Goal: Task Accomplishment & Management: Manage account settings

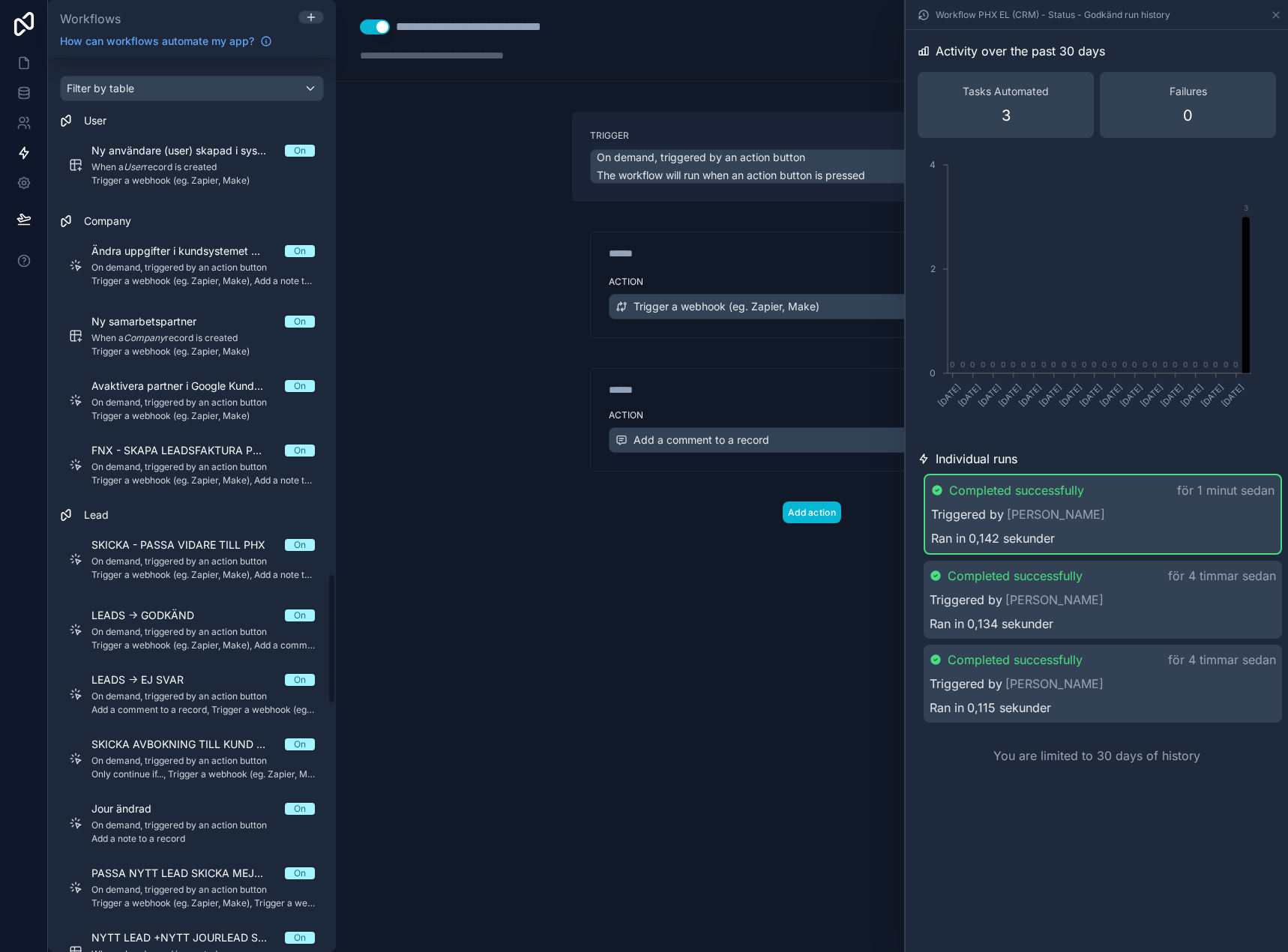
scroll to position [3527, 0]
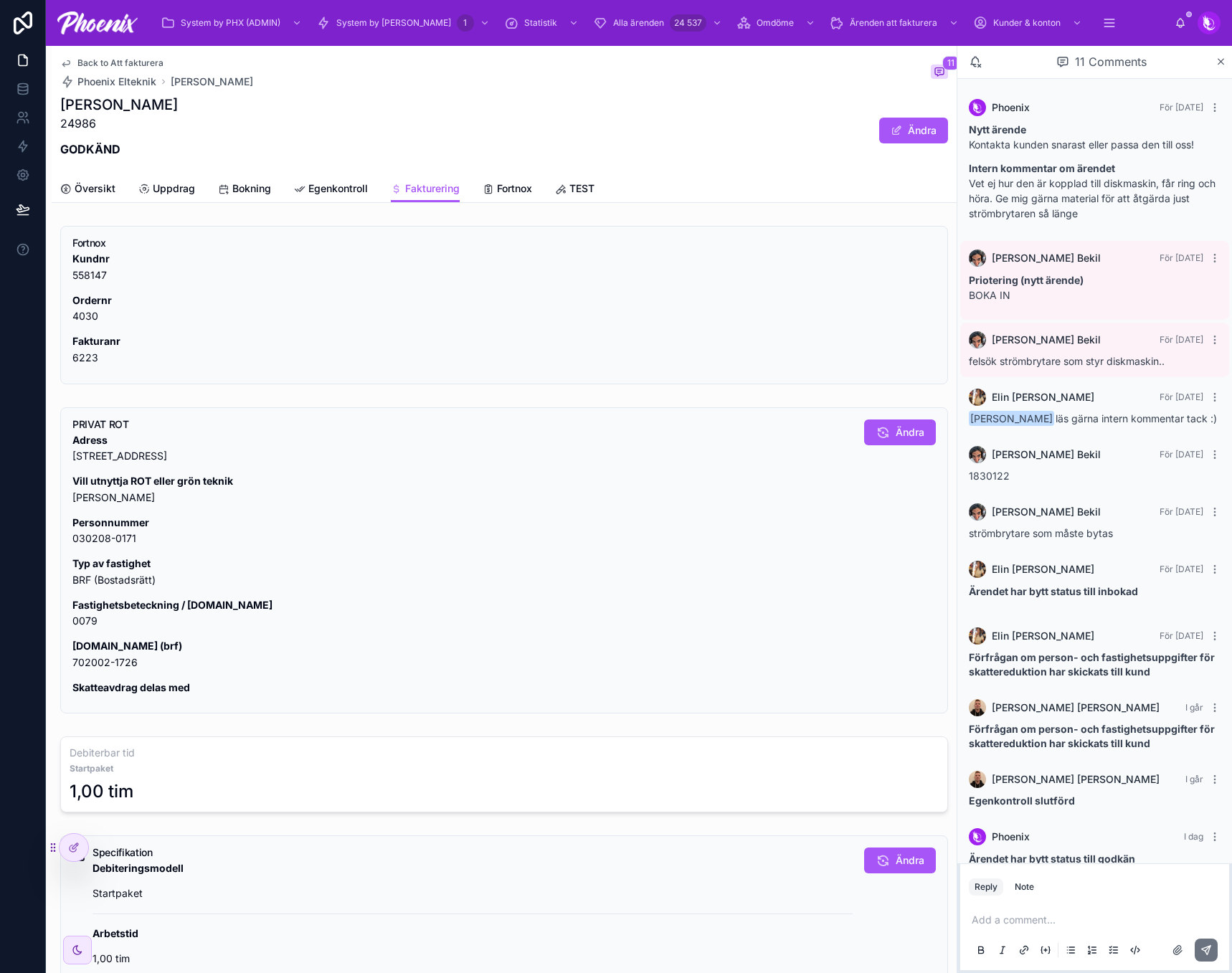
scroll to position [32, 0]
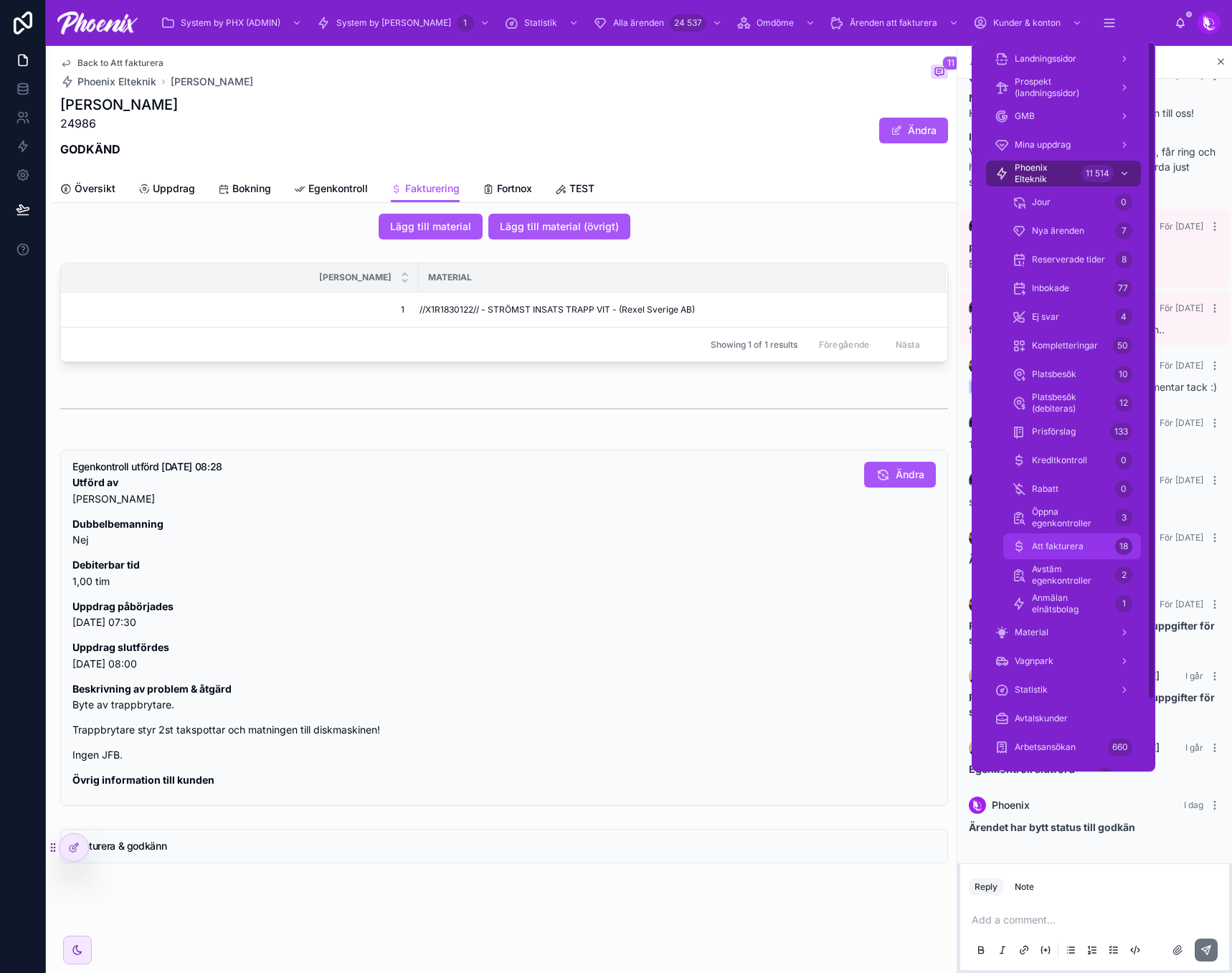
click at [1098, 534] on link "Att fakturera 18" at bounding box center [1071, 546] width 138 height 26
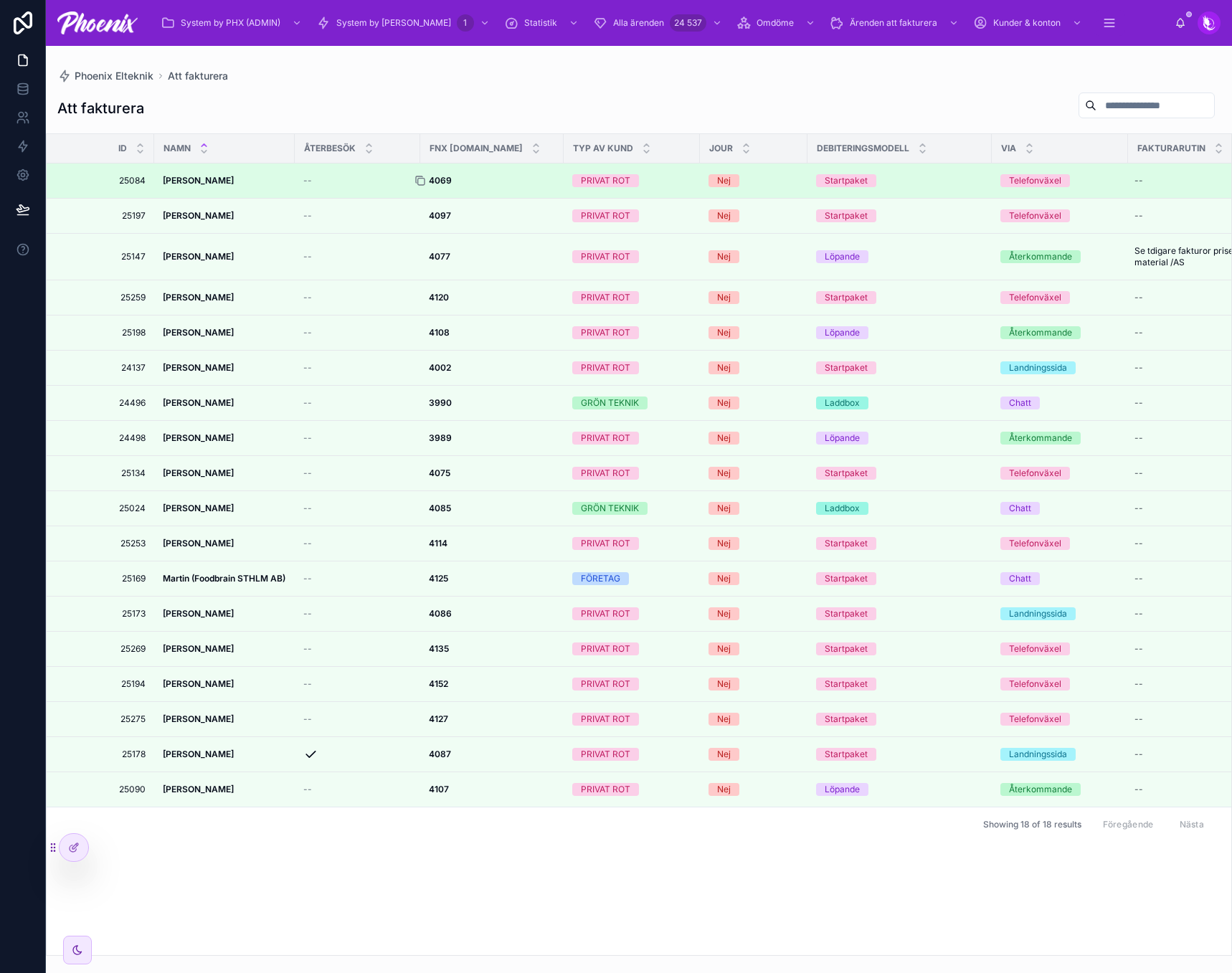
click at [424, 181] on icon at bounding box center [421, 182] width 7 height 7
click at [181, 182] on strong "[PERSON_NAME]" at bounding box center [198, 180] width 71 height 11
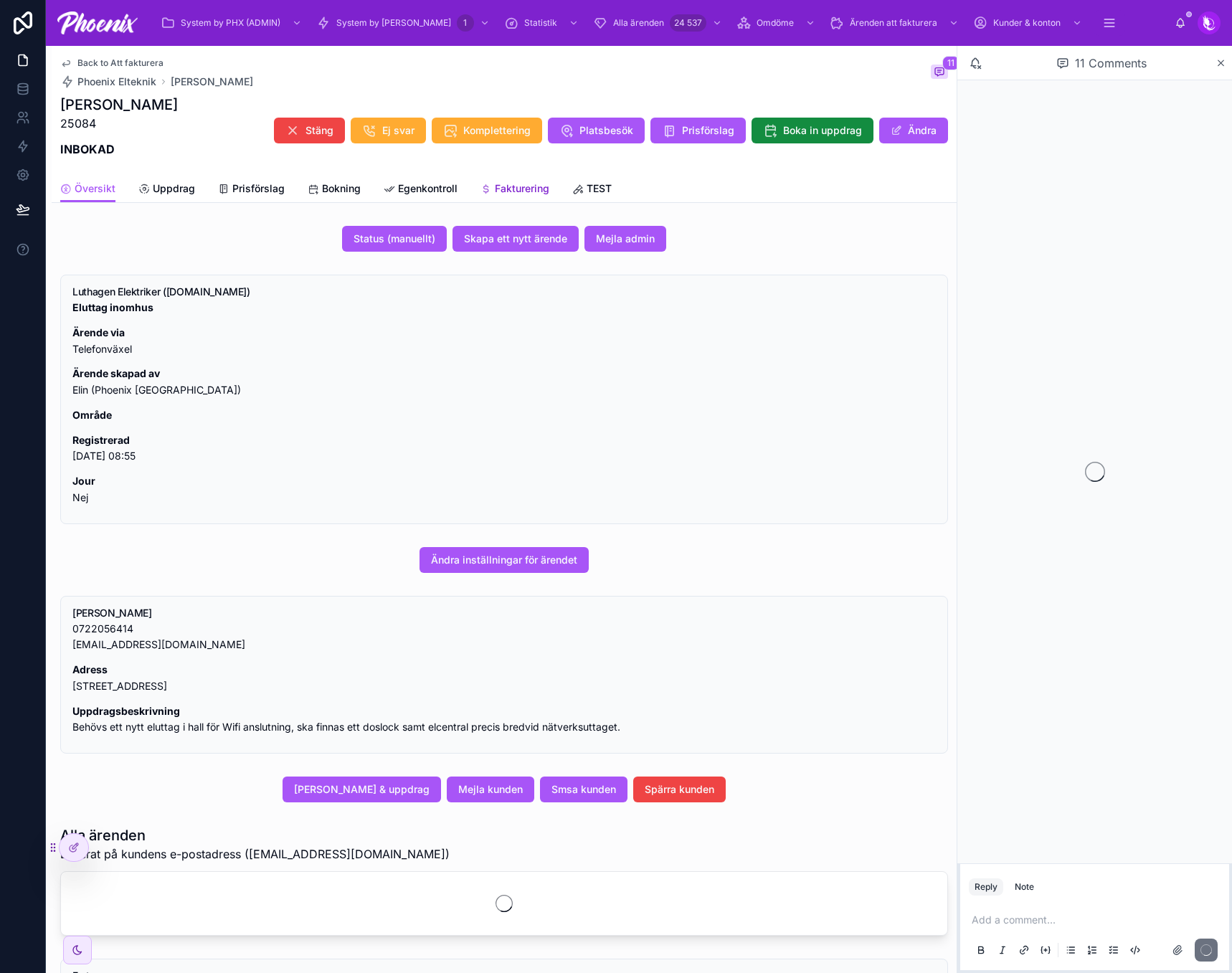
click at [536, 186] on span "Fakturering" at bounding box center [522, 188] width 55 height 15
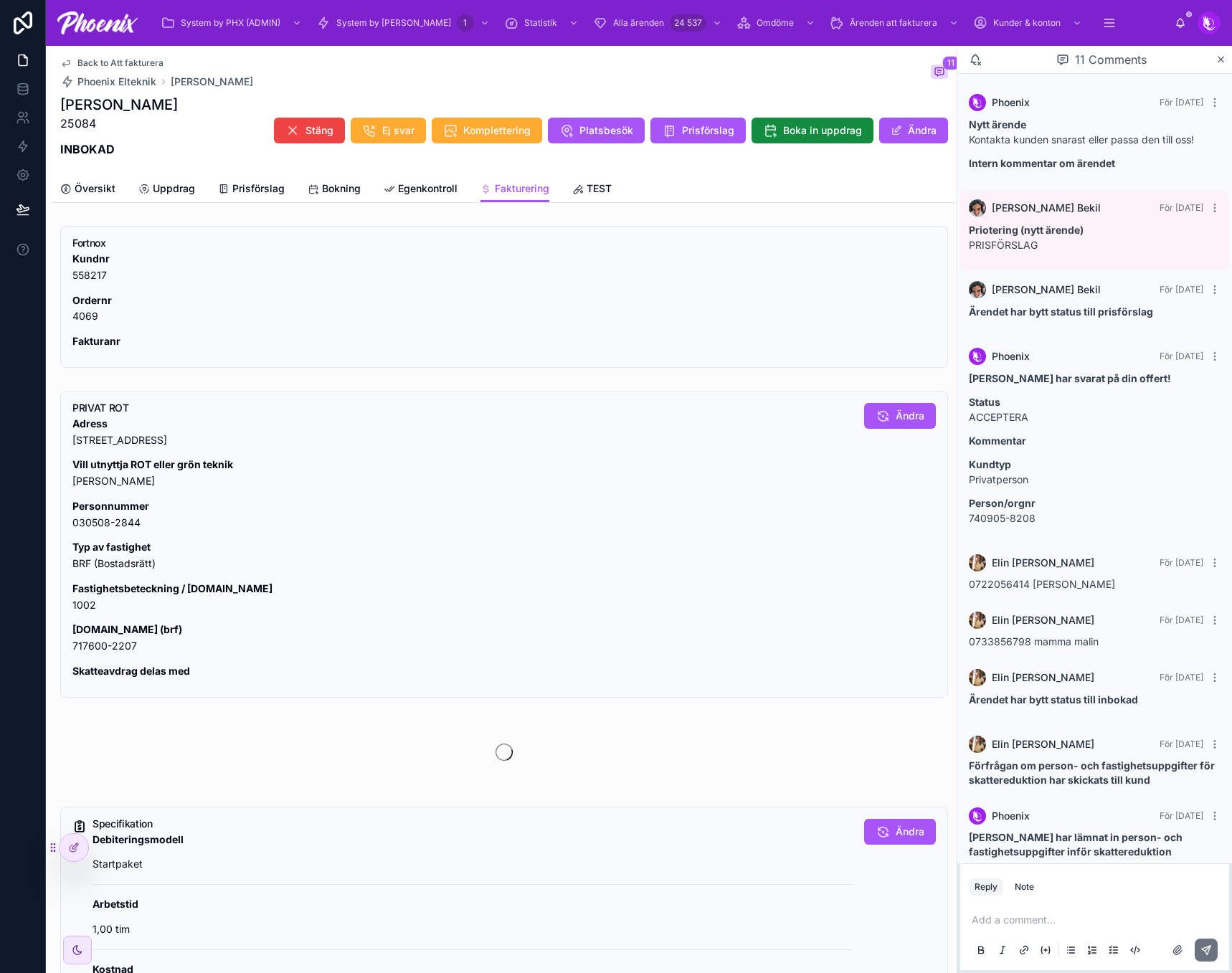
scroll to position [164, 0]
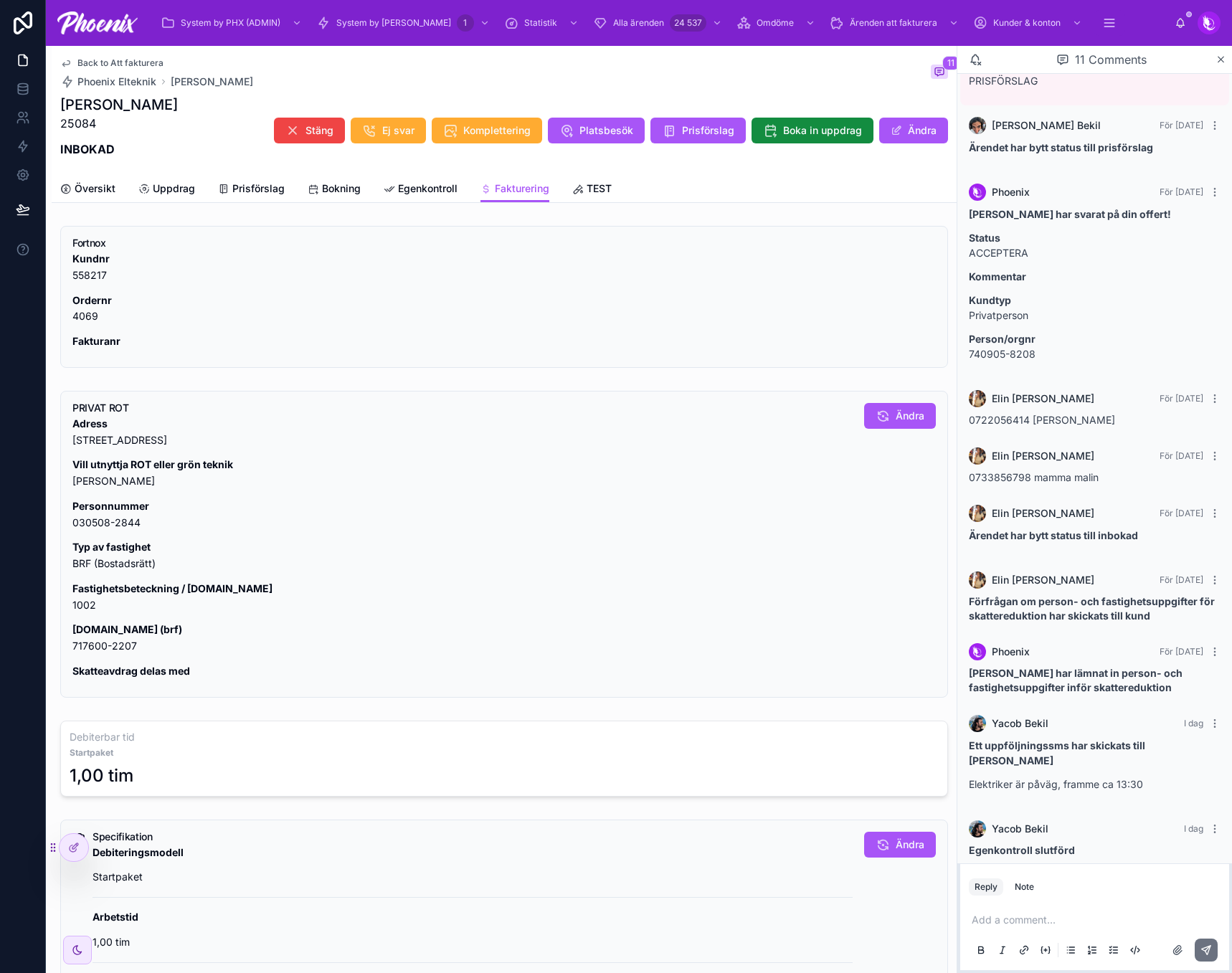
click at [75, 602] on p "Fastighetsbeteckning / [DOMAIN_NAME] 1002" at bounding box center [463, 597] width 780 height 33
copy p "1002"
click at [119, 646] on p "[DOMAIN_NAME] (brf) 717600-2207" at bounding box center [463, 638] width 780 height 33
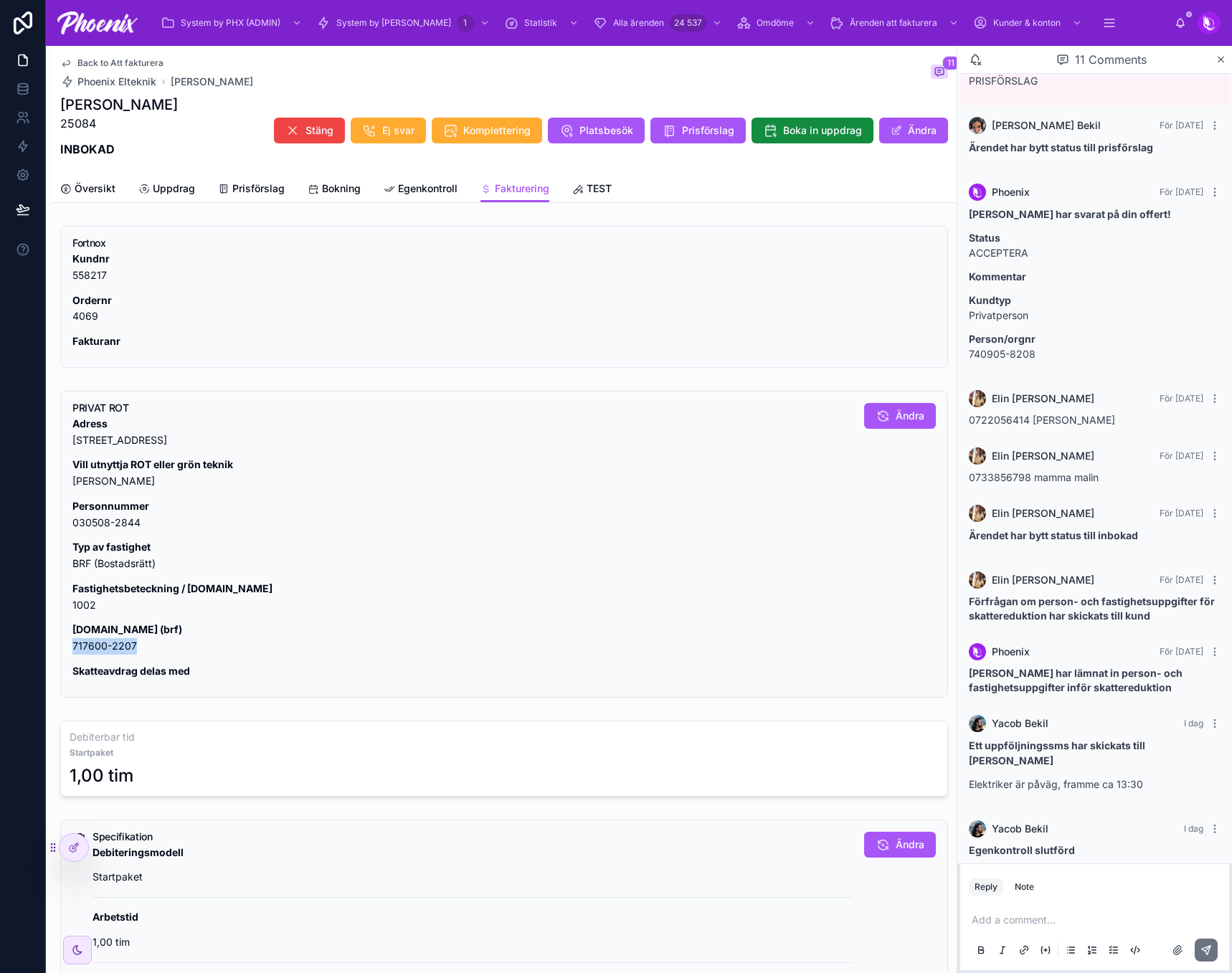
drag, startPoint x: 119, startPoint y: 646, endPoint x: 1108, endPoint y: 495, distance: 1000.5
click at [121, 644] on p "[DOMAIN_NAME] (brf) 717600-2207" at bounding box center [463, 638] width 780 height 33
copy div "717600-2207"
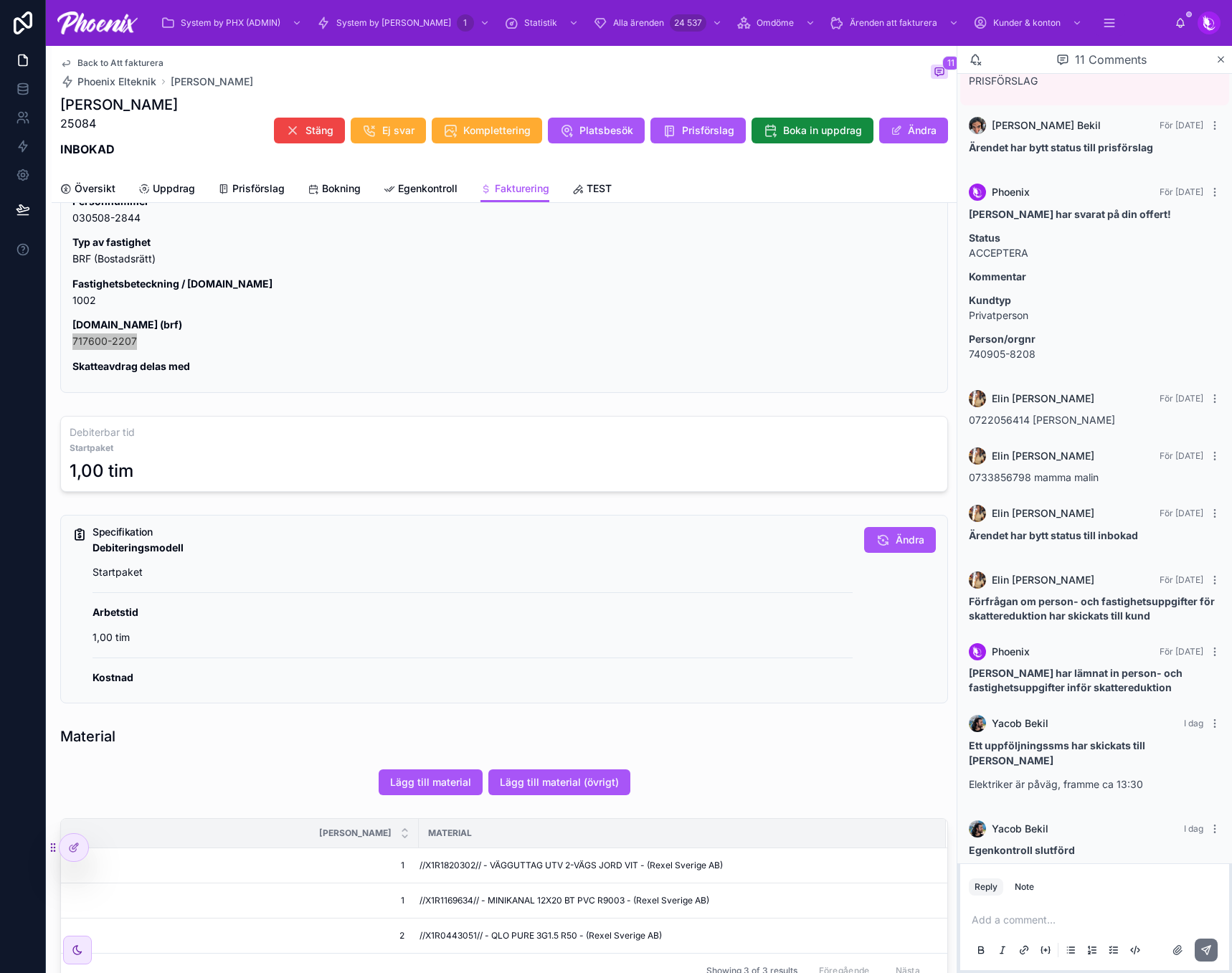
scroll to position [430, 0]
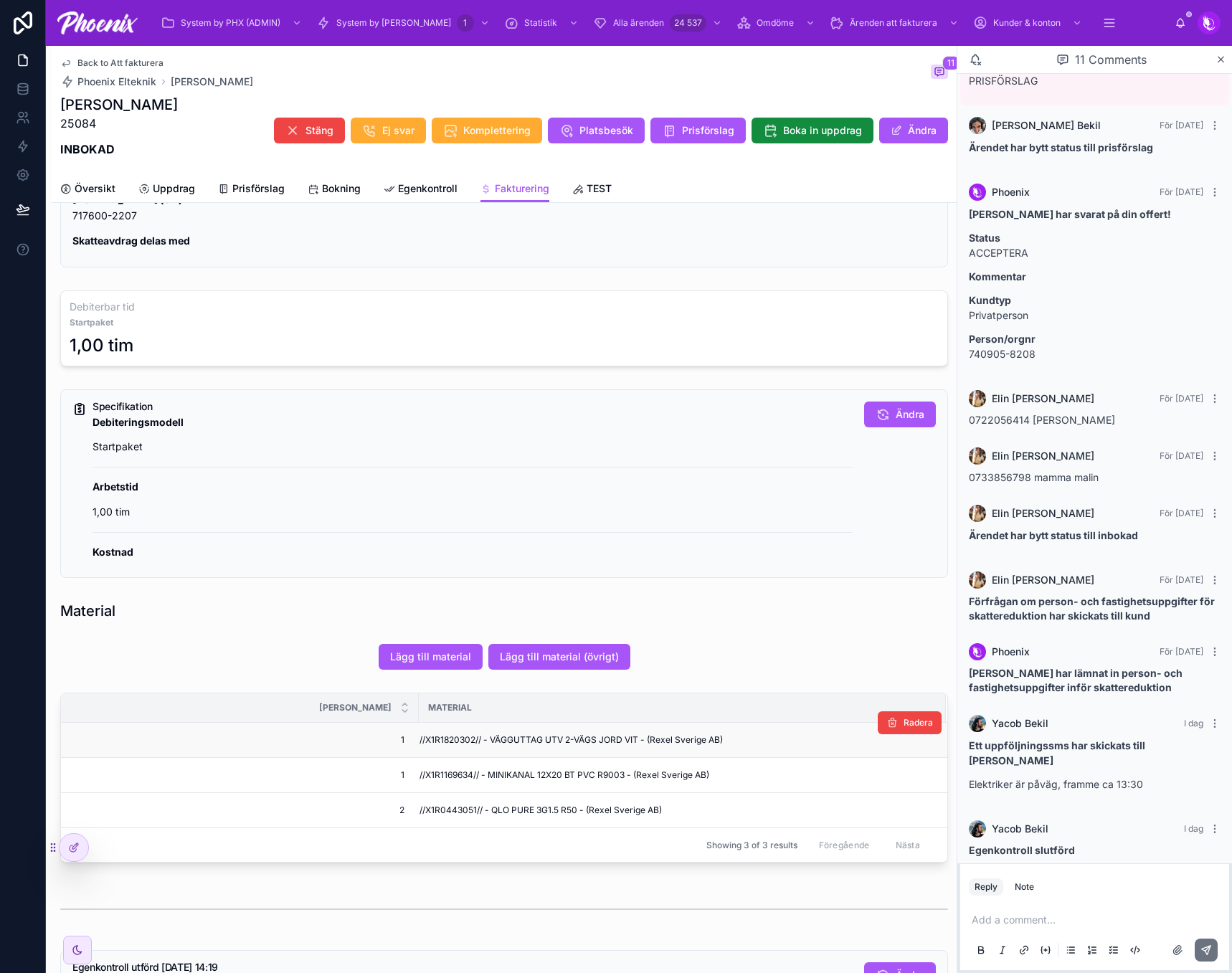
click at [423, 735] on span "//X1R1820302// - VÄGGUTTAG UTV 2-VÄGS JORD VIT - (Rexel Sverige AB)" at bounding box center [571, 739] width 303 height 11
click at [456, 735] on span "//X1R1820302// - VÄGGUTTAG UTV 2-VÄGS JORD VIT - (Rexel Sverige AB)" at bounding box center [571, 739] width 303 height 11
copy span "X1R1820302"
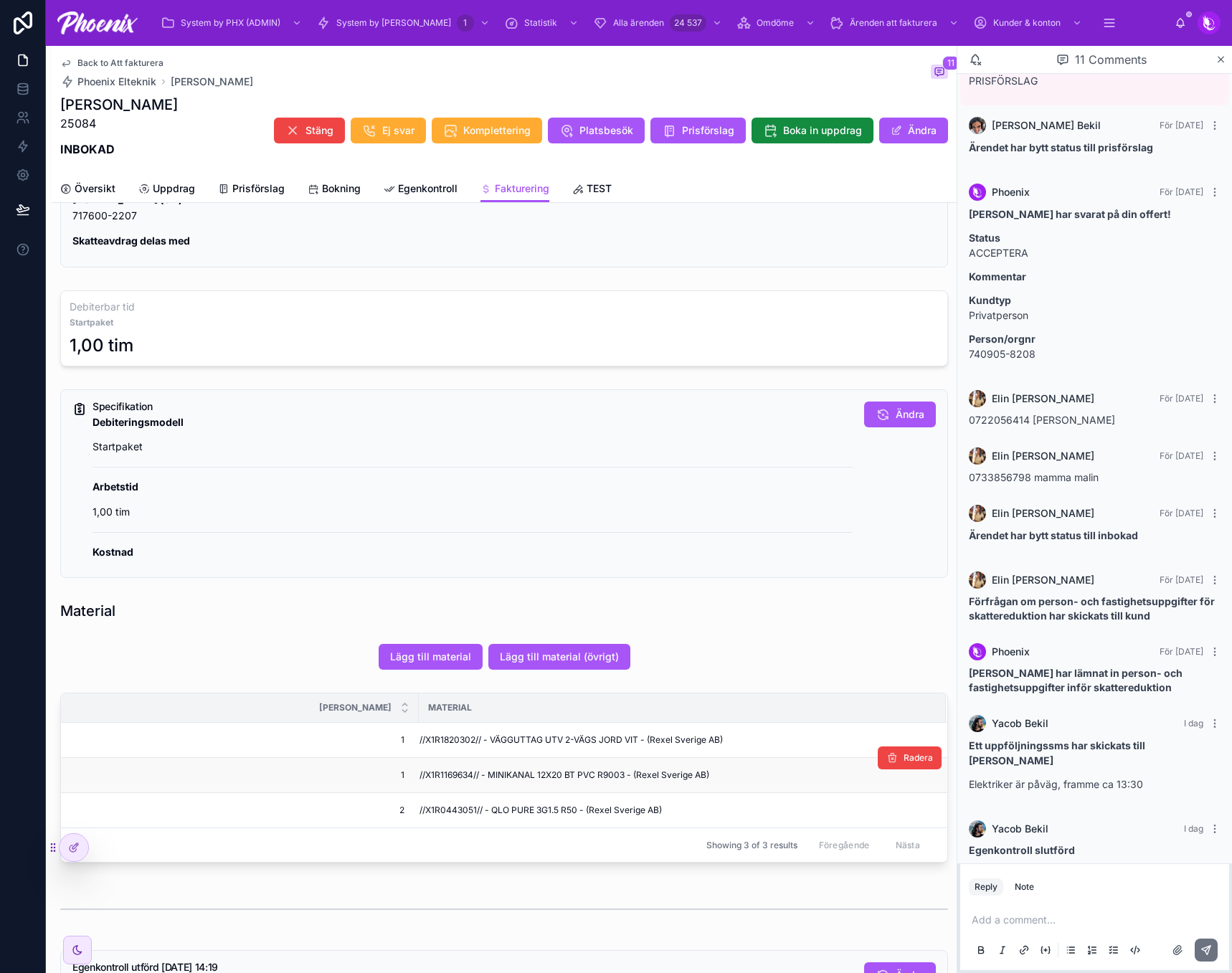
click at [425, 780] on span "//X1R1169634// - MINIKANAL 12X20 BT PVC R9003 - (Rexel Sverige AB)" at bounding box center [564, 774] width 290 height 11
copy span "X1R1169634"
click at [450, 812] on span "//X1R0443051// - QLO PURE 3G1.5 R50 - (Rexel Sverige AB)" at bounding box center [540, 810] width 242 height 11
drag, startPoint x: 450, startPoint y: 812, endPoint x: 865, endPoint y: 756, distance: 418.8
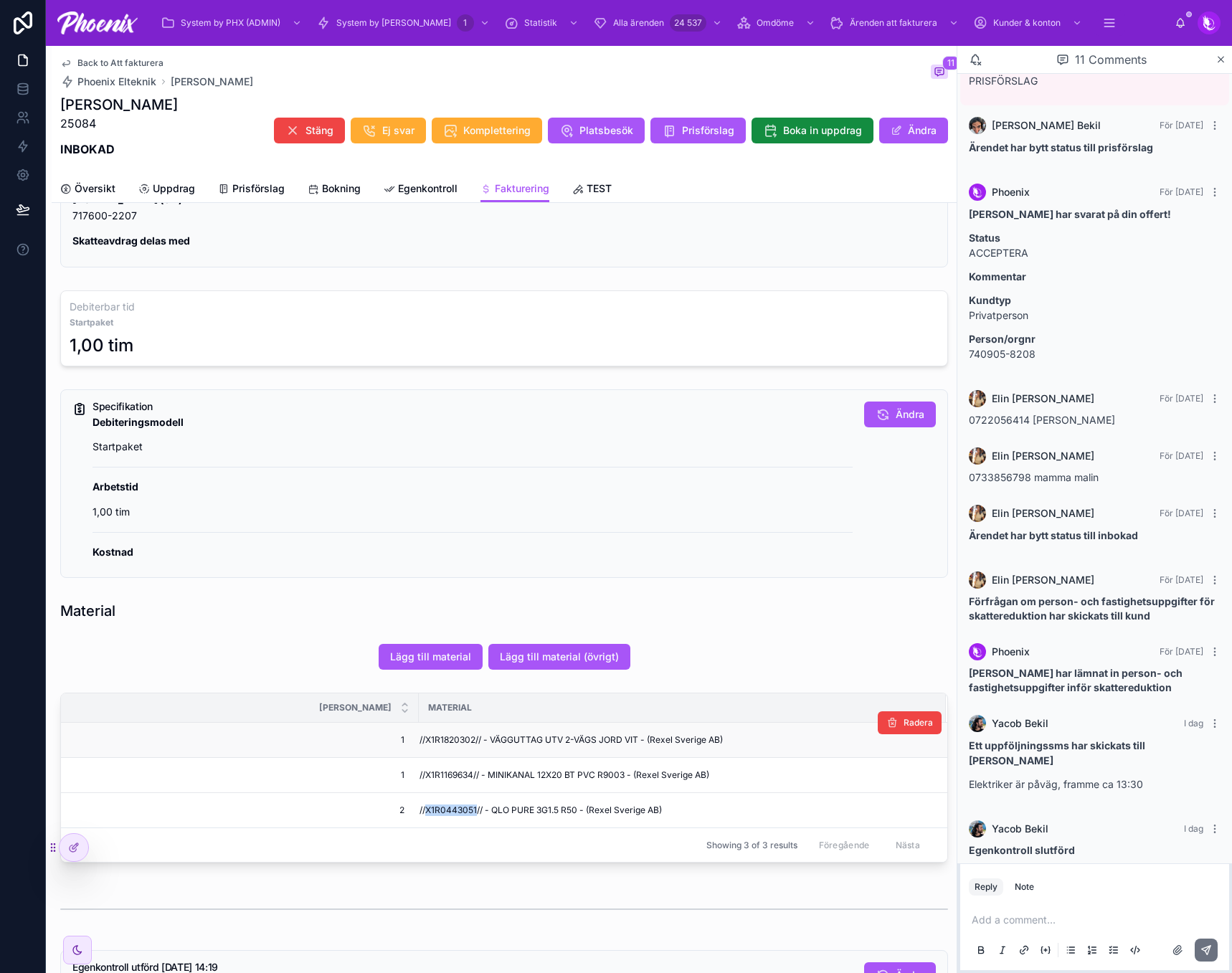
click at [451, 811] on span "//X1R0443051// - QLO PURE 3G1.5 R50 - (Rexel Sverige AB)" at bounding box center [540, 810] width 242 height 11
copy span "X1R0443051"
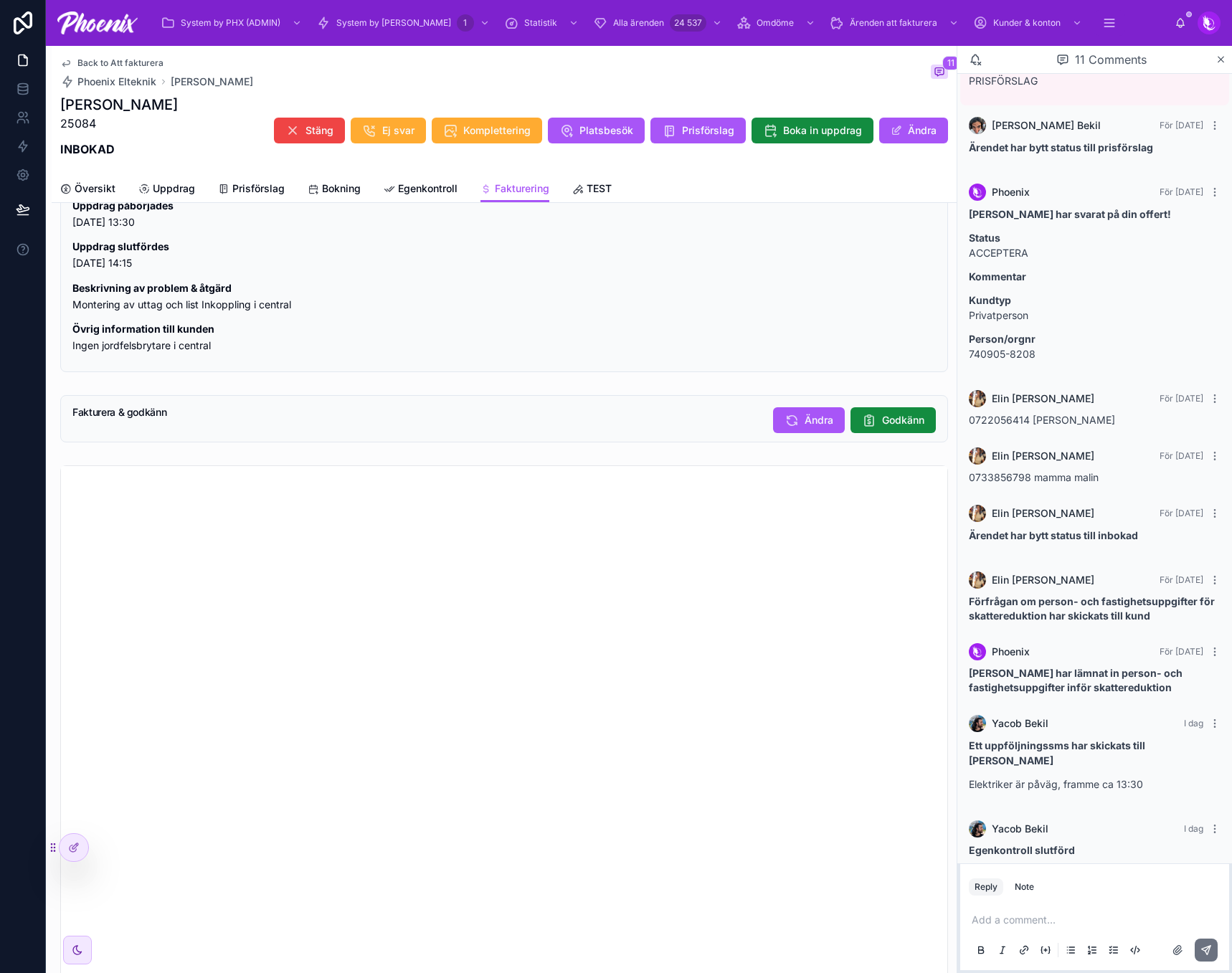
scroll to position [1260, 0]
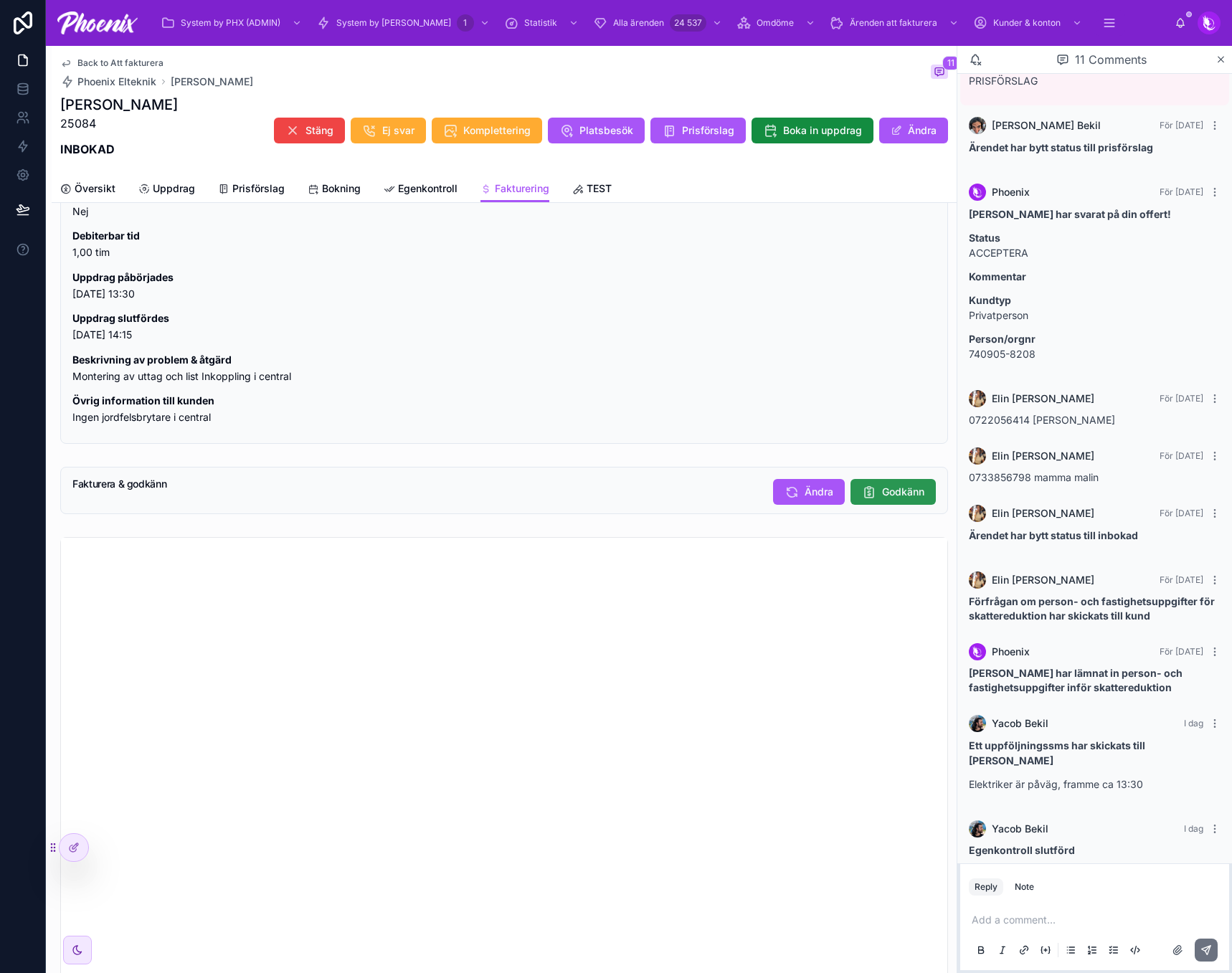
click at [874, 492] on button "Godkänn" at bounding box center [893, 492] width 86 height 26
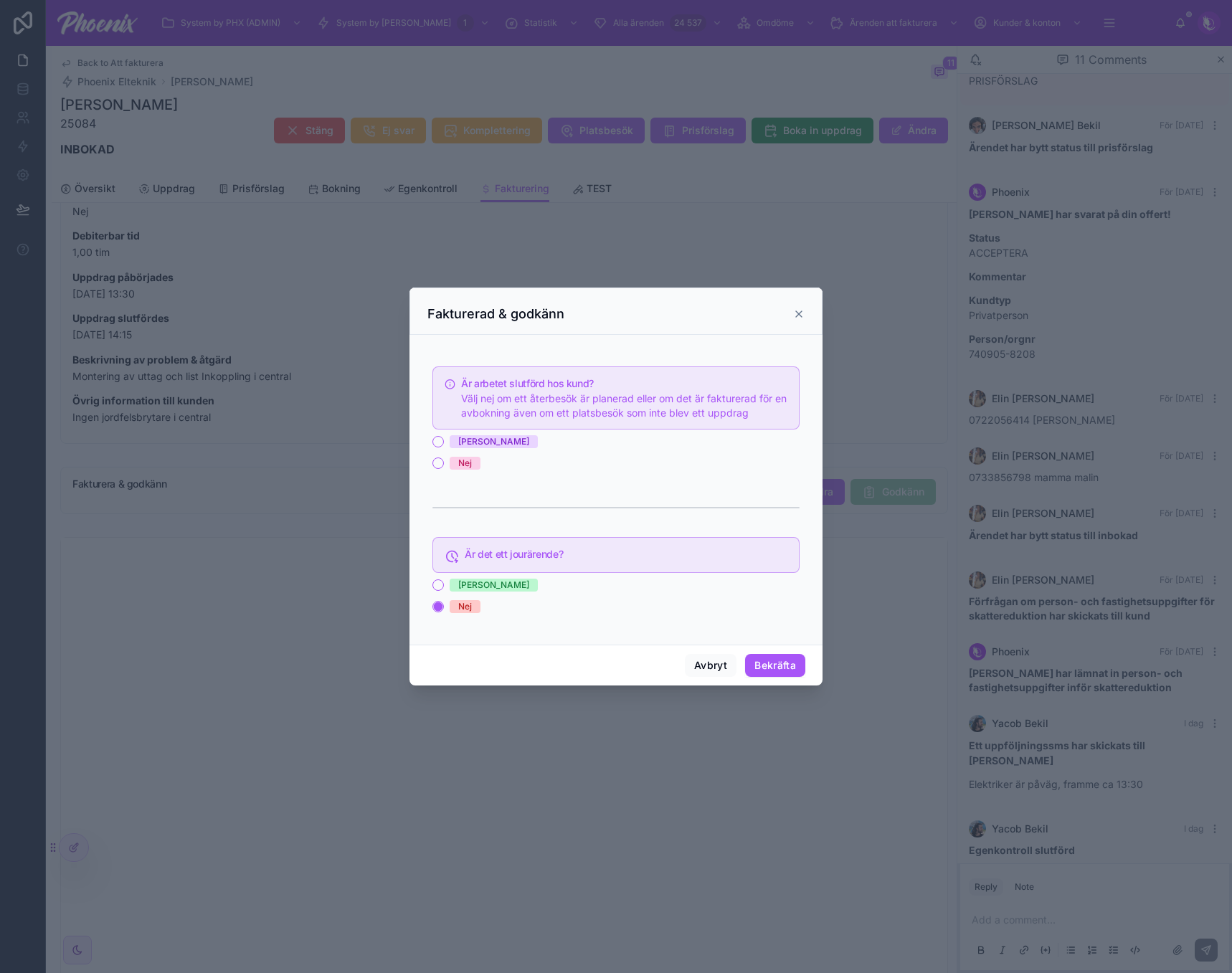
click at [459, 439] on div "[PERSON_NAME]" at bounding box center [493, 442] width 71 height 13
click at [444, 439] on button "[PERSON_NAME]" at bounding box center [437, 441] width 11 height 11
click at [798, 666] on button "Bekräfta" at bounding box center [775, 665] width 60 height 23
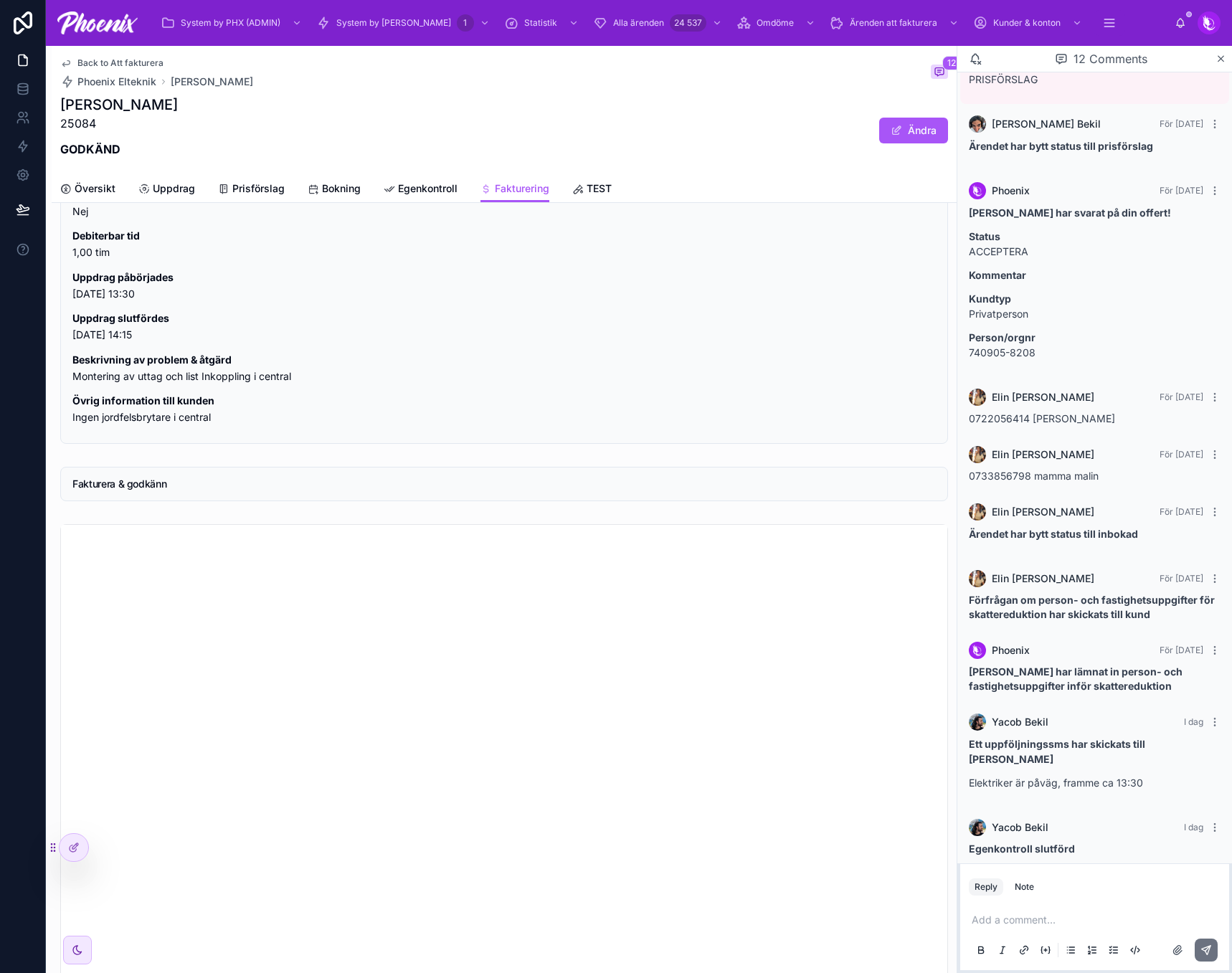
click at [147, 64] on span "Back to Att fakturera" at bounding box center [120, 62] width 86 height 11
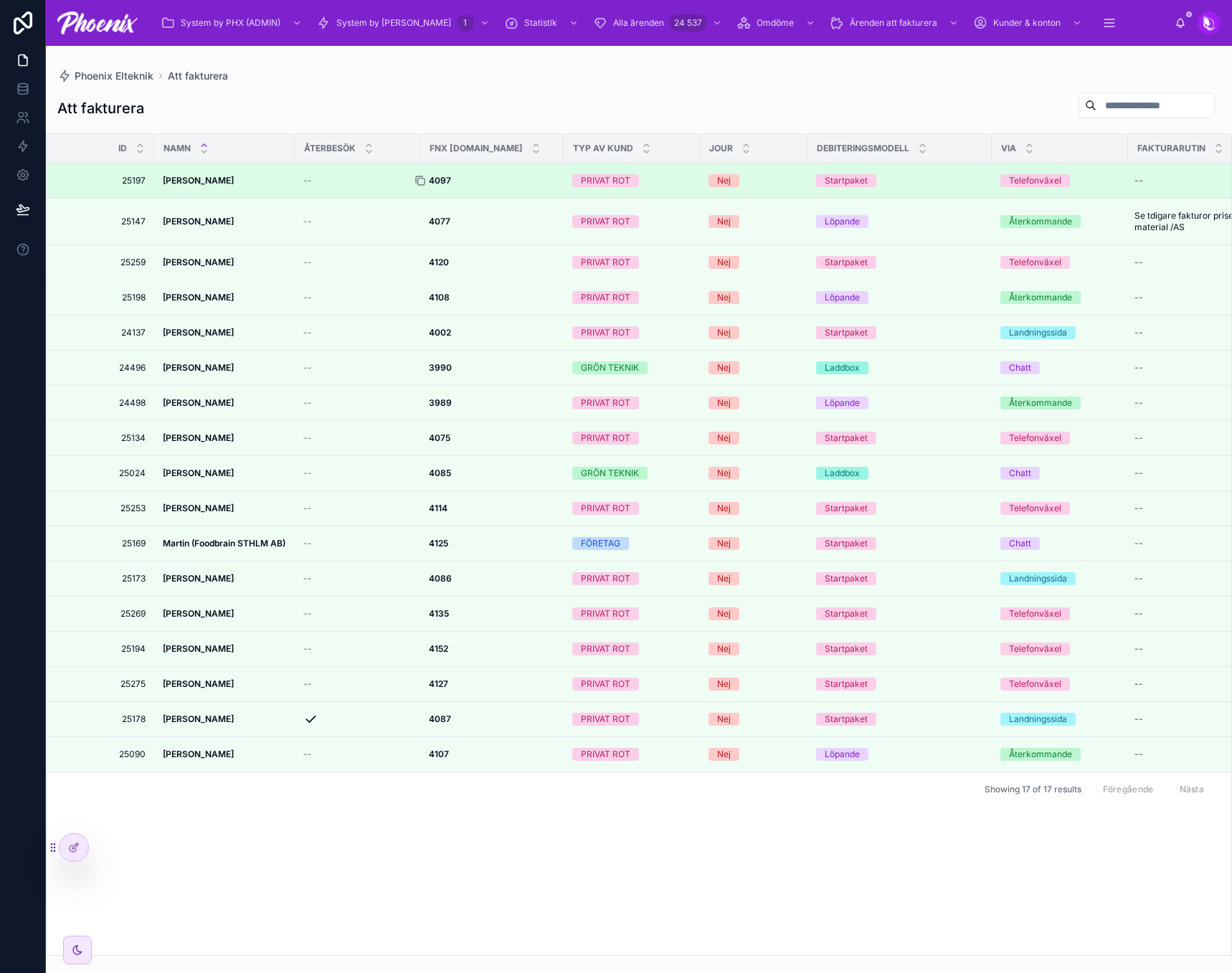
click at [422, 179] on icon at bounding box center [419, 180] width 11 height 11
click at [440, 181] on strong "4097" at bounding box center [440, 180] width 22 height 11
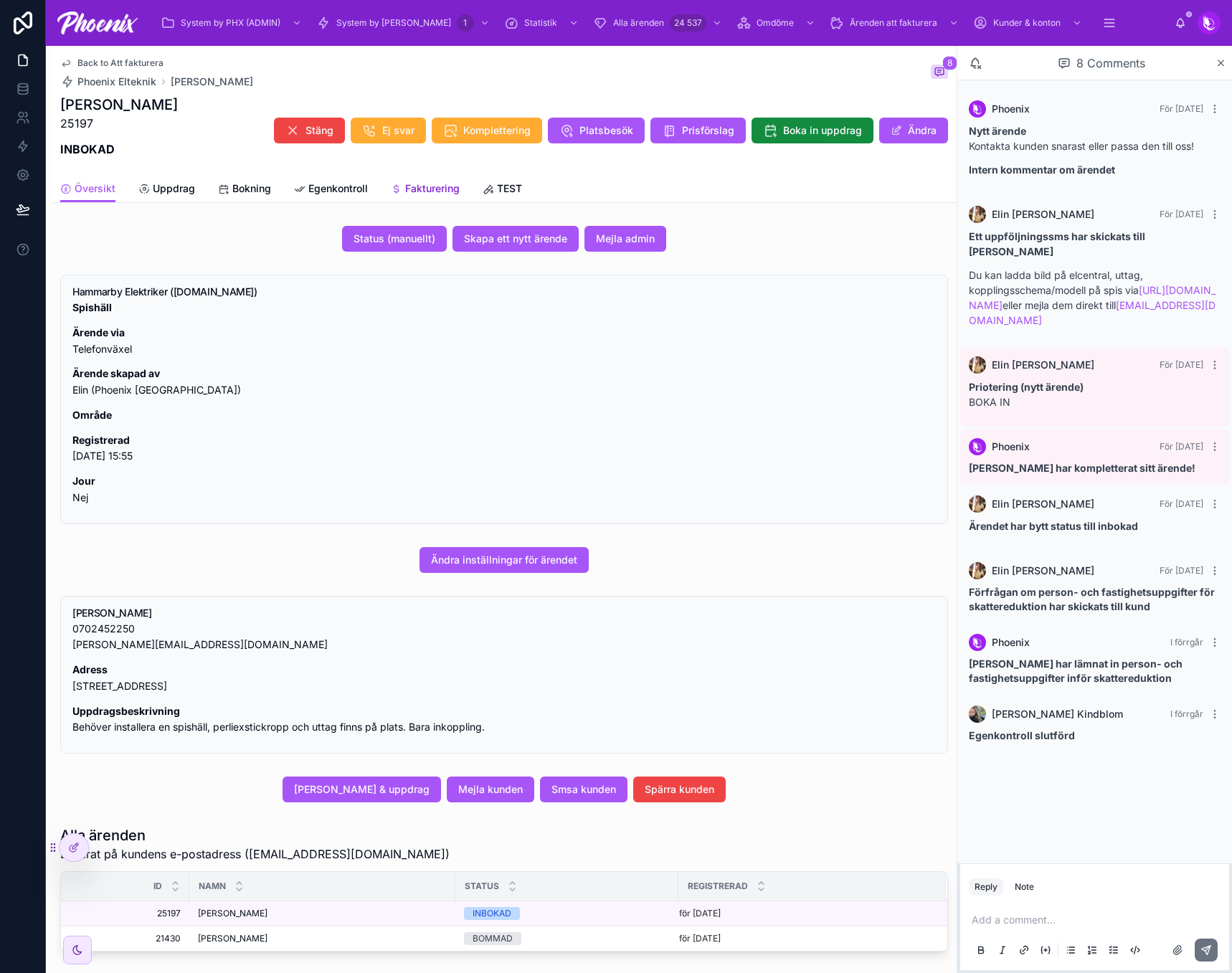
click at [426, 183] on span "Fakturering" at bounding box center [432, 188] width 55 height 15
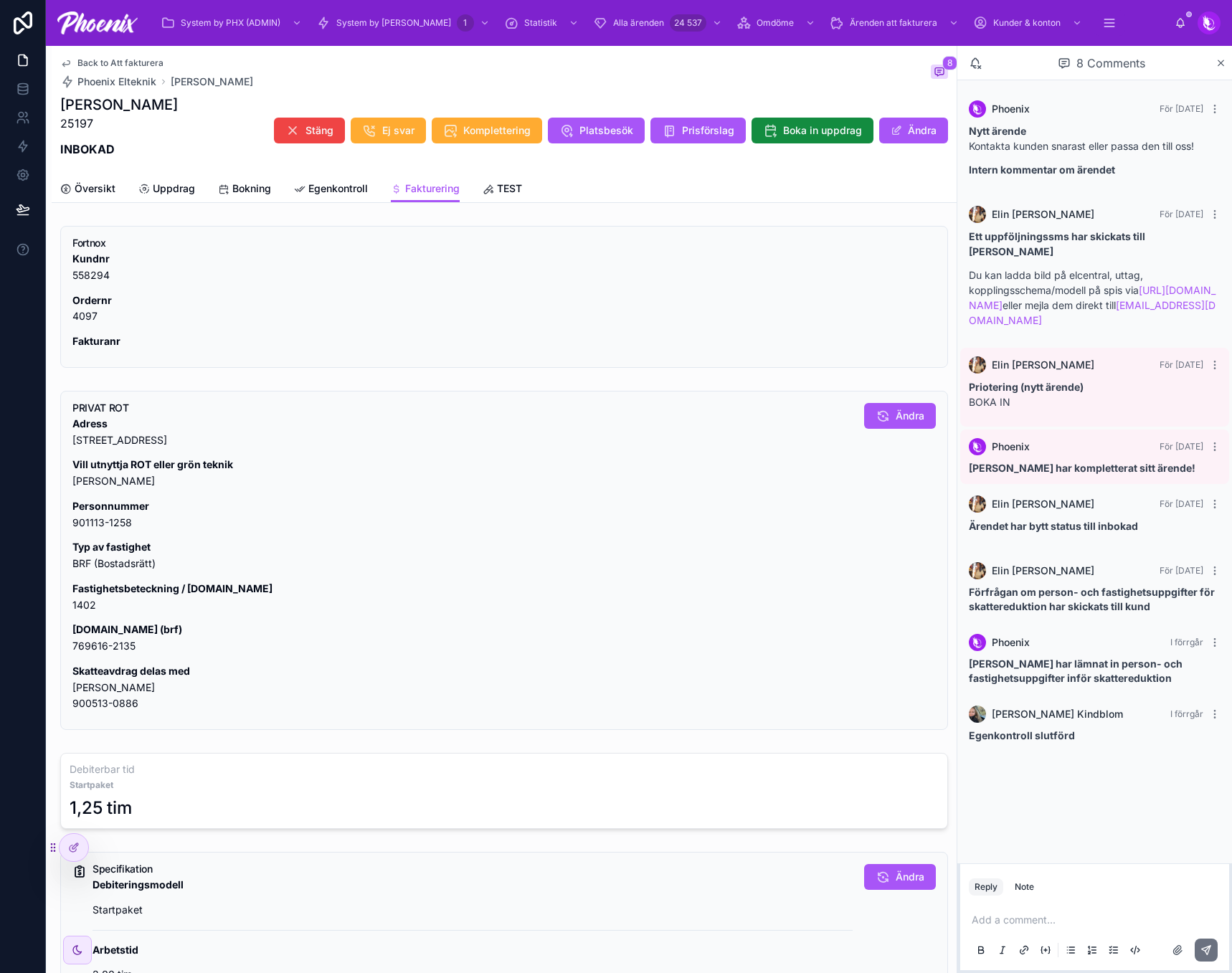
click at [109, 644] on p "[DOMAIN_NAME] (brf) 769616-2135" at bounding box center [463, 638] width 780 height 33
drag, startPoint x: 109, startPoint y: 644, endPoint x: 133, endPoint y: 642, distance: 24.1
click at [111, 644] on p "[DOMAIN_NAME] (brf) 769616-2135" at bounding box center [463, 638] width 780 height 33
copy div "769616-2135"
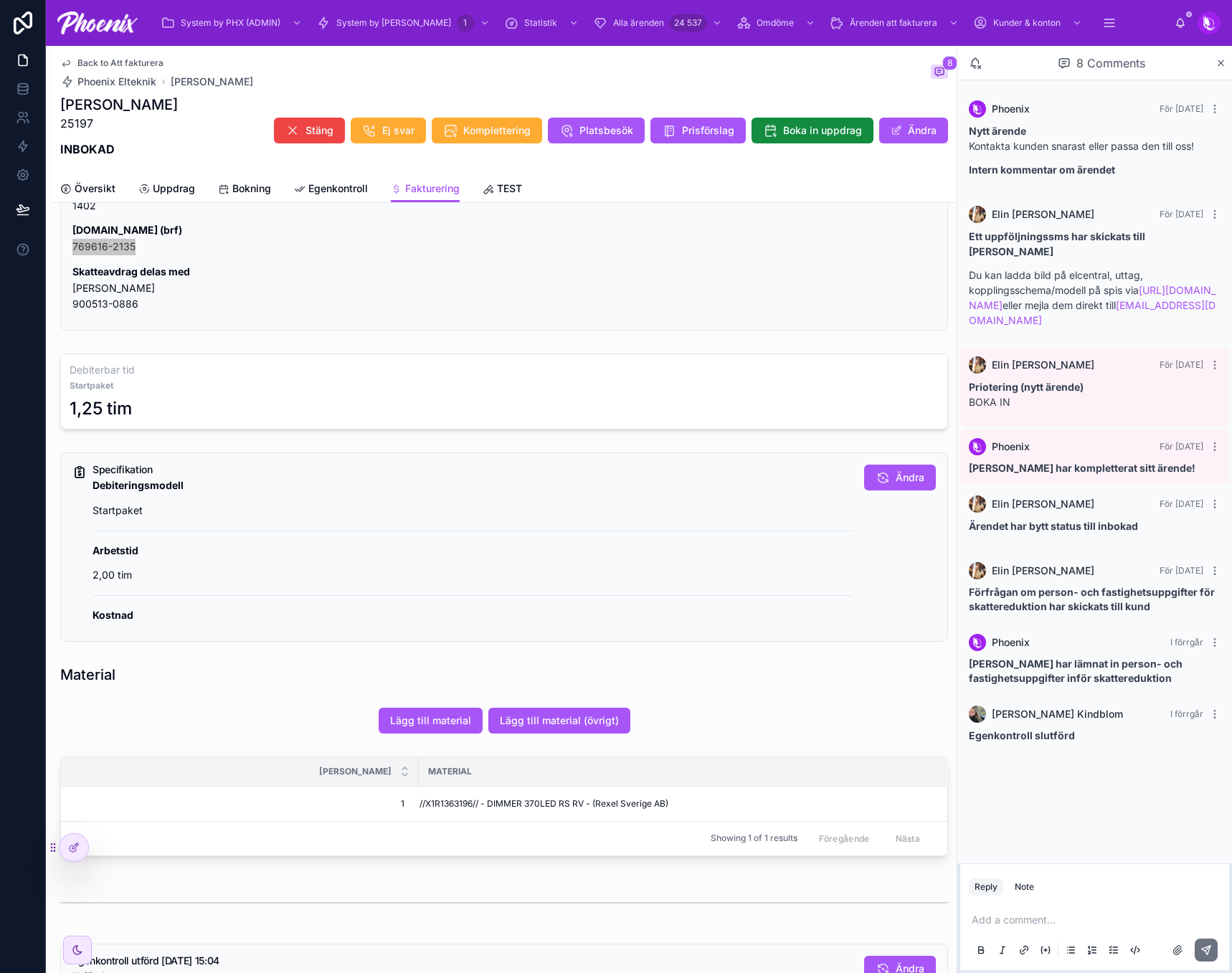
scroll to position [573, 0]
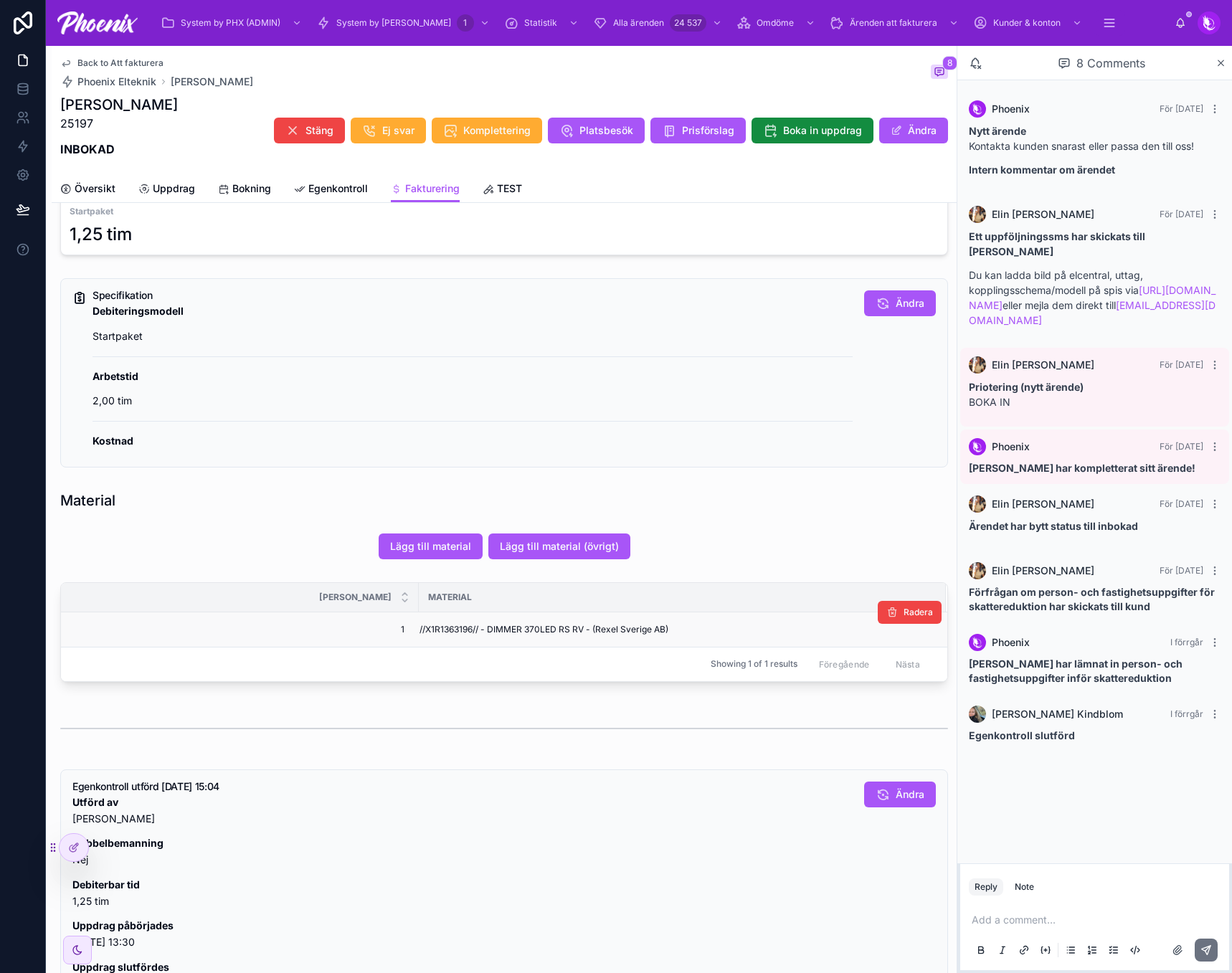
click at [459, 627] on span "//X1R1363196// - DIMMER 370LED RS RV - (Rexel Sverige AB)" at bounding box center [543, 629] width 249 height 11
copy span "X1R1363196"
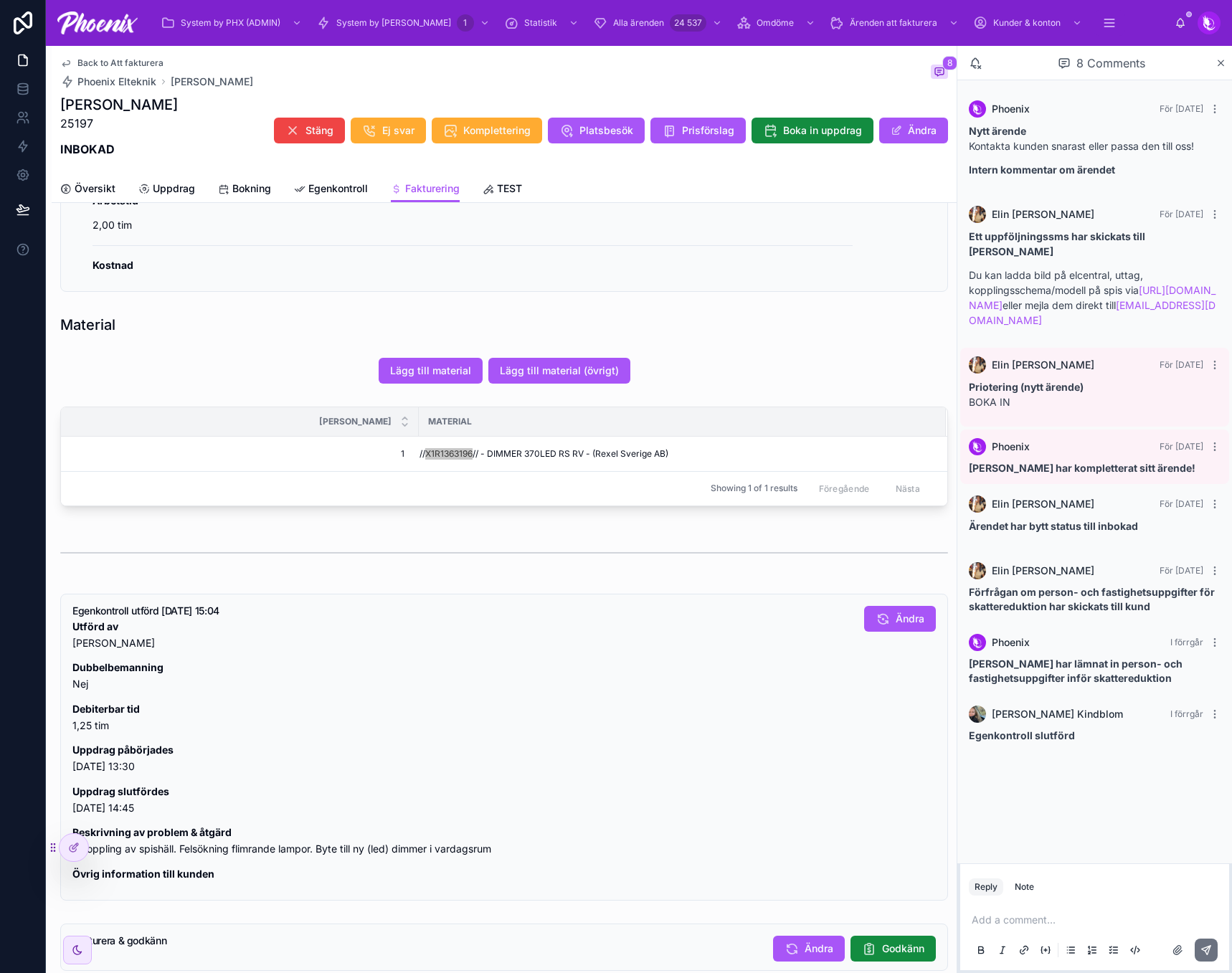
scroll to position [878, 0]
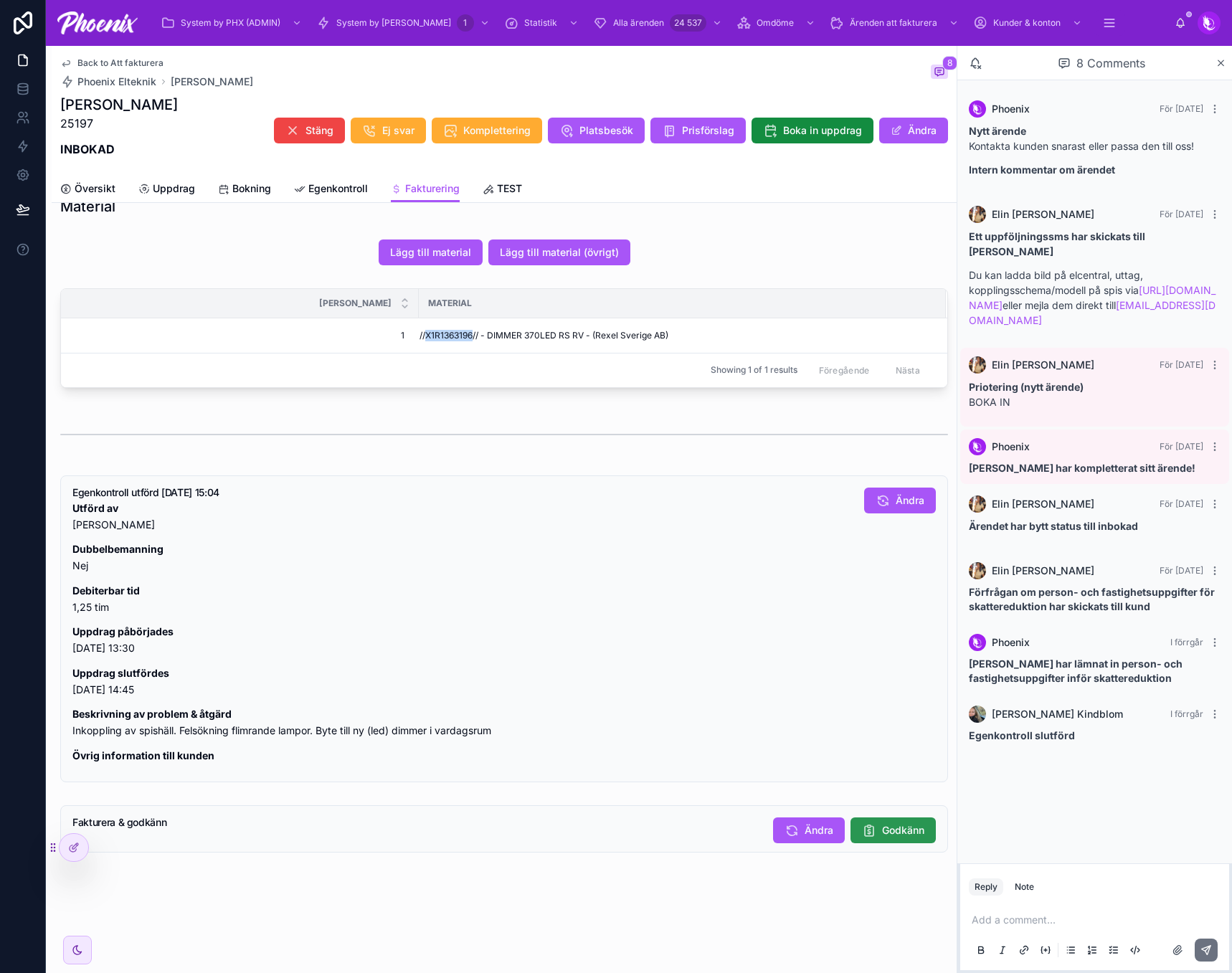
click at [894, 824] on span "Godkänn" at bounding box center [903, 830] width 42 height 15
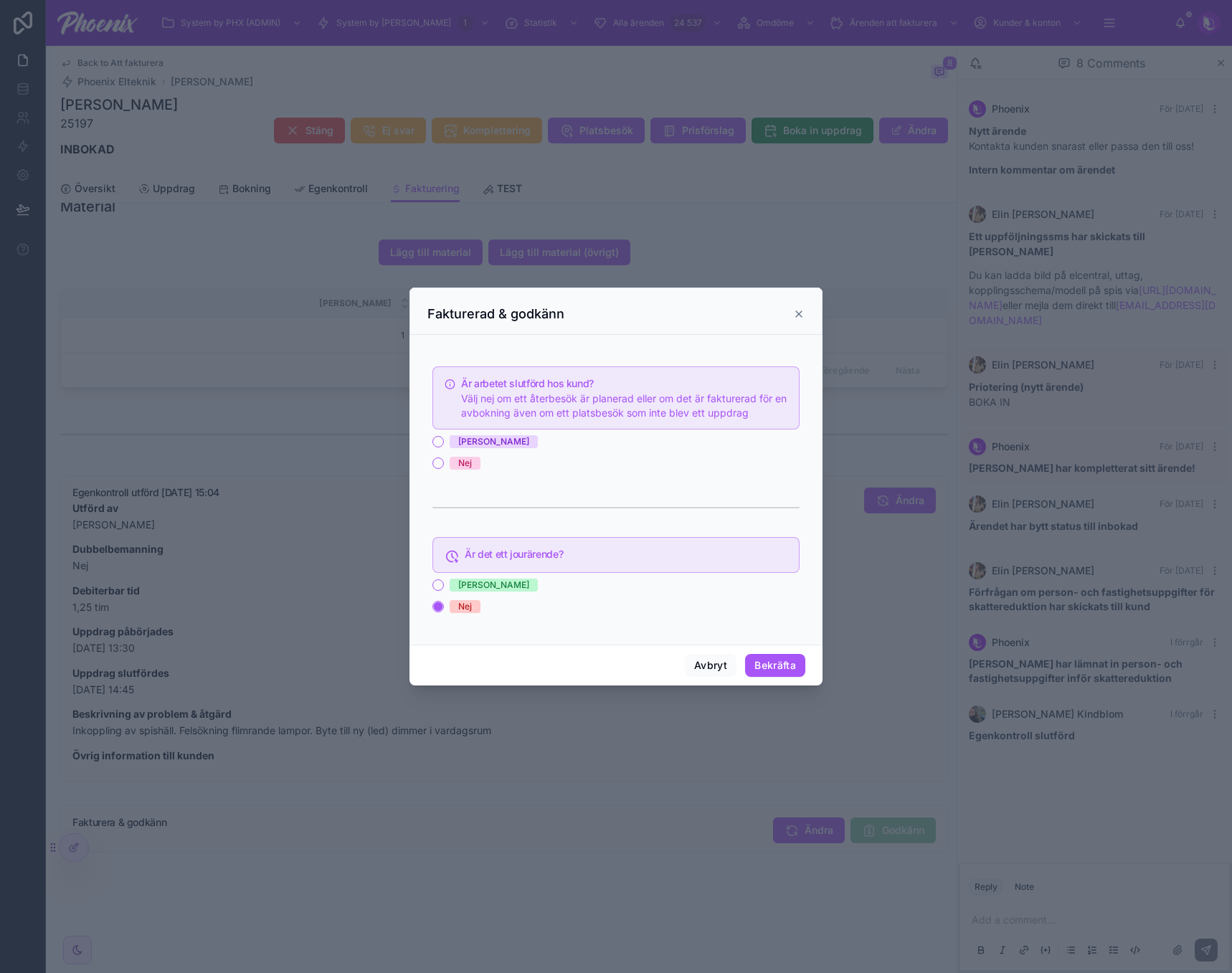
click at [471, 443] on span "[PERSON_NAME]" at bounding box center [493, 442] width 88 height 13
click at [444, 443] on button "[PERSON_NAME]" at bounding box center [437, 441] width 11 height 11
click at [773, 669] on button "Bekräfta" at bounding box center [775, 665] width 60 height 23
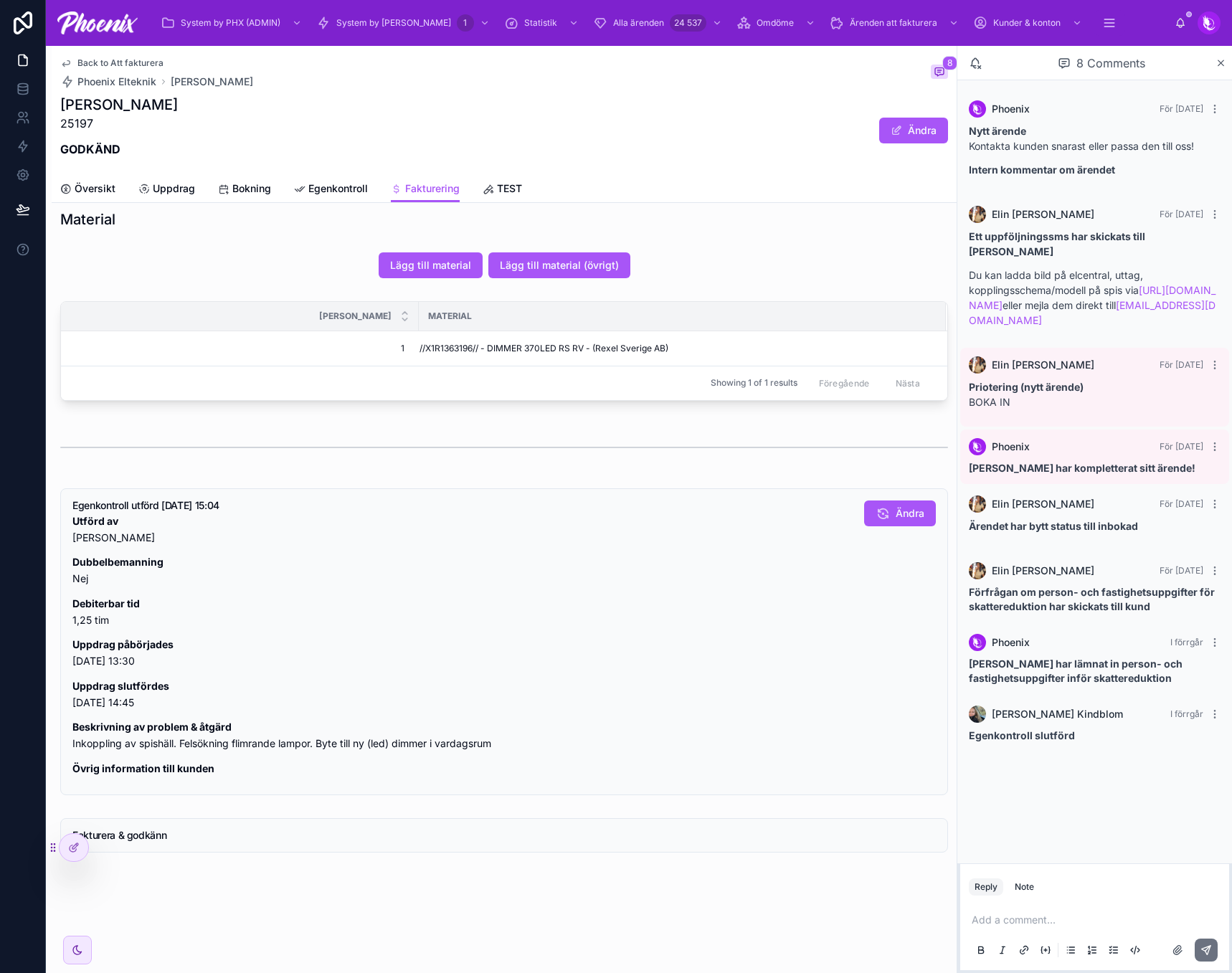
scroll to position [865, 0]
click at [92, 60] on span "Back to Att fakturera" at bounding box center [120, 62] width 86 height 11
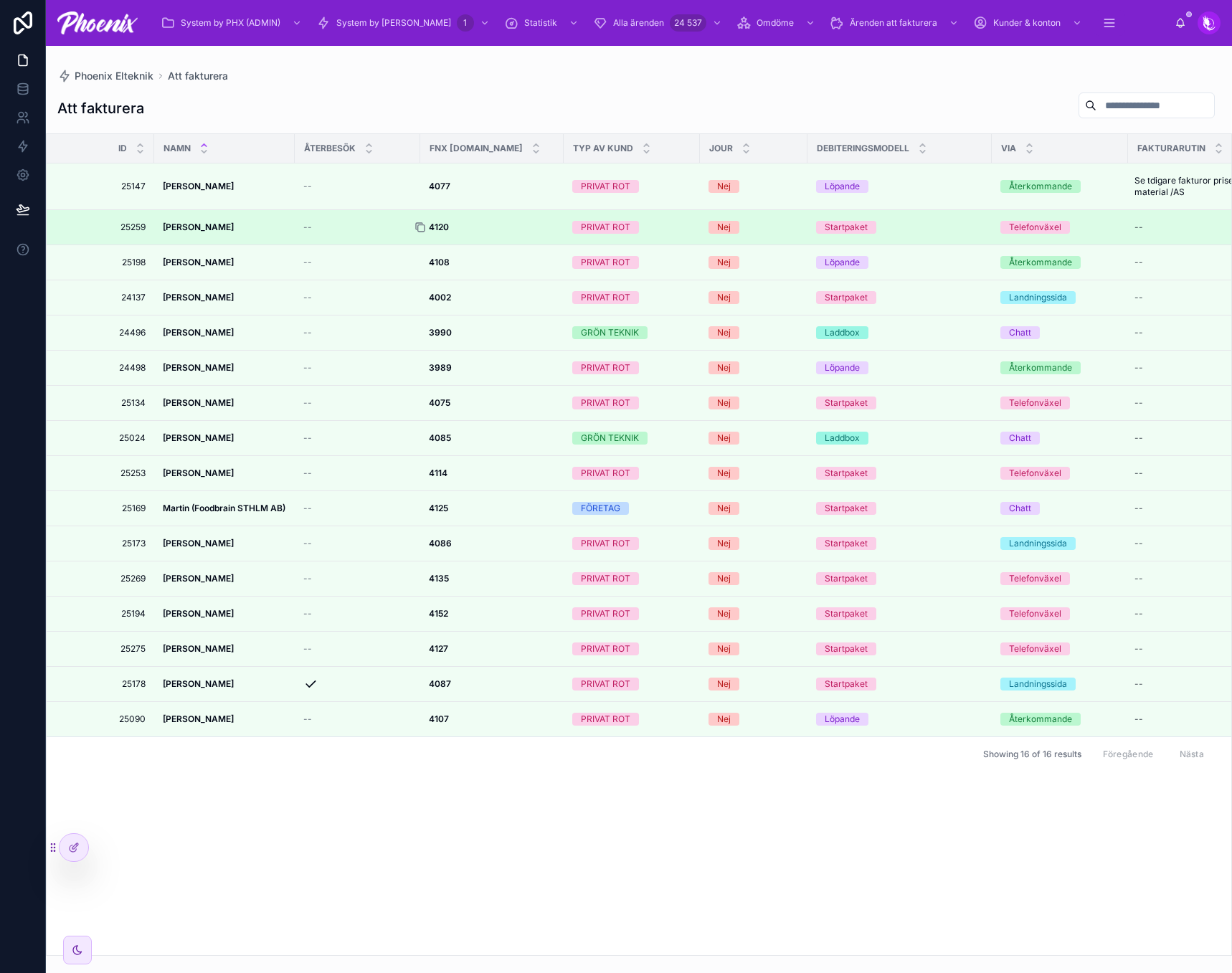
click at [418, 230] on icon at bounding box center [421, 228] width 7 height 7
click at [444, 222] on strong "4120" at bounding box center [438, 227] width 20 height 11
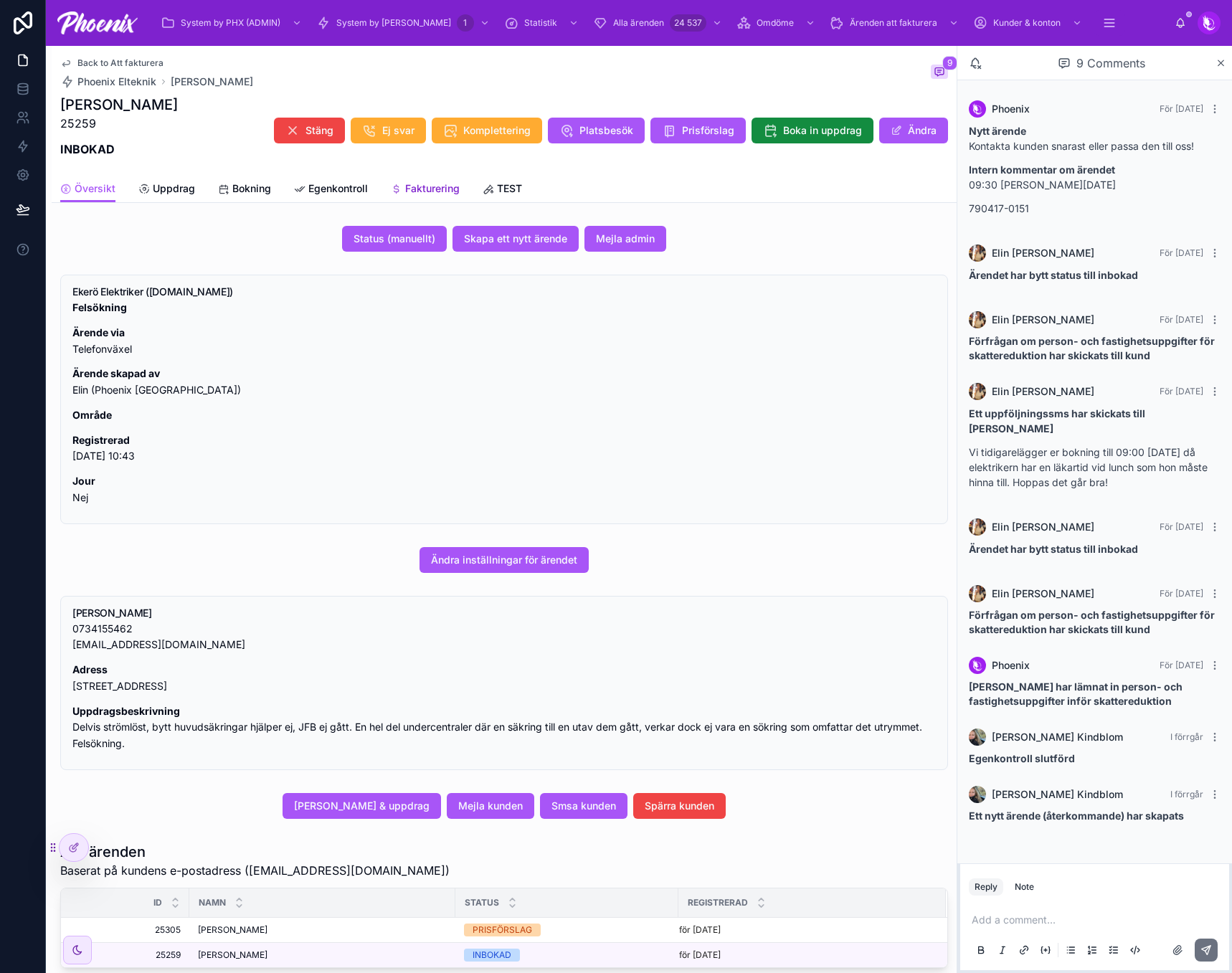
click at [444, 181] on link "Fakturering" at bounding box center [425, 190] width 68 height 29
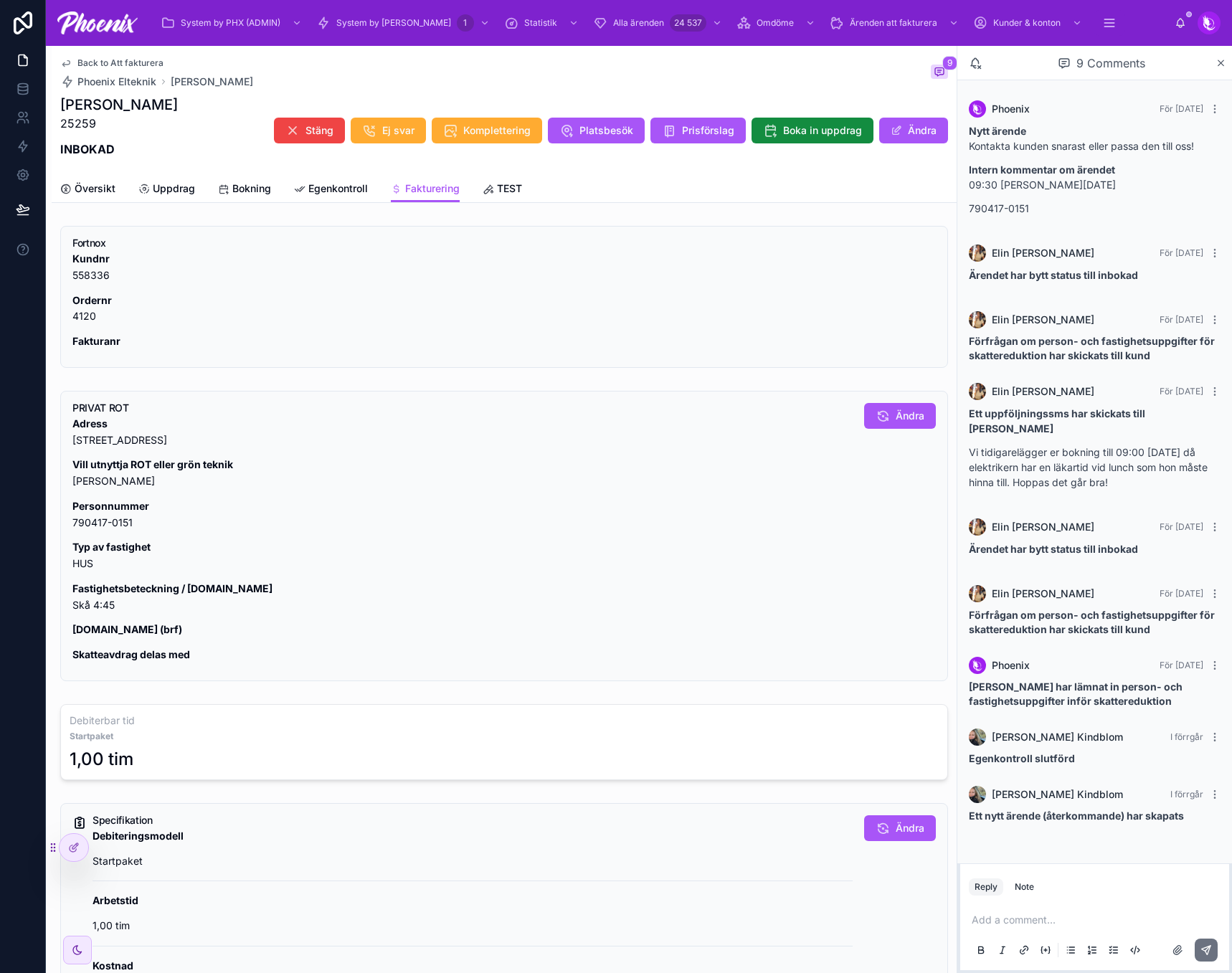
click at [104, 601] on p "Fastighetsbeteckning / [DOMAIN_NAME] Skå 4:45" at bounding box center [463, 597] width 780 height 33
click at [103, 601] on p "Fastighetsbeteckning / [DOMAIN_NAME] Skå 4:45" at bounding box center [463, 597] width 780 height 33
copy div "Skå 4:45"
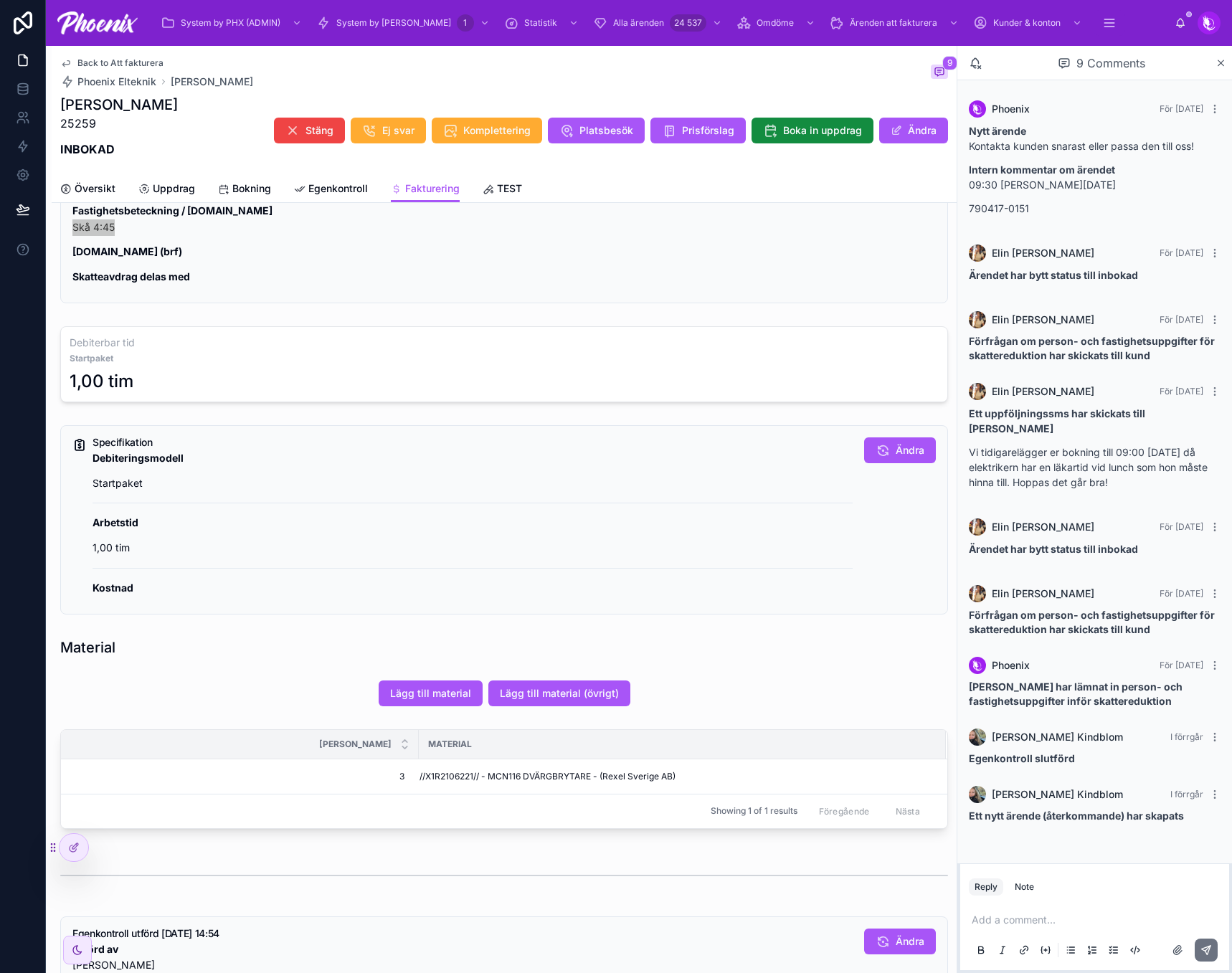
scroll to position [430, 0]
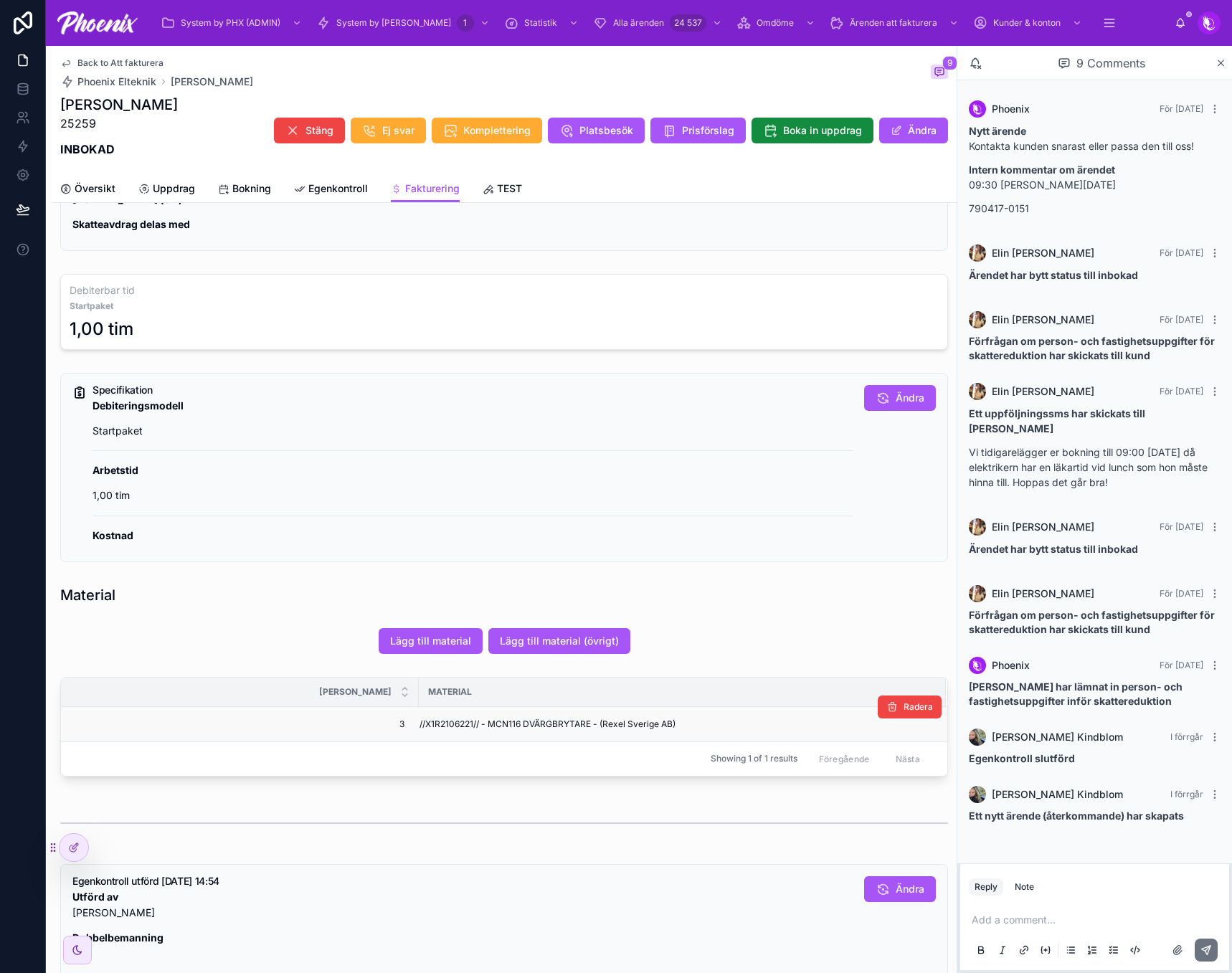
click at [466, 721] on span "//X1R2106221// - MCN116 DVÄRGBRYTARE - (Rexel Sverige AB)" at bounding box center [547, 724] width 256 height 11
copy span "X1R2106221"
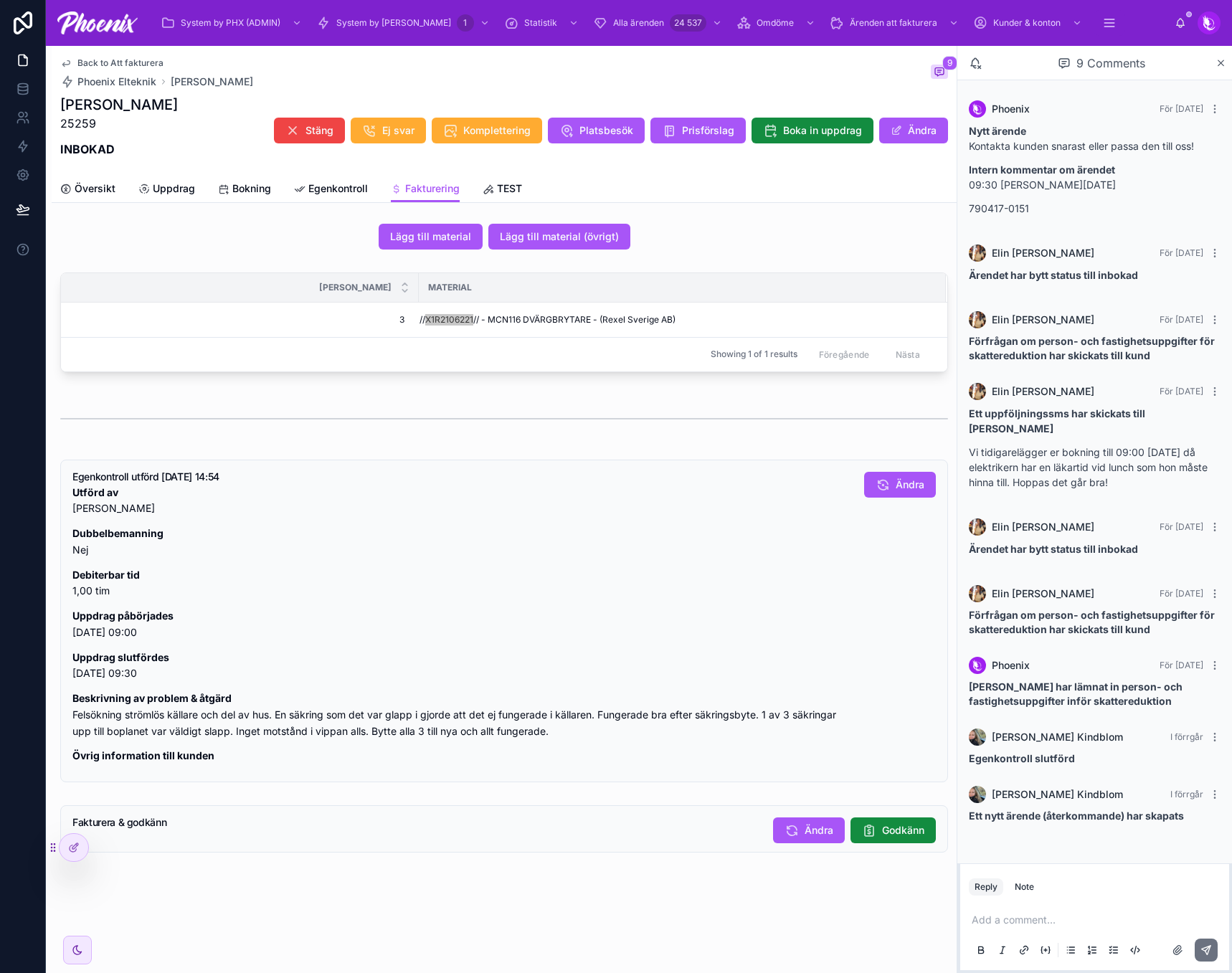
scroll to position [845, 0]
click at [868, 813] on div "Fakturera & godkänn Ändra Godkänn" at bounding box center [503, 828] width 887 height 47
click at [882, 834] on span "Godkänn" at bounding box center [903, 830] width 42 height 15
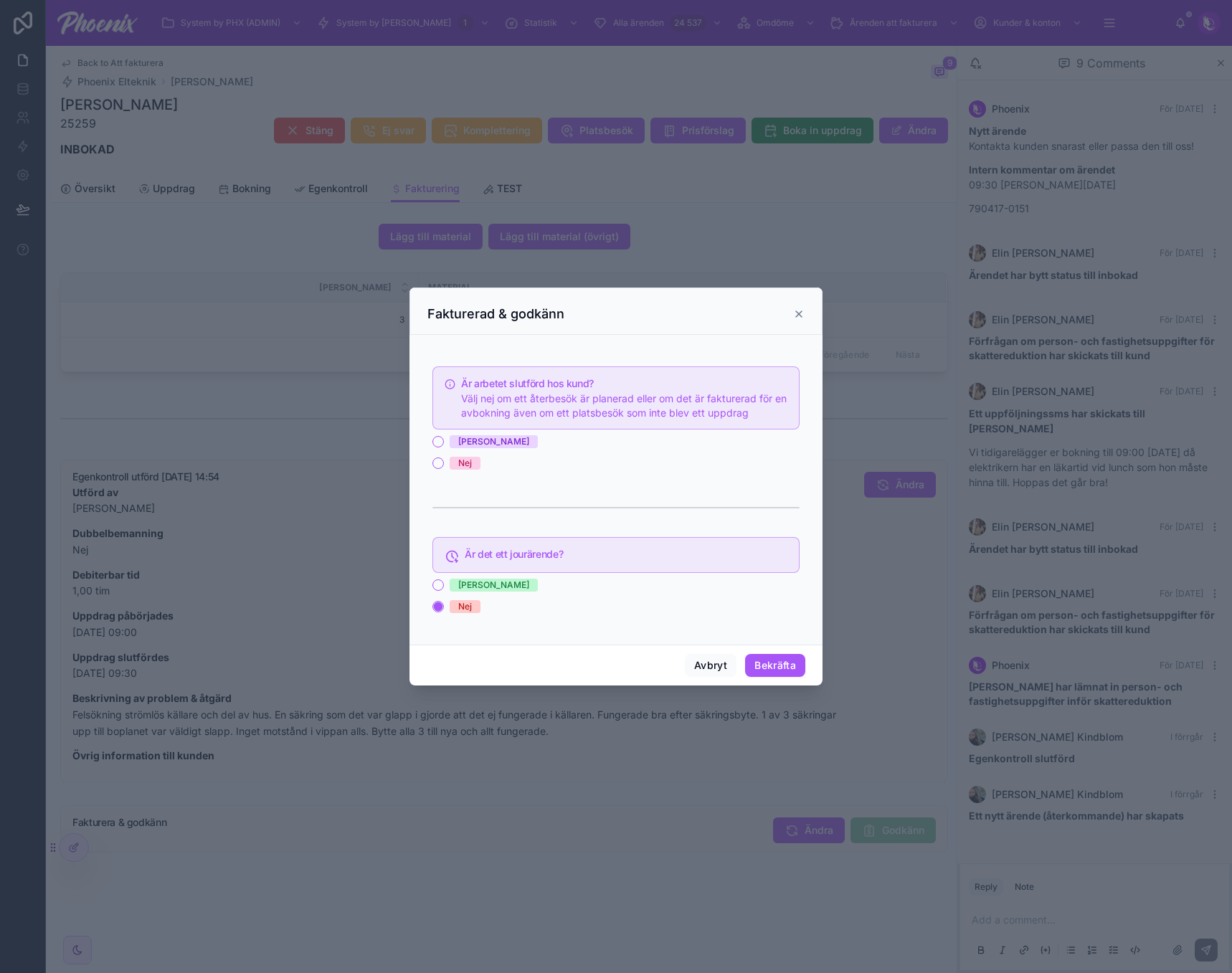
click at [448, 447] on div "[PERSON_NAME]" at bounding box center [615, 442] width 367 height 13
click at [440, 444] on button "[PERSON_NAME]" at bounding box center [437, 441] width 11 height 11
click at [779, 673] on button "Bekräfta" at bounding box center [775, 665] width 60 height 23
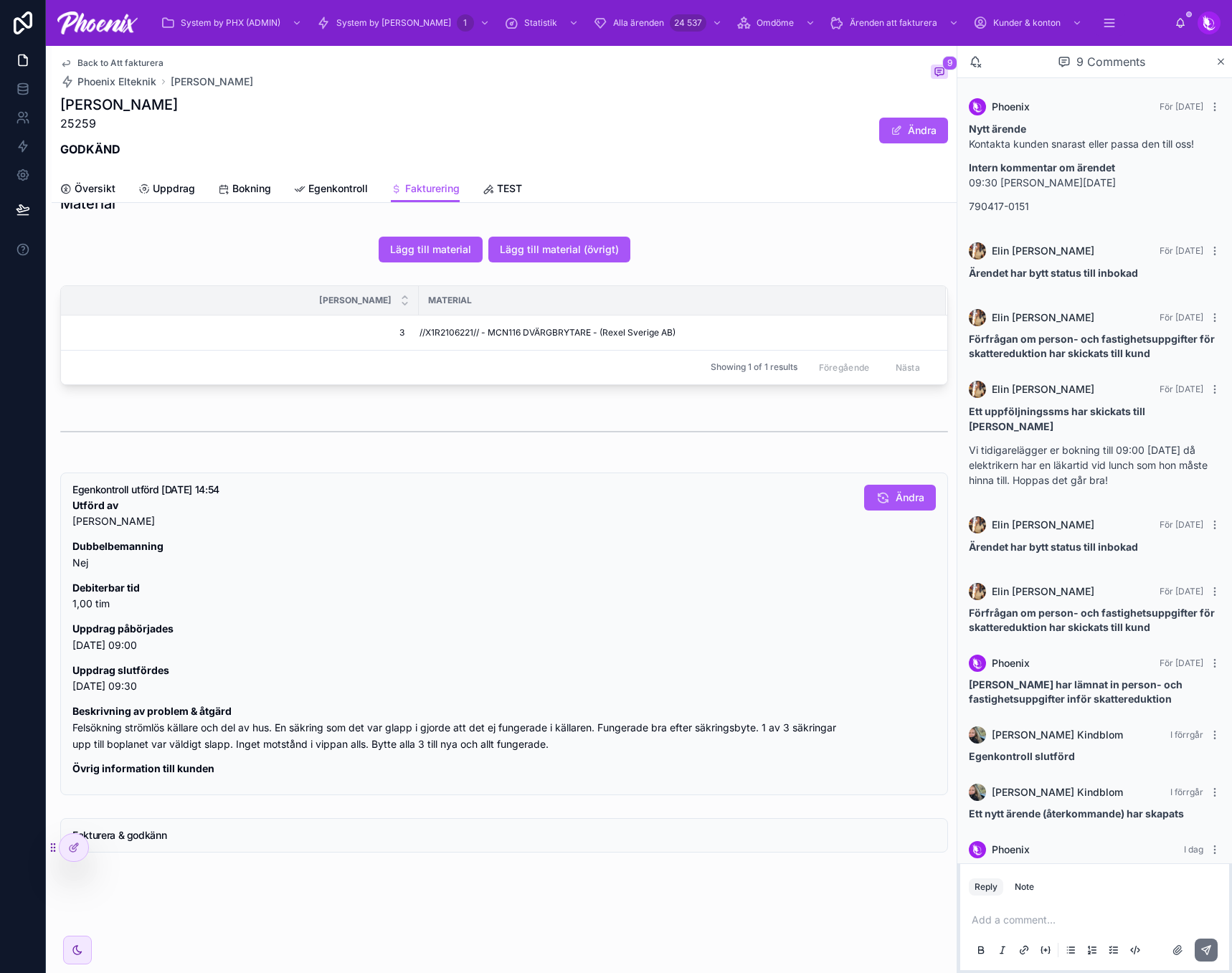
scroll to position [833, 0]
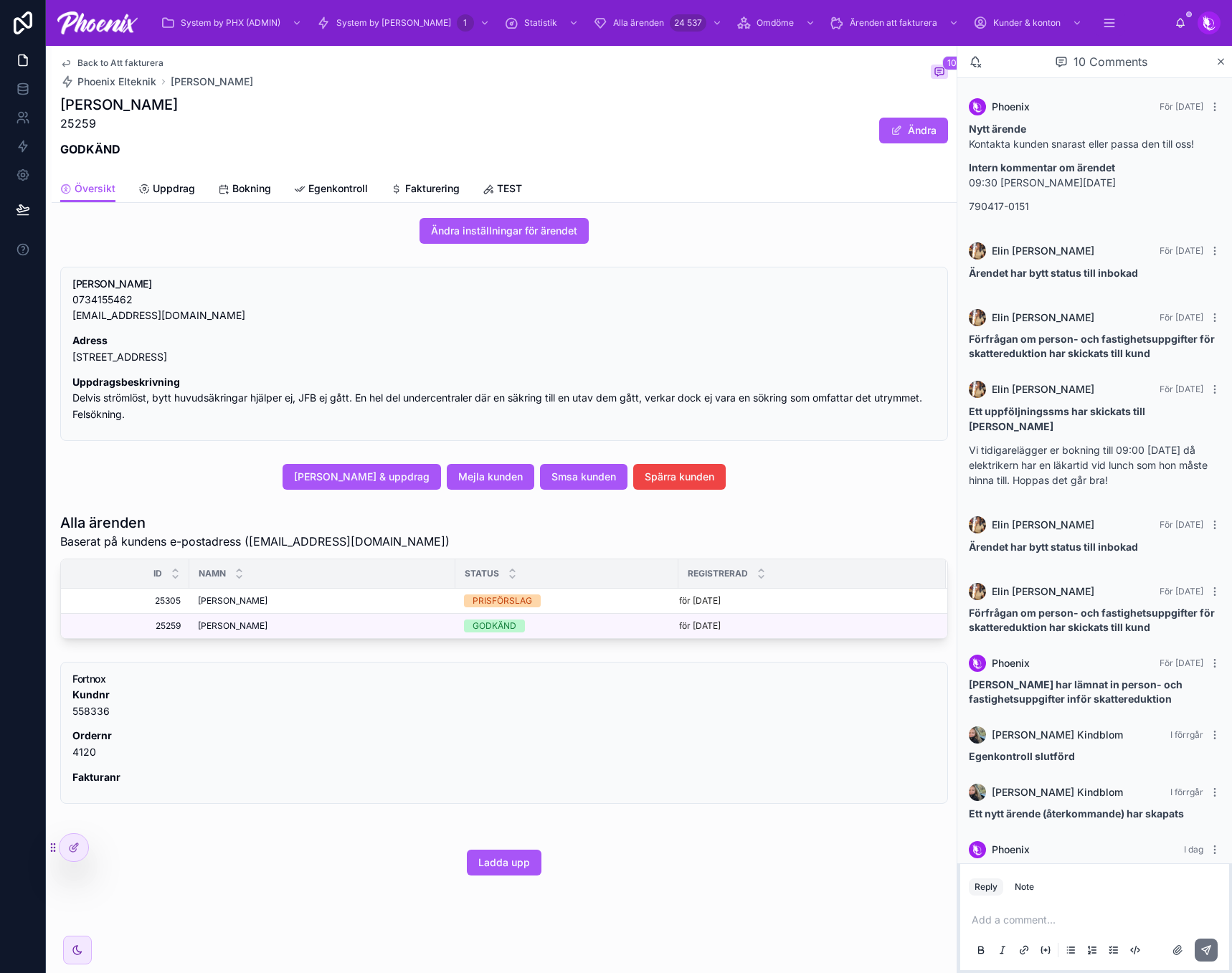
scroll to position [340, 0]
click at [121, 60] on span "Back to Att fakturera" at bounding box center [120, 62] width 86 height 11
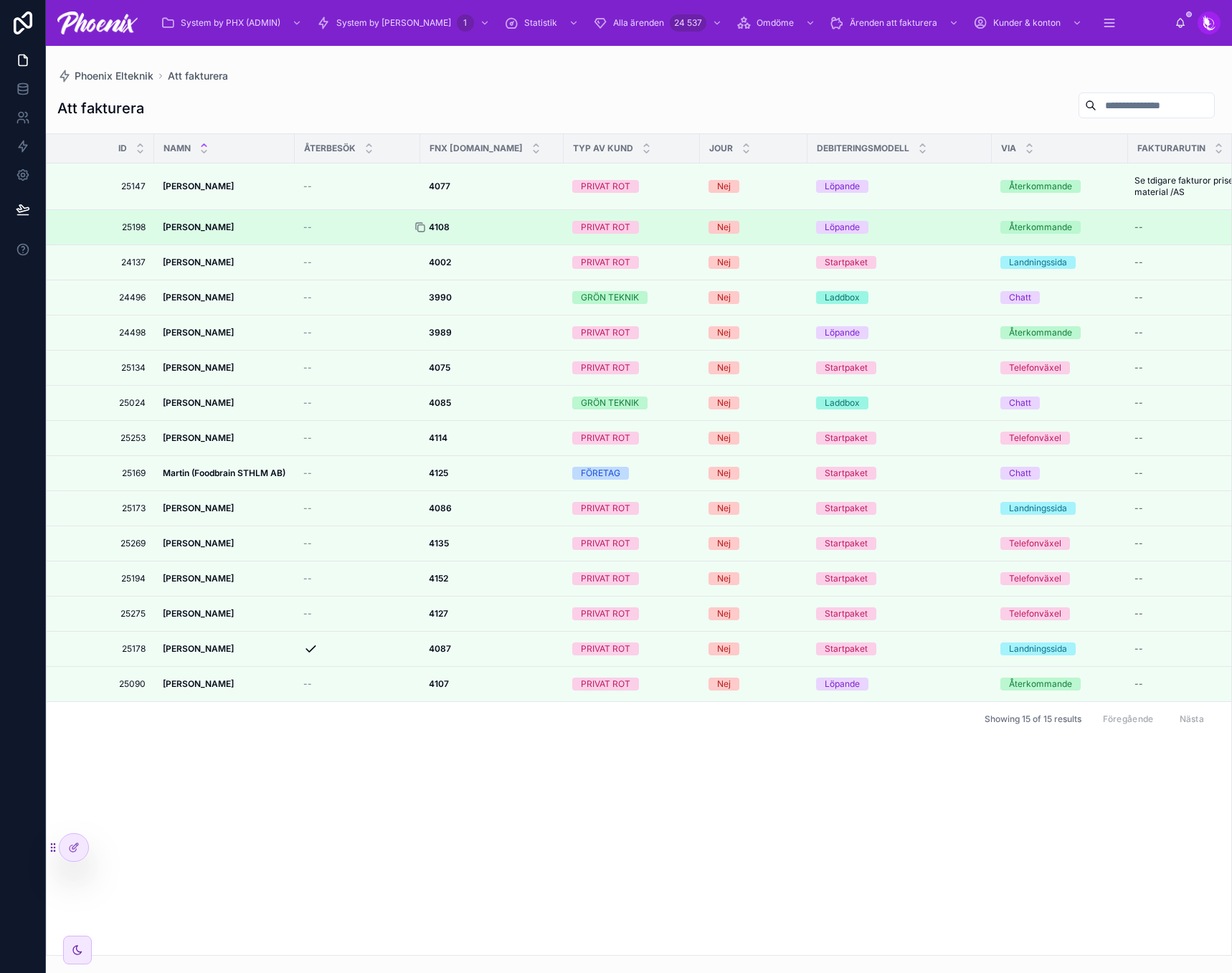
click at [420, 230] on icon at bounding box center [419, 227] width 11 height 11
click at [432, 229] on div at bounding box center [425, 227] width 23 height 11
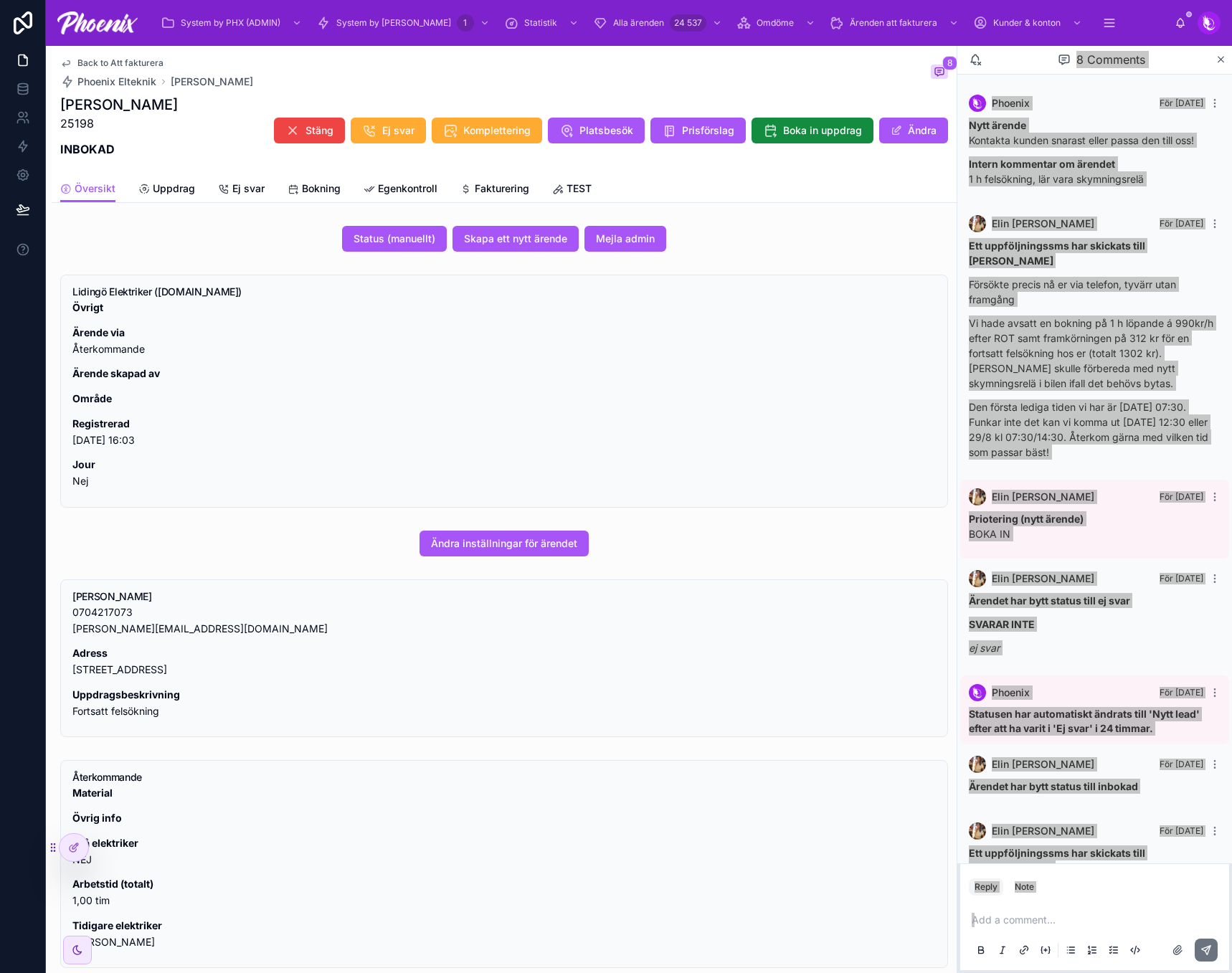
scroll to position [168, 0]
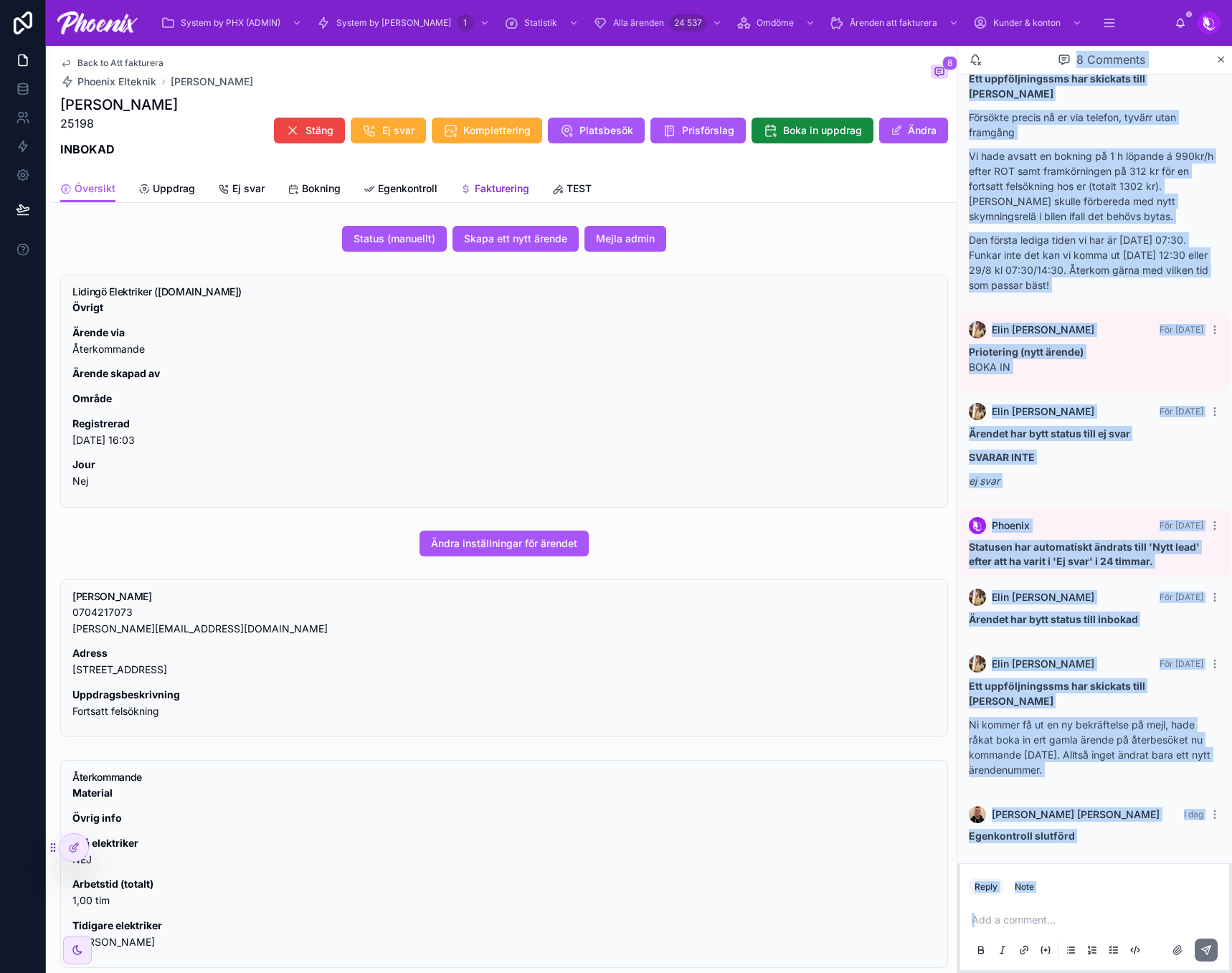
click at [506, 180] on link "Fakturering" at bounding box center [495, 190] width 68 height 29
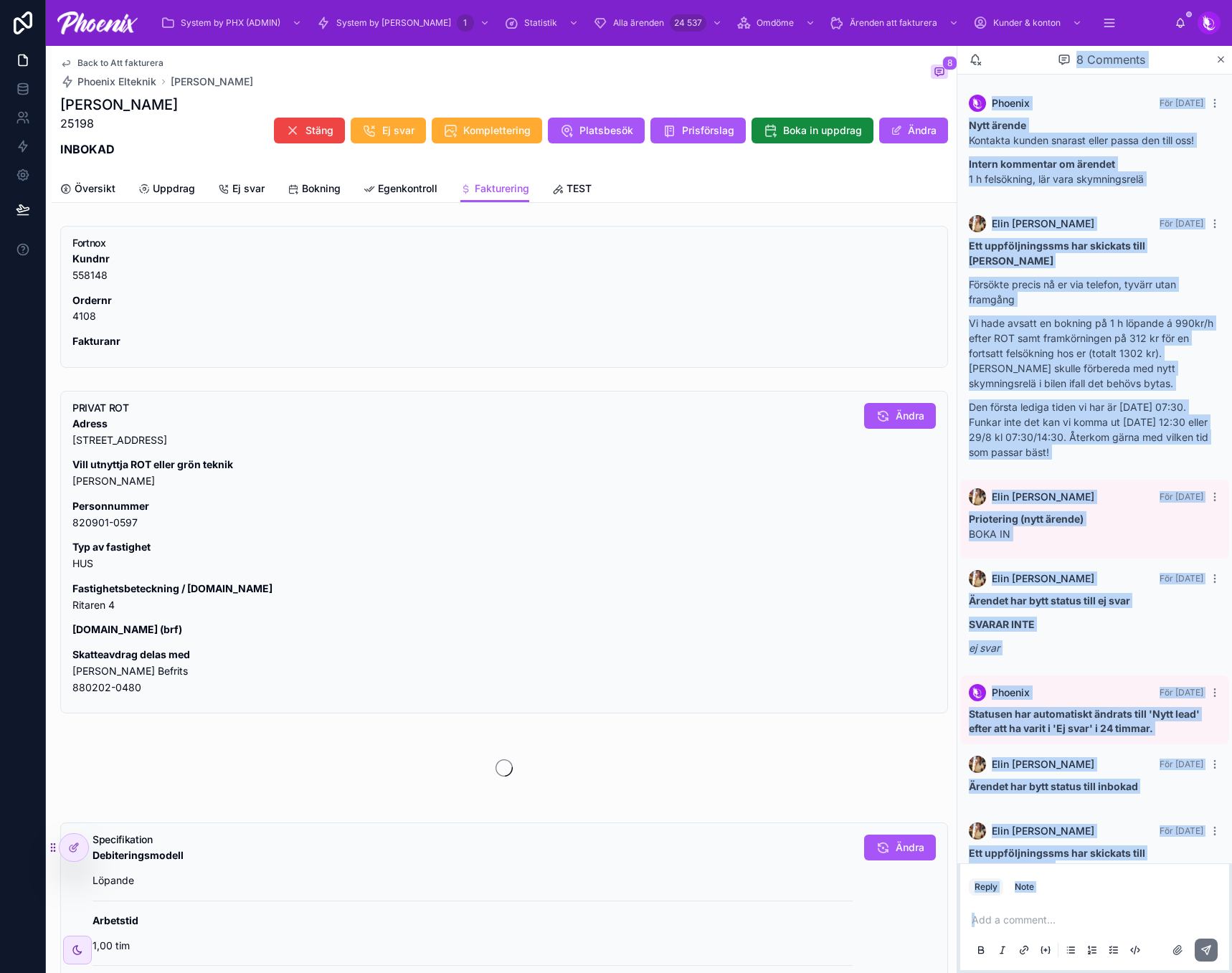
scroll to position [168, 0]
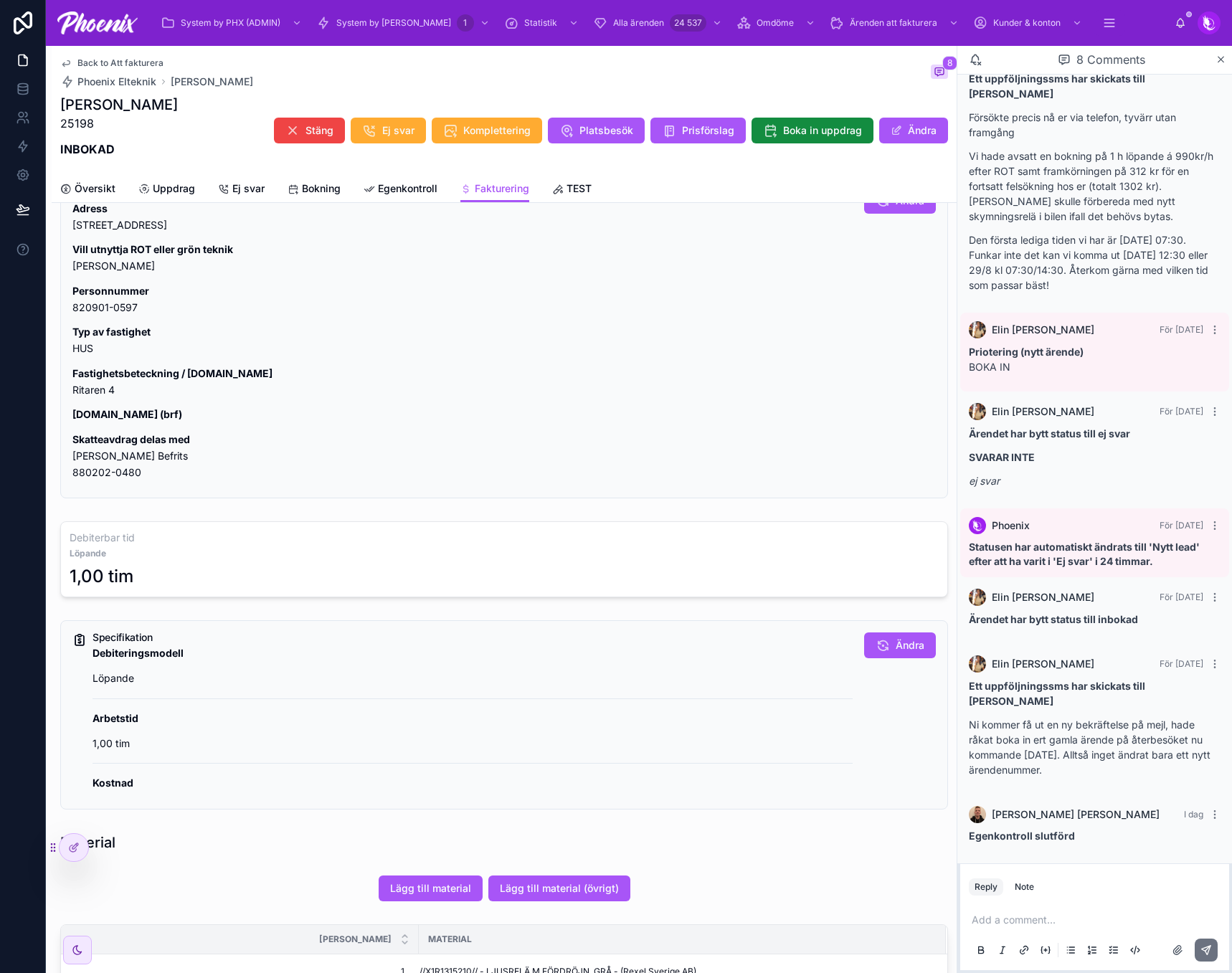
click at [519, 341] on p "Typ av fastighet HUS" at bounding box center [463, 341] width 780 height 33
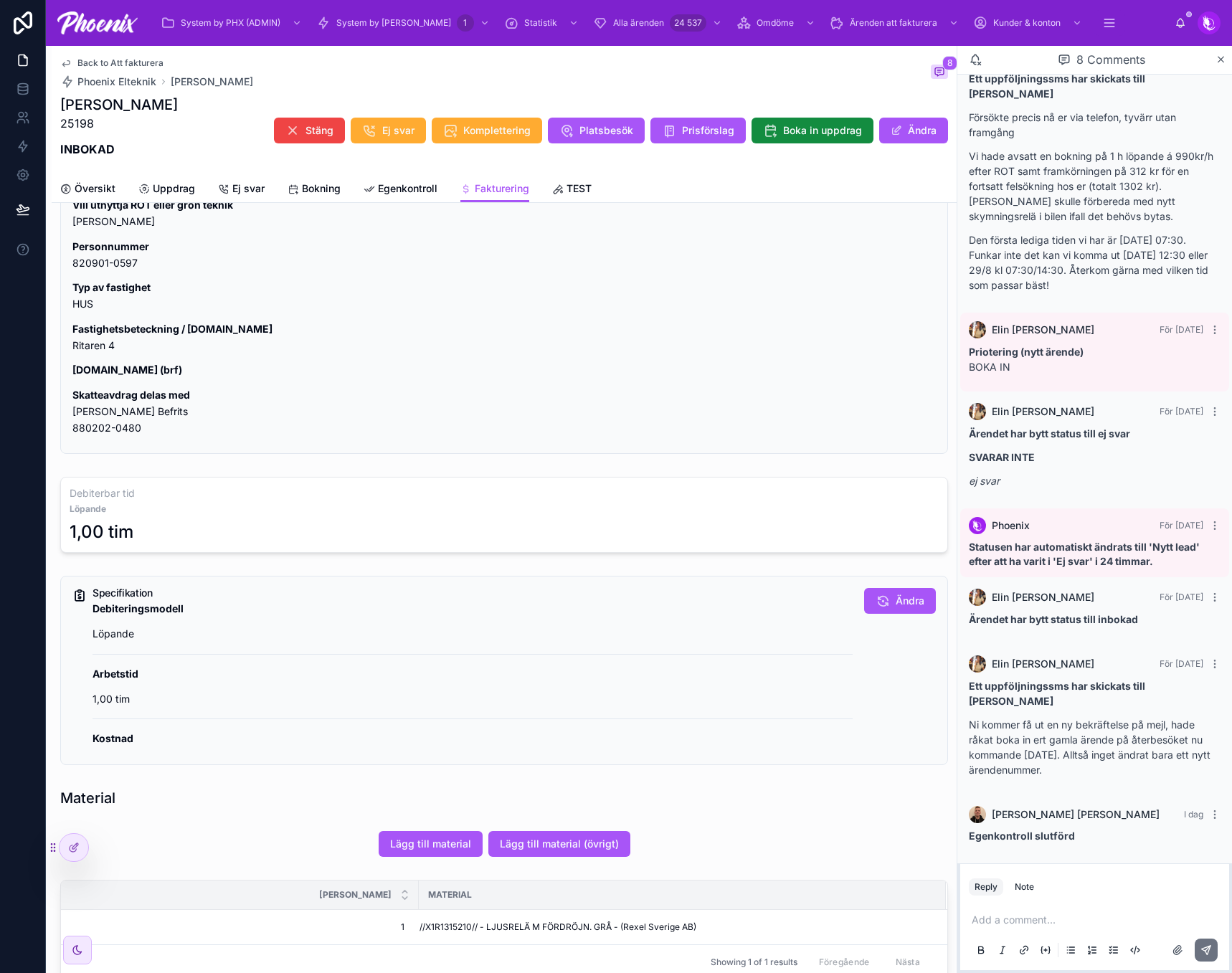
scroll to position [502, 0]
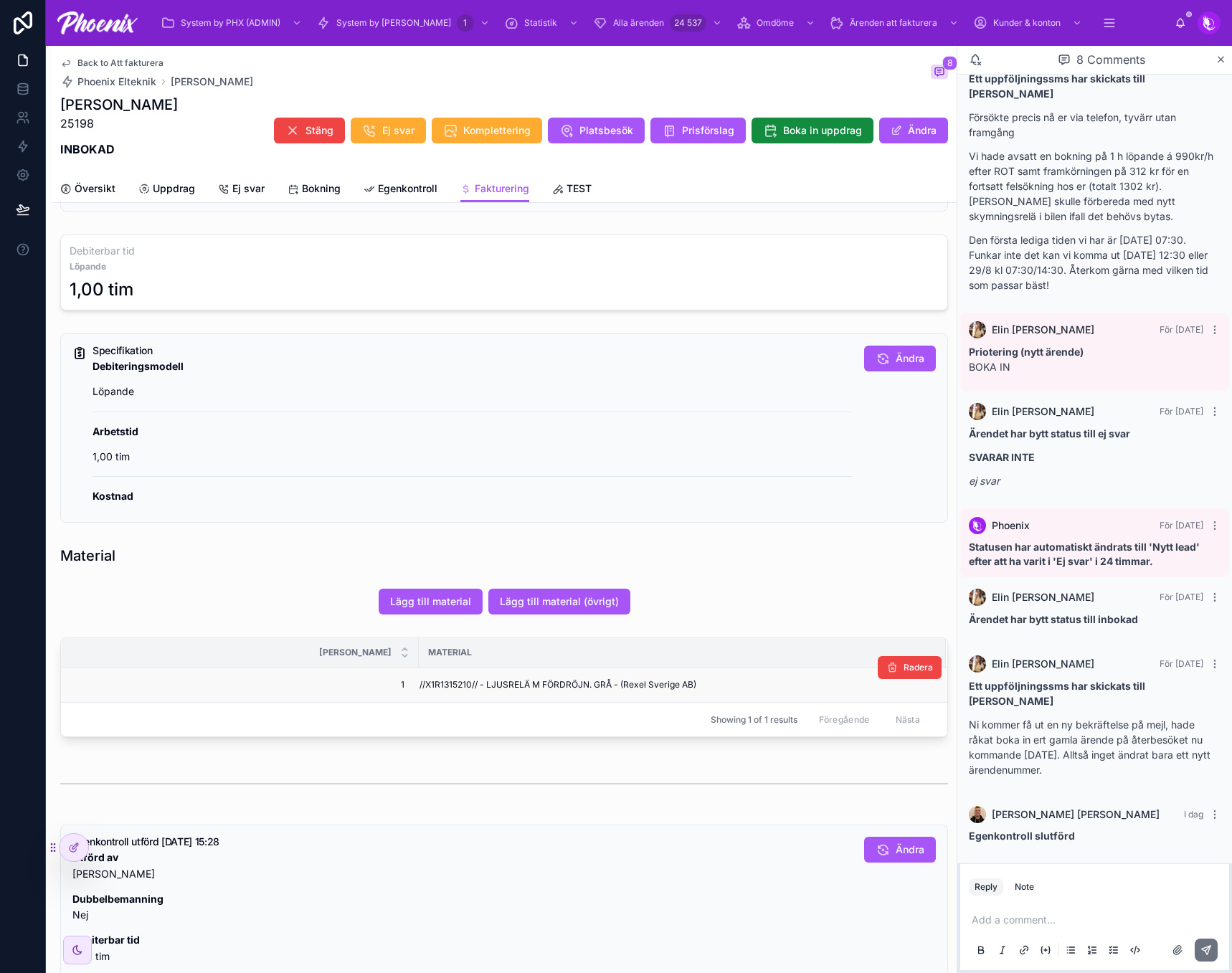
click at [458, 686] on span "//X1R1315210// - LJUSRELÄ M FÖRDRÖJN. GRÅ - (Rexel Sverige AB)" at bounding box center [557, 684] width 276 height 11
drag, startPoint x: 458, startPoint y: 686, endPoint x: 914, endPoint y: 668, distance: 456.4
click at [461, 685] on span "//X1R1315210// - LJUSRELÄ M FÖRDRÖJN. GRÅ - (Rexel Sverige AB)" at bounding box center [557, 684] width 276 height 11
copy span "X1R1315210"
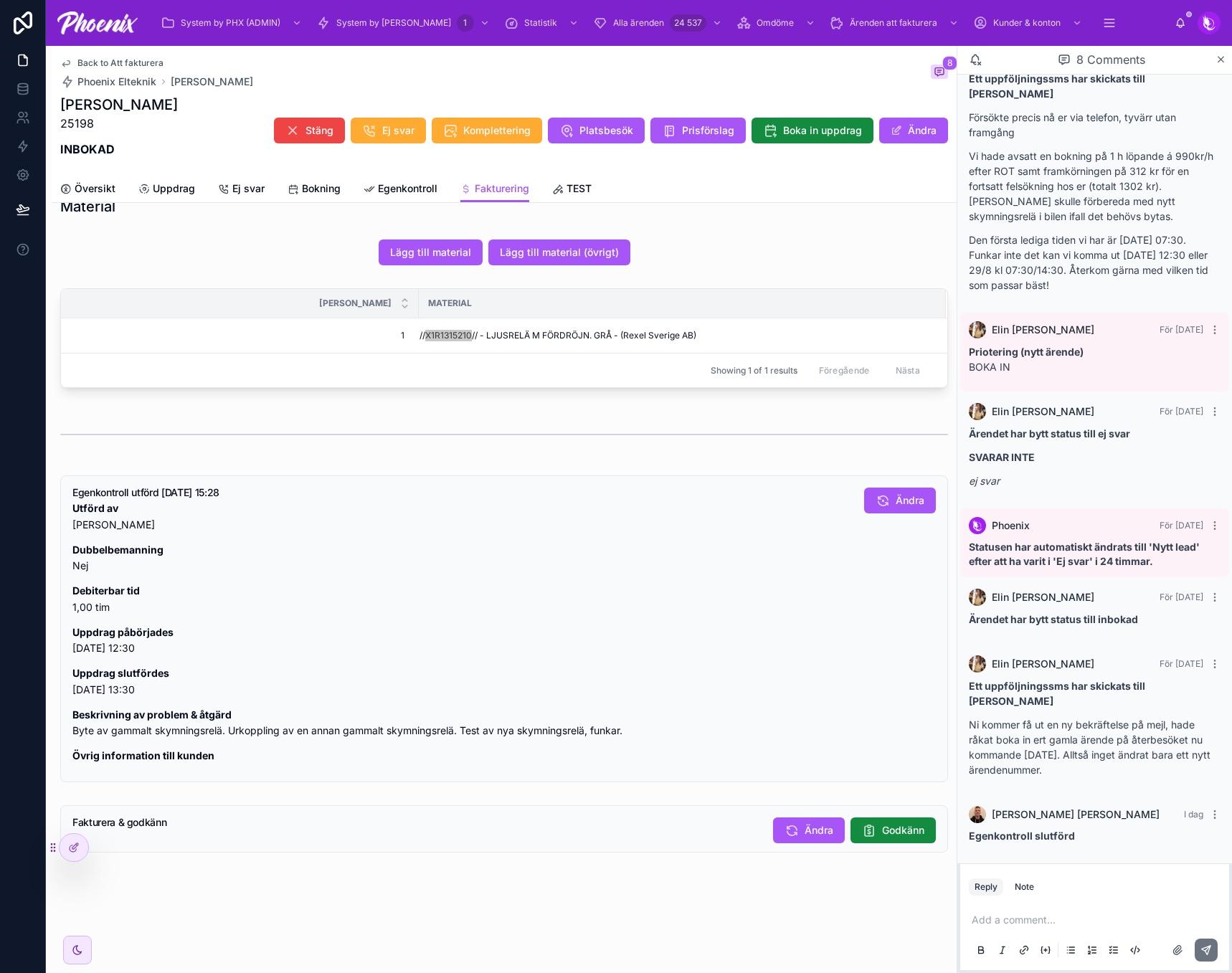
scroll to position [862, 0]
click at [901, 832] on span "Godkänn" at bounding box center [903, 830] width 42 height 15
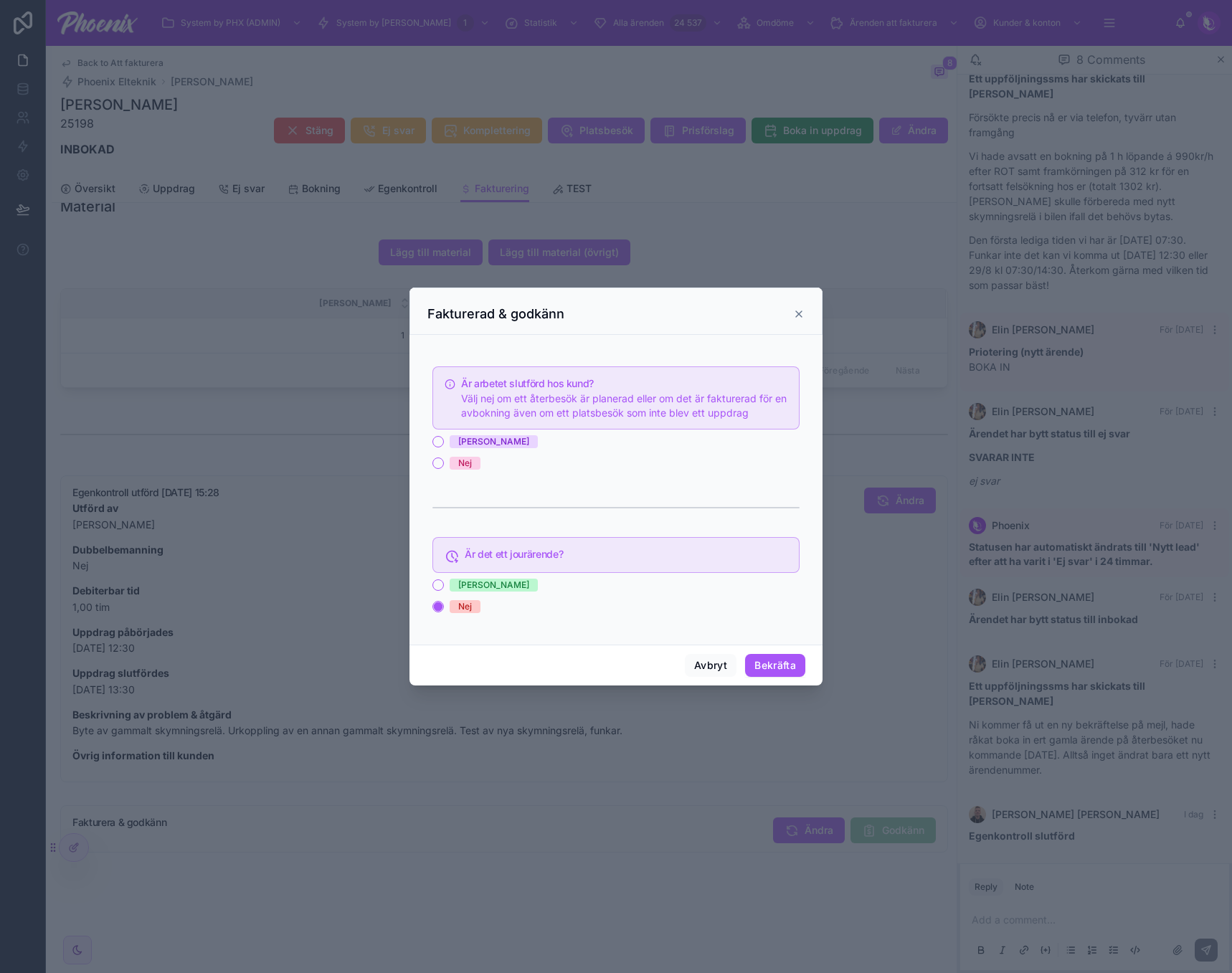
click at [453, 444] on span "[PERSON_NAME]" at bounding box center [493, 442] width 88 height 13
click at [444, 444] on button "[PERSON_NAME]" at bounding box center [437, 441] width 11 height 11
click at [767, 665] on button "Bekräfta" at bounding box center [775, 665] width 60 height 23
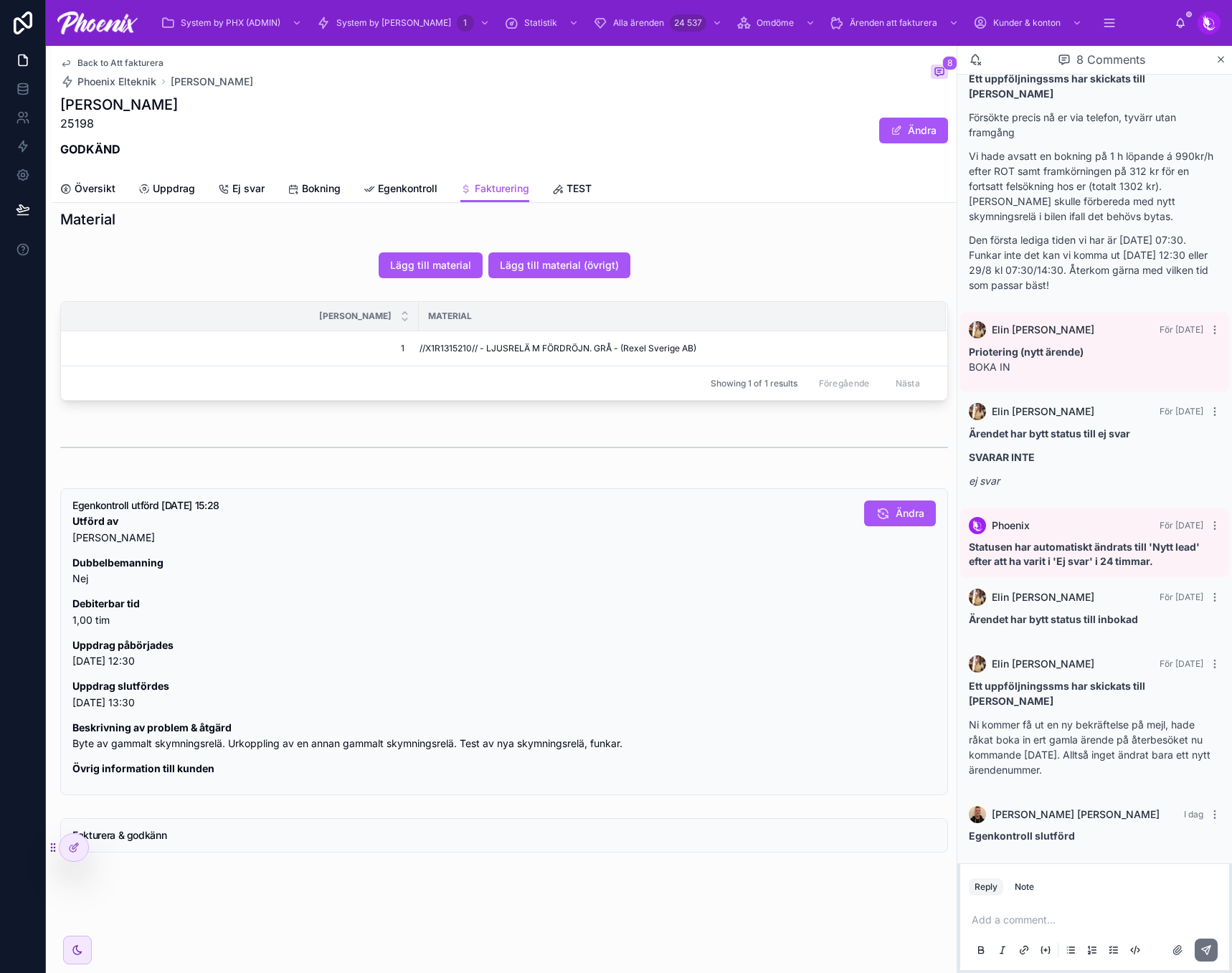
scroll to position [849, 0]
click at [82, 54] on div "Back to Att fakturera Phoenix Elteknik [PERSON_NAME] 9 [PERSON_NAME] 25198 GODK…" at bounding box center [503, 110] width 887 height 129
click at [82, 65] on span "Back to Att fakturera" at bounding box center [120, 62] width 86 height 11
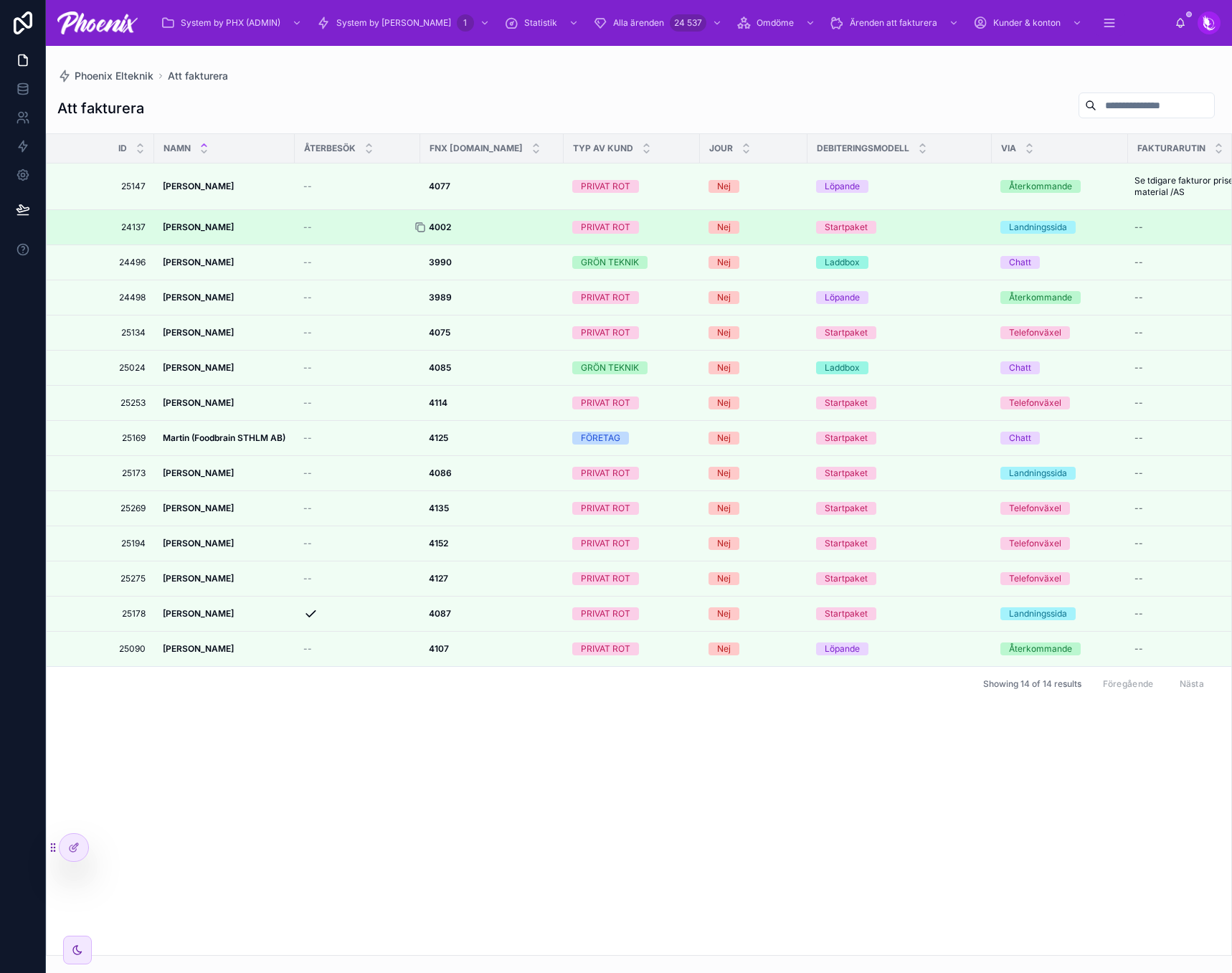
click at [423, 223] on icon at bounding box center [419, 227] width 11 height 11
click at [449, 228] on strong "4002" at bounding box center [440, 227] width 22 height 11
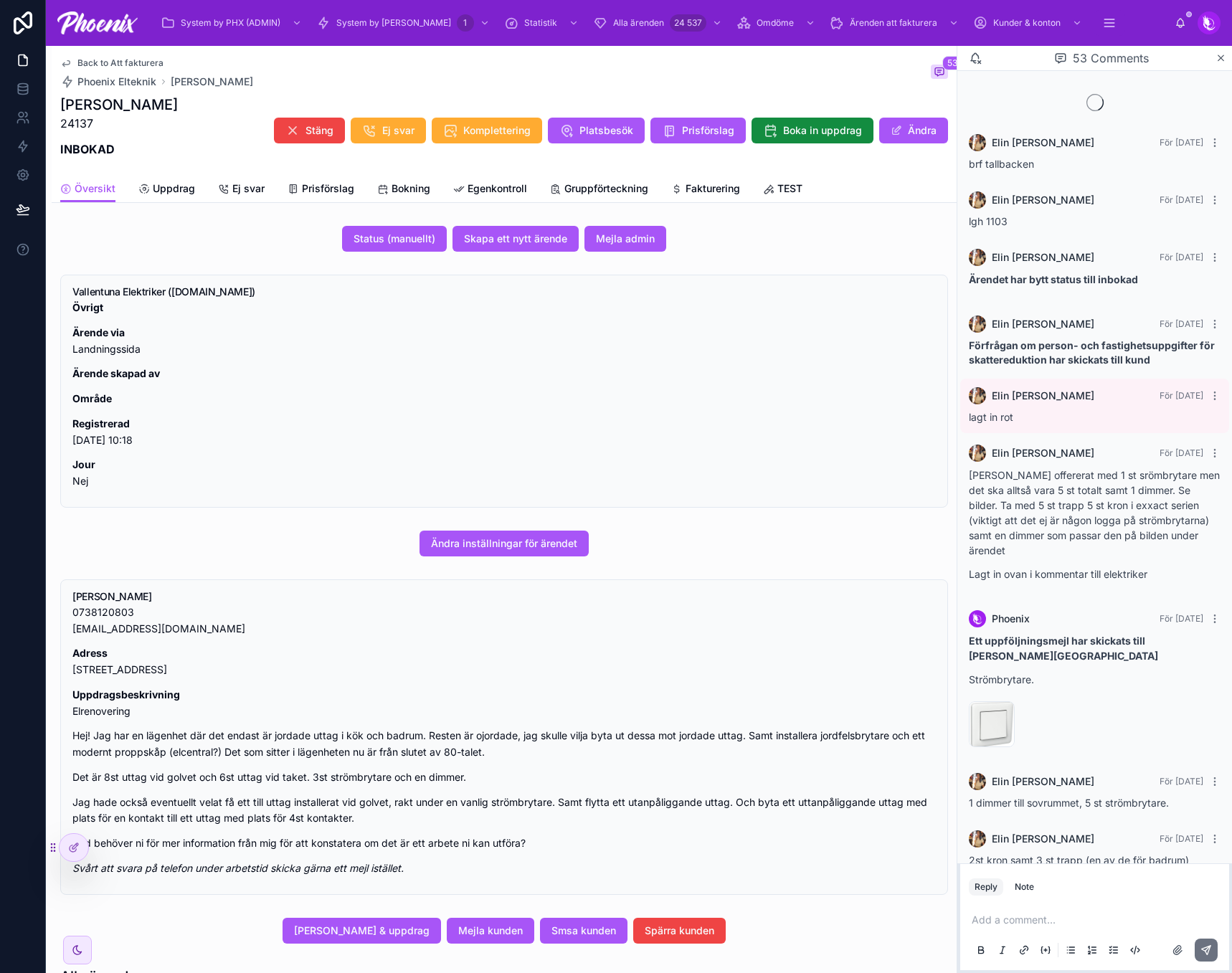
scroll to position [1254, 0]
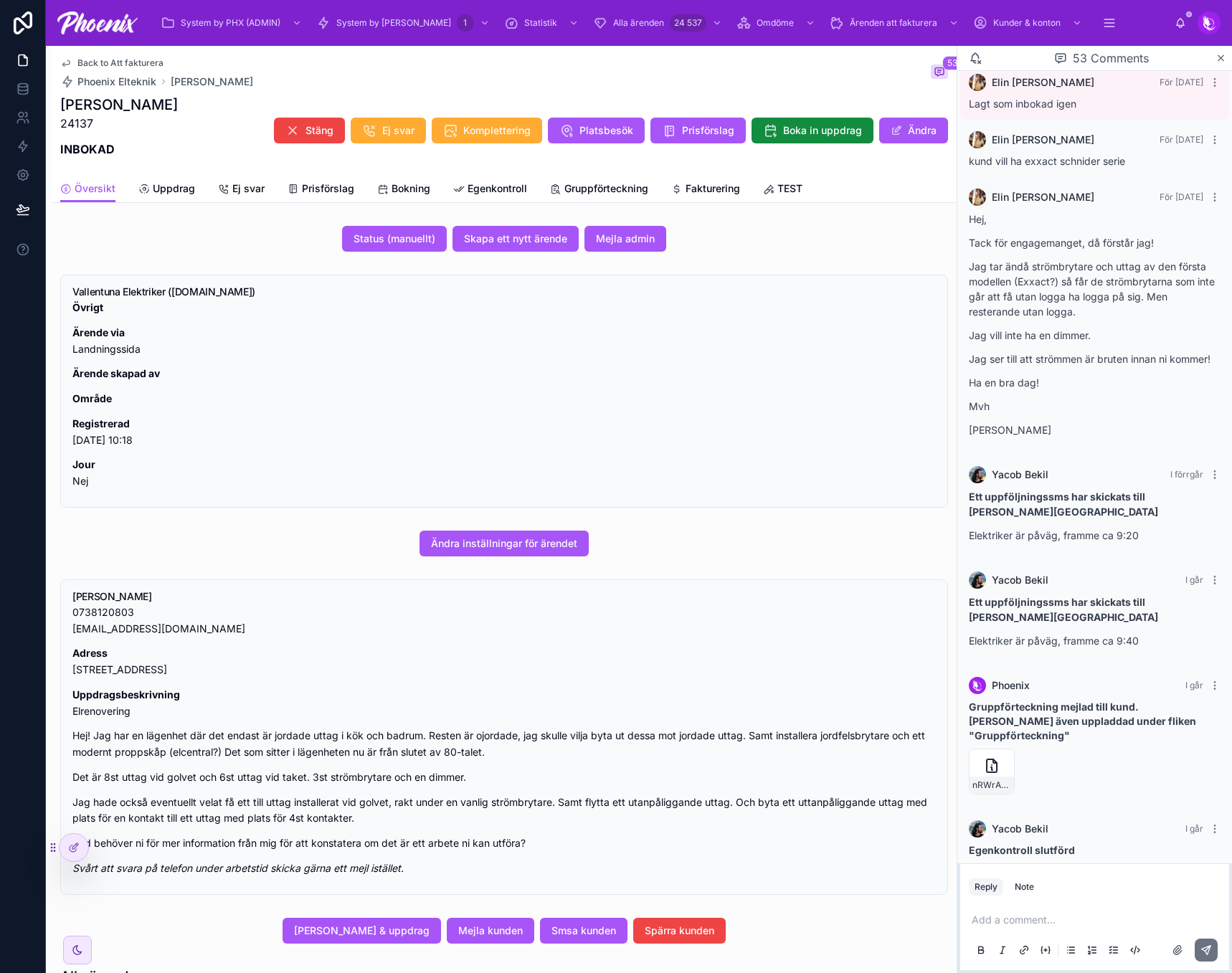
click at [487, 314] on p "Övrigt" at bounding box center [504, 307] width 863 height 16
click at [708, 189] on span "Fakturering" at bounding box center [713, 188] width 55 height 15
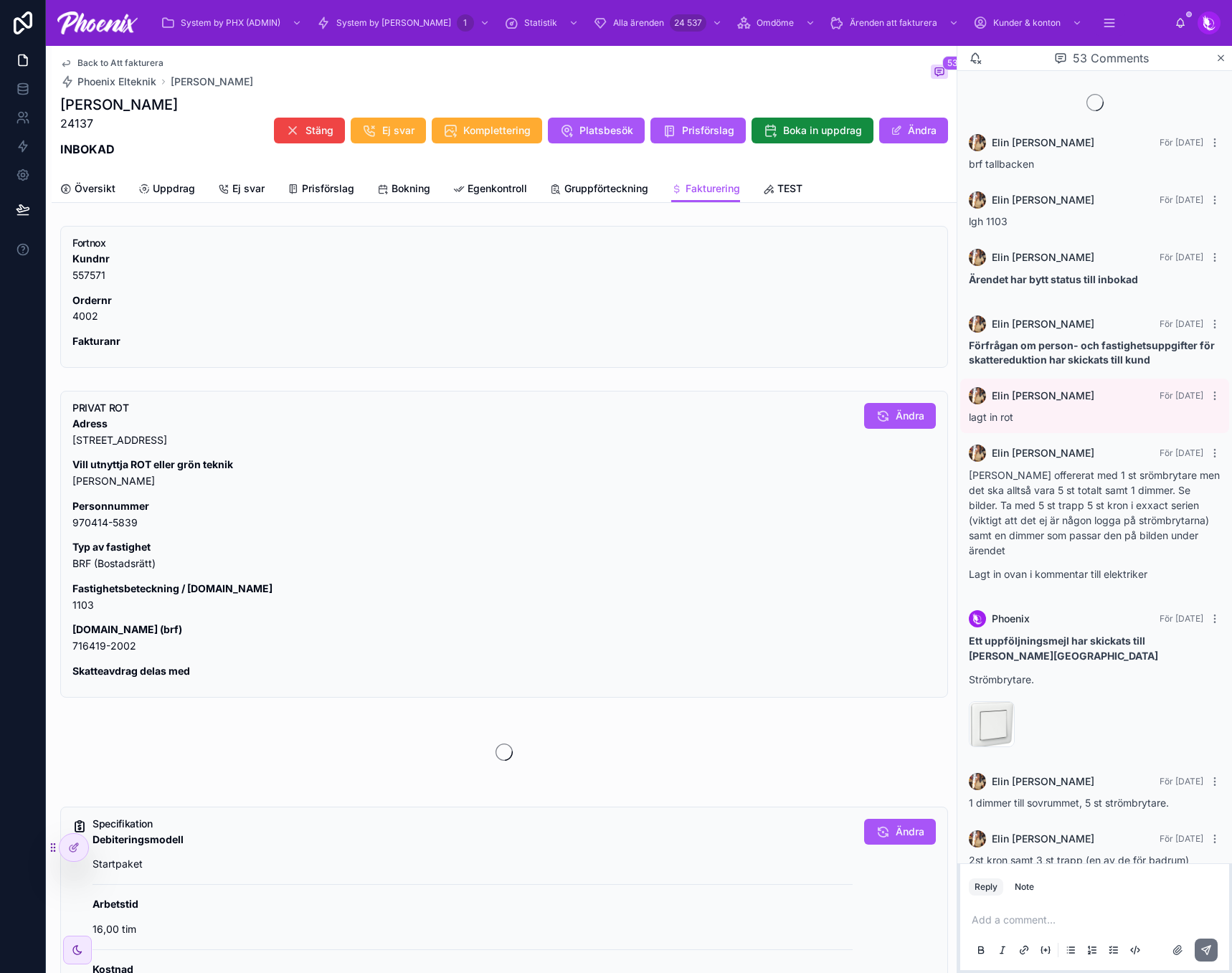
scroll to position [1254, 0]
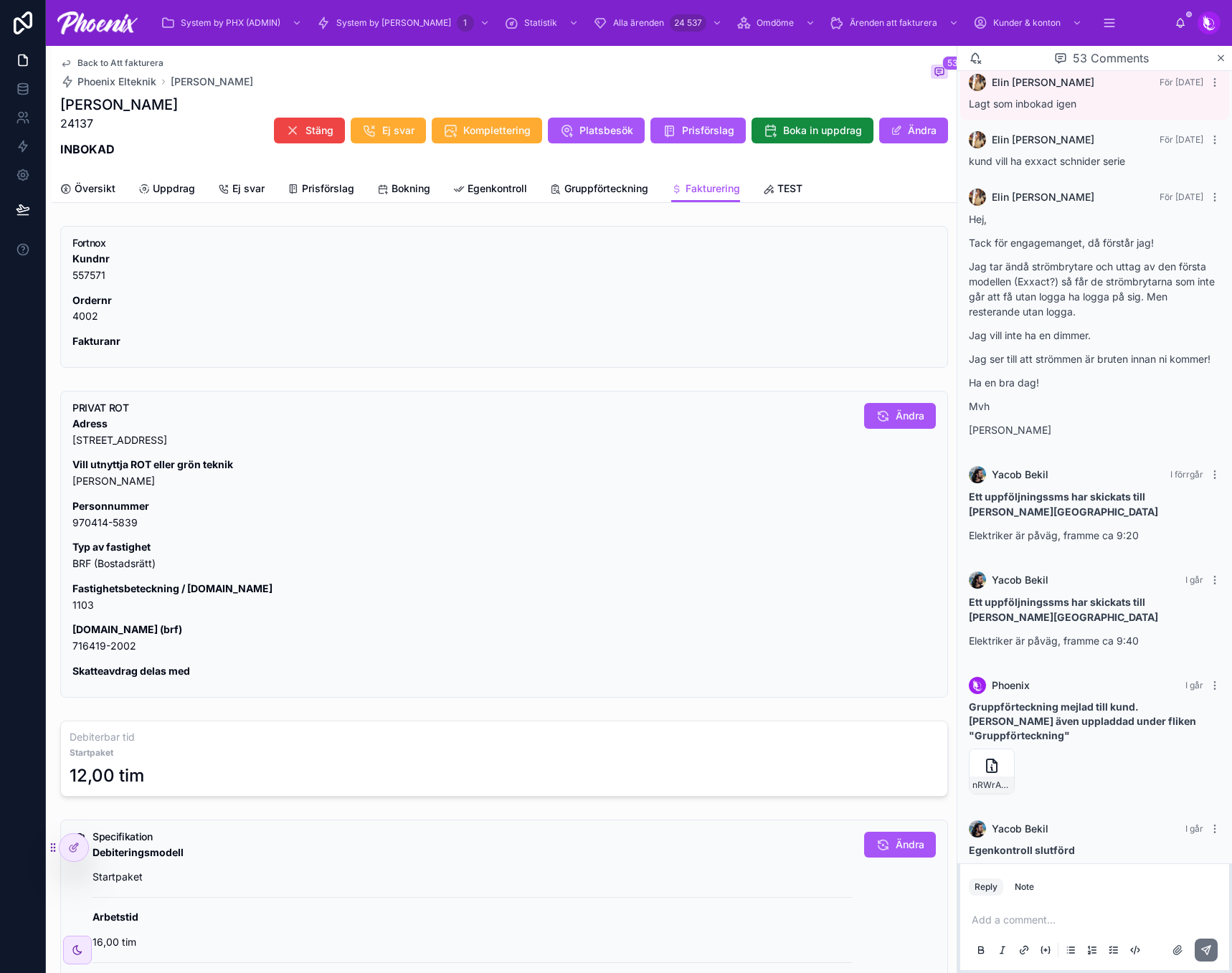
click at [91, 317] on p "Ordernr 4002" at bounding box center [504, 309] width 863 height 33
click at [74, 606] on p "Fastighetsbeteckning / [DOMAIN_NAME] 1103" at bounding box center [463, 597] width 780 height 33
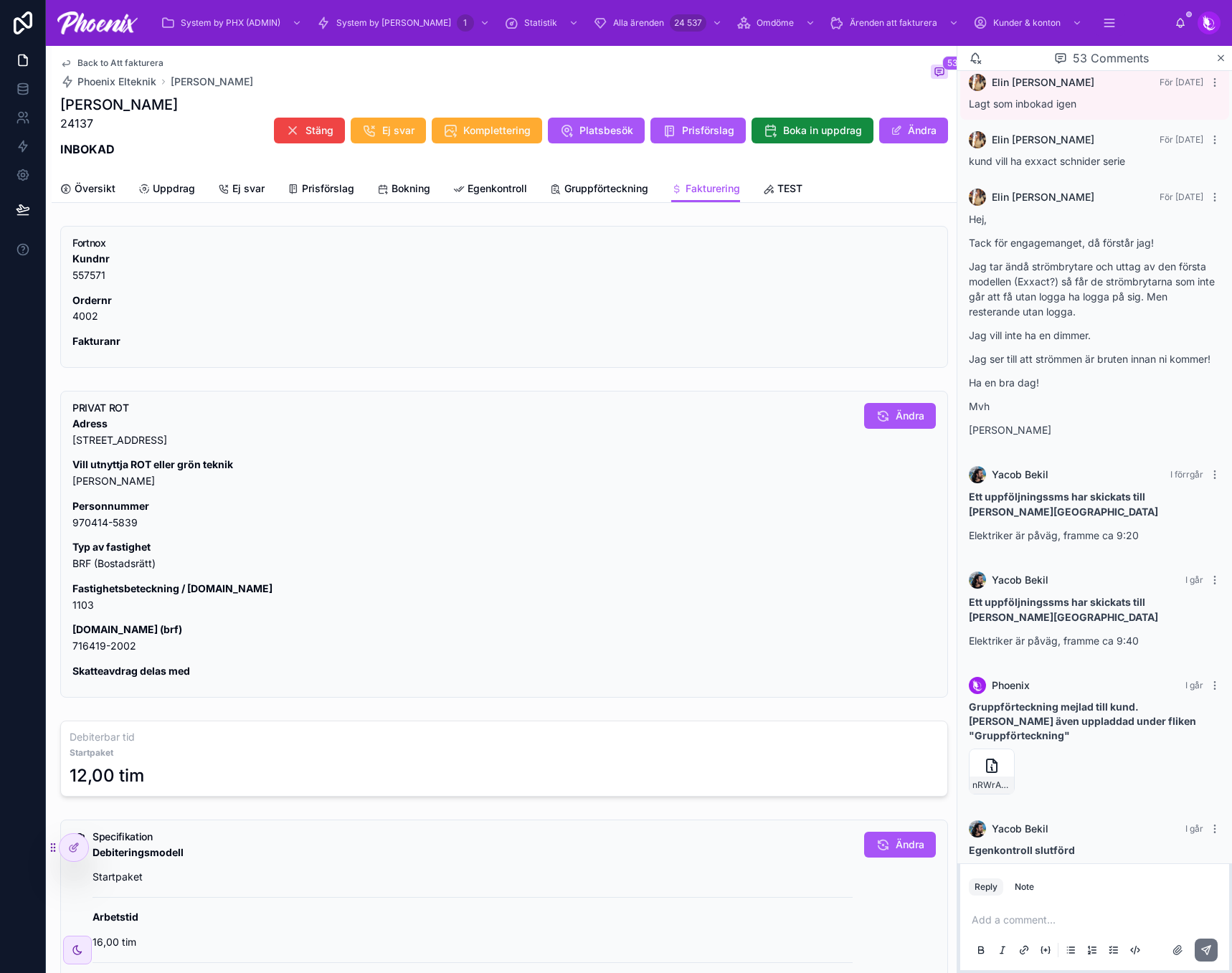
click at [92, 652] on p "[DOMAIN_NAME] (brf) 716419-2002" at bounding box center [463, 638] width 780 height 33
click at [91, 652] on p "[DOMAIN_NAME] (brf) 716419-2002" at bounding box center [463, 638] width 780 height 33
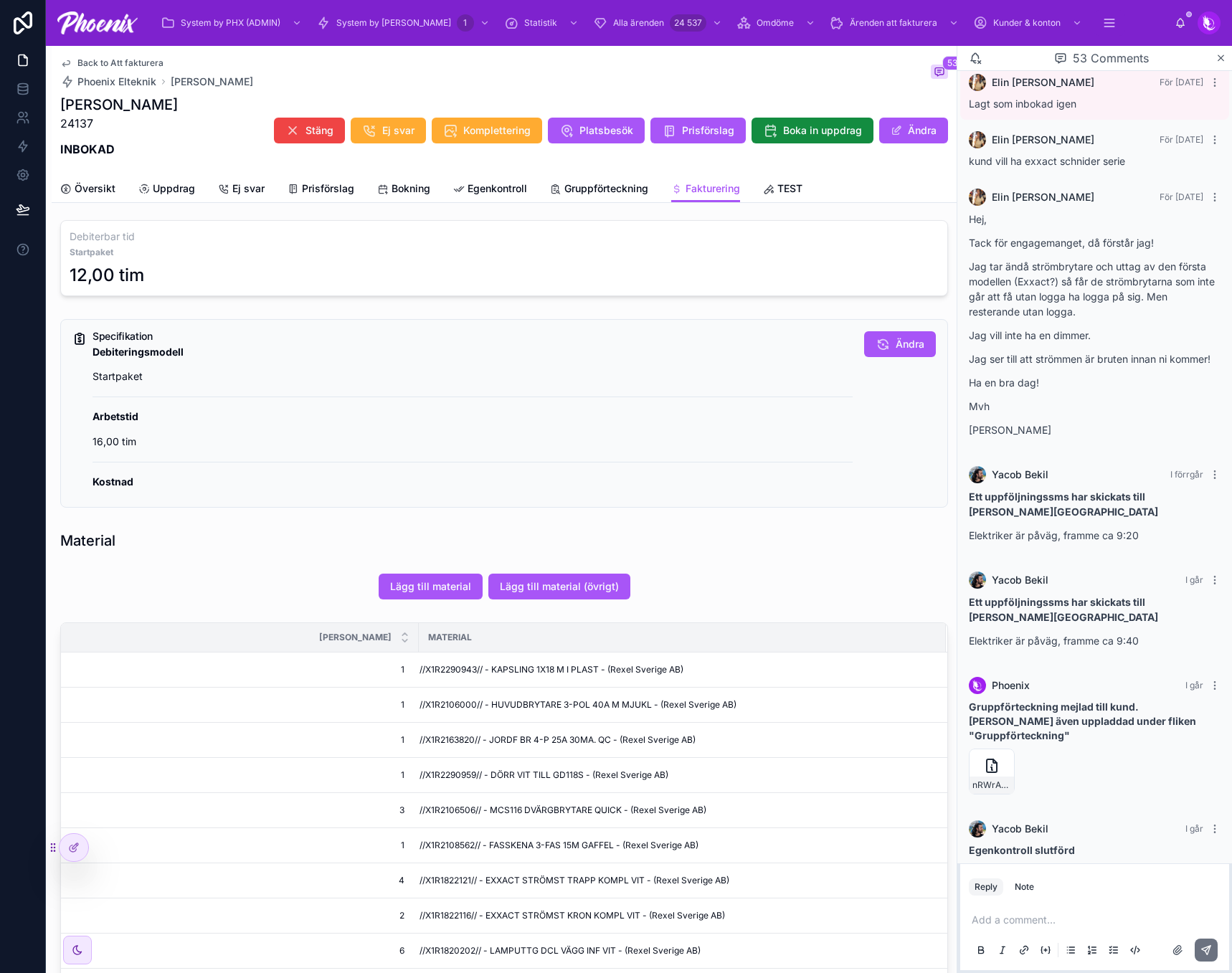
scroll to position [502, 0]
click at [453, 661] on td "//X1R2290943// - KAPSLING 1X18 M I PLAST - (Rexel Sverige AB)" at bounding box center [682, 668] width 527 height 35
click at [435, 706] on span "//X1R2106000// - HUVUDBRYTARE 3-POL 40A M MJUKL - (Rexel Sverige AB)" at bounding box center [578, 703] width 317 height 11
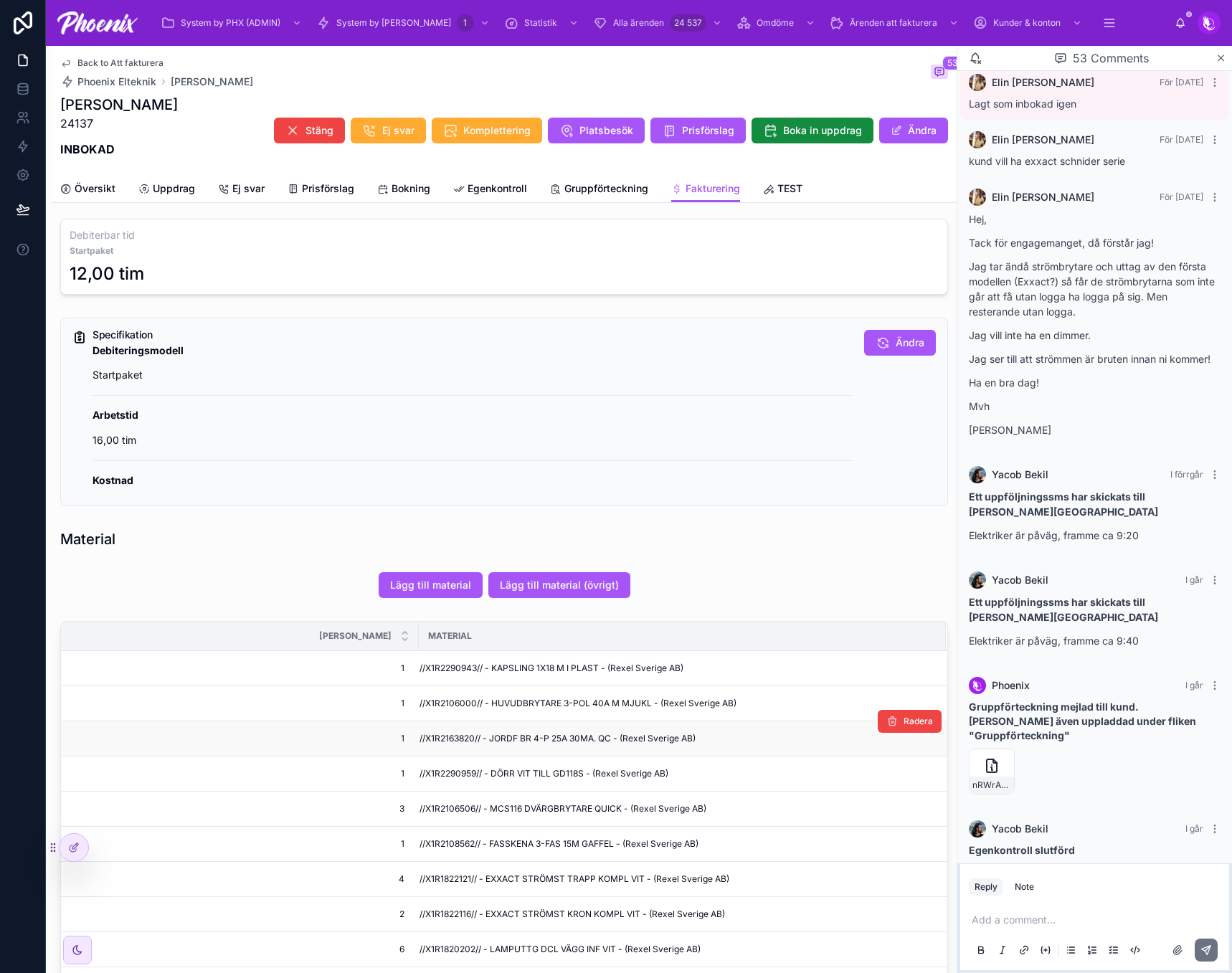
click at [441, 738] on span "//X1R2163820// - JORDF BR 4-P 25A 30MA. QC - (Rexel Sverige AB)" at bounding box center [557, 738] width 276 height 11
click at [457, 764] on td "//X1R2290959// - DÖRR VIT TILL GD118S - (Rexel Sverige AB)" at bounding box center [682, 774] width 527 height 35
click at [440, 805] on span "//X1R2106506// - MCS116 DVÄRGBRYTARE QUICK - (Rexel Sverige AB)" at bounding box center [562, 808] width 287 height 11
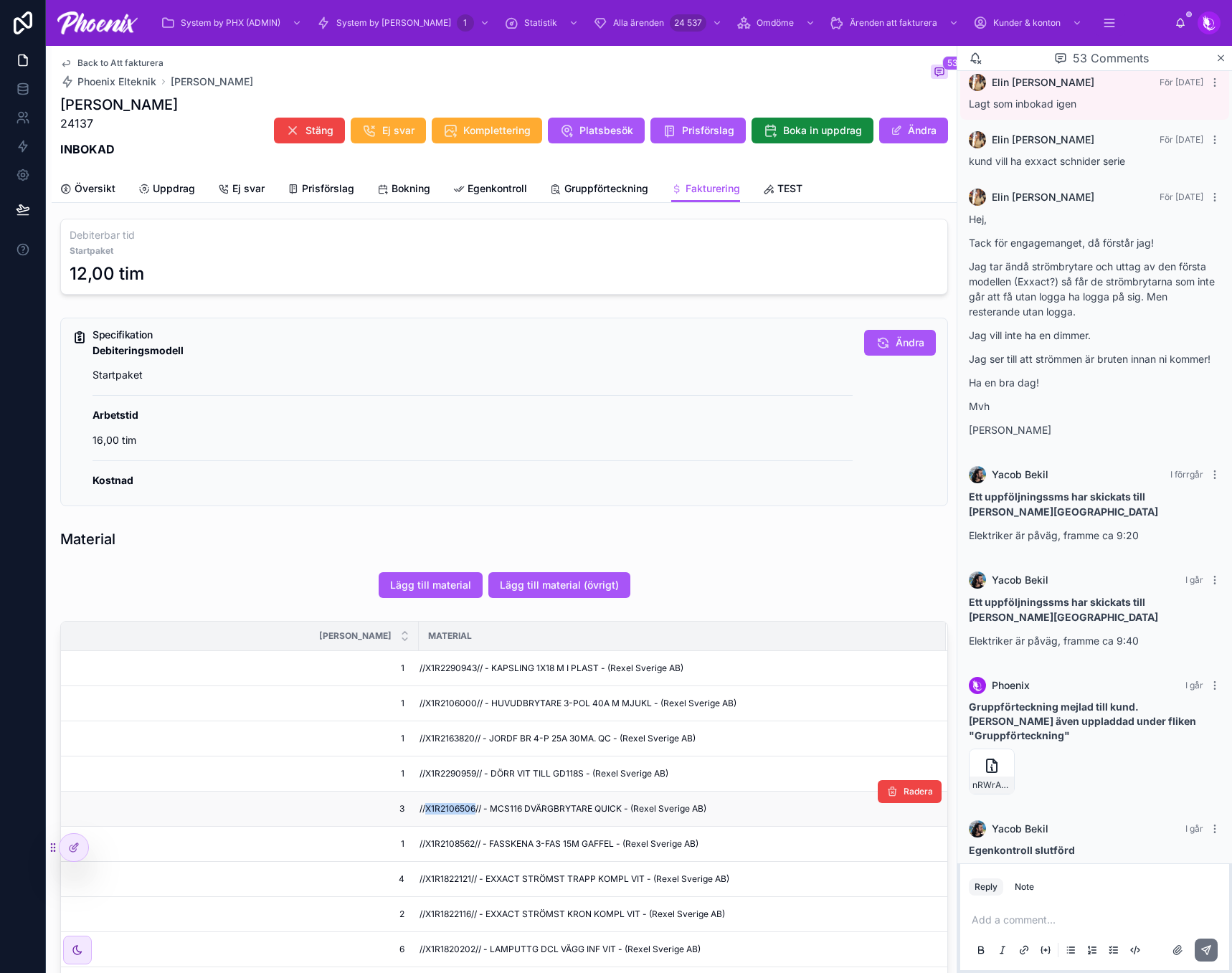
click at [440, 805] on span "//X1R2106506// - MCS116 DVÄRGBRYTARE QUICK - (Rexel Sverige AB)" at bounding box center [562, 808] width 287 height 11
click at [449, 847] on span "//X1R2108562// - FASSKENA 3-FAS 15M GAFFEL - (Rexel Sverige AB)" at bounding box center [559, 843] width 279 height 11
click at [431, 881] on span "//X1R1822121// - EXXACT STRÖMST TRAPP KOMPL VIT - (Rexel Sverige AB)" at bounding box center [574, 879] width 310 height 11
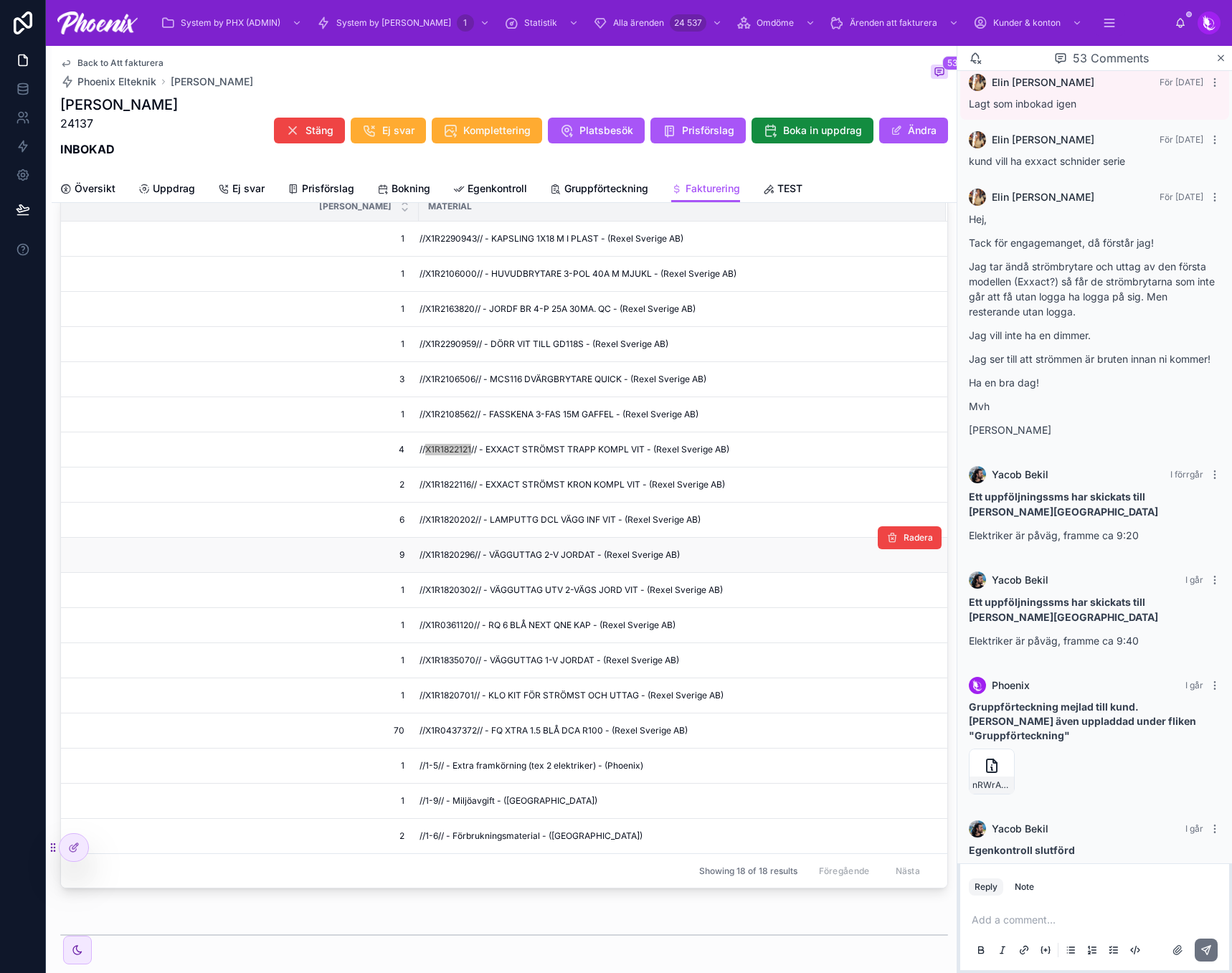
scroll to position [932, 0]
click at [441, 493] on td "//X1R1822116// - EXXACT STRÖMST KRON KOMPL VIT - (Rexel Sverige AB)" at bounding box center [682, 484] width 527 height 35
click at [455, 519] on span "//X1R1820202// - LAMPUTTG DCL VÄGG INF VIT - (Rexel Sverige AB)" at bounding box center [560, 519] width 281 height 11
drag, startPoint x: 455, startPoint y: 519, endPoint x: 969, endPoint y: 587, distance: 518.5
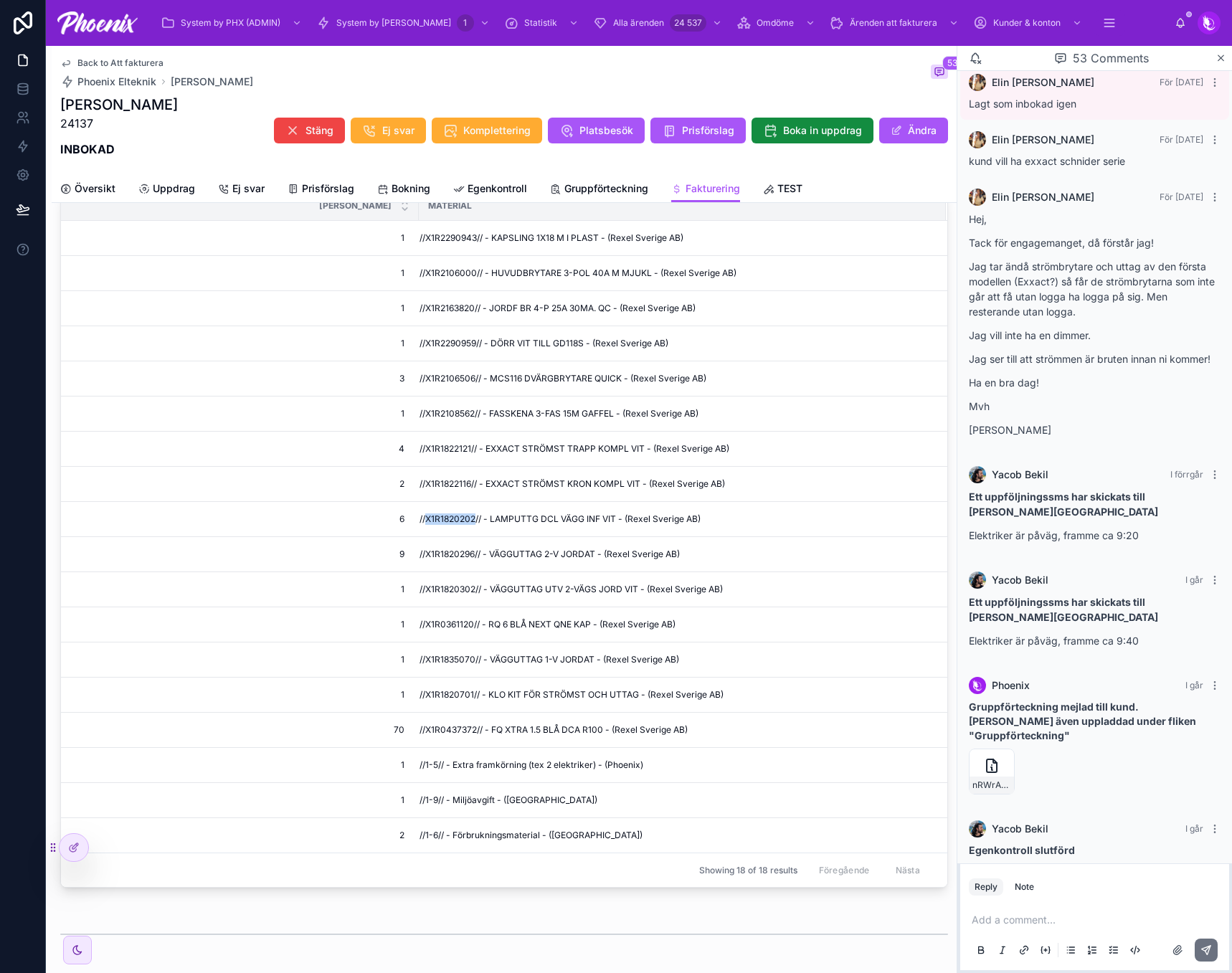
click at [460, 519] on span "//X1R1820202// - LAMPUTTG DCL VÄGG INF VIT - (Rexel Sverige AB)" at bounding box center [560, 519] width 281 height 11
click at [459, 555] on span "//X1R1820296// - VÄGGUTTAG 2-V JORDAT - (Rexel Sverige AB)" at bounding box center [549, 554] width 260 height 11
drag, startPoint x: 459, startPoint y: 555, endPoint x: 470, endPoint y: 556, distance: 11.0
click at [460, 555] on span "//X1R1820296// - VÄGGUTTAG 2-V JORDAT - (Rexel Sverige AB)" at bounding box center [549, 554] width 260 height 11
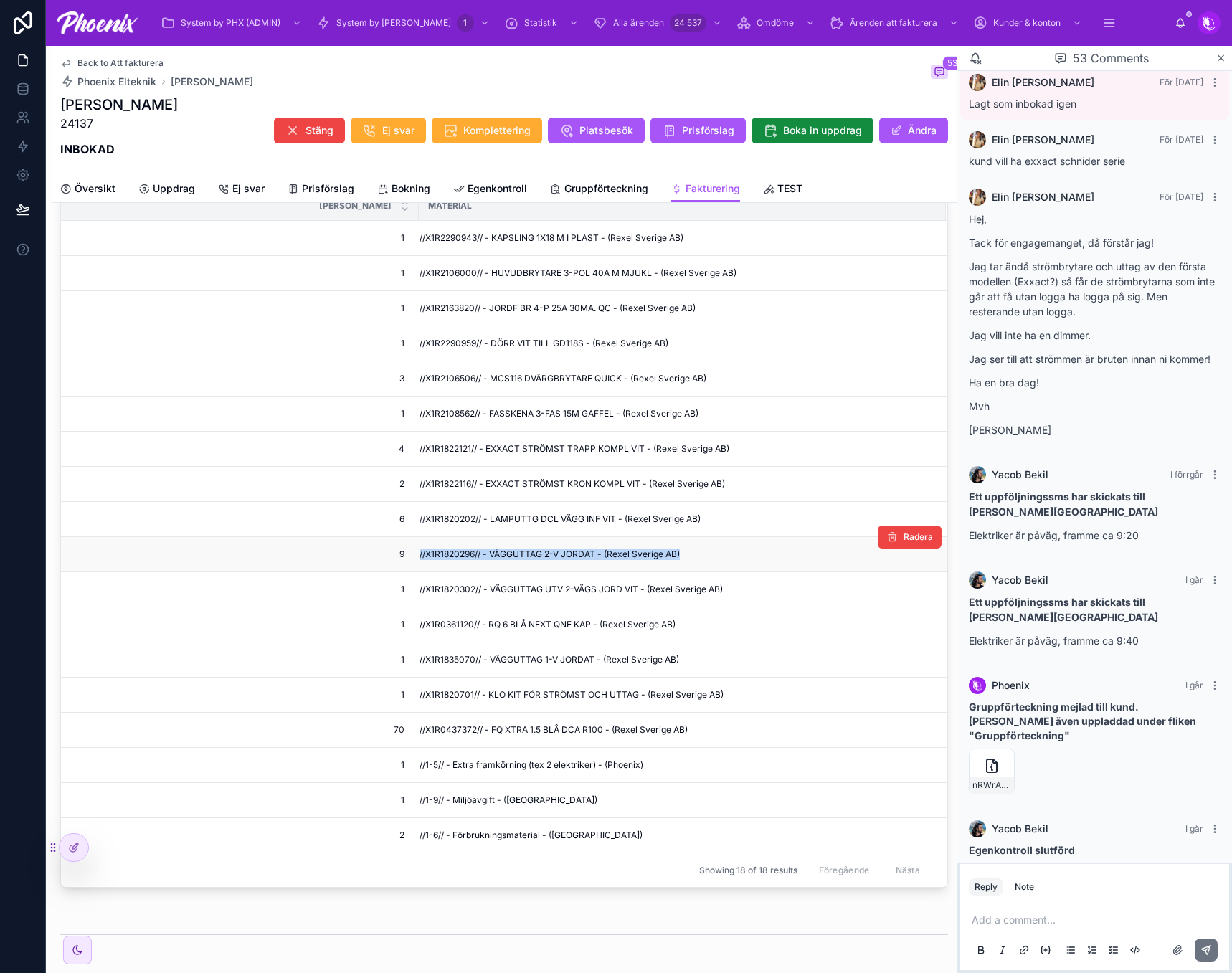
click at [435, 549] on span "//X1R1820296// - VÄGGUTTAG 2-V JORDAT - (Rexel Sverige AB)" at bounding box center [549, 554] width 260 height 11
click at [454, 582] on td "//X1R1820302// - VÄGGUTTAG UTV 2-VÄGS JORD VIT - (Rexel Sverige AB)" at bounding box center [682, 590] width 527 height 35
click at [465, 631] on td "//X1R0361120// - RQ 6 BLÅ NEXT QNE KAP - (Rexel Sverige AB)" at bounding box center [682, 625] width 527 height 35
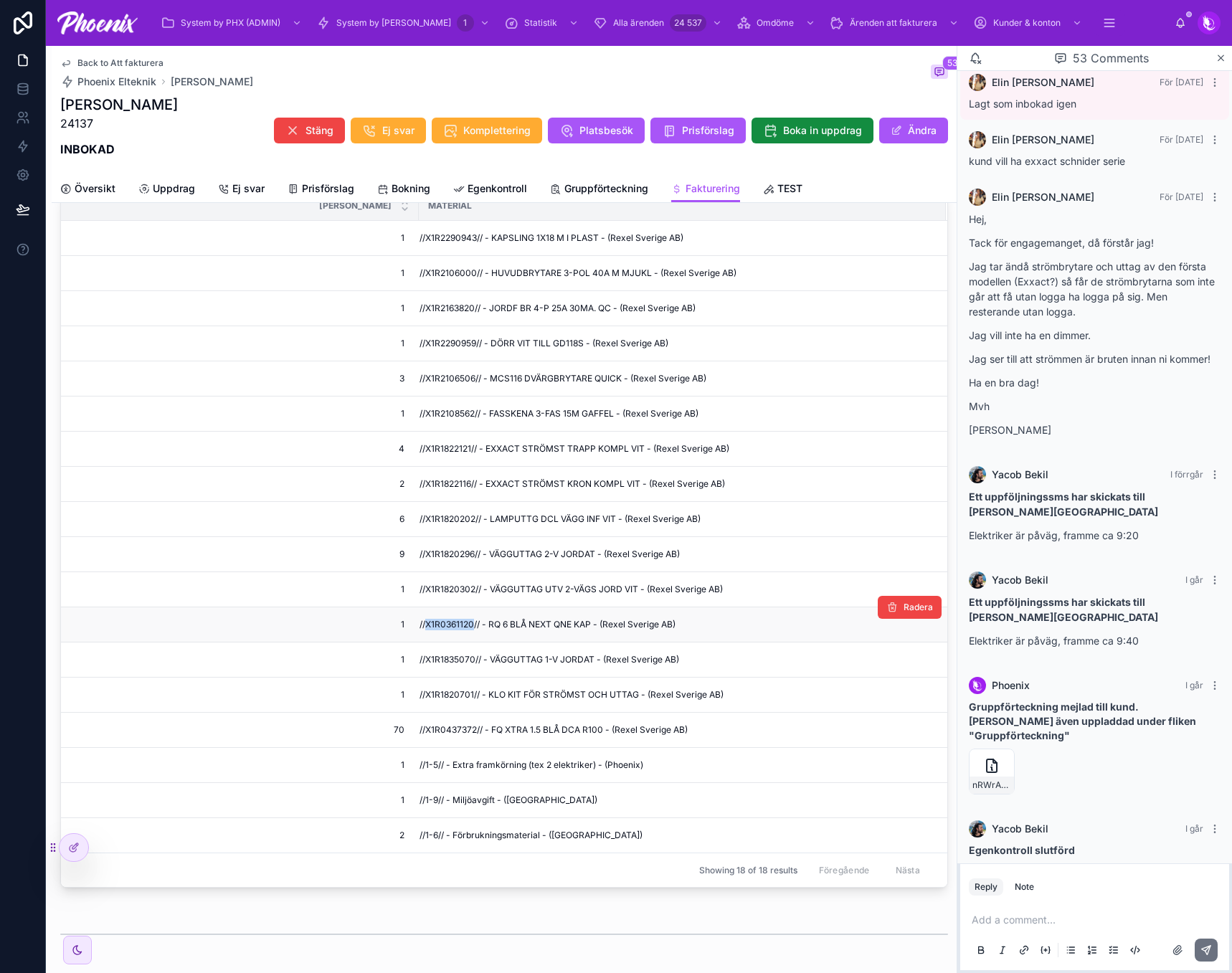
click at [465, 631] on span "//X1R0361120// - RQ 6 BLÅ NEXT QNE KAP - (Rexel Sverige AB)" at bounding box center [547, 624] width 256 height 11
click at [436, 665] on span "//X1R1835070// - VÄGGUTTAG 1-V JORDAT - (Rexel Sverige AB)" at bounding box center [548, 659] width 259 height 11
click at [455, 686] on td "//X1R1820701// - KLO KIT FÖR STRÖMST OCH UTTAG - (Rexel Sverige AB)" at bounding box center [682, 695] width 527 height 35
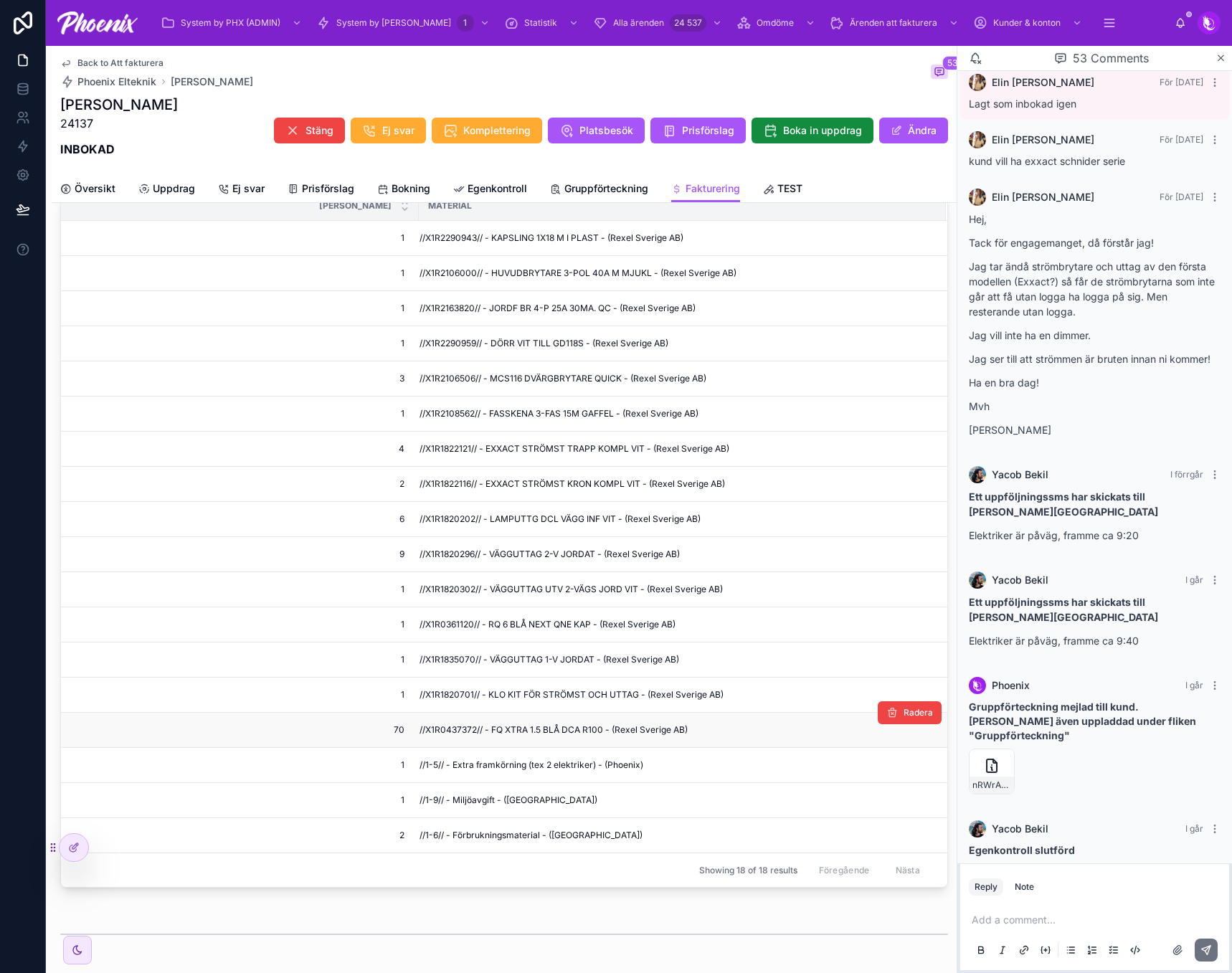
click at [450, 721] on td "//X1R0437372// - FQ XTRA 1.5 BLÅ DCA R100 - (Rexel Sverige AB)" at bounding box center [682, 730] width 527 height 35
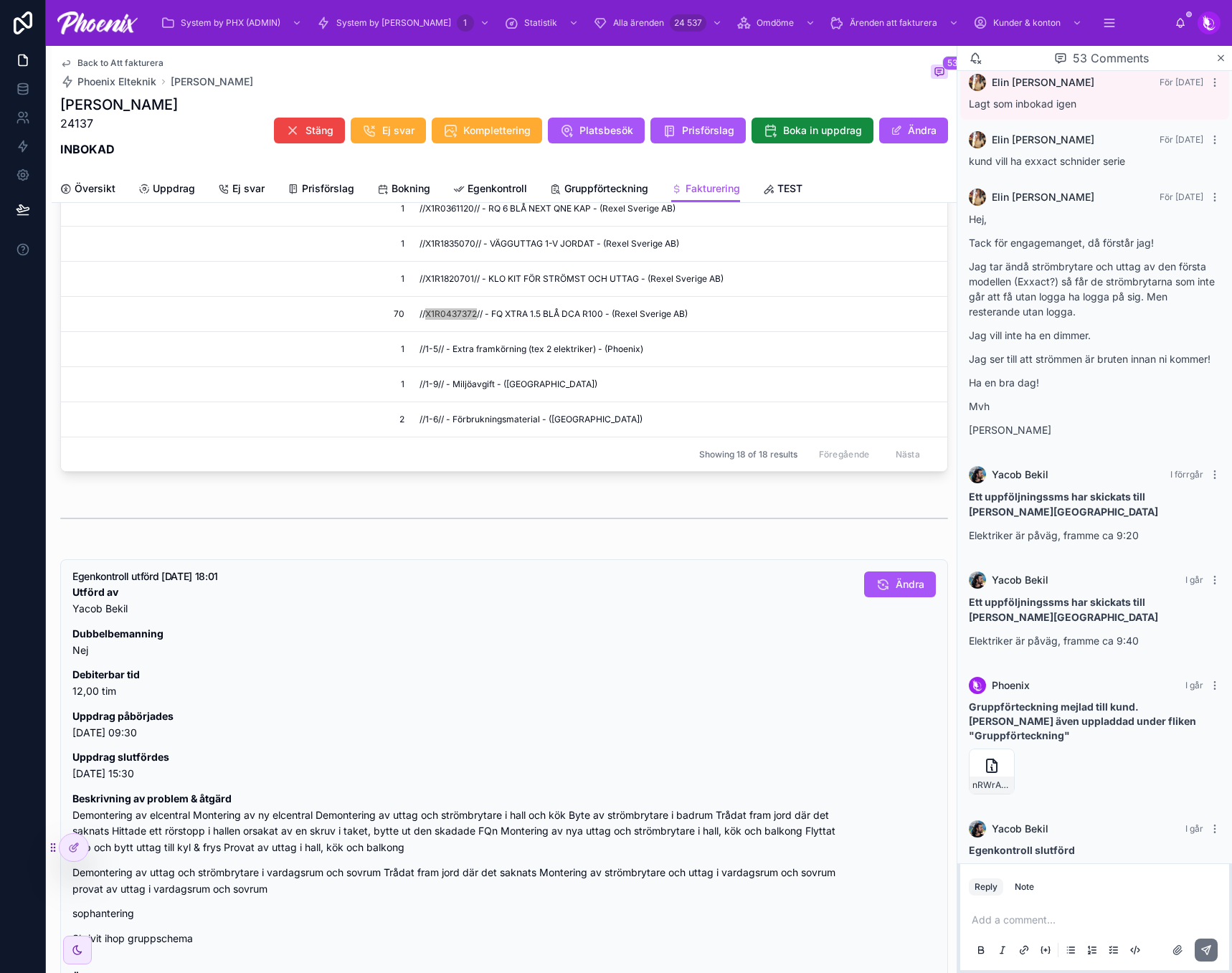
scroll to position [1335, 0]
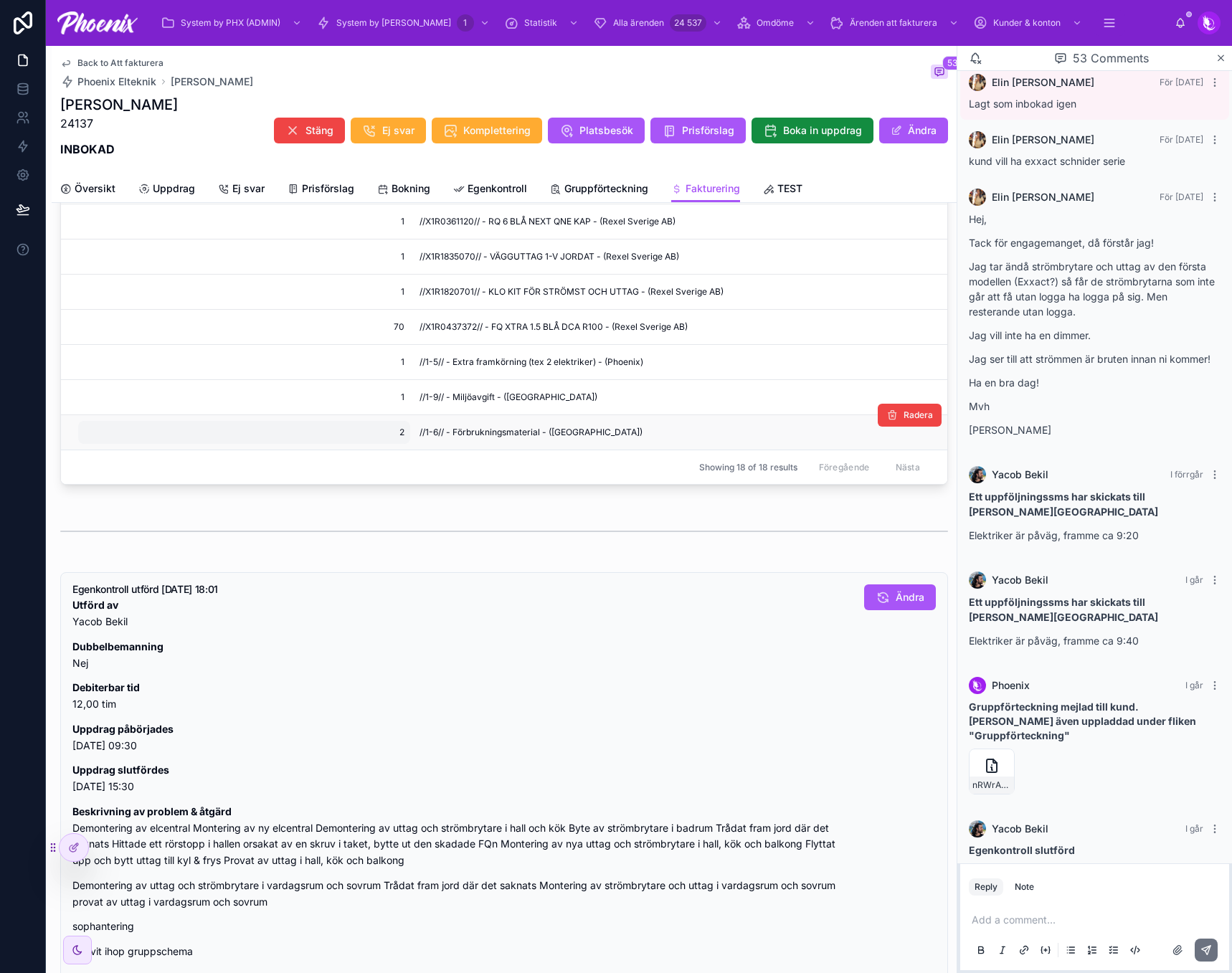
click at [397, 435] on span "2" at bounding box center [244, 432] width 321 height 11
click at [170, 454] on input "*" at bounding box center [154, 453] width 135 height 20
type input "*"
drag, startPoint x: 262, startPoint y: 452, endPoint x: 271, endPoint y: 455, distance: 9.5
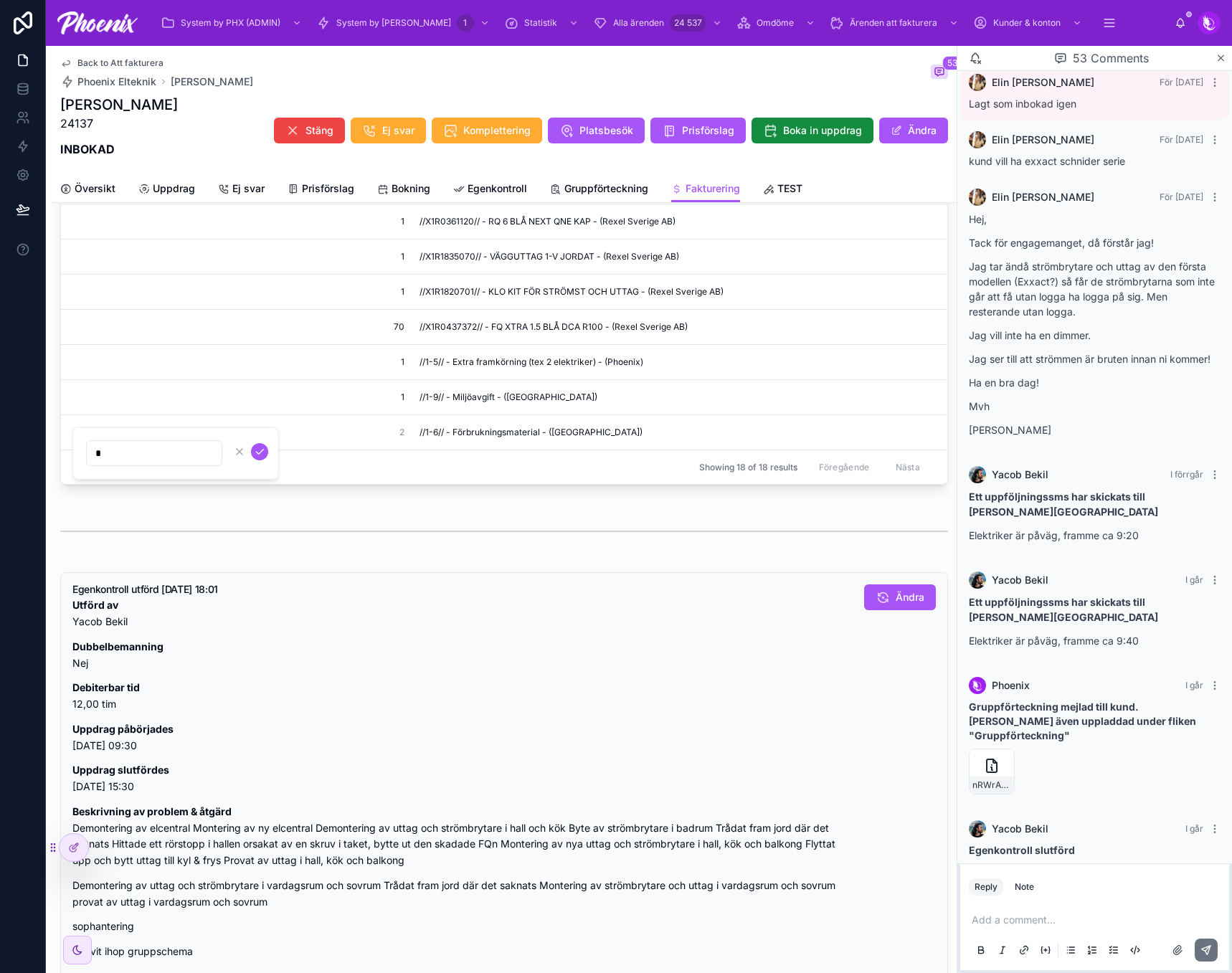
click at [261, 452] on icon "submit" at bounding box center [259, 451] width 11 height 11
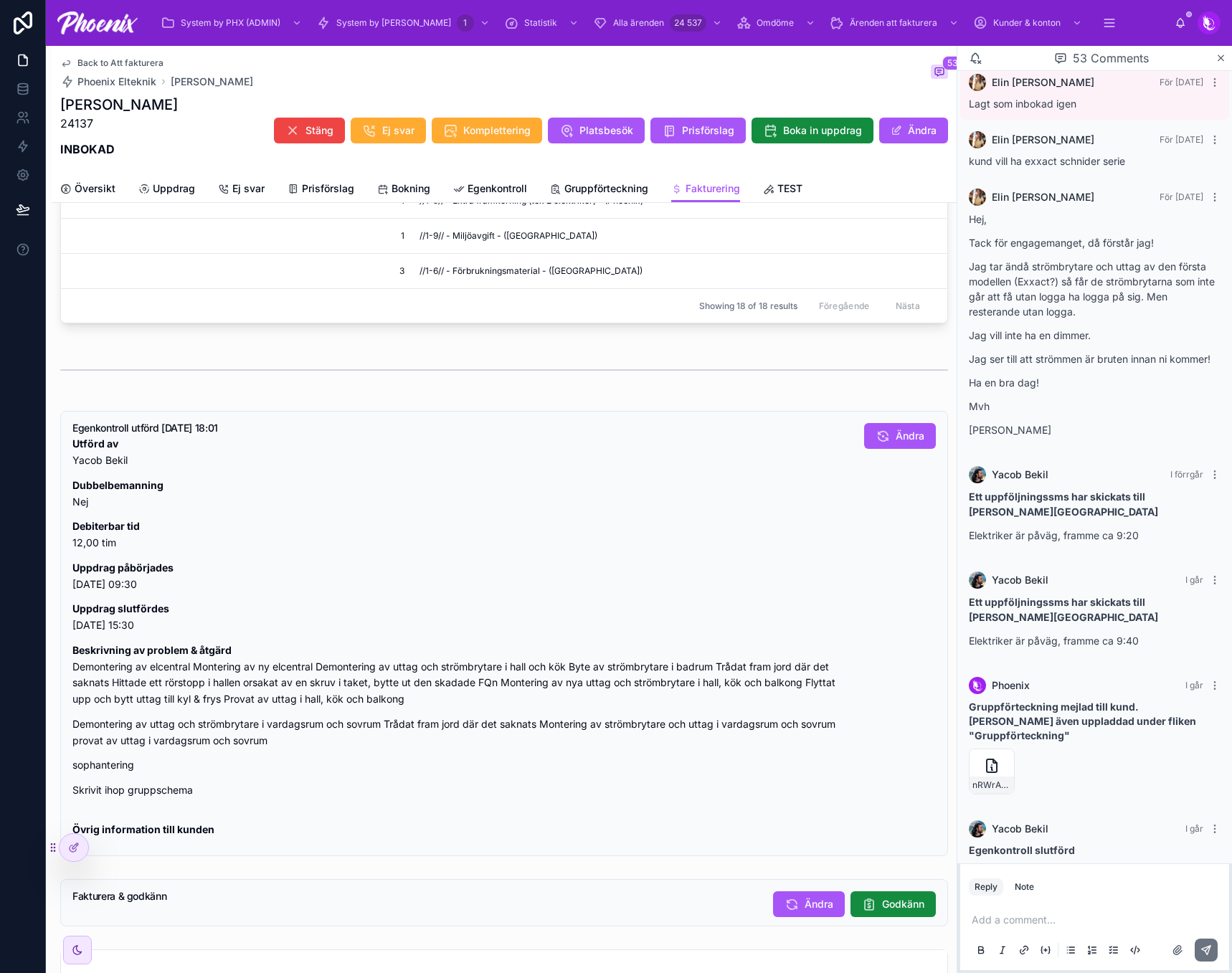
scroll to position [1479, 0]
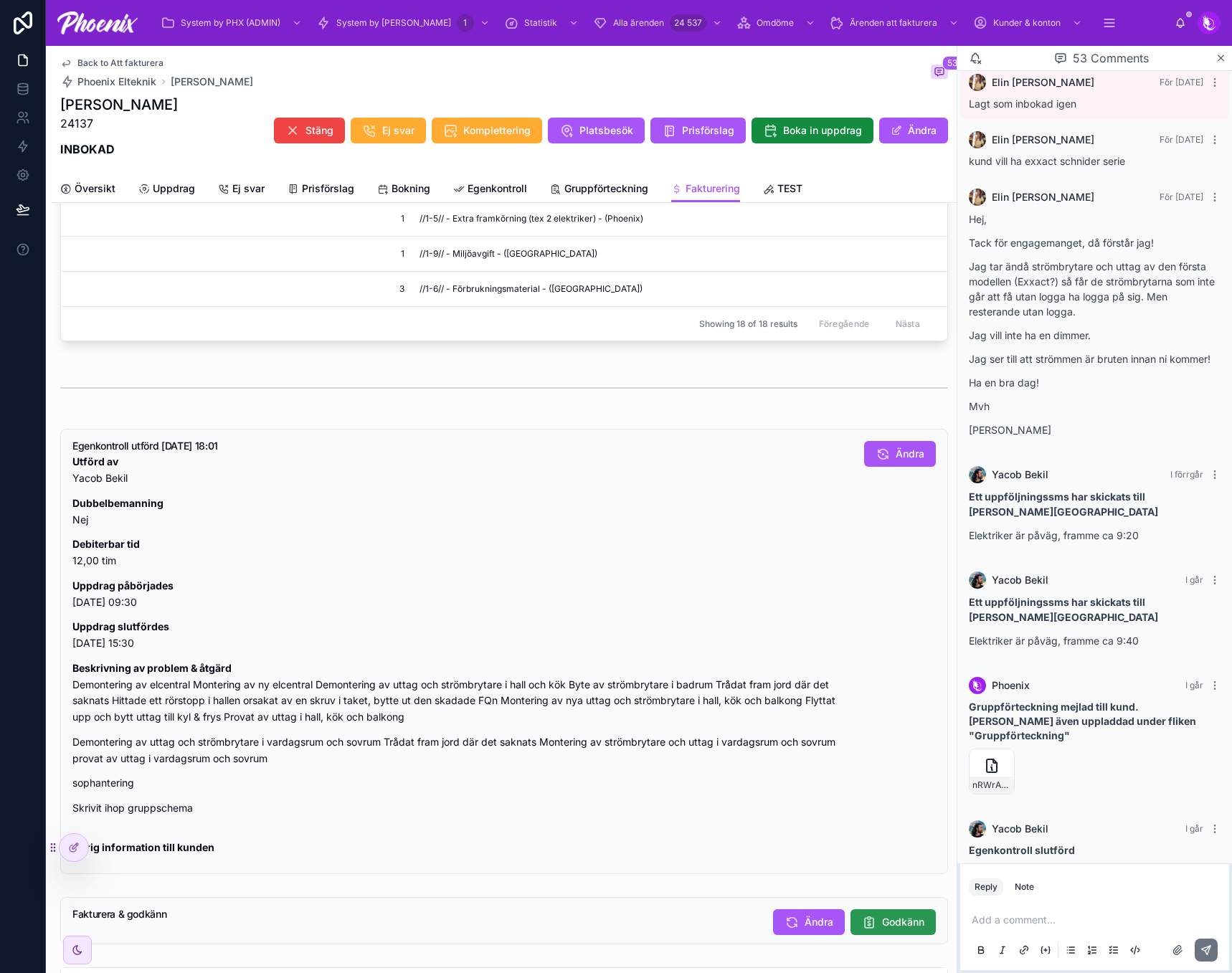
click at [906, 929] on span "Godkänn" at bounding box center [903, 922] width 42 height 15
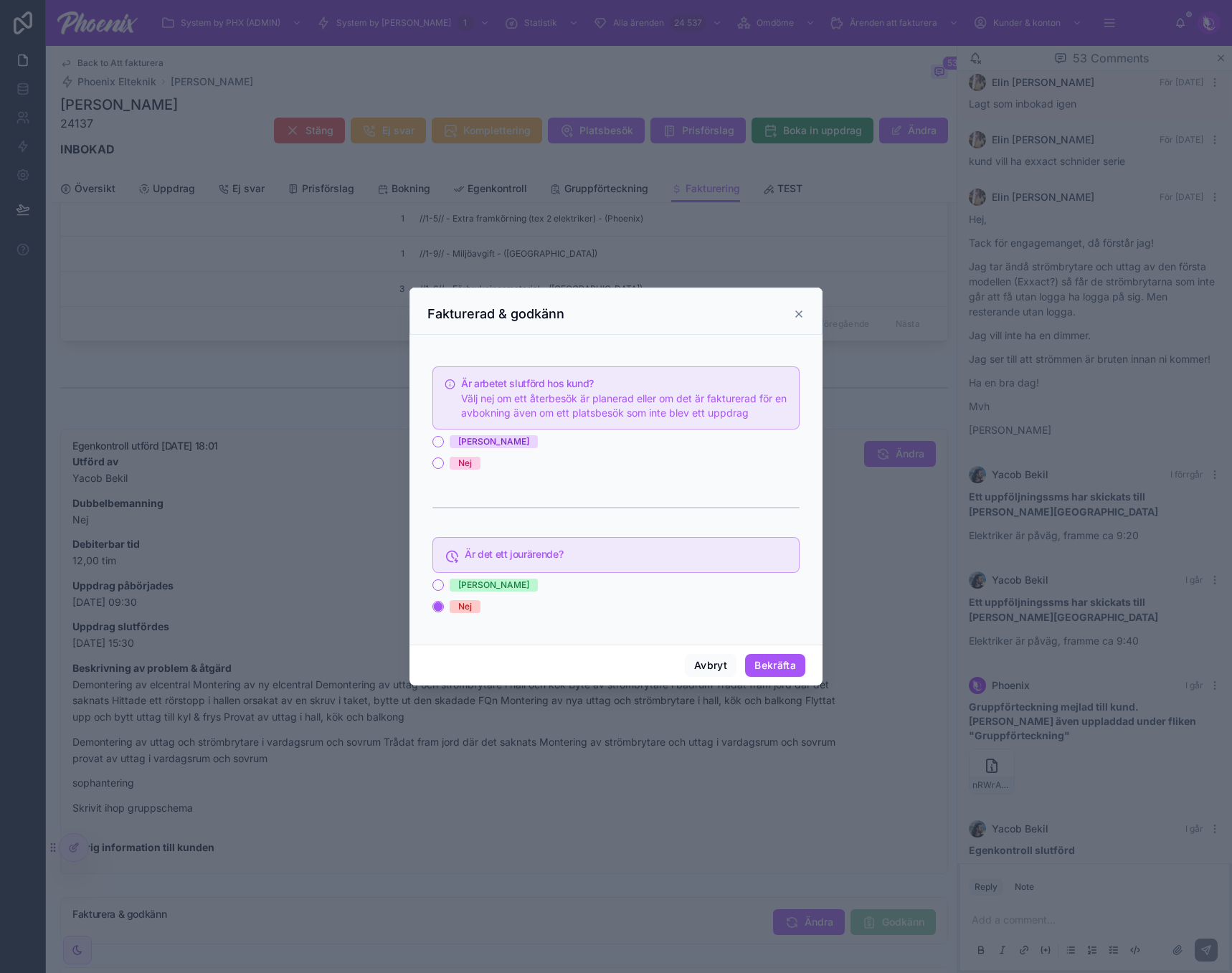
click at [458, 447] on div "[PERSON_NAME]" at bounding box center [493, 442] width 71 height 13
click at [444, 447] on button "[PERSON_NAME]" at bounding box center [437, 441] width 11 height 11
click at [760, 667] on button "Bekräfta" at bounding box center [775, 665] width 60 height 23
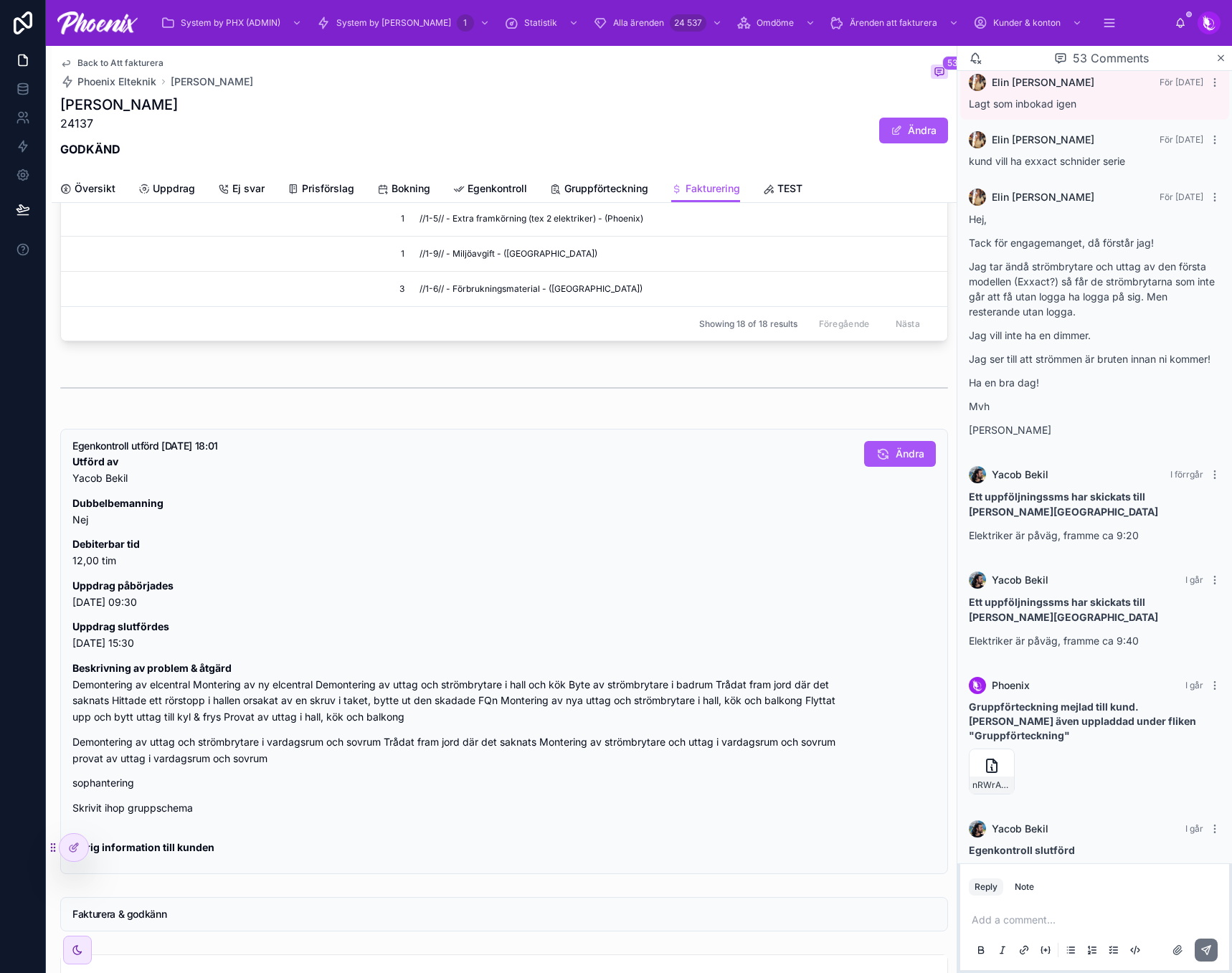
drag, startPoint x: 447, startPoint y: 139, endPoint x: 307, endPoint y: 123, distance: 140.9
click at [447, 139] on div "[PERSON_NAME] 24137 GODKÄND Ändra" at bounding box center [503, 131] width 887 height 72
click at [139, 60] on span "Back to Att fakturera" at bounding box center [120, 62] width 86 height 11
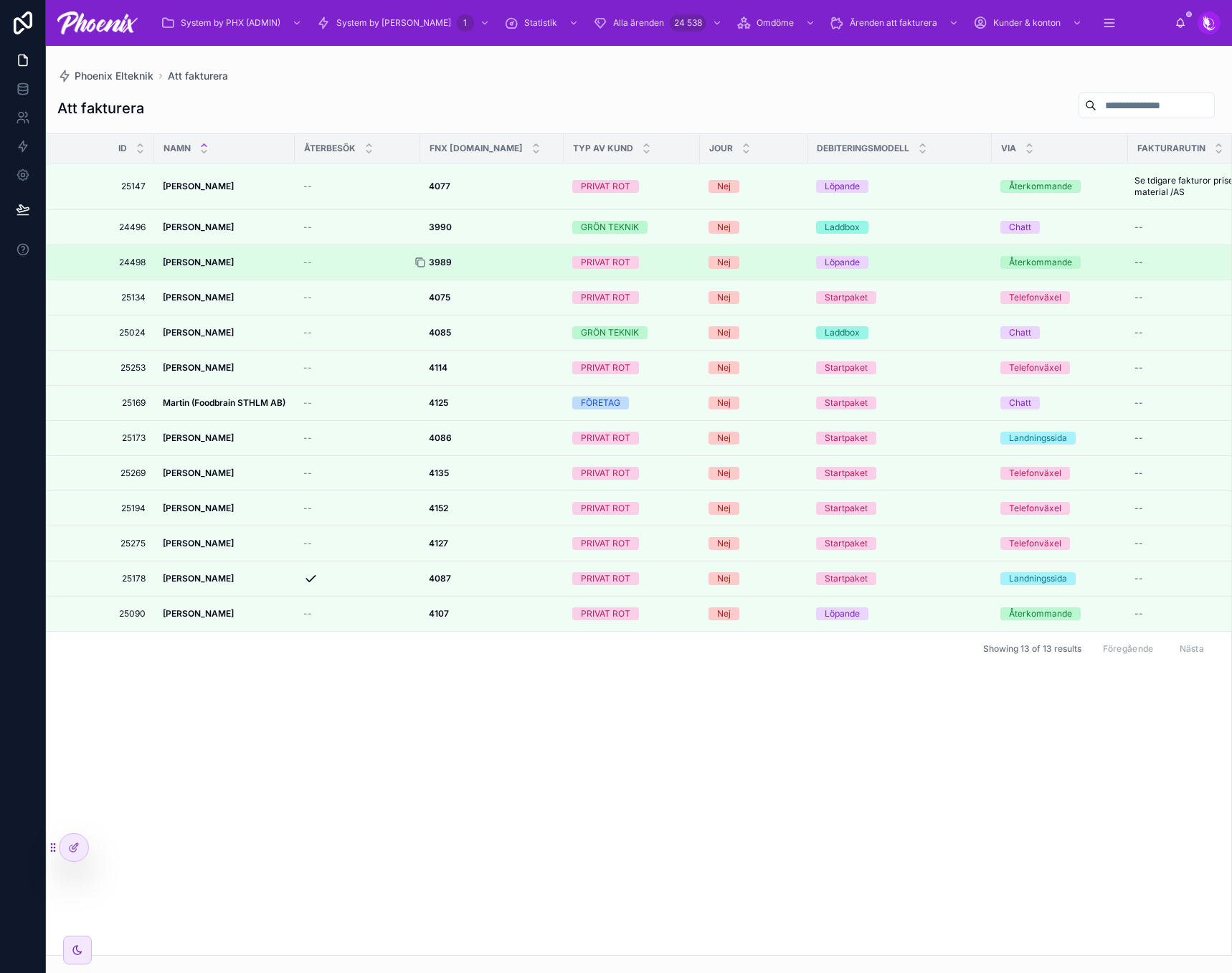
click at [420, 263] on icon at bounding box center [419, 262] width 11 height 11
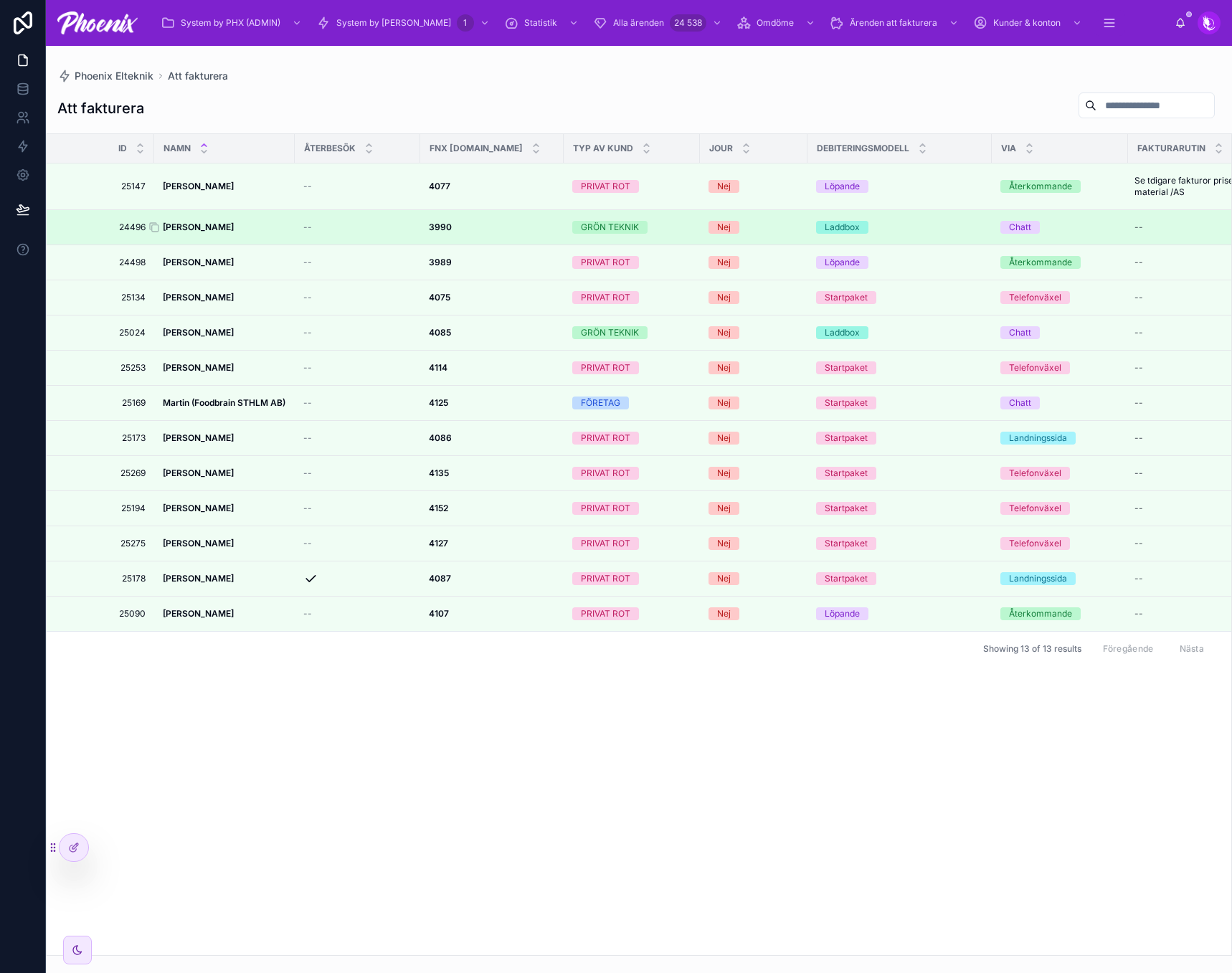
click at [223, 223] on strong "[PERSON_NAME]" at bounding box center [198, 227] width 71 height 11
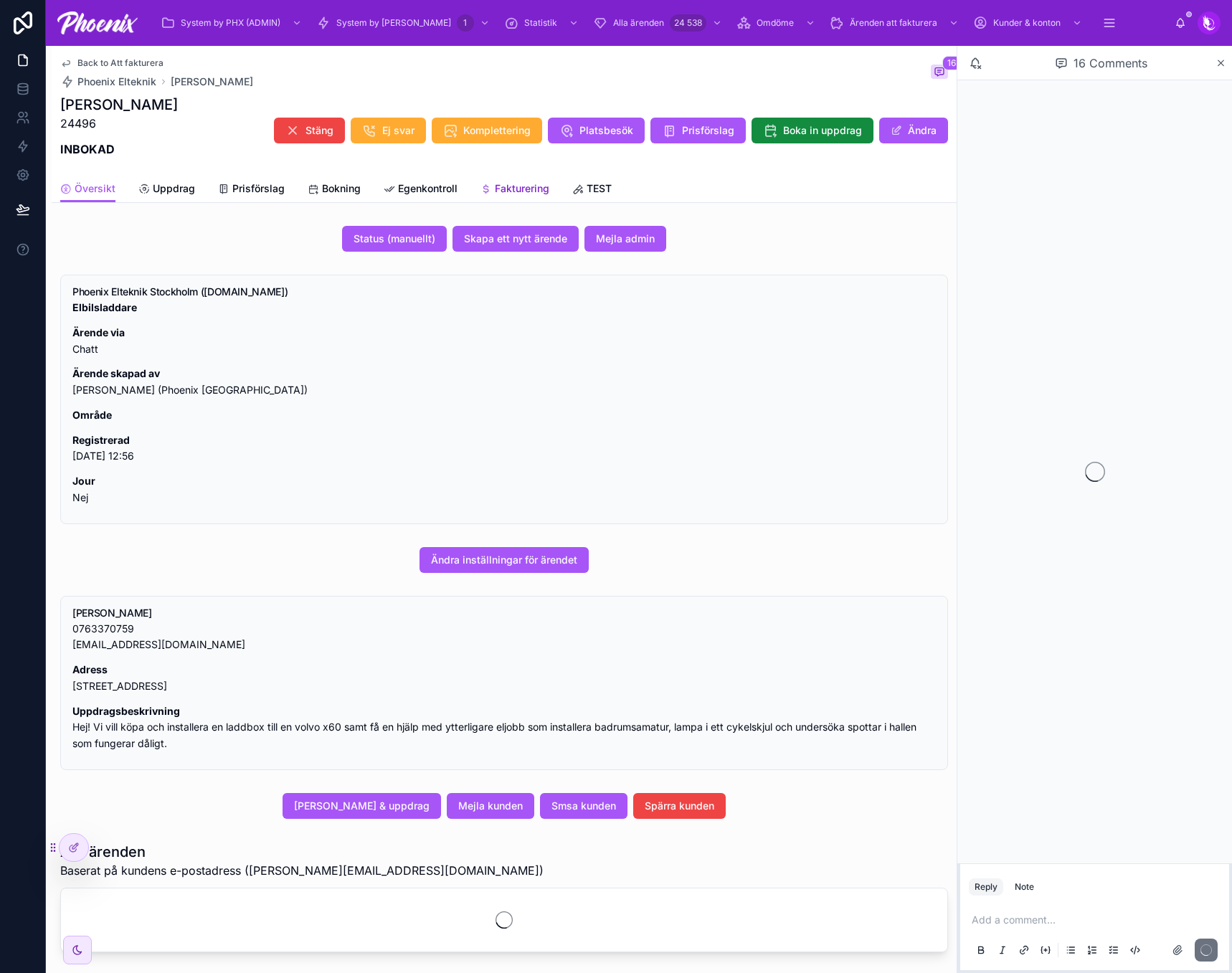
click at [501, 191] on span "Fakturering" at bounding box center [522, 188] width 55 height 15
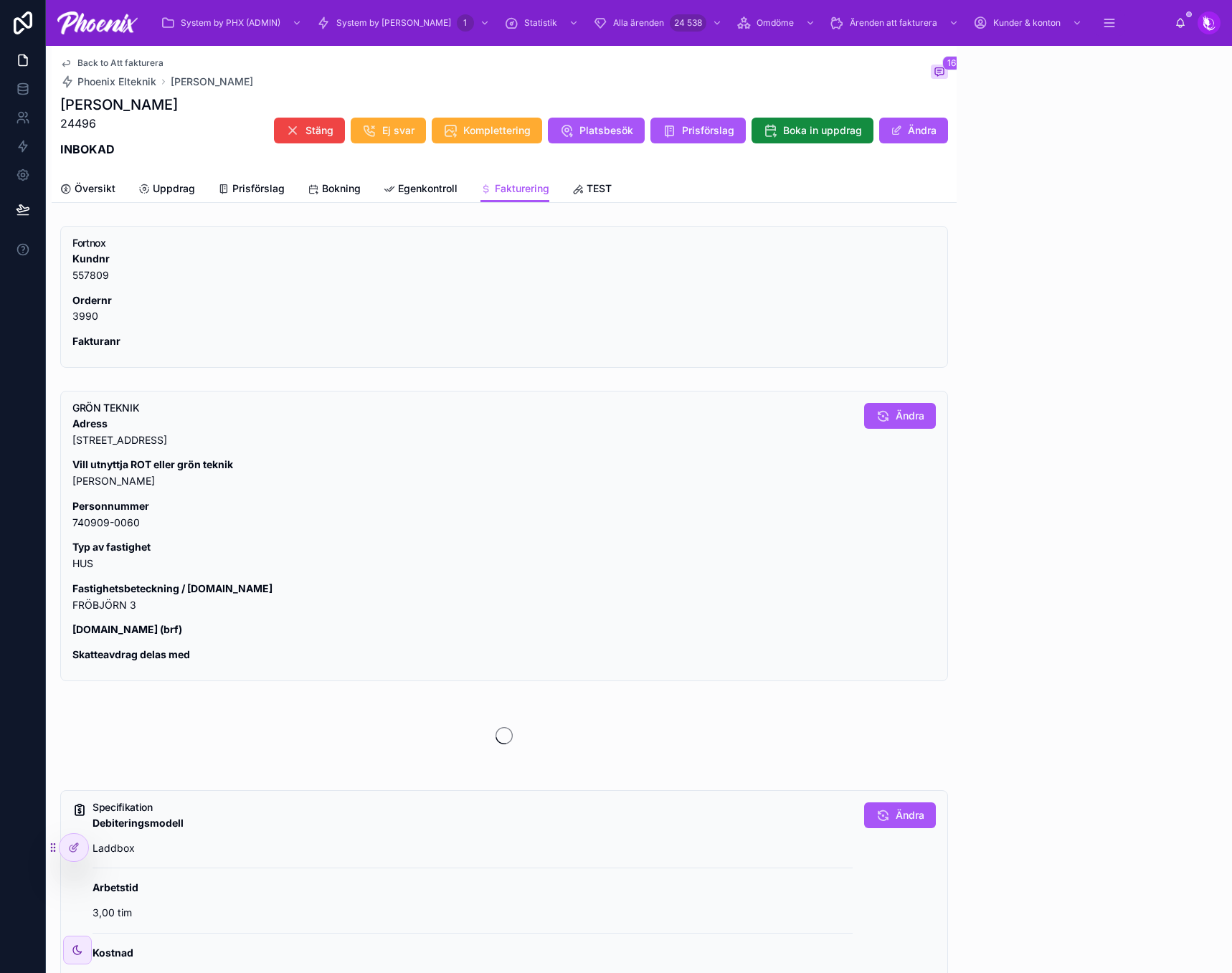
scroll to position [731, 0]
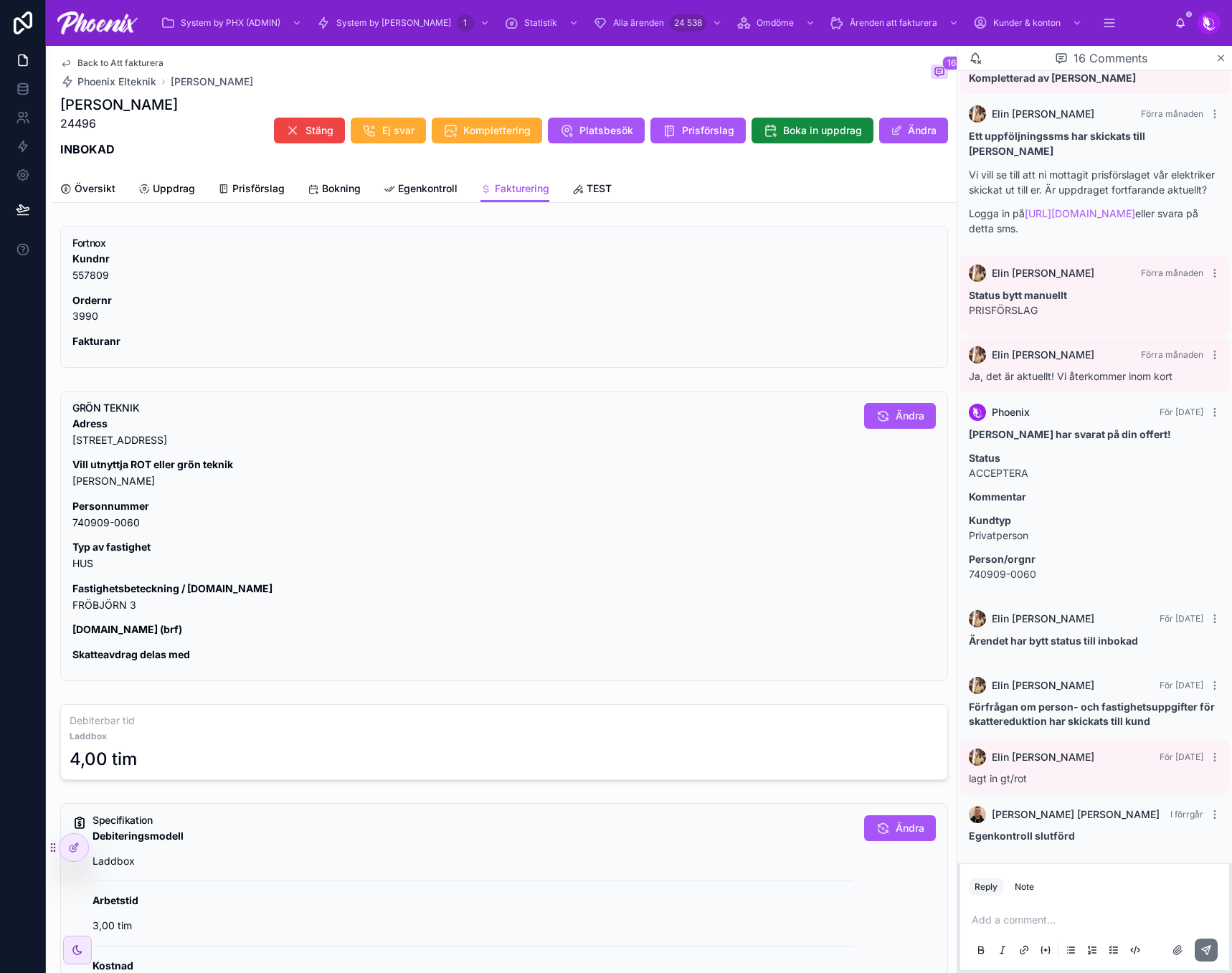
click at [103, 601] on p "Fastighetsbeteckning / [DOMAIN_NAME] FRÖBJÖRN 3" at bounding box center [463, 597] width 780 height 33
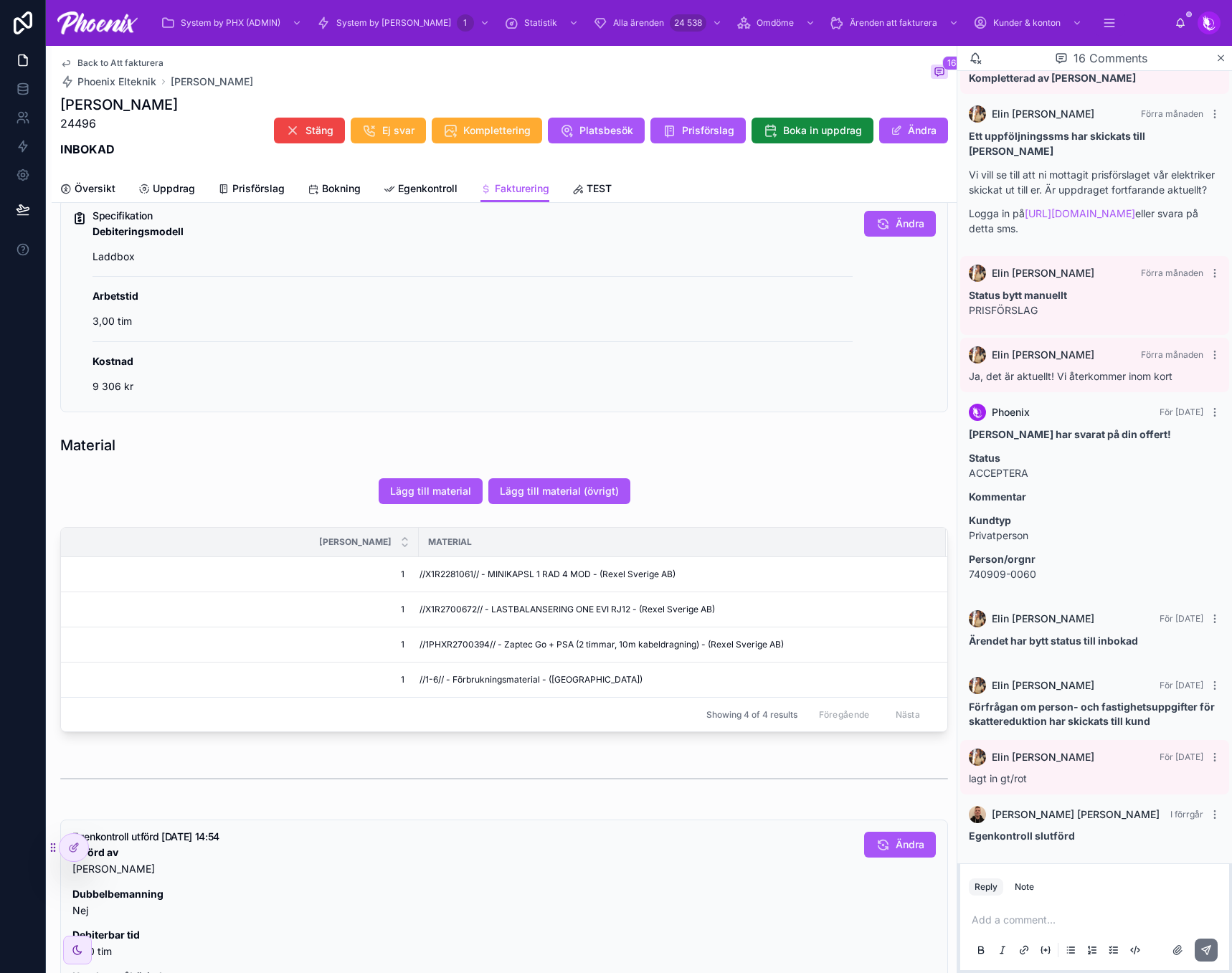
scroll to position [645, 0]
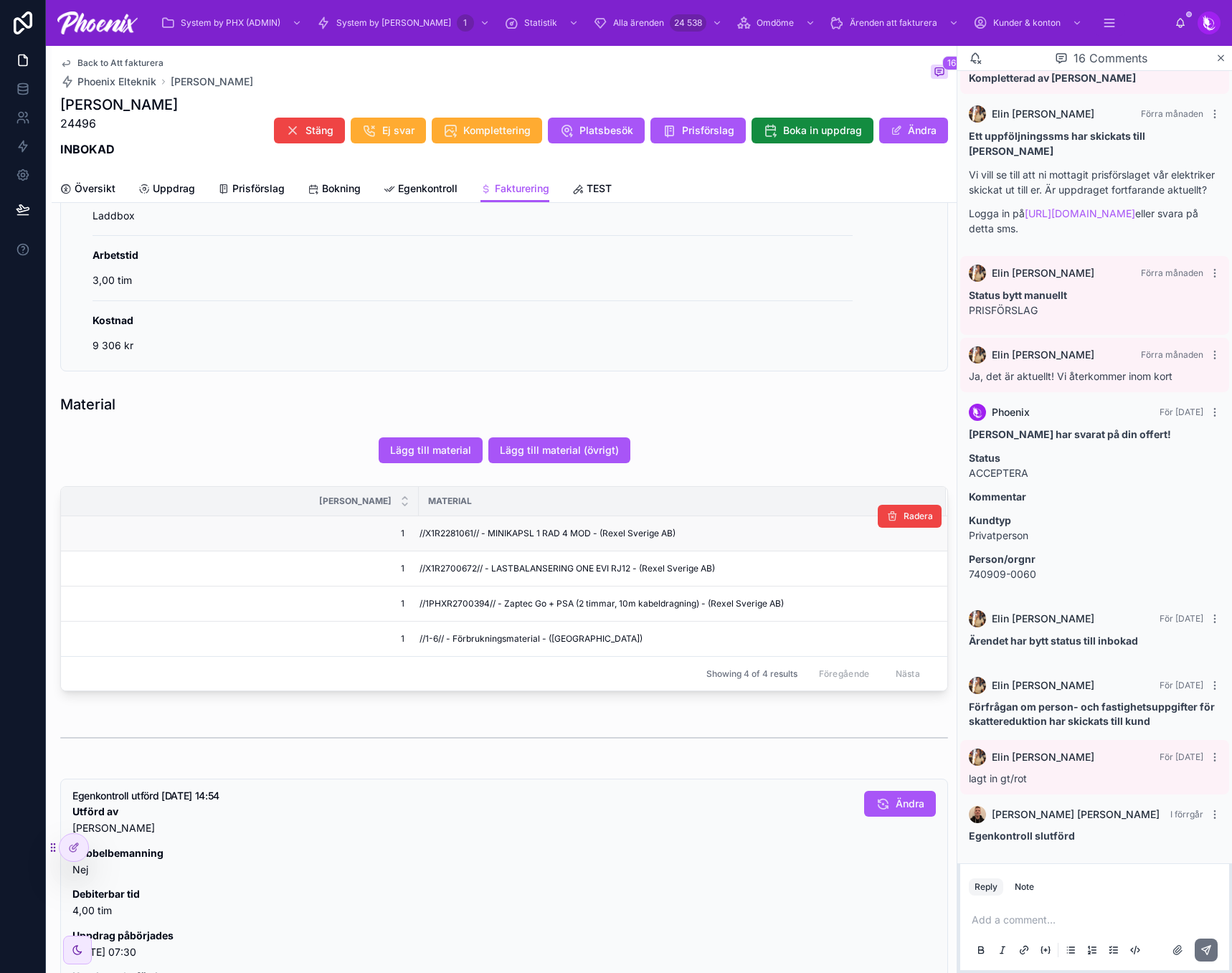
click at [435, 529] on span "//X1R2281061// - MINIKAPSL 1 RAD 4 MOD - (Rexel Sverige AB)" at bounding box center [547, 533] width 256 height 11
click at [456, 560] on td "//X1R2700672// - LASTBALANSERING ONE EVI RJ12 - (Rexel Sverige AB)" at bounding box center [682, 568] width 527 height 35
click at [465, 604] on span "//1PHXR2700394// - Zaptec Go + PSA (2 timmar, 10m kabeldragning) - (Rexel Sveri…" at bounding box center [601, 603] width 364 height 11
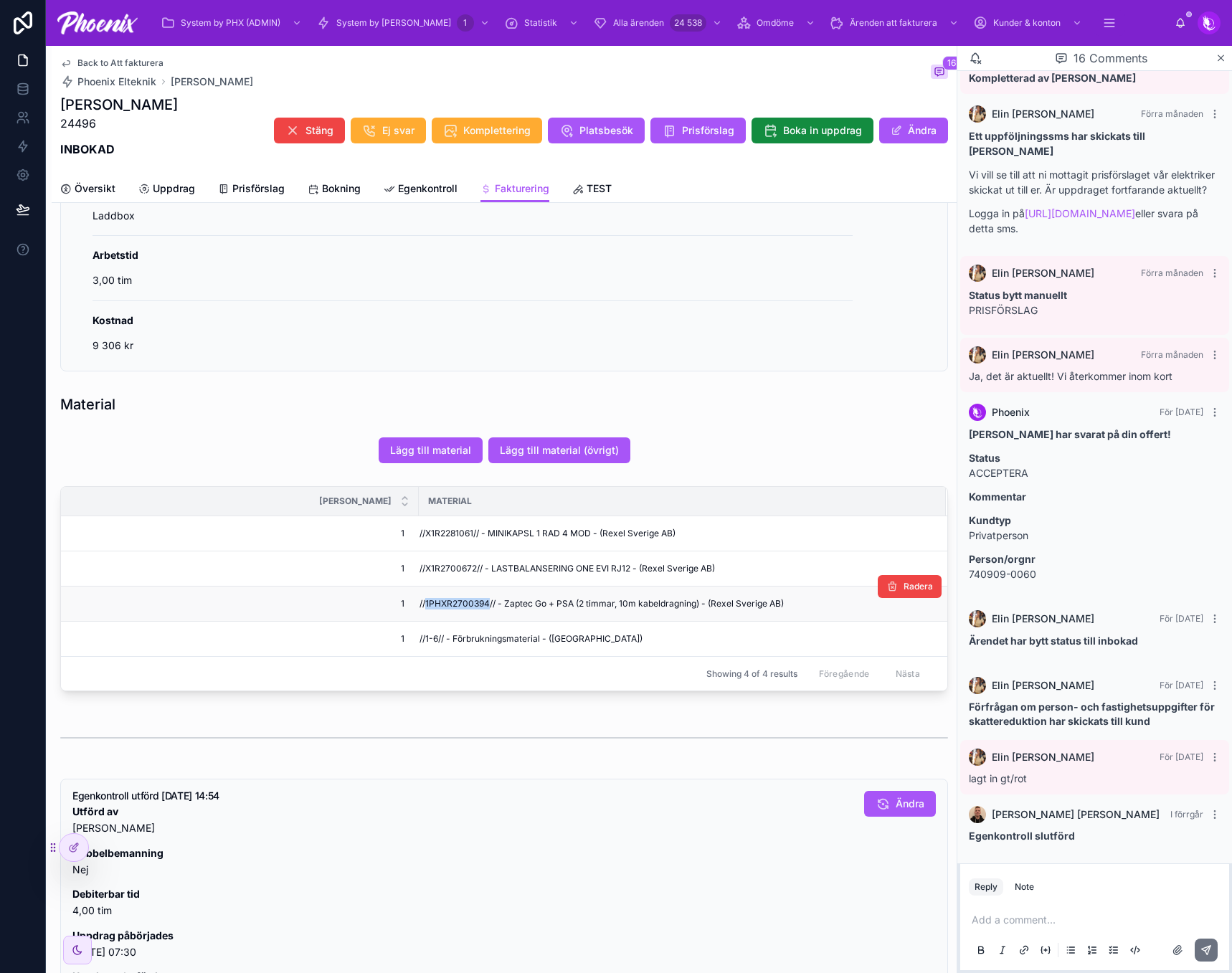
click at [465, 604] on span "//1PHXR2700394// - Zaptec Go + PSA (2 timmar, 10m kabeldragning) - (Rexel Sveri…" at bounding box center [601, 603] width 364 height 11
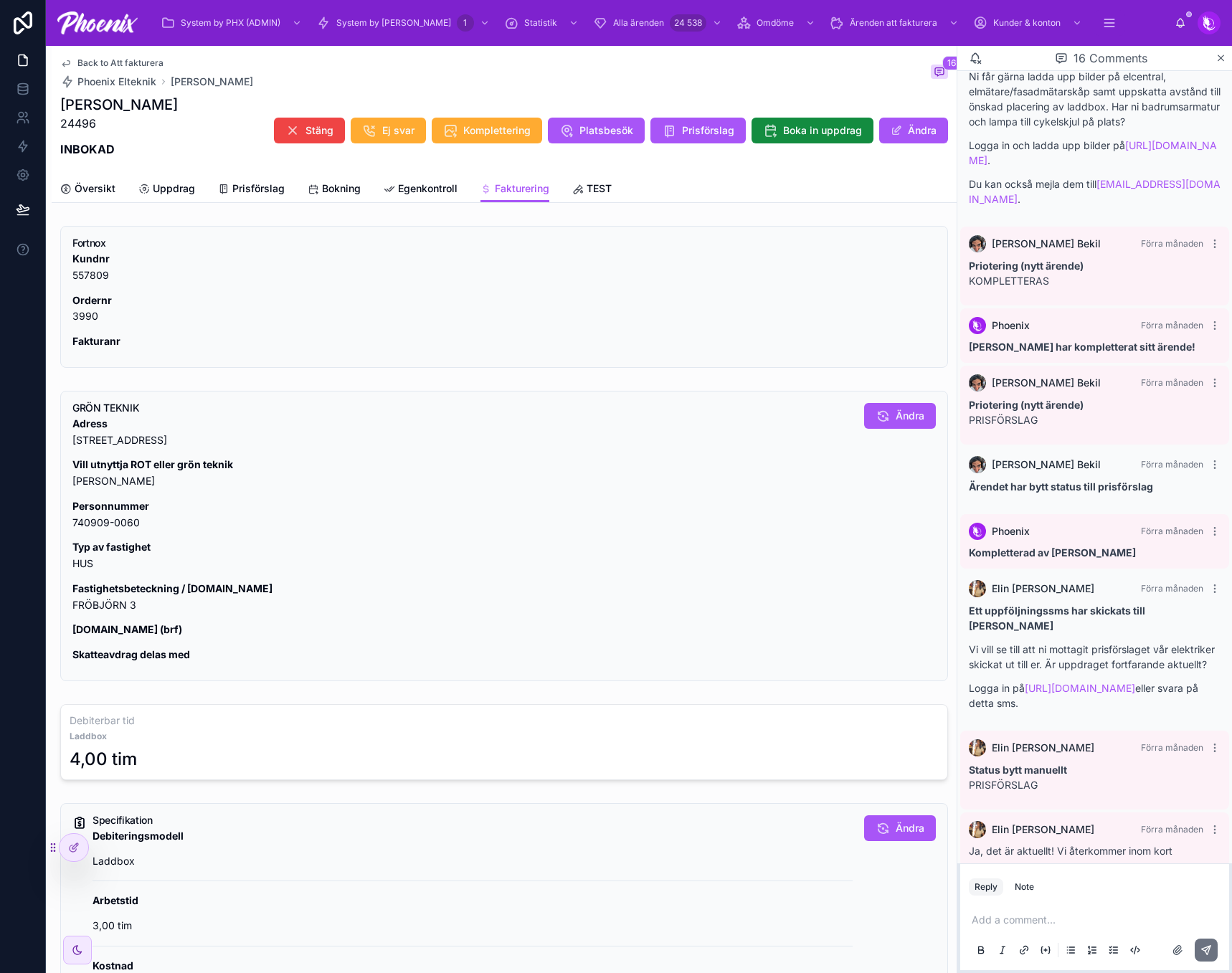
scroll to position [228, 0]
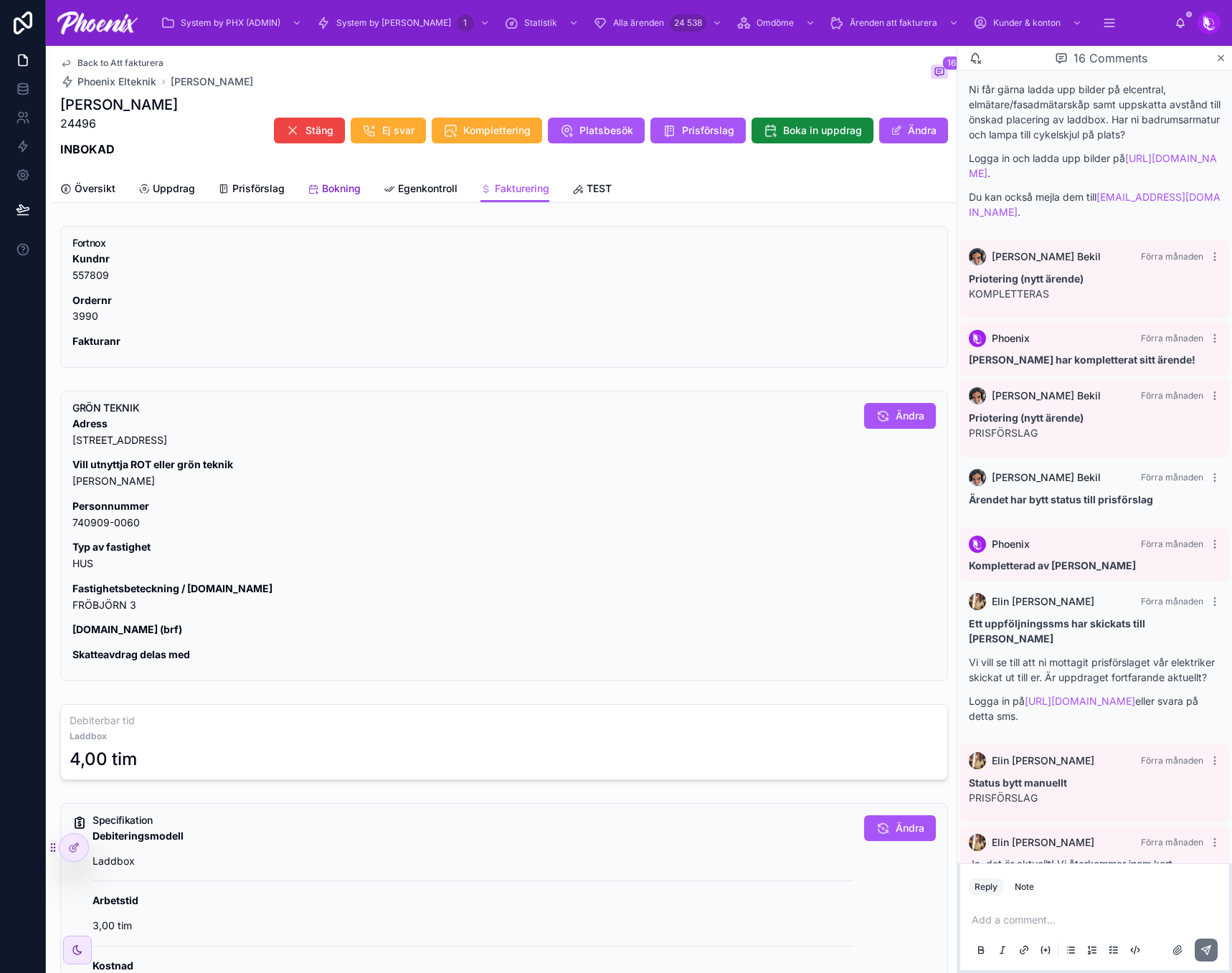
click at [348, 197] on link "Bokning" at bounding box center [334, 190] width 53 height 29
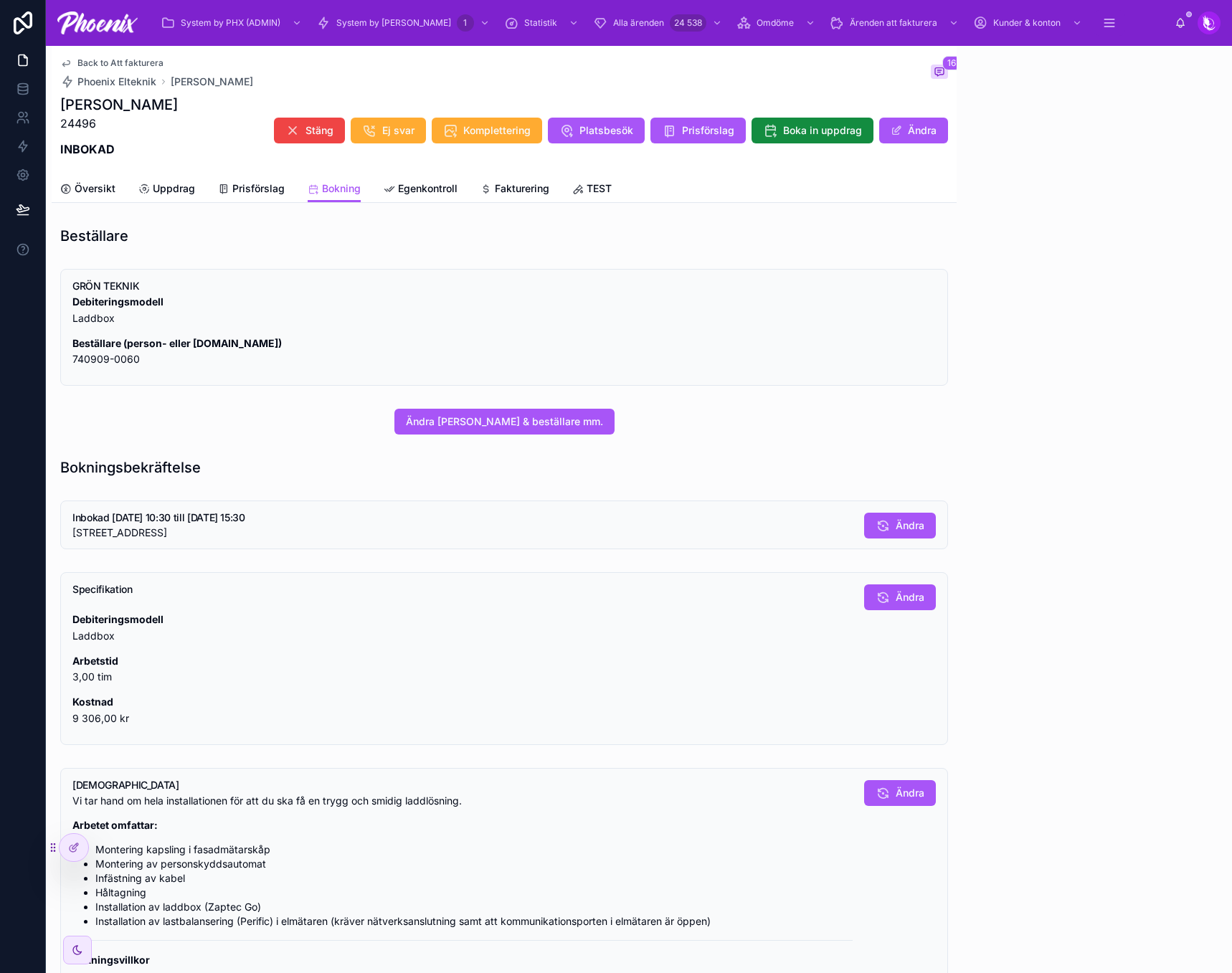
scroll to position [731, 0]
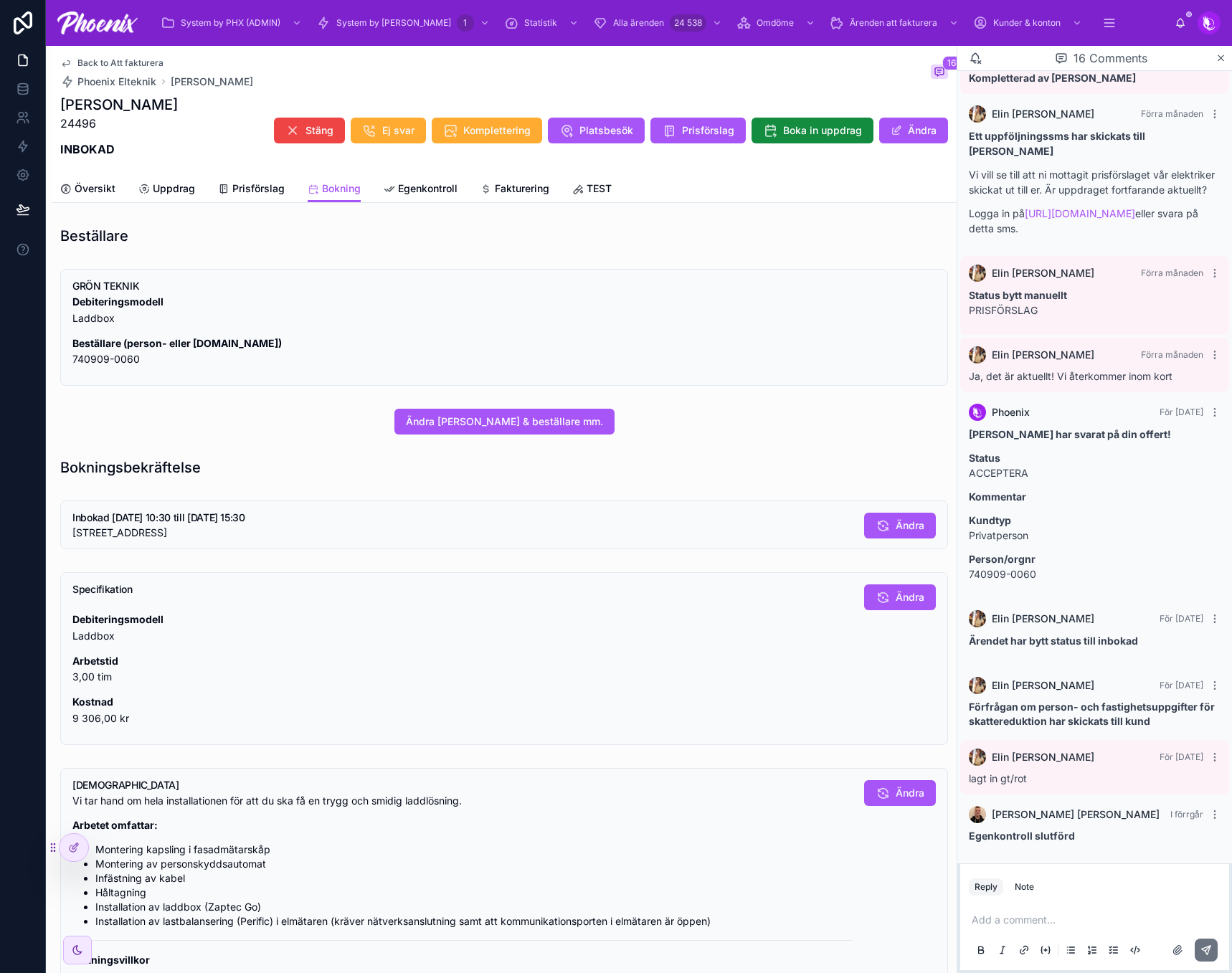
click at [77, 128] on p "24496" at bounding box center [118, 123] width 117 height 17
click at [449, 190] on span "Egenkontroll" at bounding box center [428, 188] width 60 height 15
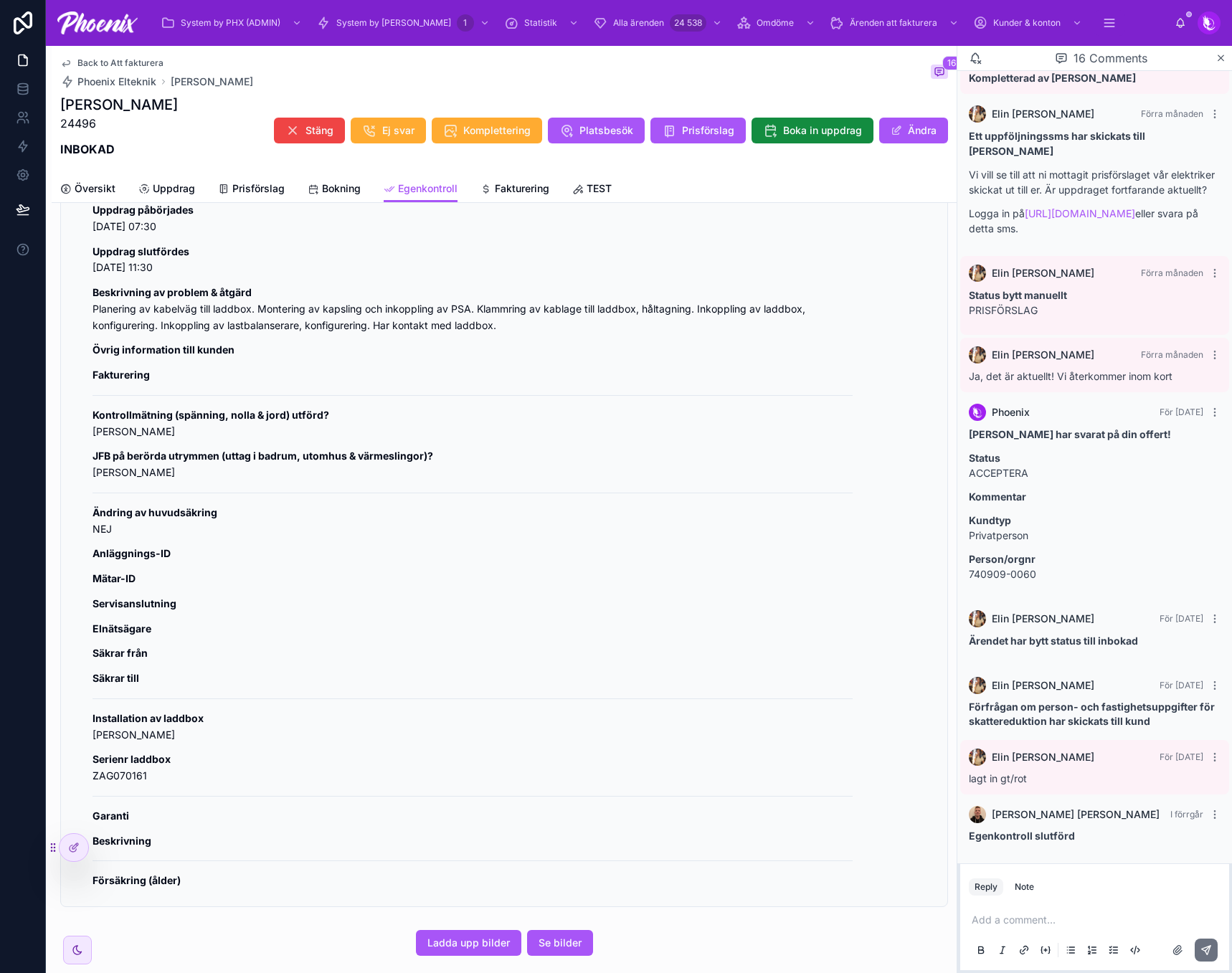
scroll to position [856, 0]
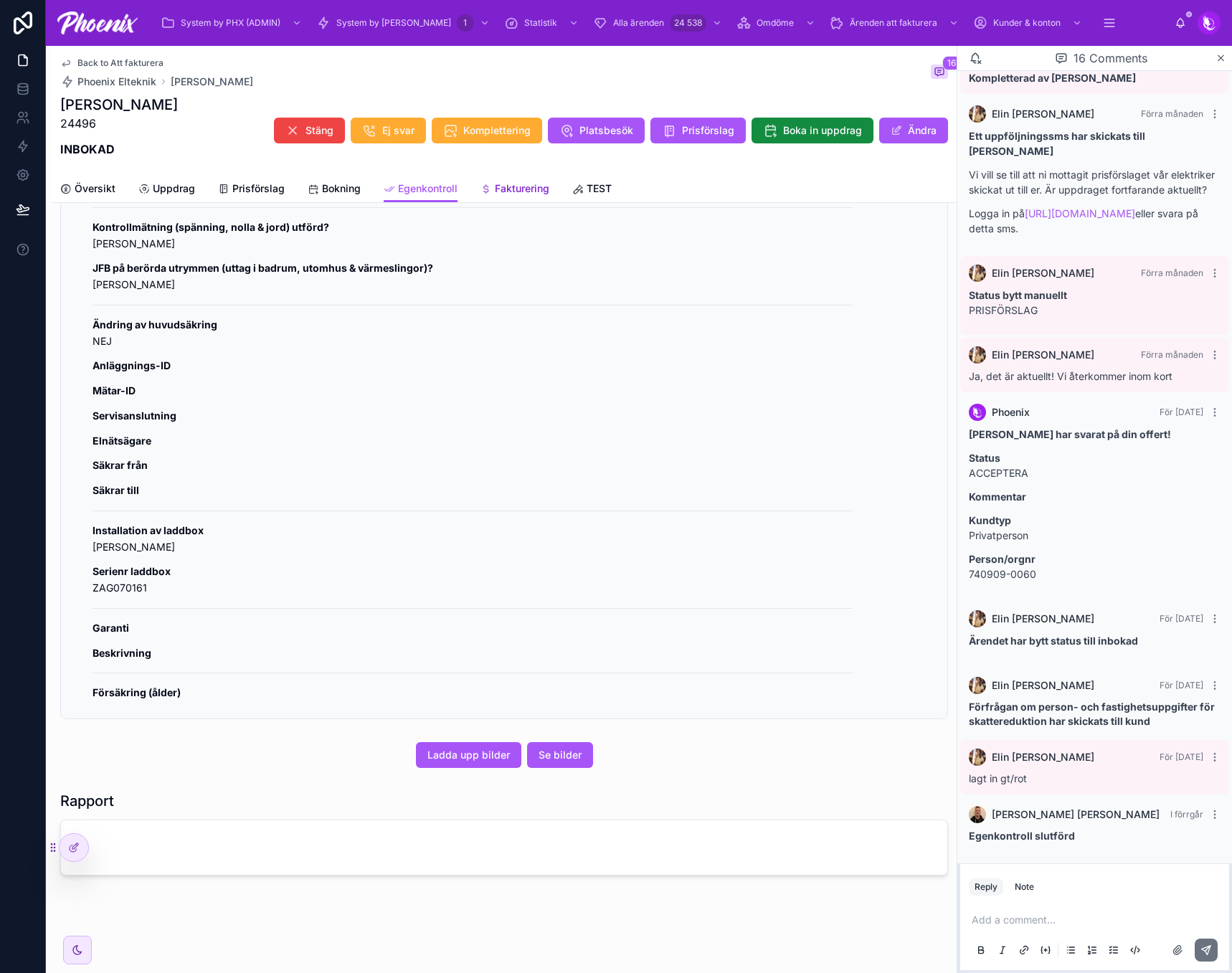
click at [495, 187] on span "Fakturering" at bounding box center [522, 188] width 55 height 15
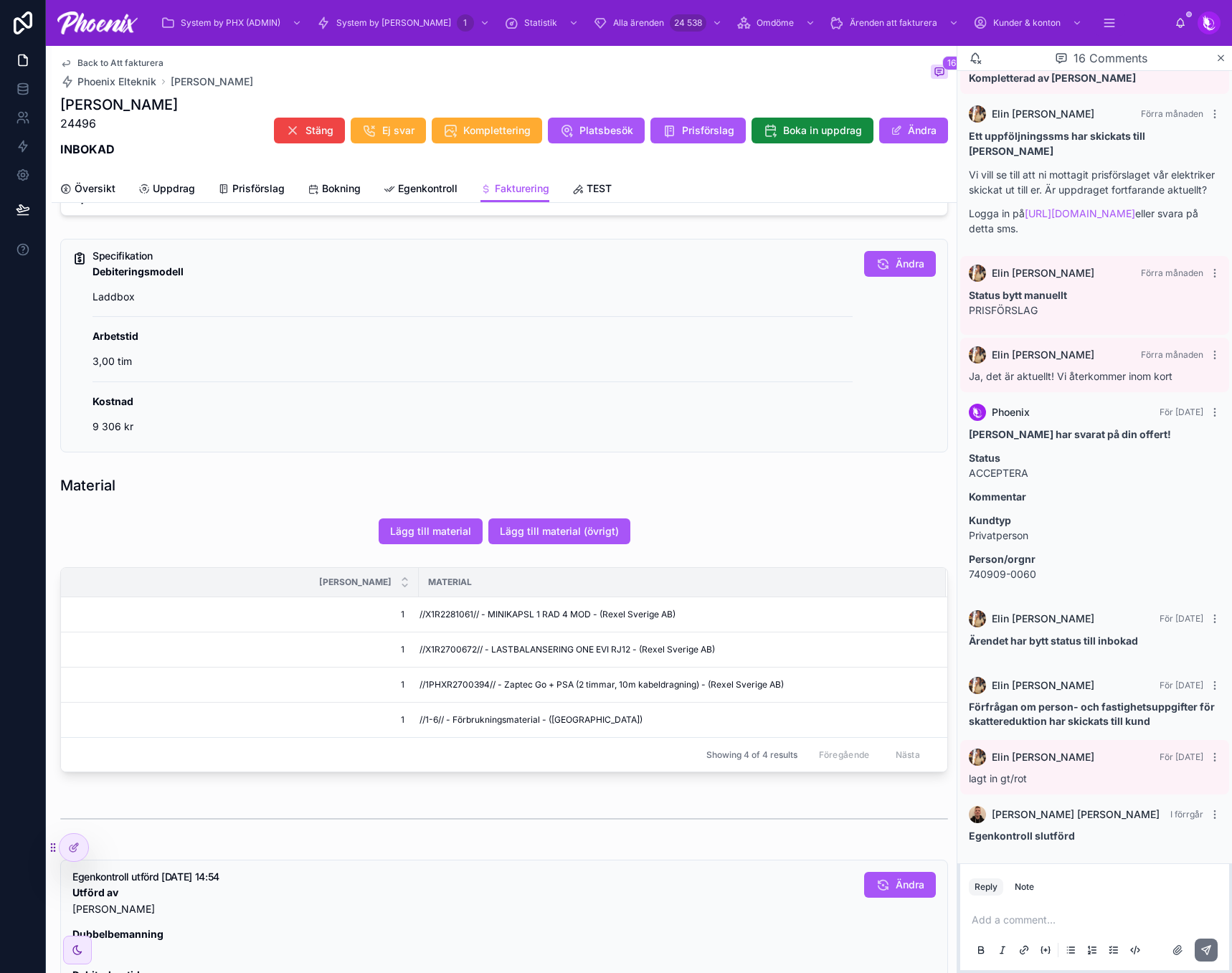
scroll to position [569, 0]
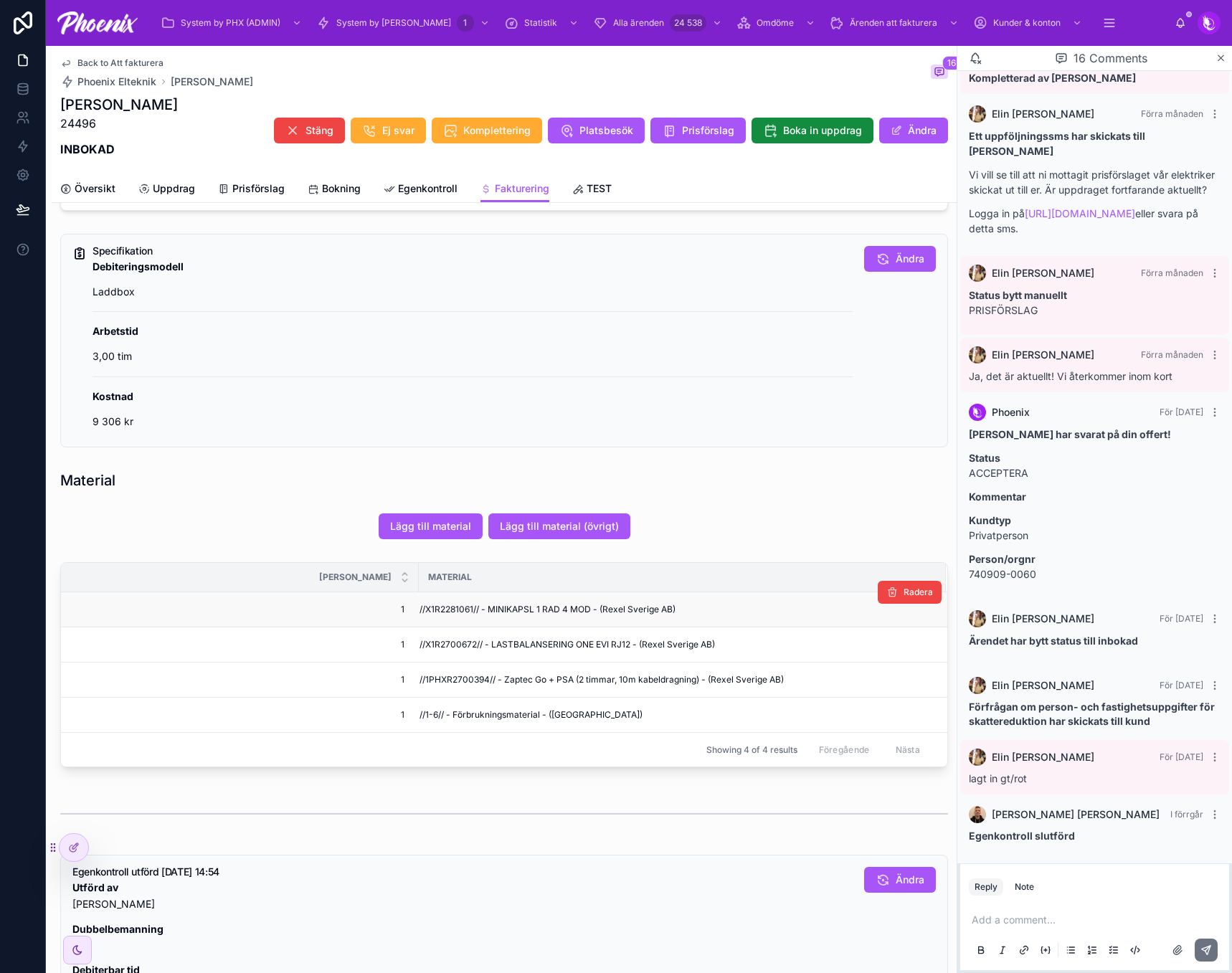
click at [453, 609] on span "//X1R2281061// - MINIKAPSL 1 RAD 4 MOD - (Rexel Sverige AB)" at bounding box center [547, 609] width 256 height 11
click at [440, 644] on span "//X1R2700672// - LASTBALANSERING ONE EVI RJ12 - (Rexel Sverige AB)" at bounding box center [566, 644] width 295 height 11
click at [438, 679] on span "//1PHXR2700394// - Zaptec Go + PSA (2 timmar, 10m kabeldragning) - (Rexel Sveri…" at bounding box center [601, 679] width 364 height 11
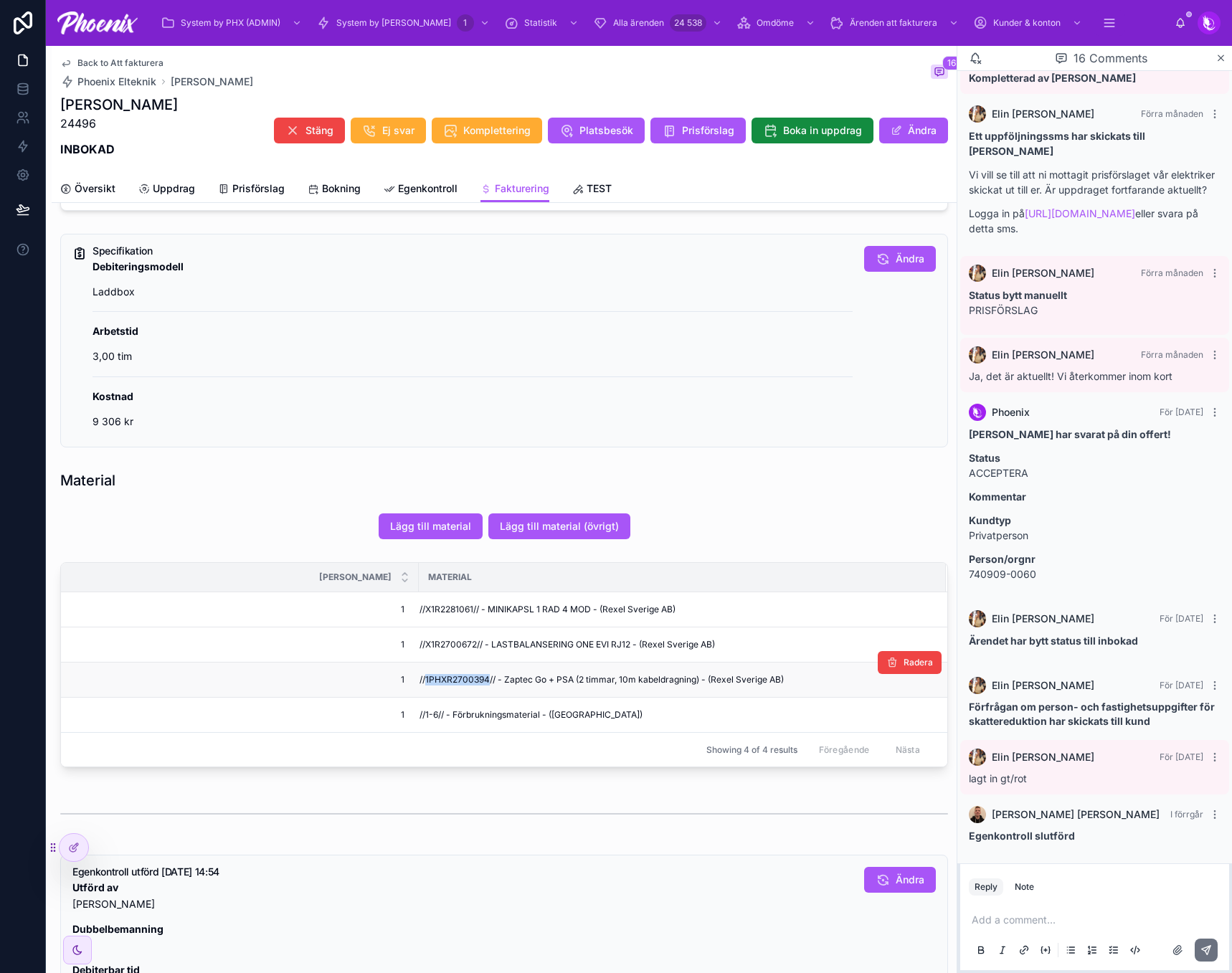
click at [438, 679] on span "//1PHXR2700394// - Zaptec Go + PSA (2 timmar, 10m kabeldragning) - (Rexel Sveri…" at bounding box center [601, 679] width 364 height 11
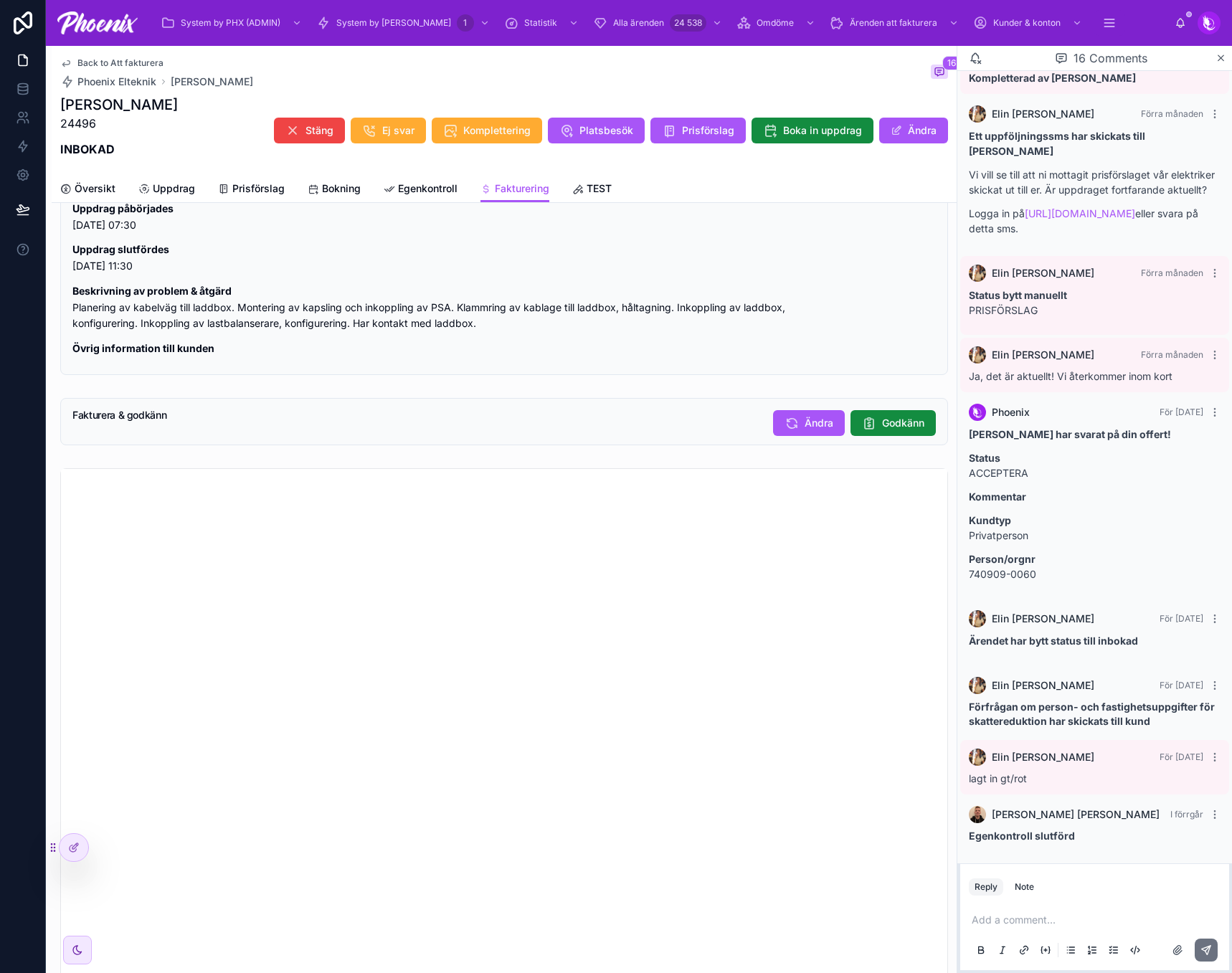
scroll to position [1303, 0]
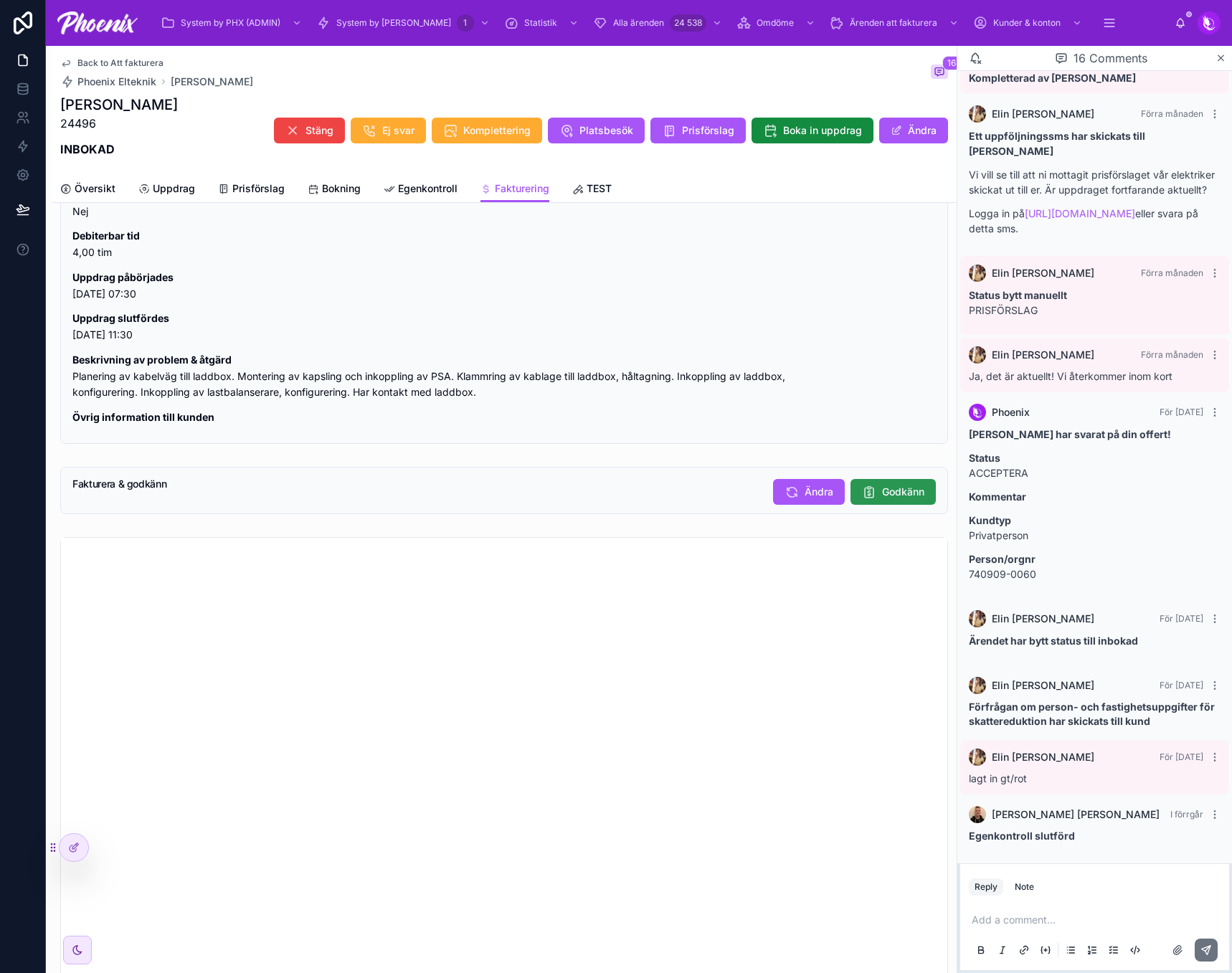
click at [882, 499] on span "Godkänn" at bounding box center [903, 491] width 42 height 15
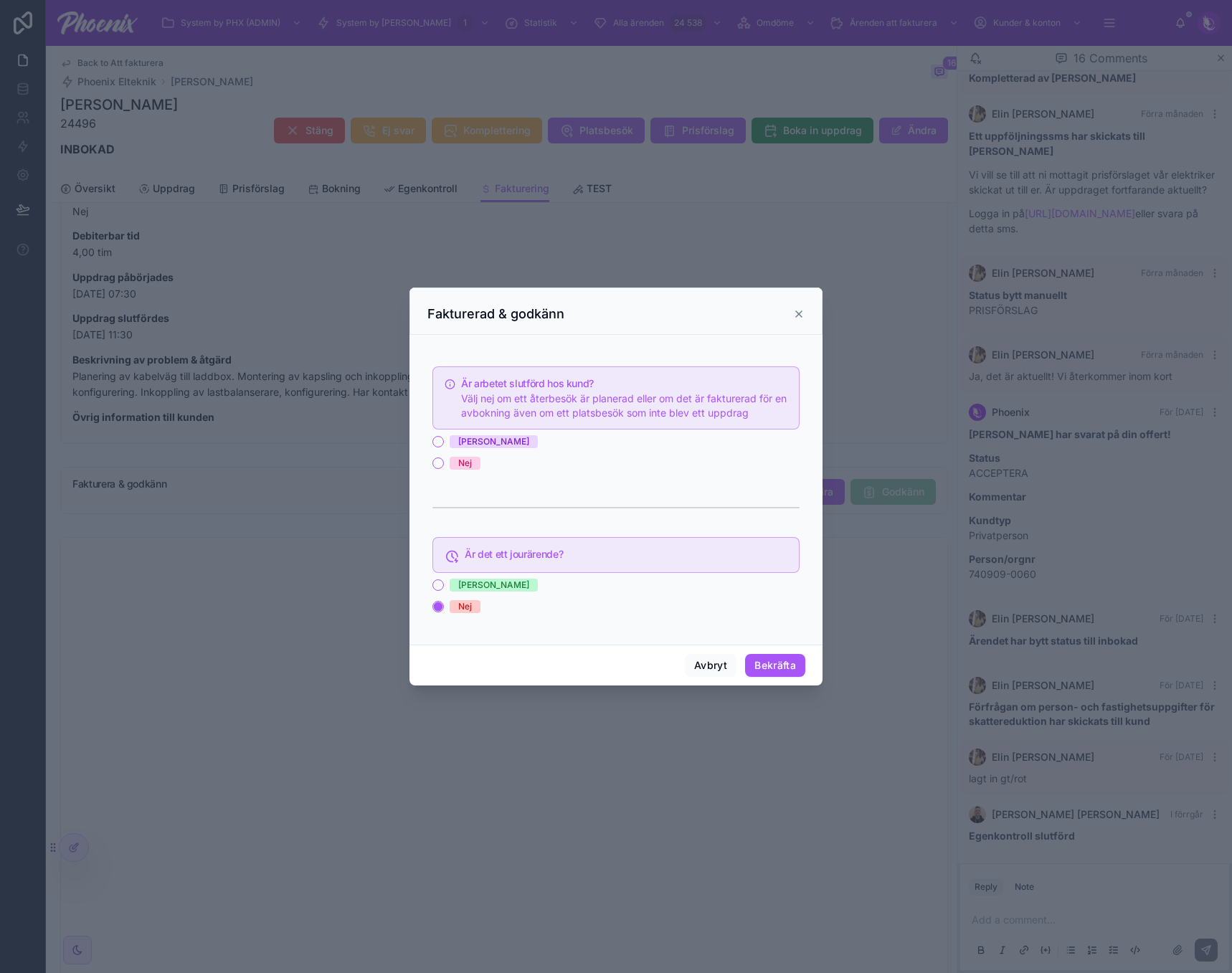
click at [462, 447] on div "[PERSON_NAME]" at bounding box center [493, 442] width 71 height 13
click at [444, 447] on button "[PERSON_NAME]" at bounding box center [437, 441] width 11 height 11
drag, startPoint x: 772, startPoint y: 669, endPoint x: 811, endPoint y: 672, distance: 39.1
click at [772, 667] on button "Bekräfta" at bounding box center [775, 665] width 60 height 23
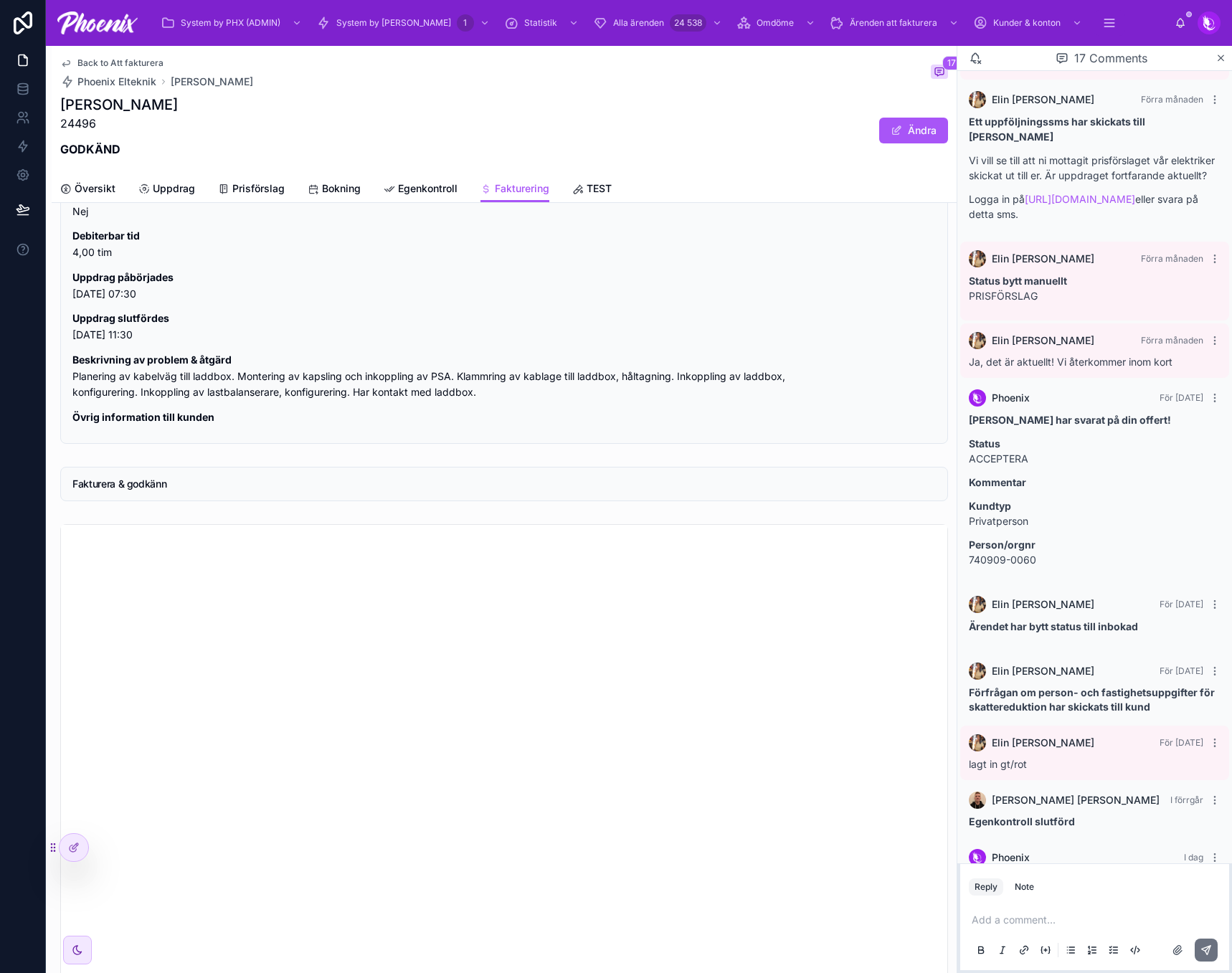
click at [145, 62] on span "Back to Att fakturera" at bounding box center [120, 62] width 86 height 11
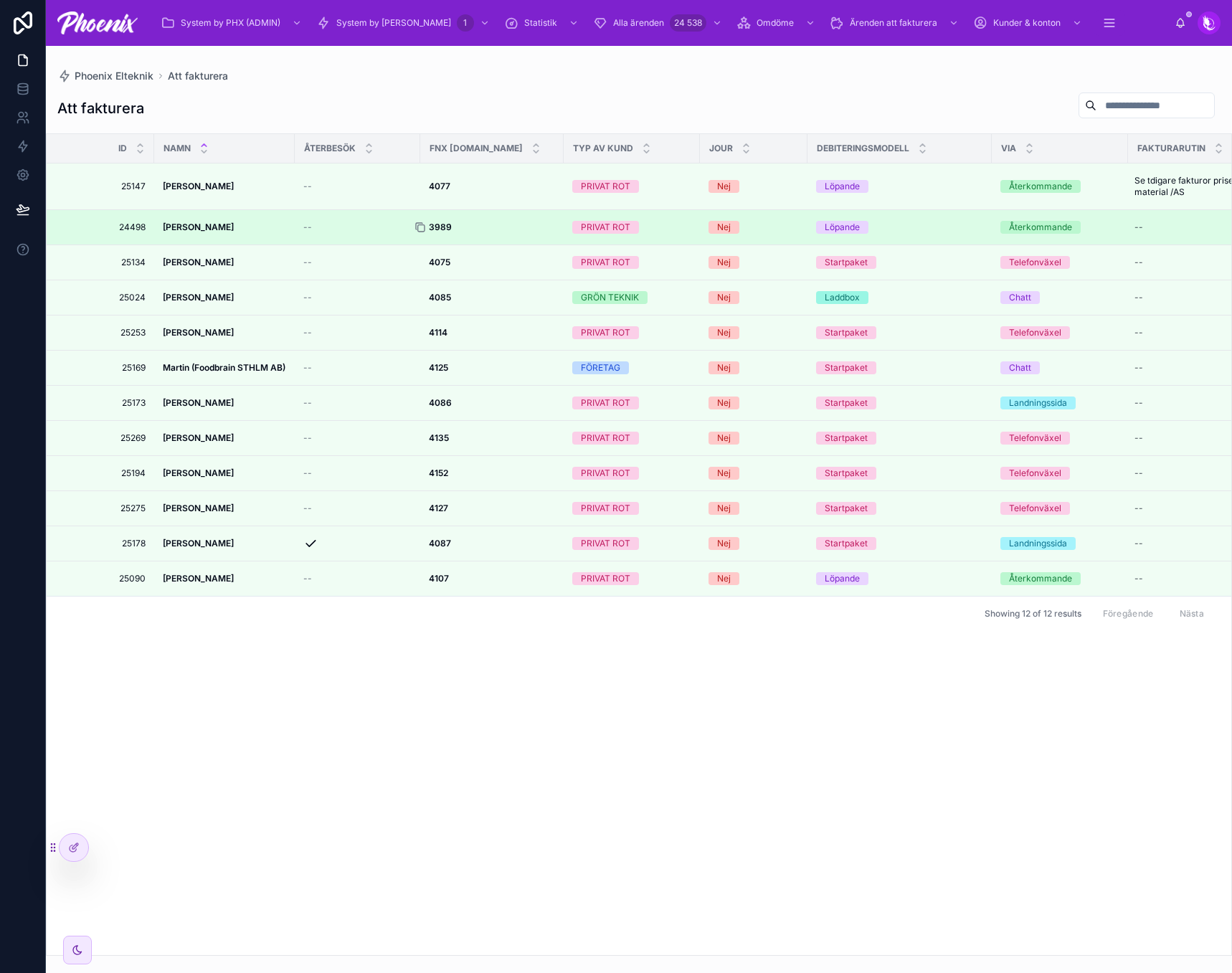
click at [418, 228] on icon at bounding box center [419, 227] width 11 height 11
click at [435, 226] on div at bounding box center [425, 227] width 23 height 11
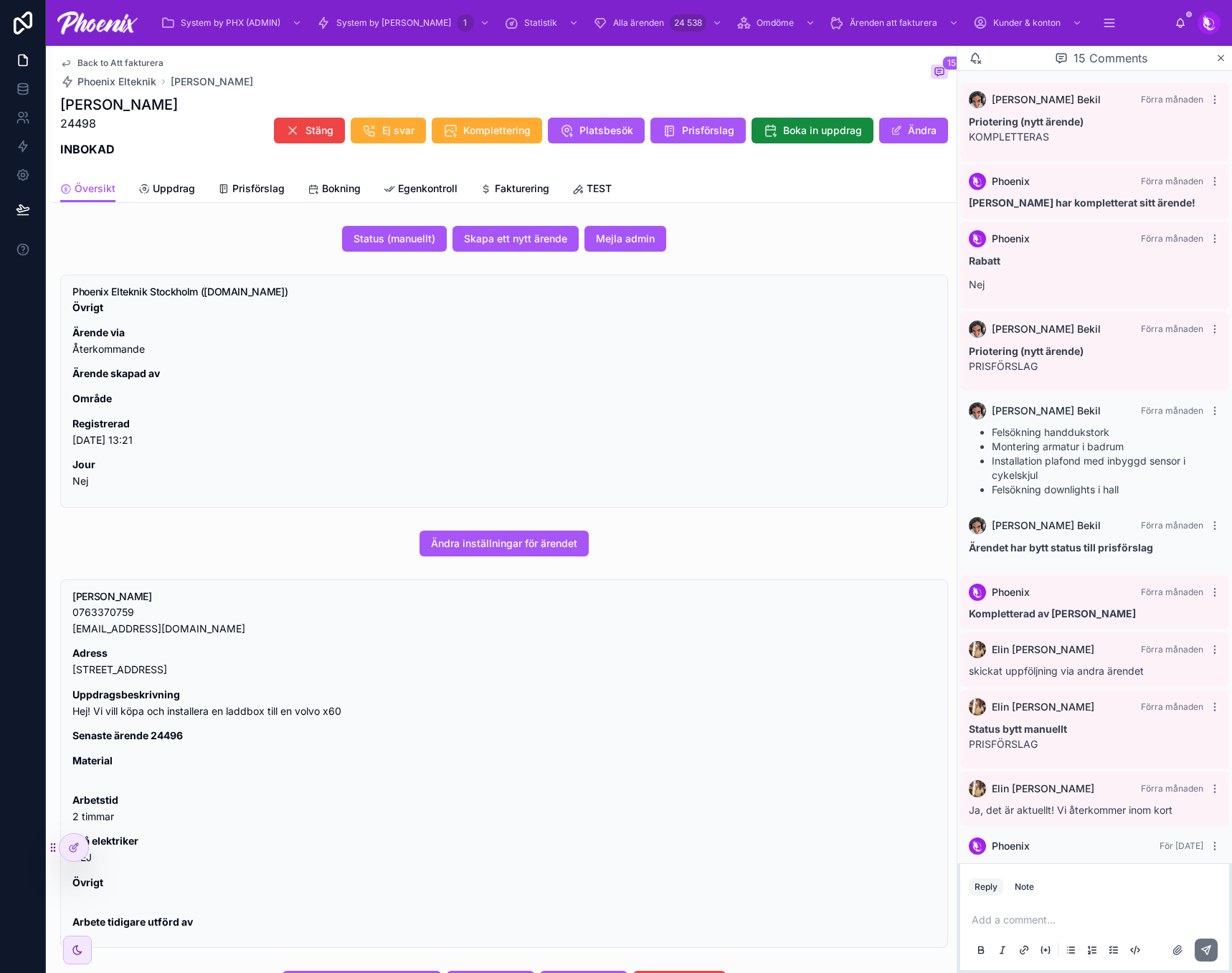
scroll to position [464, 0]
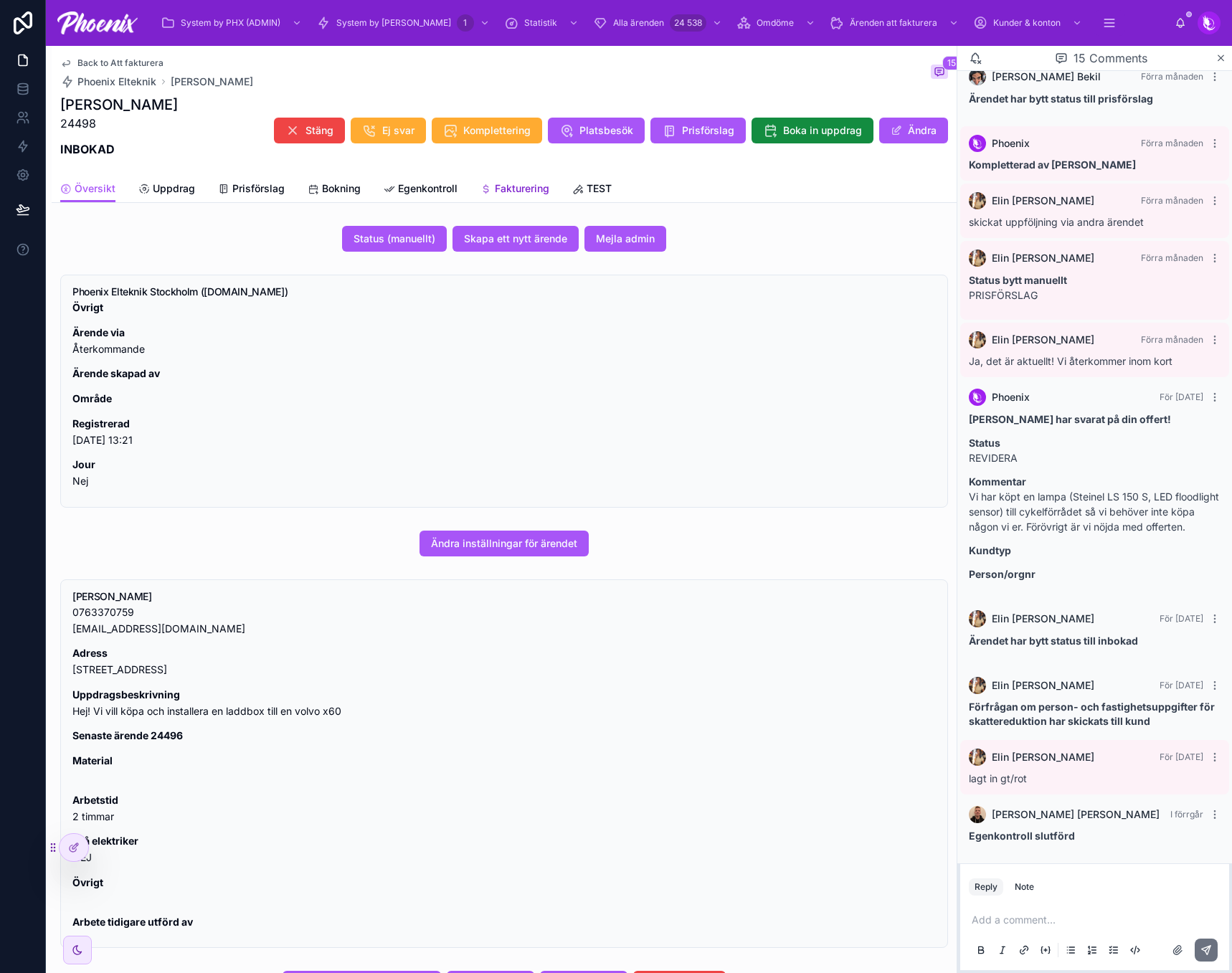
click at [528, 188] on span "Fakturering" at bounding box center [522, 188] width 55 height 15
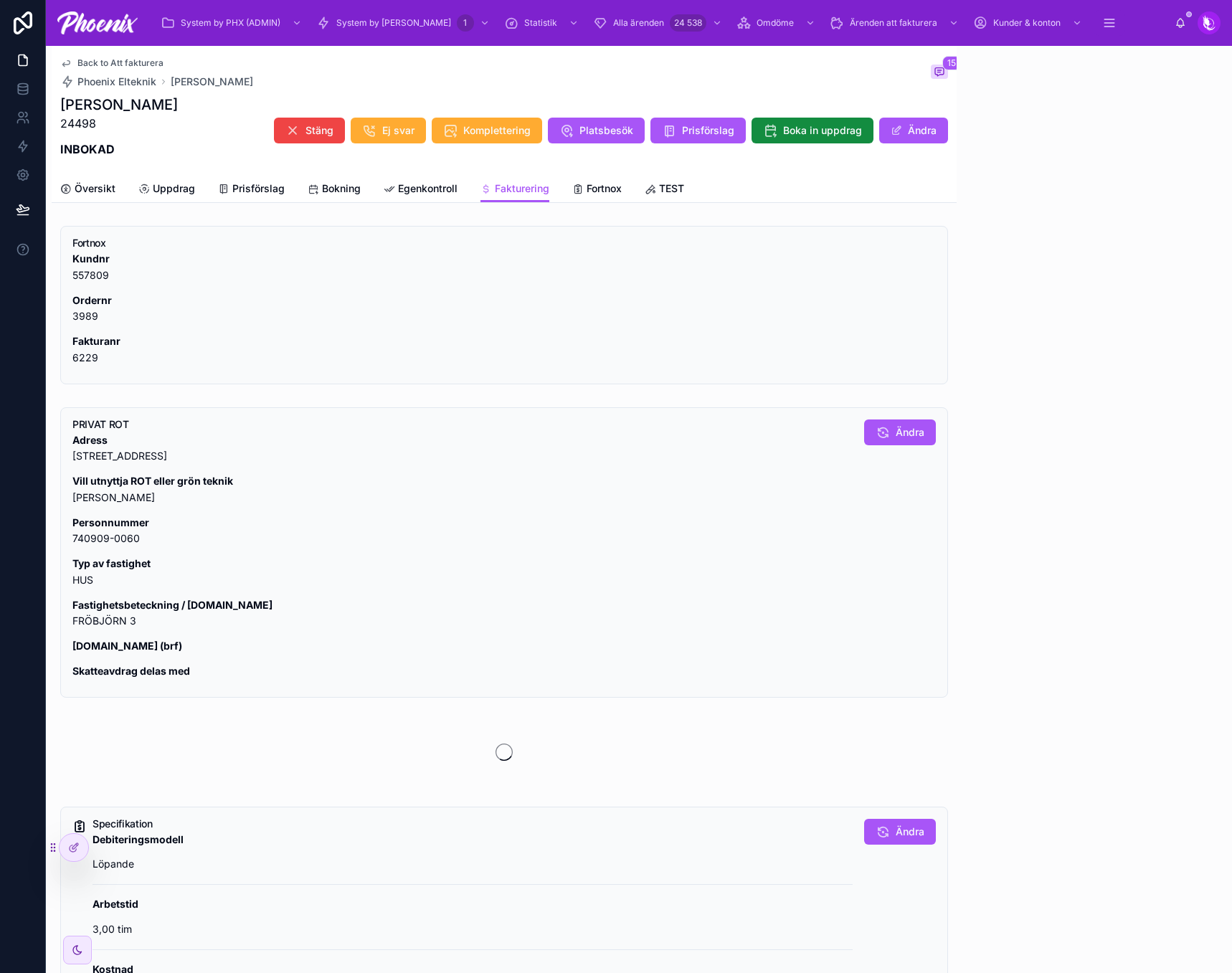
scroll to position [464, 0]
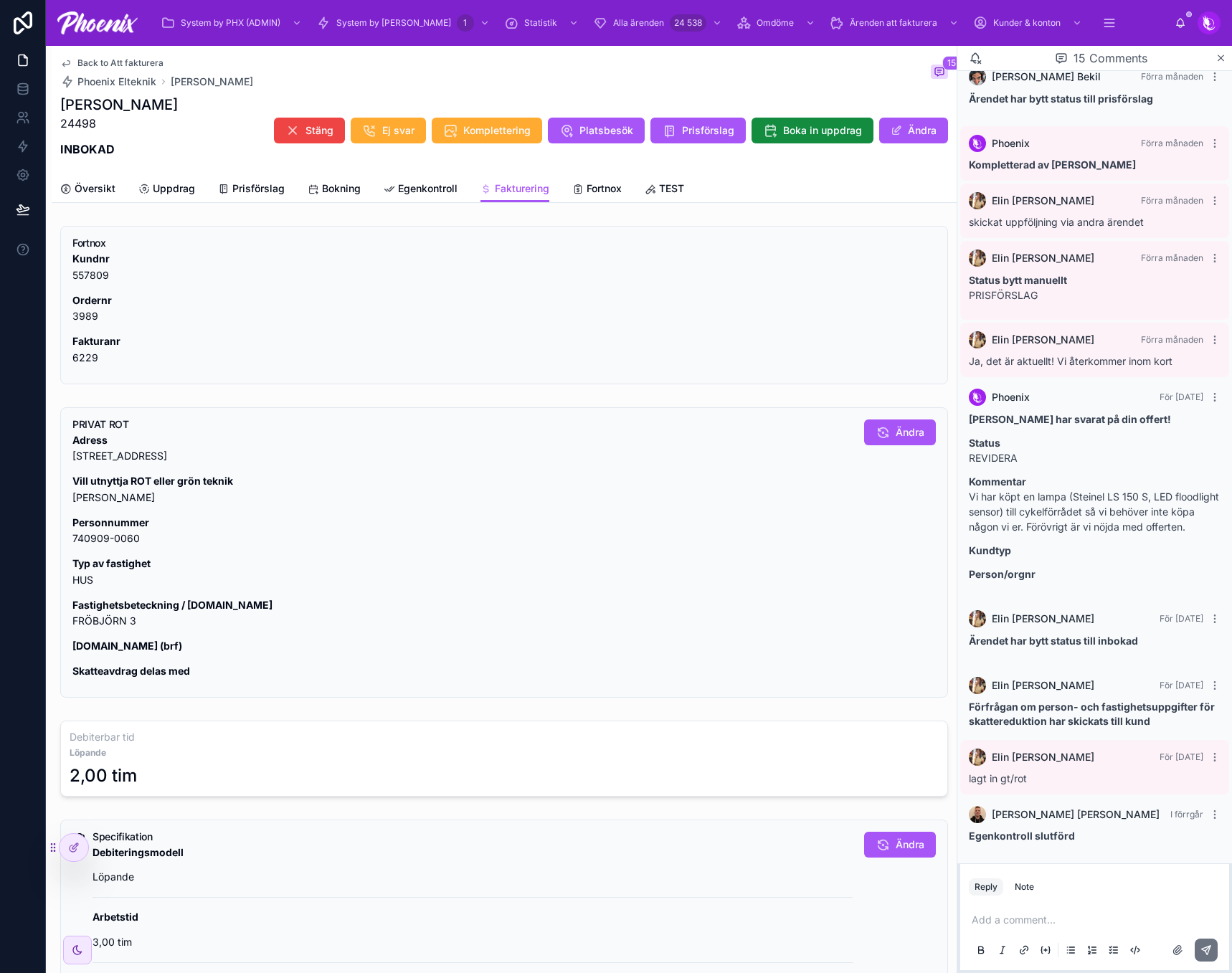
click at [90, 311] on p "Ordernr 3989" at bounding box center [504, 309] width 863 height 33
drag, startPoint x: 719, startPoint y: 295, endPoint x: 674, endPoint y: 300, distance: 45.3
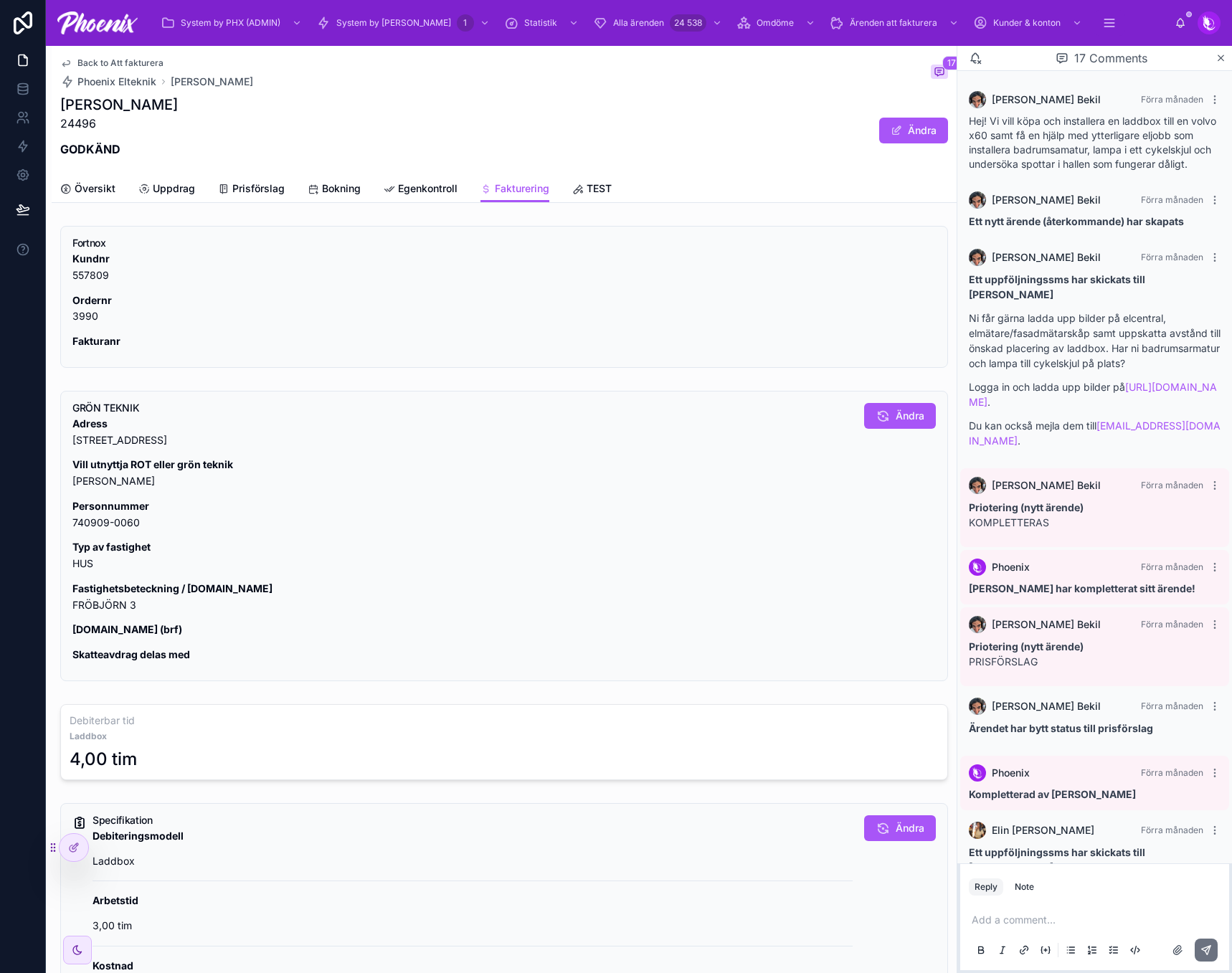
scroll to position [798, 0]
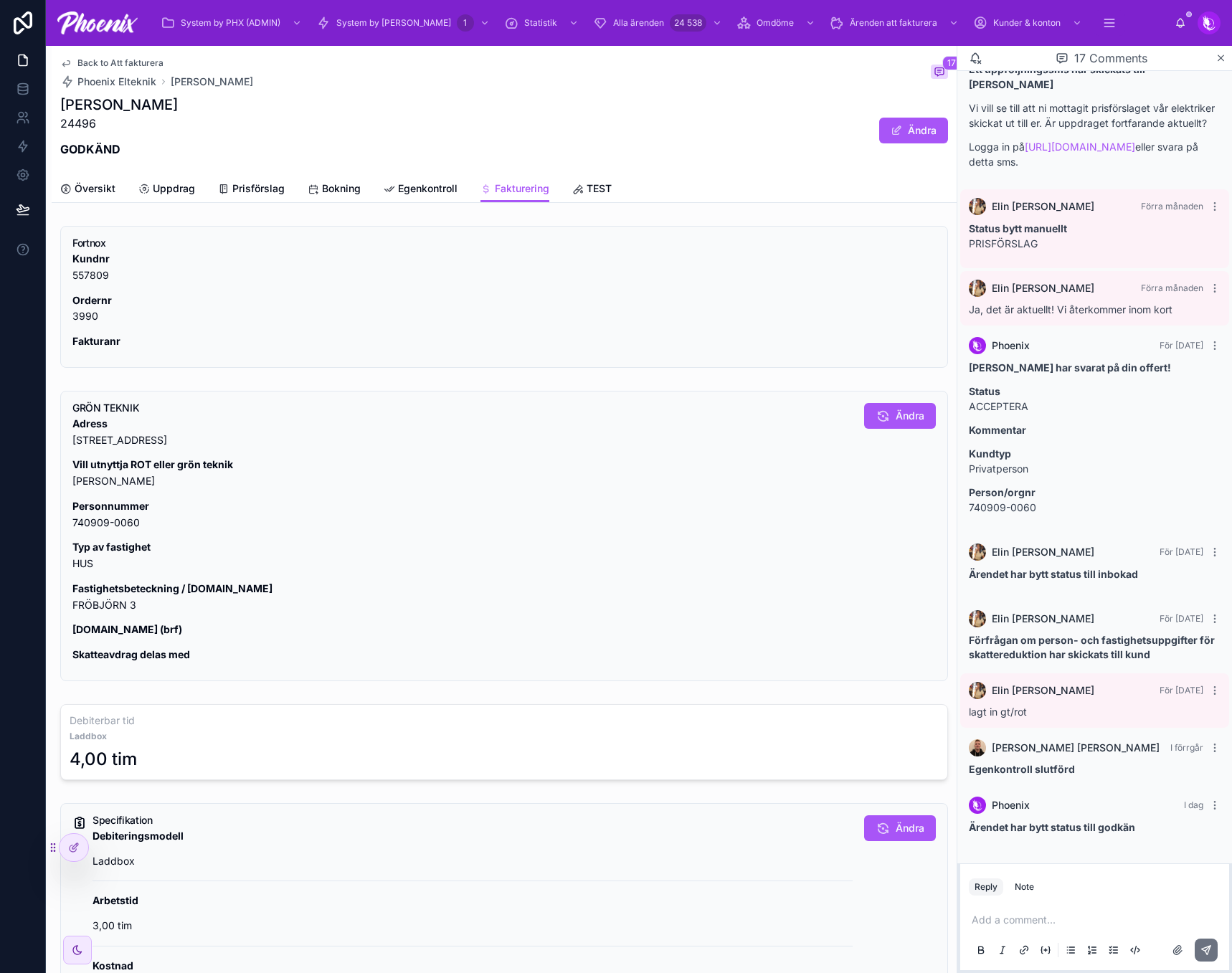
click at [85, 317] on p "Ordernr 3990" at bounding box center [504, 309] width 863 height 33
click at [526, 192] on span "Fakturering" at bounding box center [522, 188] width 55 height 15
drag, startPoint x: 288, startPoint y: 403, endPoint x: 273, endPoint y: 408, distance: 15.8
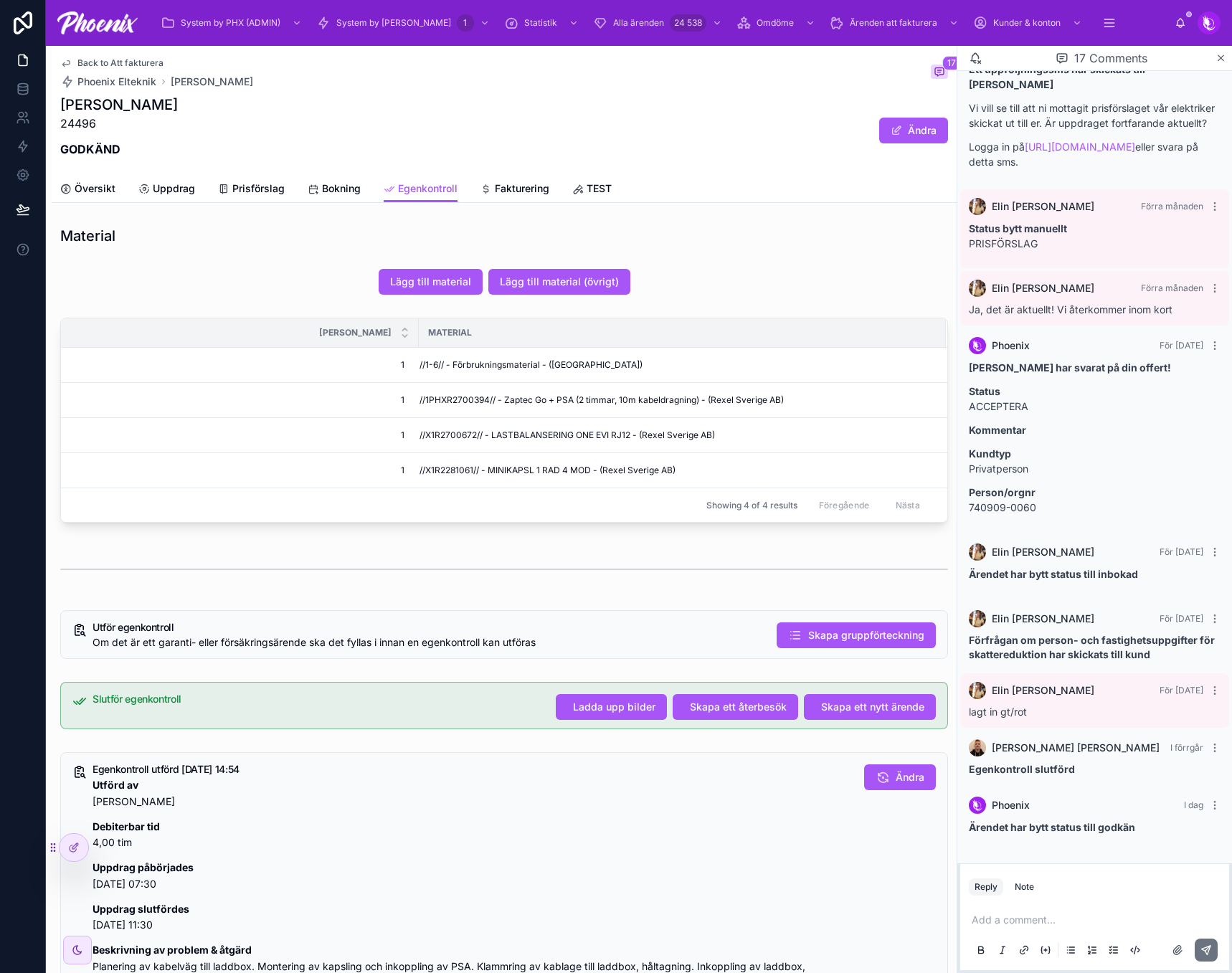
click at [121, 193] on div "Översikt Uppdrag Prisförslag Bokning Egenkontroll Fakturering TEST" at bounding box center [503, 188] width 887 height 27
click at [95, 190] on span "Översikt" at bounding box center [95, 188] width 41 height 15
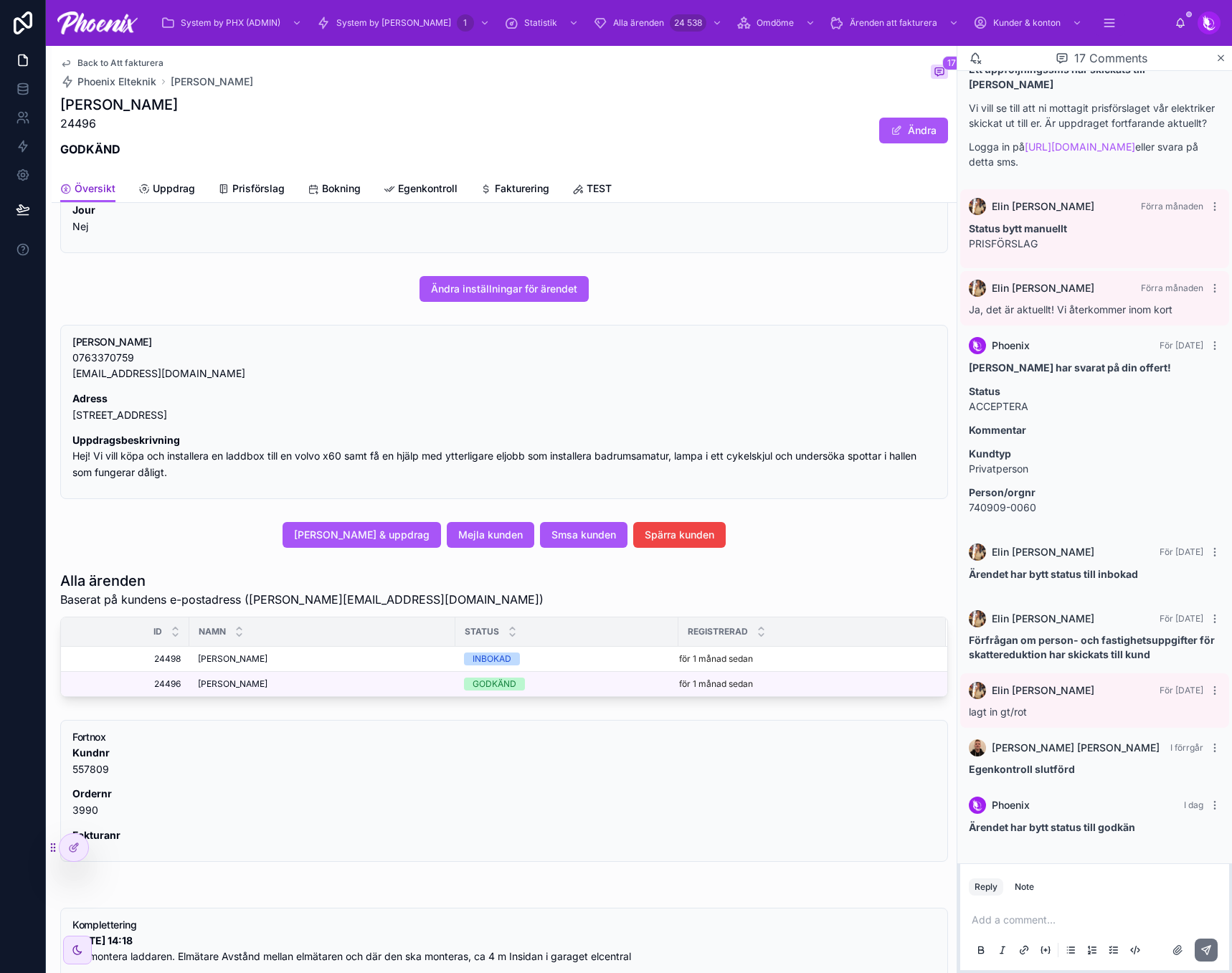
scroll to position [287, 0]
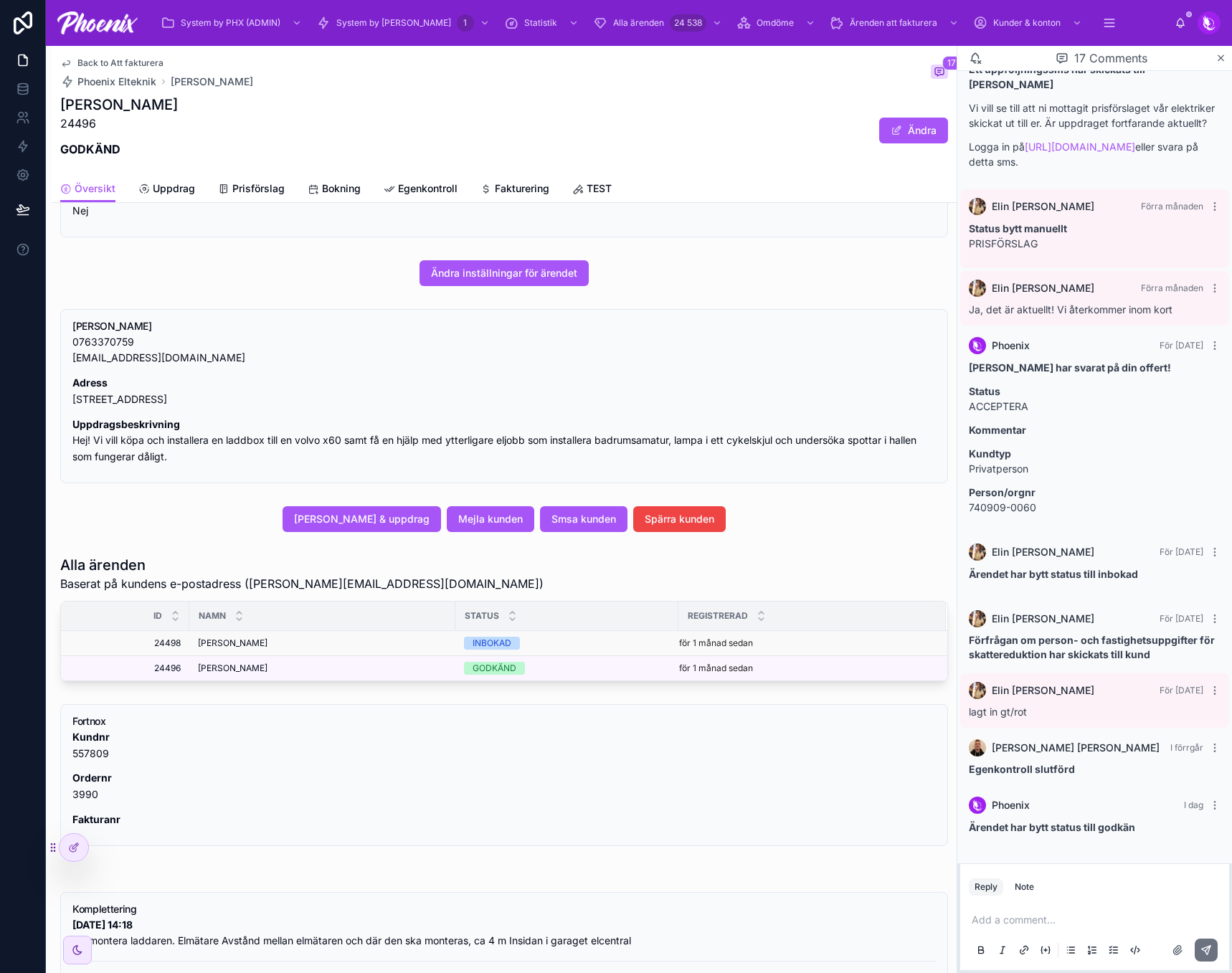
click at [499, 642] on div "INBOKAD" at bounding box center [491, 643] width 38 height 13
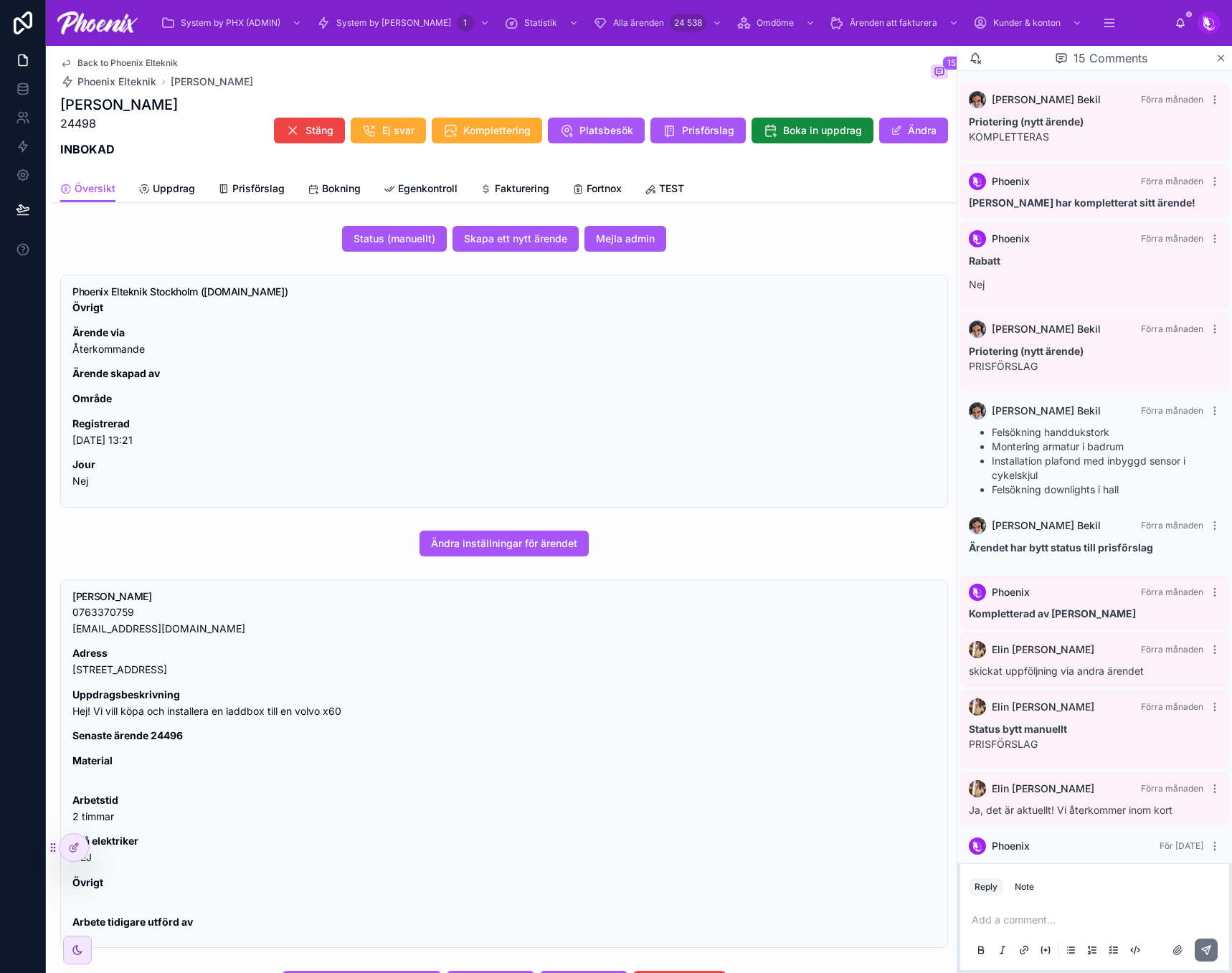
scroll to position [464, 0]
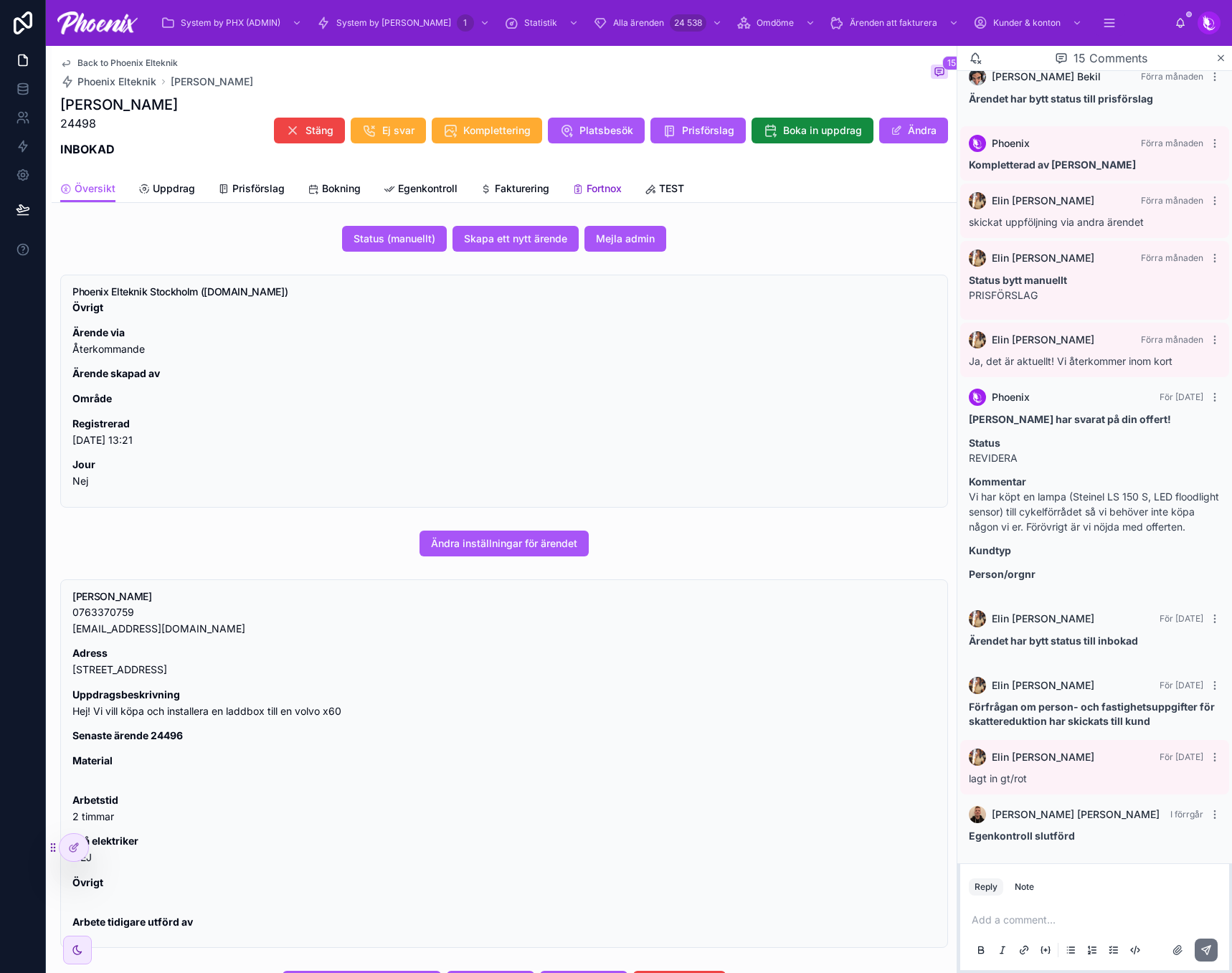
click at [593, 185] on span "Fortnox" at bounding box center [603, 188] width 35 height 15
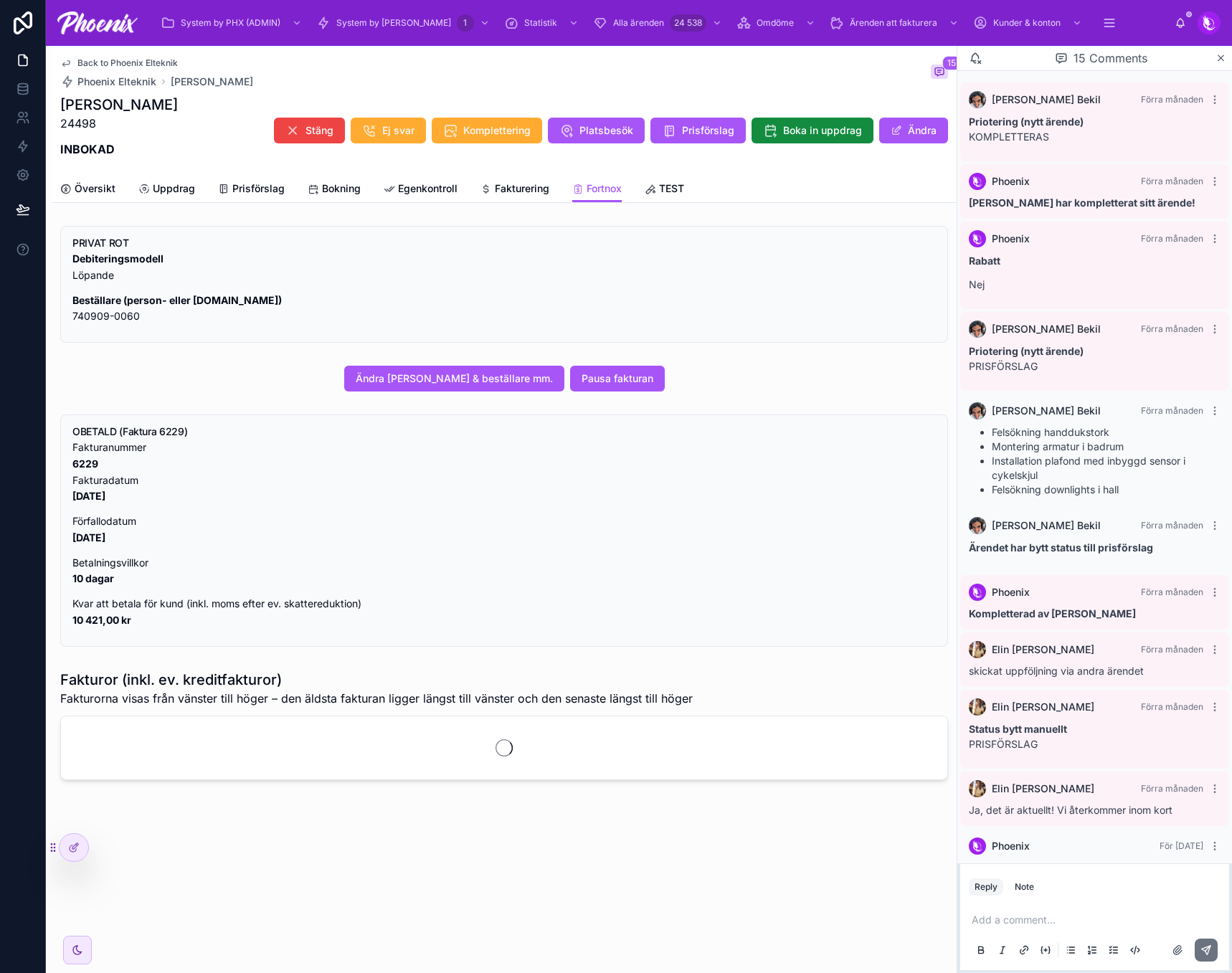
scroll to position [464, 0]
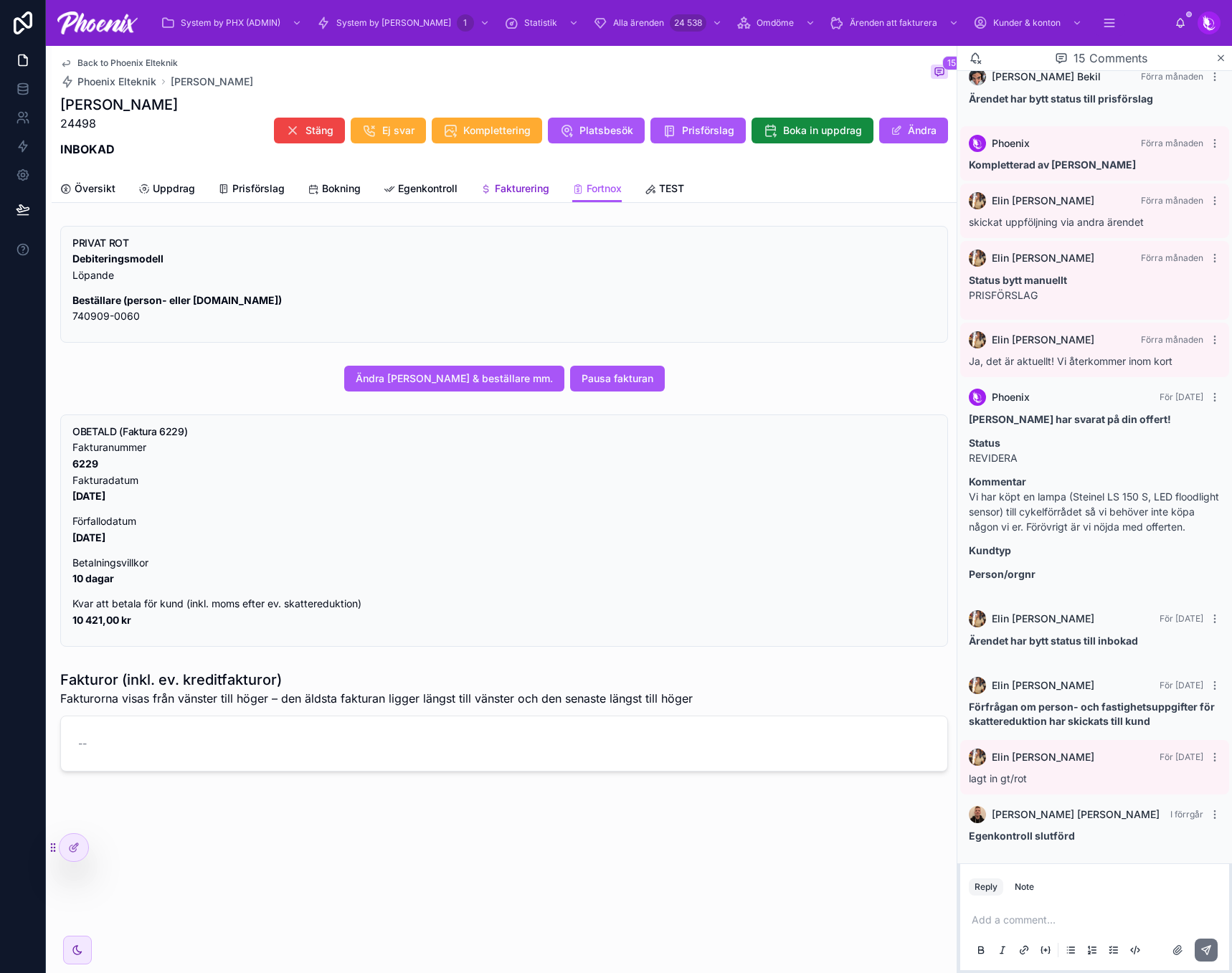
click at [521, 193] on span "Fakturering" at bounding box center [522, 188] width 55 height 15
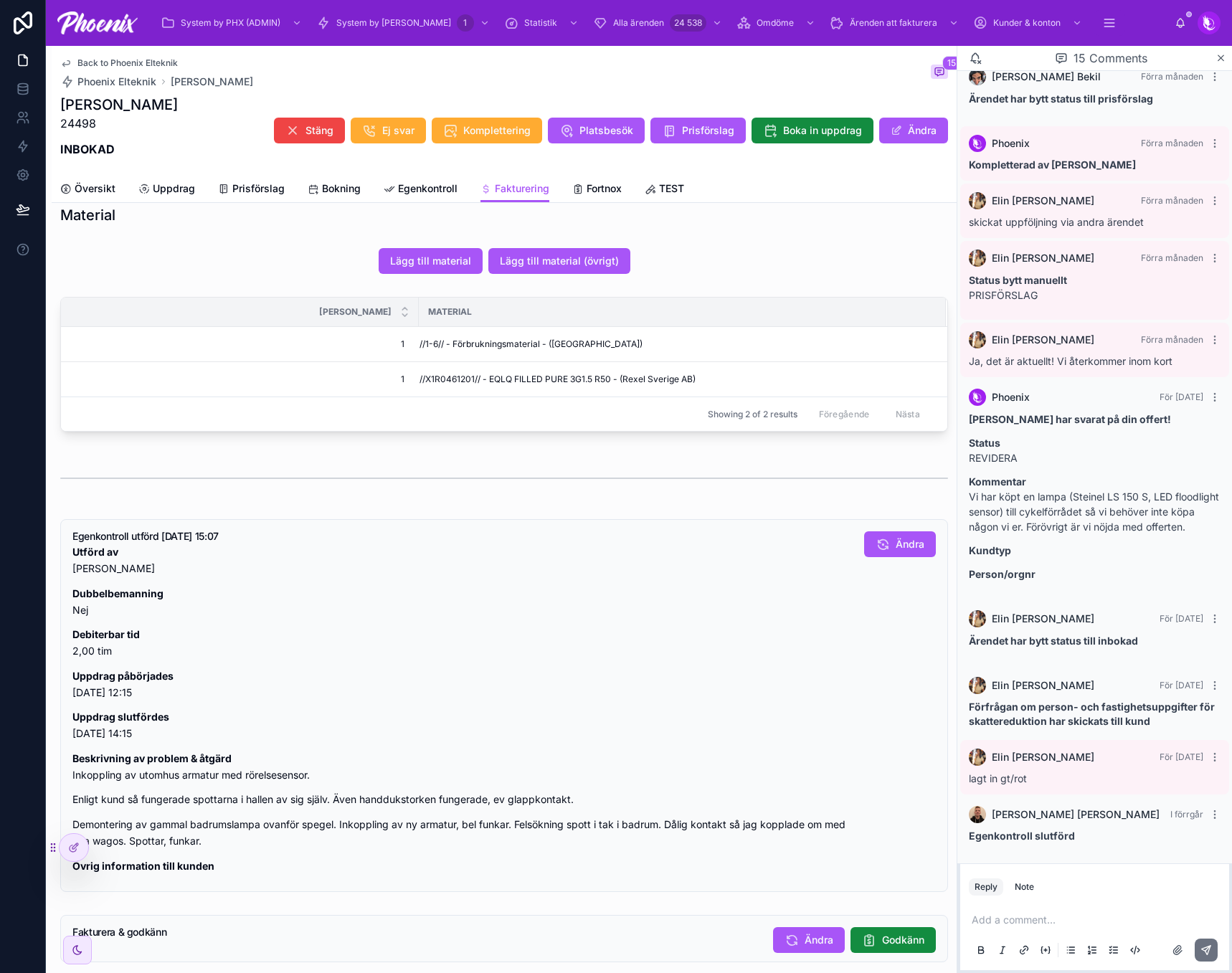
scroll to position [717, 0]
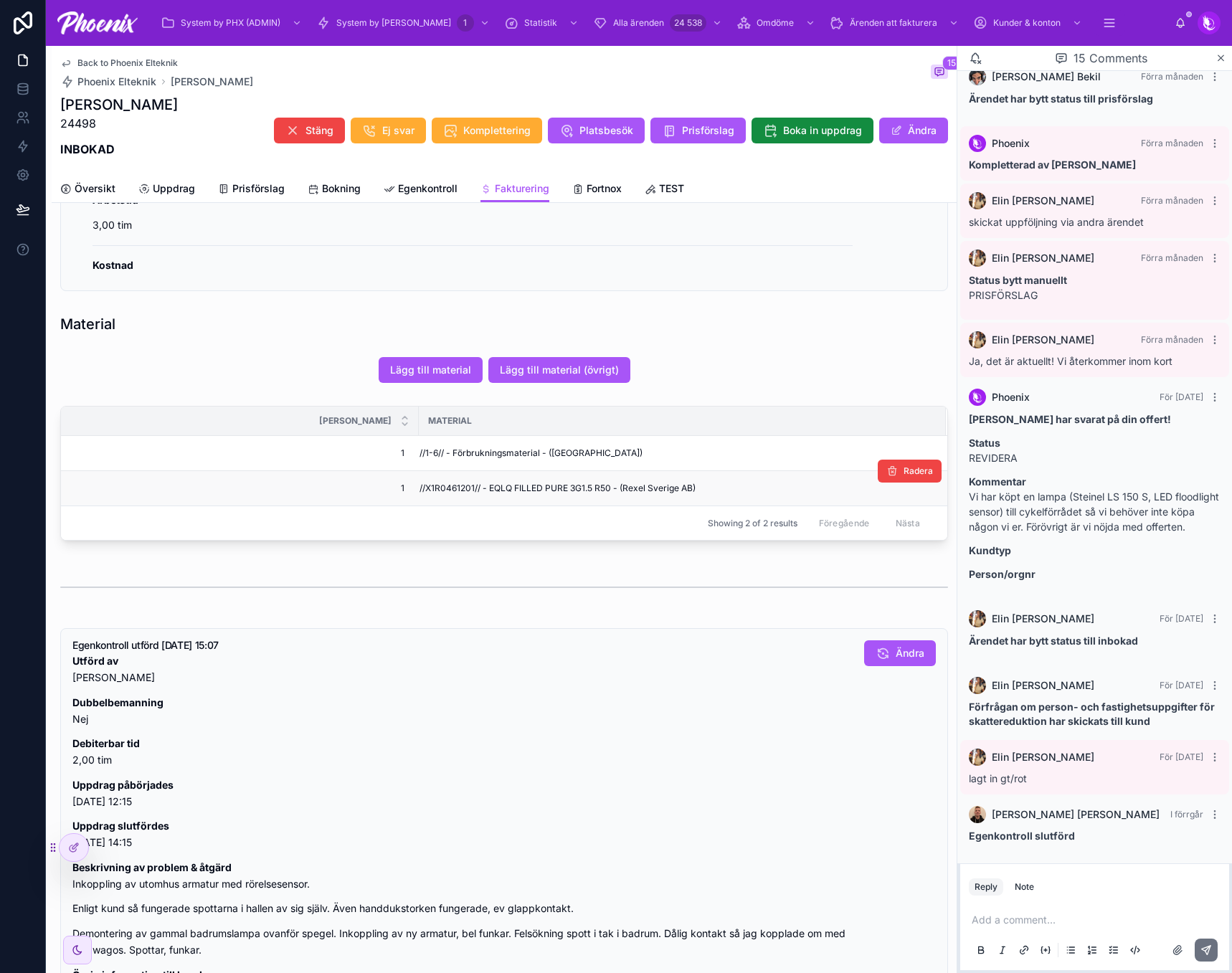
click at [460, 492] on span "//X1R0461201// - EQLQ FILLED PURE 3G1.5 R50 - (Rexel Sverige AB)" at bounding box center [557, 488] width 276 height 11
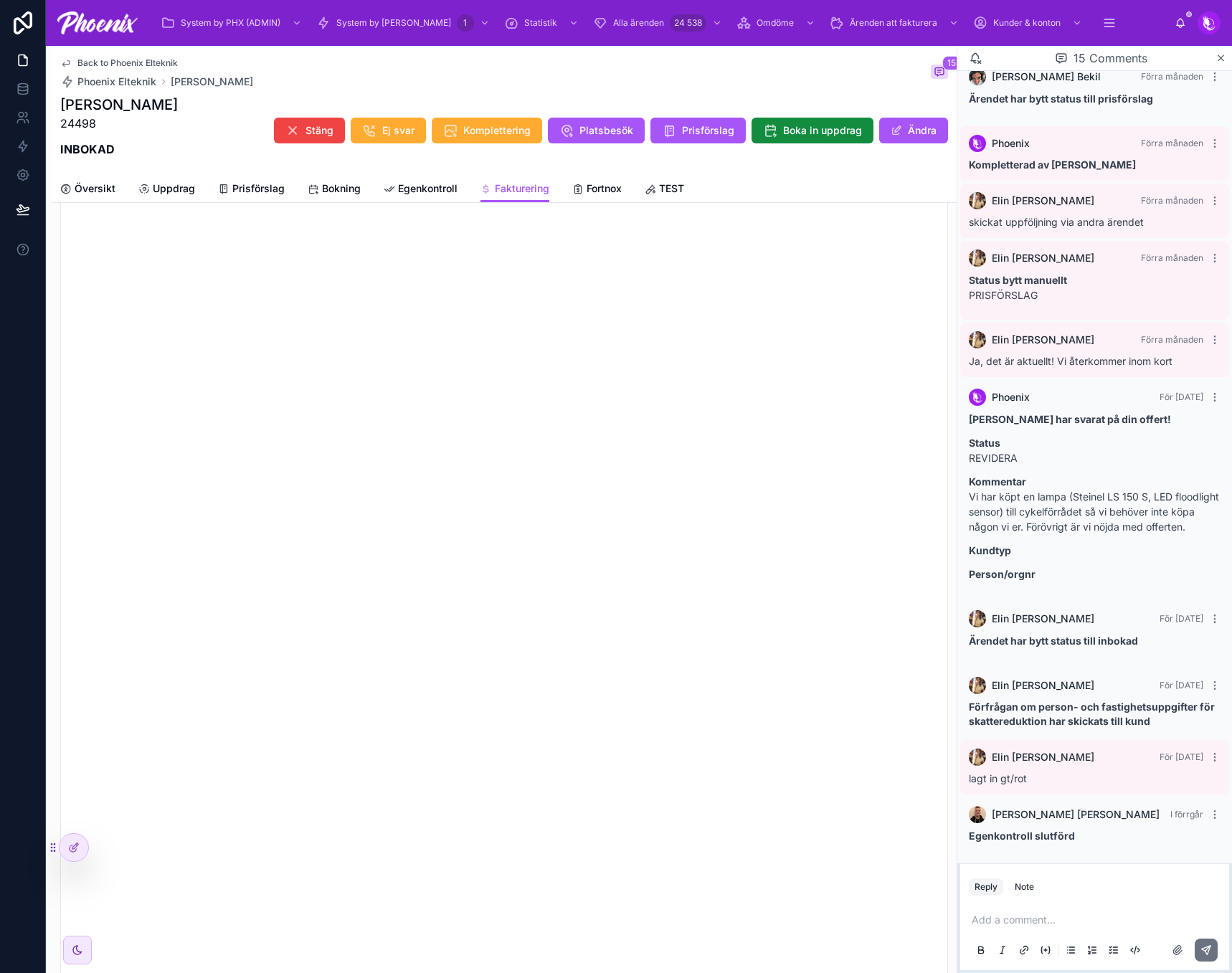
scroll to position [1148, 0]
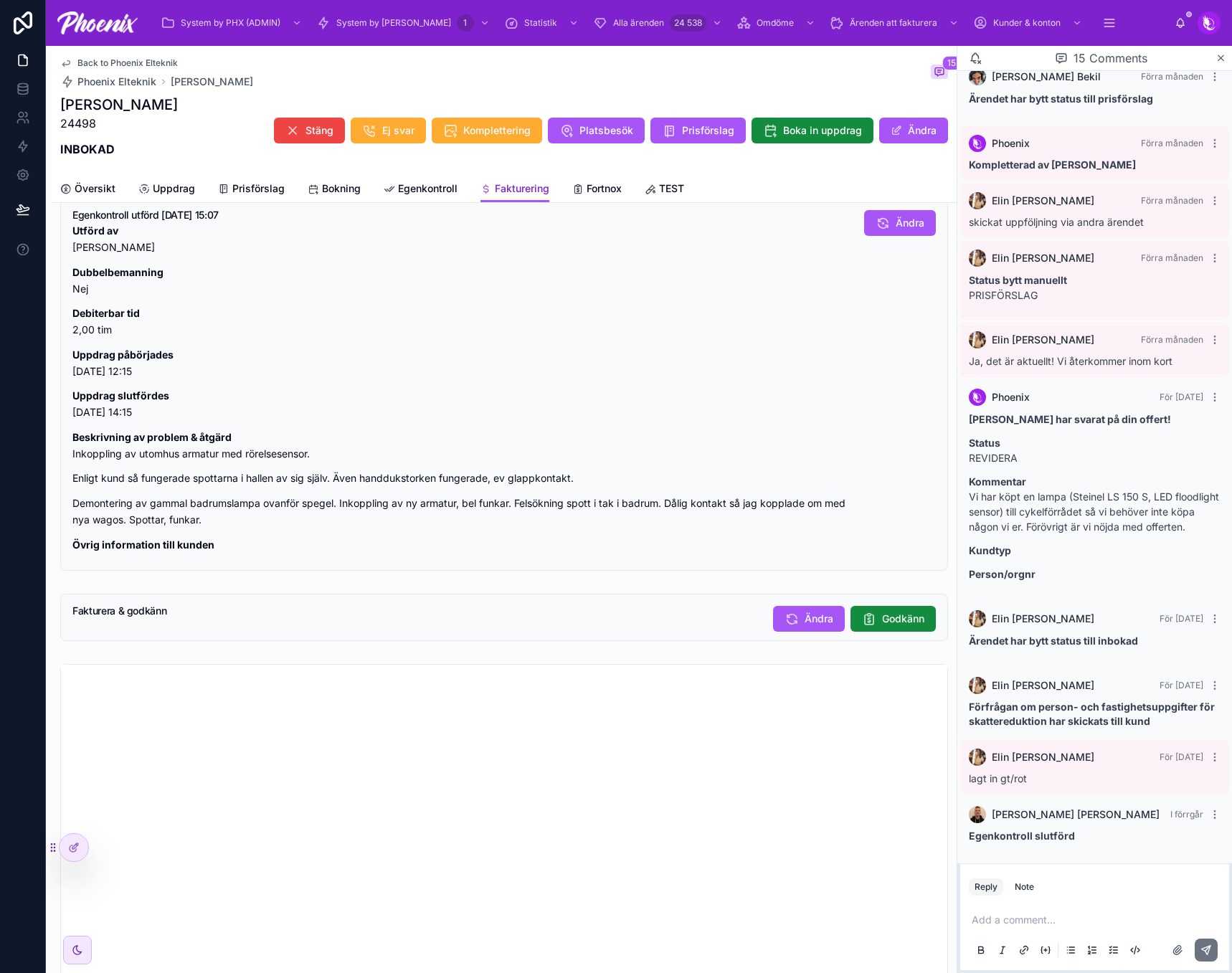
click at [531, 187] on span "Fakturering" at bounding box center [522, 188] width 55 height 15
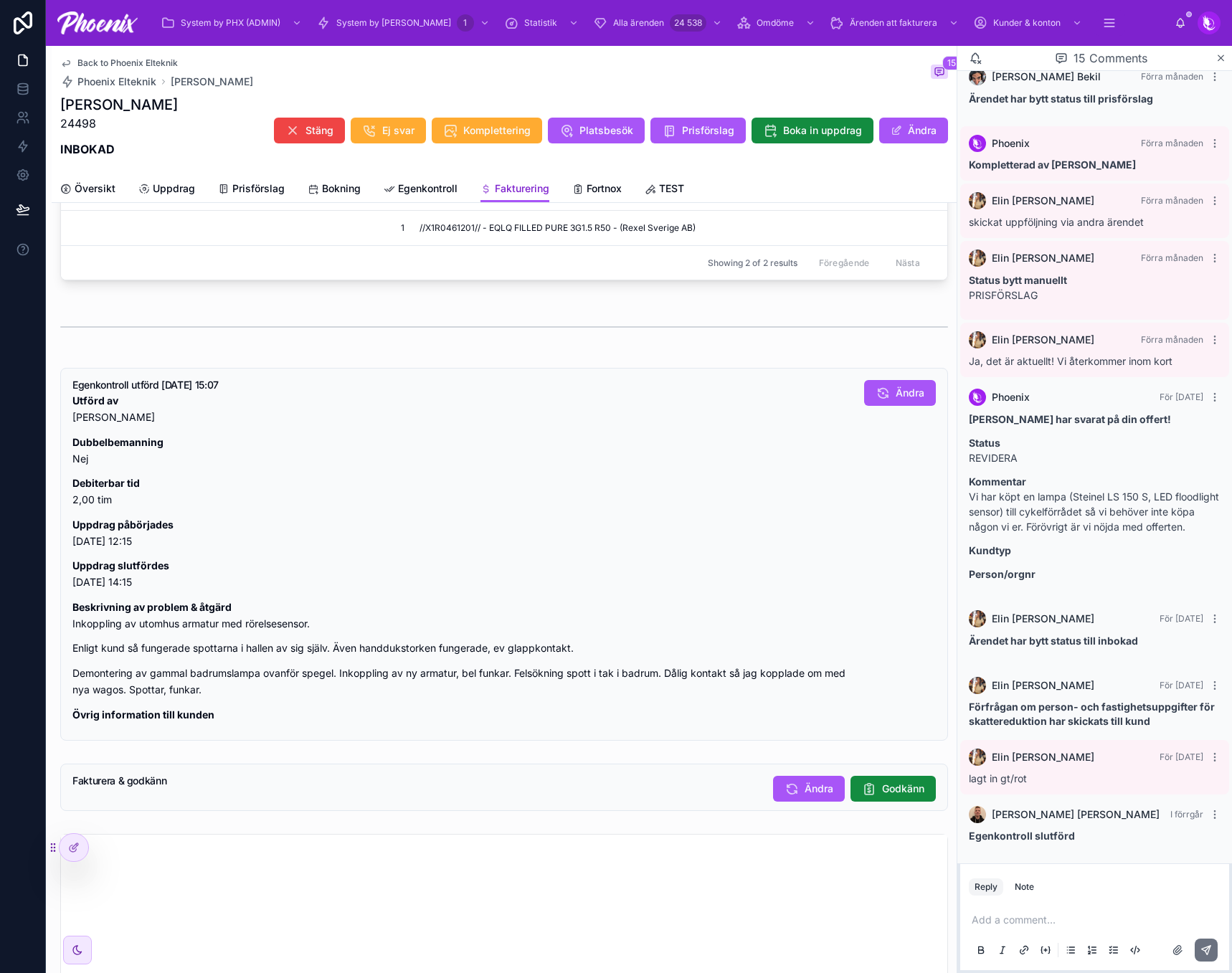
scroll to position [789, 0]
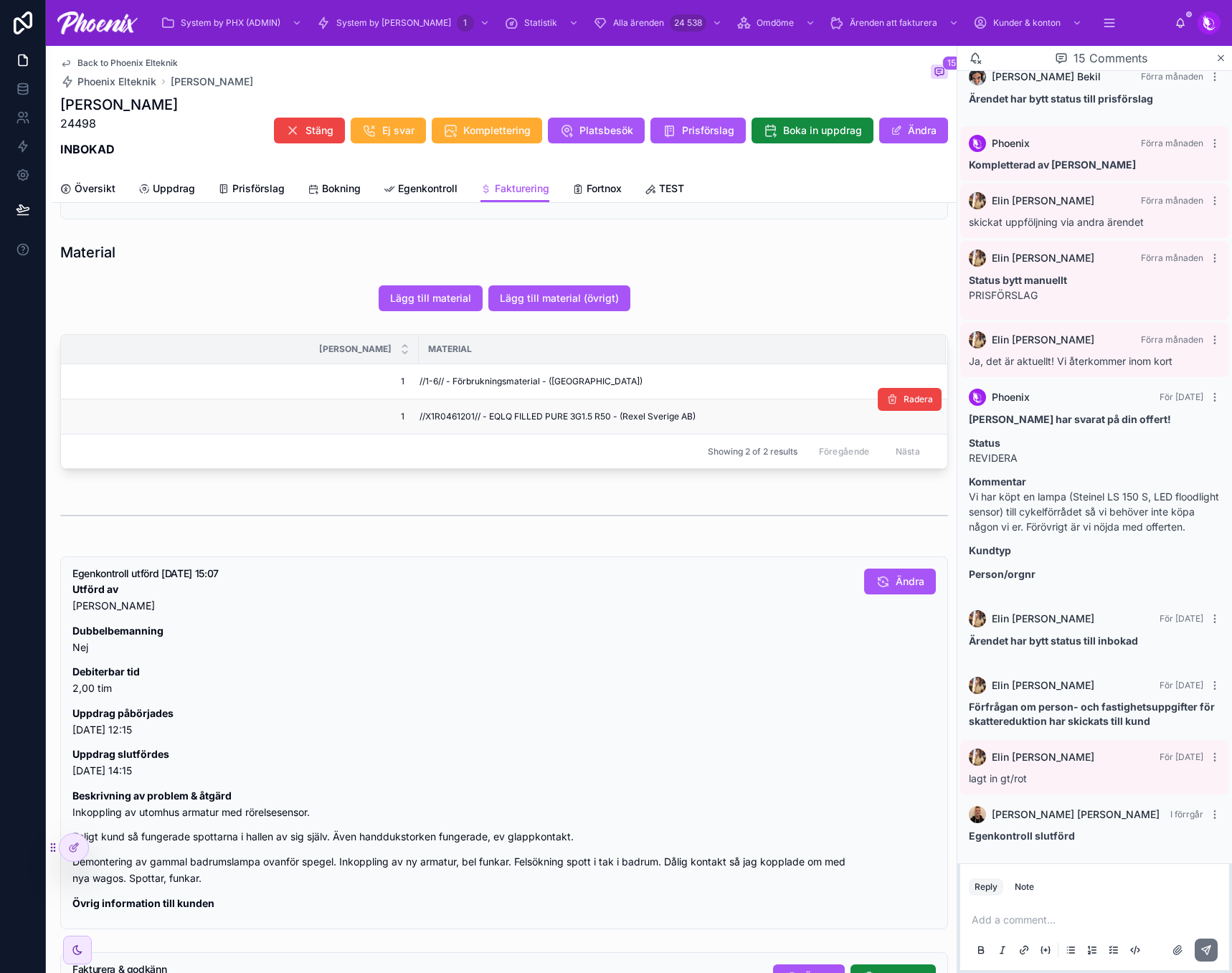
click at [454, 418] on span "//X1R0461201// - EQLQ FILLED PURE 3G1.5 R50 - (Rexel Sverige AB)" at bounding box center [557, 416] width 276 height 11
drag, startPoint x: 454, startPoint y: 418, endPoint x: 779, endPoint y: 459, distance: 327.6
click at [454, 418] on span "//X1R0461201// - EQLQ FILLED PURE 3G1.5 R50 - (Rexel Sverige AB)" at bounding box center [557, 416] width 276 height 11
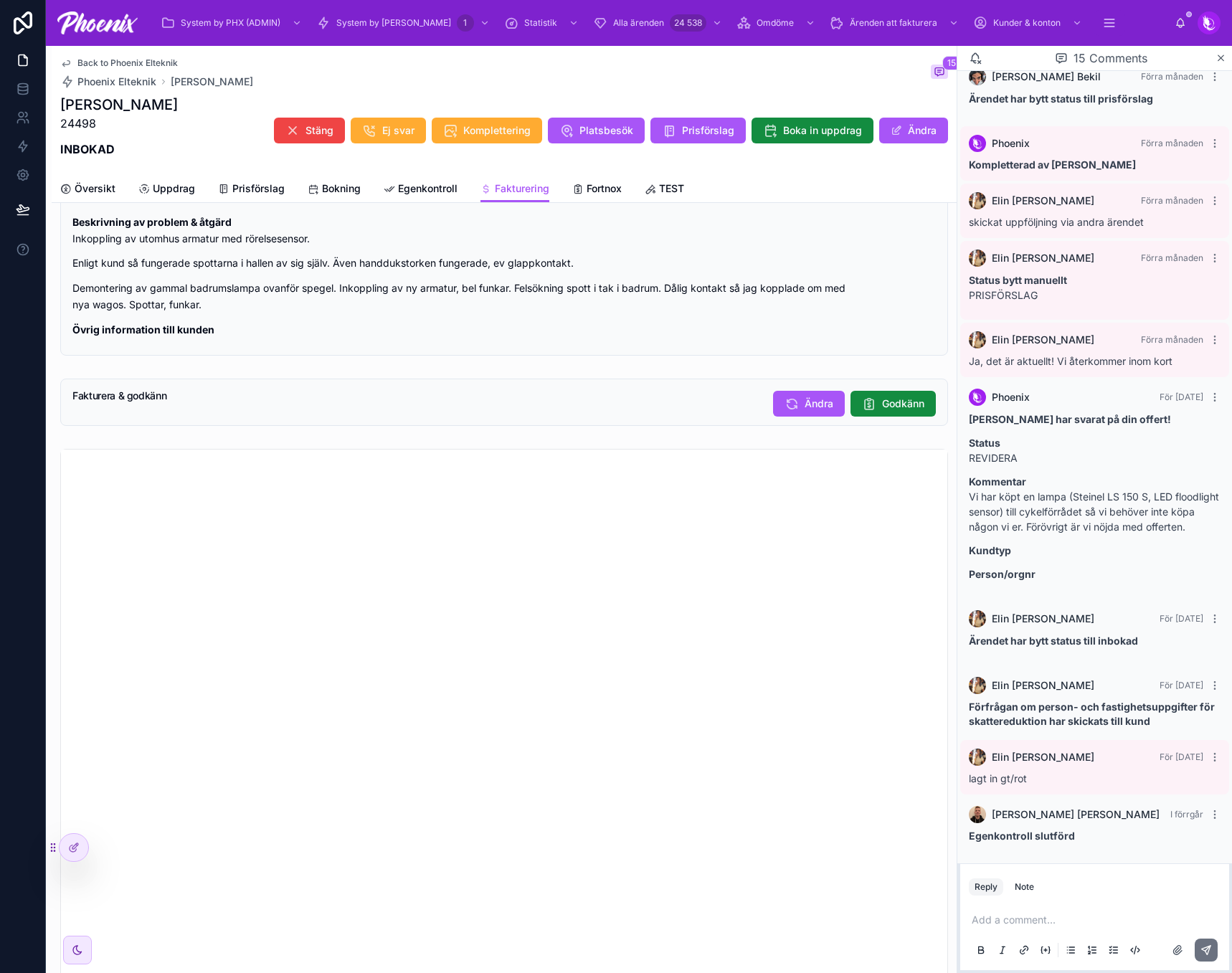
scroll to position [860, 0]
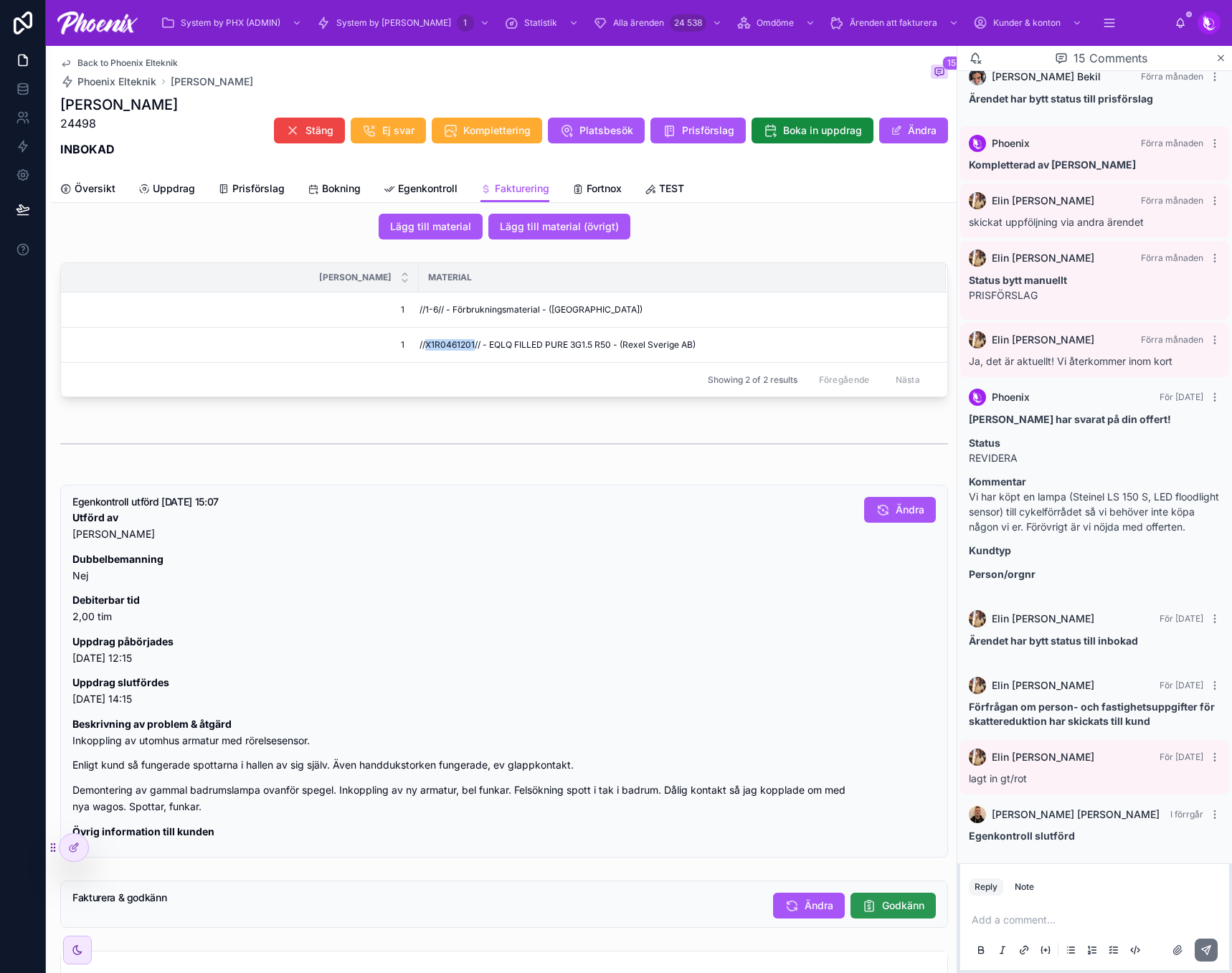
click at [896, 913] on span "Godkänn" at bounding box center [903, 905] width 42 height 15
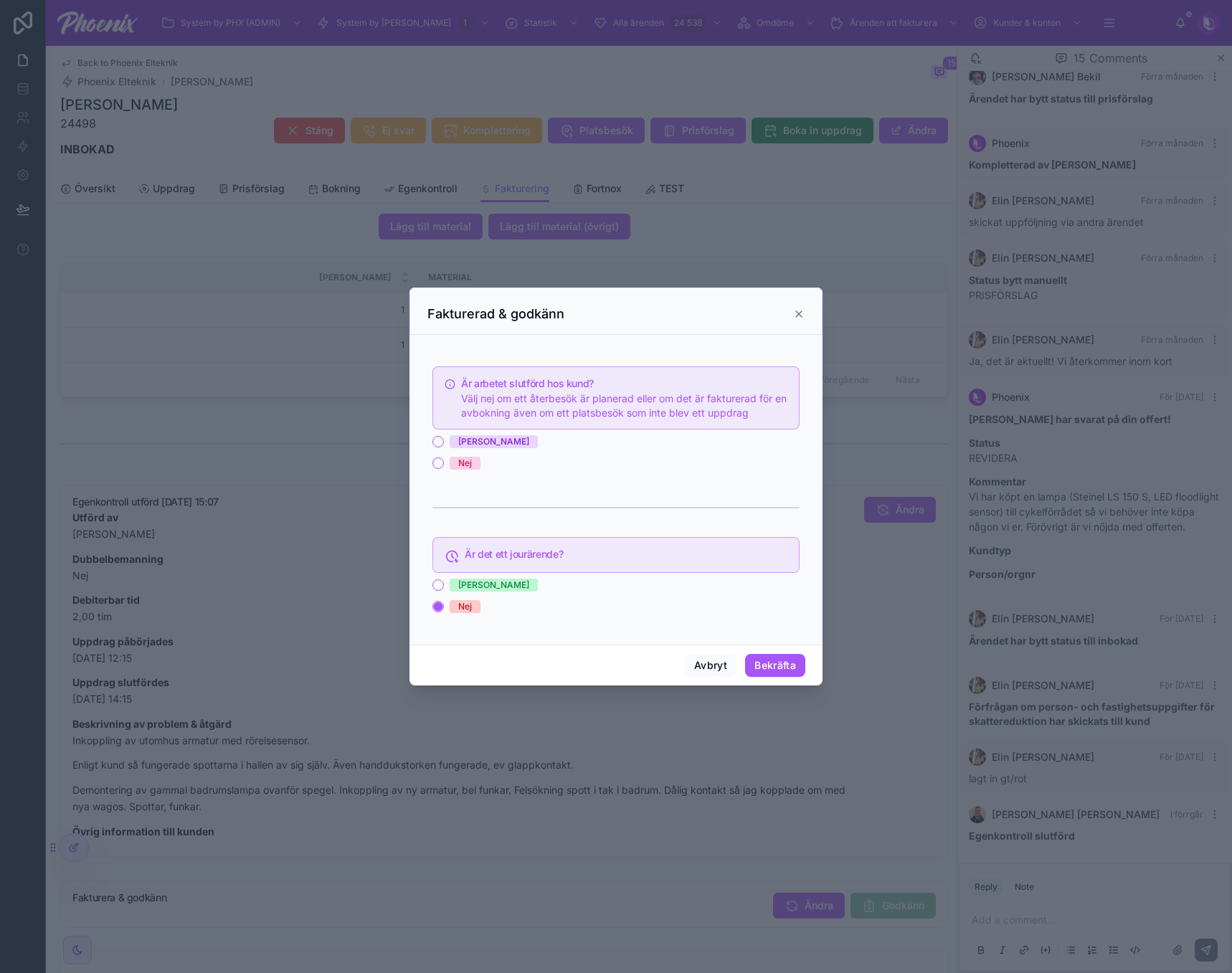
click at [463, 440] on div "[PERSON_NAME]" at bounding box center [493, 442] width 71 height 13
click at [444, 440] on button "[PERSON_NAME]" at bounding box center [437, 441] width 11 height 11
click at [791, 665] on button "Bekräfta" at bounding box center [775, 665] width 60 height 23
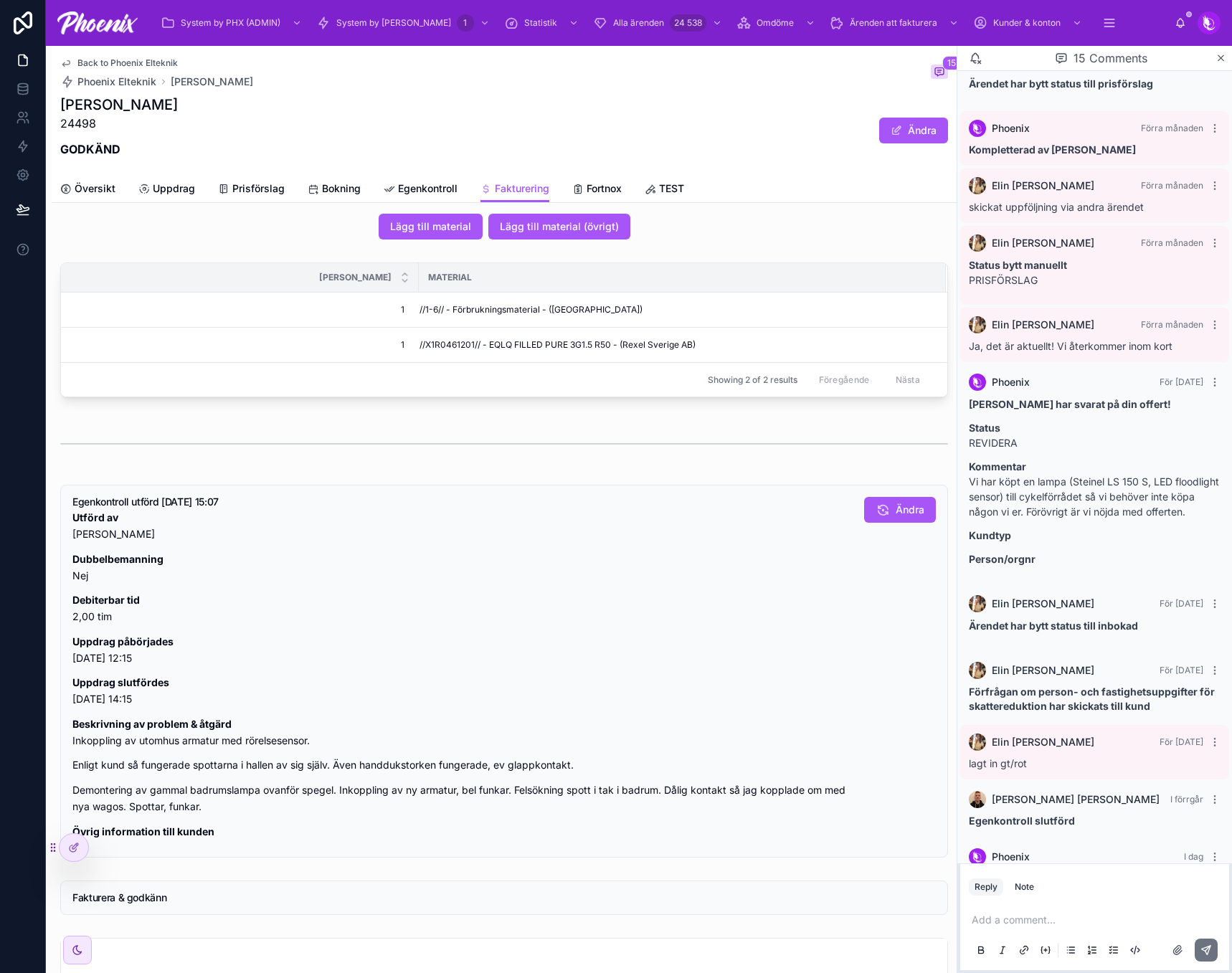
click at [109, 62] on span "Back to Phoenix Elteknik" at bounding box center [127, 62] width 100 height 11
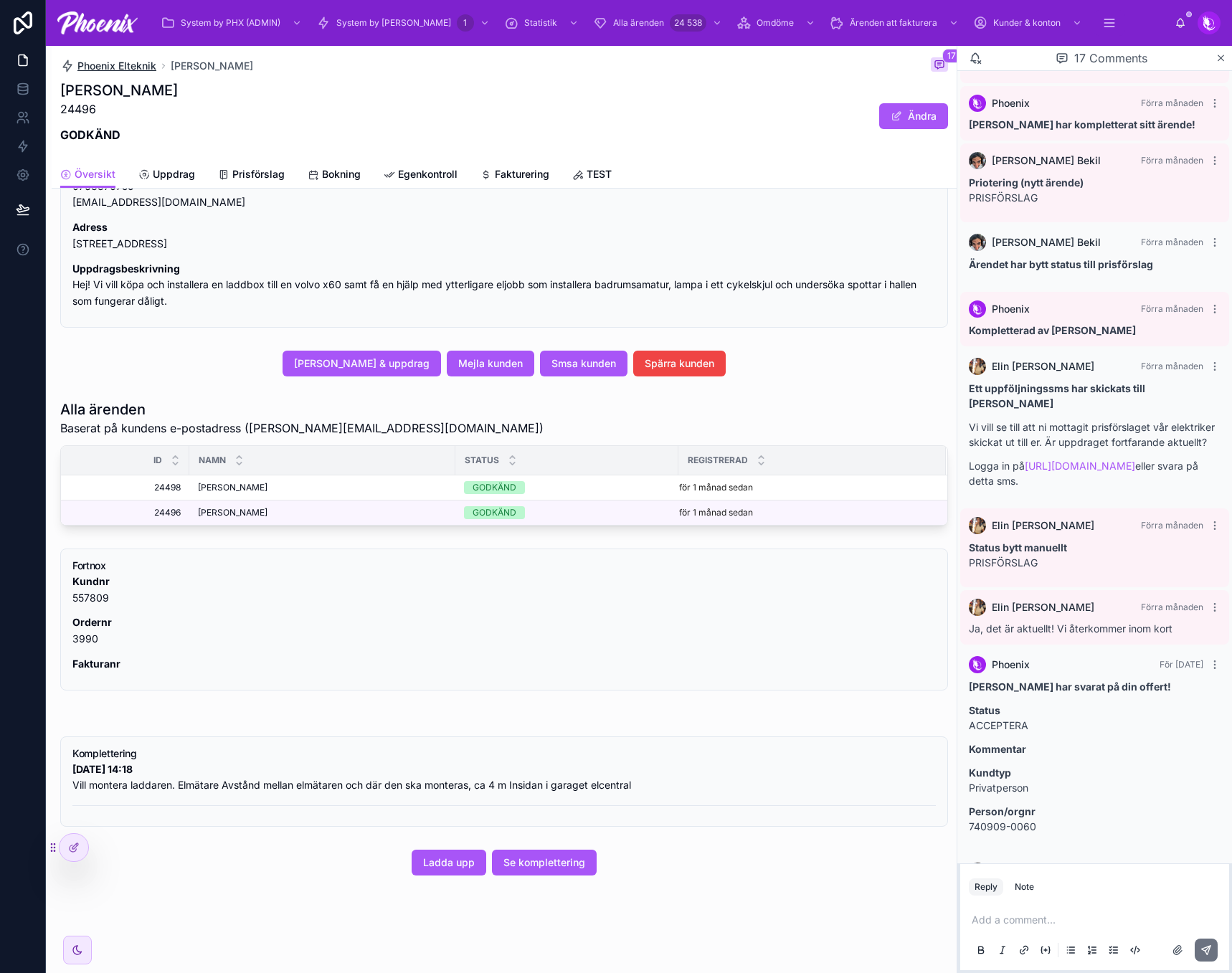
scroll to position [439, 0]
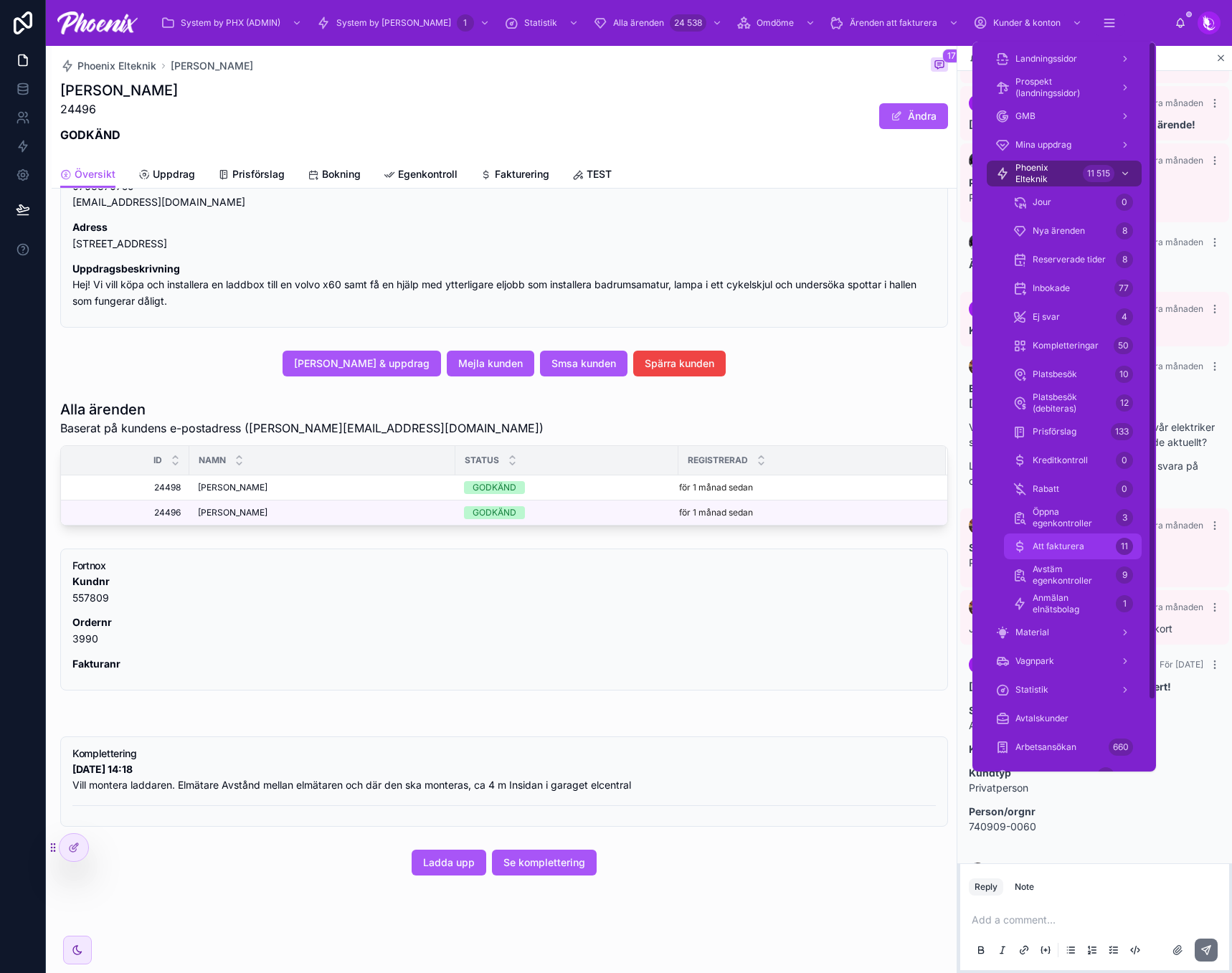
click at [1107, 551] on div "Att fakturera 11" at bounding box center [1072, 546] width 121 height 23
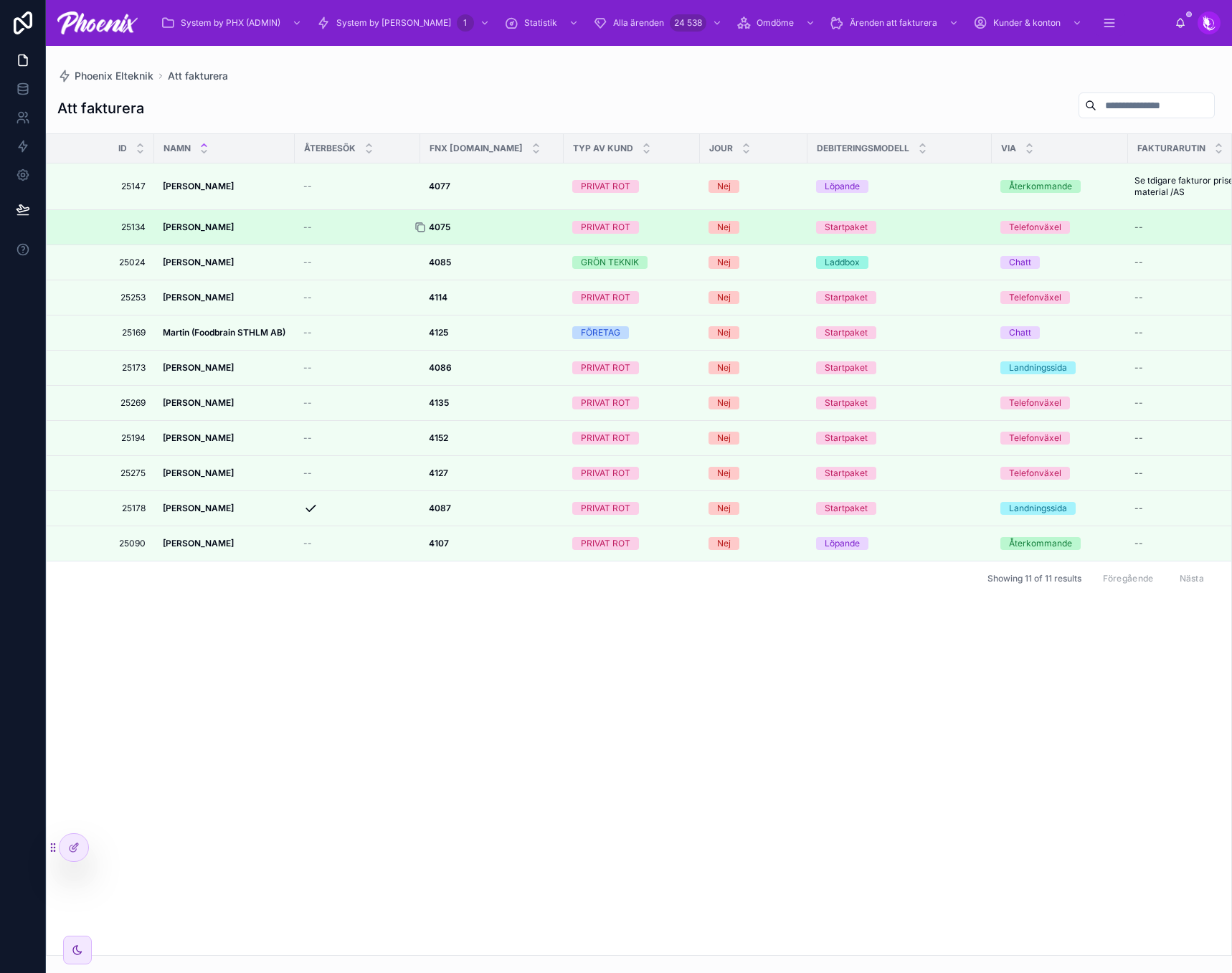
click at [415, 227] on icon at bounding box center [419, 227] width 11 height 11
click at [445, 229] on strong "4075" at bounding box center [439, 227] width 21 height 11
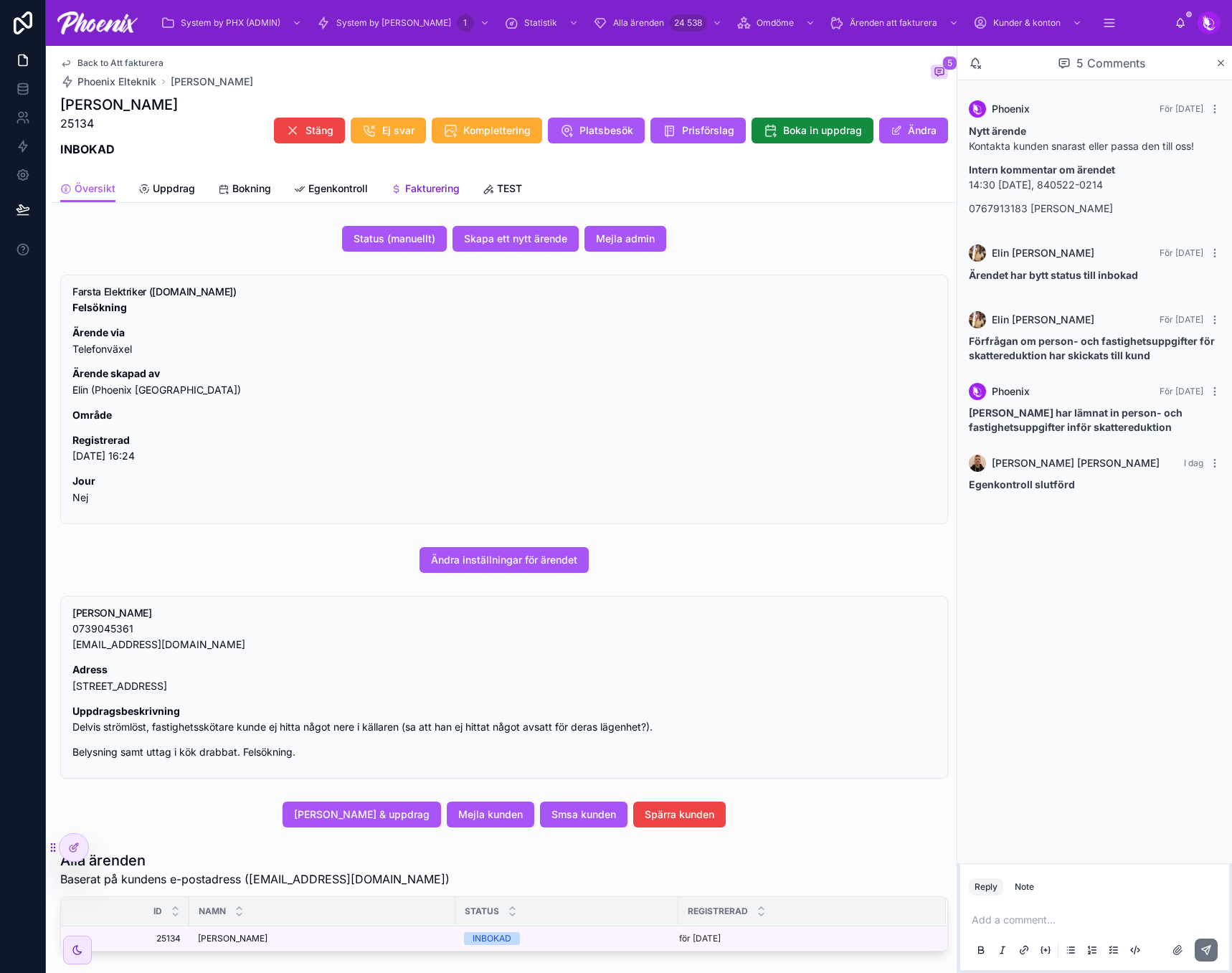
click at [448, 192] on span "Fakturering" at bounding box center [432, 188] width 55 height 15
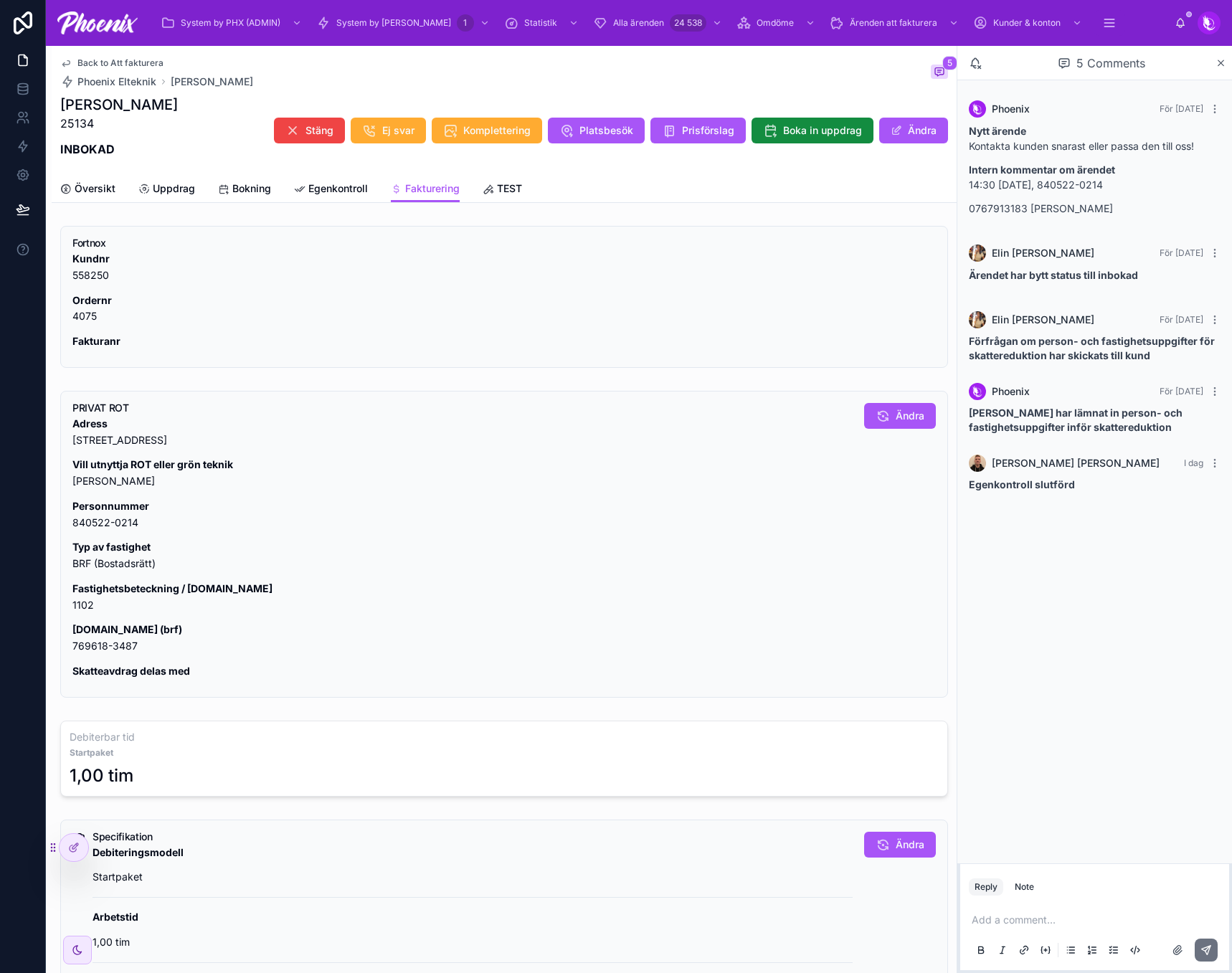
click at [87, 647] on p "[DOMAIN_NAME] (brf) 769618-3487" at bounding box center [463, 638] width 780 height 33
click at [91, 644] on p "[DOMAIN_NAME] (brf) 769618-3487" at bounding box center [463, 638] width 780 height 33
click at [77, 602] on p "Fastighetsbeteckning / [DOMAIN_NAME] 1102" at bounding box center [463, 597] width 780 height 33
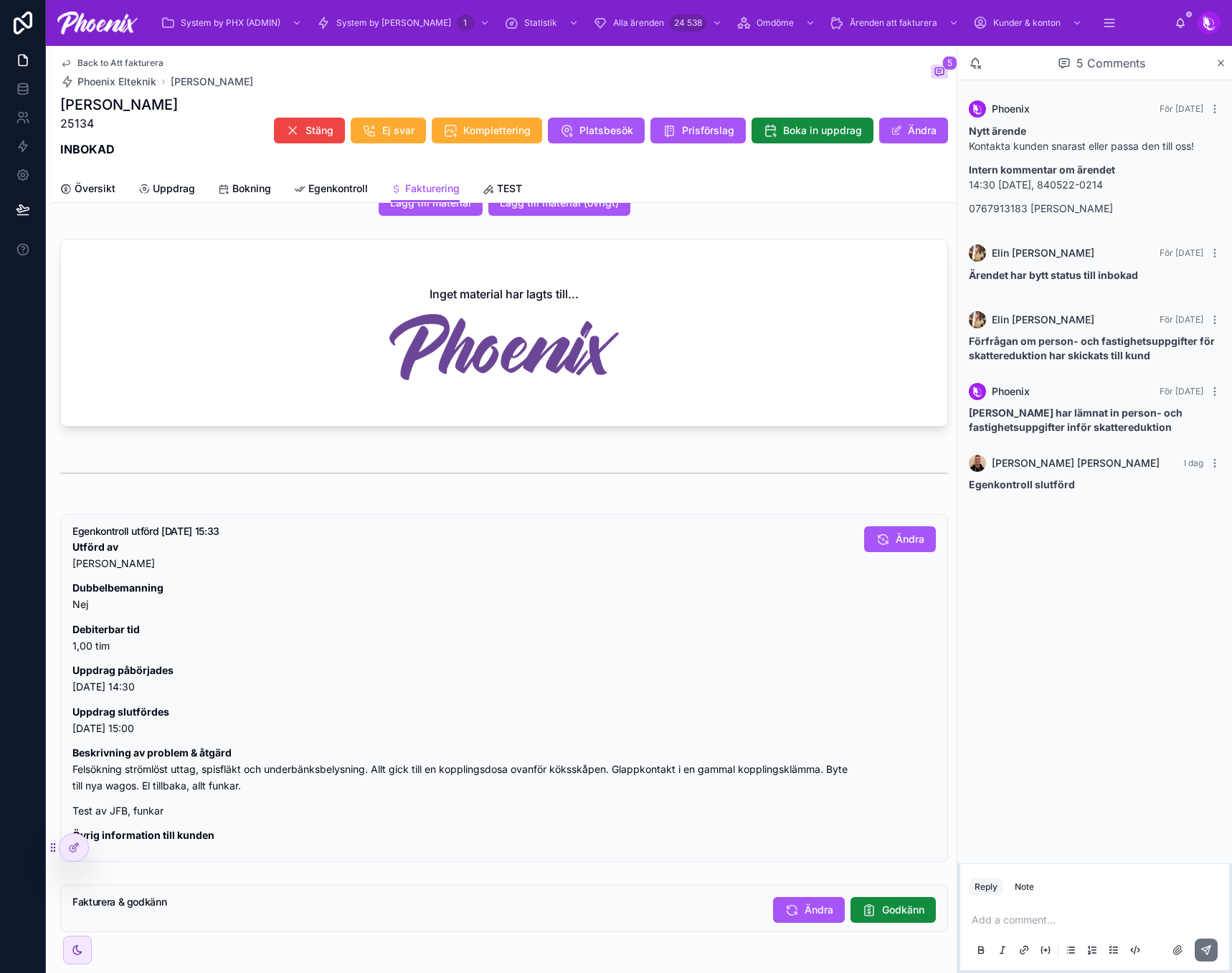
scroll to position [964, 0]
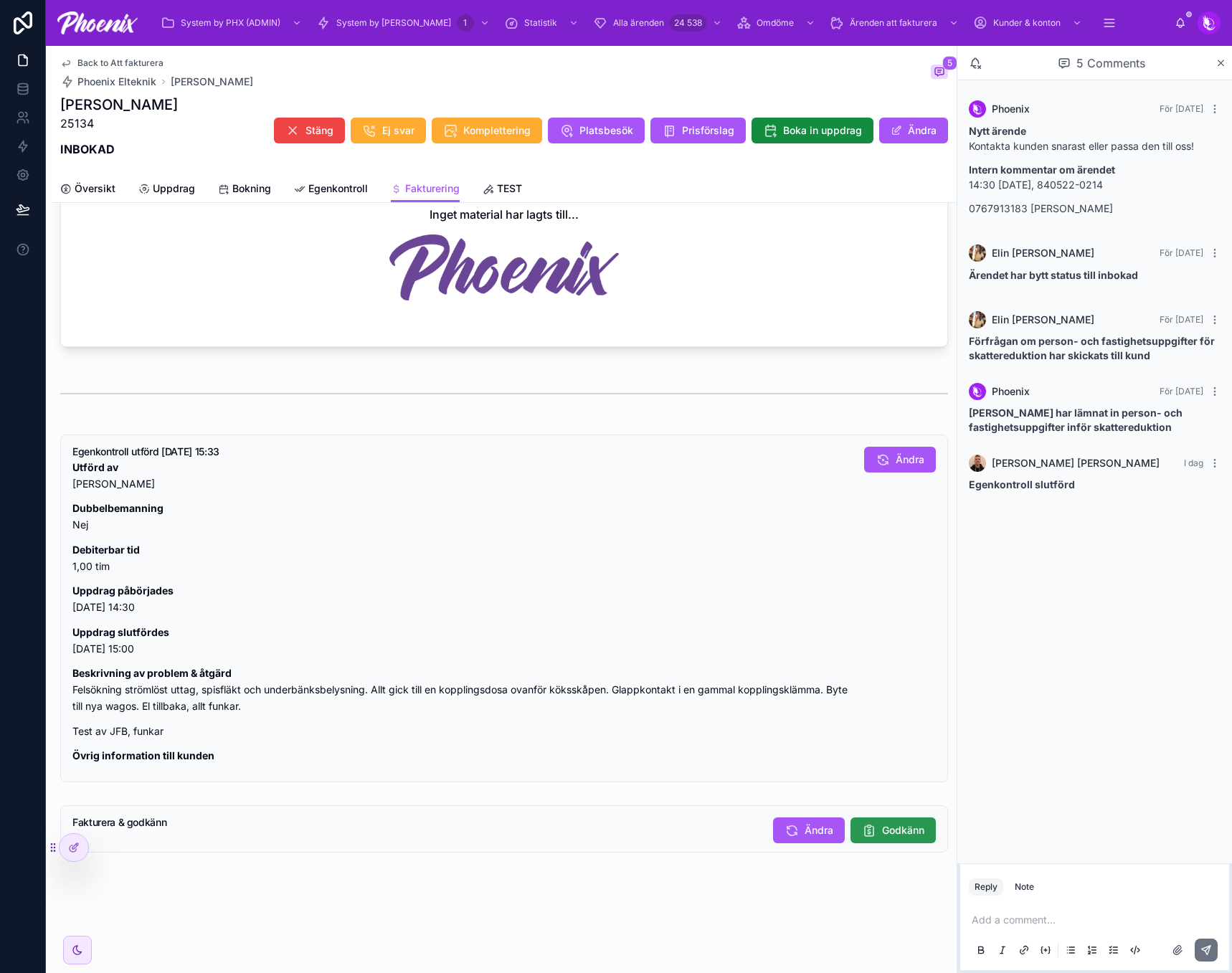
click at [850, 826] on button "Godkänn" at bounding box center [893, 830] width 86 height 26
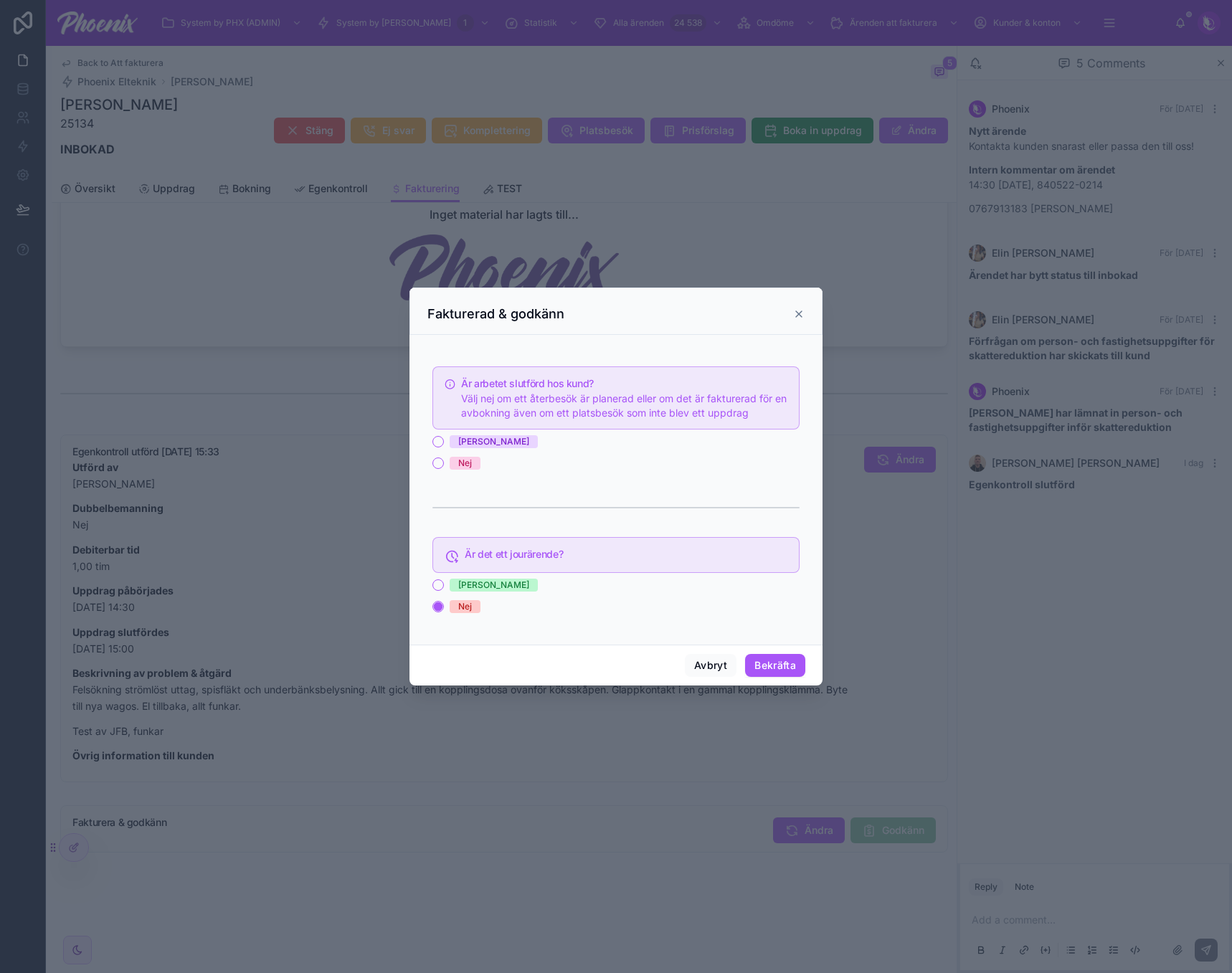
click at [459, 448] on div "[PERSON_NAME]" at bounding box center [493, 442] width 71 height 13
click at [444, 448] on button "[PERSON_NAME]" at bounding box center [437, 441] width 11 height 11
click at [796, 663] on button "Bekräfta" at bounding box center [775, 665] width 60 height 23
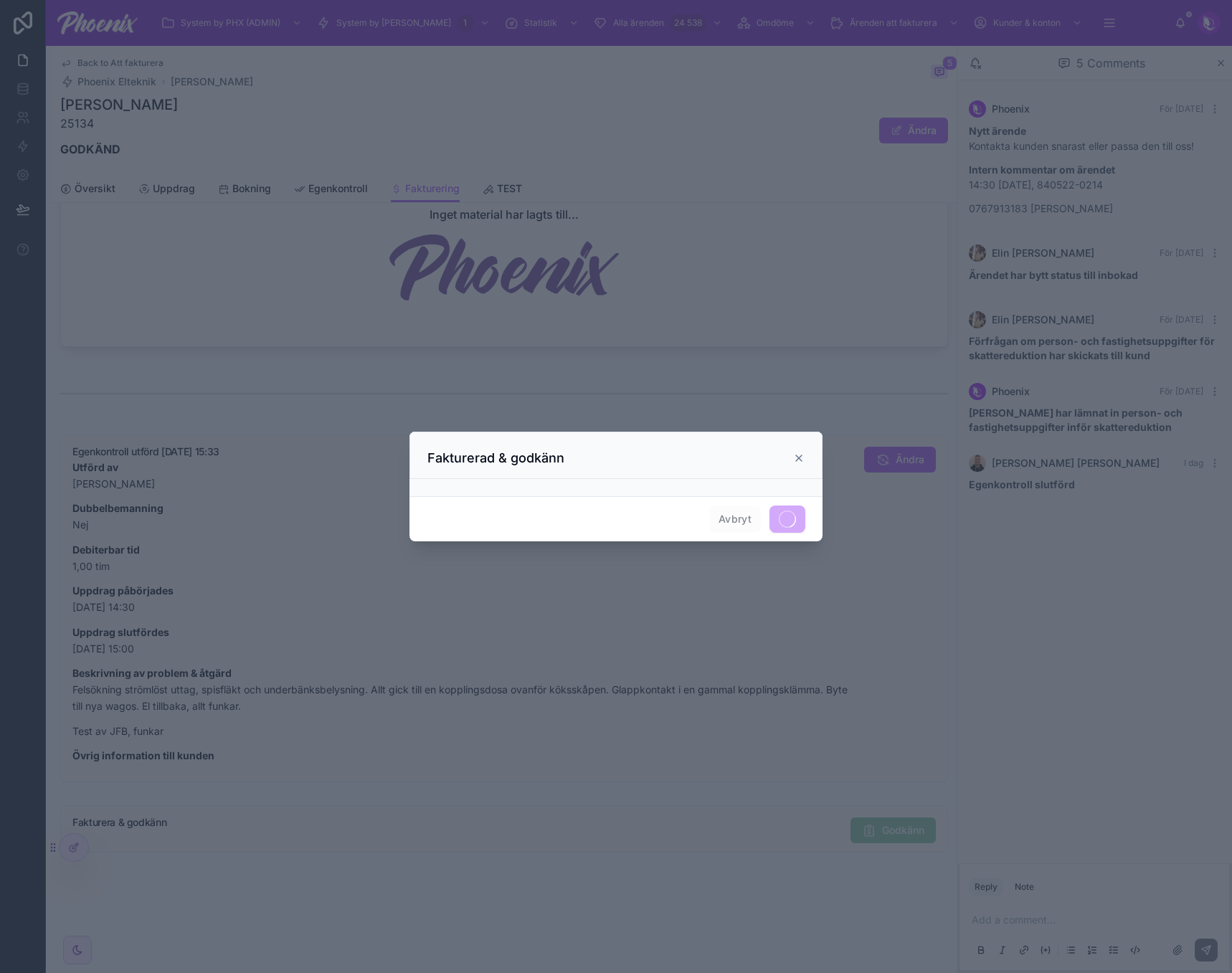
scroll to position [951, 0]
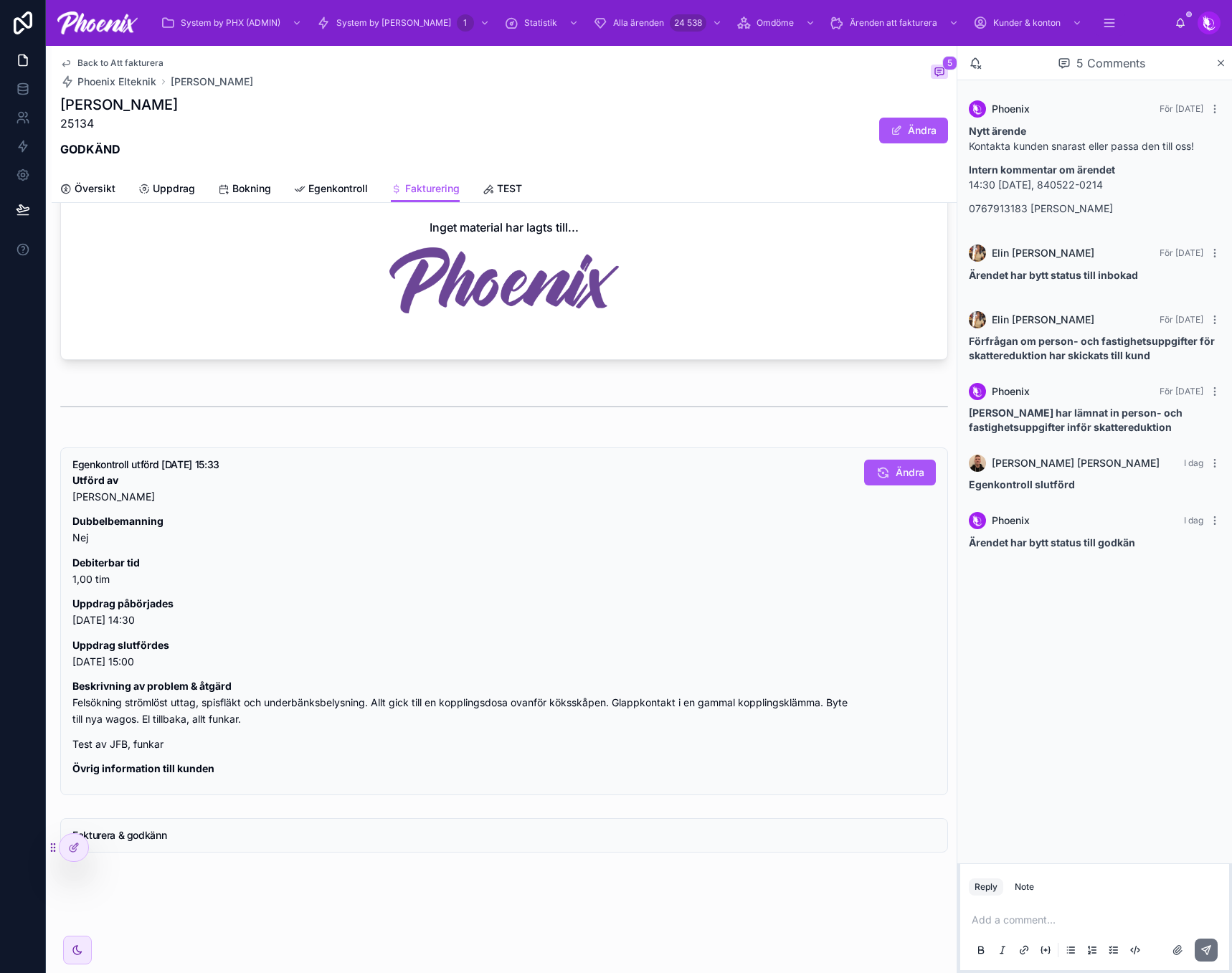
click at [141, 60] on span "Back to Att fakturera" at bounding box center [120, 62] width 86 height 11
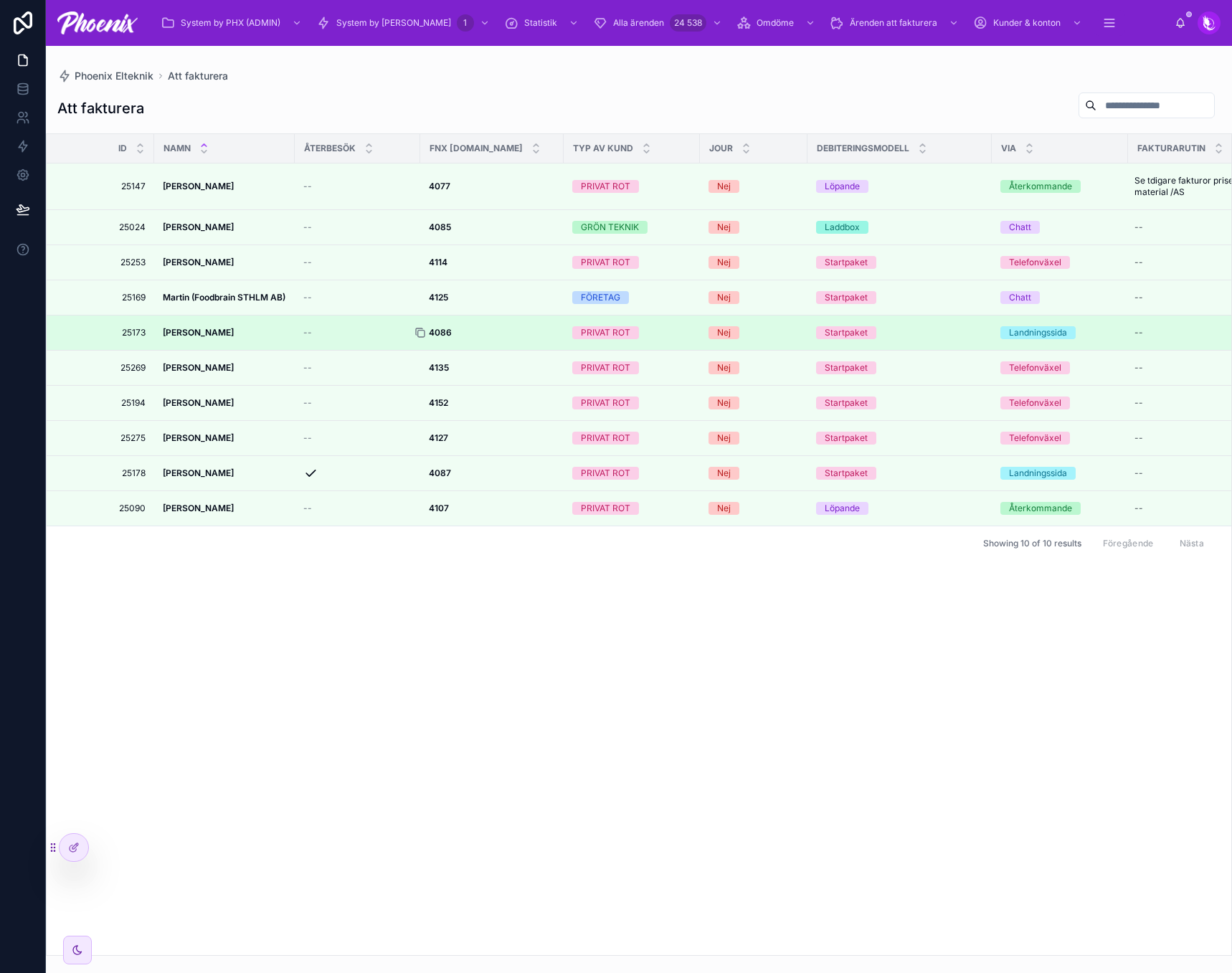
click at [421, 333] on icon at bounding box center [419, 332] width 11 height 11
click at [443, 330] on strong "4086" at bounding box center [440, 332] width 23 height 11
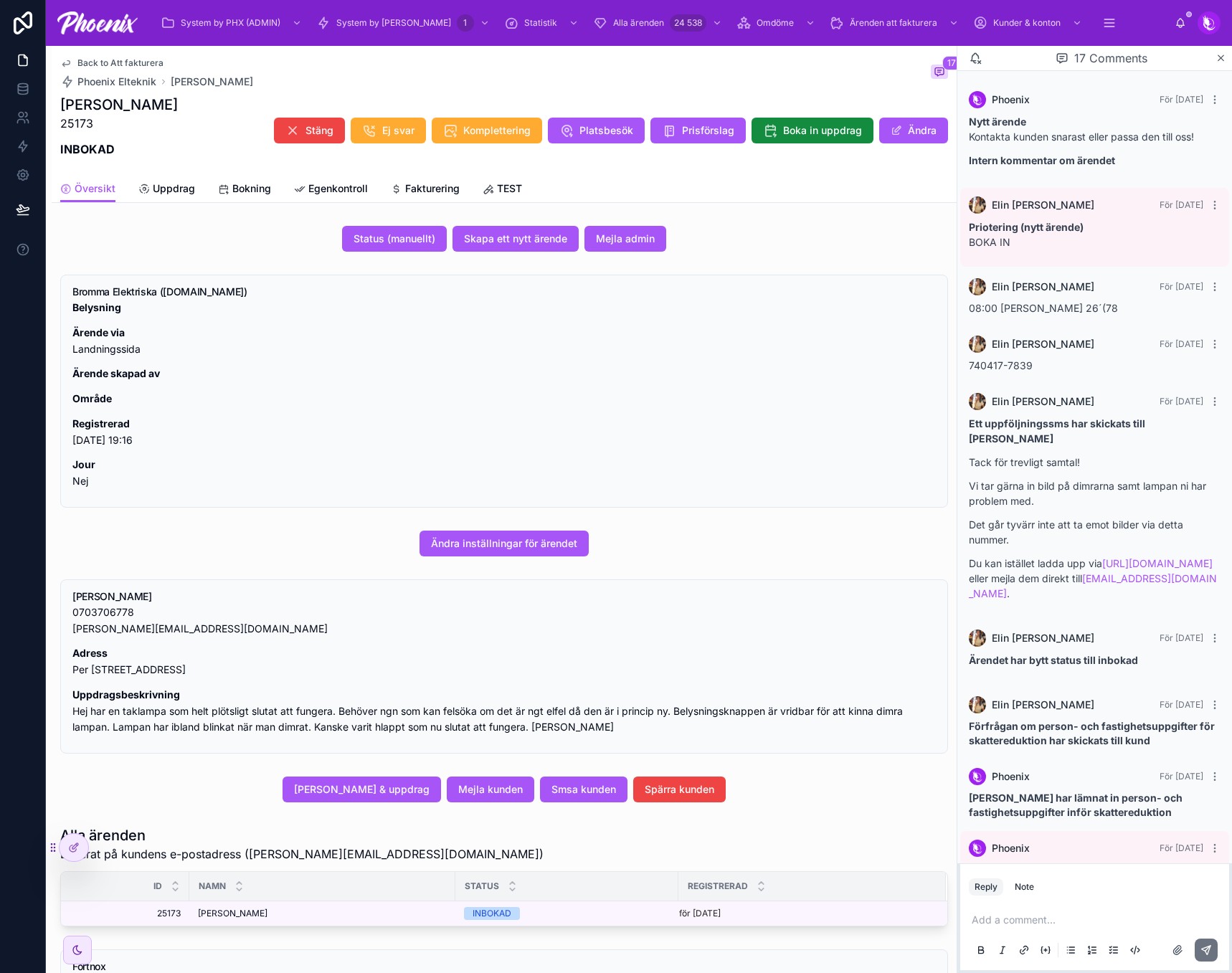
scroll to position [913, 0]
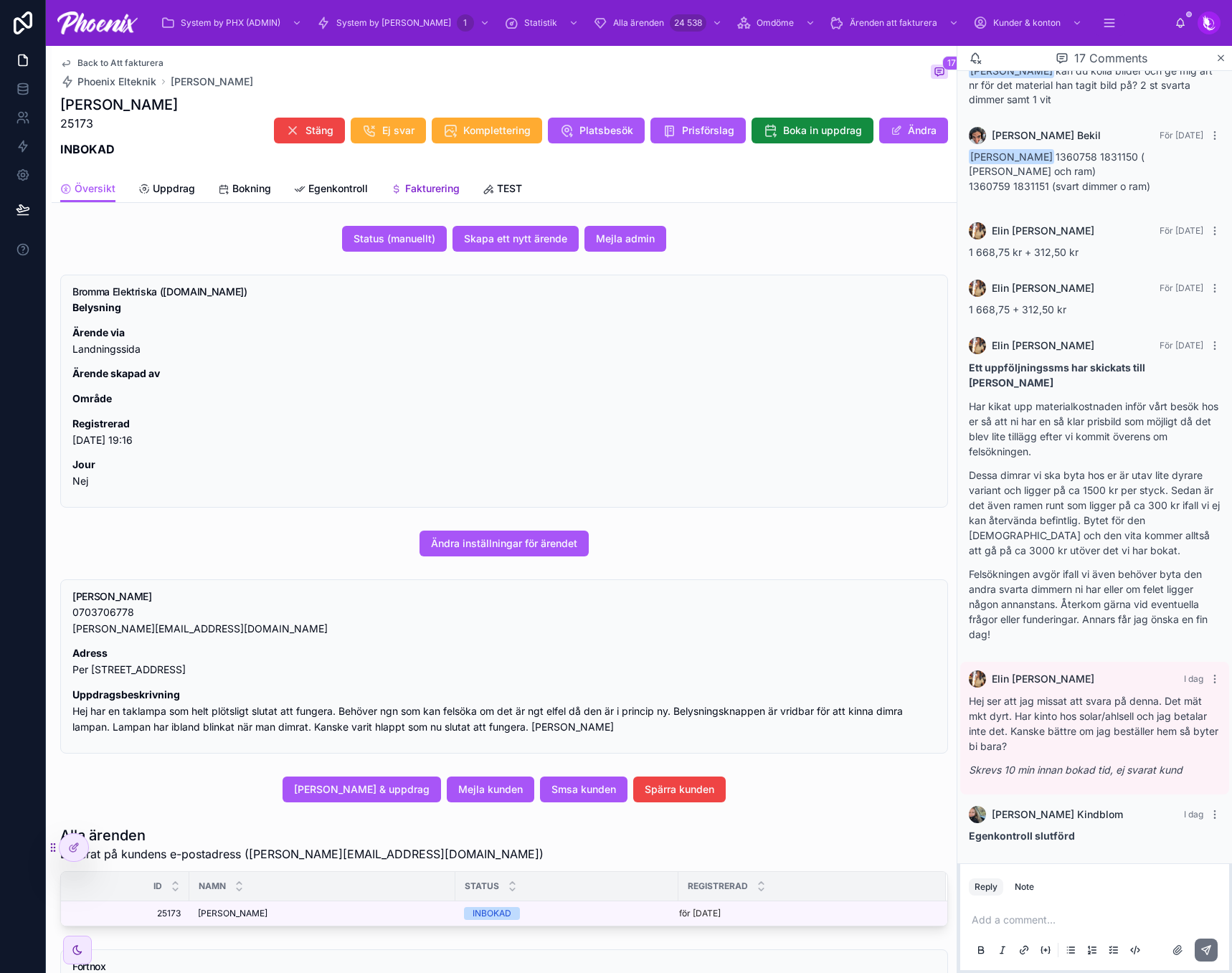
click at [445, 195] on span "Fakturering" at bounding box center [432, 188] width 55 height 15
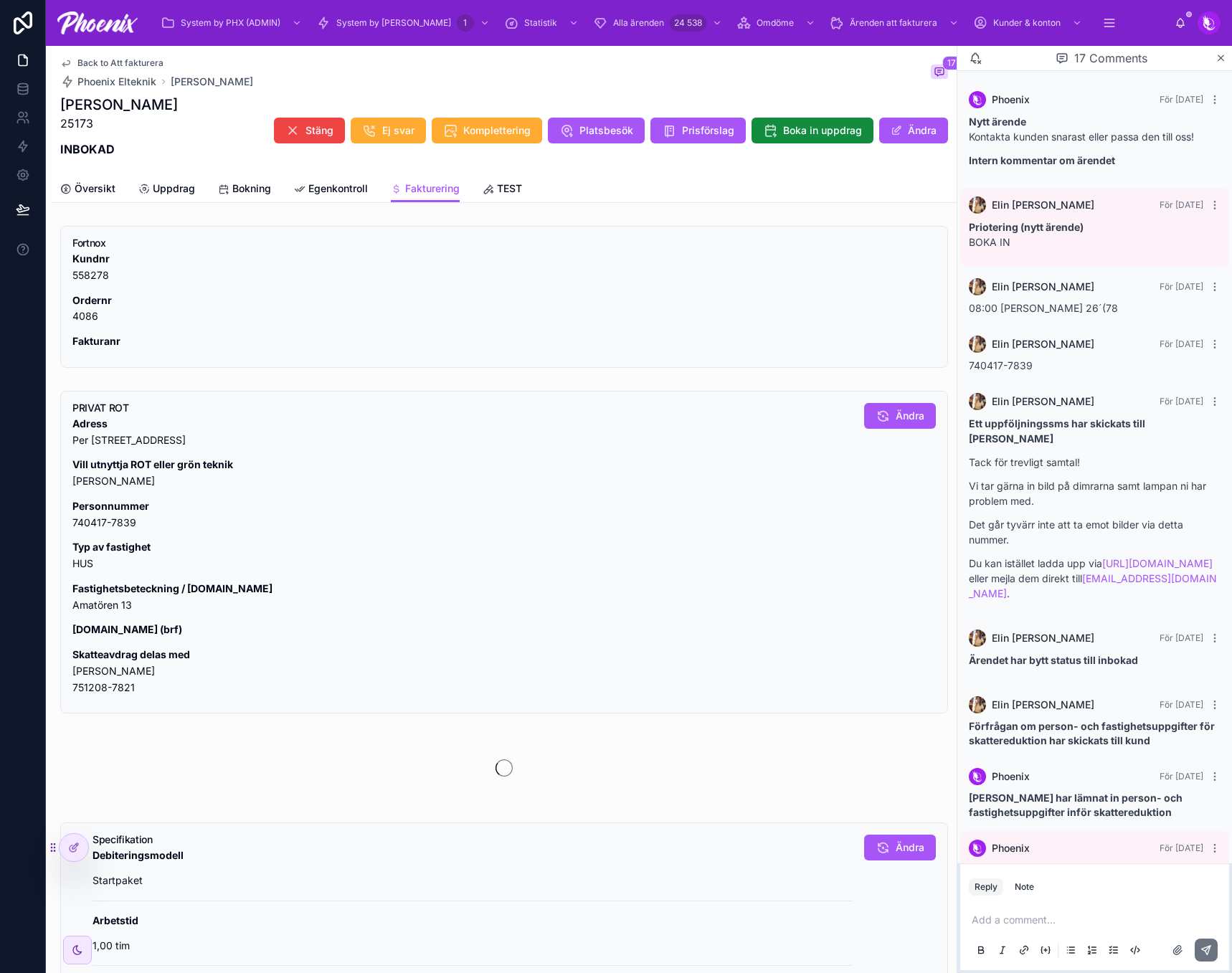
scroll to position [913, 0]
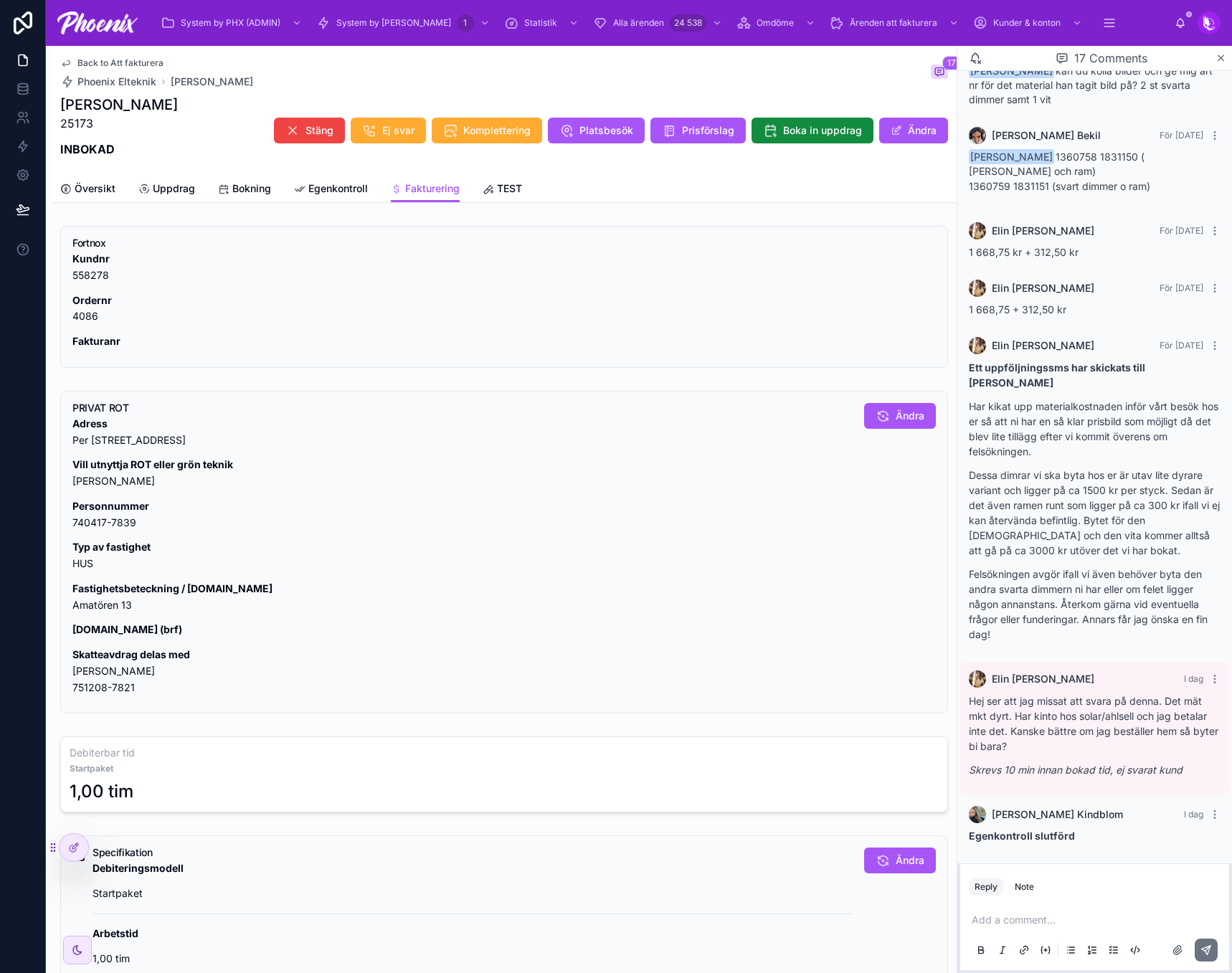
click at [116, 604] on p "Fastighetsbeteckning / [DOMAIN_NAME] Amatören 13" at bounding box center [463, 597] width 780 height 33
click at [99, 672] on p "Skatteavdrag delas med [PERSON_NAME] 751208-7821" at bounding box center [463, 671] width 780 height 49
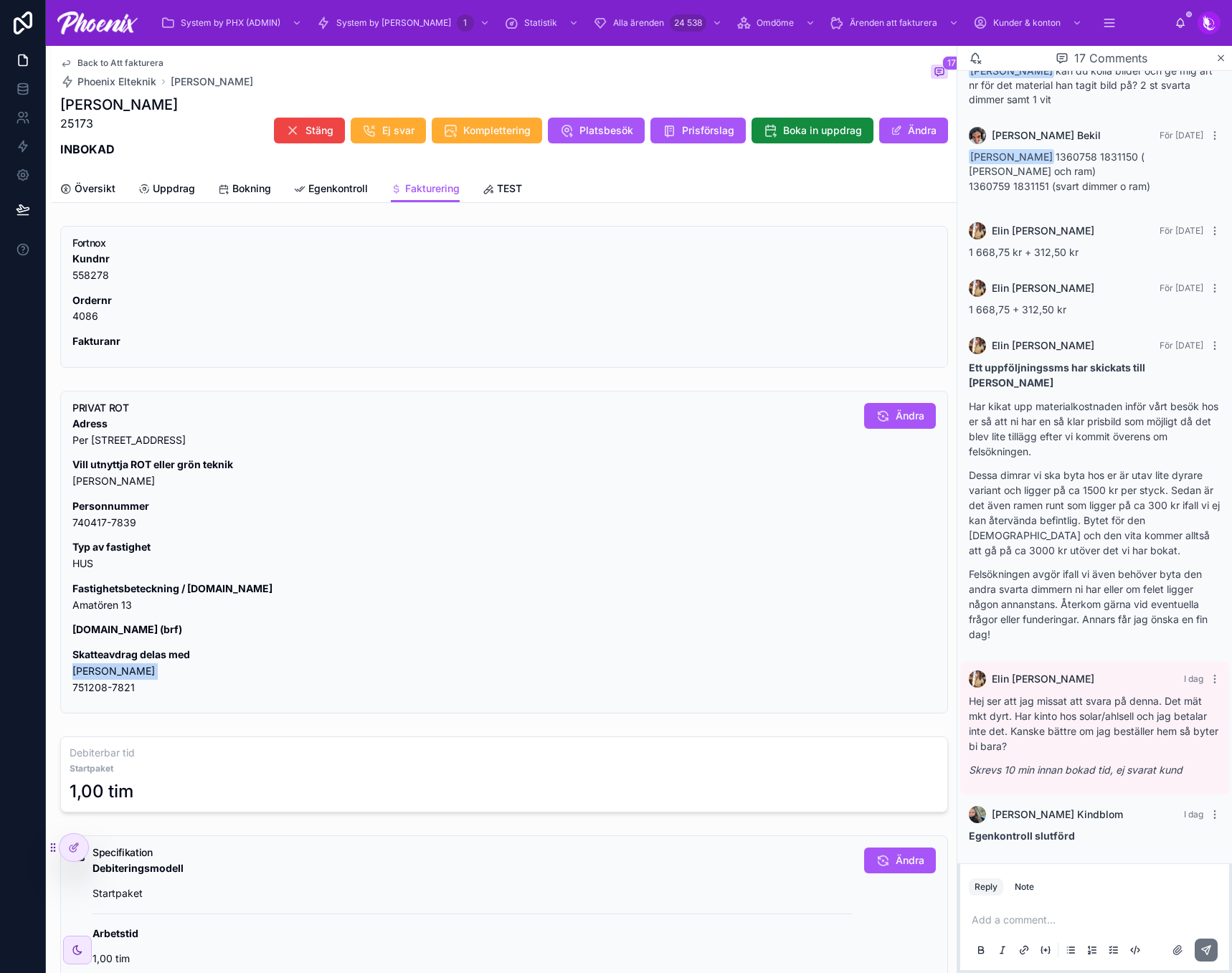
click at [99, 671] on p "Skatteavdrag delas med [PERSON_NAME] 751208-7821" at bounding box center [463, 671] width 780 height 49
click at [98, 692] on p "Skatteavdrag delas med [PERSON_NAME] 751208-7821" at bounding box center [463, 671] width 780 height 49
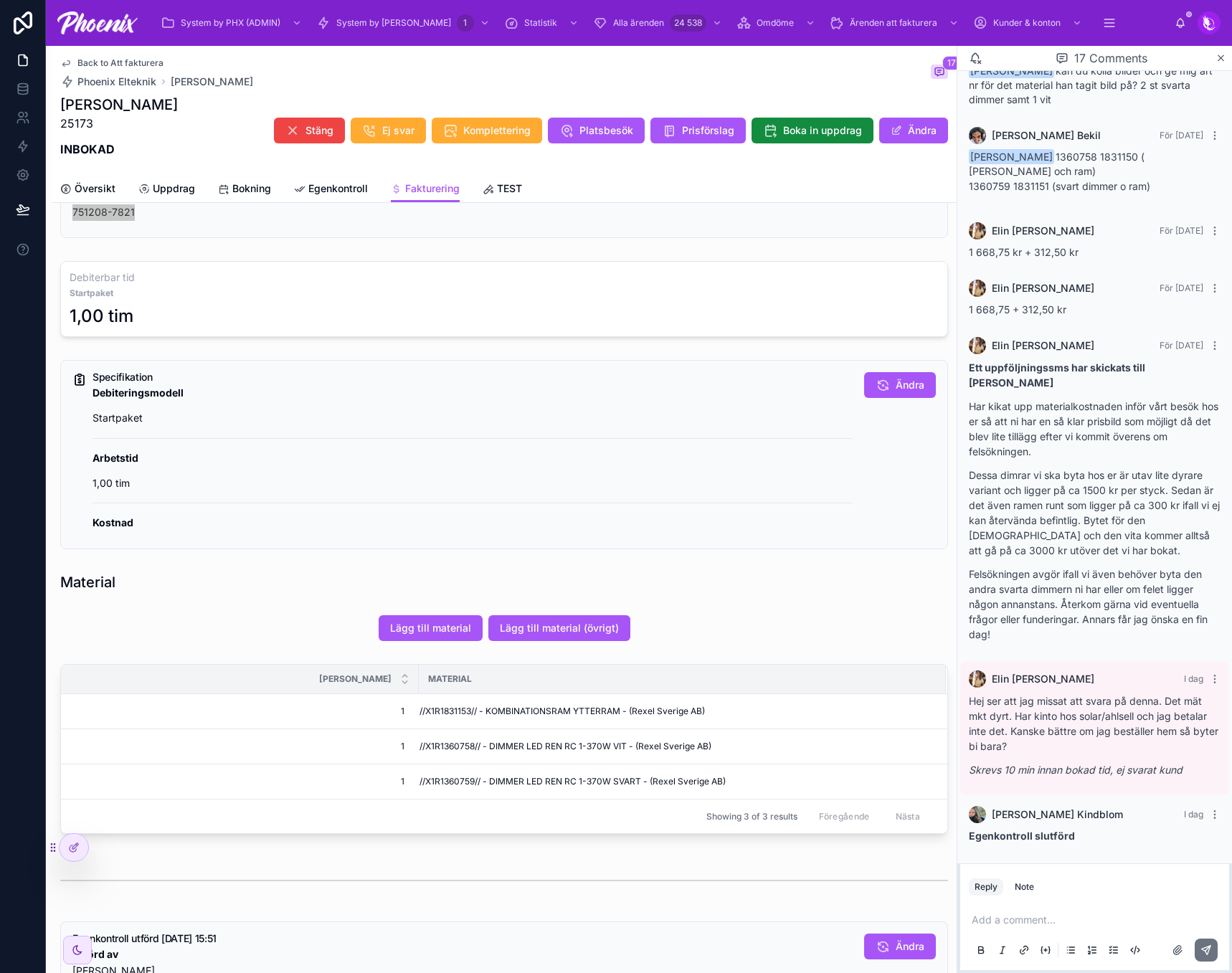
scroll to position [502, 0]
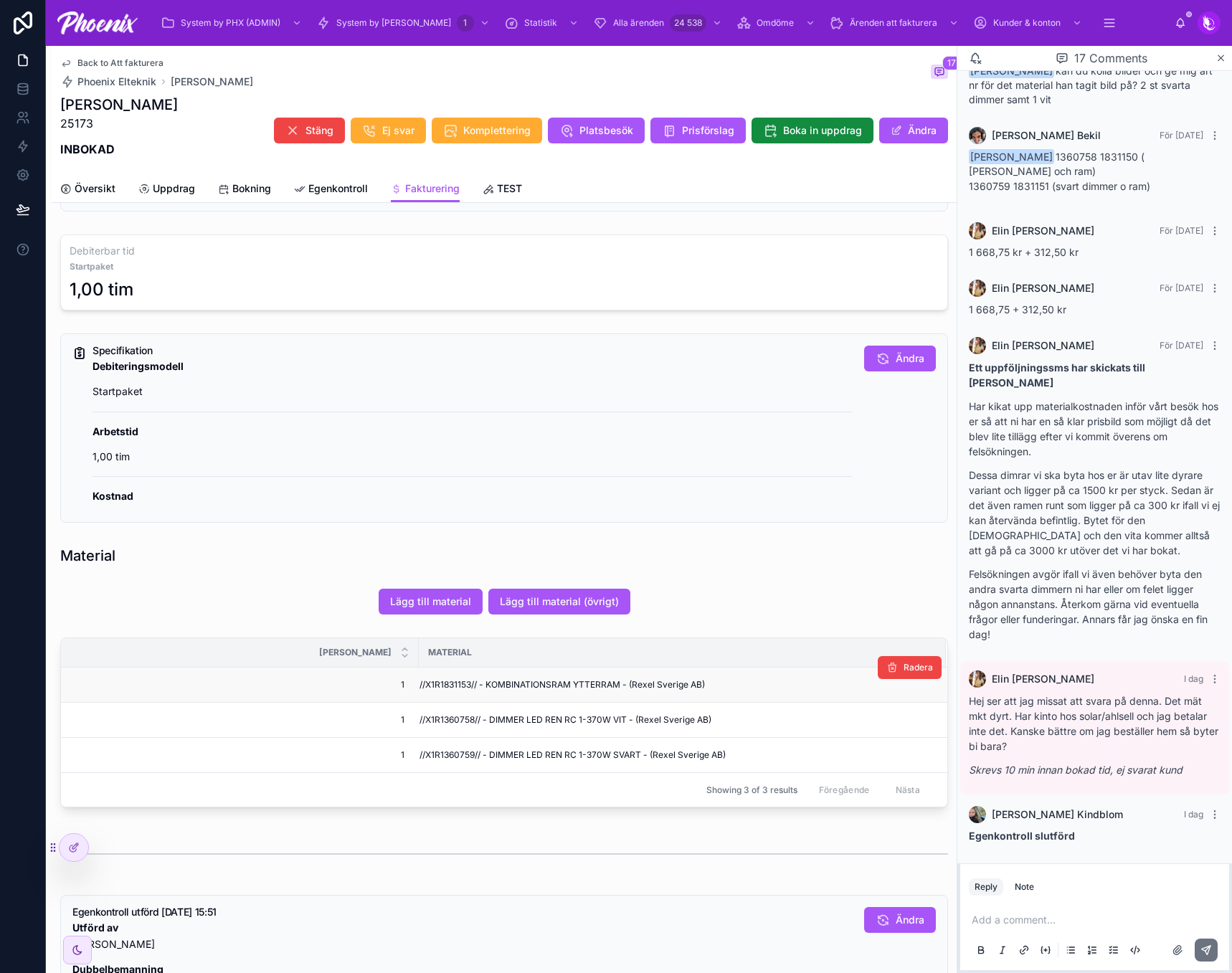
click at [438, 688] on span "//X1R1831153// - KOMBINATIONSRAM YTTERRAM - (Rexel Sverige AB)" at bounding box center [561, 684] width 285 height 11
drag, startPoint x: 438, startPoint y: 688, endPoint x: 555, endPoint y: 703, distance: 118.0
click at [444, 691] on td "//X1R1831153// - KOMBINATIONSRAM YTTERRAM - (Rexel Sverige AB)" at bounding box center [682, 685] width 527 height 35
click at [466, 721] on span "//X1R1360758// - DIMMER LED REN RC 1-370W VIT - (Rexel Sverige AB)" at bounding box center [565, 720] width 292 height 11
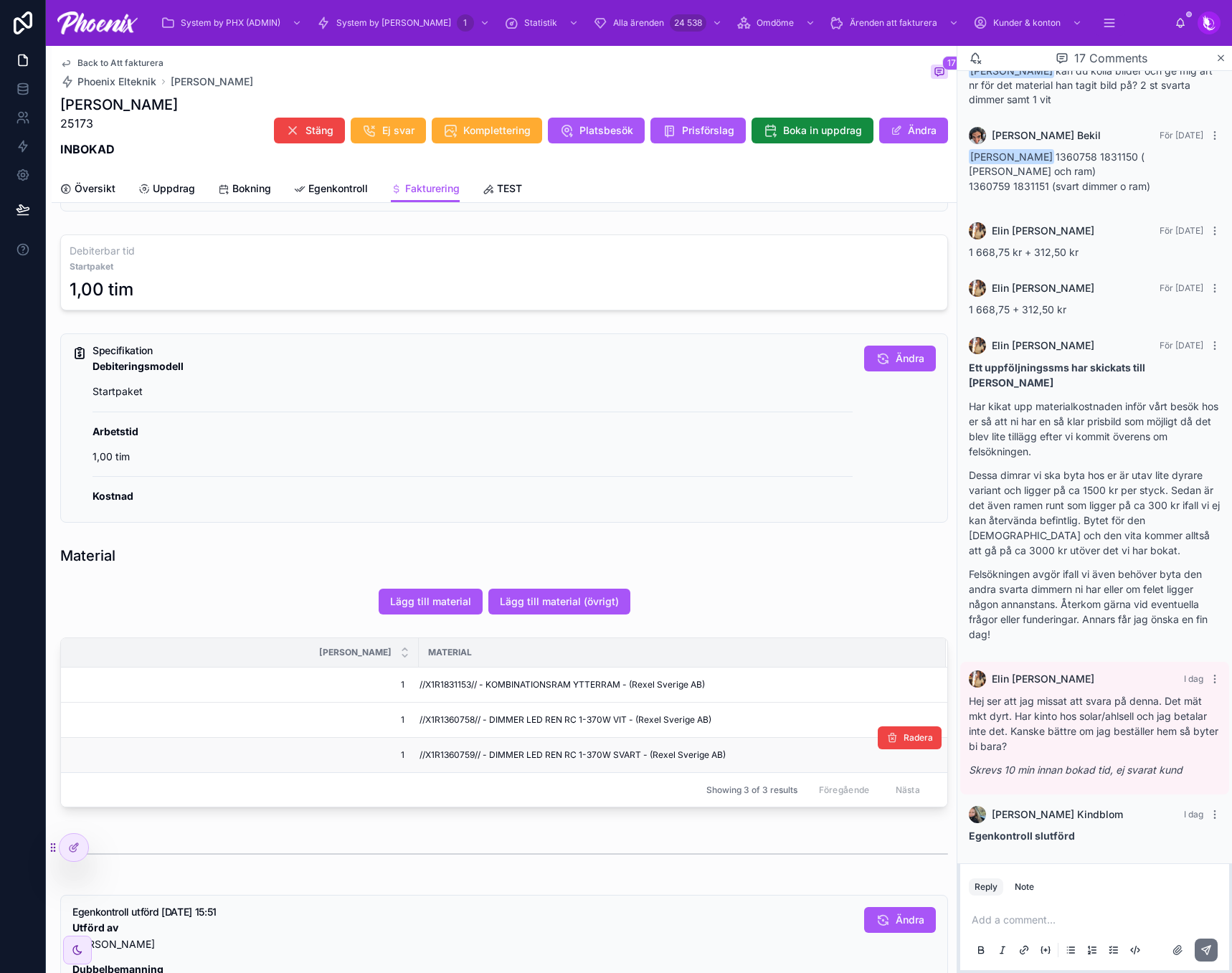
click at [447, 758] on span "//X1R1360759// - DIMMER LED REN RC 1-370W SVART - (Rexel Sverige AB)" at bounding box center [572, 755] width 306 height 11
drag, startPoint x: 447, startPoint y: 758, endPoint x: 530, endPoint y: 756, distance: 83.0
click at [449, 756] on span "//X1R1360759// - DIMMER LED REN RC 1-370W SVART - (Rexel Sverige AB)" at bounding box center [572, 755] width 306 height 11
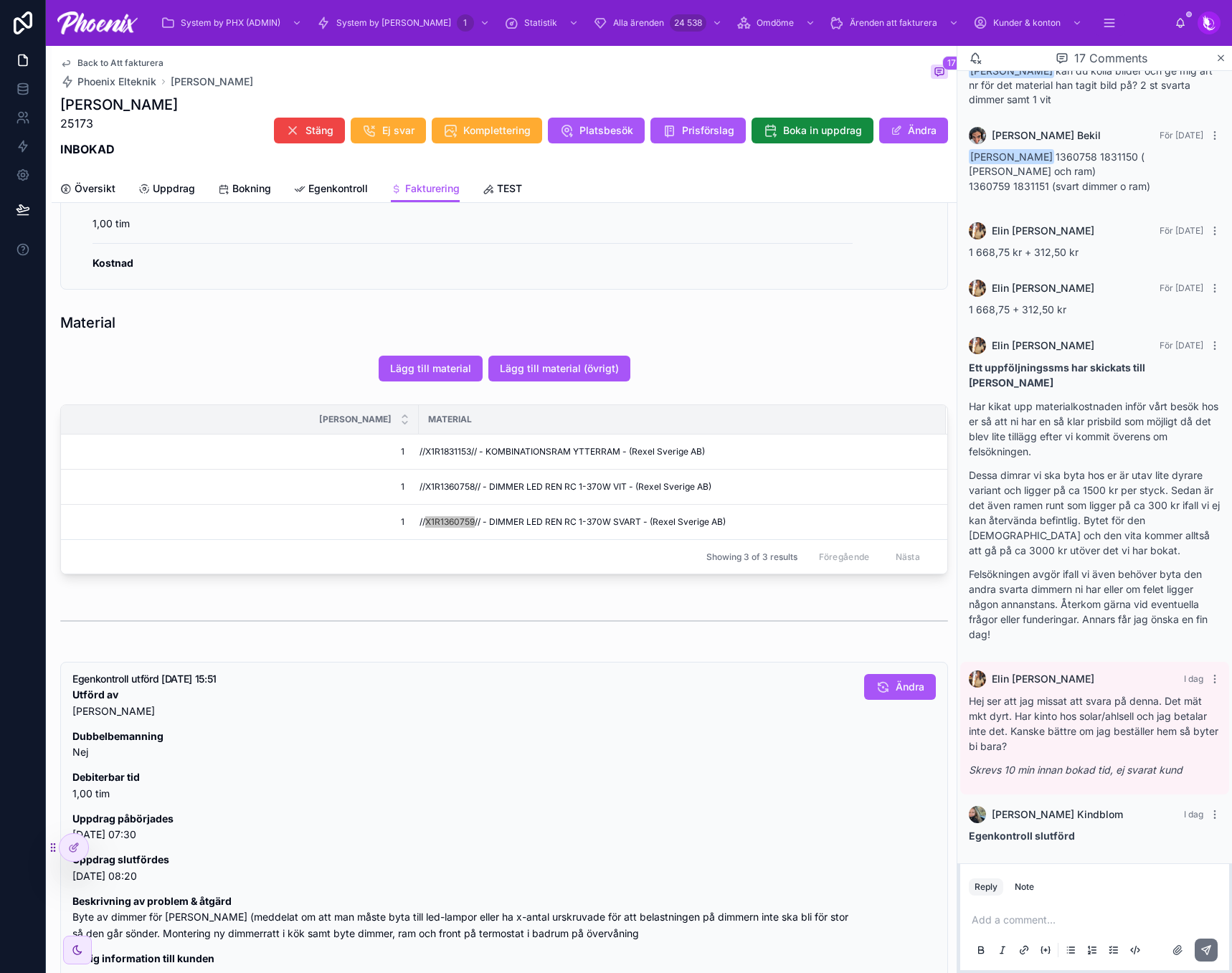
scroll to position [949, 0]
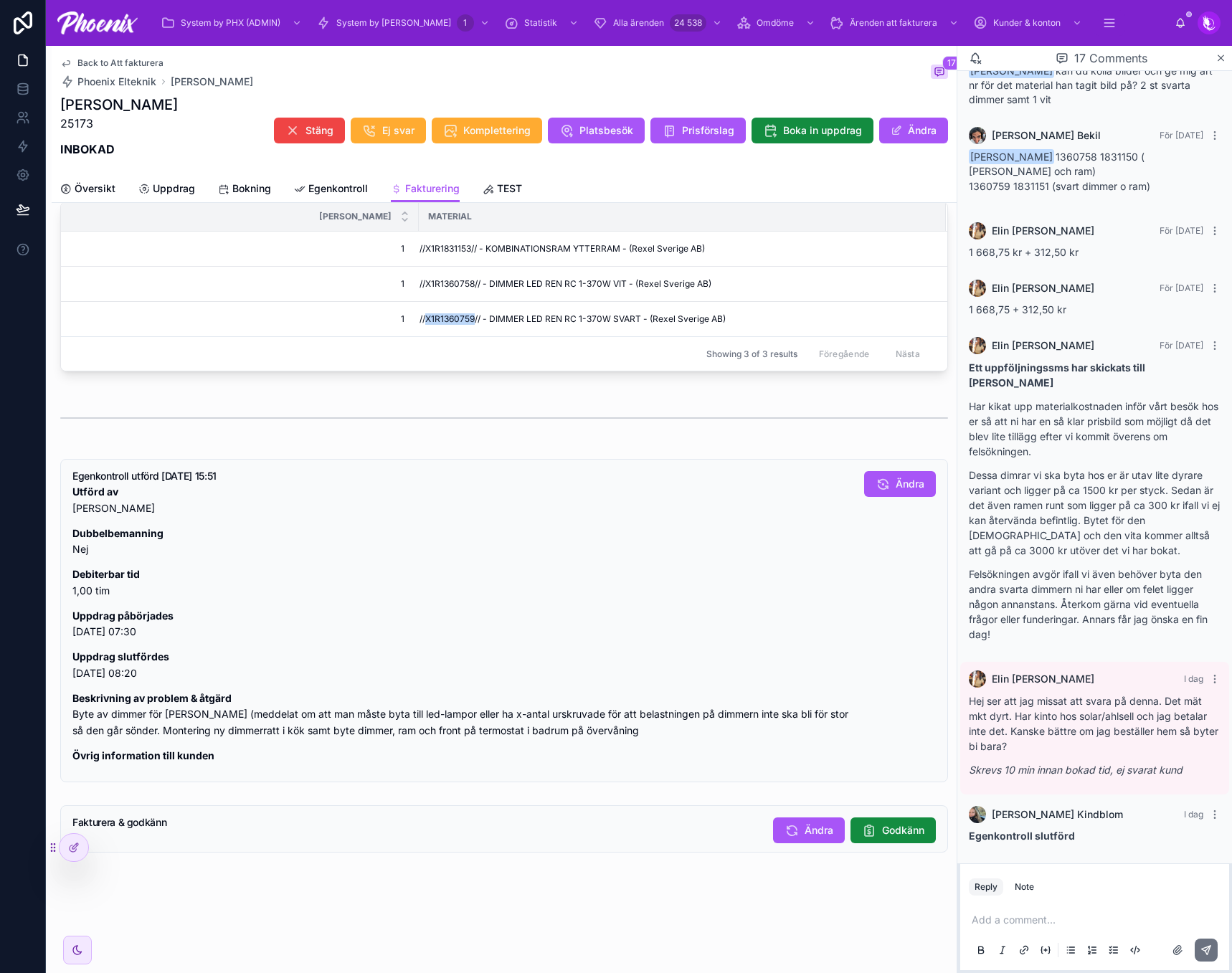
click at [142, 60] on span "Back to Att fakturera" at bounding box center [120, 62] width 86 height 11
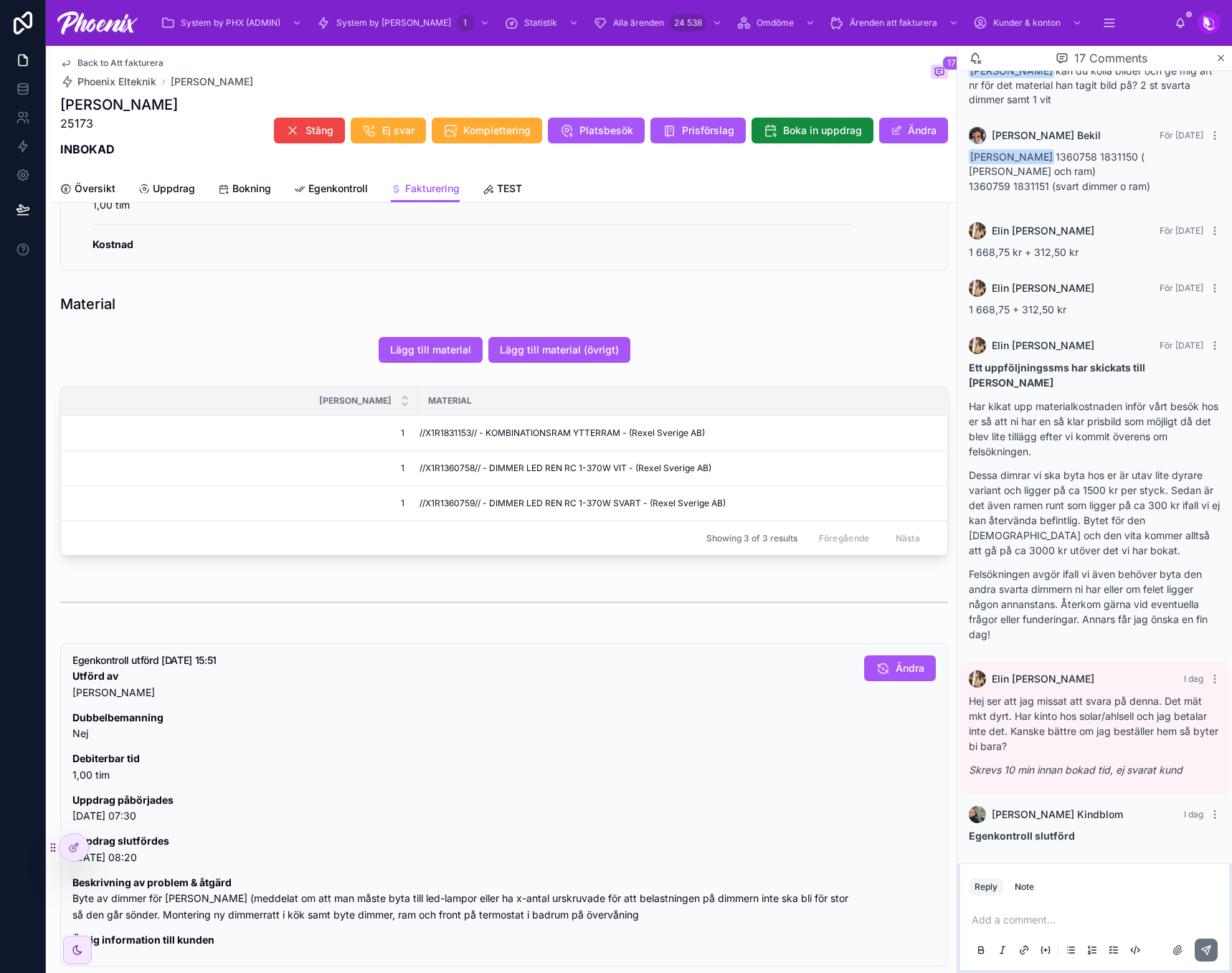
scroll to position [949, 0]
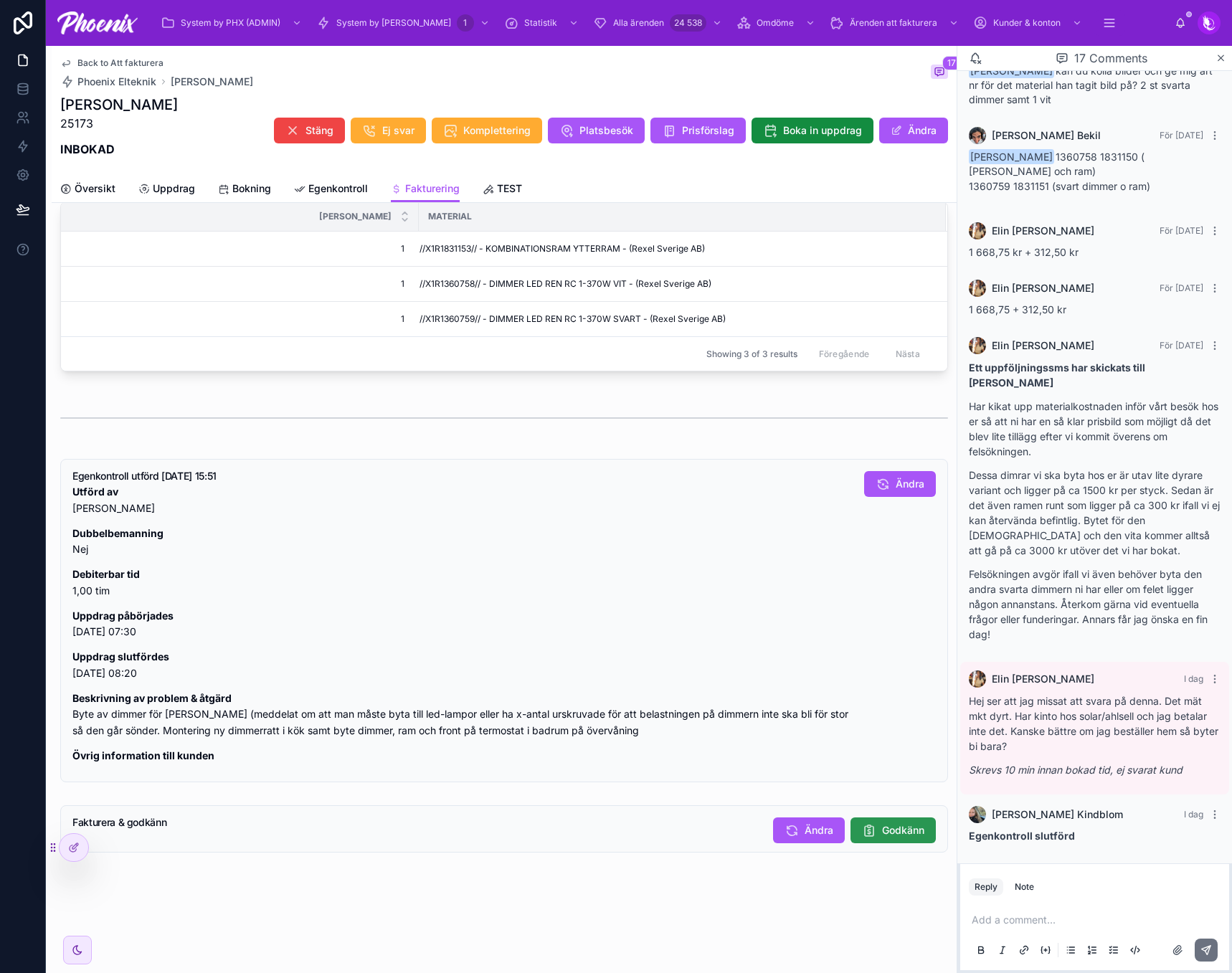
click at [897, 832] on span "Godkänn" at bounding box center [903, 830] width 42 height 15
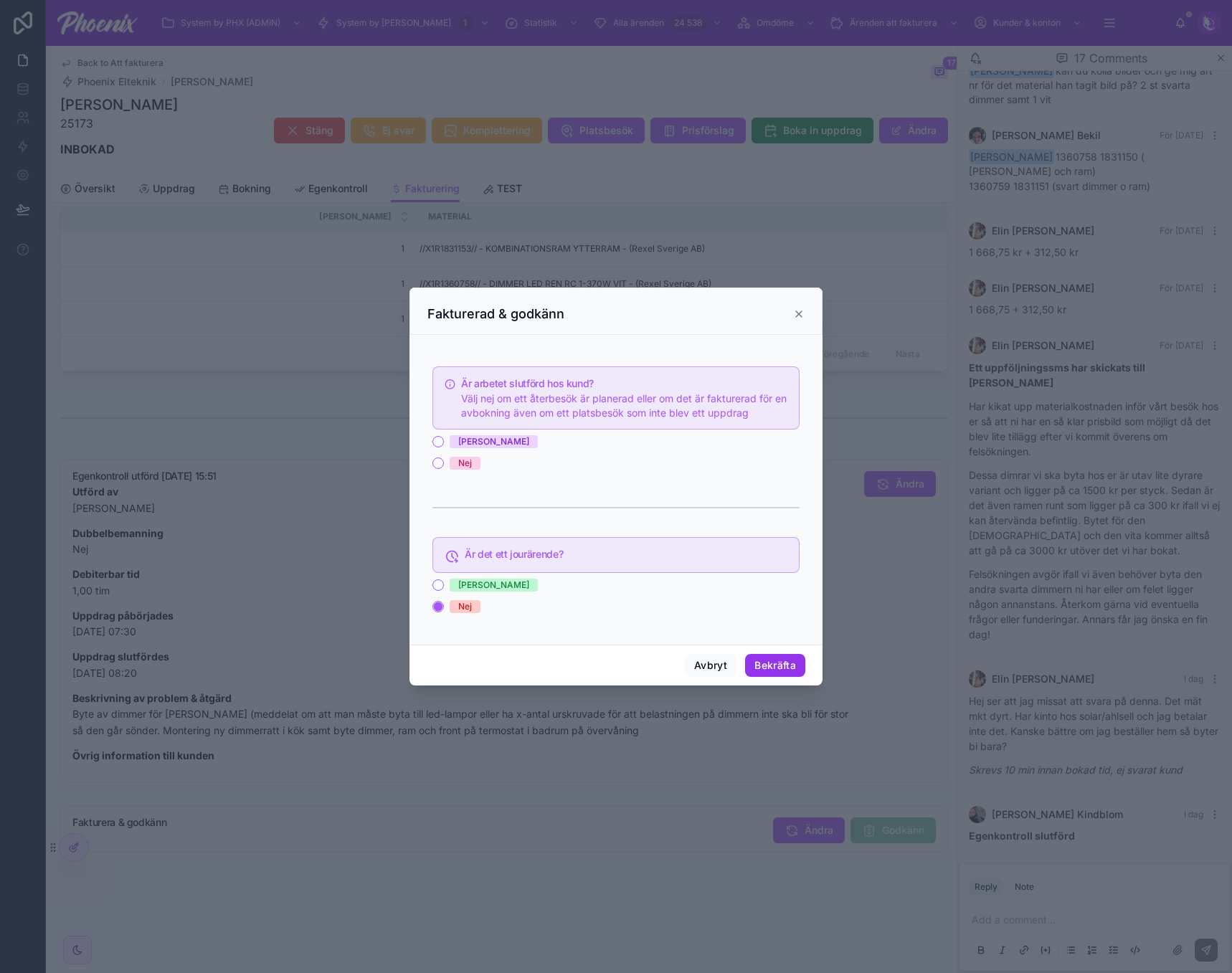
click at [767, 667] on button "Bekräfta" at bounding box center [775, 665] width 60 height 23
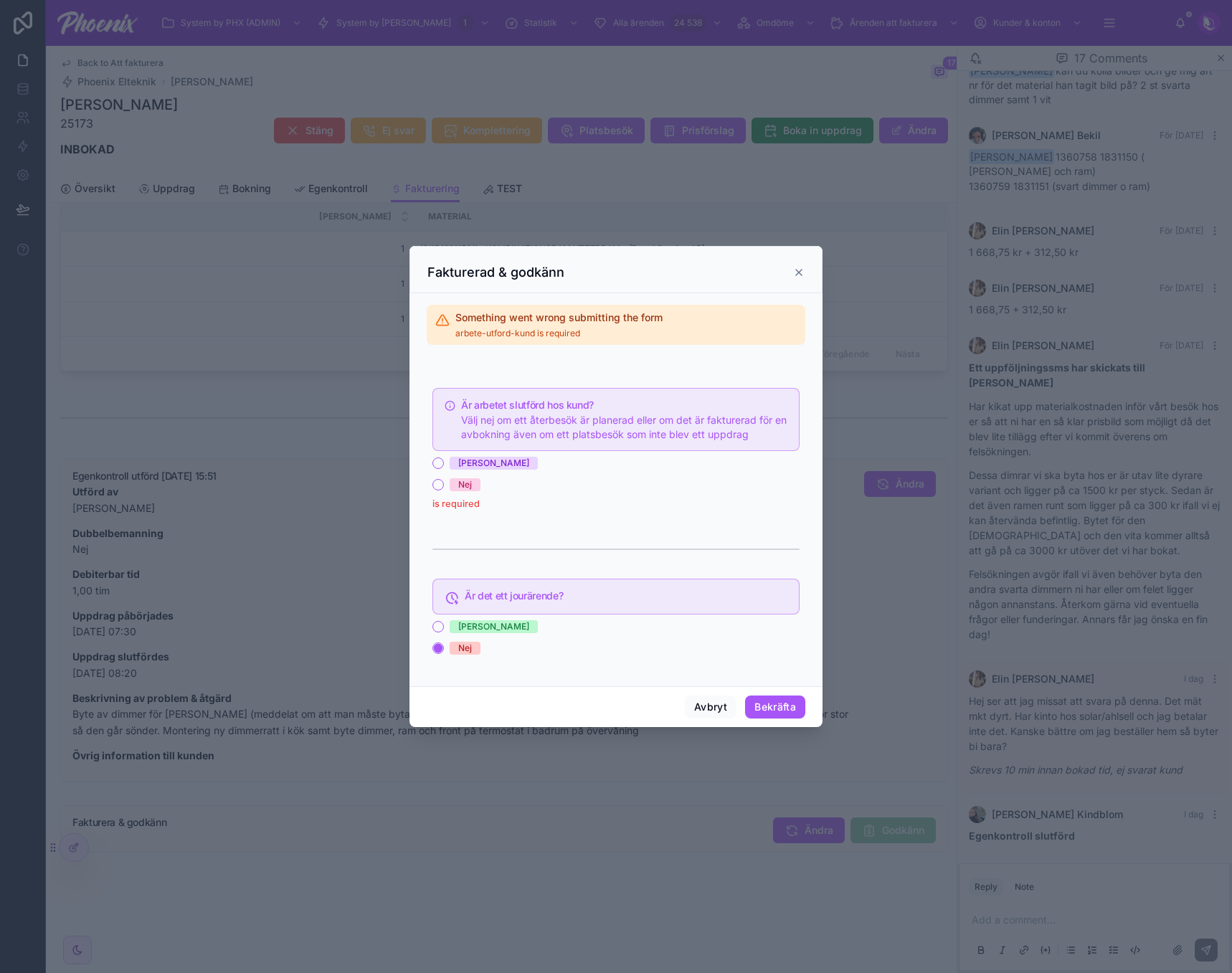
click at [460, 460] on div "[PERSON_NAME]" at bounding box center [493, 463] width 71 height 13
click at [444, 460] on button "[PERSON_NAME]" at bounding box center [437, 463] width 11 height 11
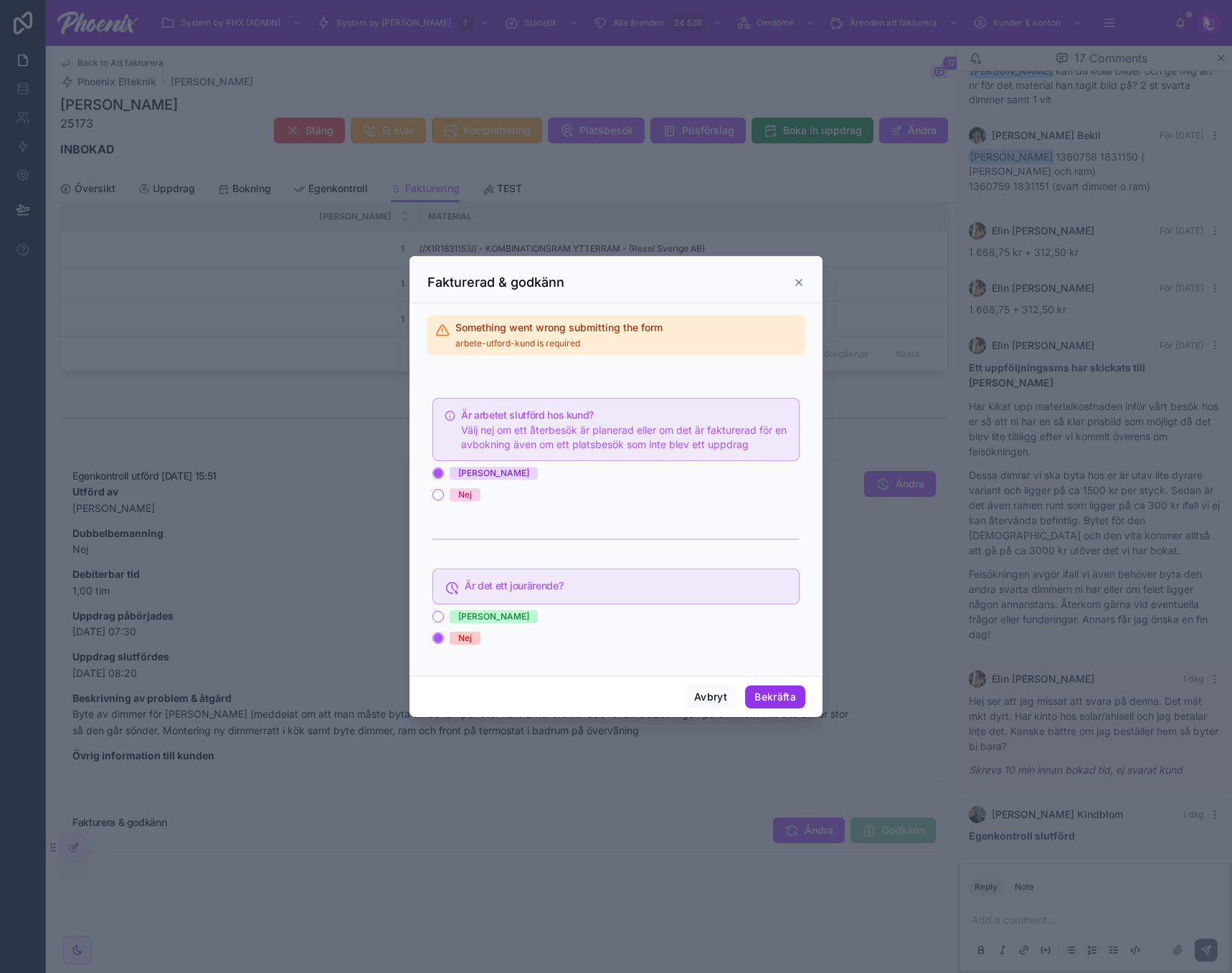
click at [793, 689] on button "Bekräfta" at bounding box center [775, 697] width 60 height 23
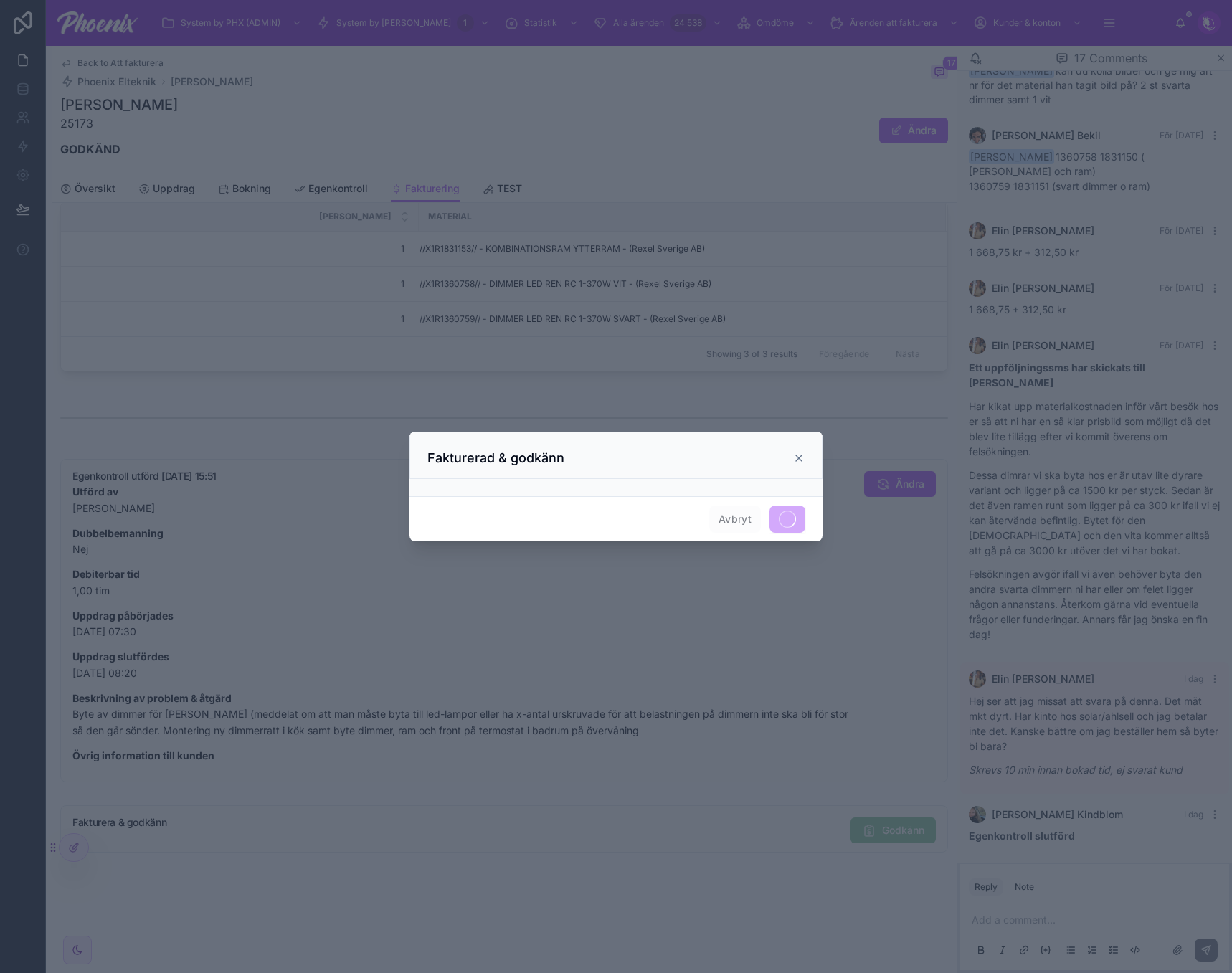
scroll to position [935, 0]
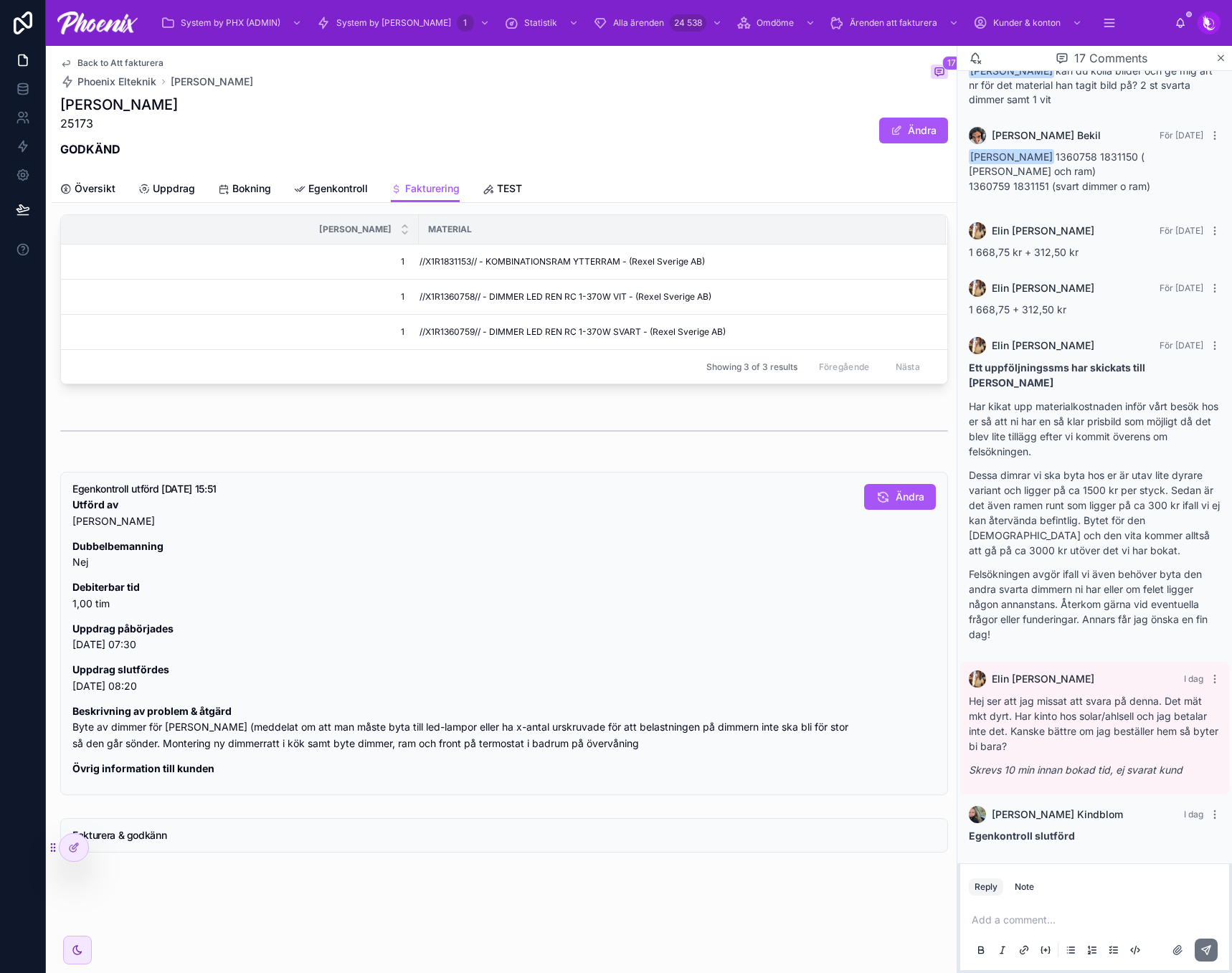
click at [136, 59] on span "Back to Att fakturera" at bounding box center [120, 62] width 86 height 11
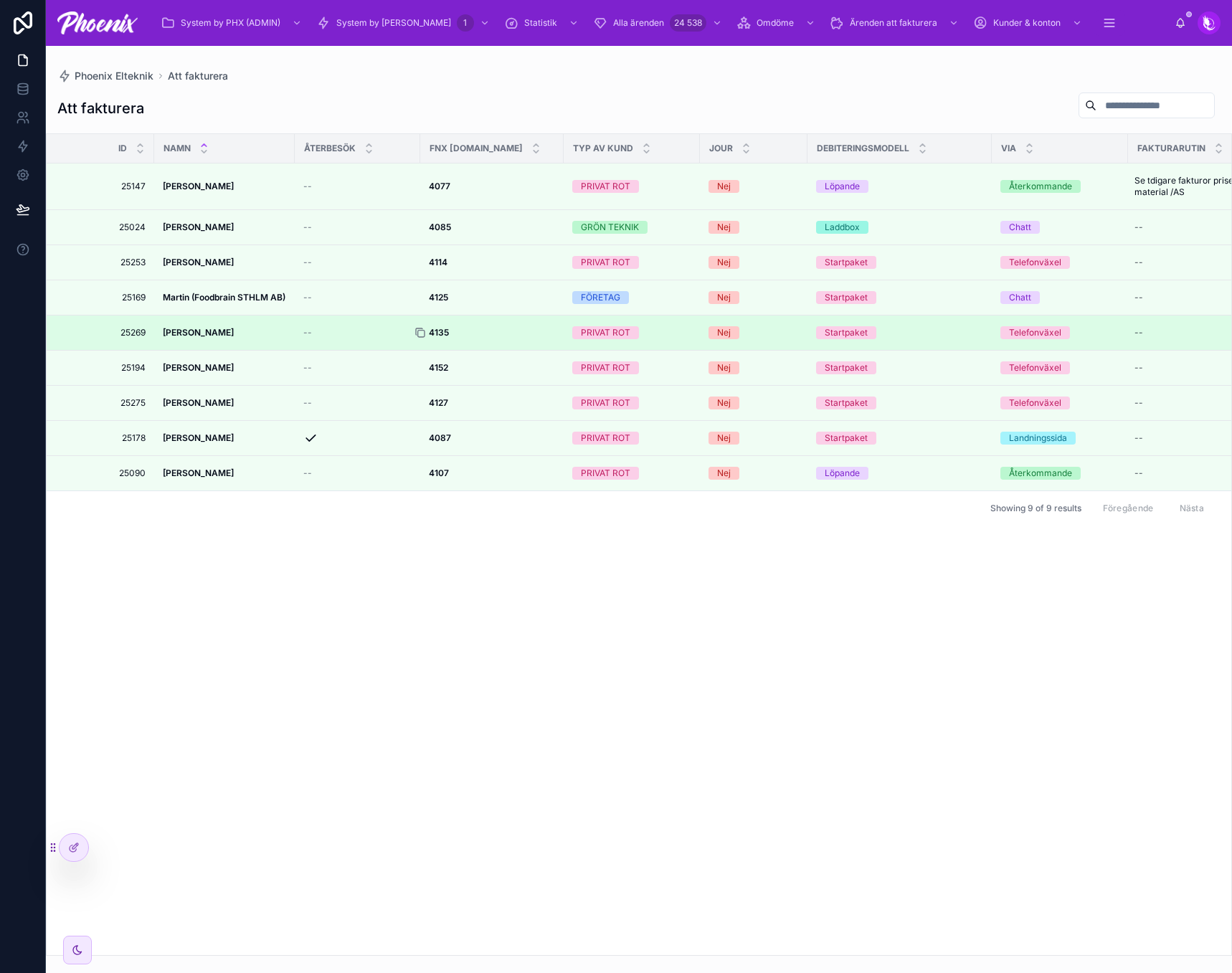
click at [422, 335] on icon at bounding box center [419, 332] width 11 height 11
click at [429, 333] on div at bounding box center [425, 332] width 23 height 11
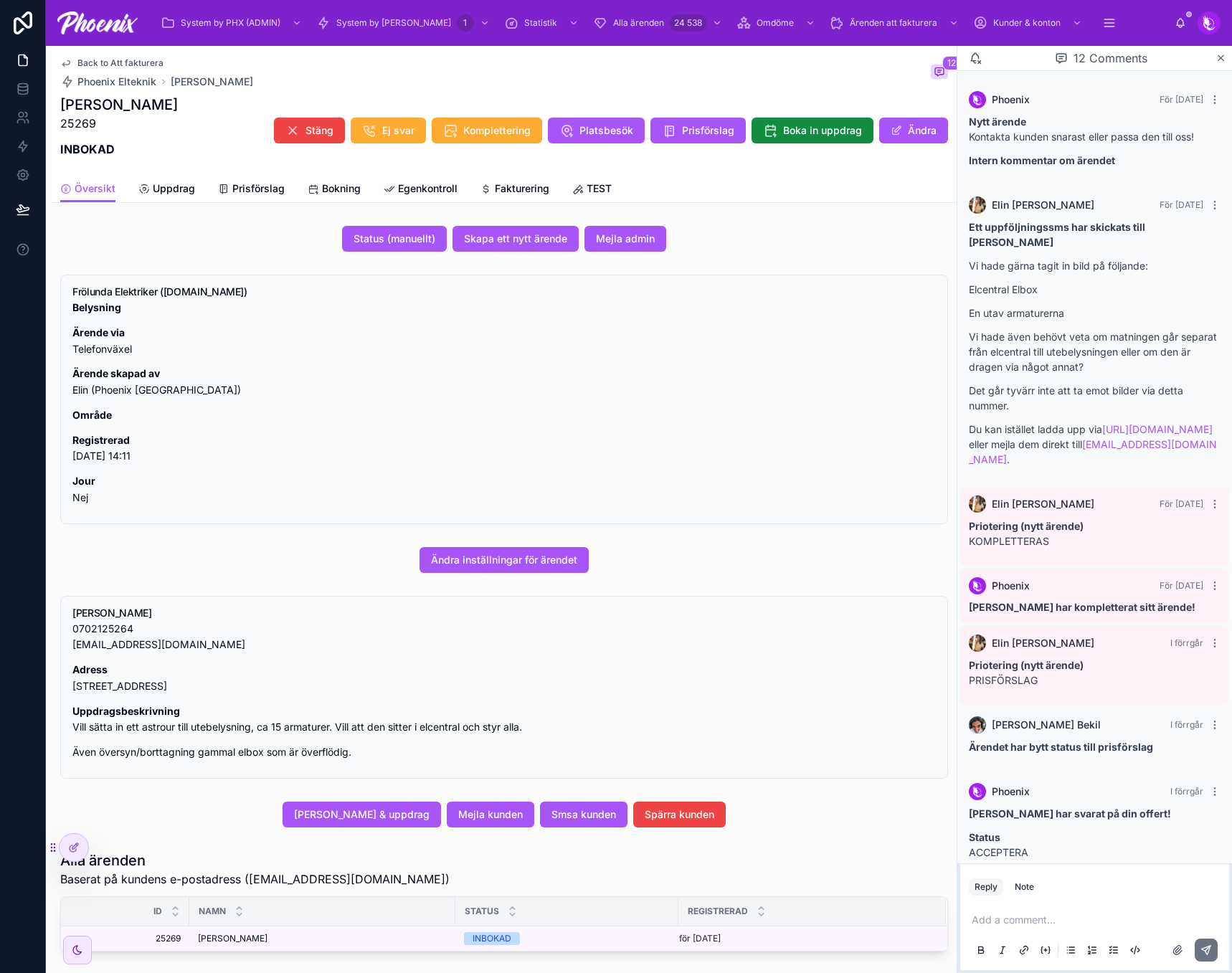
scroll to position [476, 0]
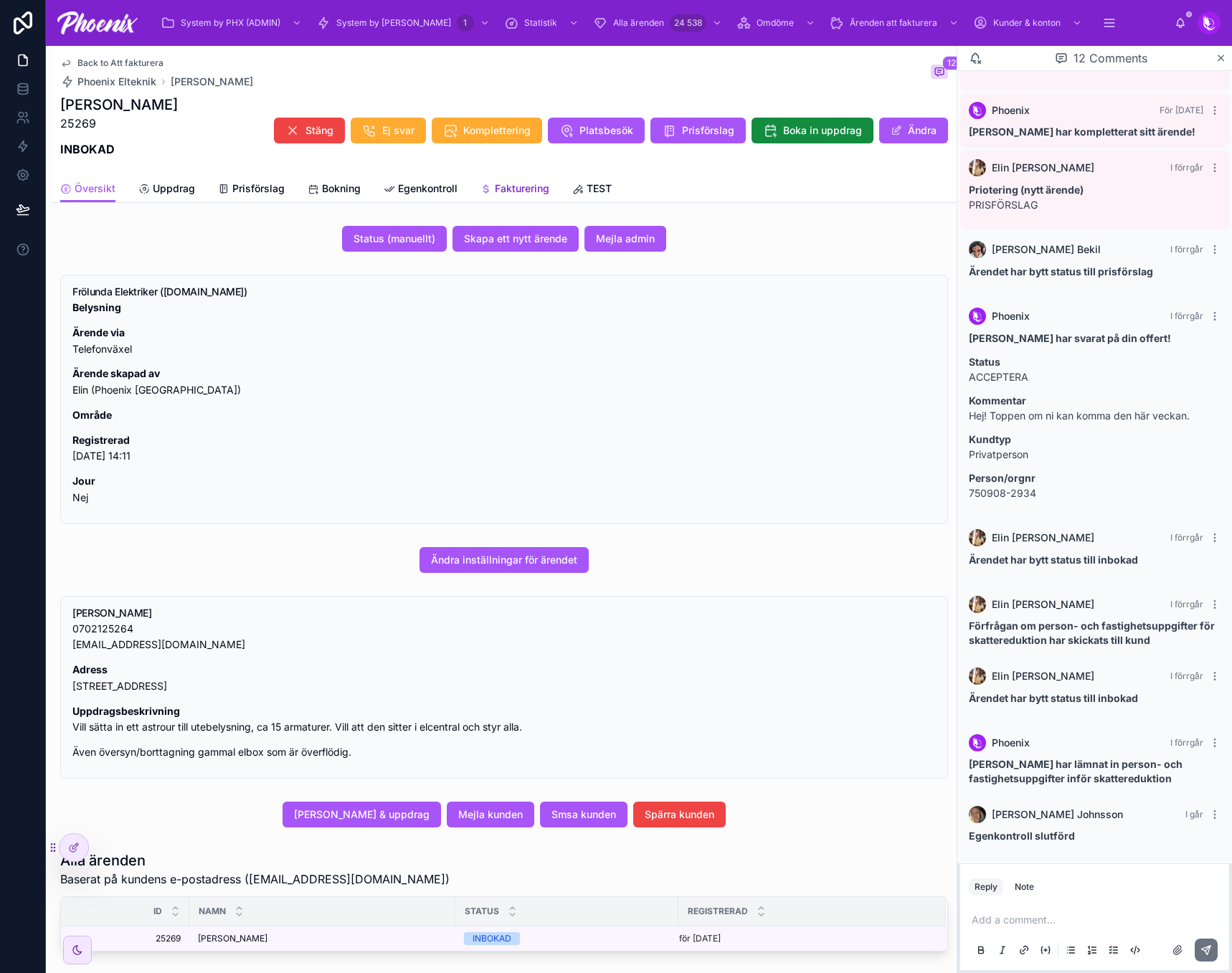
click at [542, 193] on span "Fakturering" at bounding box center [522, 188] width 55 height 15
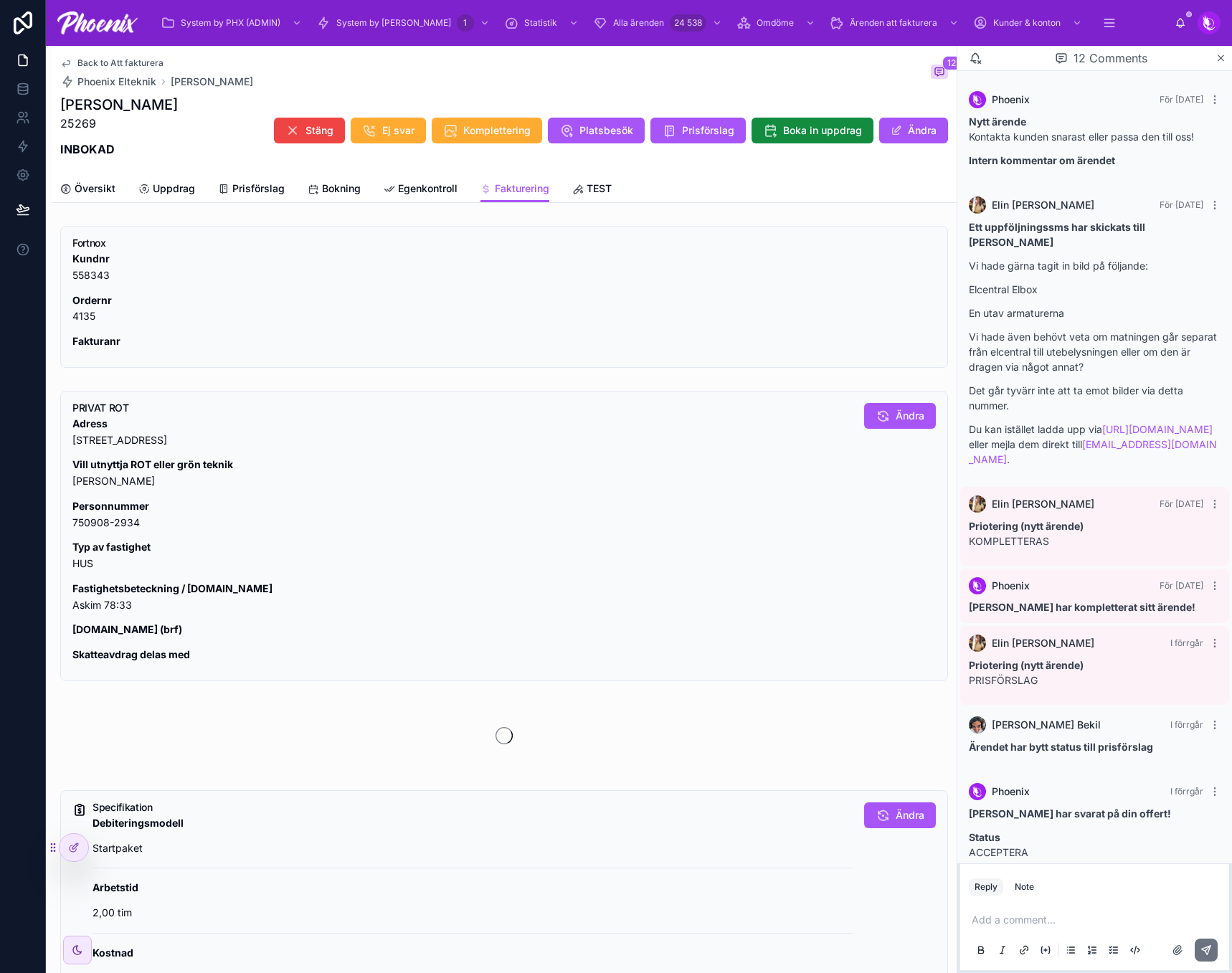
scroll to position [476, 0]
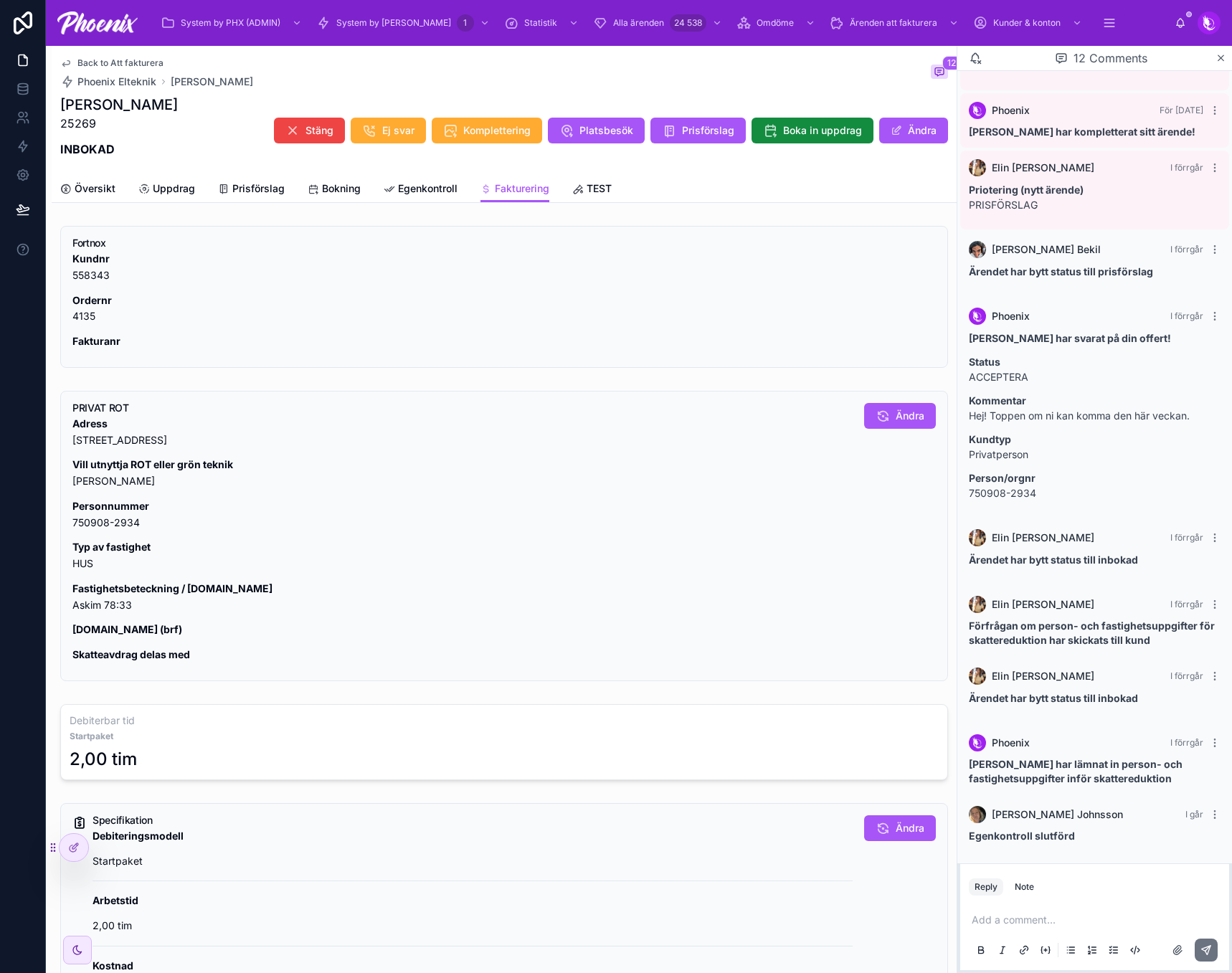
click at [115, 605] on p "Fastighetsbeteckning / [DOMAIN_NAME] Askim 78:33" at bounding box center [463, 597] width 780 height 33
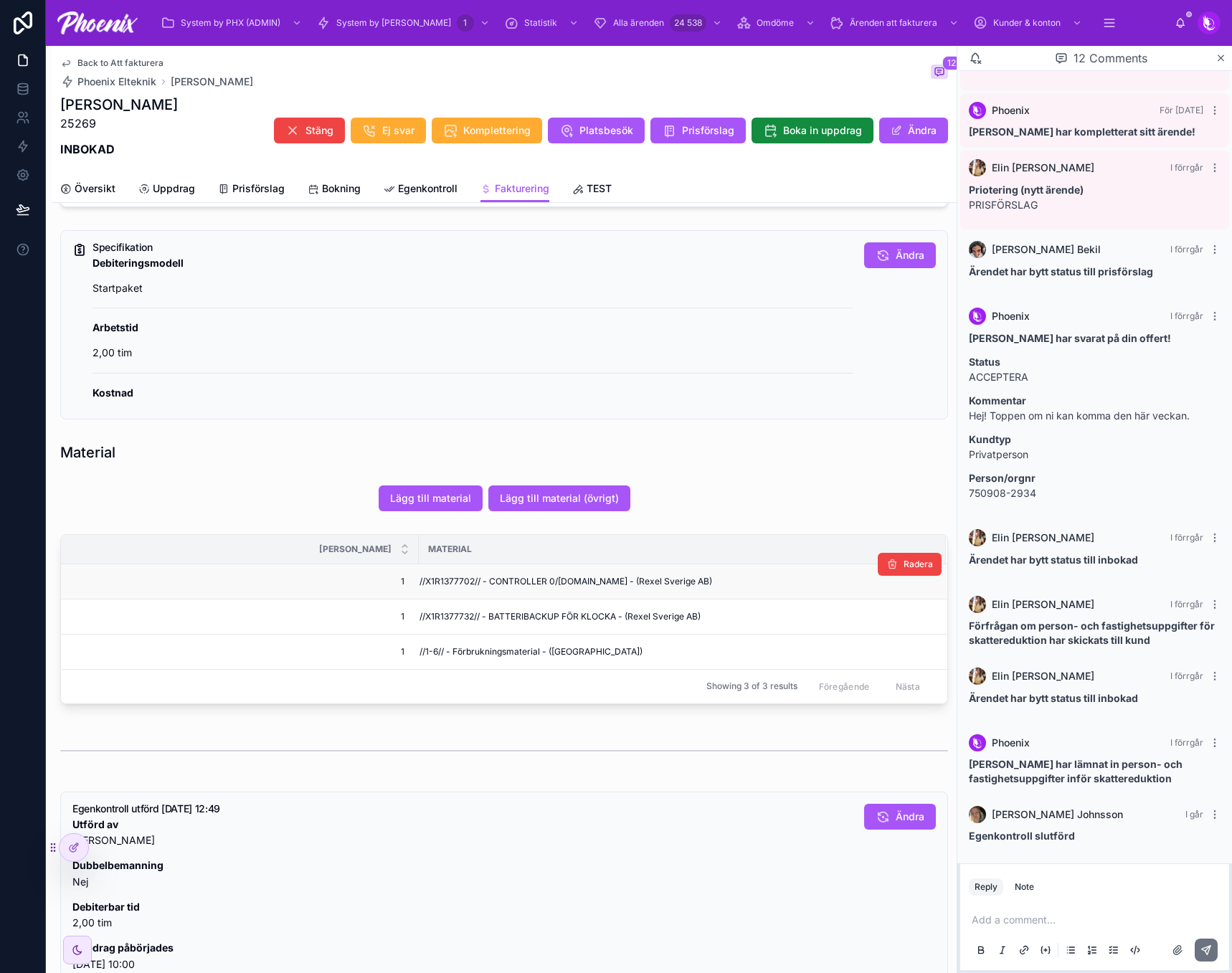
scroll to position [573, 0]
click at [444, 580] on span "//X1R1377702// - CONTROLLER 0/[DOMAIN_NAME] - (Rexel Sverige AB)" at bounding box center [566, 580] width 293 height 11
drag, startPoint x: 444, startPoint y: 580, endPoint x: 752, endPoint y: 596, distance: 308.4
click at [444, 579] on span "//X1R1377702// - CONTROLLER 0/[DOMAIN_NAME] - (Rexel Sverige AB)" at bounding box center [566, 580] width 293 height 11
click at [468, 614] on span "//X1R1377732// - BATTERIBACKUP FÖR KLOCKA - (Rexel Sverige AB)" at bounding box center [560, 615] width 281 height 11
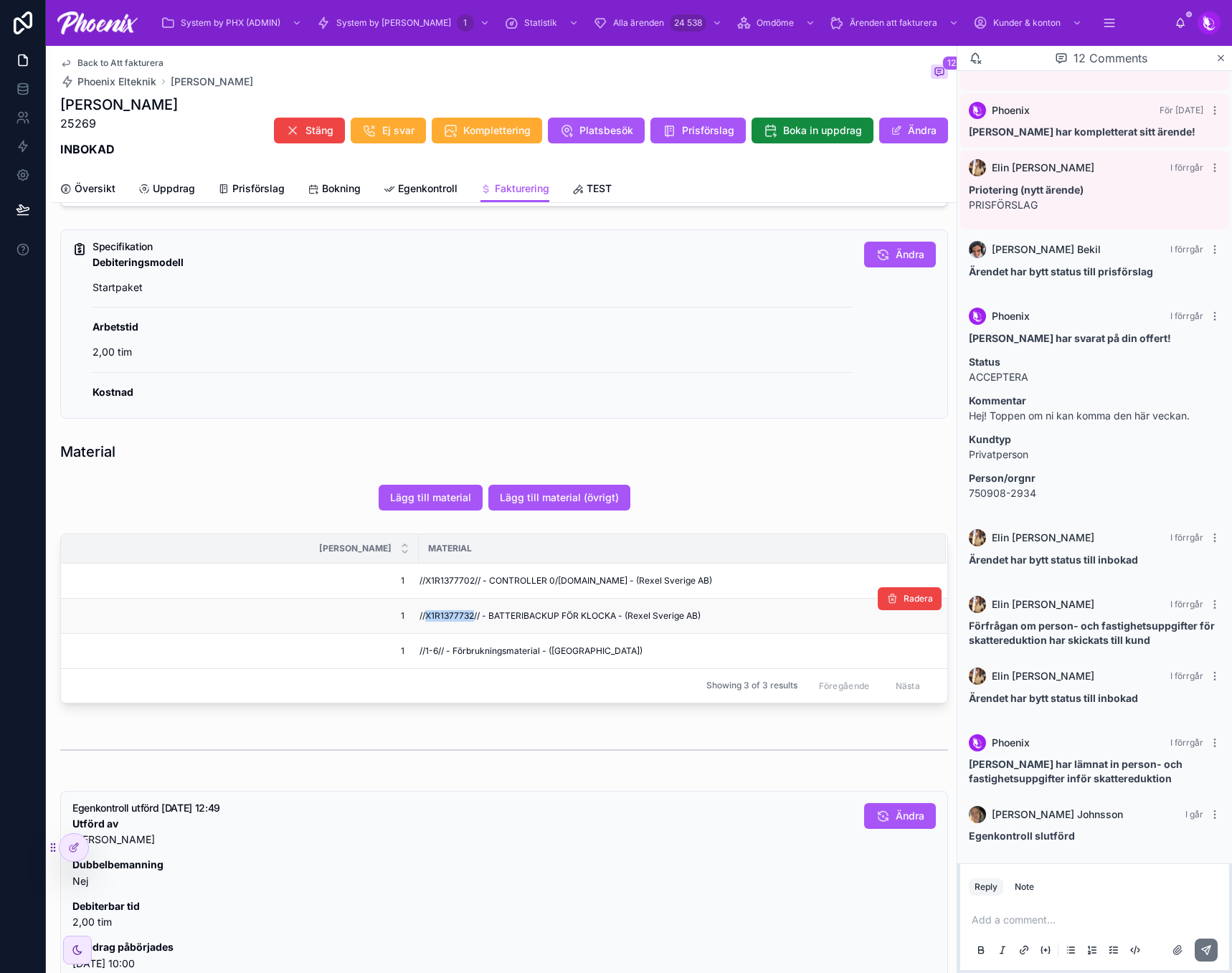
click at [468, 614] on span "//X1R1377732// - BATTERIBACKUP FÖR KLOCKA - (Rexel Sverige AB)" at bounding box center [560, 615] width 281 height 11
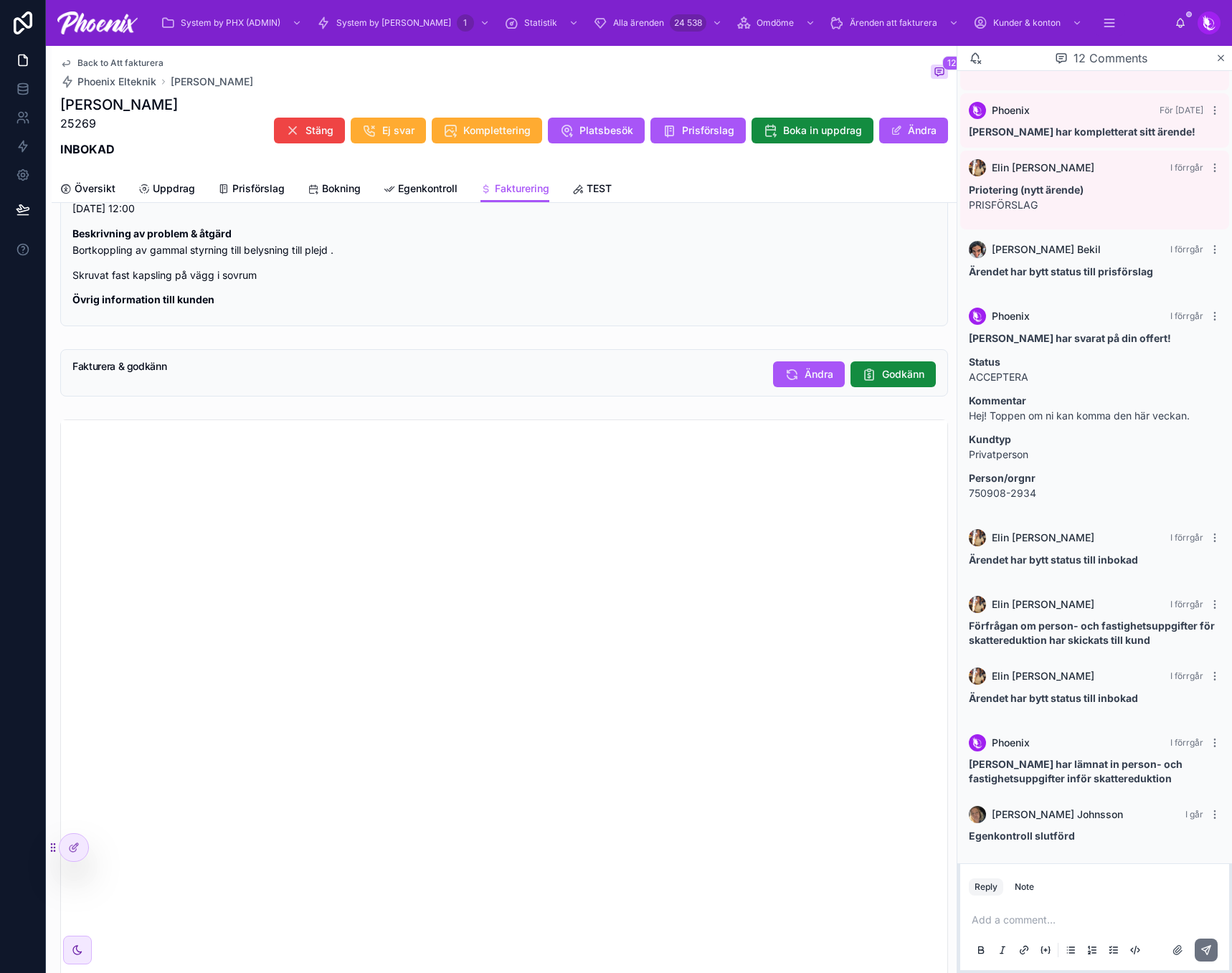
scroll to position [1362, 0]
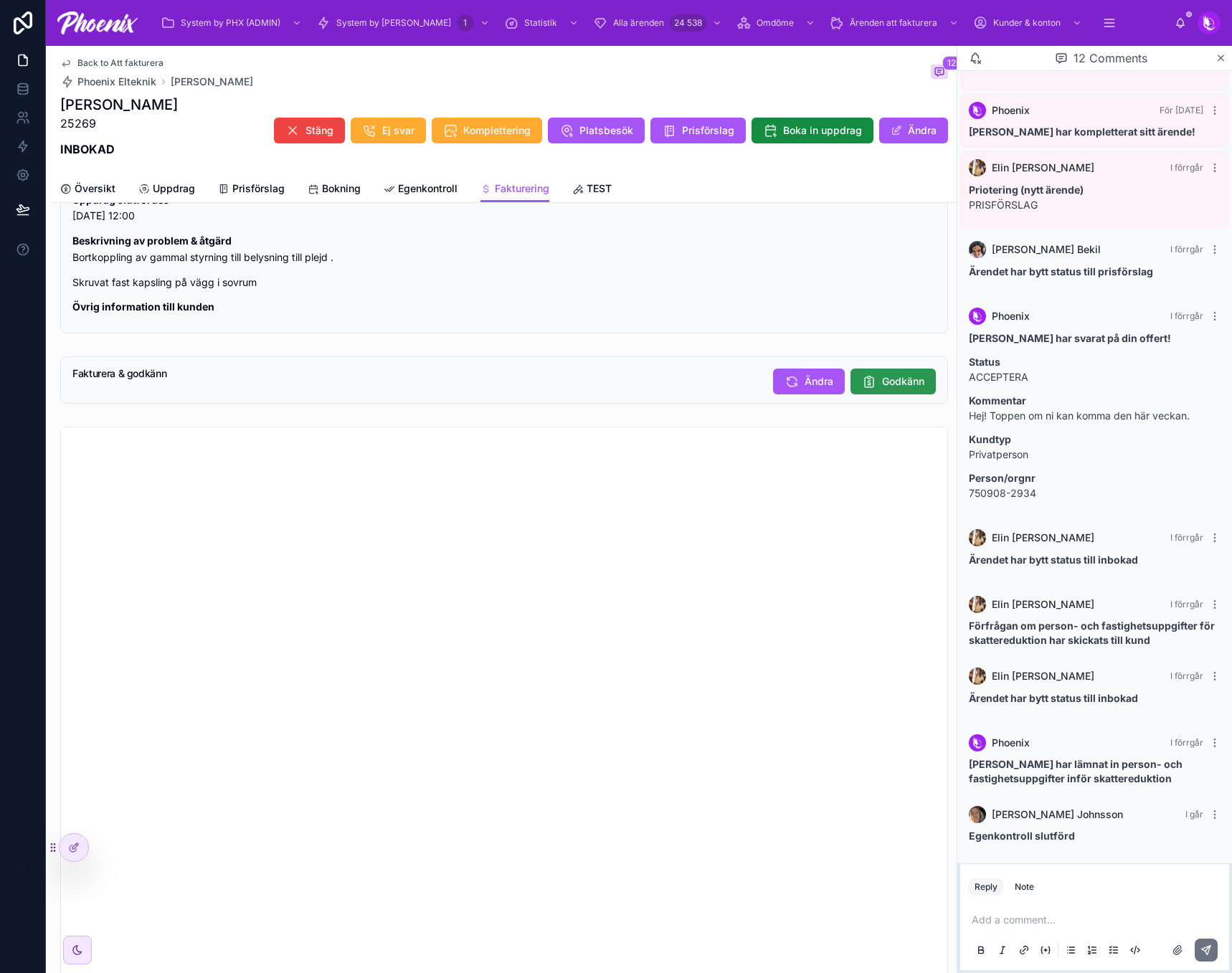
click at [888, 387] on span "Godkänn" at bounding box center [903, 381] width 42 height 15
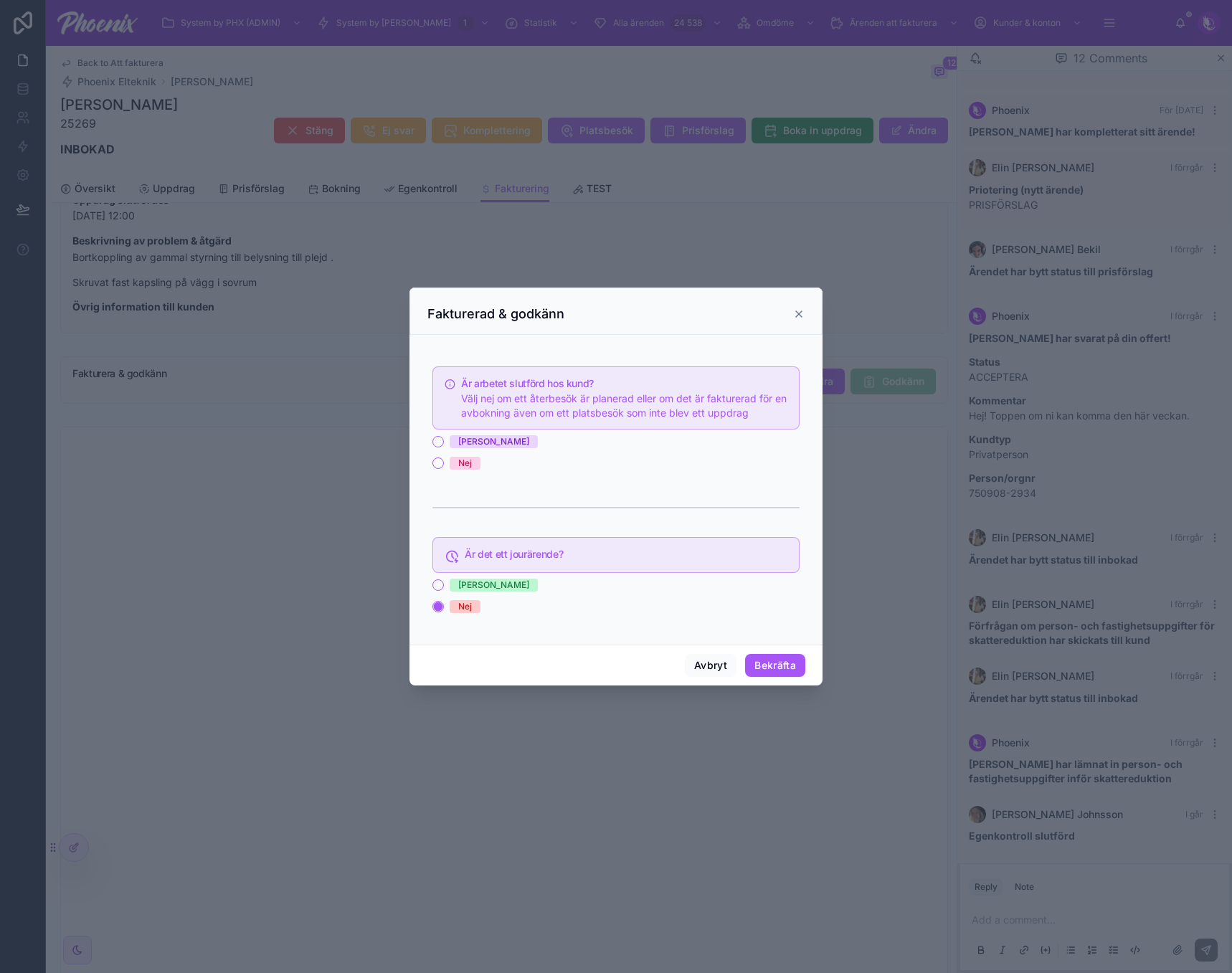
click at [461, 438] on div "[PERSON_NAME]" at bounding box center [493, 442] width 71 height 13
click at [444, 438] on button "[PERSON_NAME]" at bounding box center [437, 441] width 11 height 11
drag, startPoint x: 772, startPoint y: 662, endPoint x: 1161, endPoint y: 742, distance: 397.1
click at [772, 662] on button "Bekräfta" at bounding box center [775, 665] width 60 height 23
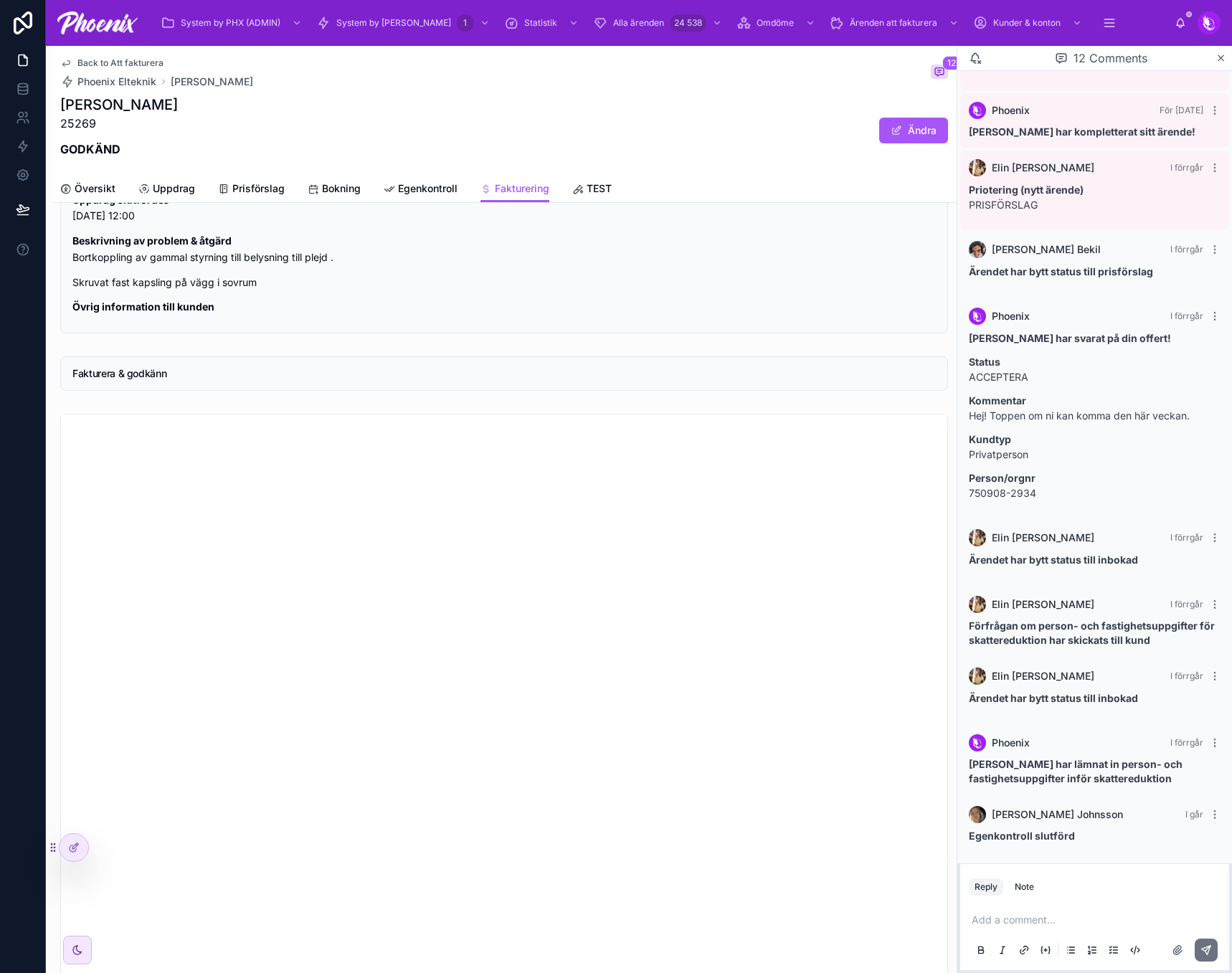
click at [139, 60] on span "Back to Att fakturera" at bounding box center [120, 62] width 86 height 11
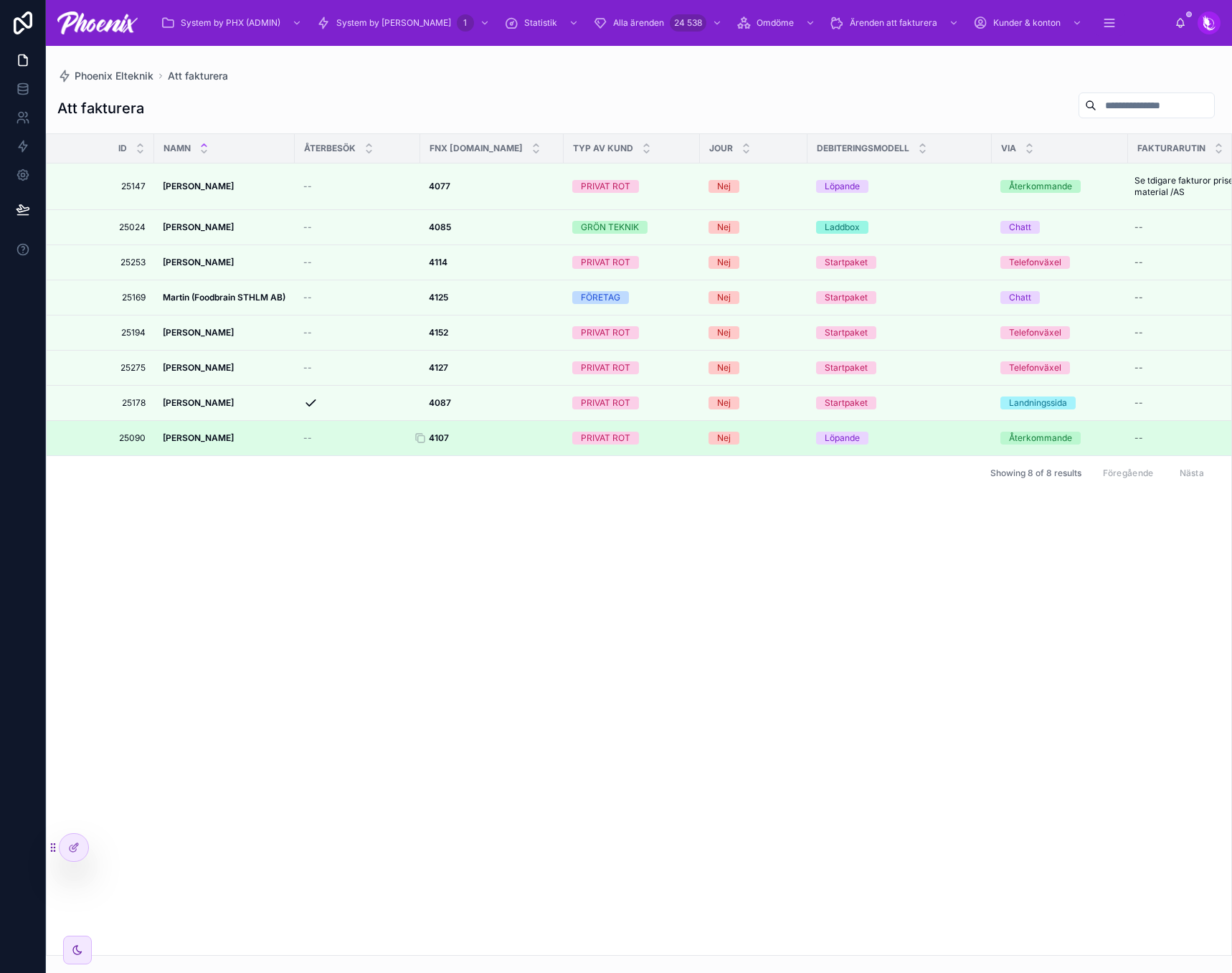
click at [449, 433] on strong "4107" at bounding box center [438, 437] width 20 height 11
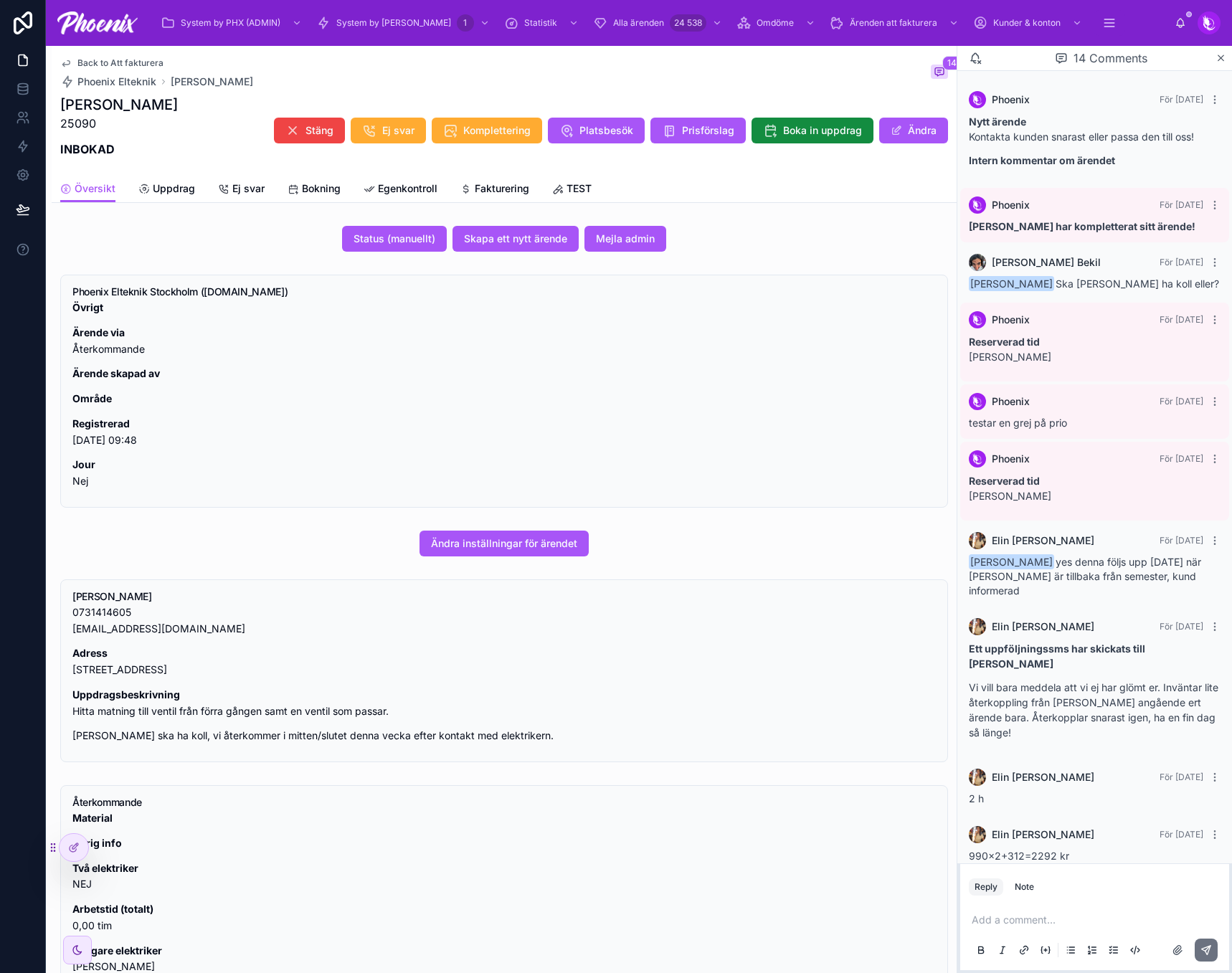
scroll to position [595, 0]
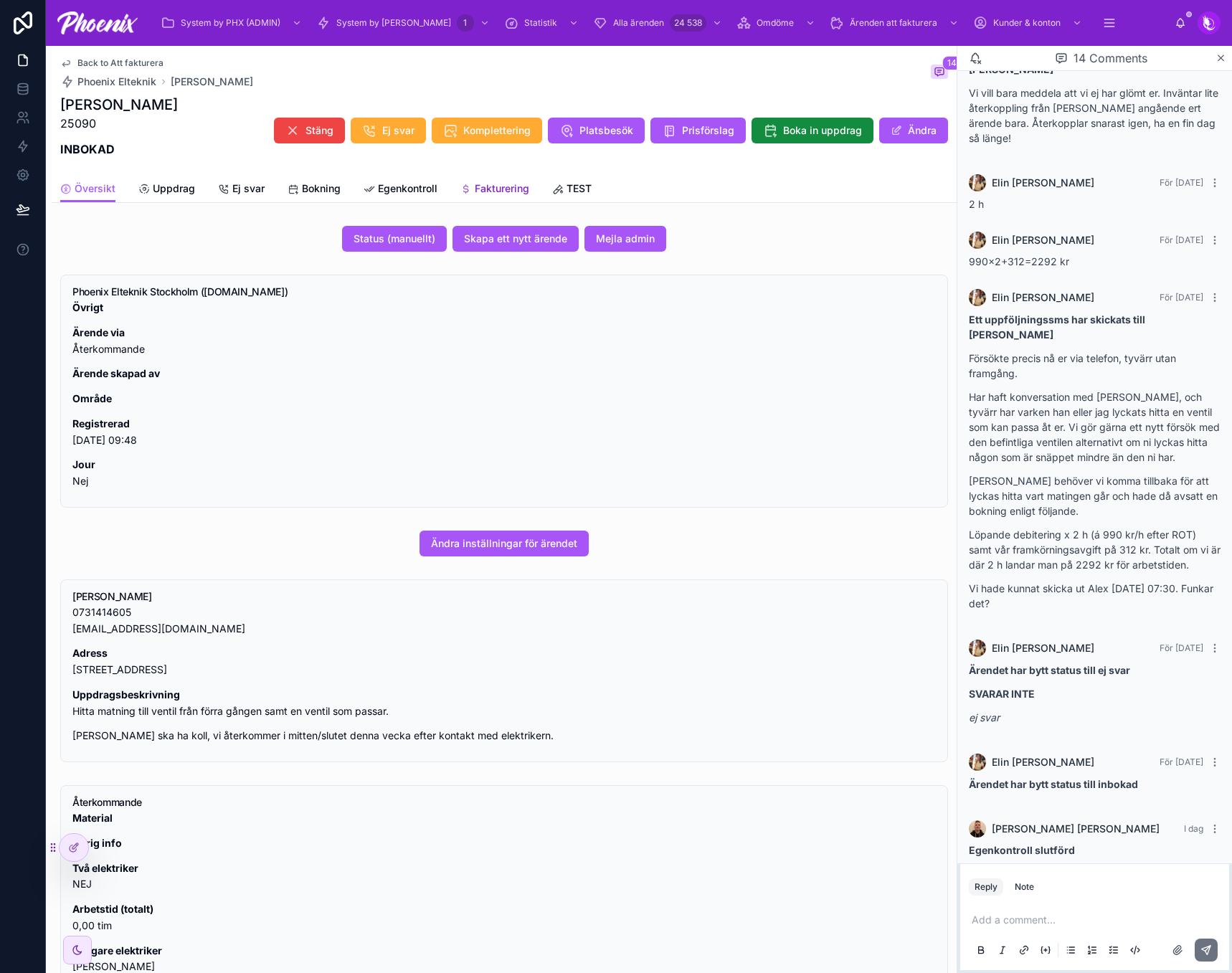
click at [480, 185] on span "Fakturering" at bounding box center [502, 188] width 55 height 15
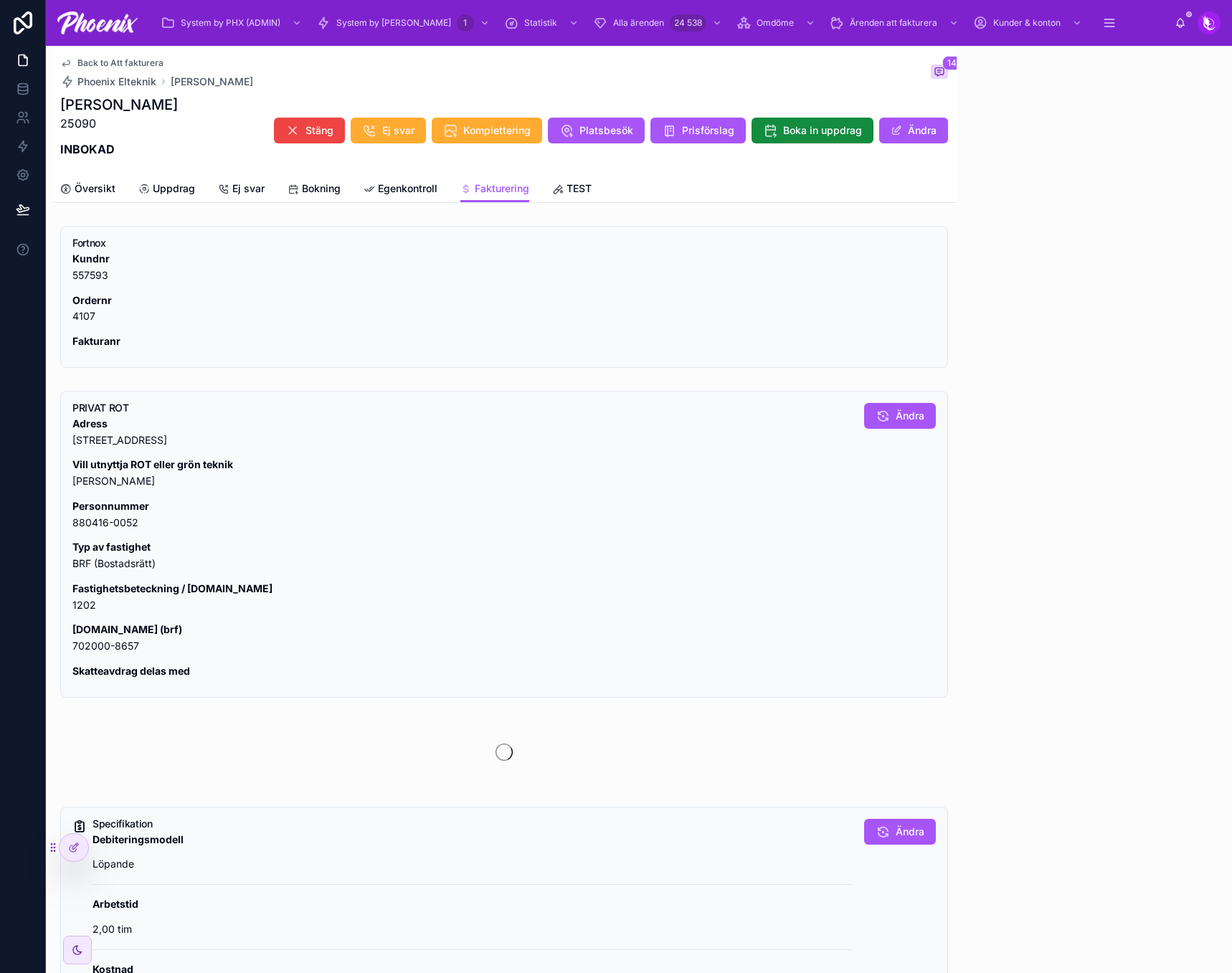
scroll to position [595, 0]
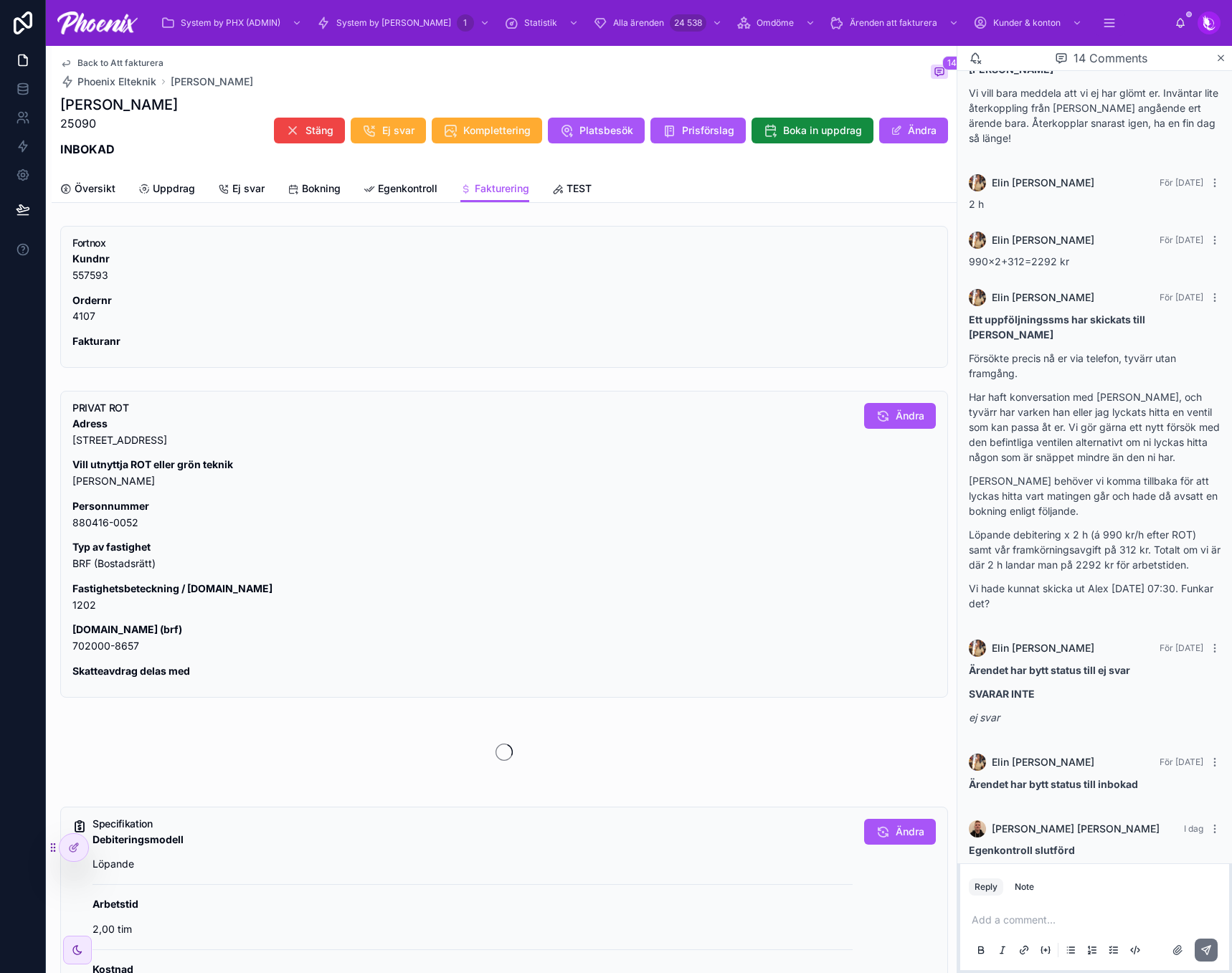
click at [93, 319] on p "Ordernr 4107" at bounding box center [504, 309] width 863 height 33
click at [87, 317] on p "Ordernr 4107" at bounding box center [504, 309] width 863 height 33
drag, startPoint x: 87, startPoint y: 317, endPoint x: 270, endPoint y: 321, distance: 183.0
click at [95, 317] on p "Ordernr 4107" at bounding box center [504, 309] width 863 height 33
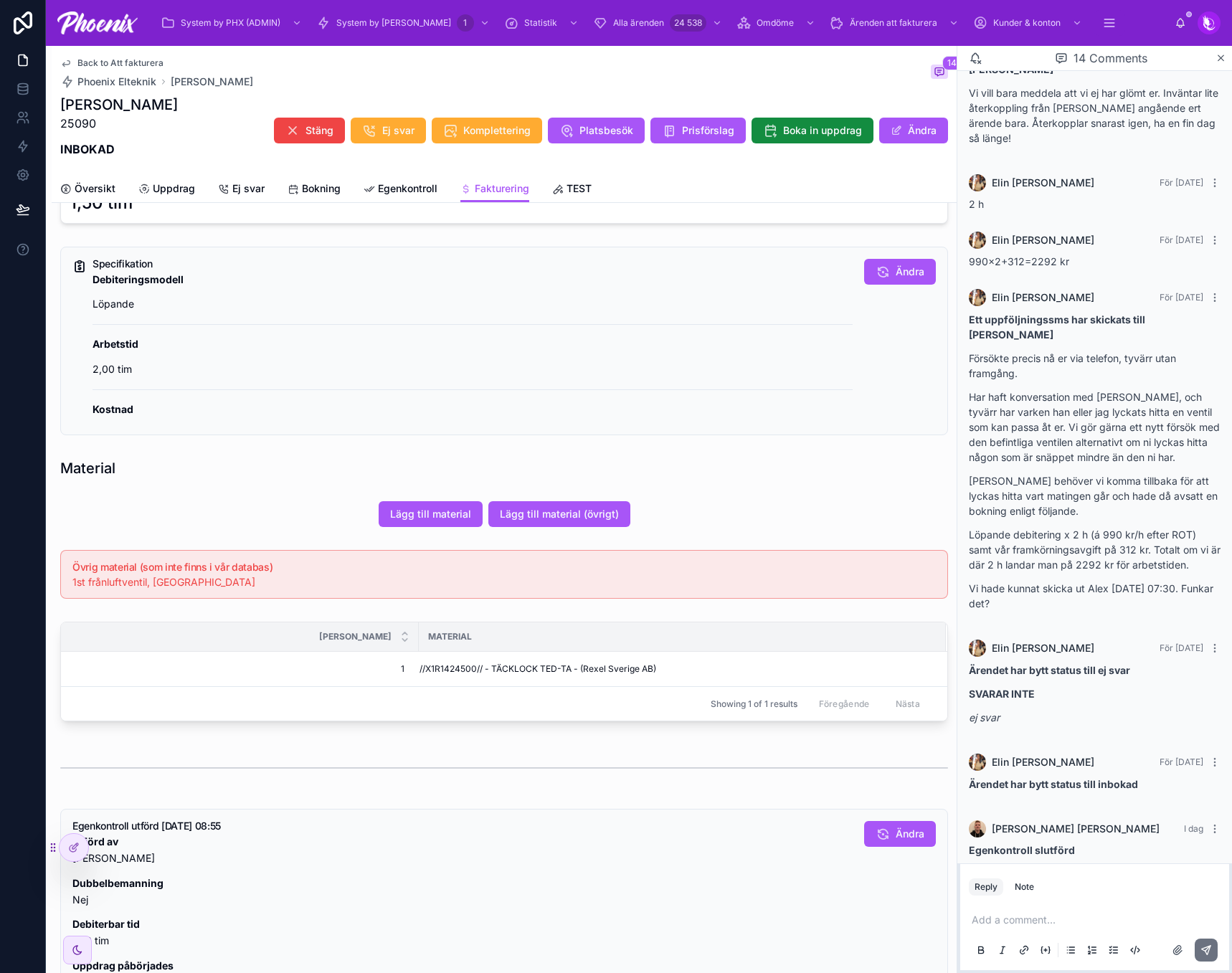
scroll to position [573, 0]
click at [452, 662] on td "//X1R1424500// - TÄCKLOCK TED-TA - (Rexel Sverige AB)" at bounding box center [682, 668] width 527 height 35
click at [122, 579] on span "1st frånluftventil, [GEOGRAPHIC_DATA]" at bounding box center [164, 581] width 183 height 12
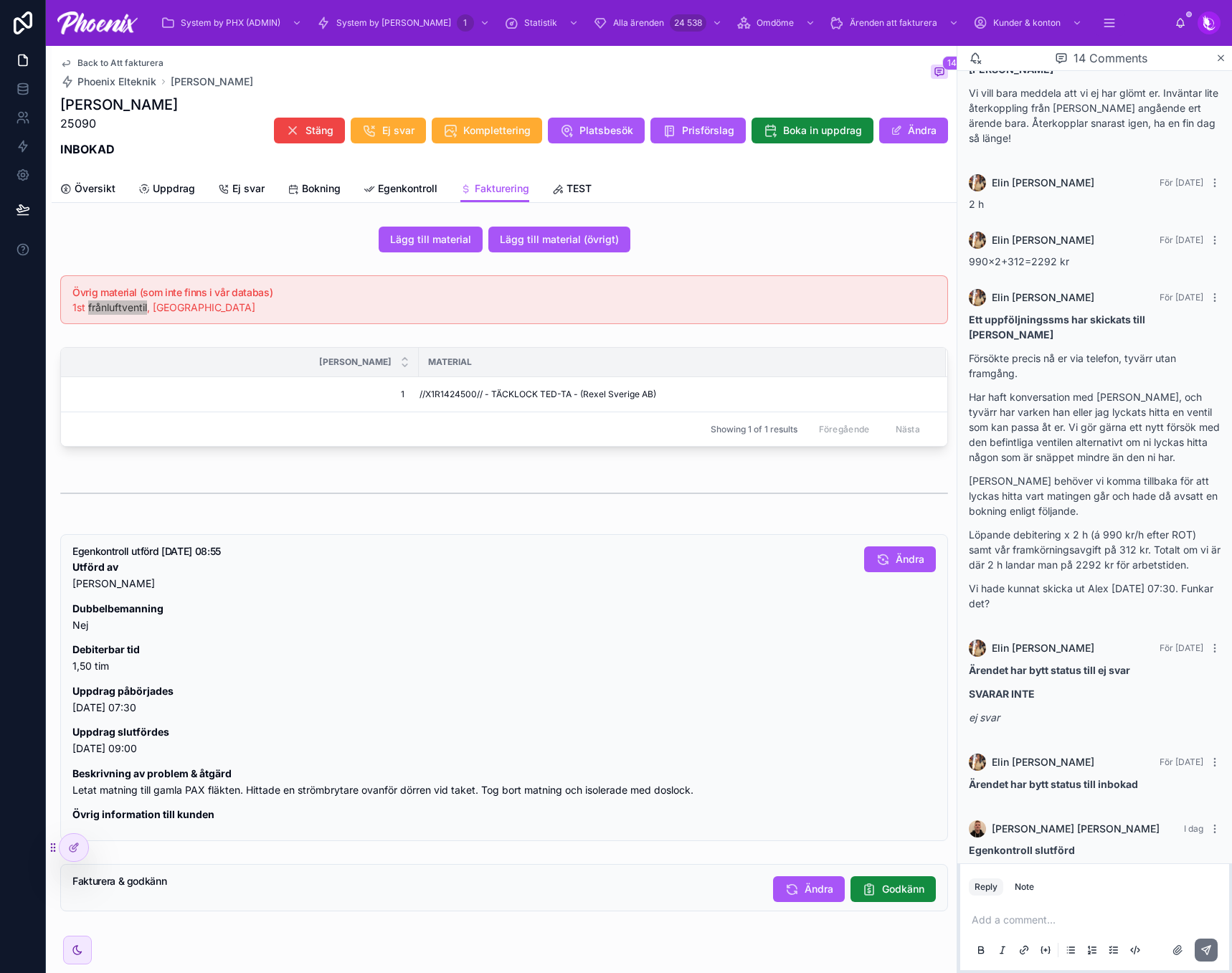
scroll to position [917, 0]
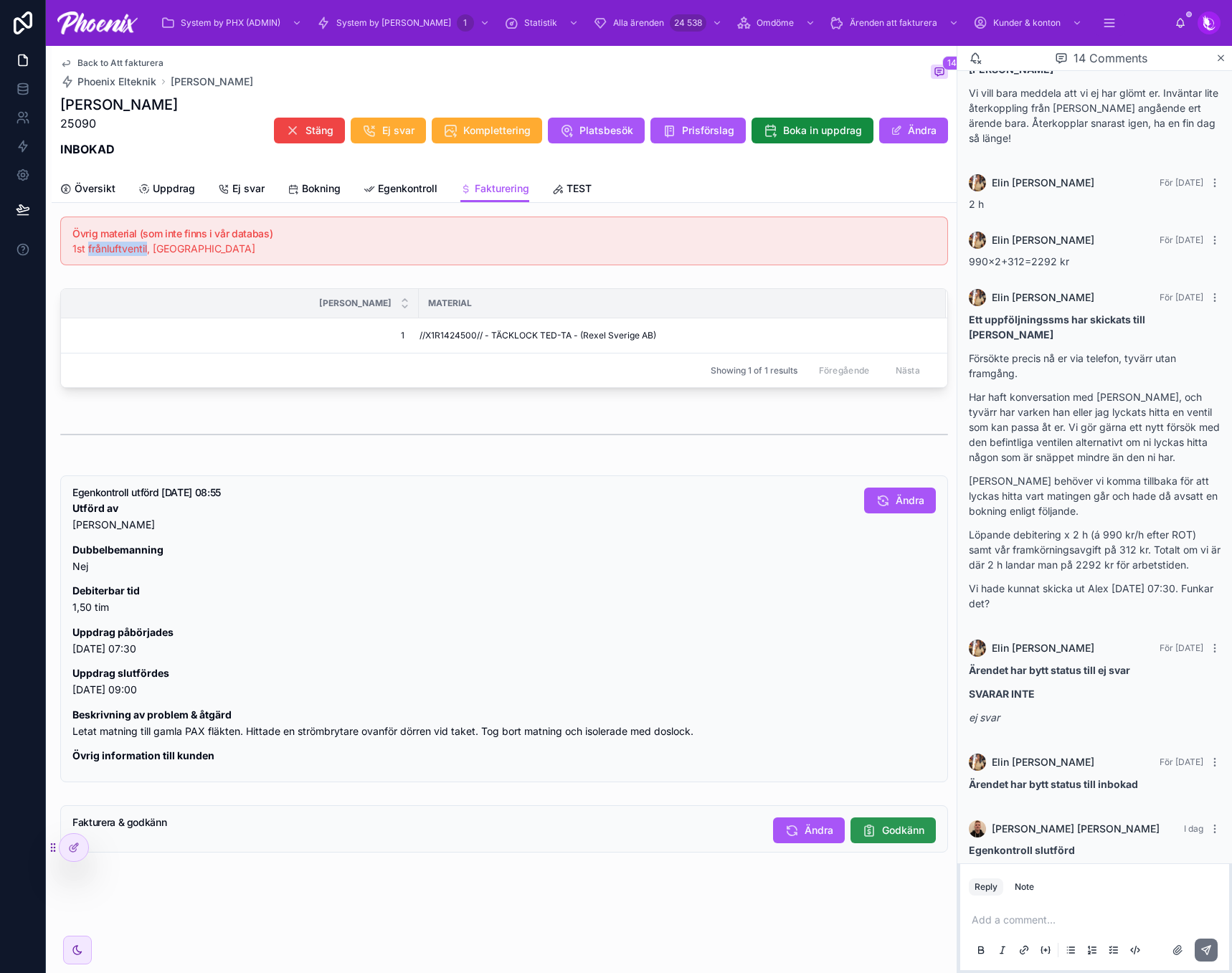
click at [892, 828] on span "Godkänn" at bounding box center [903, 830] width 42 height 15
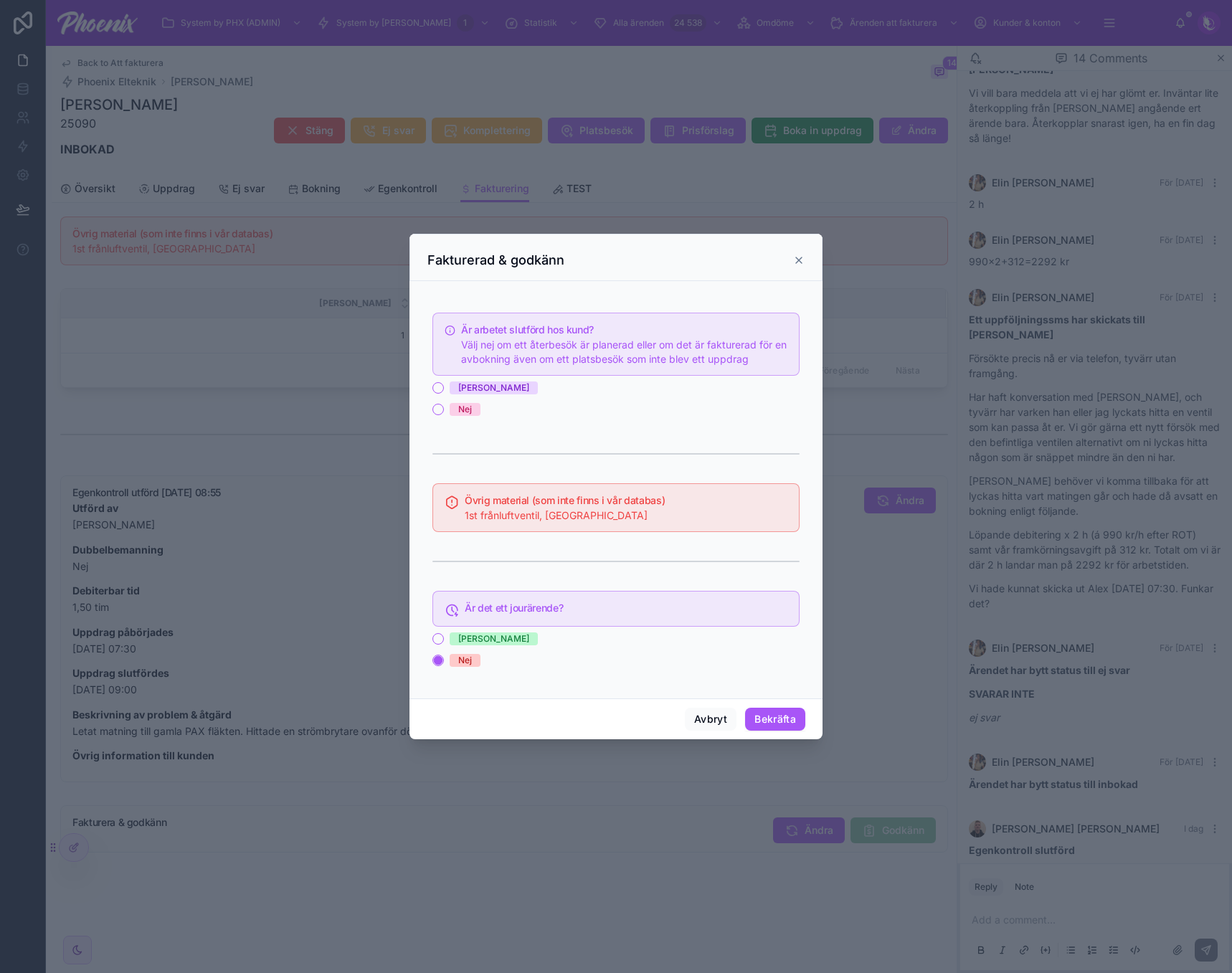
click at [463, 387] on div "[PERSON_NAME]" at bounding box center [493, 388] width 71 height 13
click at [444, 387] on button "[PERSON_NAME]" at bounding box center [437, 388] width 11 height 11
click at [790, 713] on button "Bekräfta" at bounding box center [775, 719] width 60 height 23
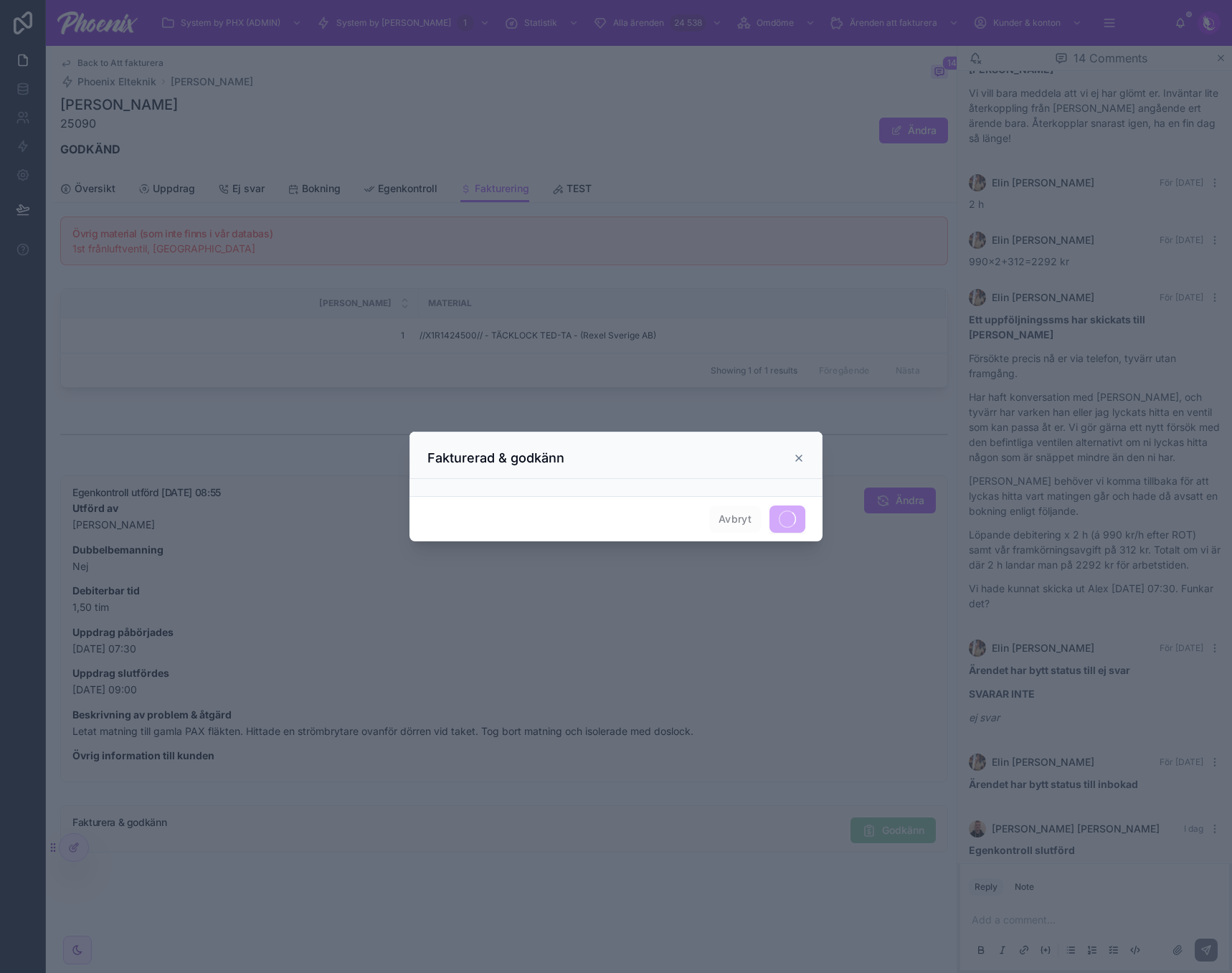
scroll to position [905, 0]
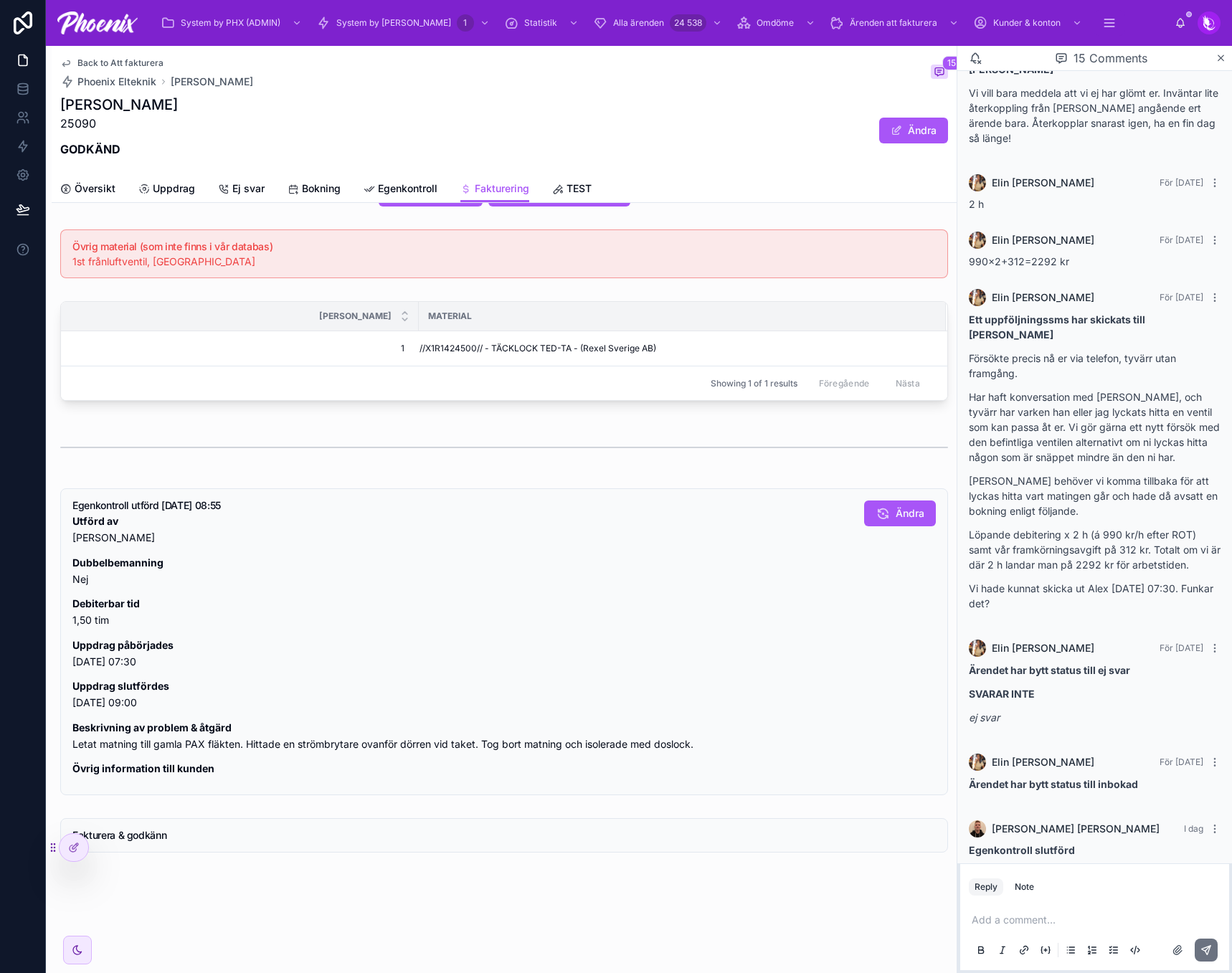
click at [147, 59] on span "Back to Att fakturera" at bounding box center [120, 62] width 86 height 11
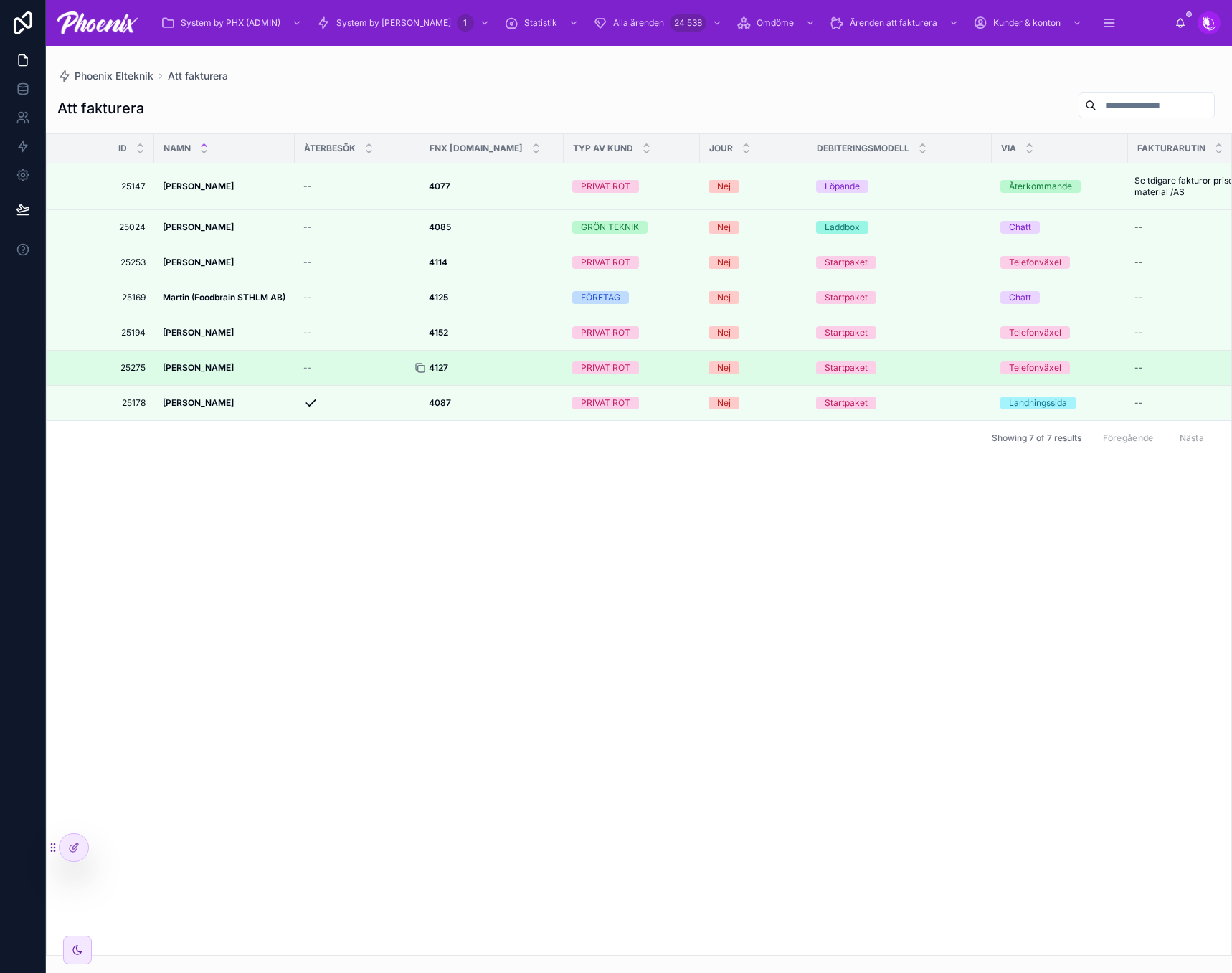
click at [418, 366] on icon at bounding box center [419, 367] width 11 height 11
click at [455, 369] on div "4127 4127" at bounding box center [491, 367] width 126 height 11
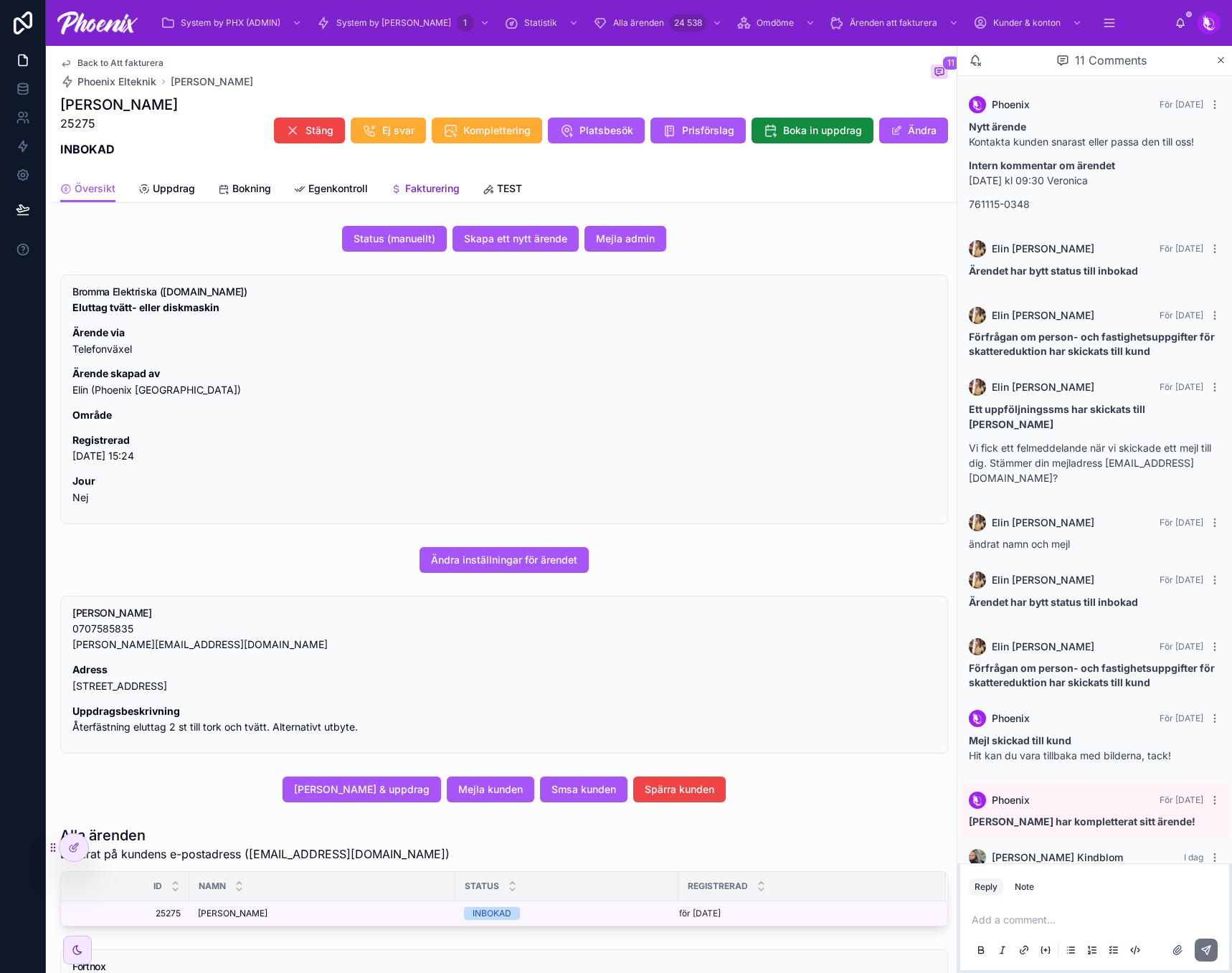
scroll to position [115, 0]
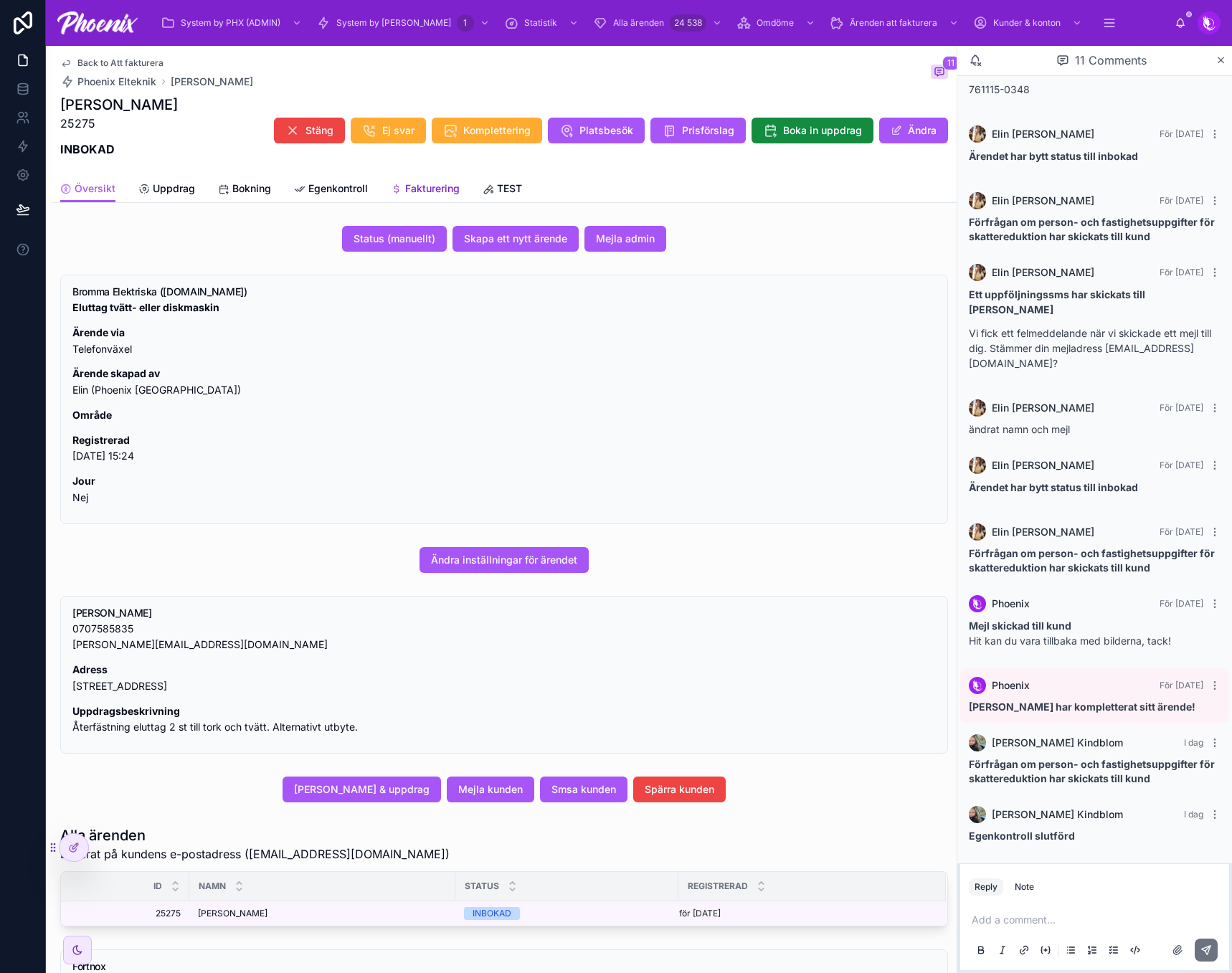
click at [437, 188] on span "Fakturering" at bounding box center [432, 188] width 55 height 15
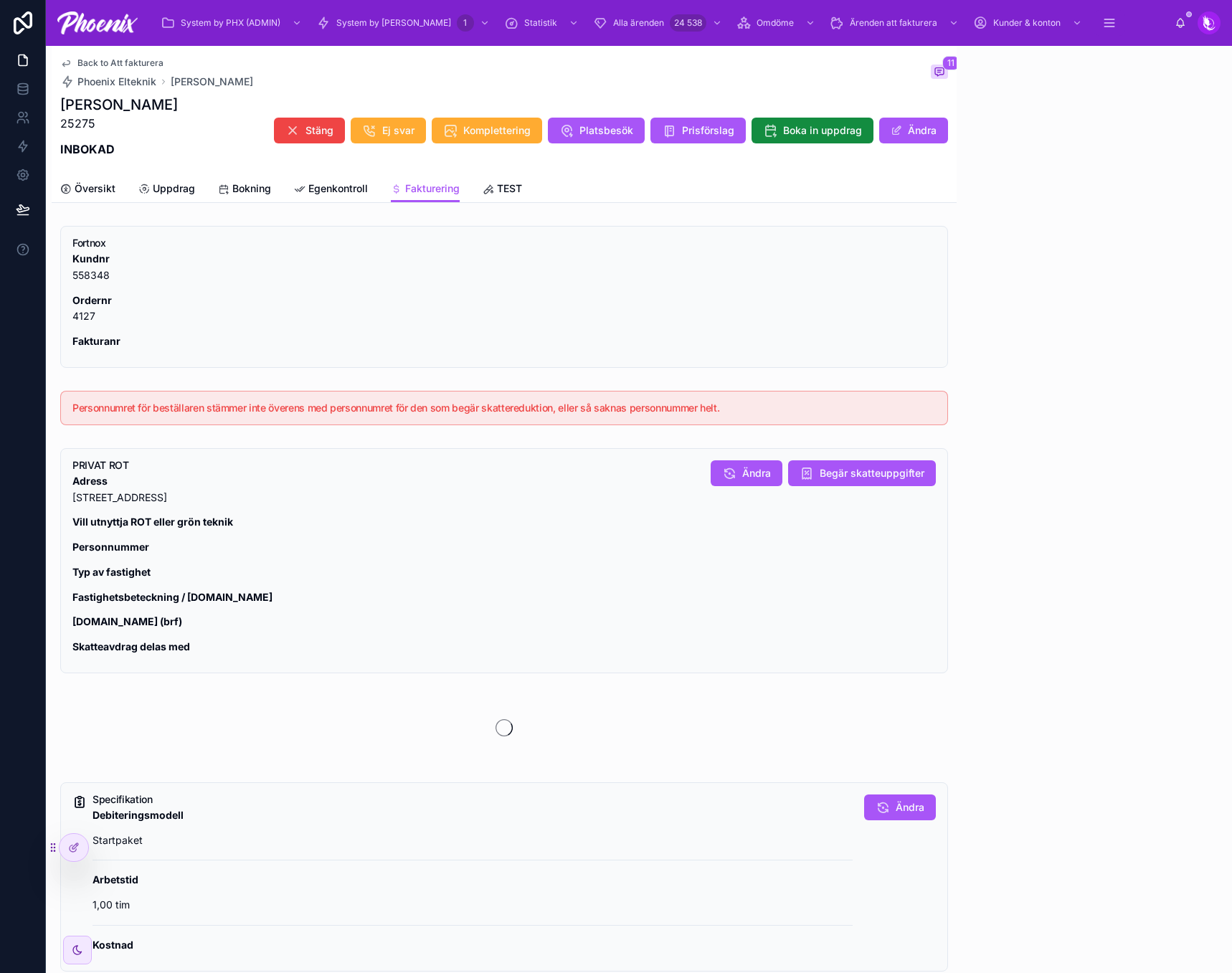
scroll to position [115, 0]
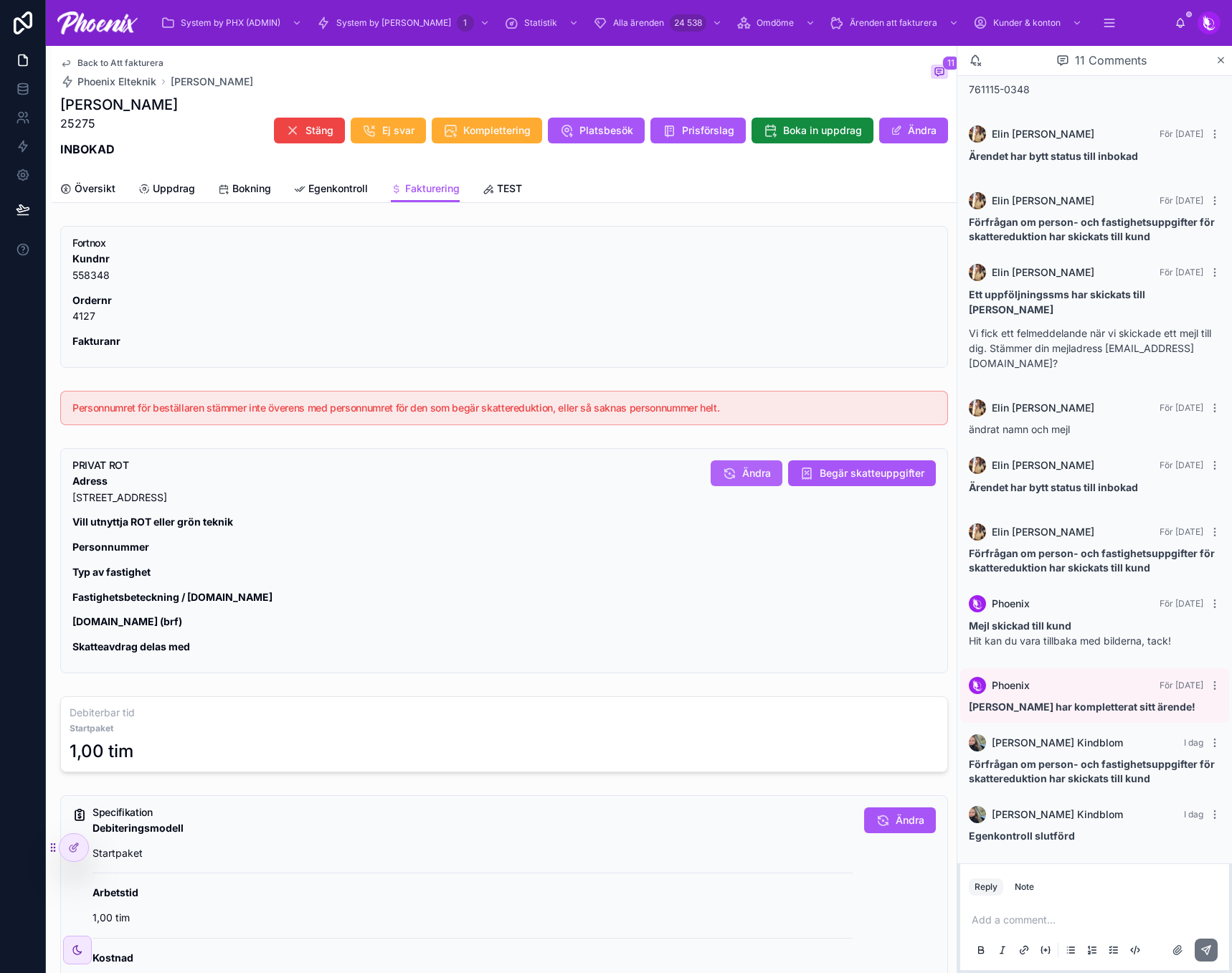
click at [751, 479] on span "Ändra" at bounding box center [756, 473] width 29 height 15
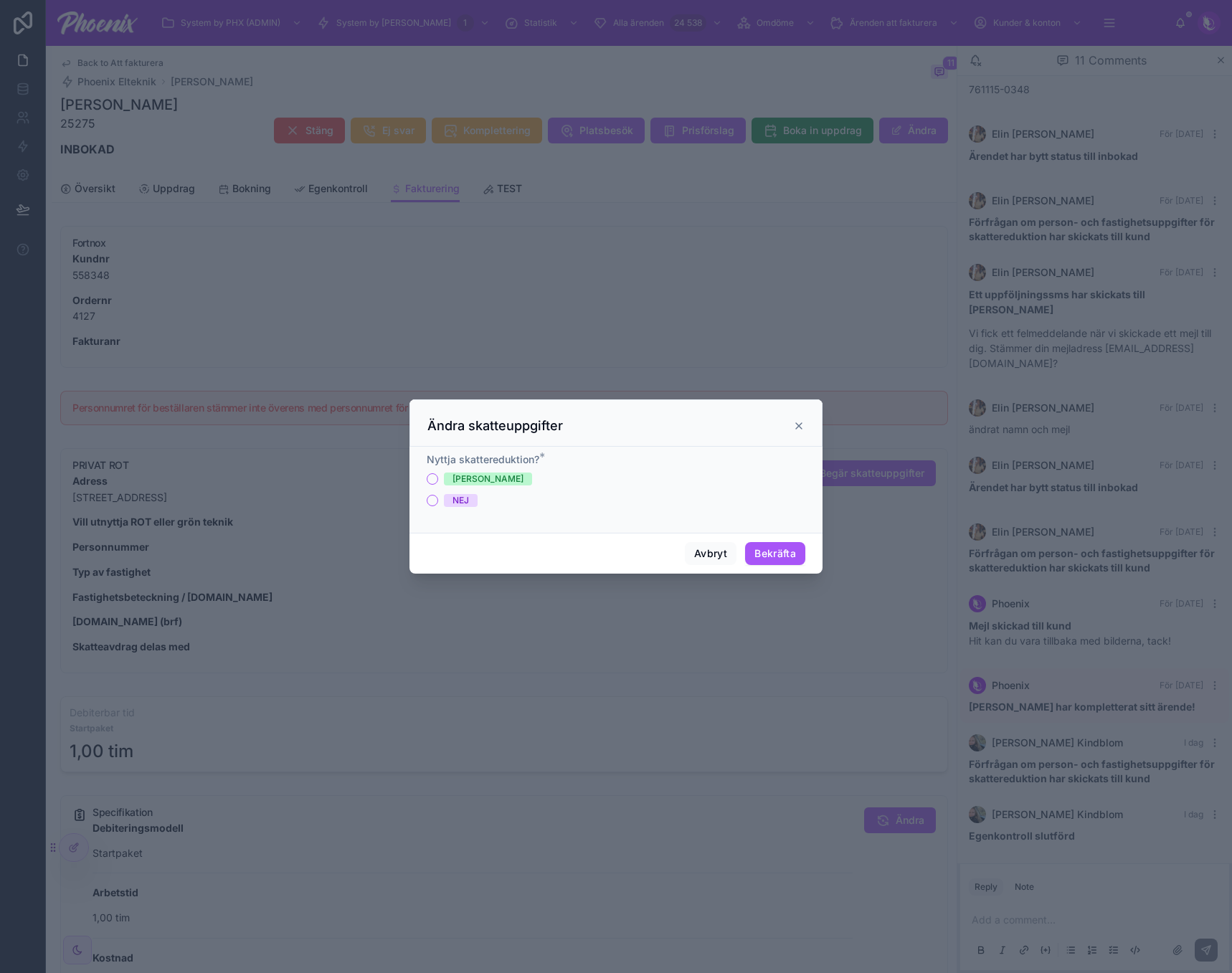
click at [466, 478] on span "[PERSON_NAME]" at bounding box center [488, 478] width 88 height 13
click at [438, 478] on button "[PERSON_NAME]" at bounding box center [432, 478] width 11 height 11
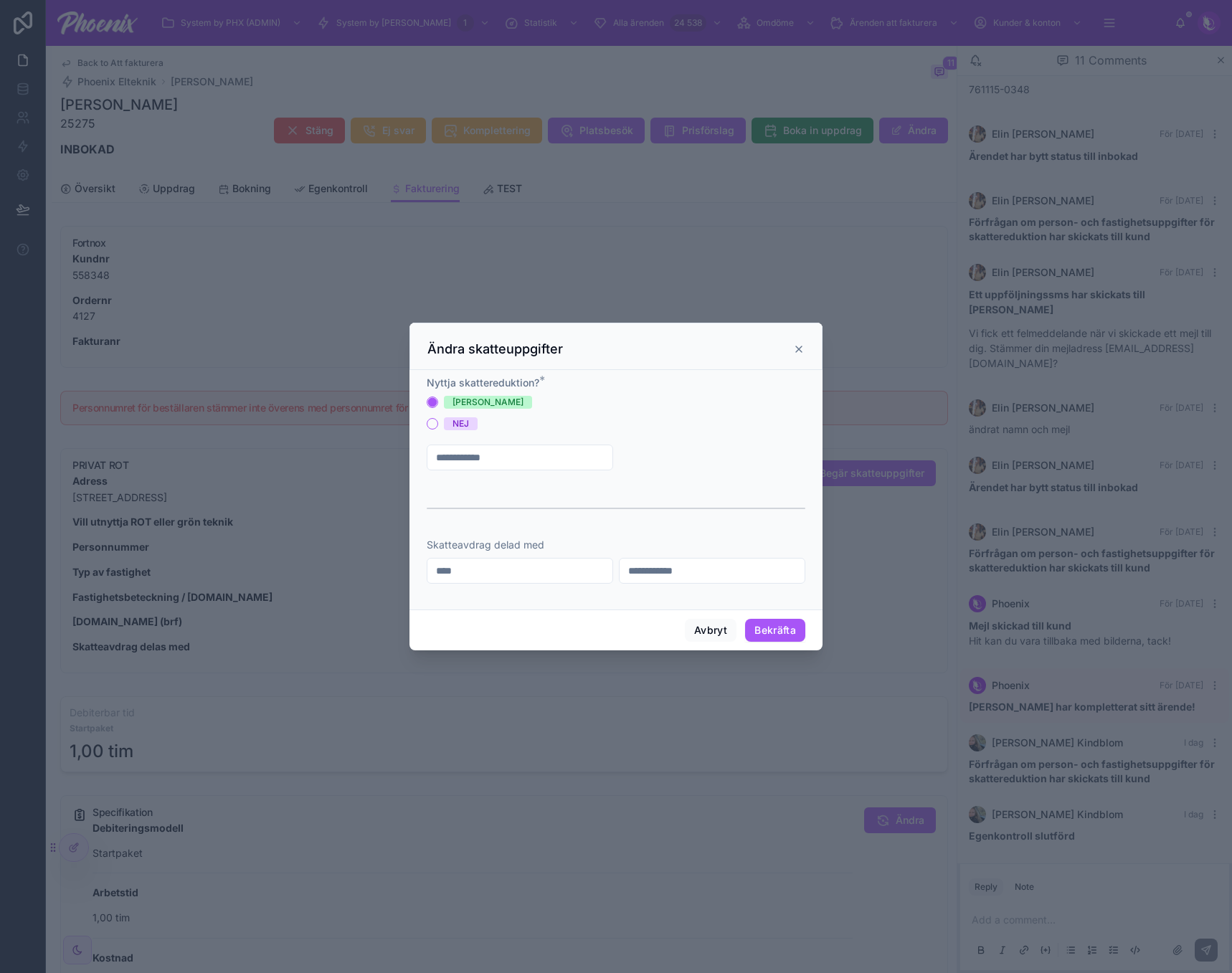
click at [512, 448] on input "text" at bounding box center [519, 457] width 185 height 20
paste input "**********"
type input "**********"
click at [667, 462] on span "Typ av fastighet" at bounding box center [669, 457] width 78 height 15
click at [672, 527] on div "HUS" at bounding box center [711, 534] width 179 height 20
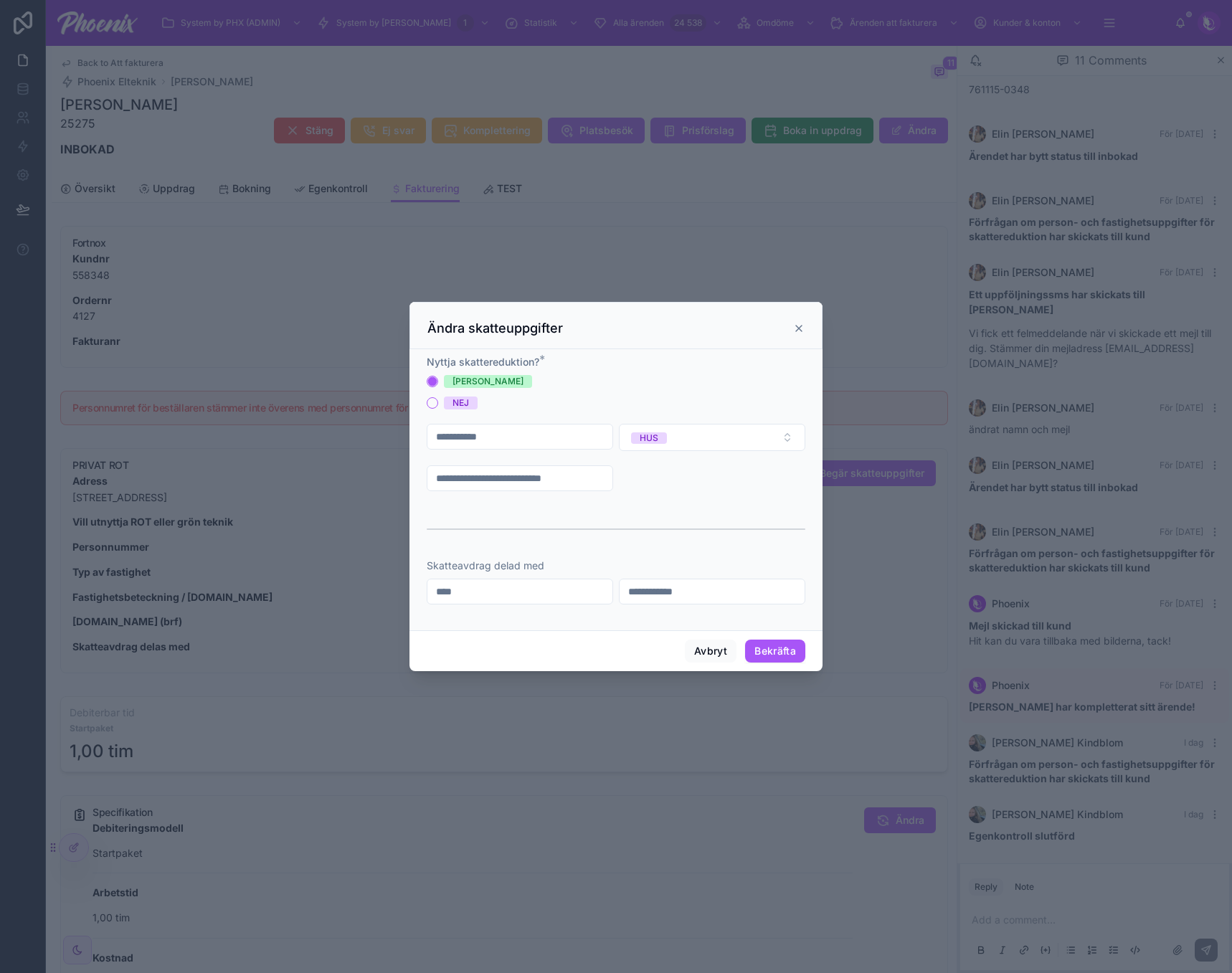
drag, startPoint x: 560, startPoint y: 480, endPoint x: 573, endPoint y: 489, distance: 15.8
click at [560, 480] on input "text" at bounding box center [519, 478] width 185 height 20
paste input "**********"
type input "**********"
drag, startPoint x: 758, startPoint y: 642, endPoint x: 1227, endPoint y: 669, distance: 469.8
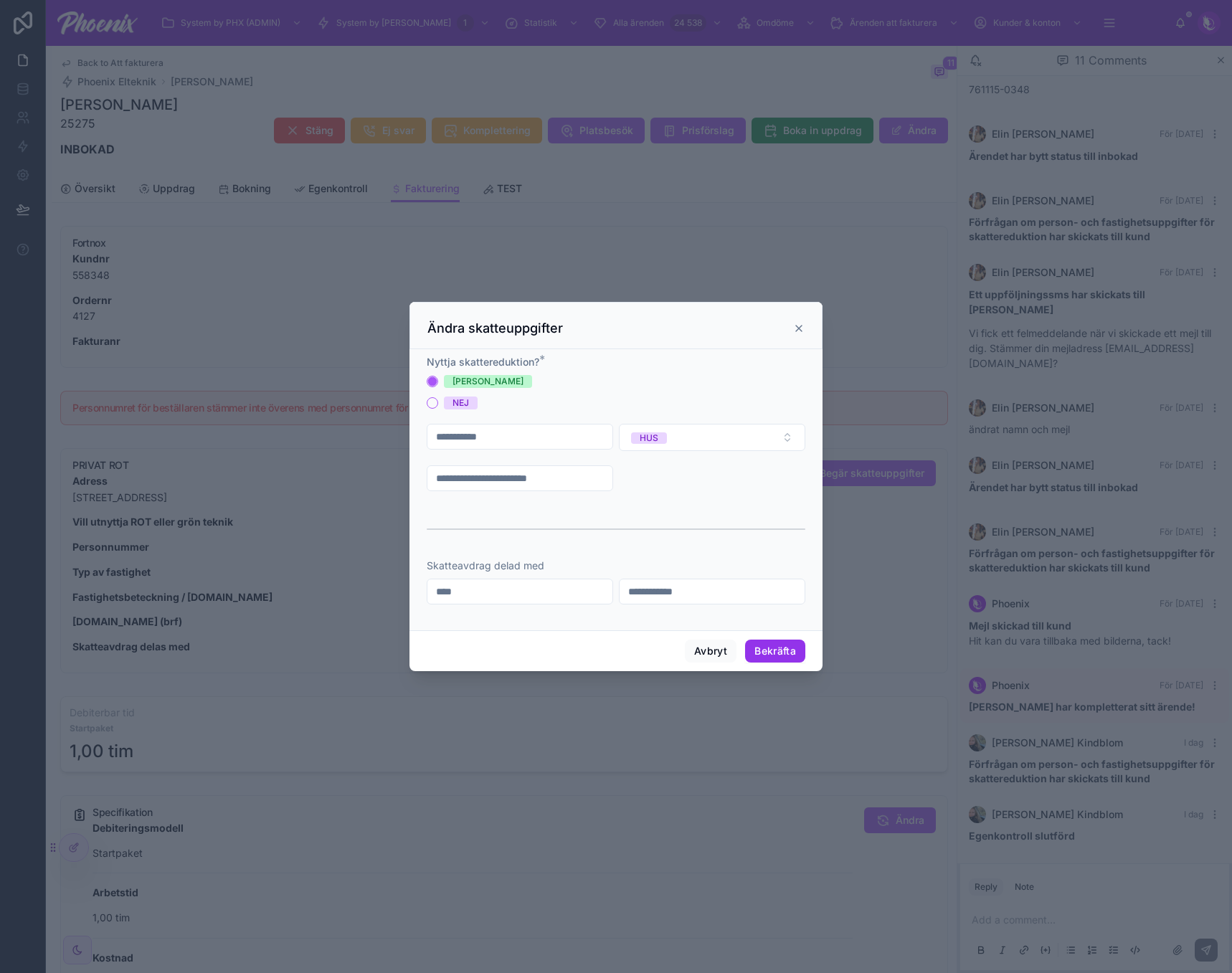
click at [758, 642] on button "Bekräfta" at bounding box center [775, 650] width 60 height 23
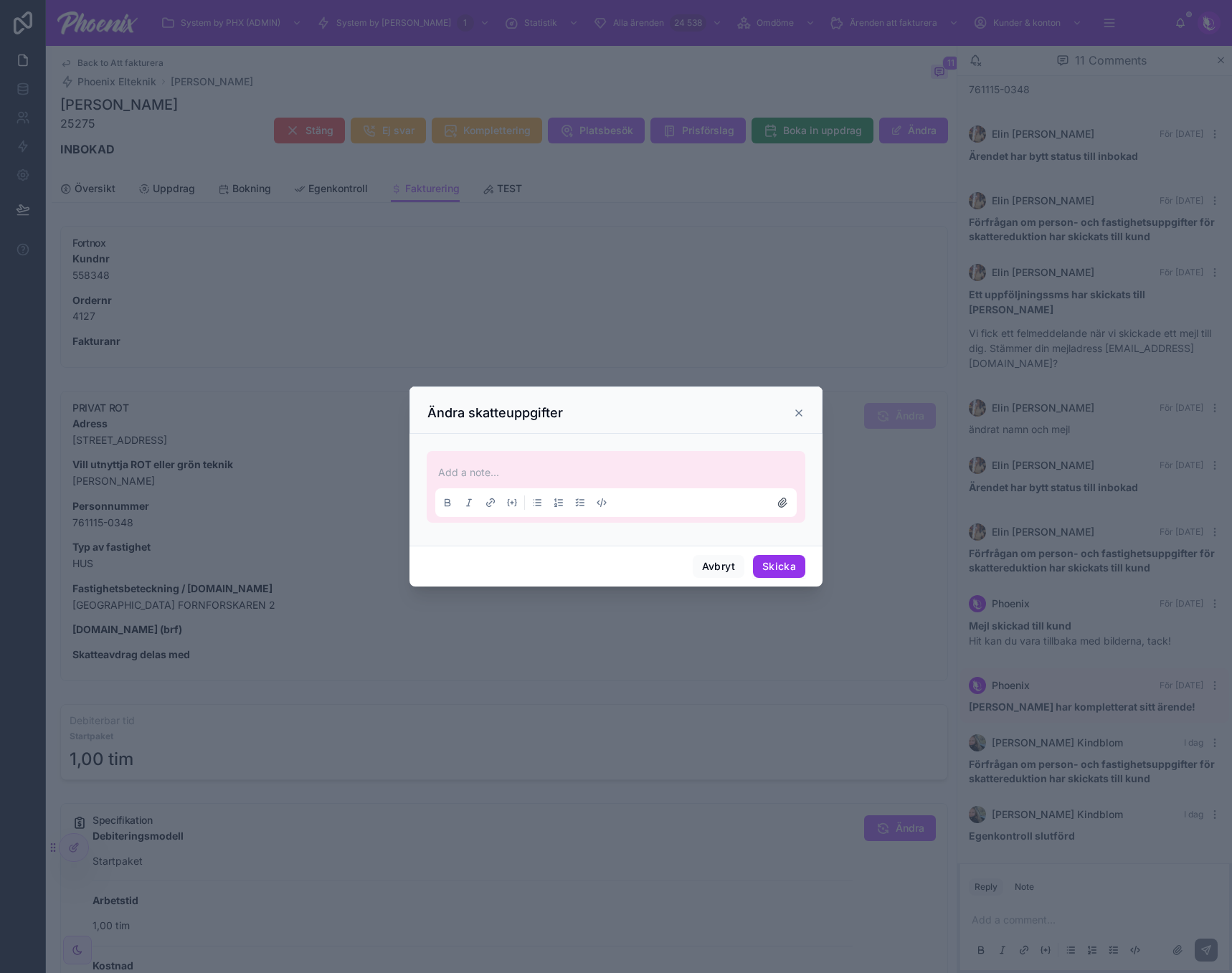
click at [780, 555] on button "Skicka" at bounding box center [779, 567] width 52 height 23
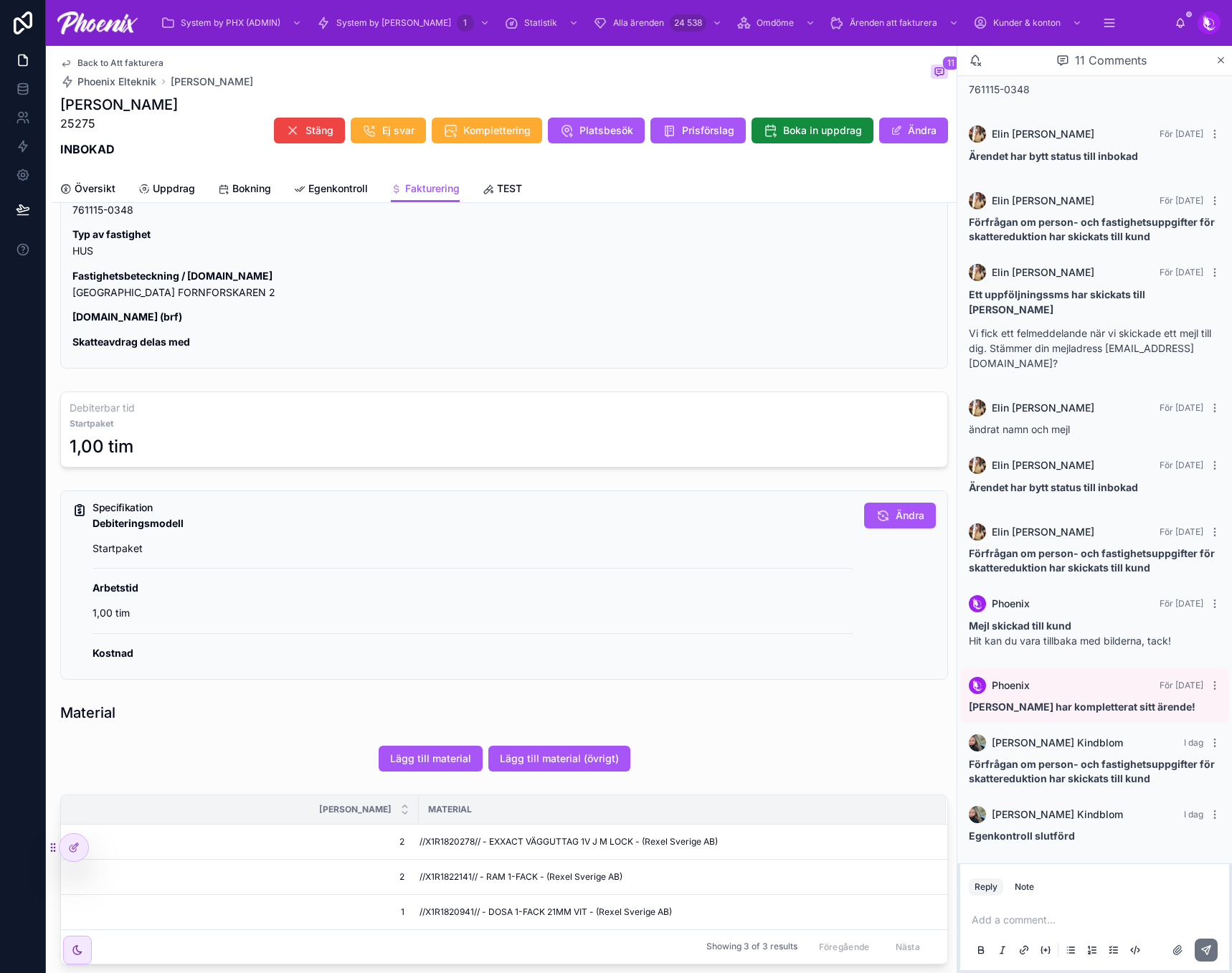
scroll to position [430, 0]
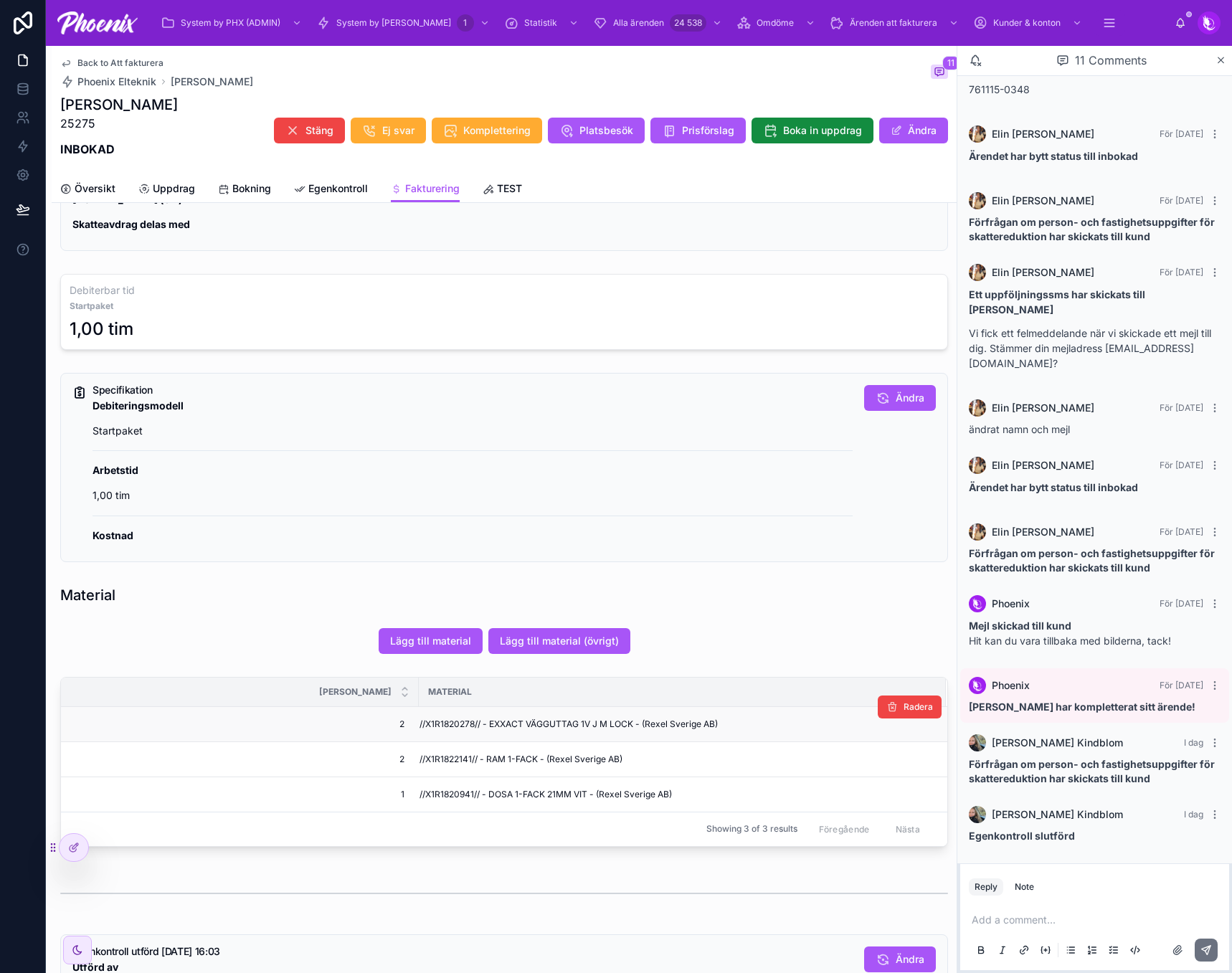
click at [471, 733] on td "//X1R1820278// - EXXACT VÄGGUTTAG 1V J M LOCK - (Rexel Sverige AB)" at bounding box center [682, 723] width 527 height 35
click at [471, 732] on td "//X1R1820278// - EXXACT VÄGGUTTAG 1V J M LOCK - (Rexel Sverige AB)" at bounding box center [682, 723] width 527 height 35
click at [444, 755] on span "//X1R1822141// - RAM 1-FACK - (Rexel Sverige AB)" at bounding box center [520, 759] width 203 height 11
click at [448, 790] on span "//X1R1820941// - DOSA 1-FACK 21MM VIT - (Rexel Sverige AB)" at bounding box center [545, 794] width 252 height 11
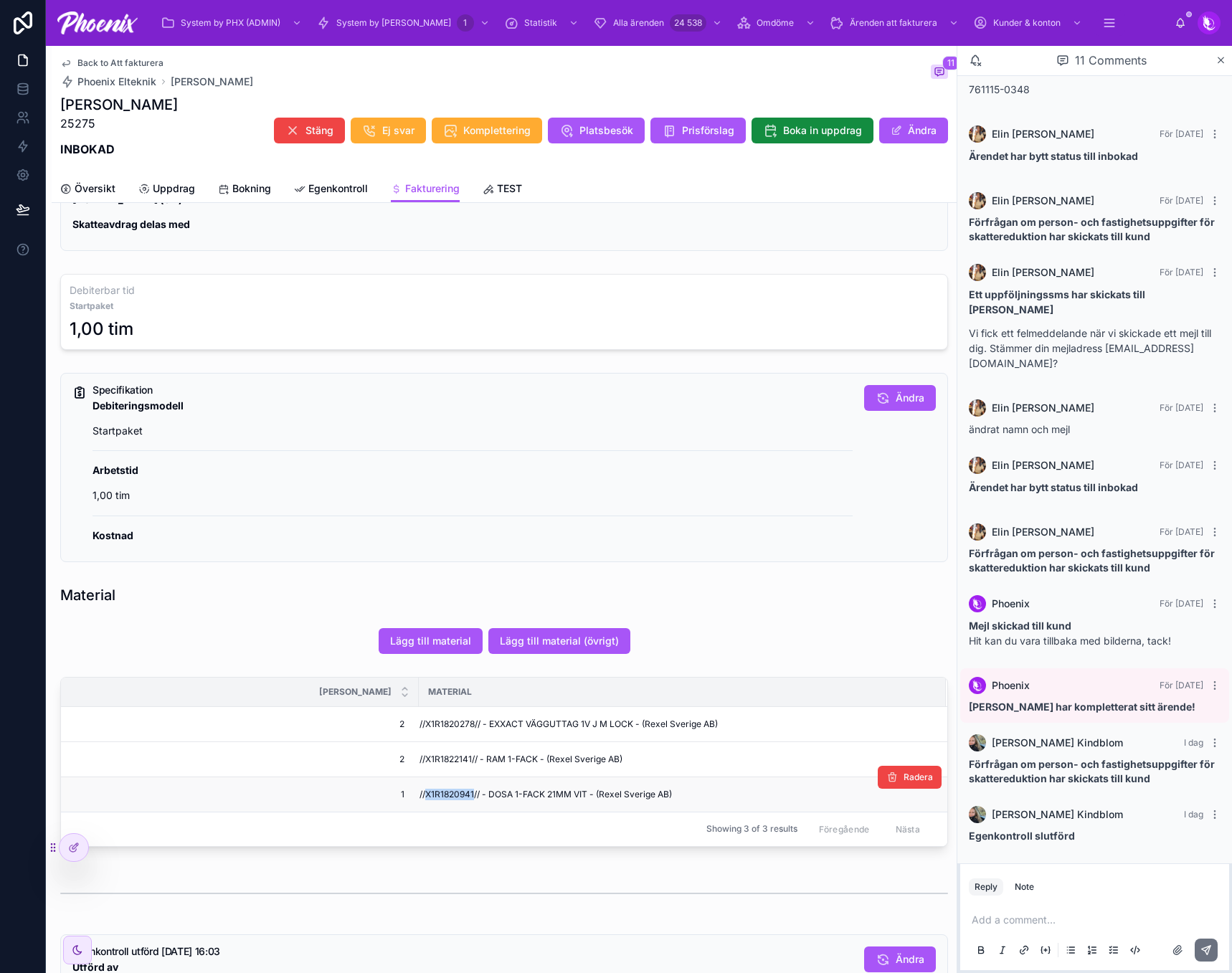
click at [448, 790] on span "//X1R1820941// - DOSA 1-FACK 21MM VIT - (Rexel Sverige AB)" at bounding box center [545, 794] width 252 height 11
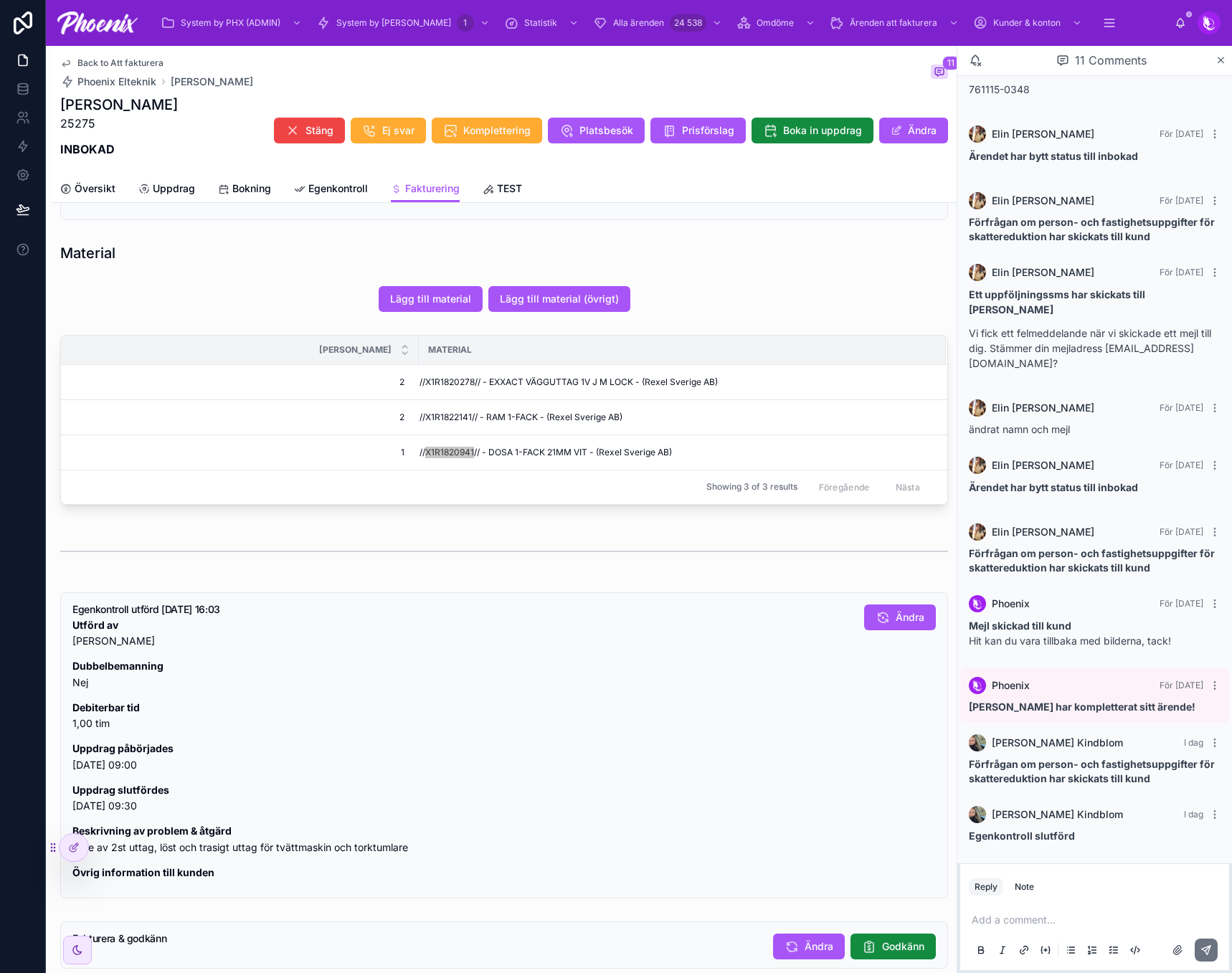
scroll to position [899, 0]
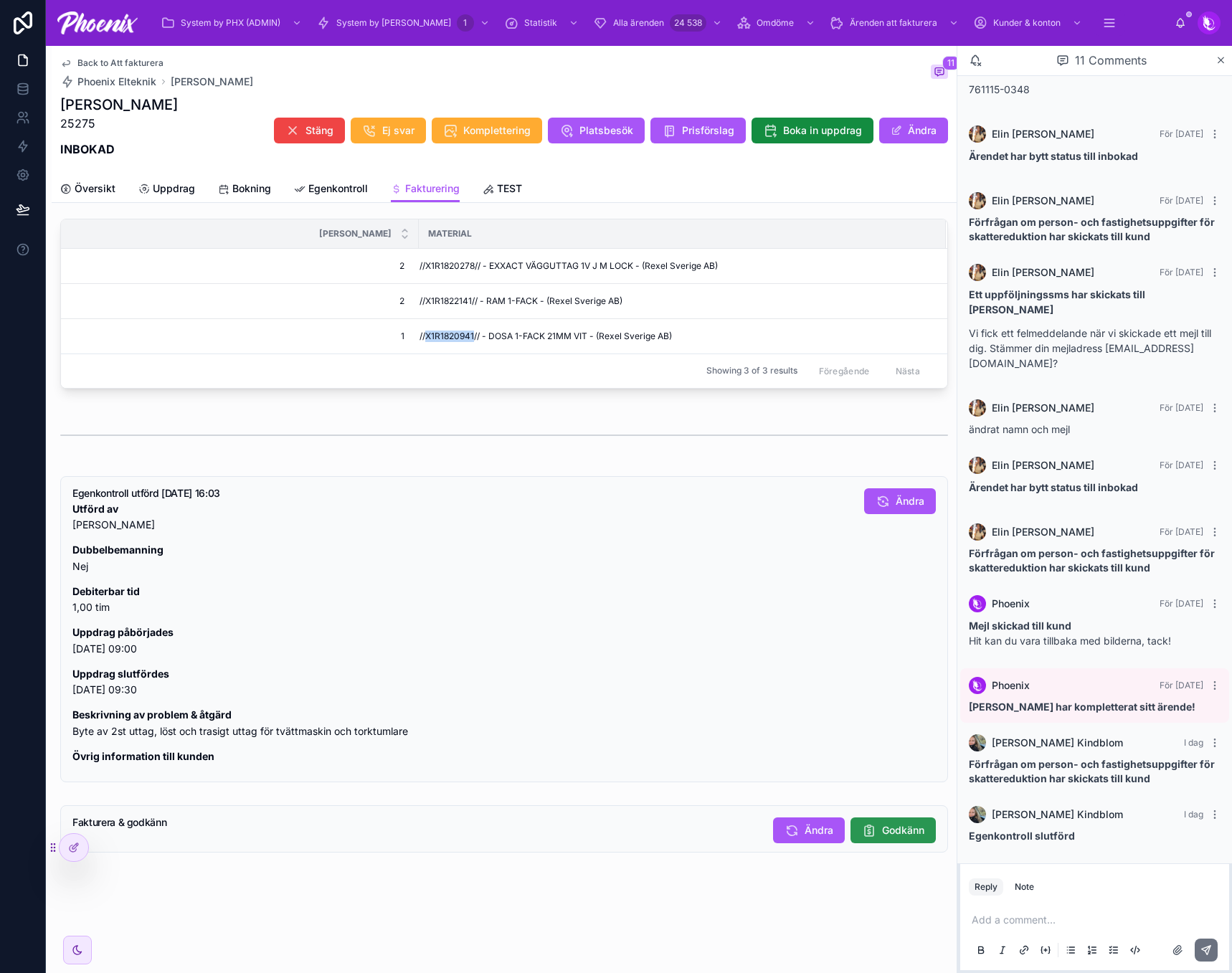
click at [880, 822] on button "Godkänn" at bounding box center [893, 830] width 86 height 26
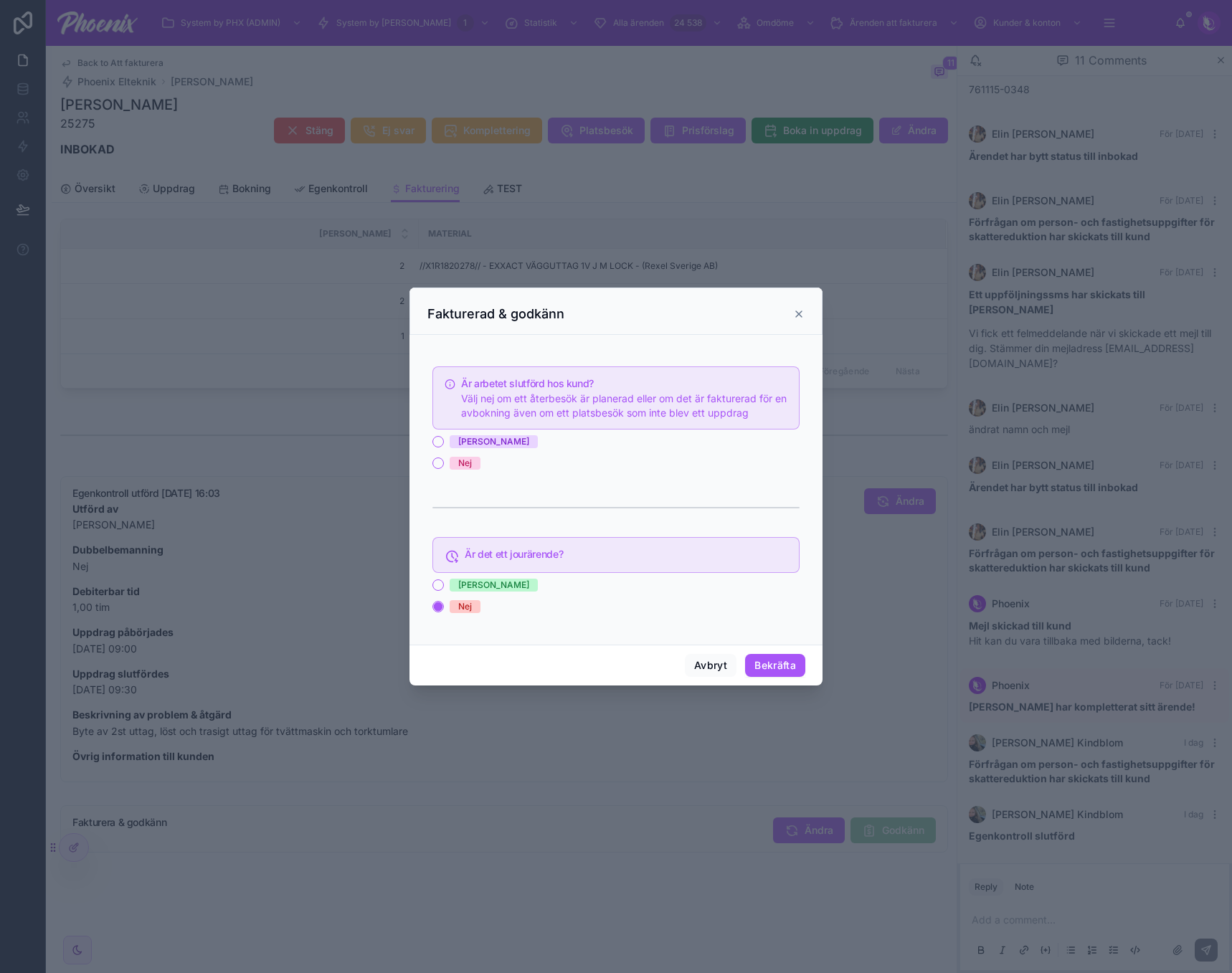
click at [435, 436] on div "[PERSON_NAME]" at bounding box center [615, 442] width 367 height 13
click at [435, 436] on button "[PERSON_NAME]" at bounding box center [437, 441] width 11 height 11
click at [788, 670] on button "Bekräfta" at bounding box center [775, 665] width 60 height 23
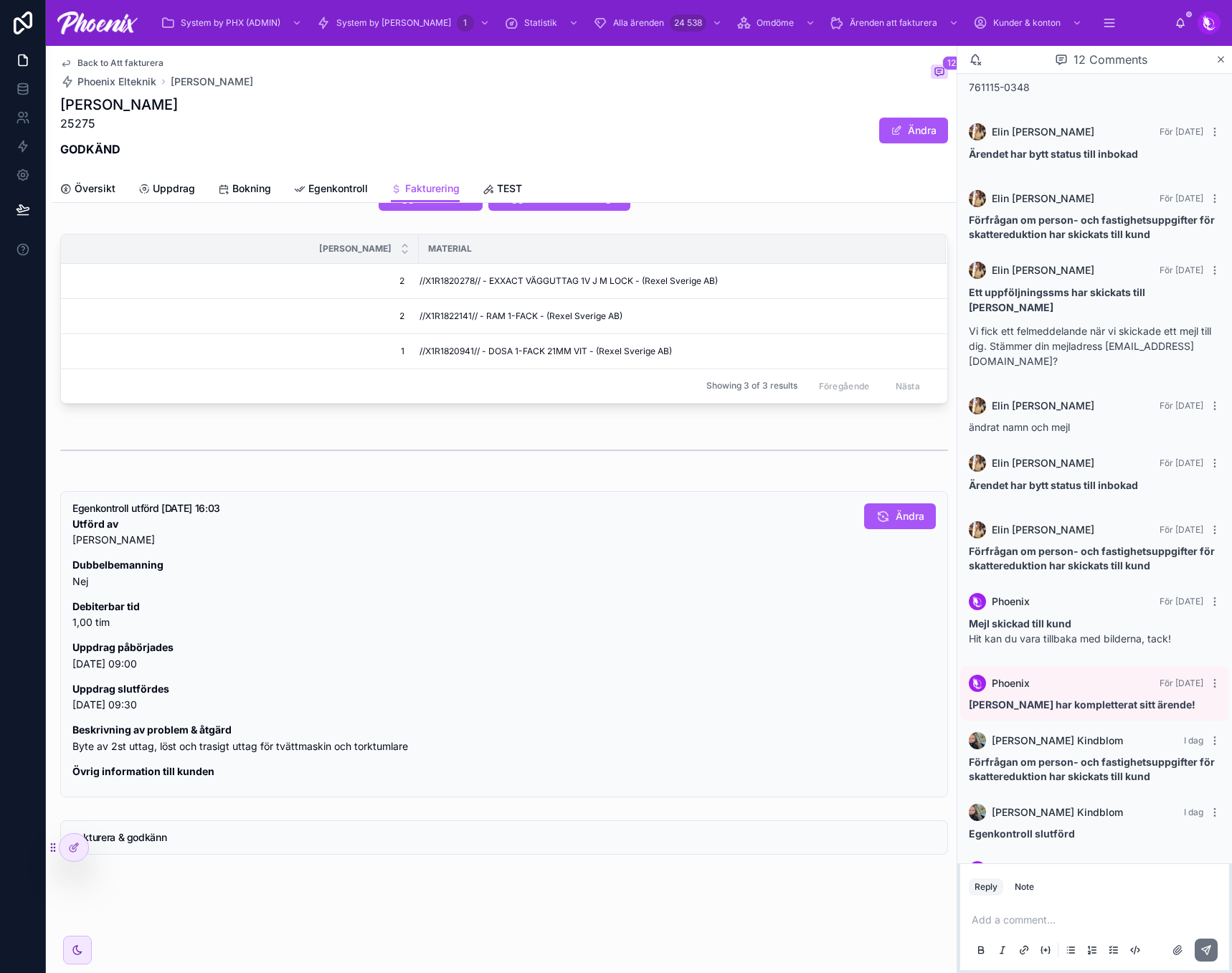
scroll to position [887, 0]
drag, startPoint x: 705, startPoint y: 191, endPoint x: 710, endPoint y: 181, distance: 11.2
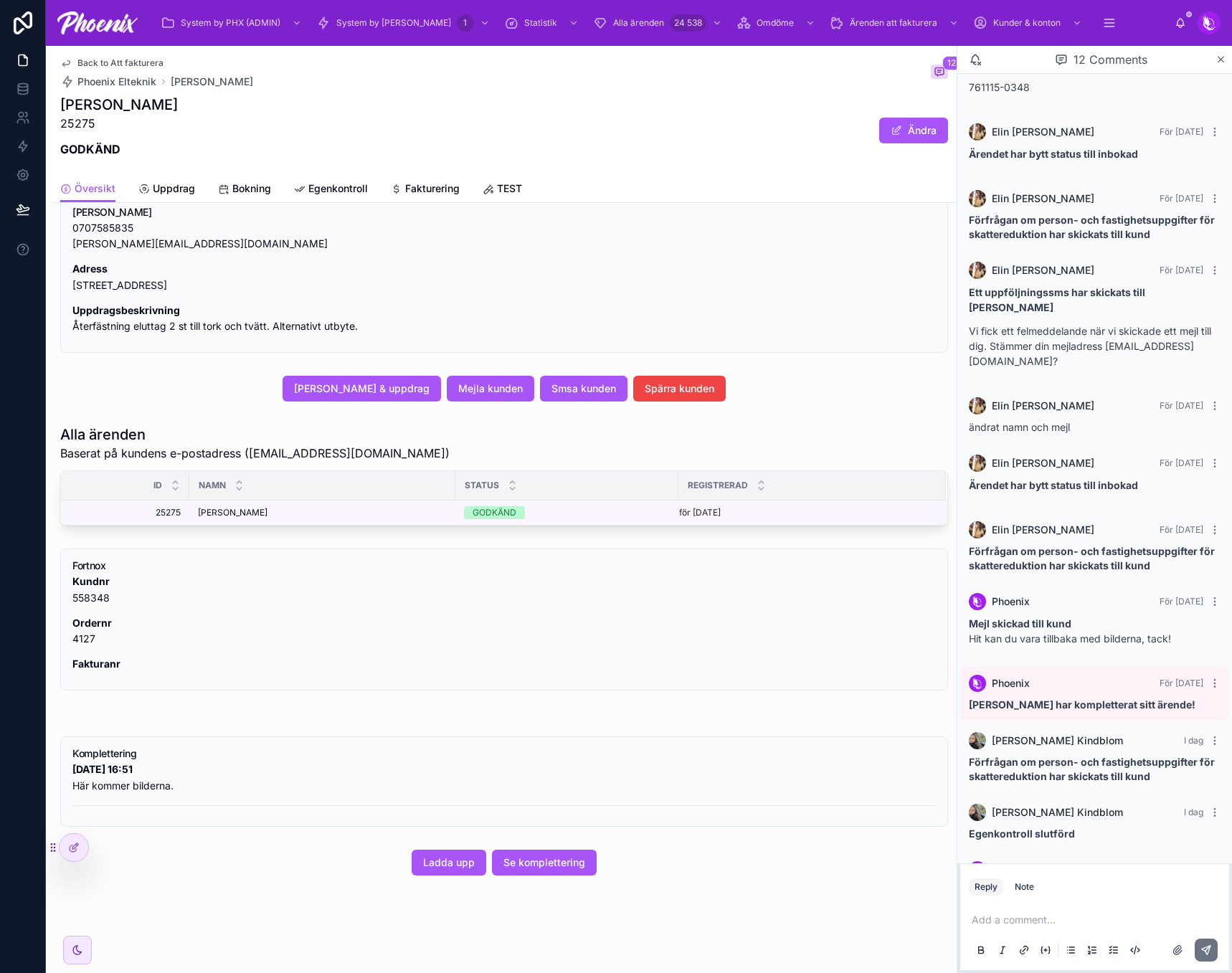
scroll to position [412, 0]
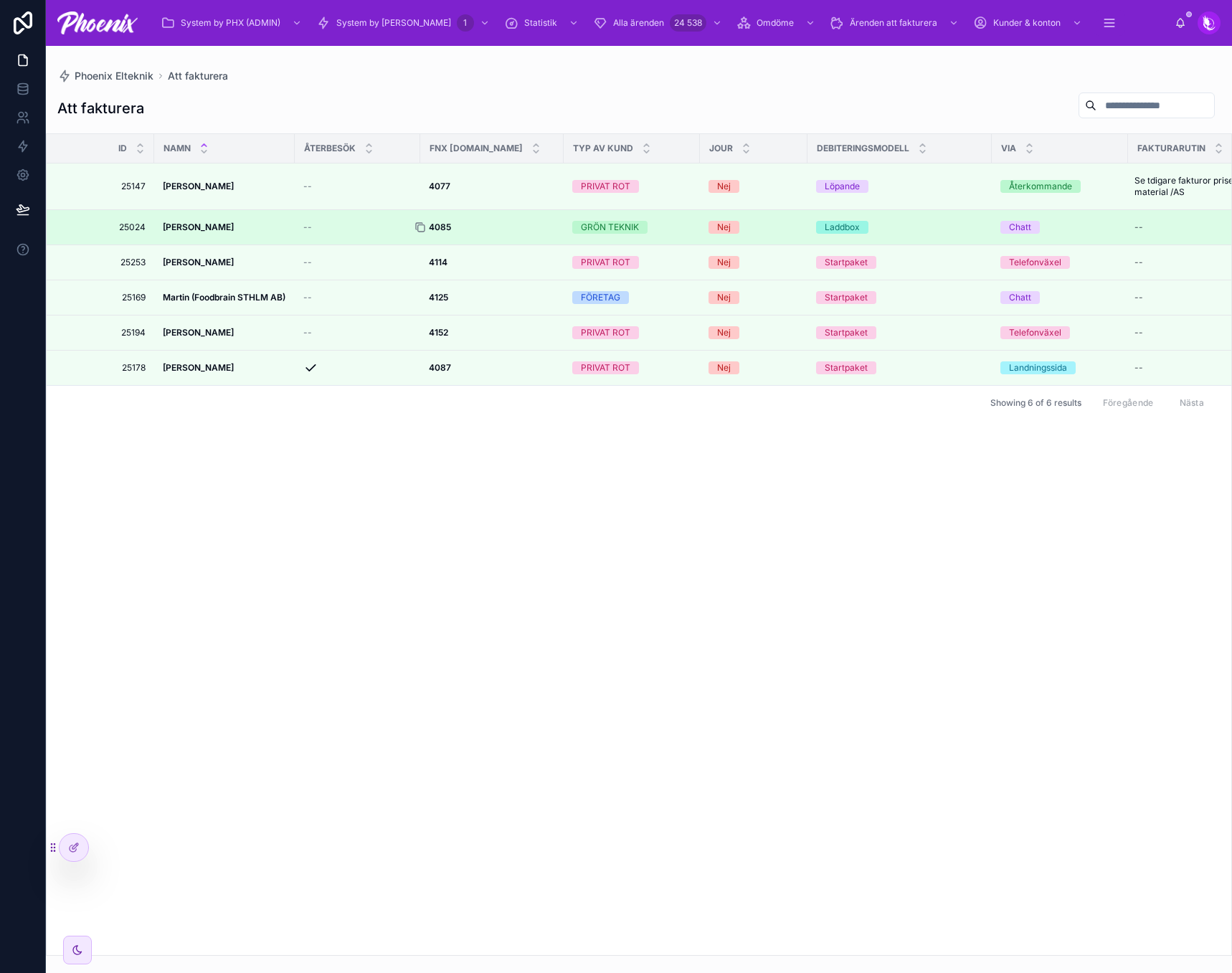
click at [419, 225] on icon at bounding box center [421, 228] width 7 height 7
click at [449, 228] on strong "4085" at bounding box center [440, 227] width 22 height 11
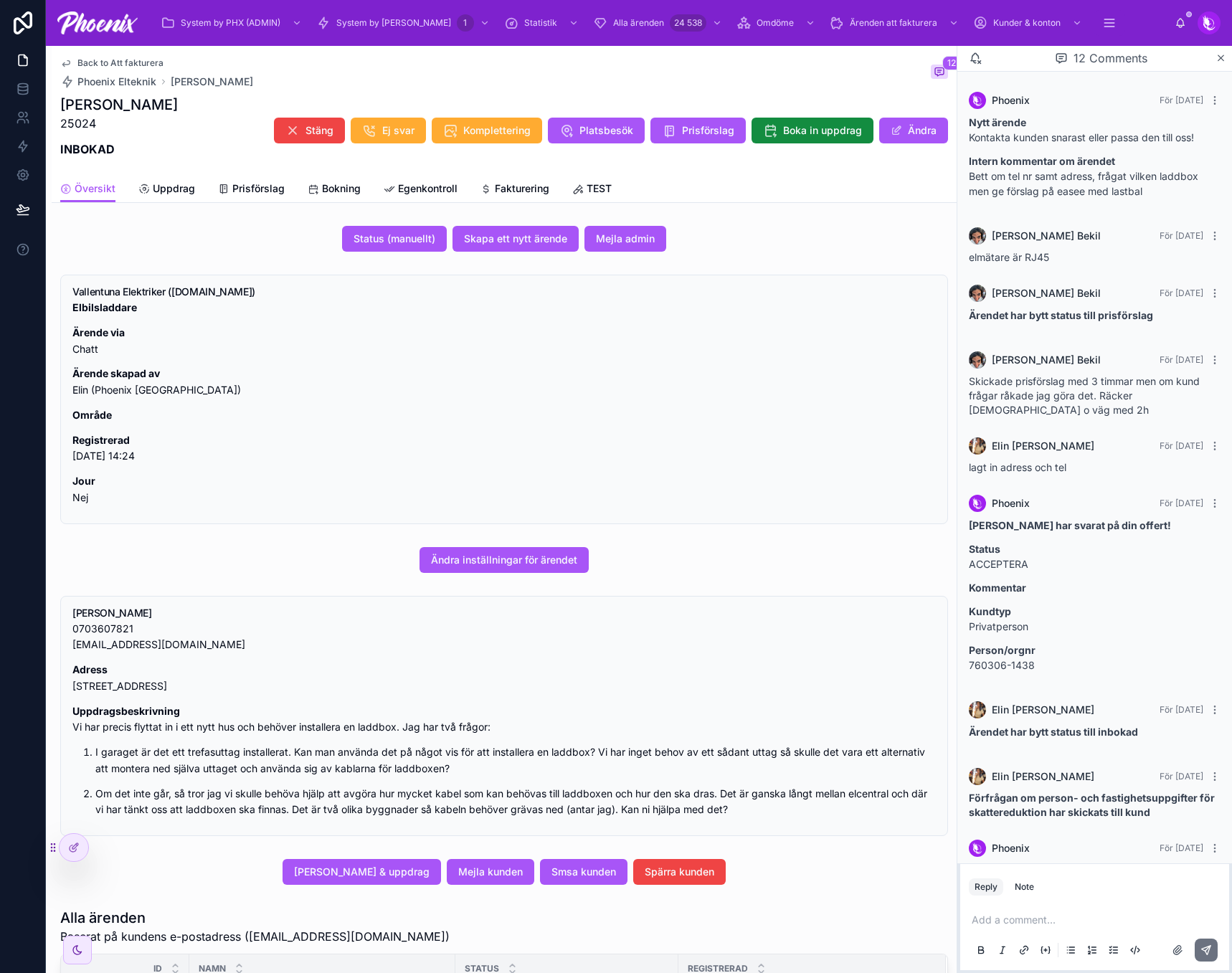
scroll to position [277, 0]
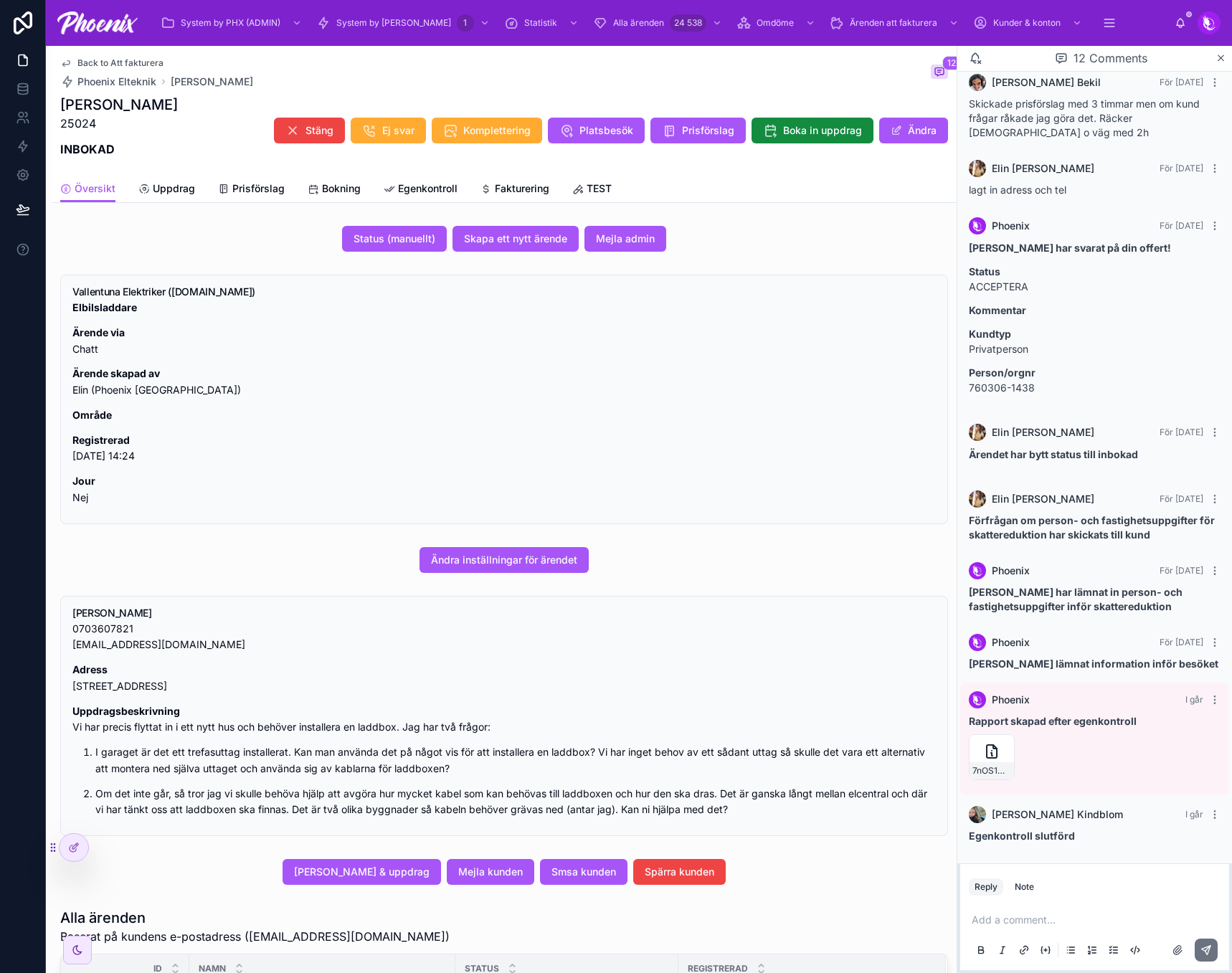
click at [529, 175] on div "Översikt Uppdrag Prisförslag Bokning Egenkontroll Fakturering TEST" at bounding box center [503, 188] width 887 height 27
click at [527, 184] on span "Fakturering" at bounding box center [522, 188] width 55 height 15
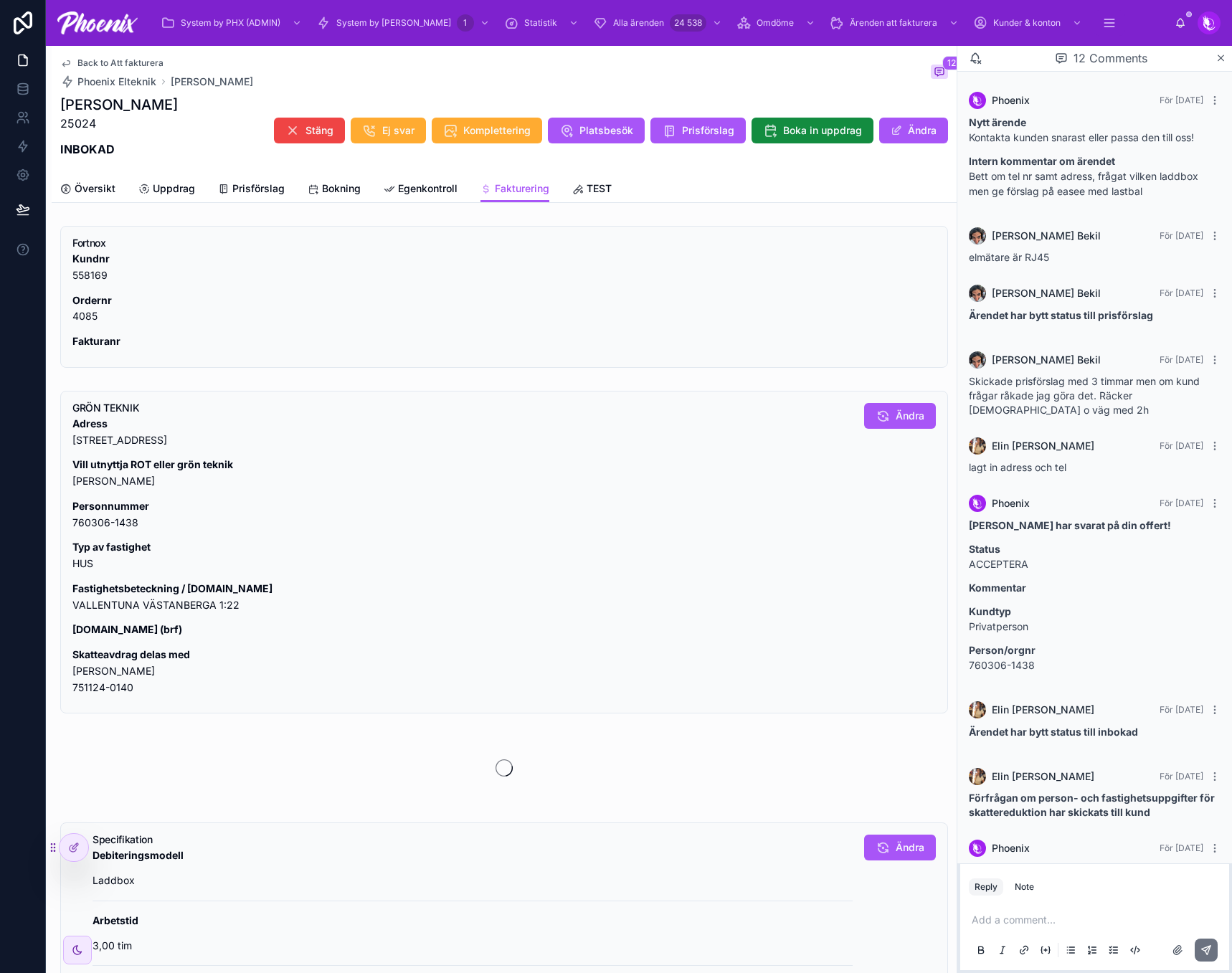
scroll to position [277, 0]
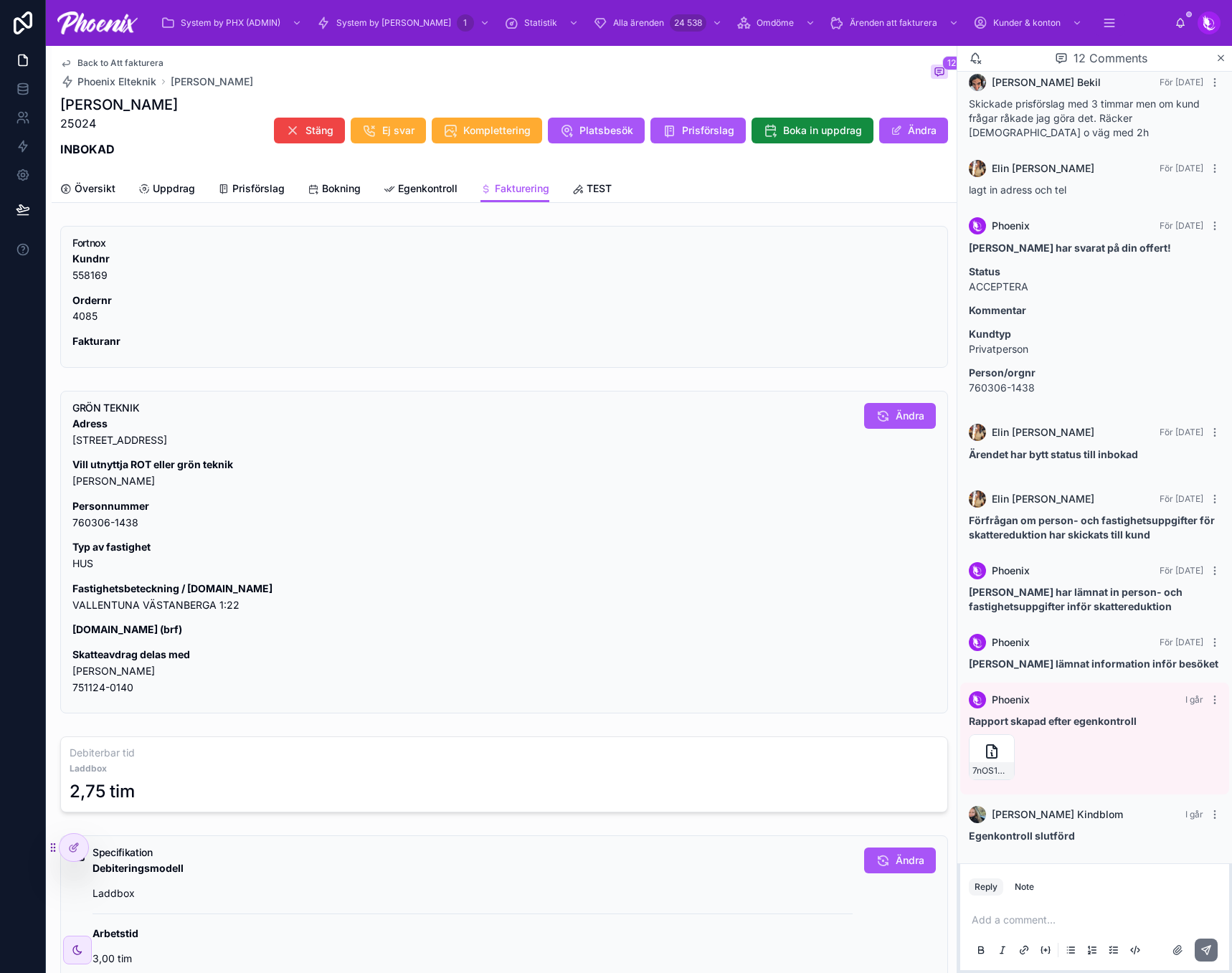
click at [164, 604] on p "Fastighetsbeteckning / [DOMAIN_NAME] [GEOGRAPHIC_DATA] [GEOGRAPHIC_DATA] 1:22" at bounding box center [463, 597] width 780 height 33
click at [84, 664] on p "Skatteavdrag delas med [PERSON_NAME] 751124-0140" at bounding box center [463, 671] width 780 height 49
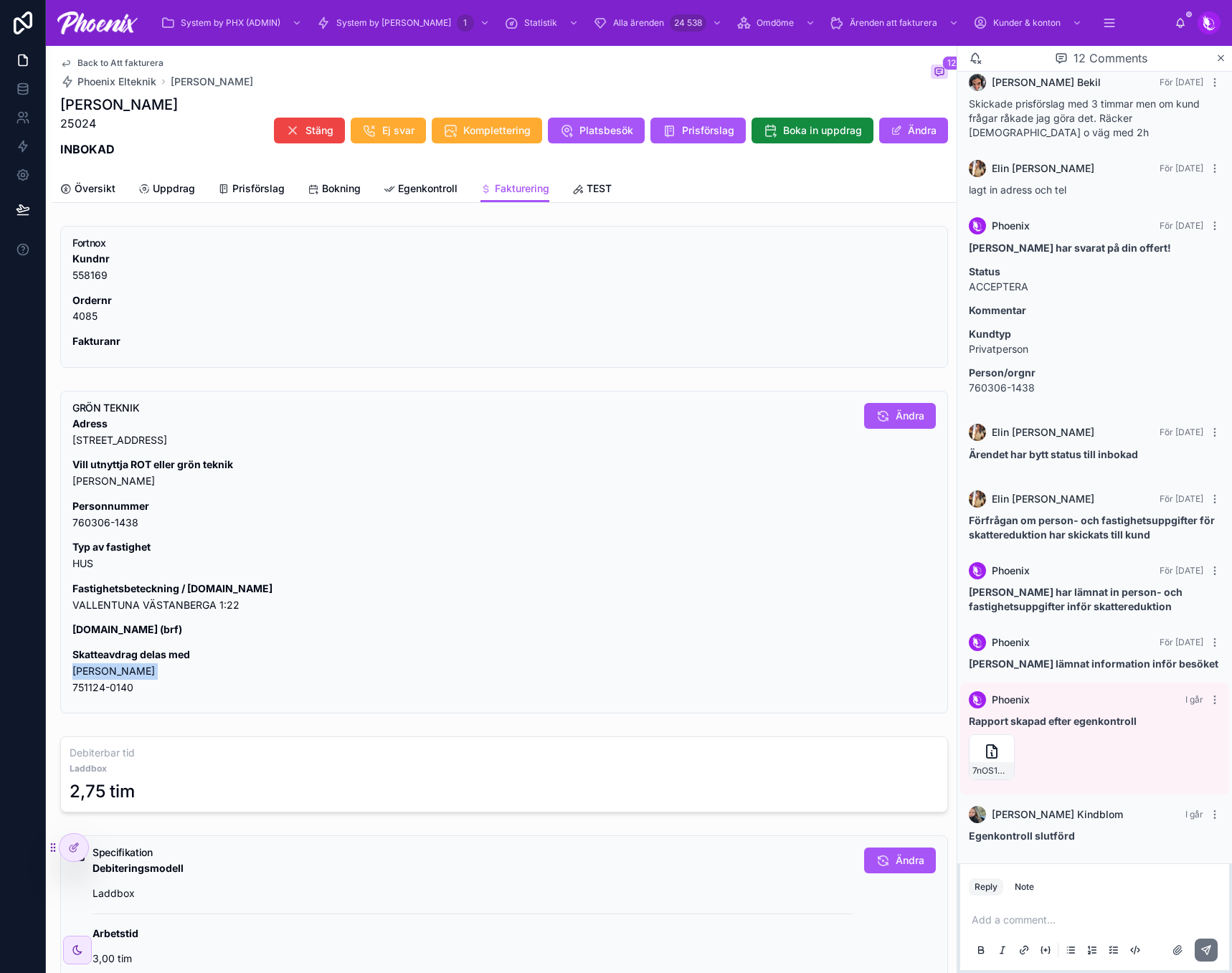
drag, startPoint x: 84, startPoint y: 664, endPoint x: 784, endPoint y: 553, distance: 708.7
click at [85, 664] on p "Skatteavdrag delas med [PERSON_NAME] 751124-0140" at bounding box center [463, 671] width 780 height 49
click at [103, 687] on p "Skatteavdrag delas med [PERSON_NAME] 751124-0140" at bounding box center [463, 671] width 780 height 49
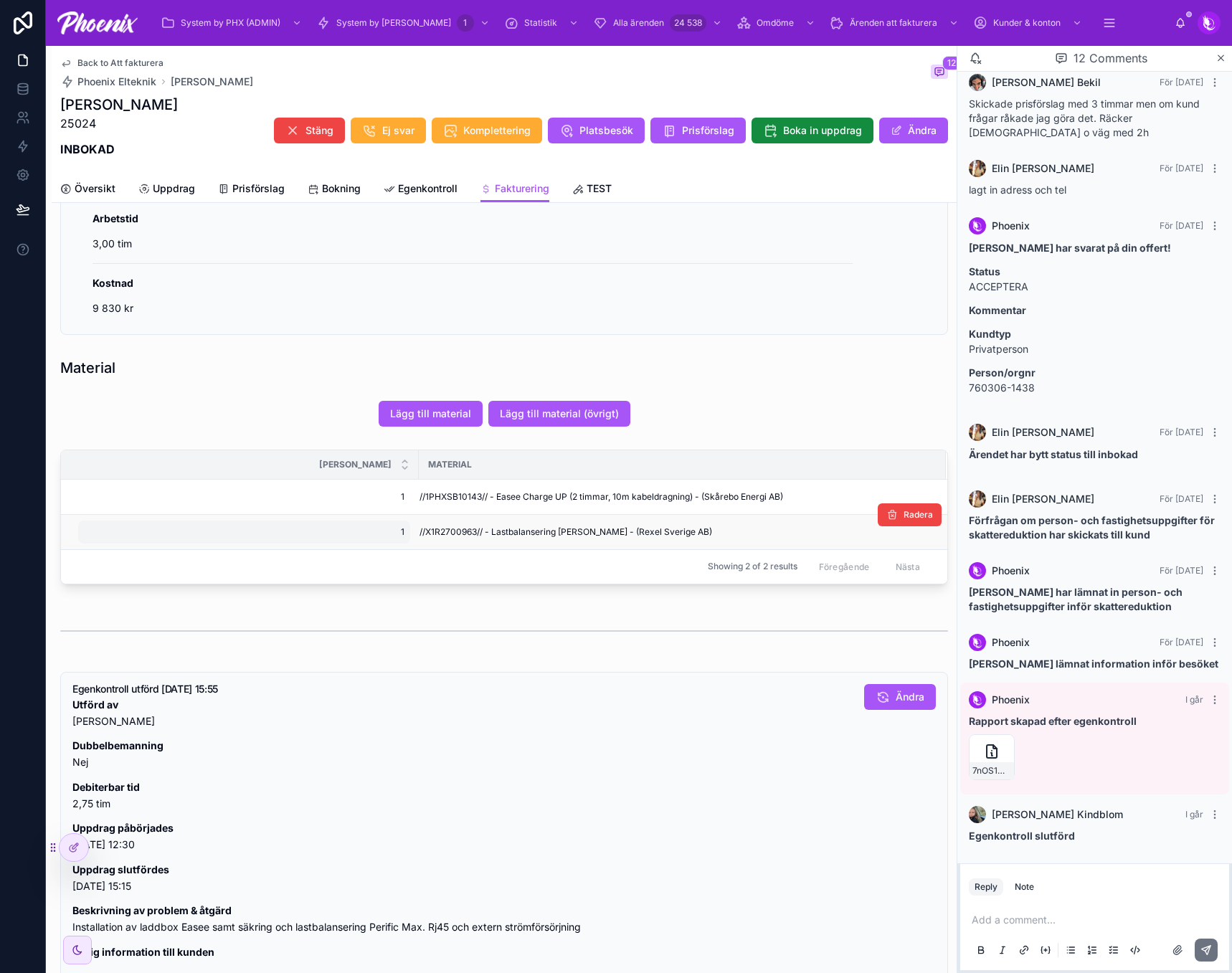
scroll to position [717, 0]
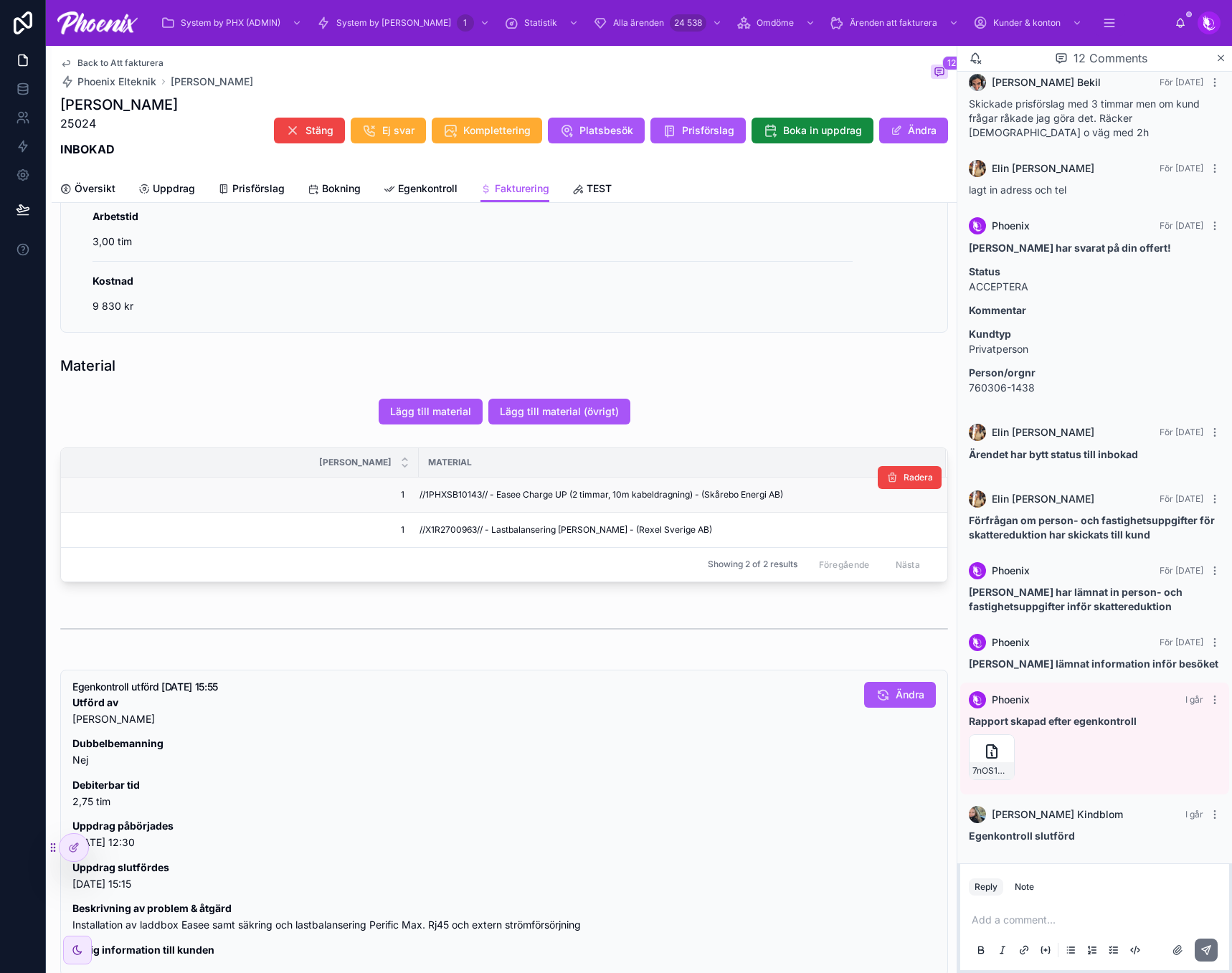
click at [463, 494] on span "//1PHXSB10143// - Easee Charge UP (2 timmar, 10m kabeldragning) - (Skårebo Ener…" at bounding box center [601, 494] width 364 height 11
drag, startPoint x: 463, startPoint y: 494, endPoint x: 732, endPoint y: 523, distance: 270.6
click at [465, 494] on span "//1PHXSB10143// - Easee Charge UP (2 timmar, 10m kabeldragning) - (Skårebo Ener…" at bounding box center [601, 494] width 364 height 11
click at [452, 530] on span "//X1R2700963// - Lastbalansering [PERSON_NAME] - (Rexel Sverige AB)" at bounding box center [566, 530] width 293 height 11
drag, startPoint x: 452, startPoint y: 530, endPoint x: 521, endPoint y: 530, distance: 69.0
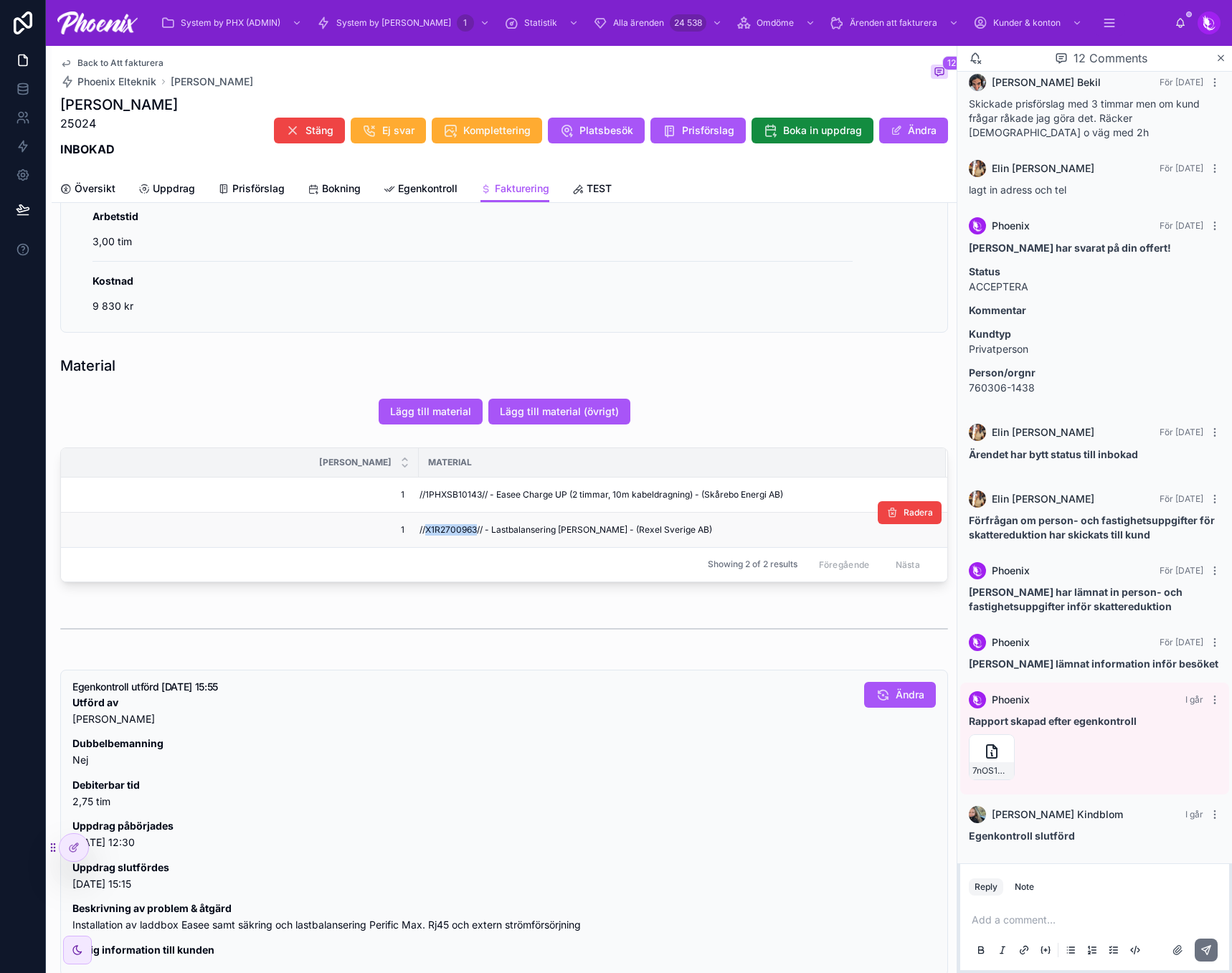
click at [453, 530] on span "//X1R2700963// - Lastbalansering [PERSON_NAME] - (Rexel Sverige AB)" at bounding box center [566, 530] width 293 height 11
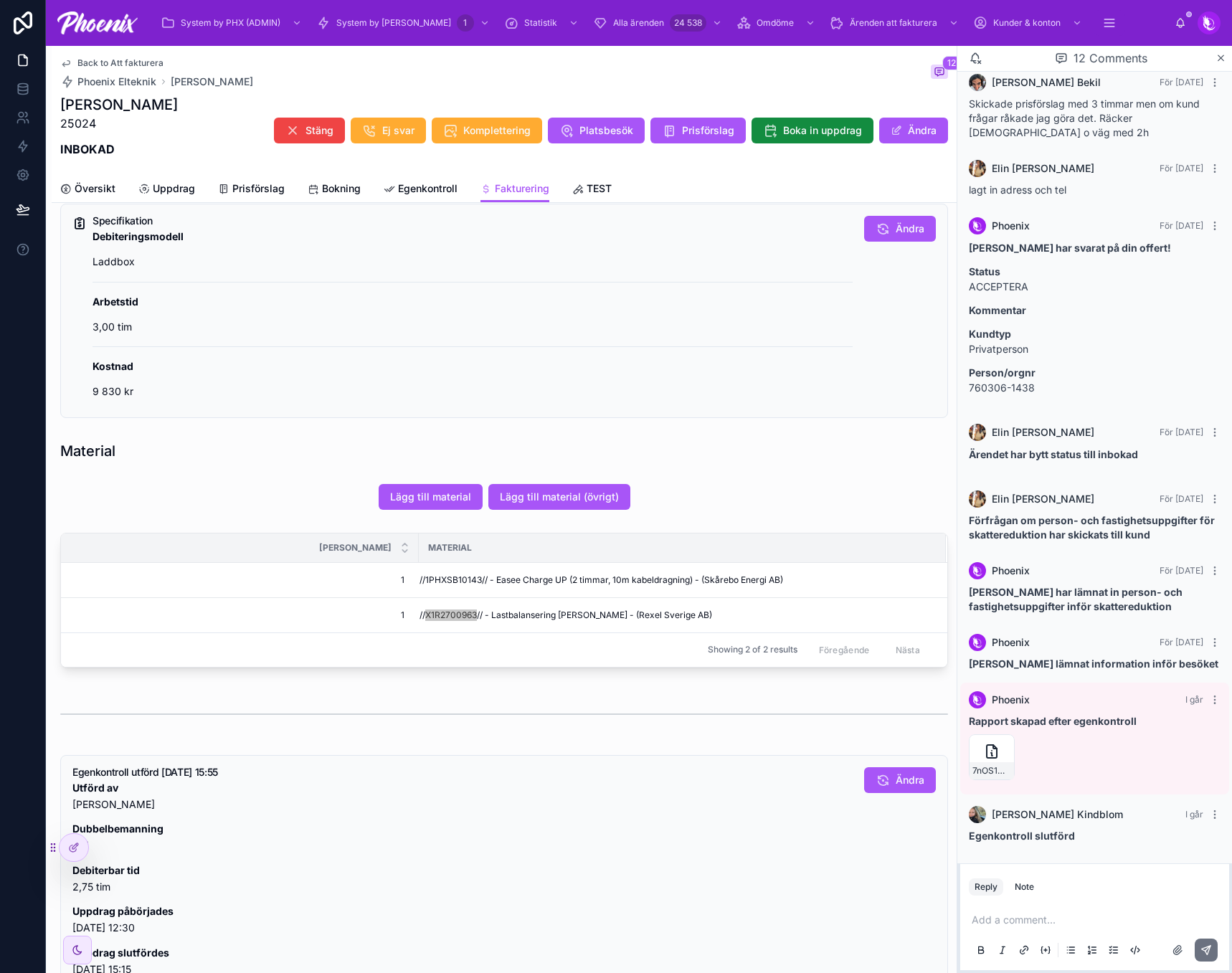
scroll to position [502, 0]
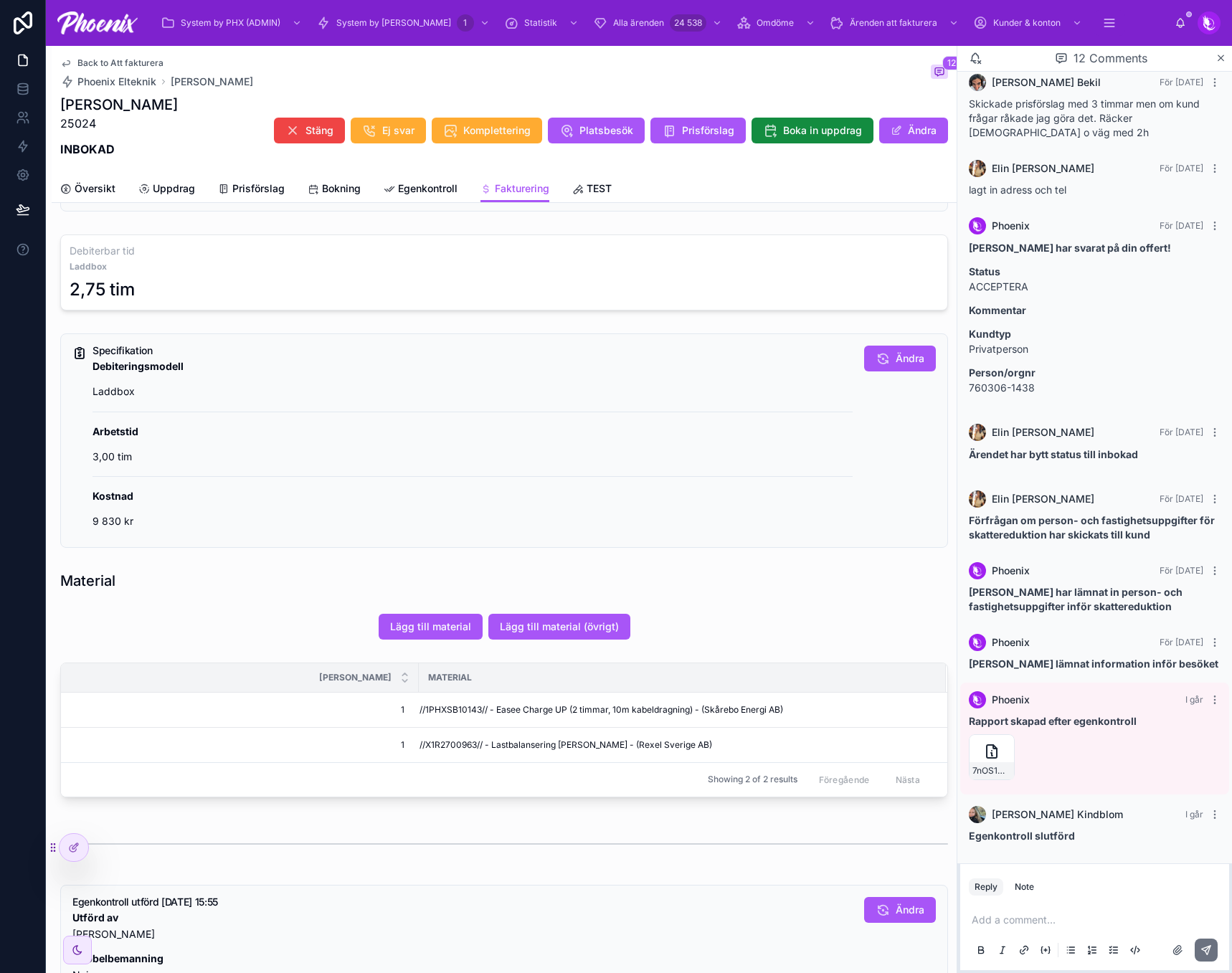
click at [400, 549] on div "Specifikation Debiteringsmodell Laddbox Arbetstid 3,00 tim Kostnad 9 830 kr Änd…" at bounding box center [503, 441] width 904 height 226
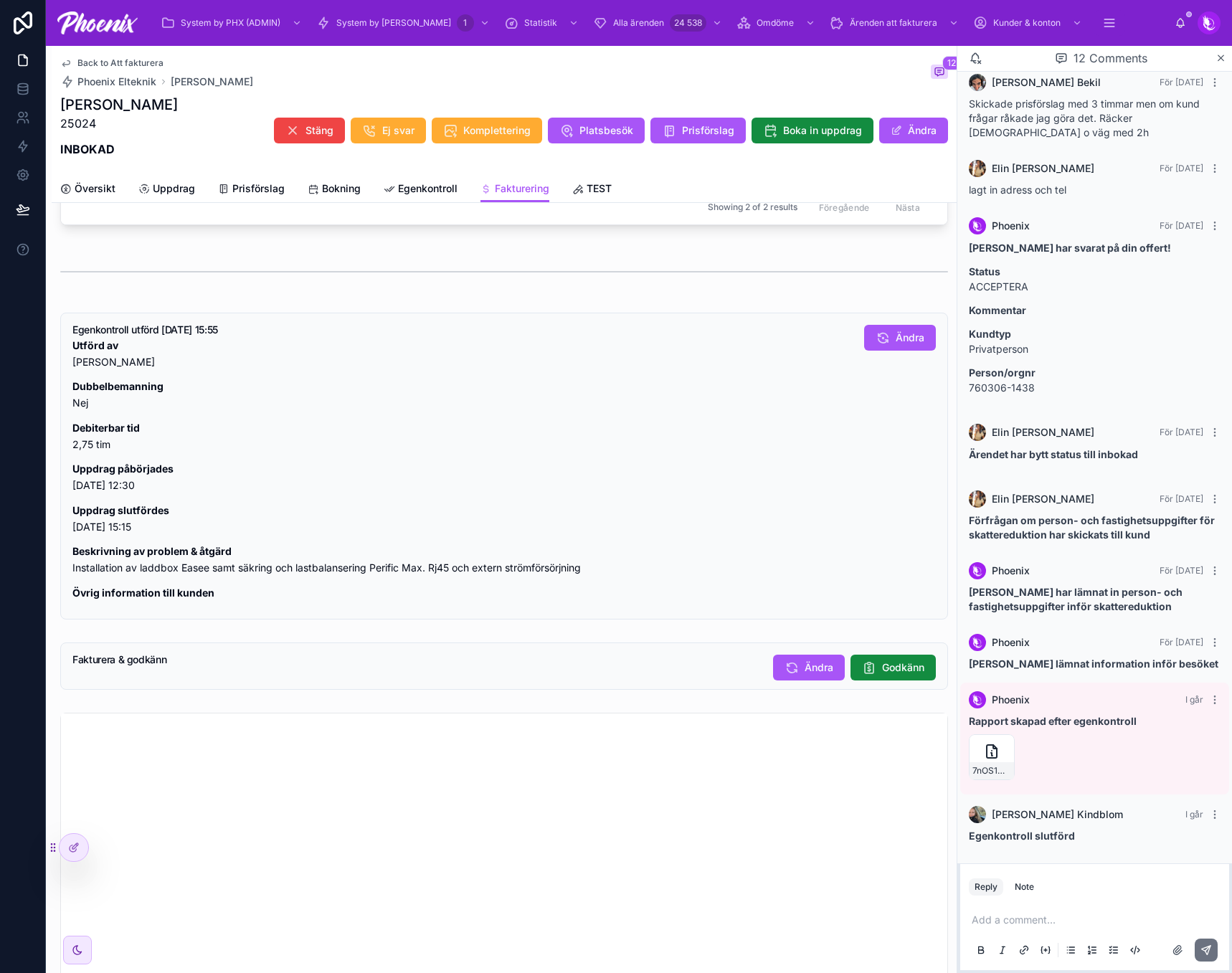
scroll to position [1148, 0]
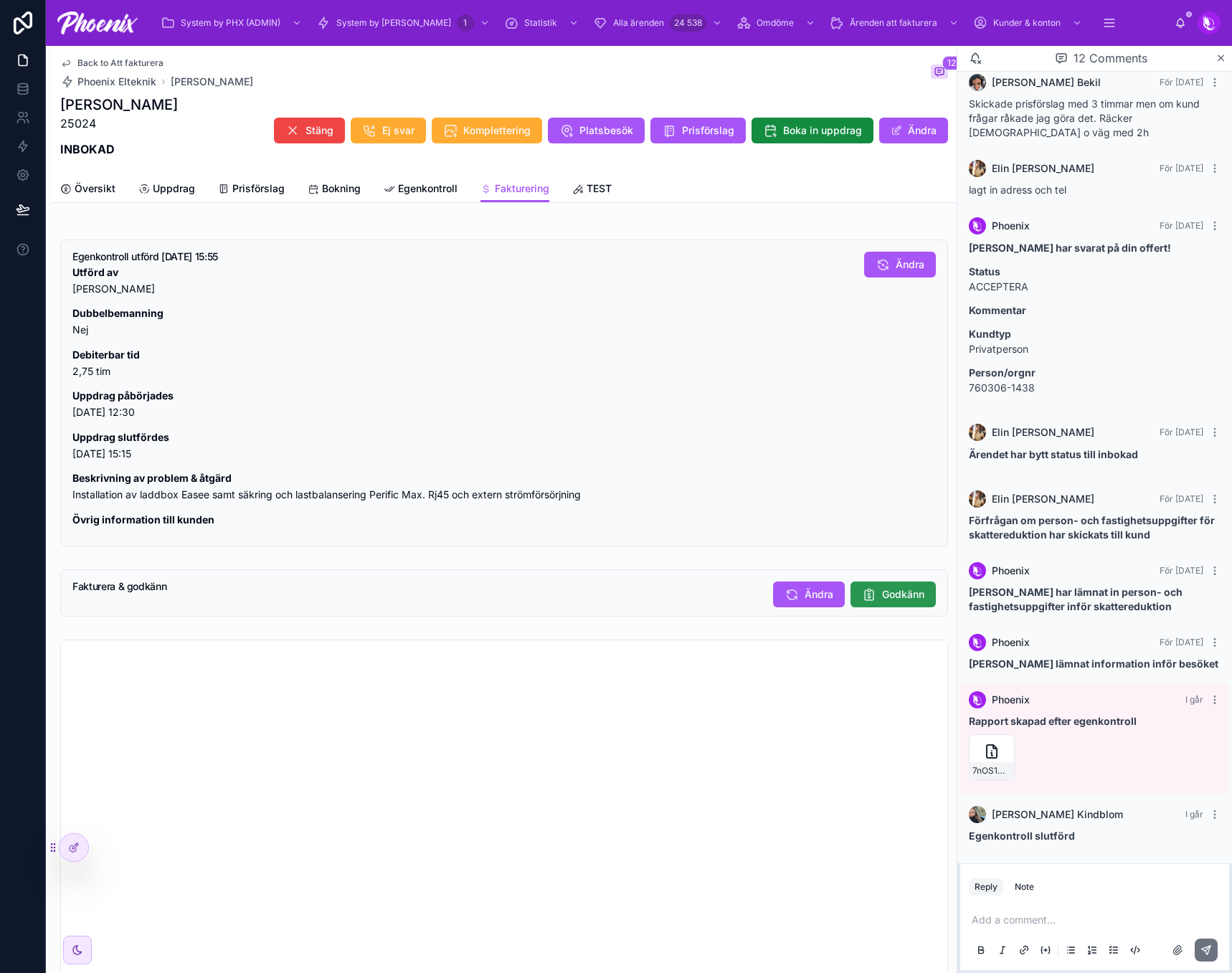
click at [913, 602] on span "Godkänn" at bounding box center [903, 594] width 42 height 15
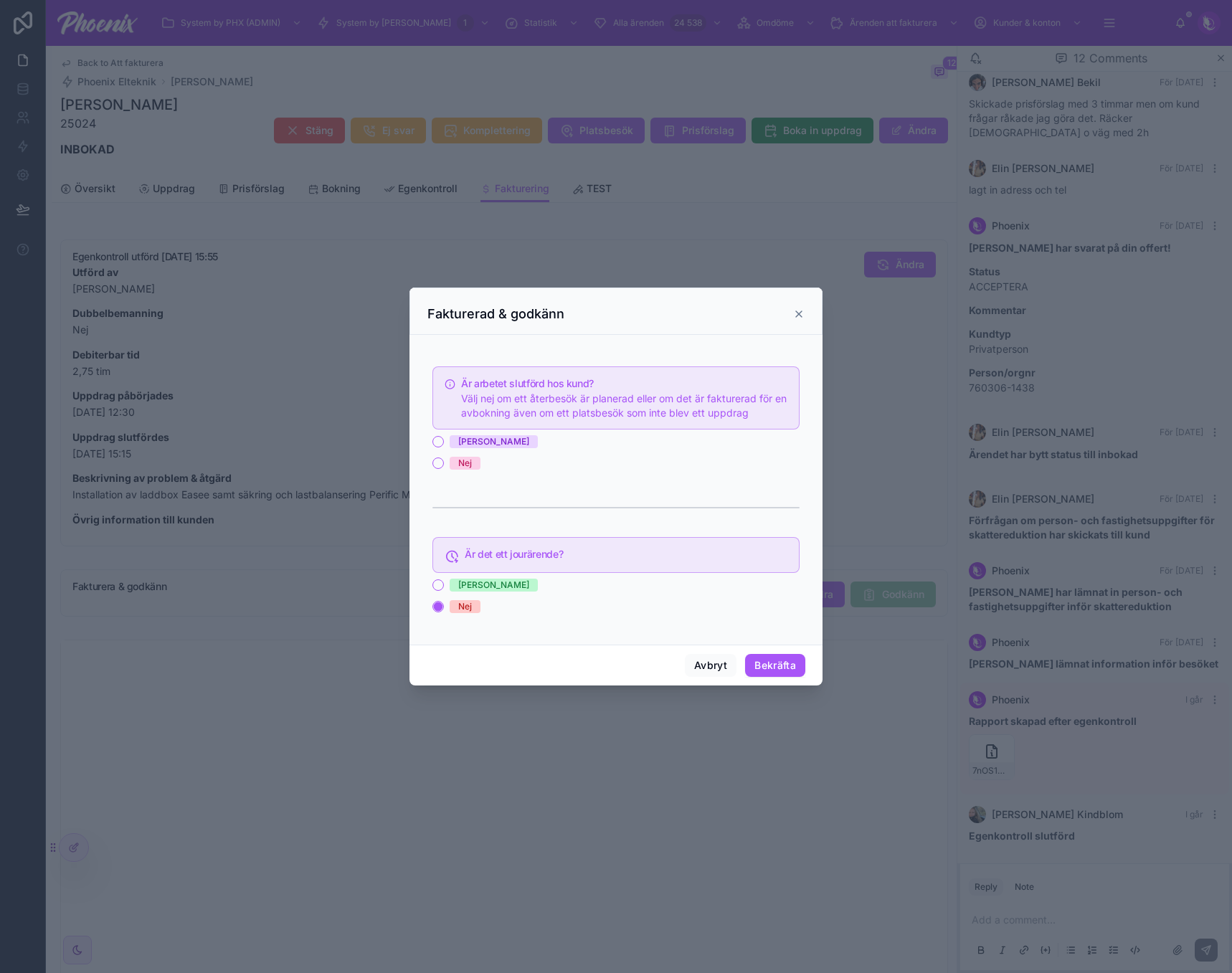
click at [478, 449] on div "Ja Nej" at bounding box center [615, 453] width 367 height 34
click at [455, 437] on span "[PERSON_NAME]" at bounding box center [493, 442] width 88 height 13
click at [444, 437] on button "[PERSON_NAME]" at bounding box center [437, 441] width 11 height 11
click at [787, 656] on button "Bekräfta" at bounding box center [775, 665] width 60 height 23
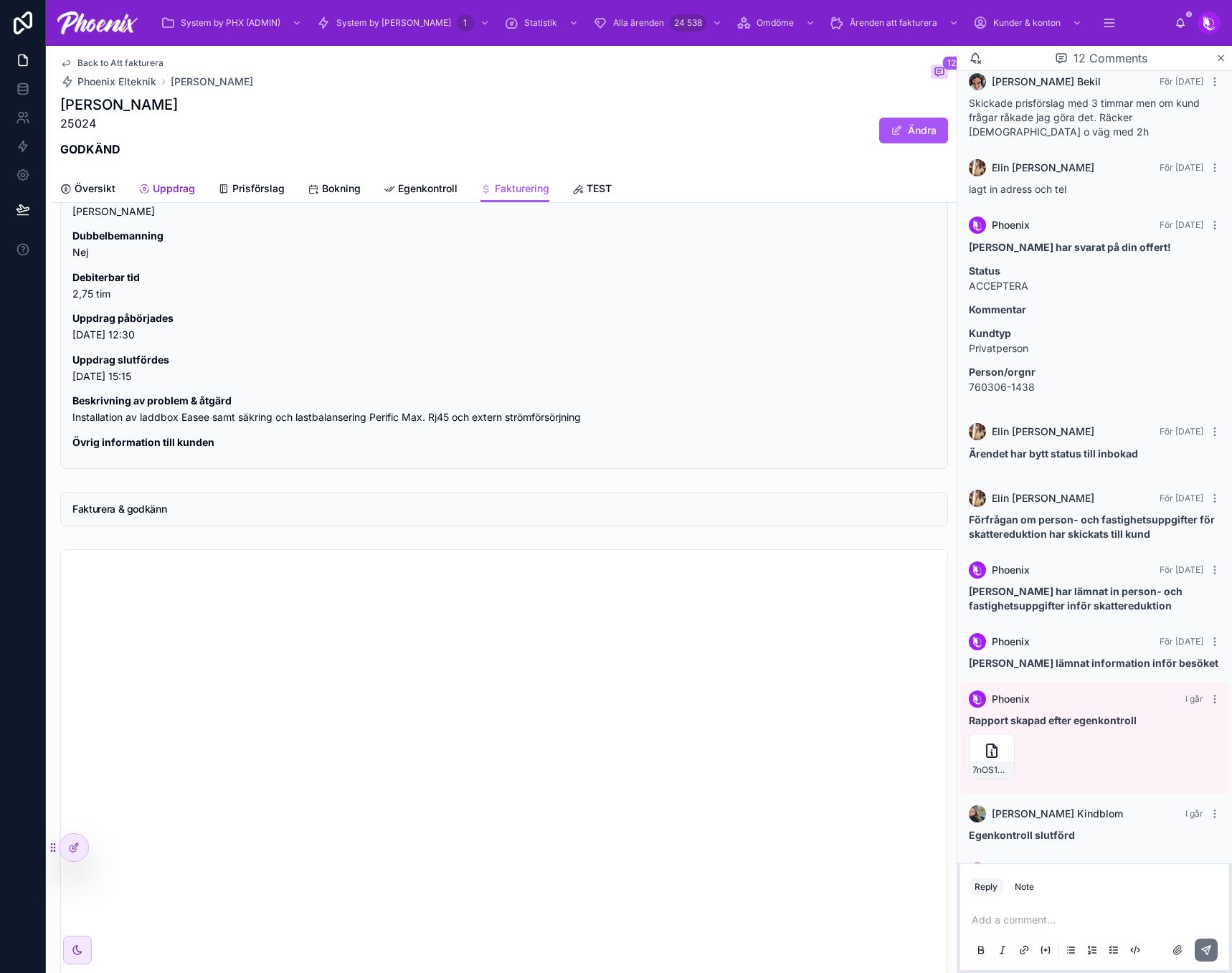
scroll to position [1219, 0]
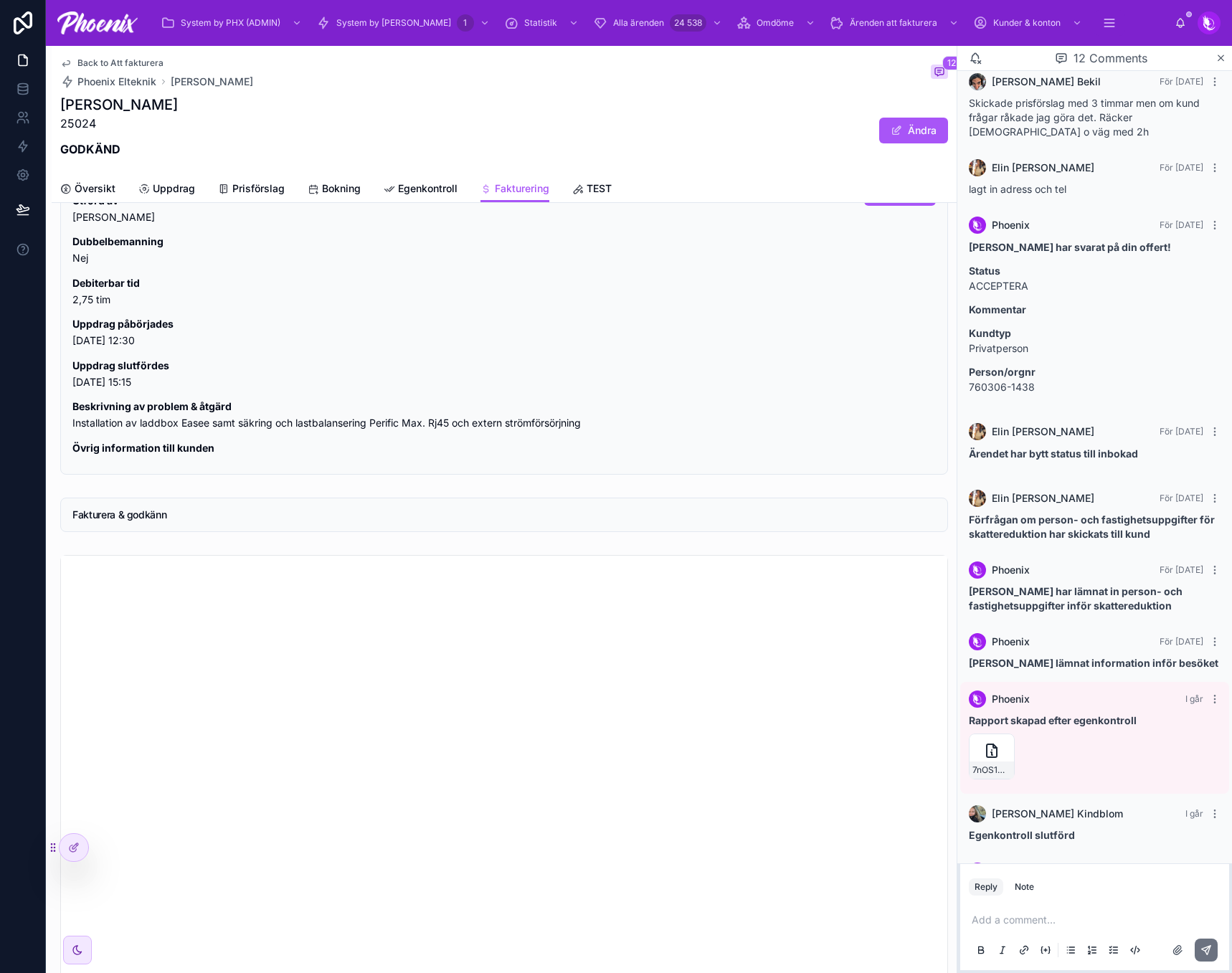
click at [139, 63] on span "Back to Att fakturera" at bounding box center [120, 62] width 86 height 11
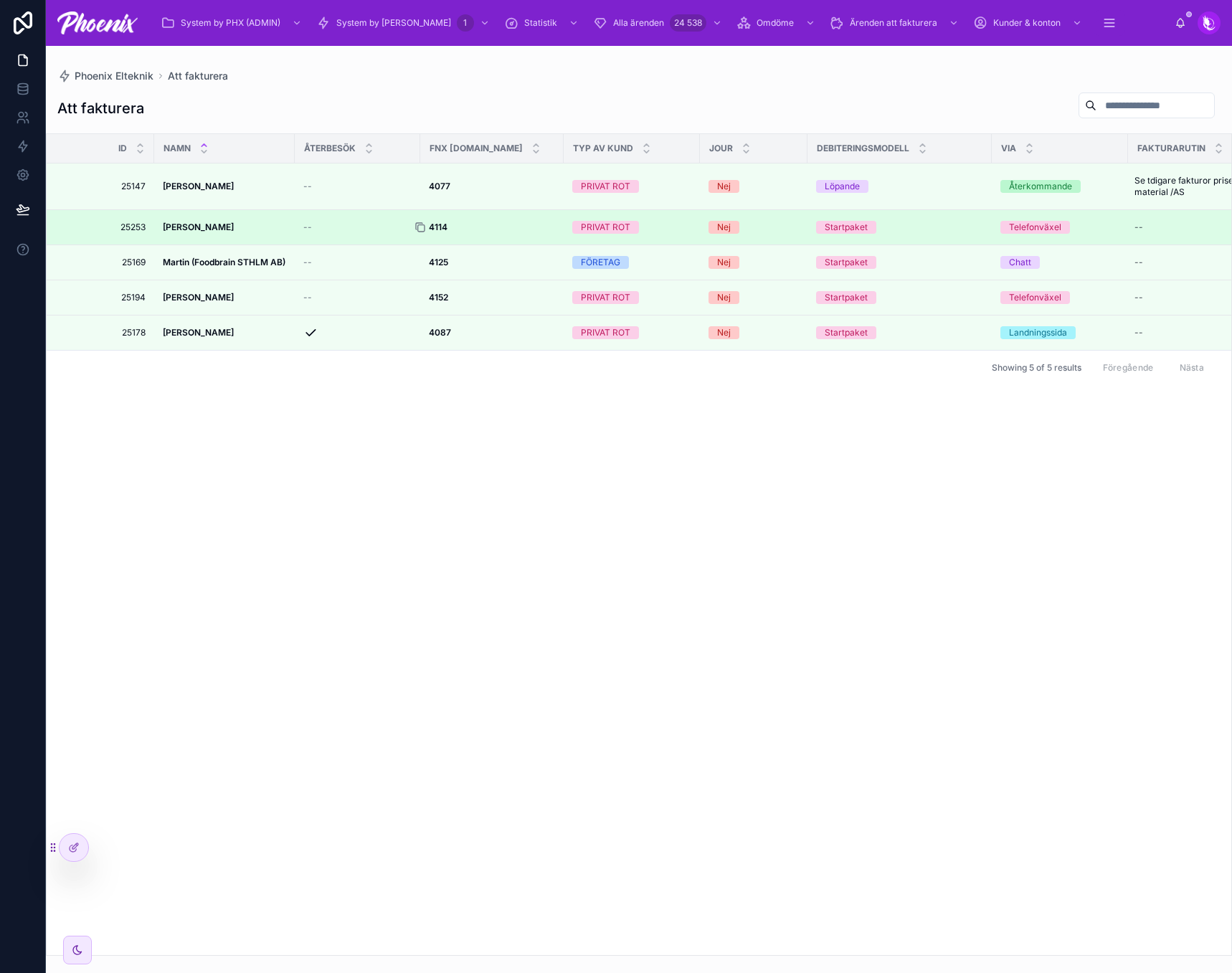
click at [417, 229] on icon at bounding box center [419, 227] width 7 height 7
click at [435, 227] on div at bounding box center [425, 227] width 23 height 11
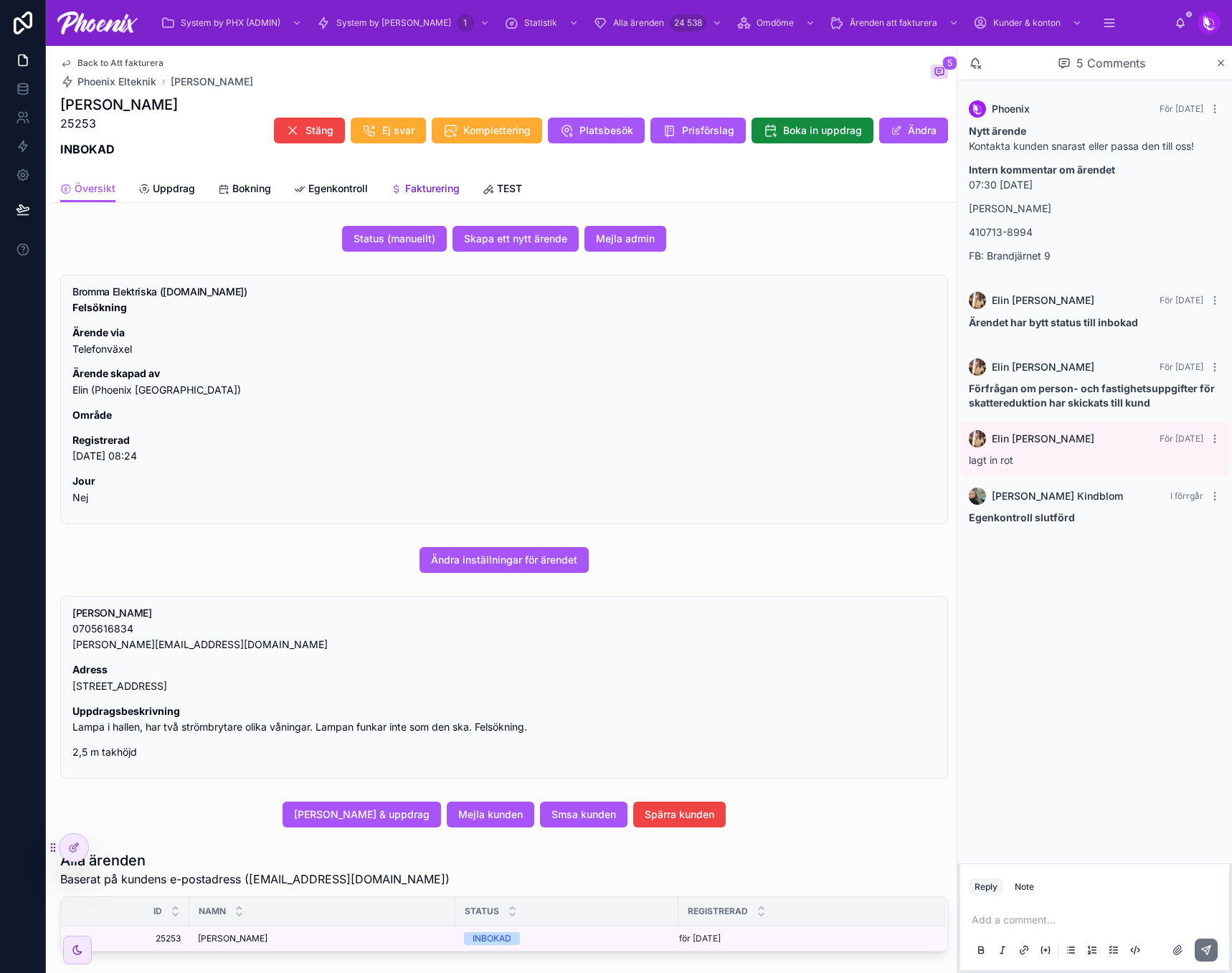
click at [407, 184] on span "Fakturering" at bounding box center [432, 188] width 55 height 15
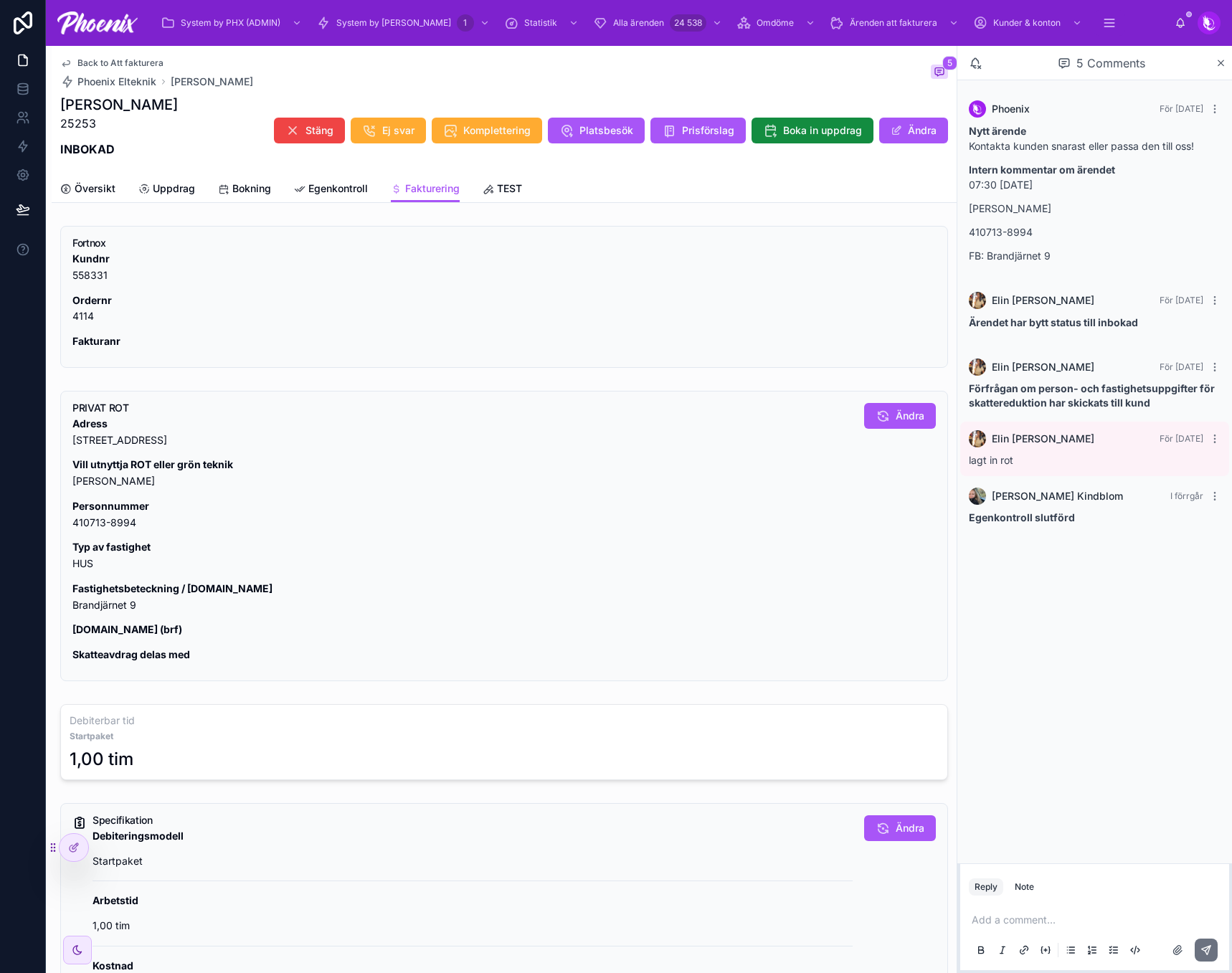
click at [117, 596] on p "Fastighetsbeteckning / [DOMAIN_NAME] Brandjärnet 9" at bounding box center [463, 597] width 780 height 33
click at [104, 613] on p "Fastighetsbeteckning / [DOMAIN_NAME] Brandjärnet 9" at bounding box center [463, 597] width 780 height 33
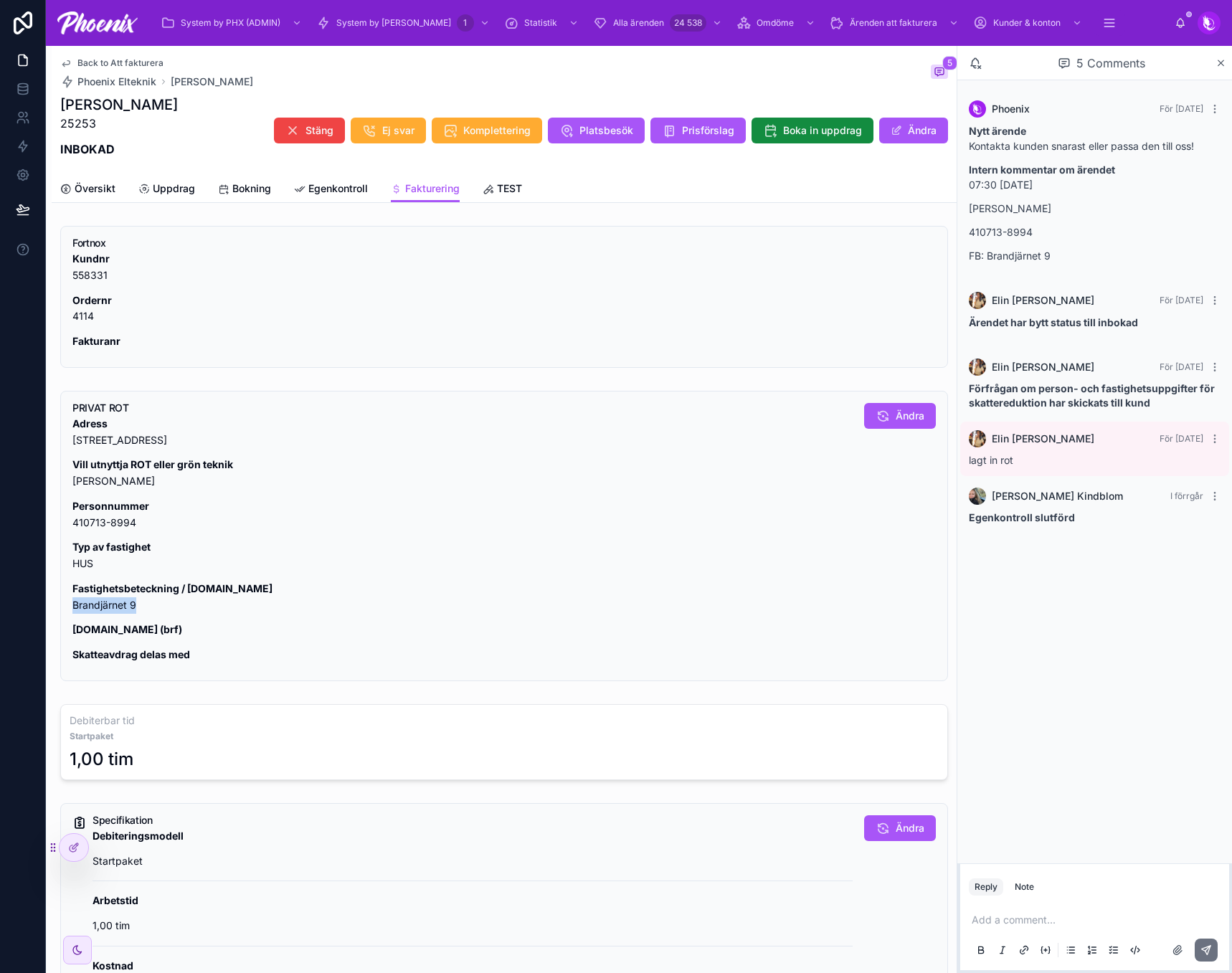
click at [104, 612] on p "Fastighetsbeteckning / [DOMAIN_NAME] Brandjärnet 9" at bounding box center [463, 597] width 780 height 33
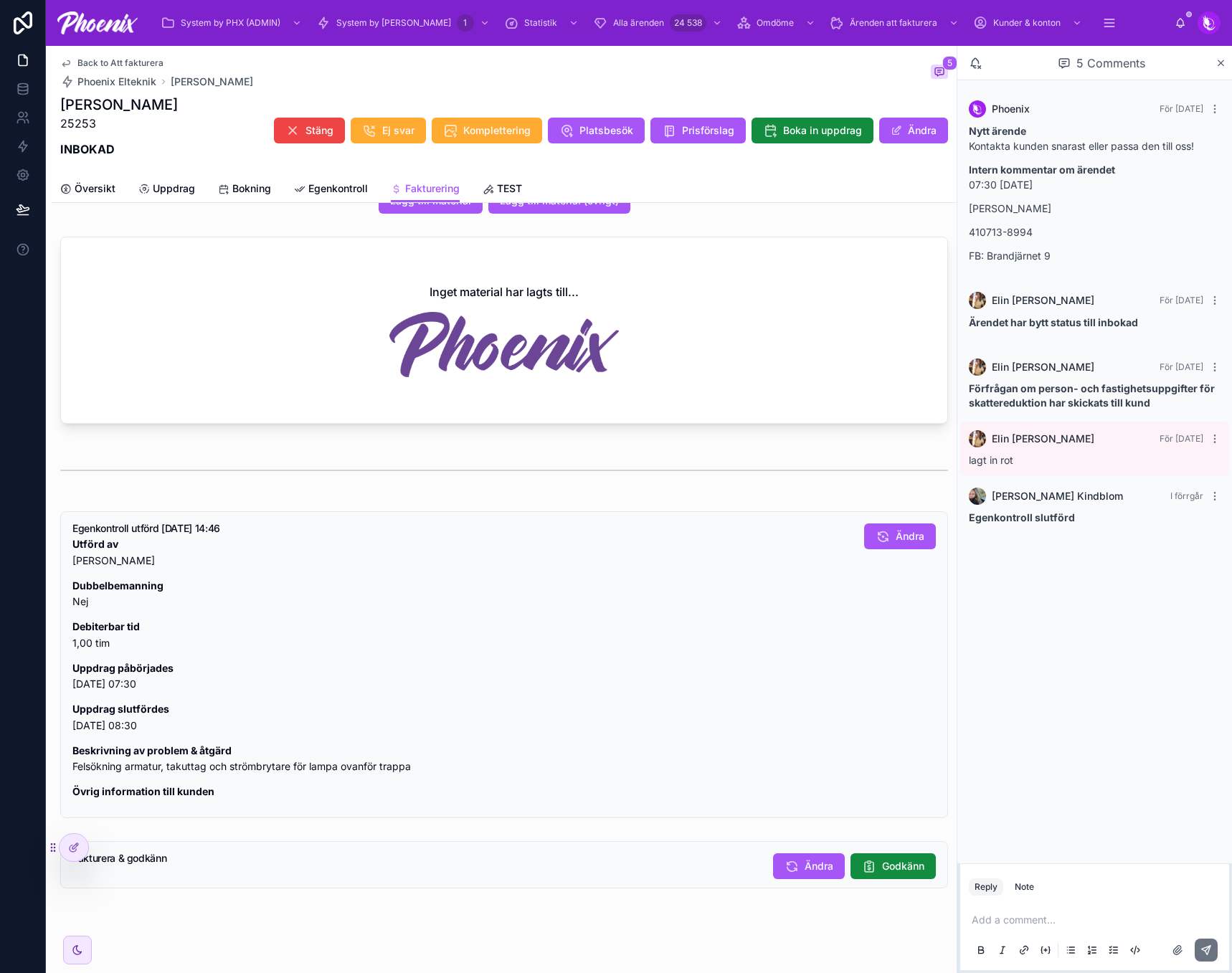
scroll to position [906, 0]
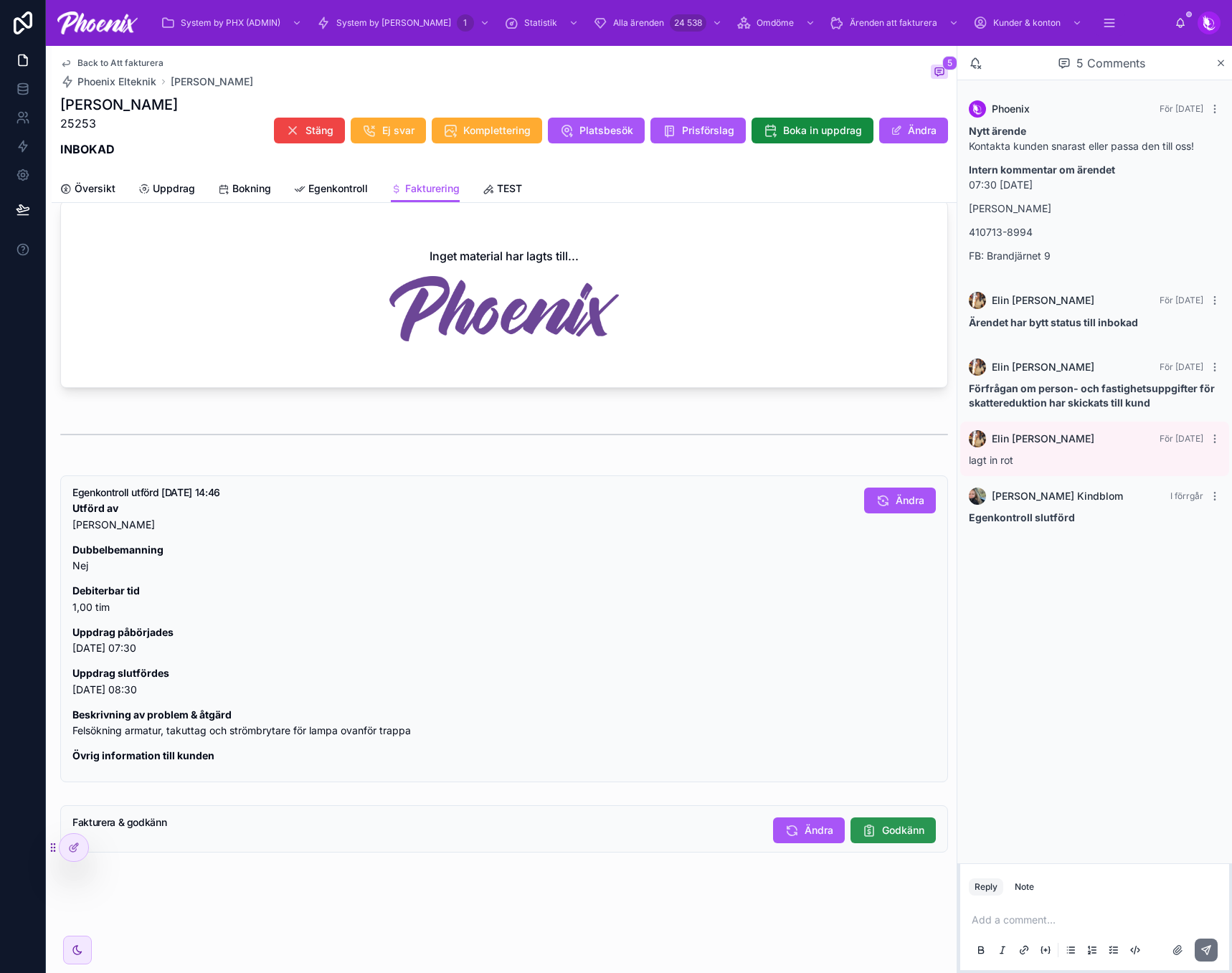
click at [882, 832] on span "Godkänn" at bounding box center [903, 830] width 42 height 15
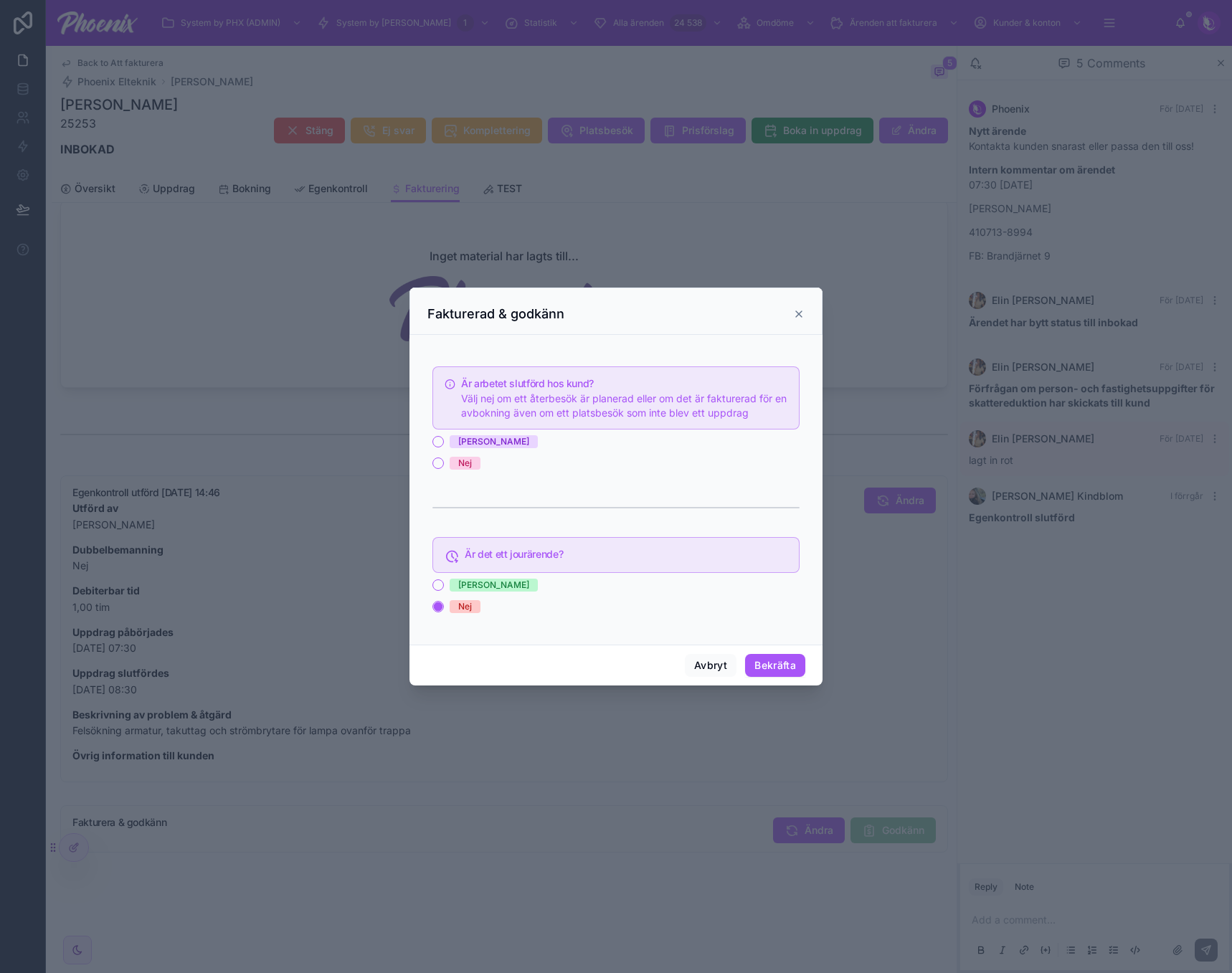
click at [471, 447] on span "[PERSON_NAME]" at bounding box center [493, 442] width 88 height 13
click at [444, 447] on button "[PERSON_NAME]" at bounding box center [437, 441] width 11 height 11
drag, startPoint x: 787, startPoint y: 670, endPoint x: 1230, endPoint y: 702, distance: 444.2
click at [791, 670] on button "Bekräfta" at bounding box center [775, 665] width 60 height 23
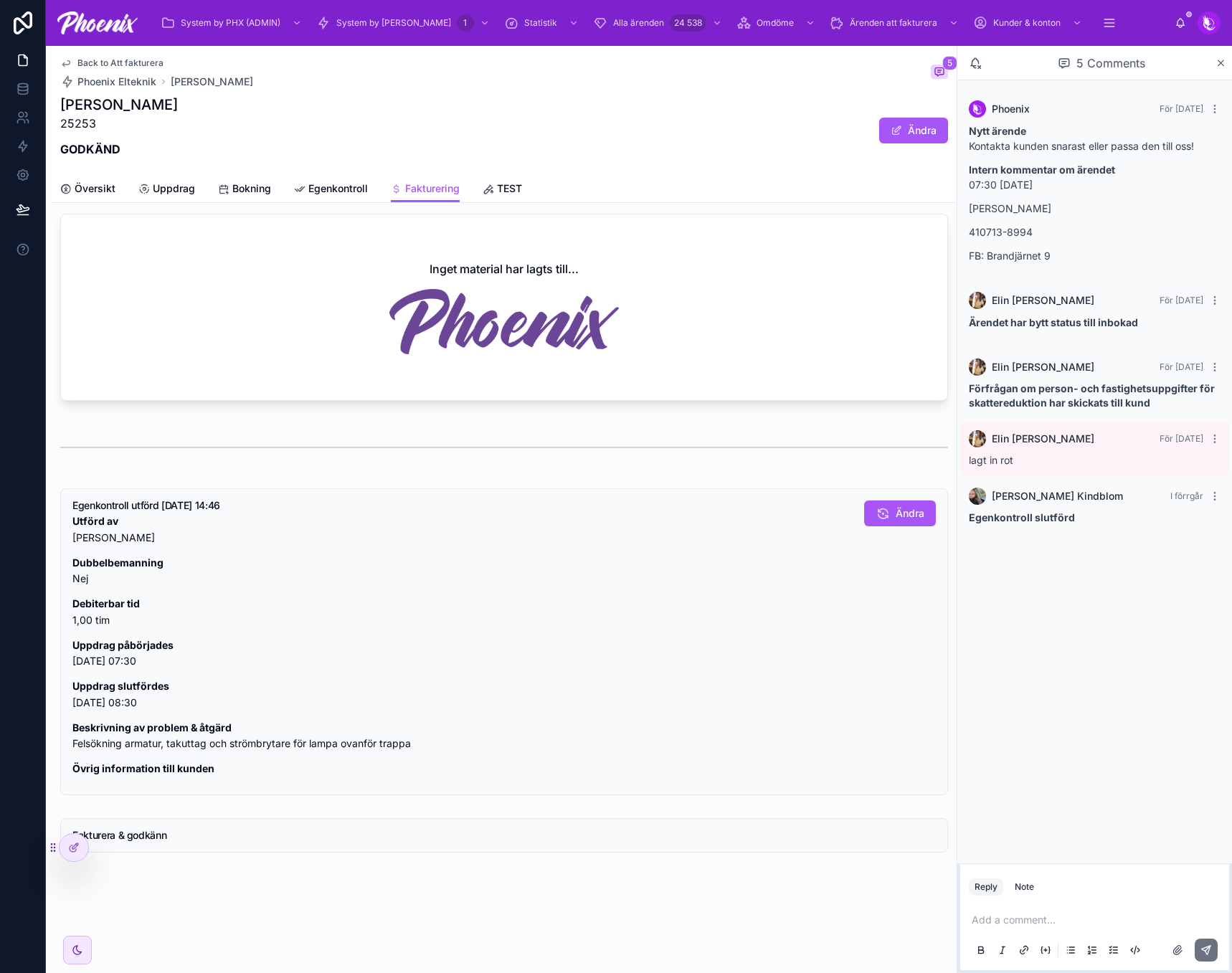
scroll to position [893, 0]
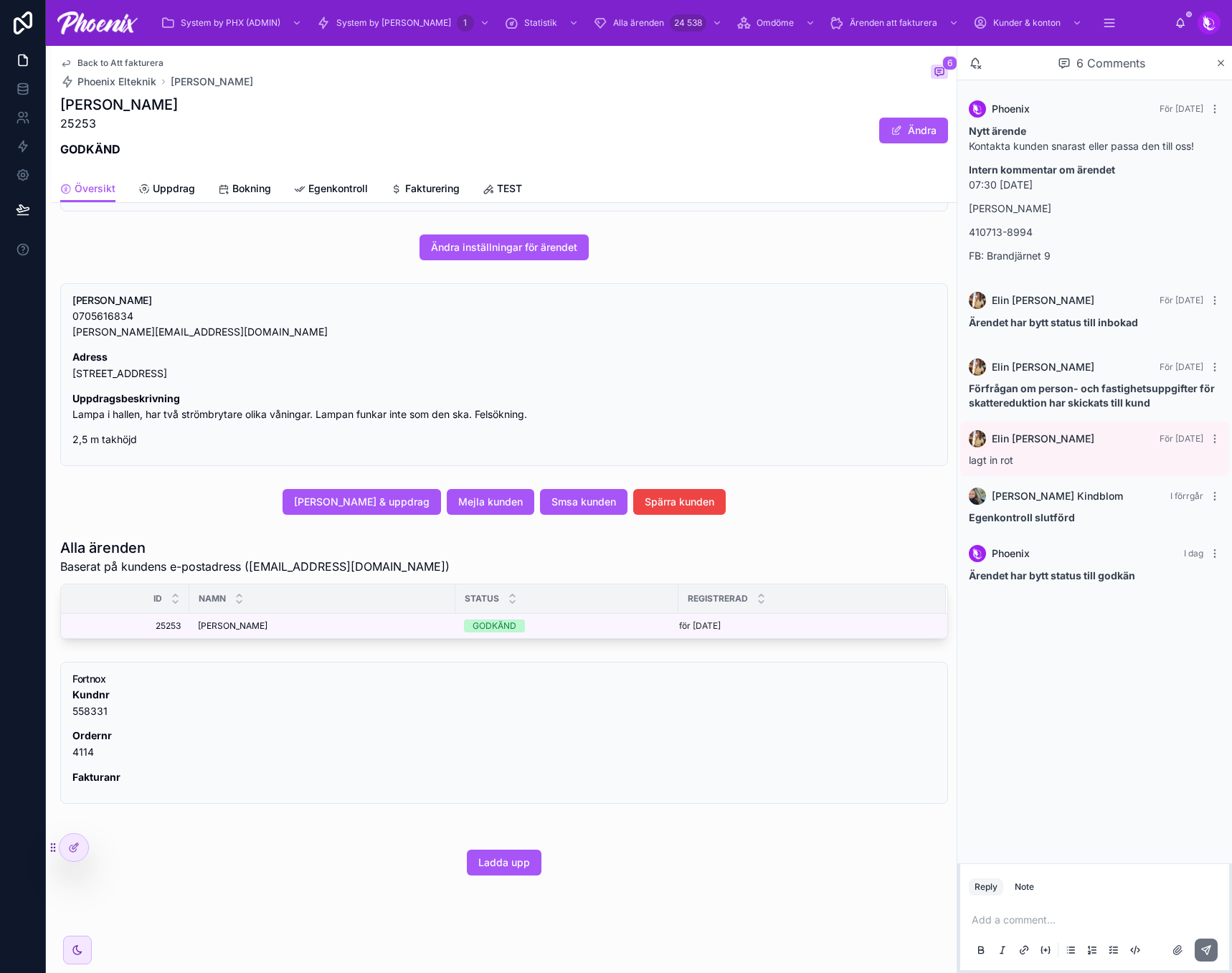
scroll to position [323, 0]
click at [117, 65] on span "Back to Att fakturera" at bounding box center [120, 62] width 86 height 11
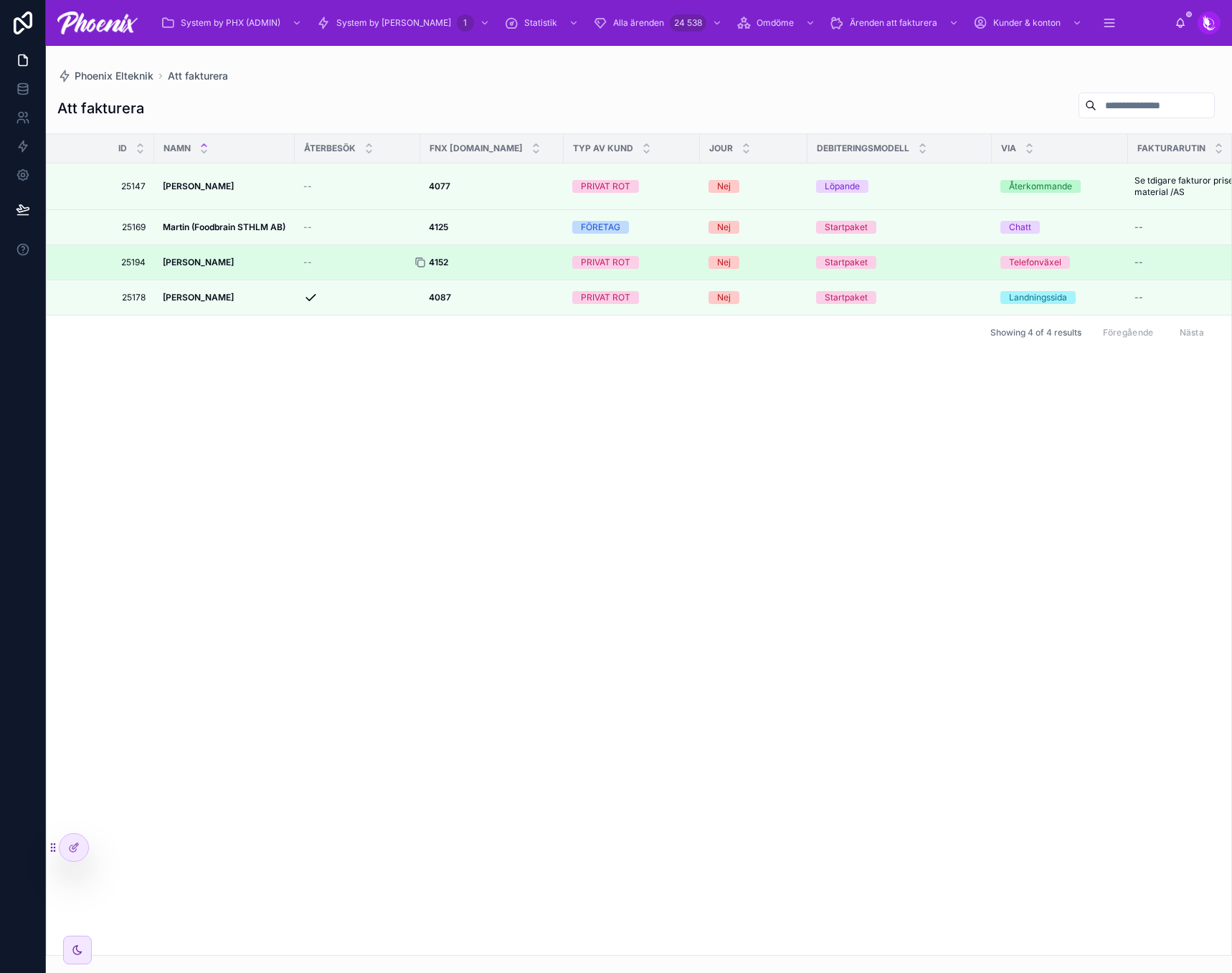
drag, startPoint x: 423, startPoint y: 264, endPoint x: 431, endPoint y: 264, distance: 8.0
click at [424, 264] on icon at bounding box center [419, 262] width 11 height 11
click at [437, 264] on div at bounding box center [425, 262] width 23 height 11
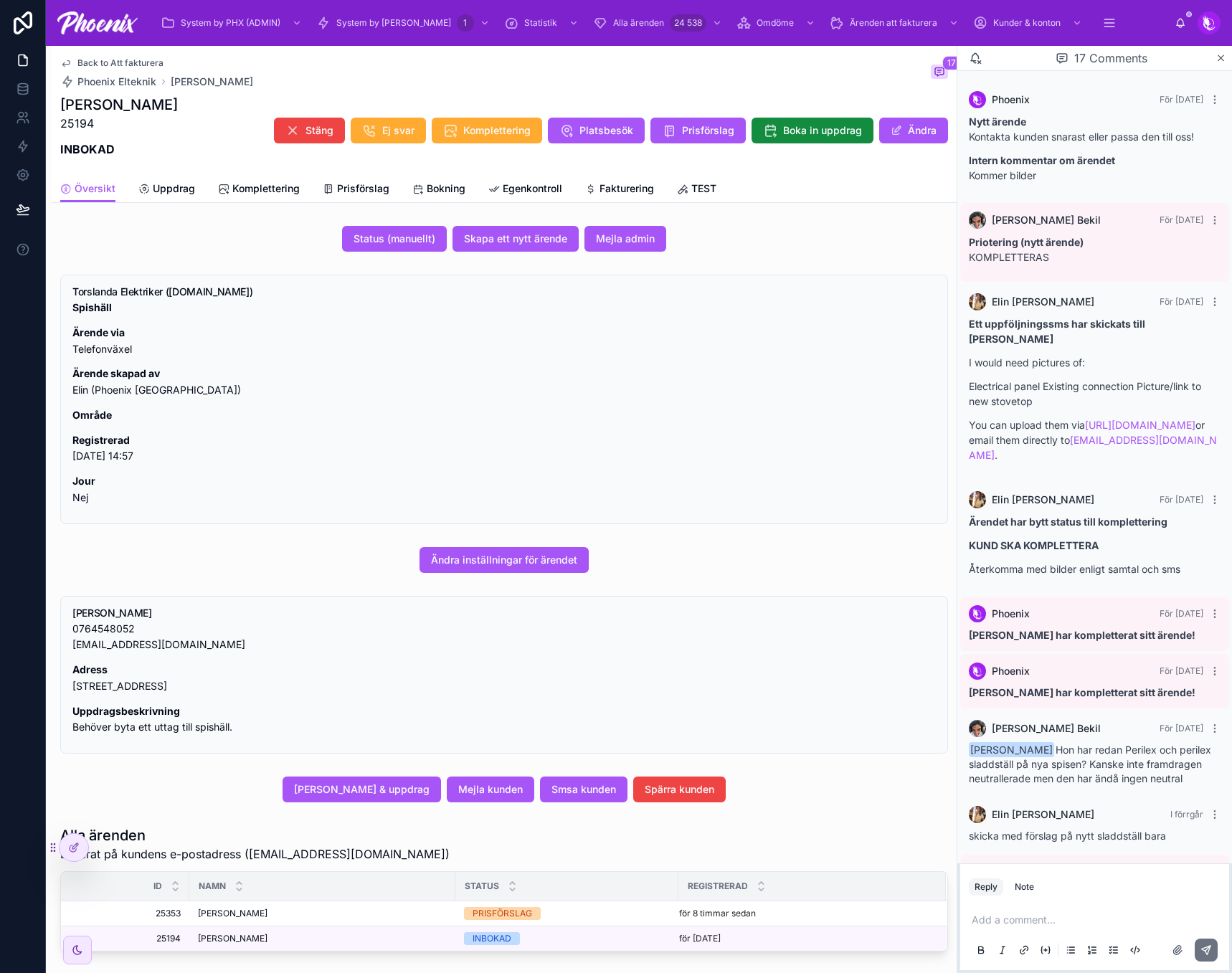
scroll to position [762, 0]
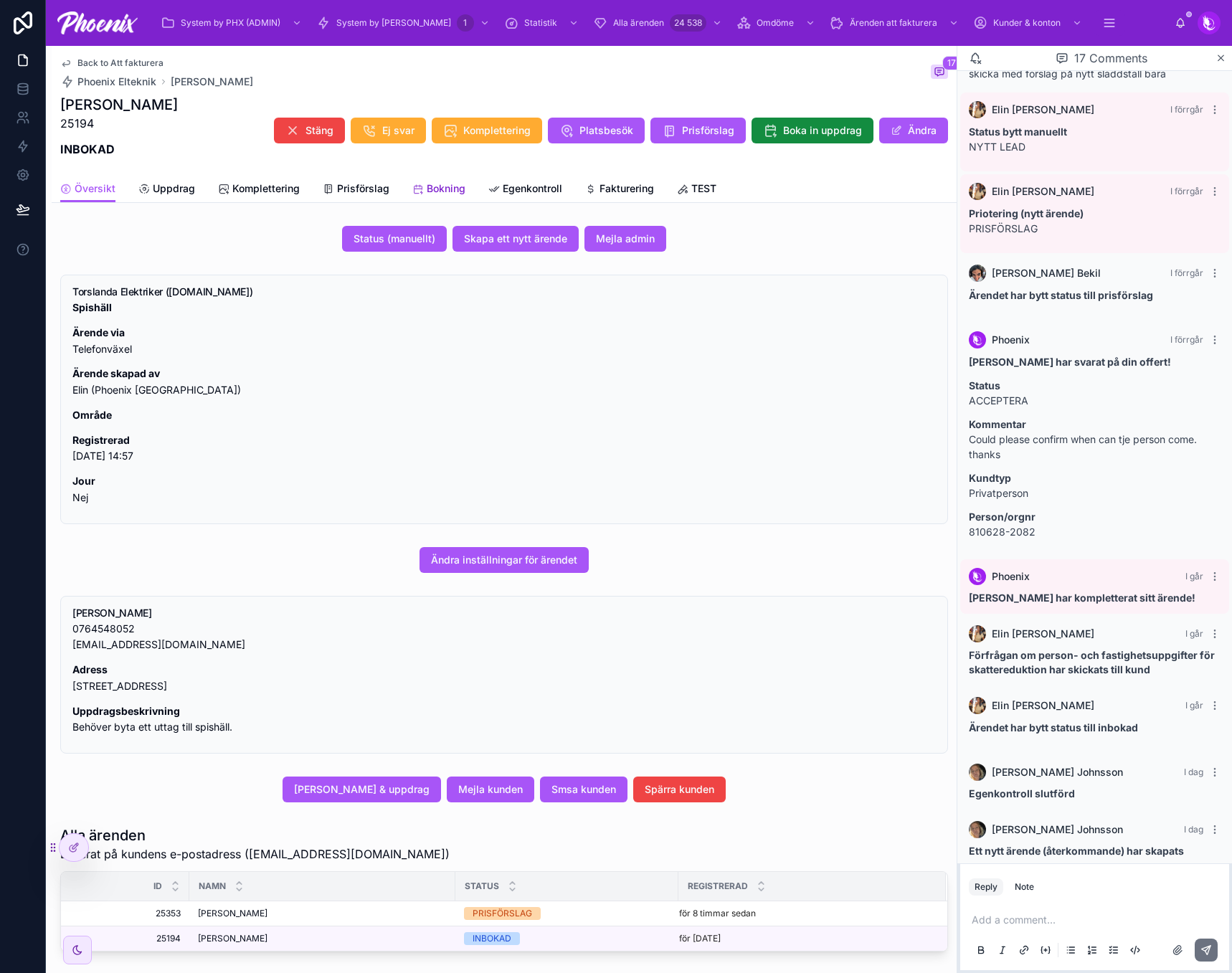
click at [431, 193] on span "Bokning" at bounding box center [446, 188] width 38 height 15
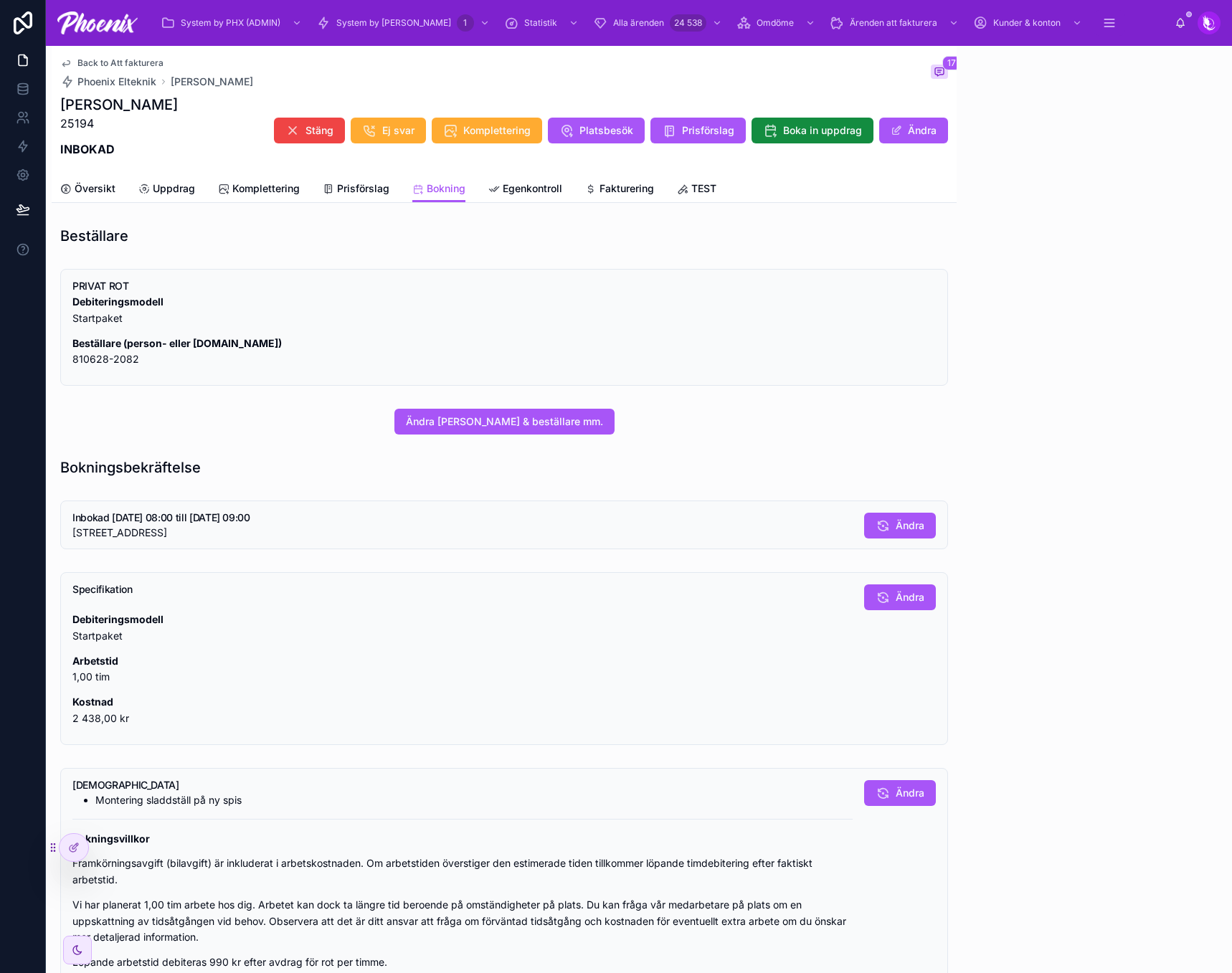
scroll to position [762, 0]
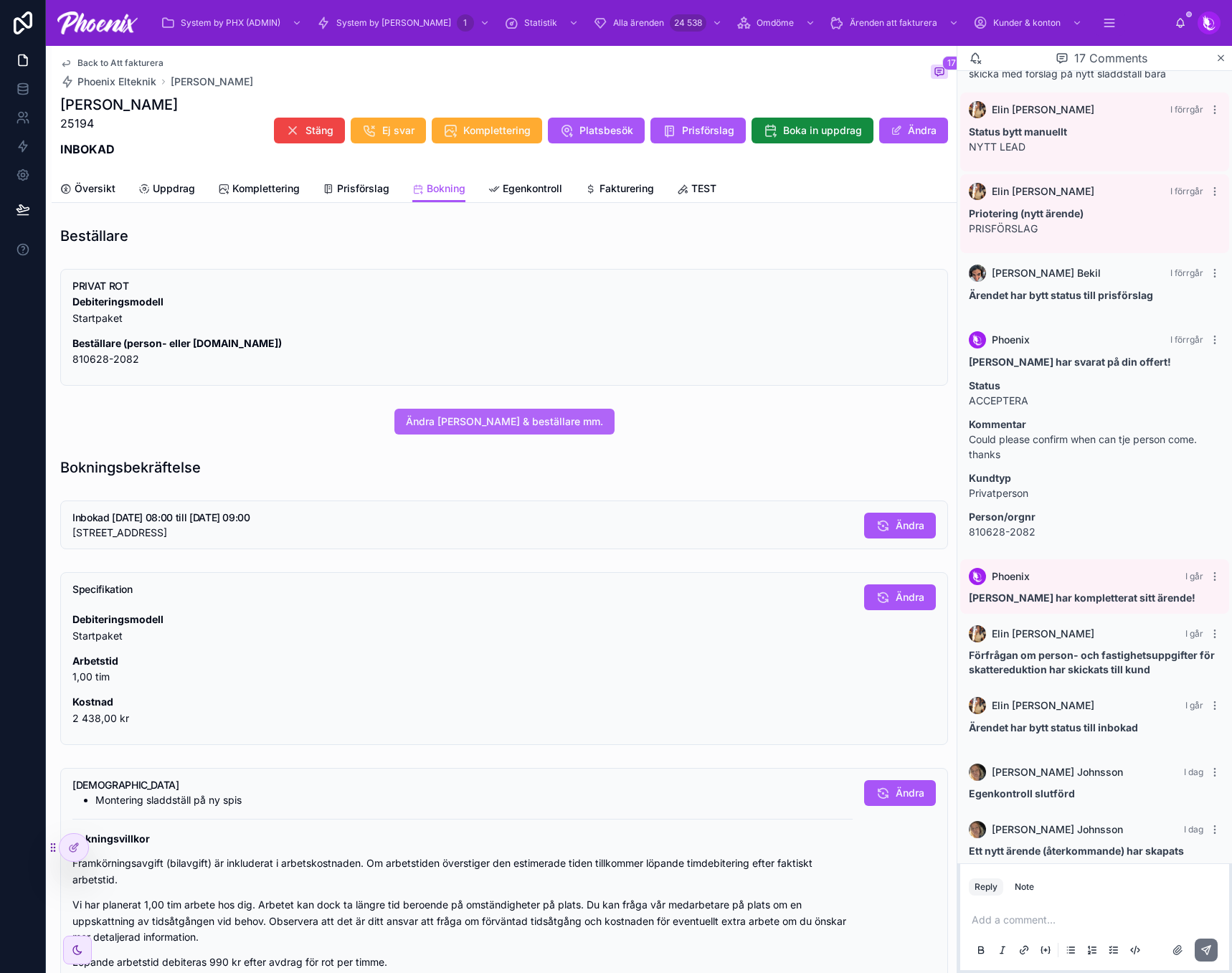
click at [477, 417] on span "Ändra [PERSON_NAME] & beställare mm." at bounding box center [504, 421] width 197 height 15
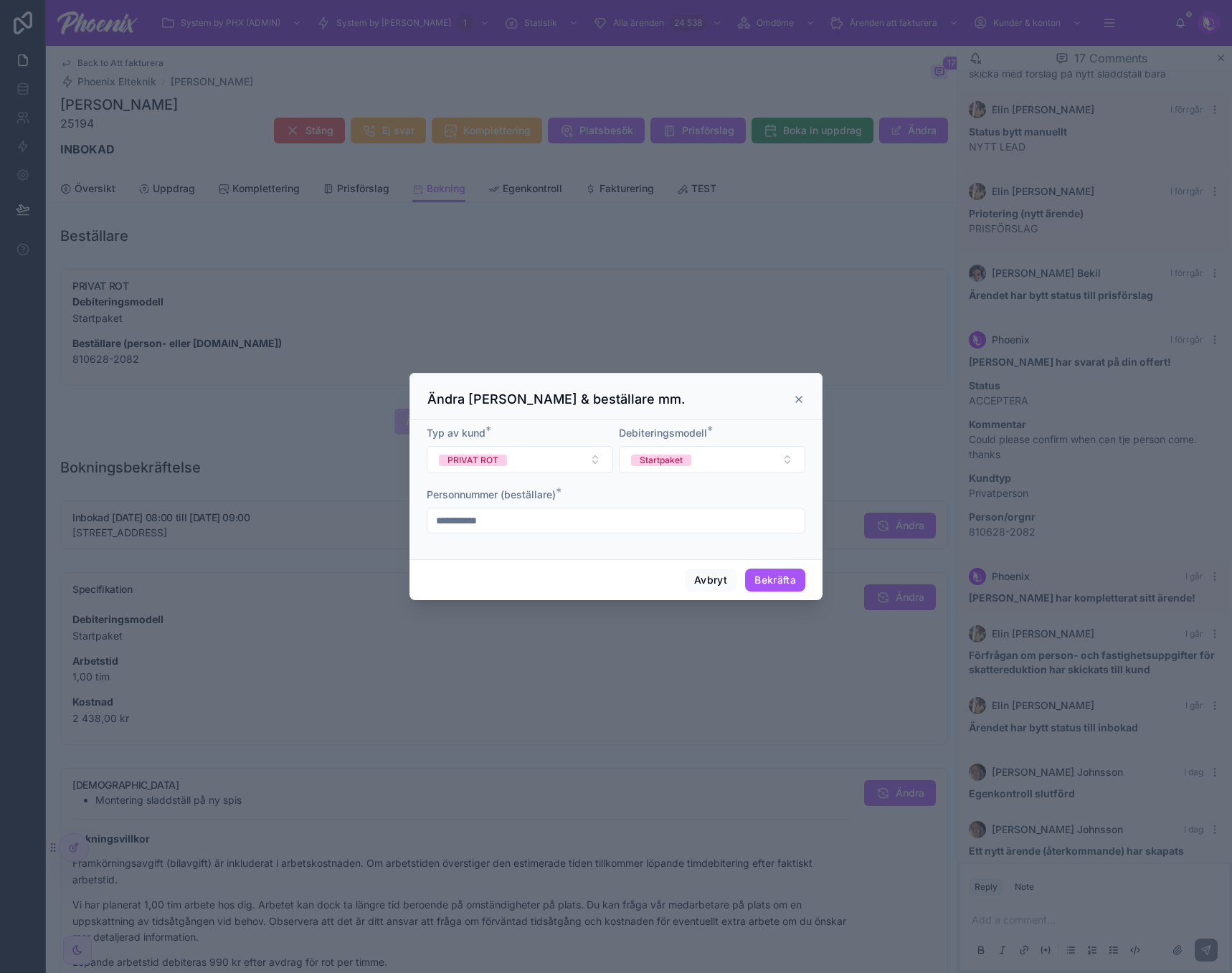
click at [568, 525] on input "**********" at bounding box center [615, 520] width 377 height 20
paste input "*"
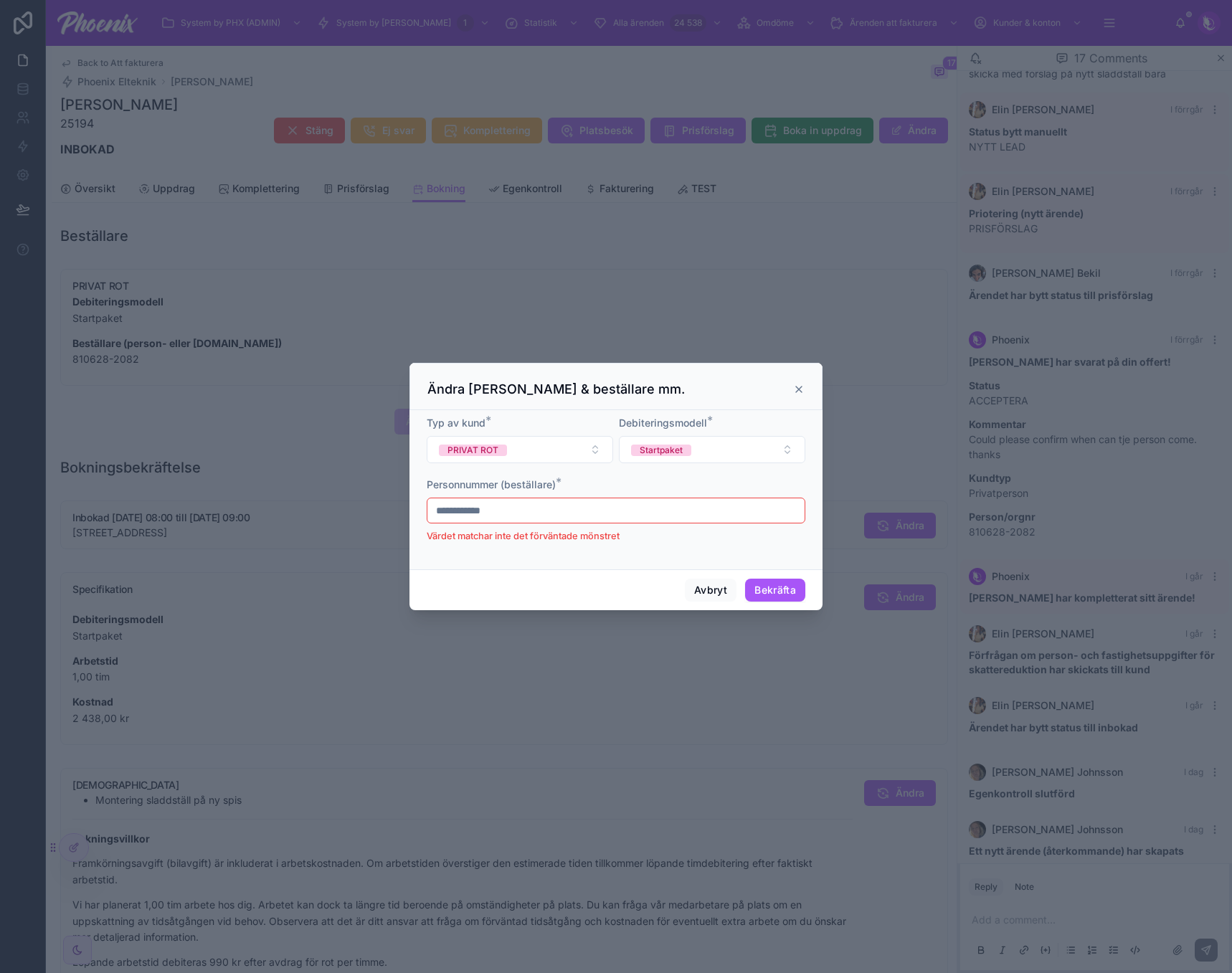
click at [447, 508] on input "**********" at bounding box center [615, 510] width 377 height 20
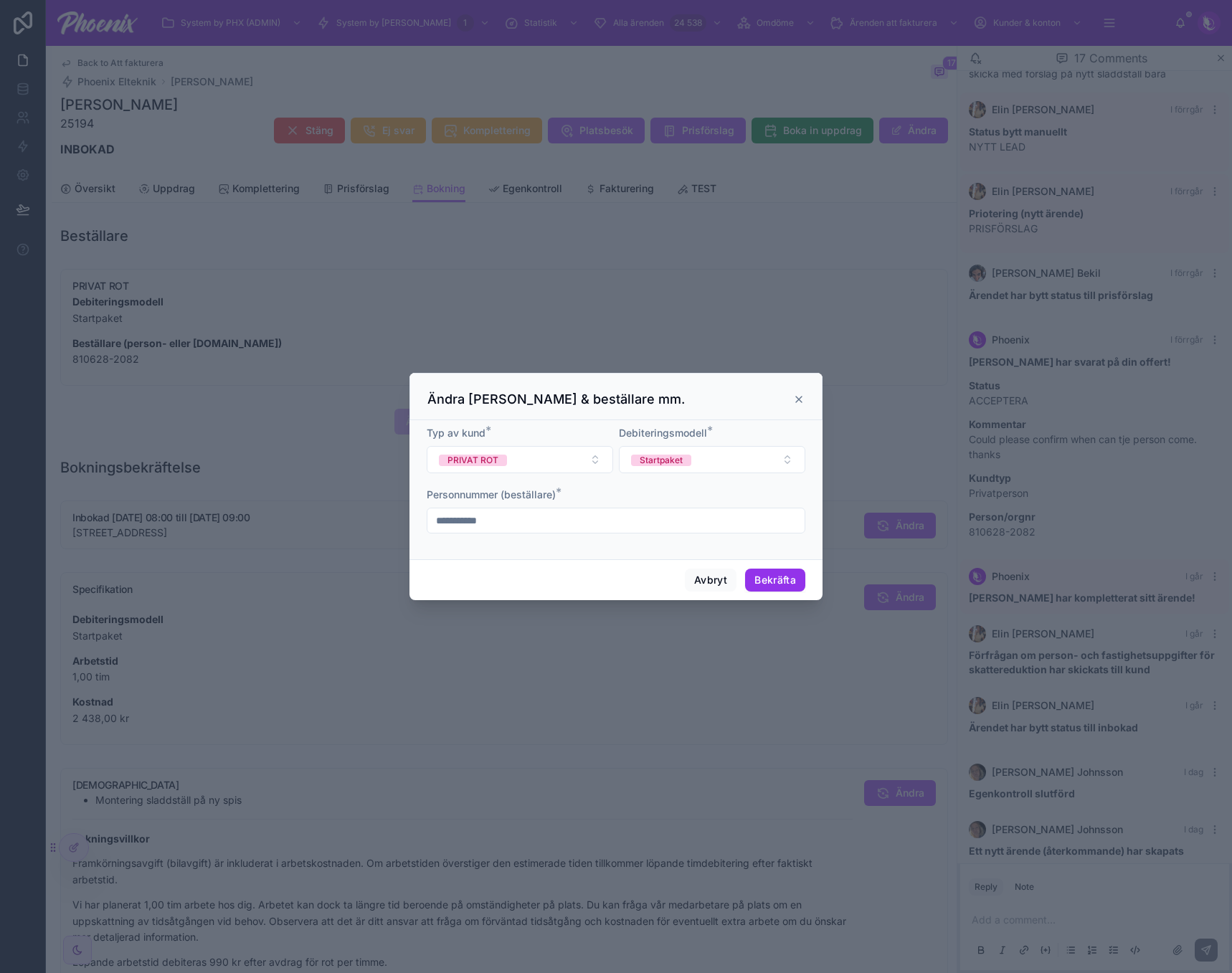
type input "**********"
click at [767, 589] on button "Bekräfta" at bounding box center [775, 579] width 60 height 23
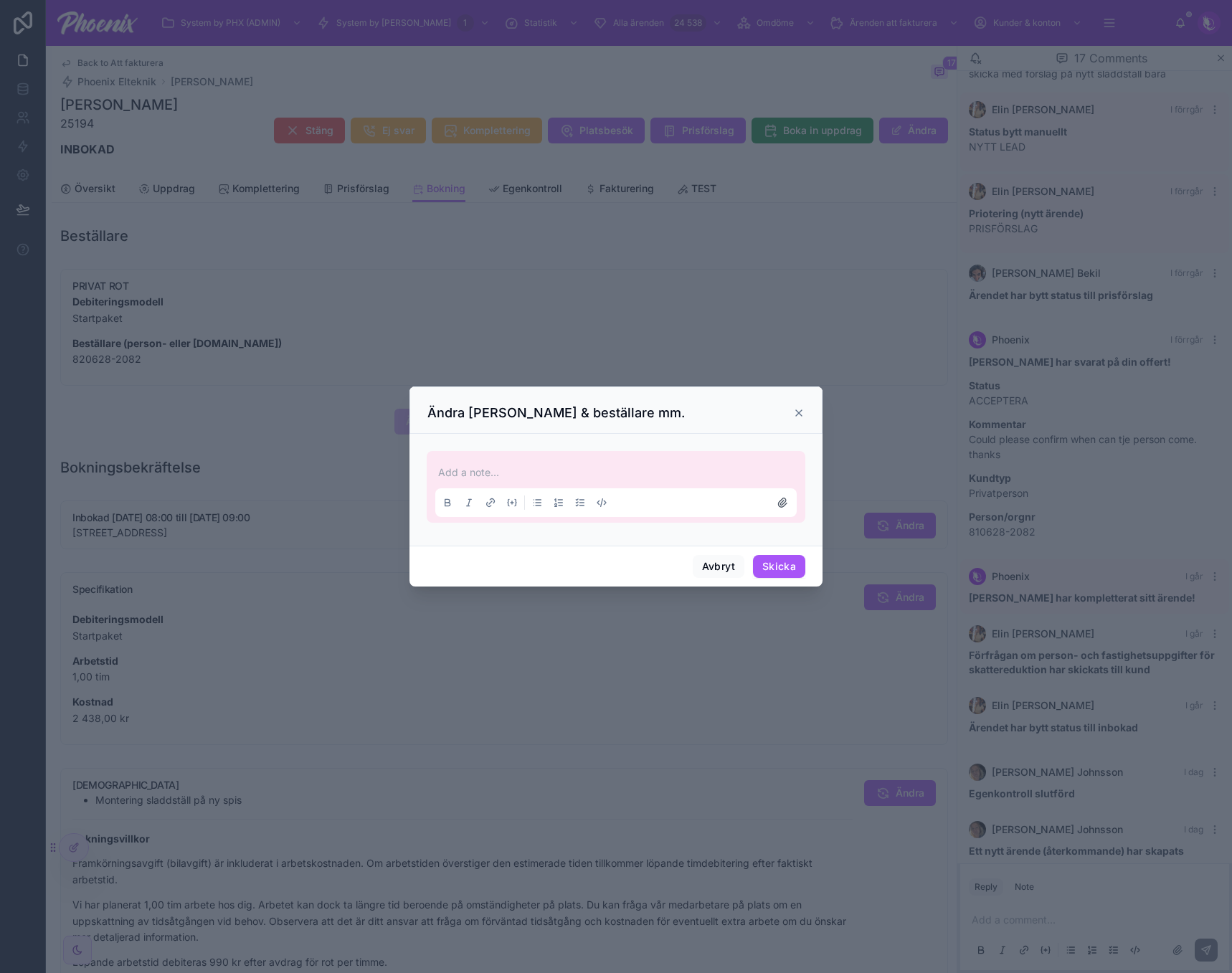
drag, startPoint x: 795, startPoint y: 406, endPoint x: 797, endPoint y: 417, distance: 11.2
click at [797, 417] on div "Ändra [PERSON_NAME] & beställare mm." at bounding box center [615, 413] width 377 height 17
drag, startPoint x: 797, startPoint y: 417, endPoint x: 672, endPoint y: 269, distance: 193.7
click at [797, 416] on icon at bounding box center [798, 412] width 11 height 11
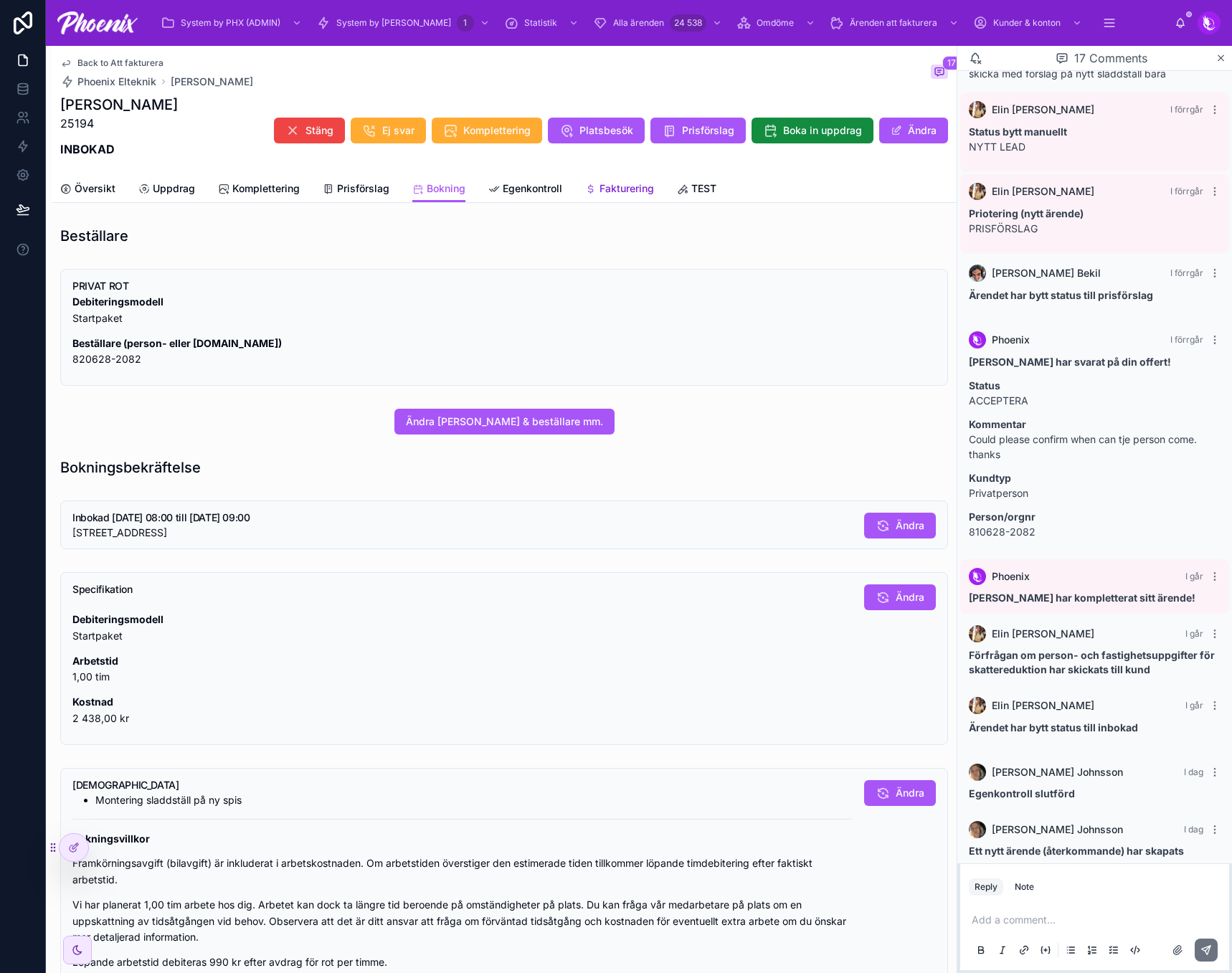
click at [626, 189] on span "Fakturering" at bounding box center [626, 188] width 55 height 15
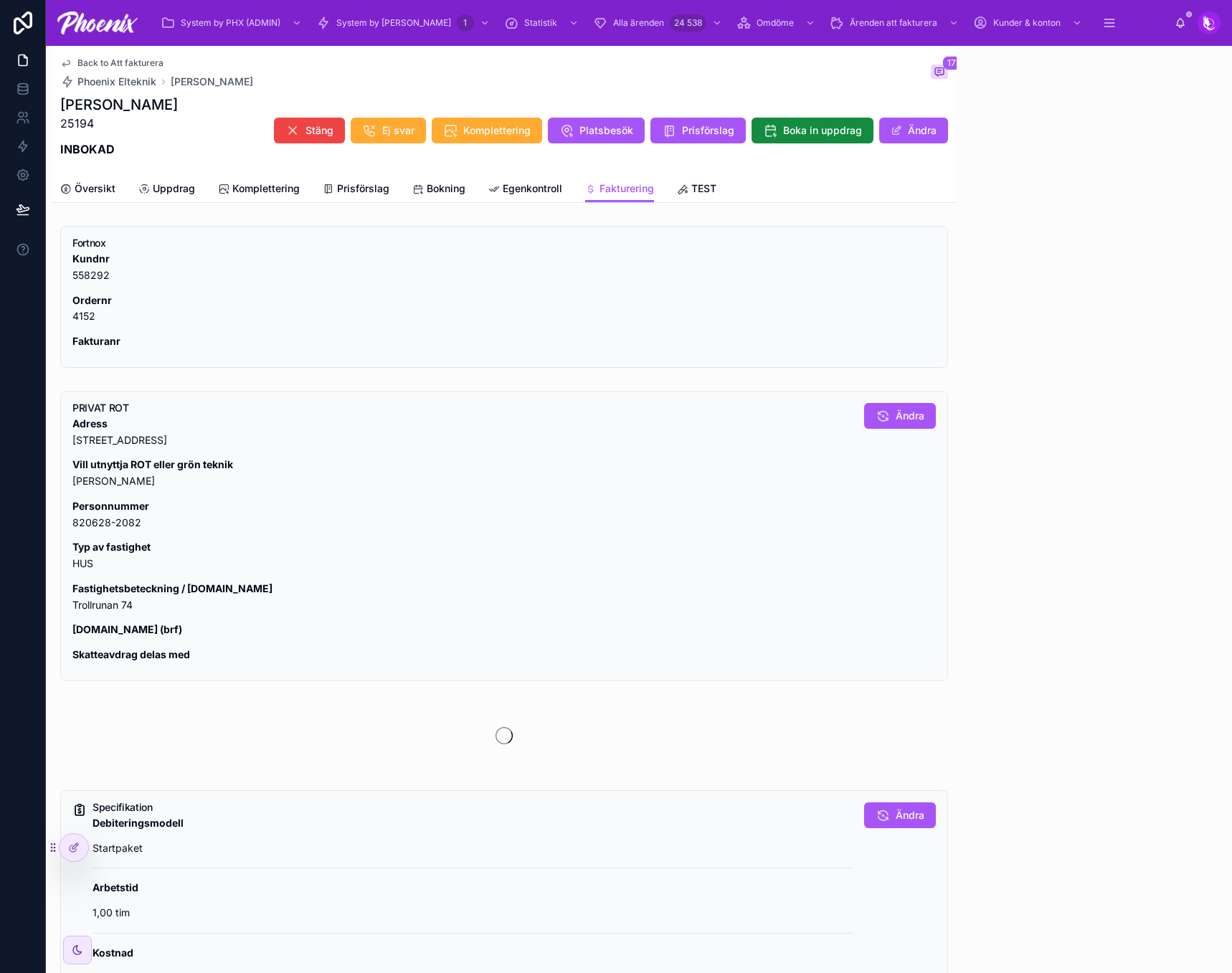
scroll to position [762, 0]
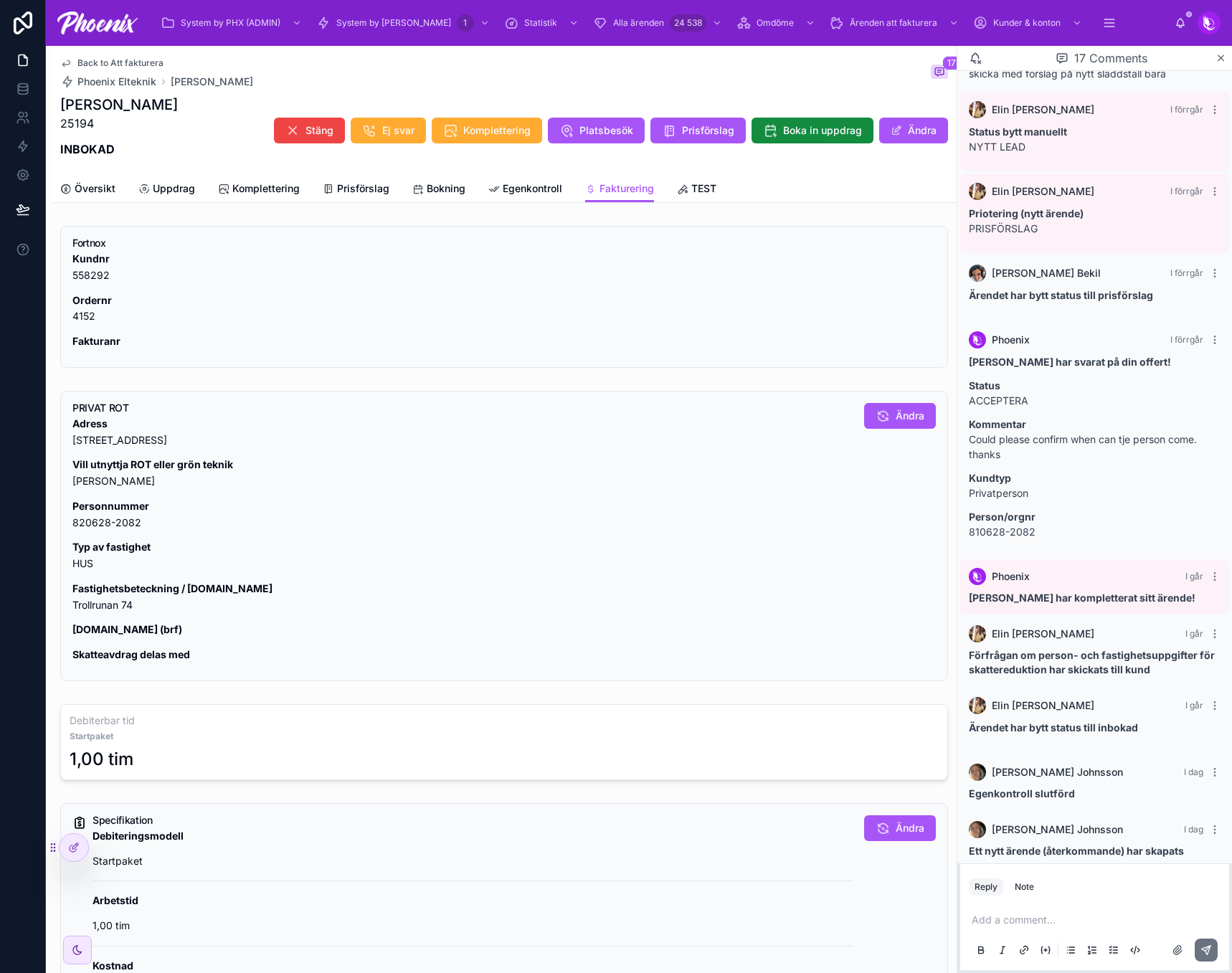
click at [110, 605] on p "Fastighetsbeteckning / [DOMAIN_NAME] Trollrunan 74" at bounding box center [463, 597] width 780 height 33
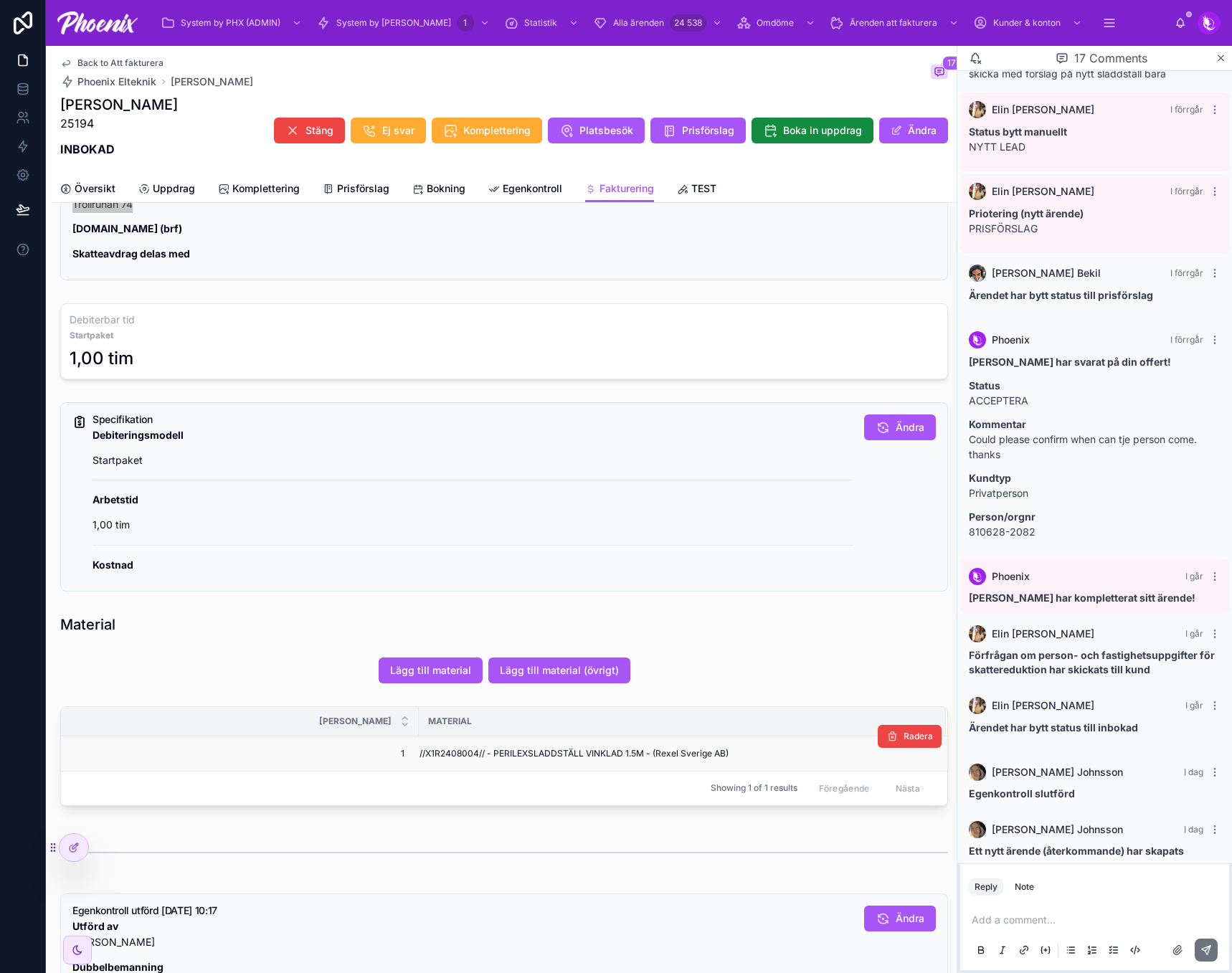
scroll to position [573, 0]
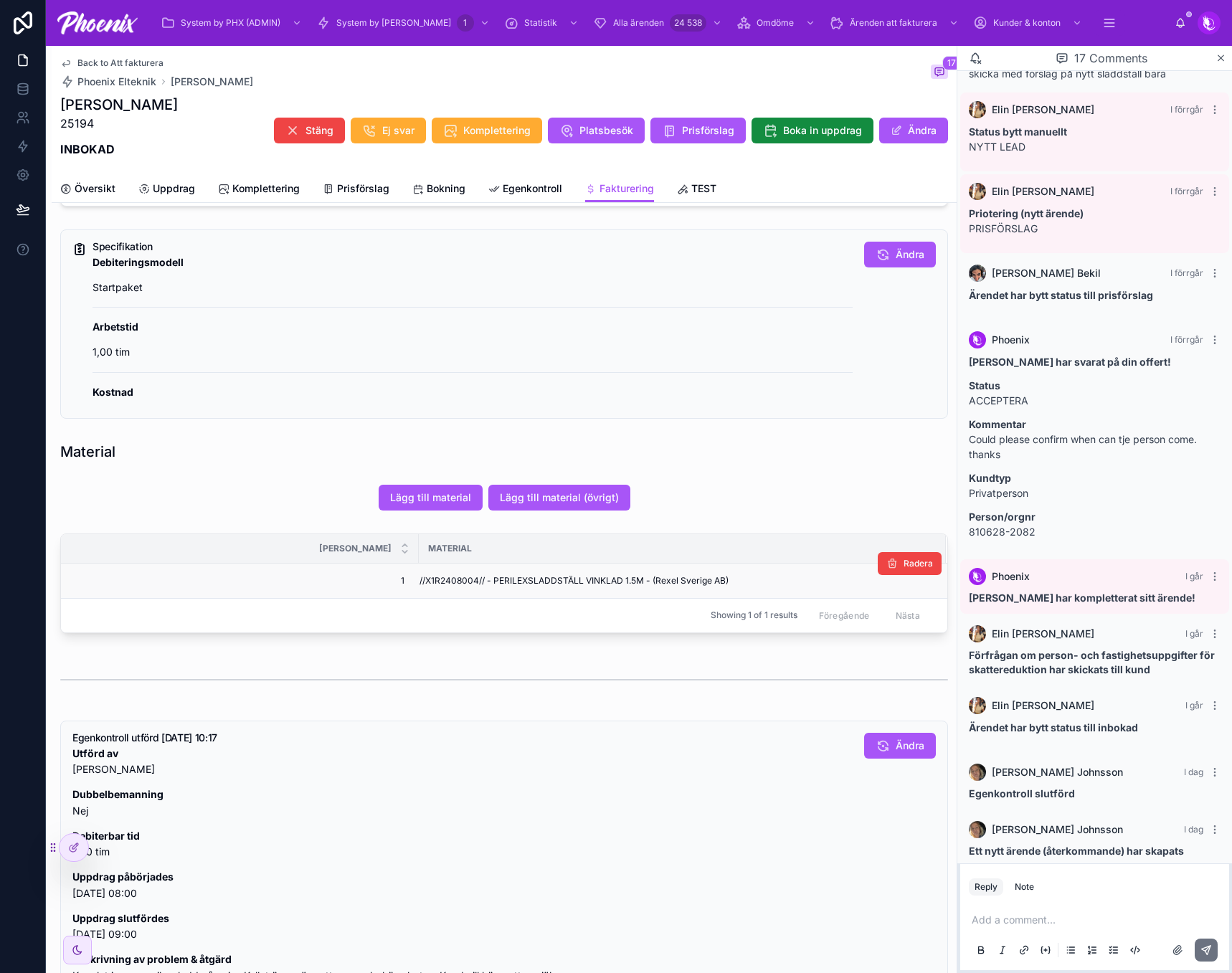
click at [457, 578] on span "//X1R2408004// - PERILEXSLADDSTÄLL VINKLAD 1.5M - (Rexel Sverige AB)" at bounding box center [573, 580] width 309 height 11
click at [458, 578] on span "//X1R2408004// - PERILEXSLADDSTÄLL VINKLAD 1.5M - (Rexel Sverige AB)" at bounding box center [573, 580] width 309 height 11
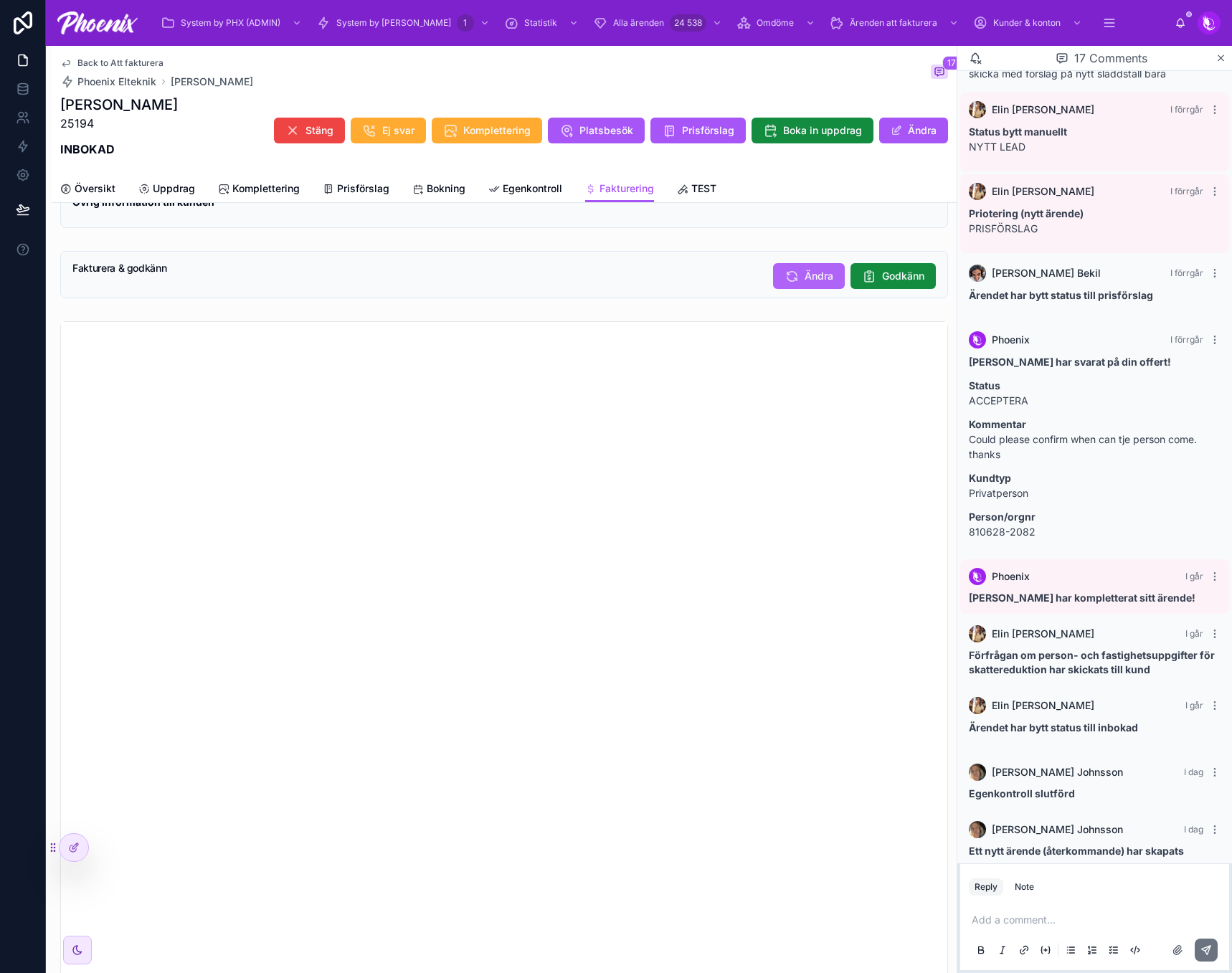
scroll to position [1300, 0]
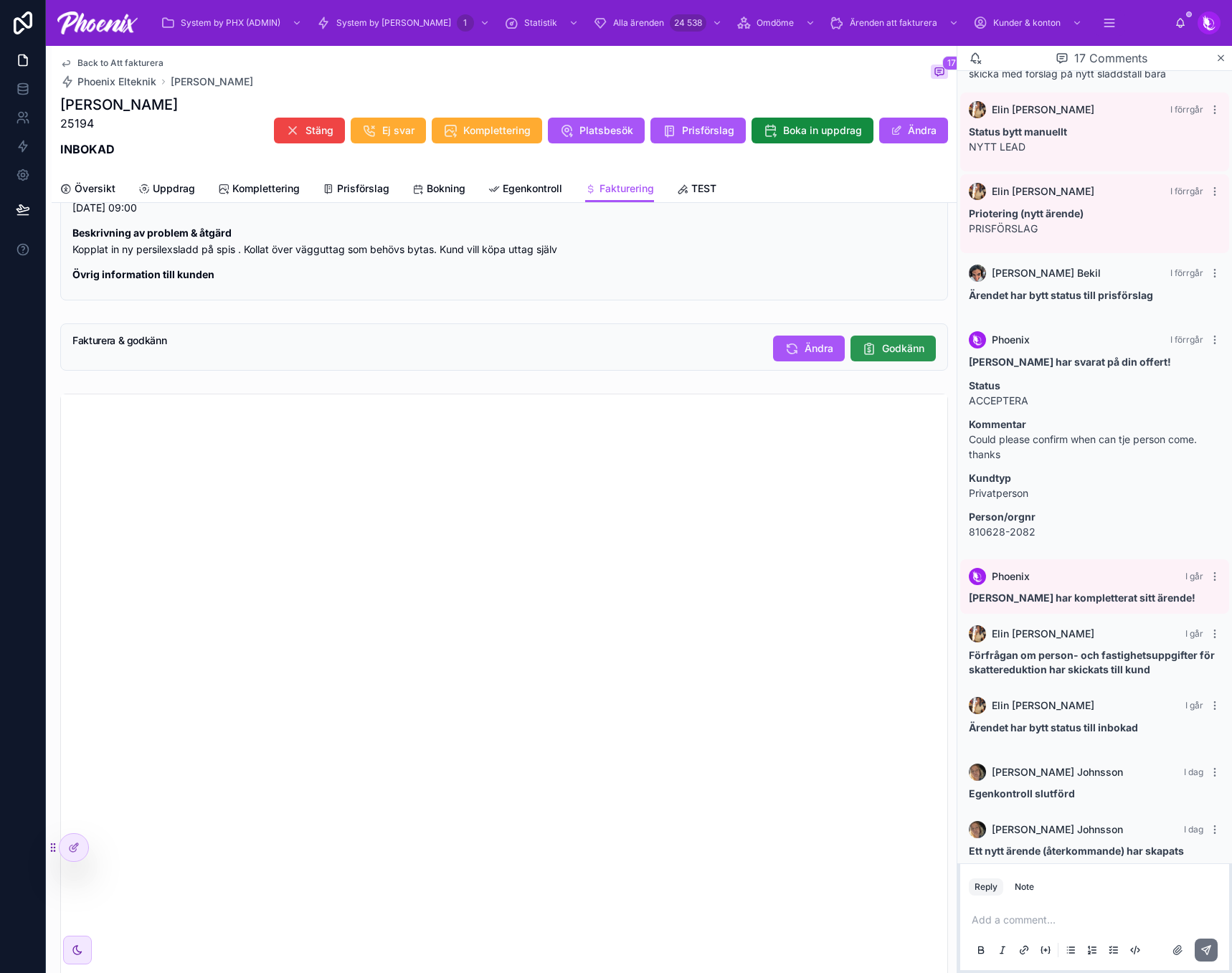
click at [909, 356] on span "Godkänn" at bounding box center [903, 348] width 42 height 15
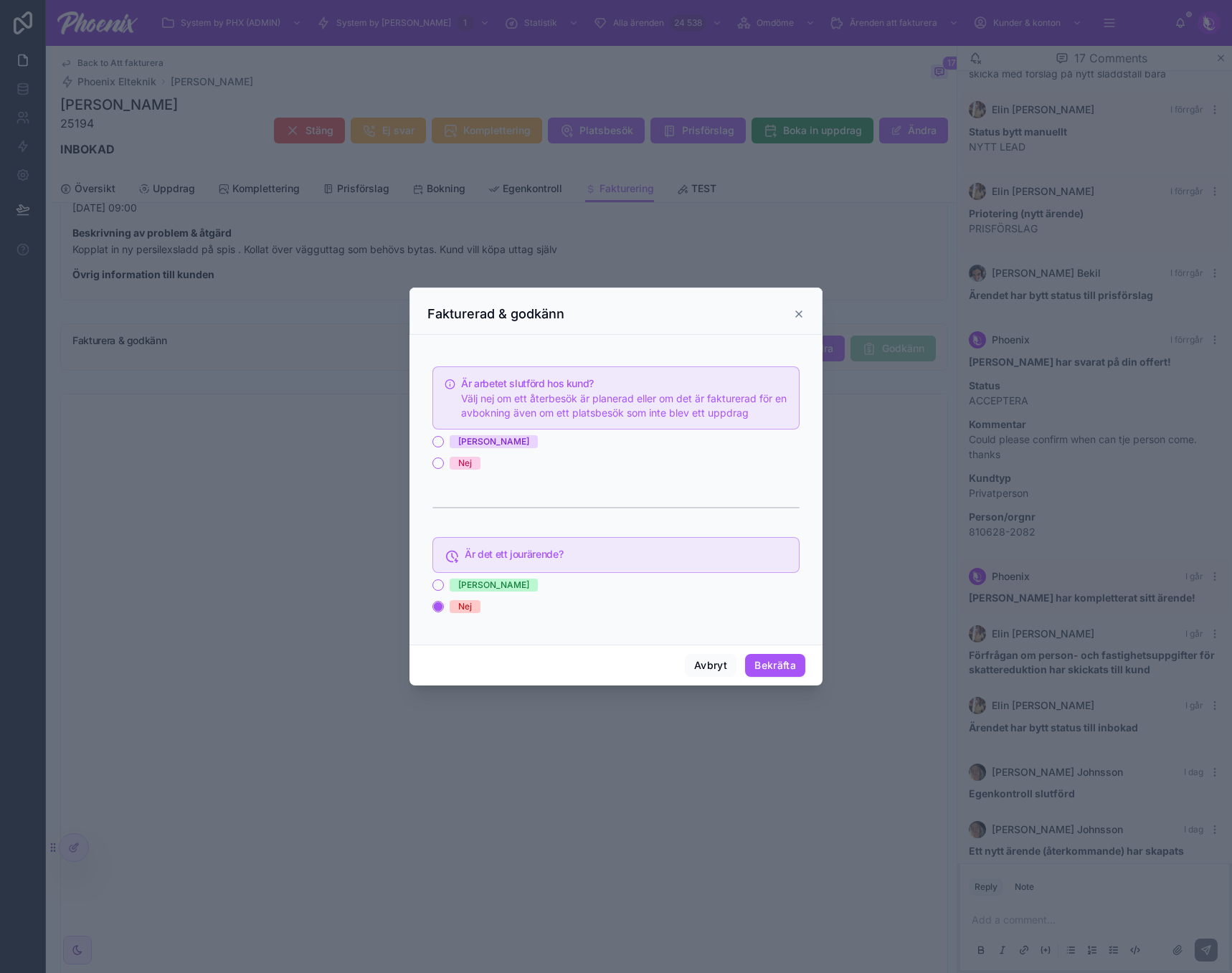
click at [445, 440] on div "[PERSON_NAME]" at bounding box center [615, 442] width 367 height 13
click at [441, 441] on button "[PERSON_NAME]" at bounding box center [437, 441] width 11 height 11
click at [786, 667] on button "Bekräfta" at bounding box center [775, 665] width 60 height 23
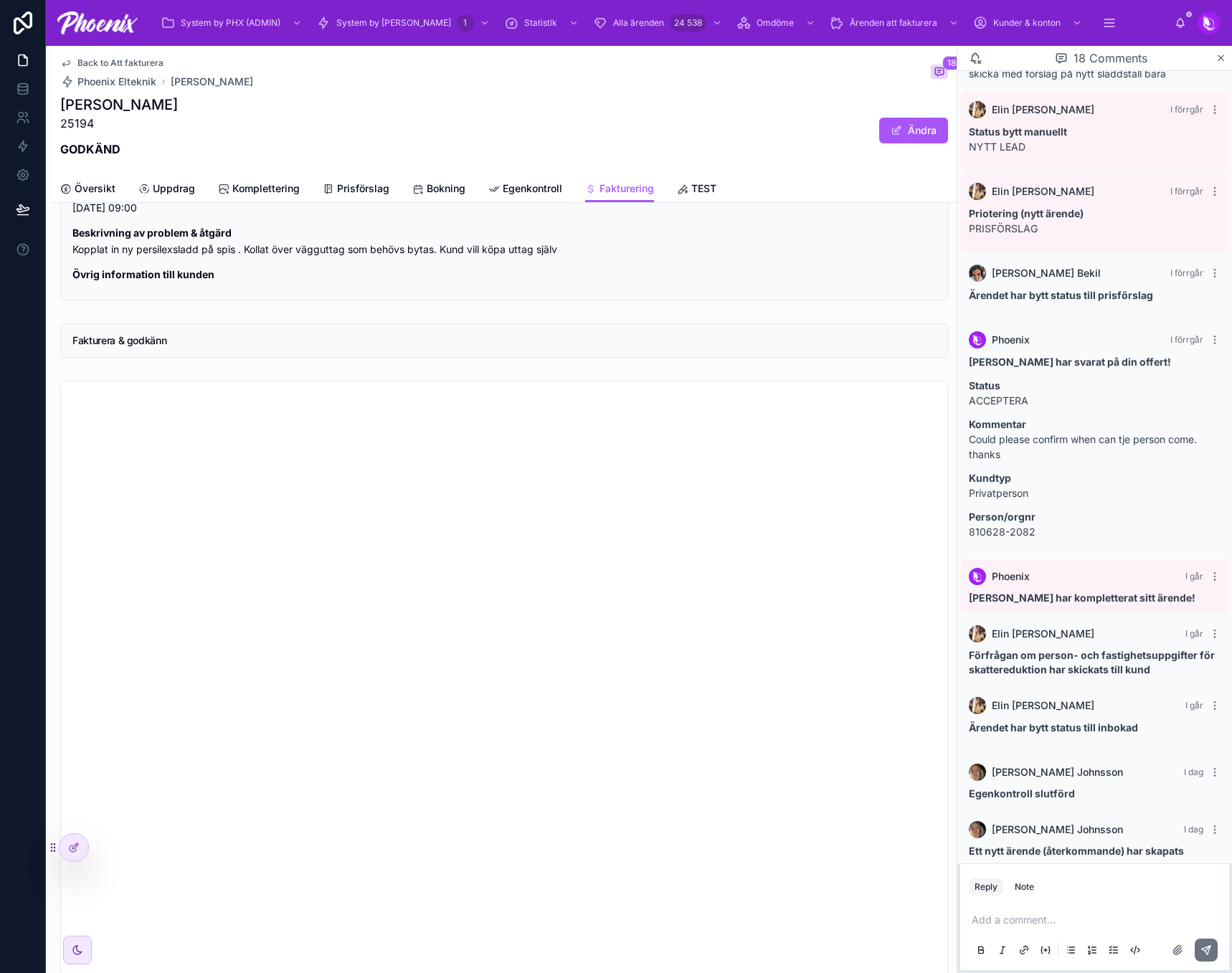
click at [149, 62] on span "Back to Att fakturera" at bounding box center [120, 62] width 86 height 11
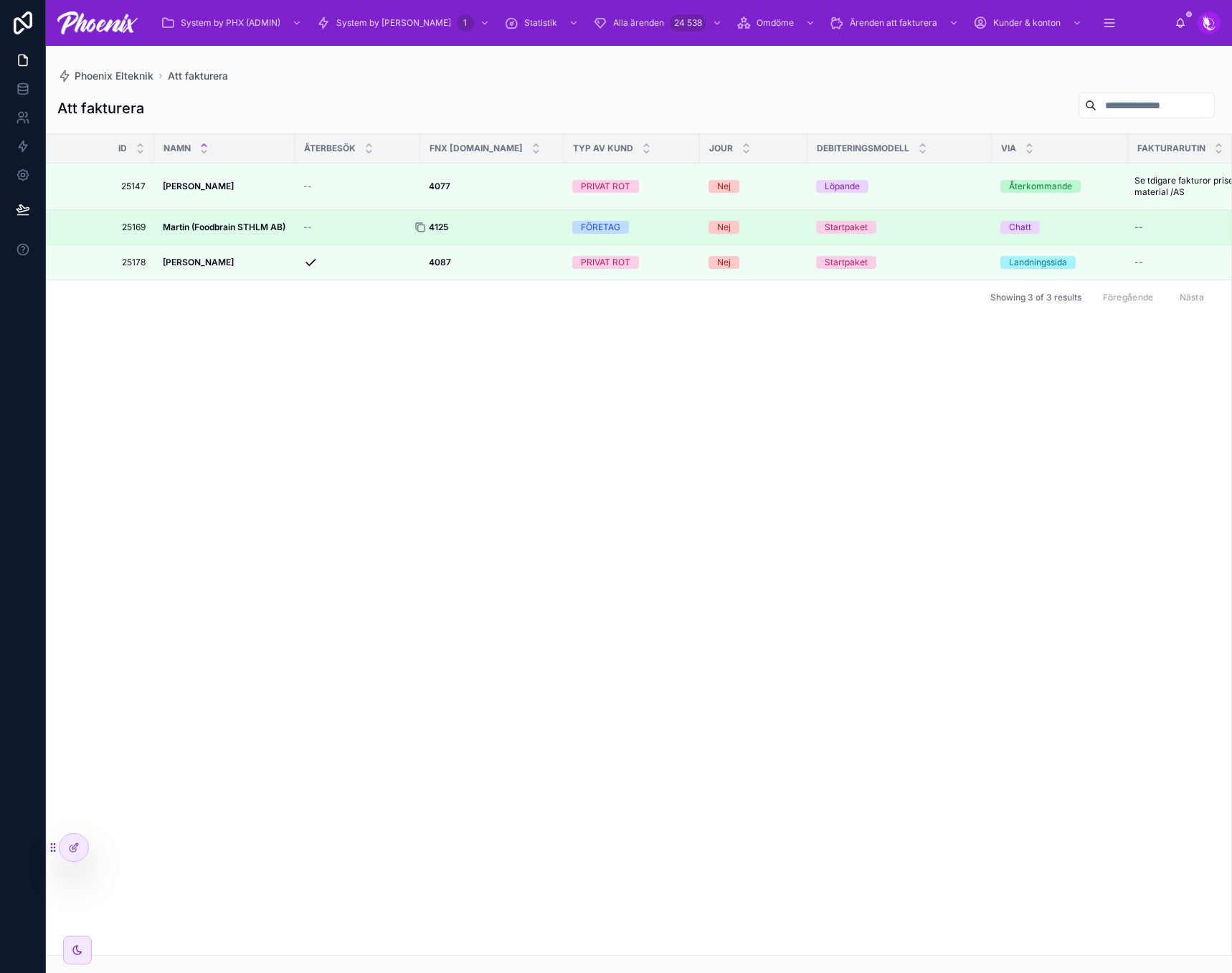
click at [417, 228] on icon at bounding box center [419, 227] width 7 height 7
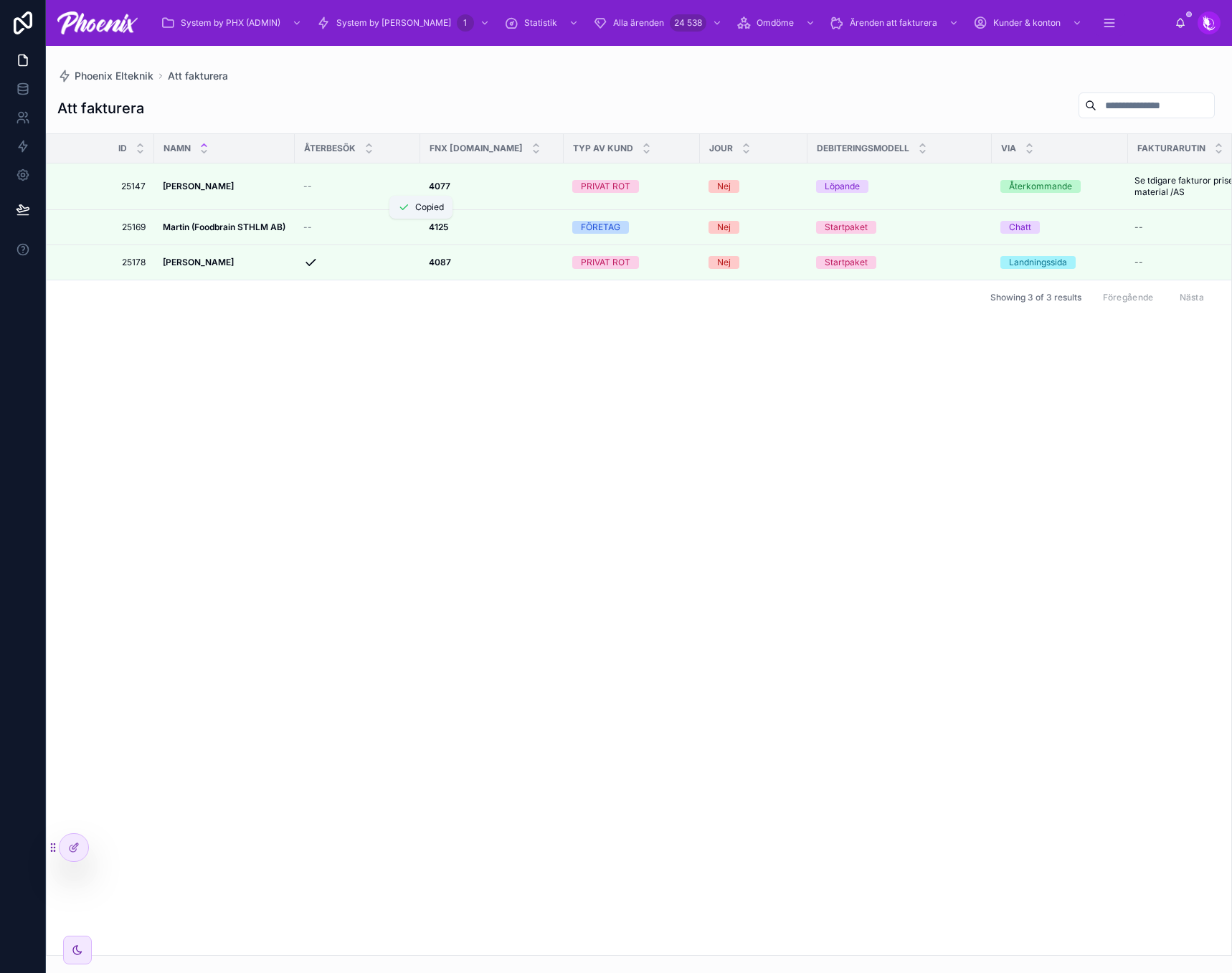
drag, startPoint x: 438, startPoint y: 230, endPoint x: 1214, endPoint y: 112, distance: 784.9
click at [440, 230] on div "4125 4125" at bounding box center [491, 227] width 126 height 11
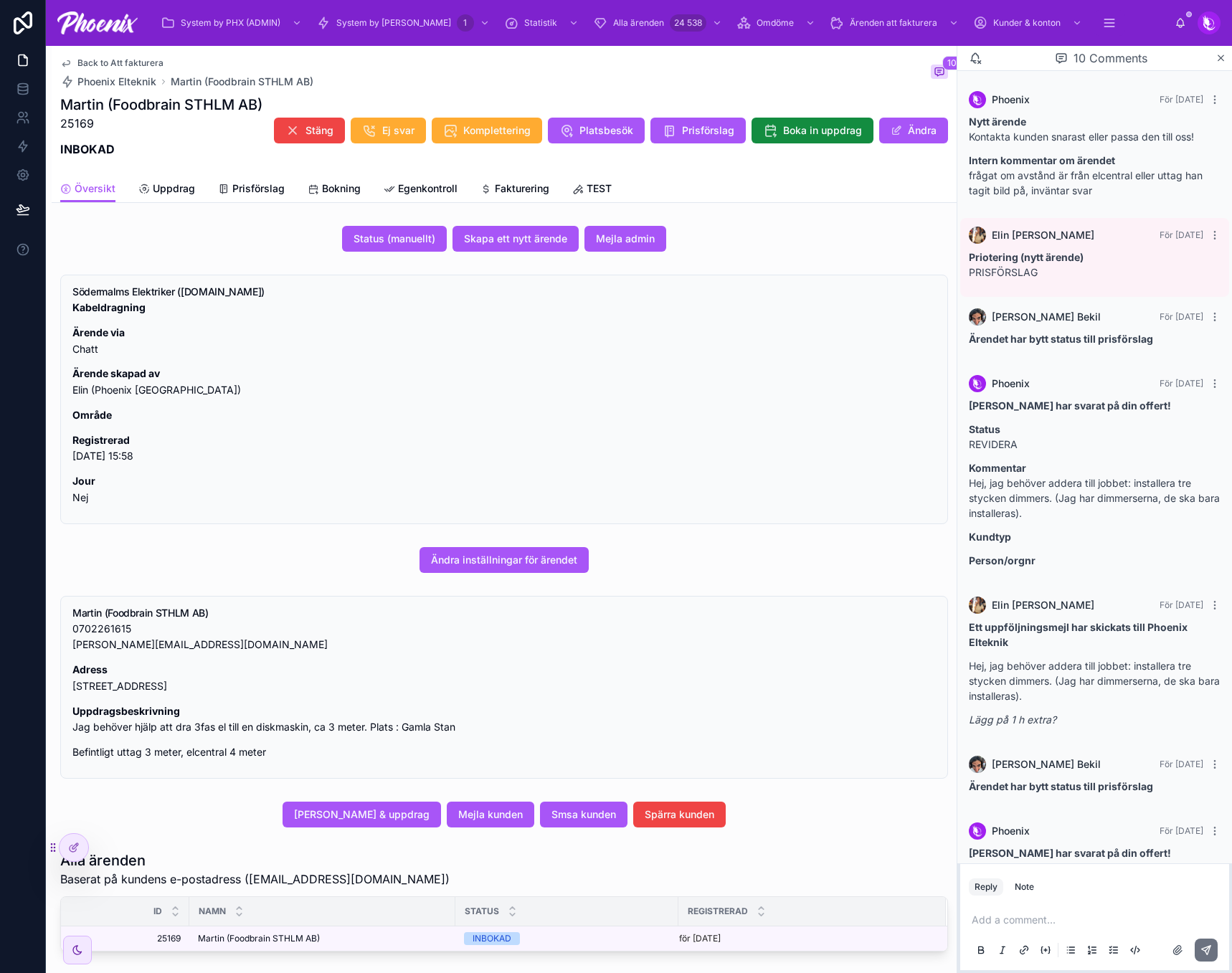
scroll to position [425, 0]
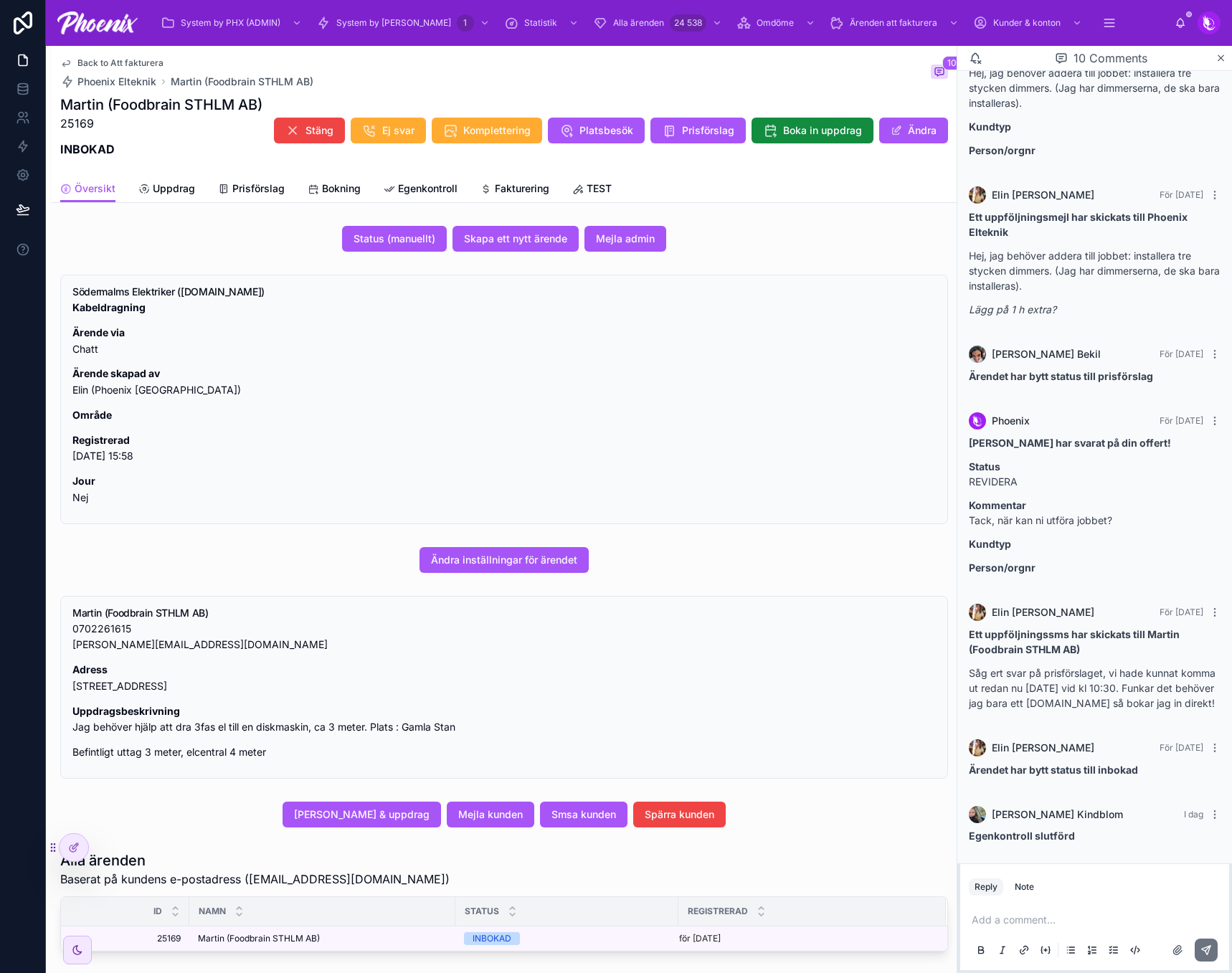
click at [548, 184] on div "Översikt Uppdrag Prisförslag Bokning Egenkontroll Fakturering TEST" at bounding box center [503, 188] width 887 height 27
click at [535, 185] on span "Fakturering" at bounding box center [522, 188] width 55 height 15
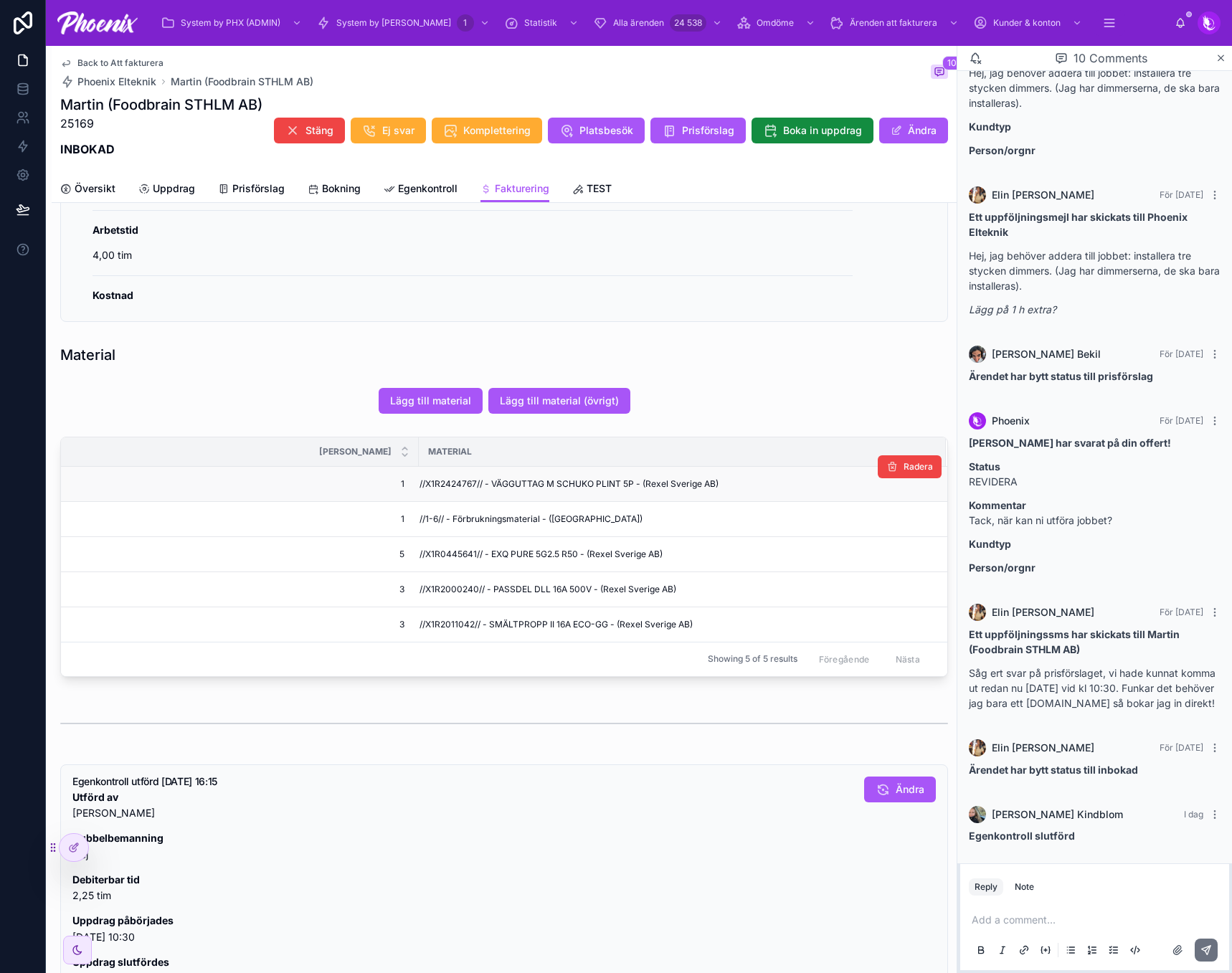
scroll to position [359, 0]
click at [437, 486] on span "//X1R2424767// - VÄGGUTTAG M SCHUKO PLINT 5P - (Rexel Sverige AB)" at bounding box center [568, 482] width 299 height 11
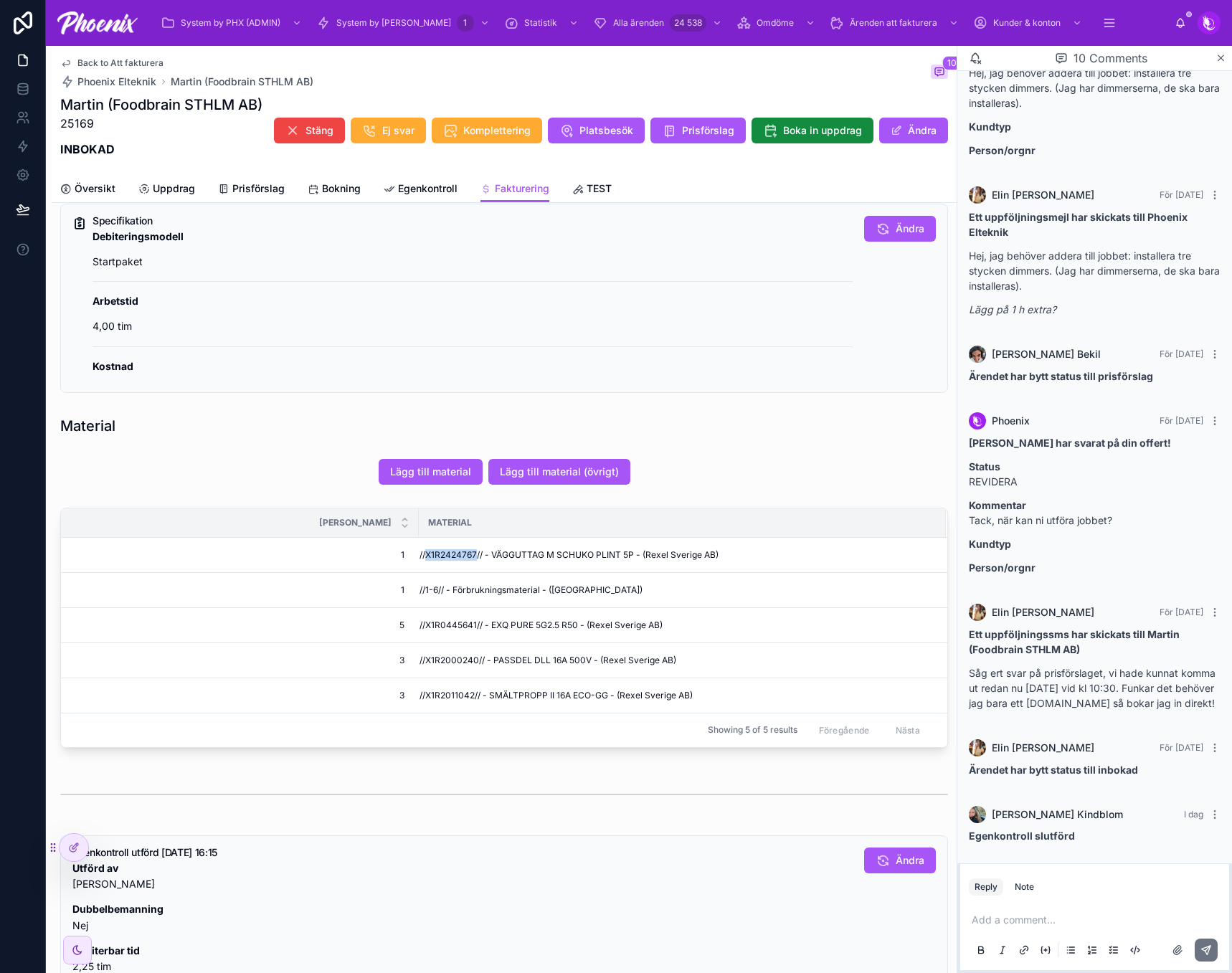
scroll to position [287, 0]
click at [449, 623] on span "//X1R0445641// - EXQ PURE 5G2.5 R50 - (Rexel Sverige AB)" at bounding box center [541, 624] width 243 height 11
click at [460, 663] on span "//X1R2000240// - PASSDEL DLL 16A 500V - (Rexel Sverige AB)" at bounding box center [548, 659] width 257 height 11
drag, startPoint x: 460, startPoint y: 663, endPoint x: 516, endPoint y: 664, distance: 56.0
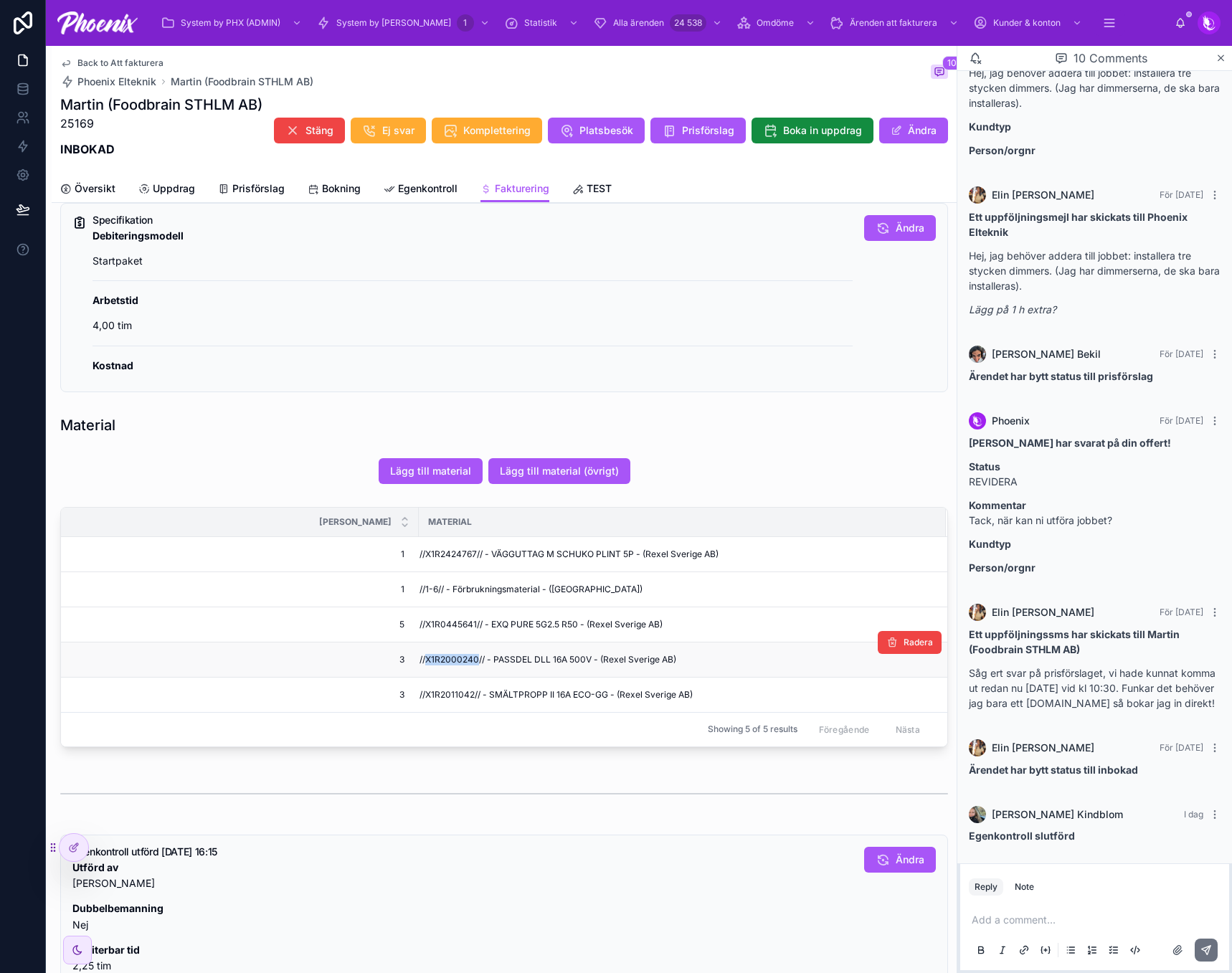
click at [478, 663] on span "//X1R2000240// - PASSDEL DLL 16A 500V - (Rexel Sverige AB)" at bounding box center [548, 659] width 257 height 11
click at [454, 691] on span "//X1R2011042// - SMÄLTPROPP II 16A ECO-GG - (Rexel Sverige AB)" at bounding box center [555, 694] width 273 height 11
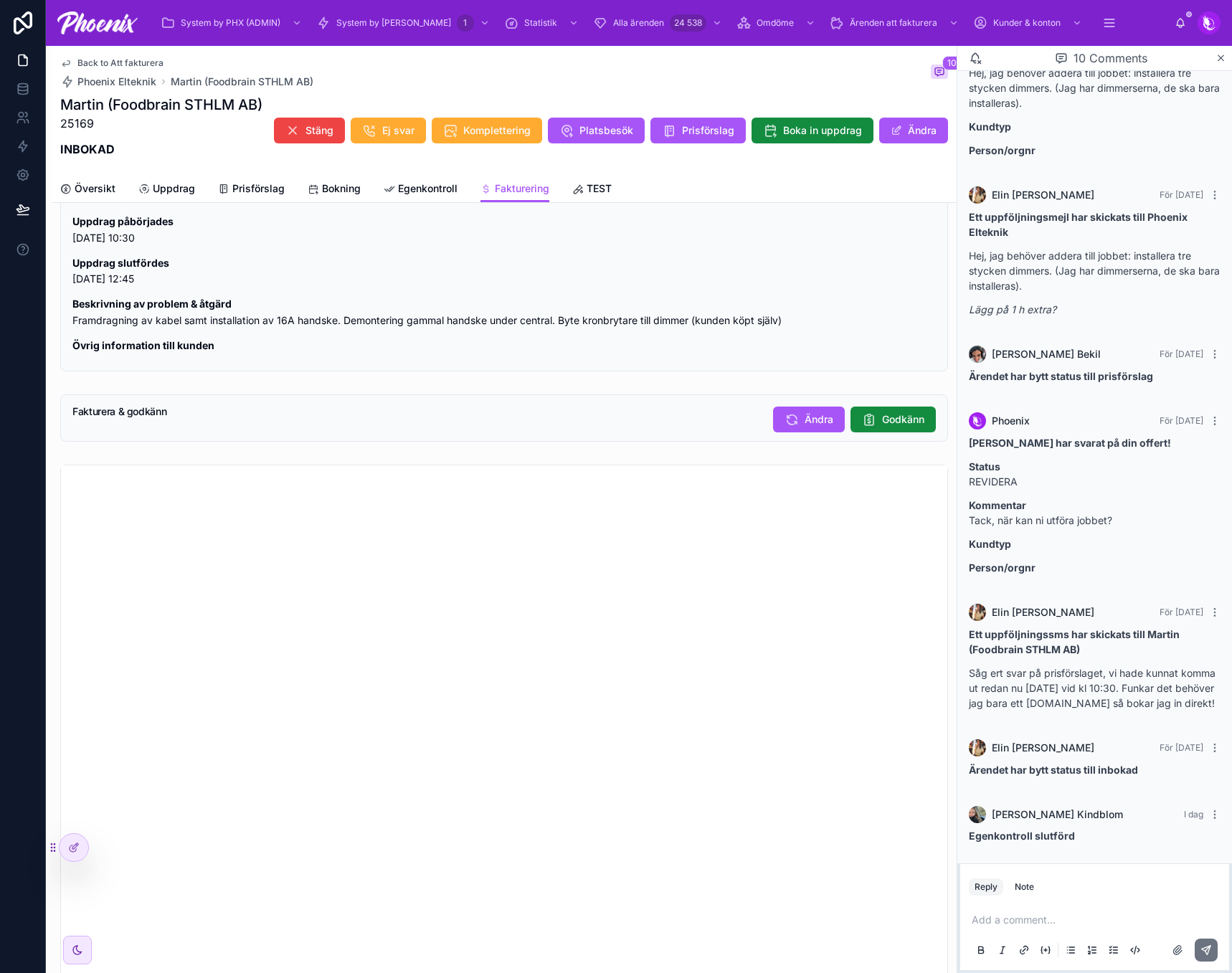
scroll to position [1055, 0]
click at [872, 420] on button "Godkänn" at bounding box center [893, 420] width 86 height 26
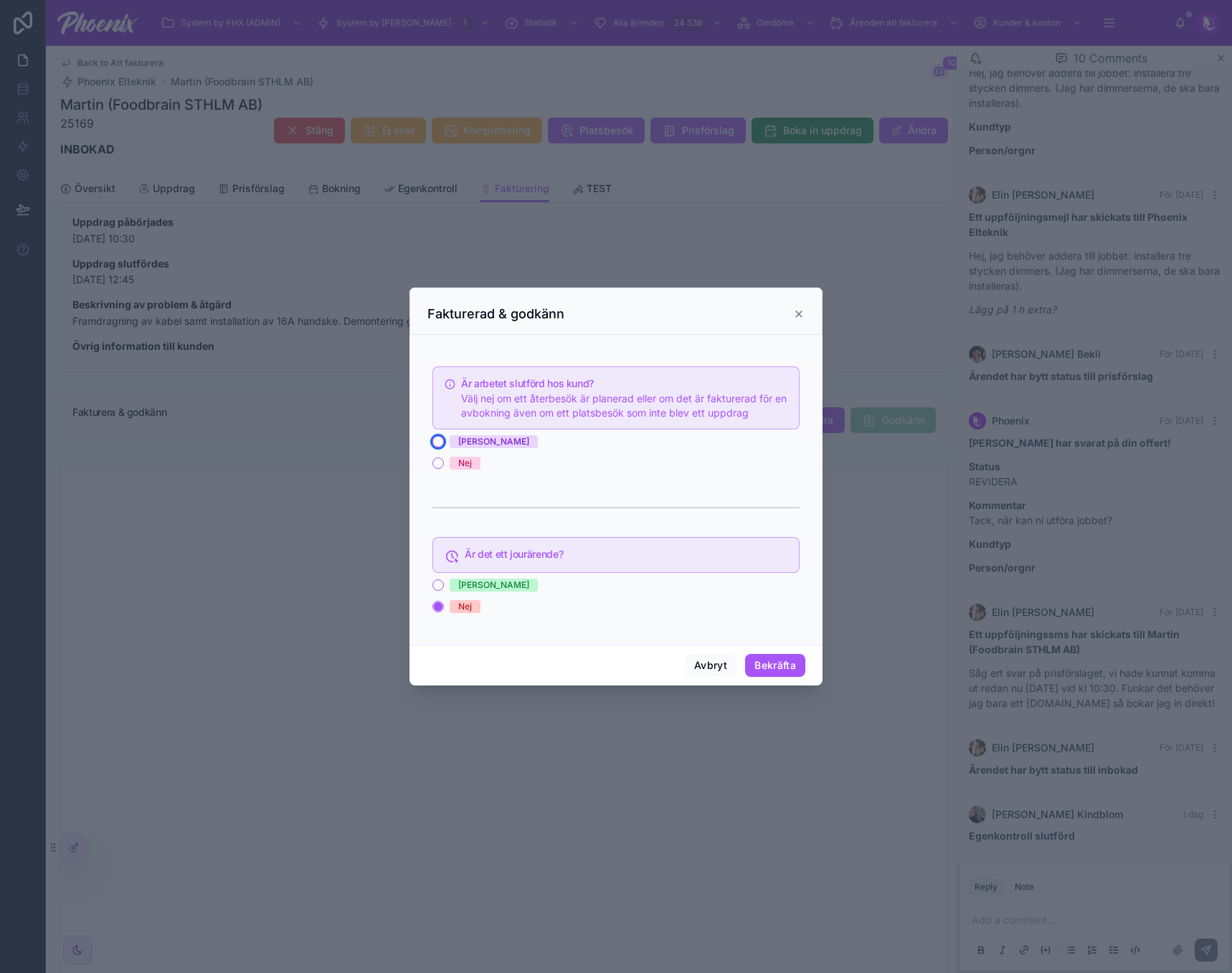
click at [435, 442] on button "[PERSON_NAME]" at bounding box center [437, 441] width 11 height 11
click at [779, 673] on button "Bekräfta" at bounding box center [775, 665] width 60 height 23
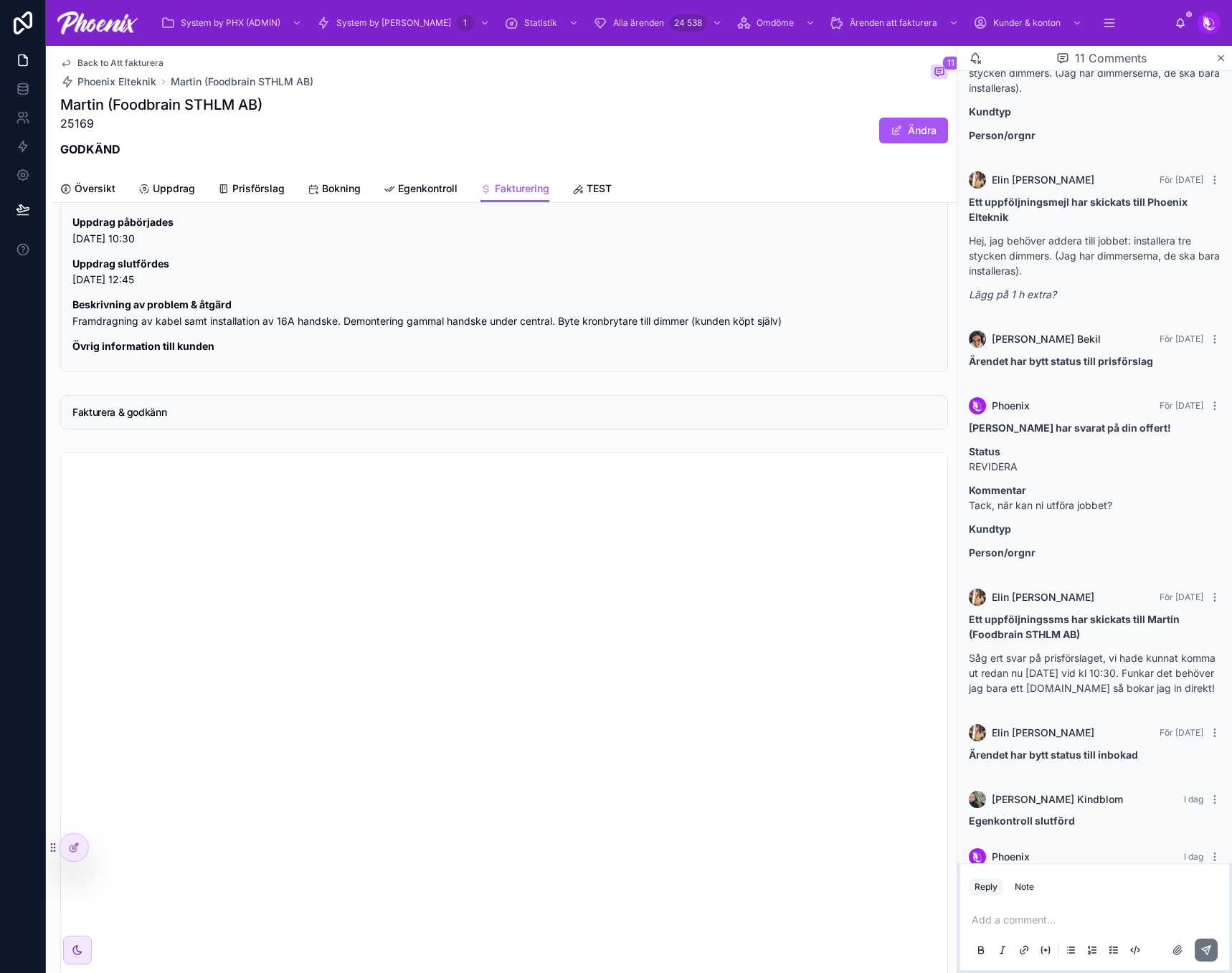
click at [127, 68] on span "Back to Att fakturera" at bounding box center [120, 62] width 86 height 11
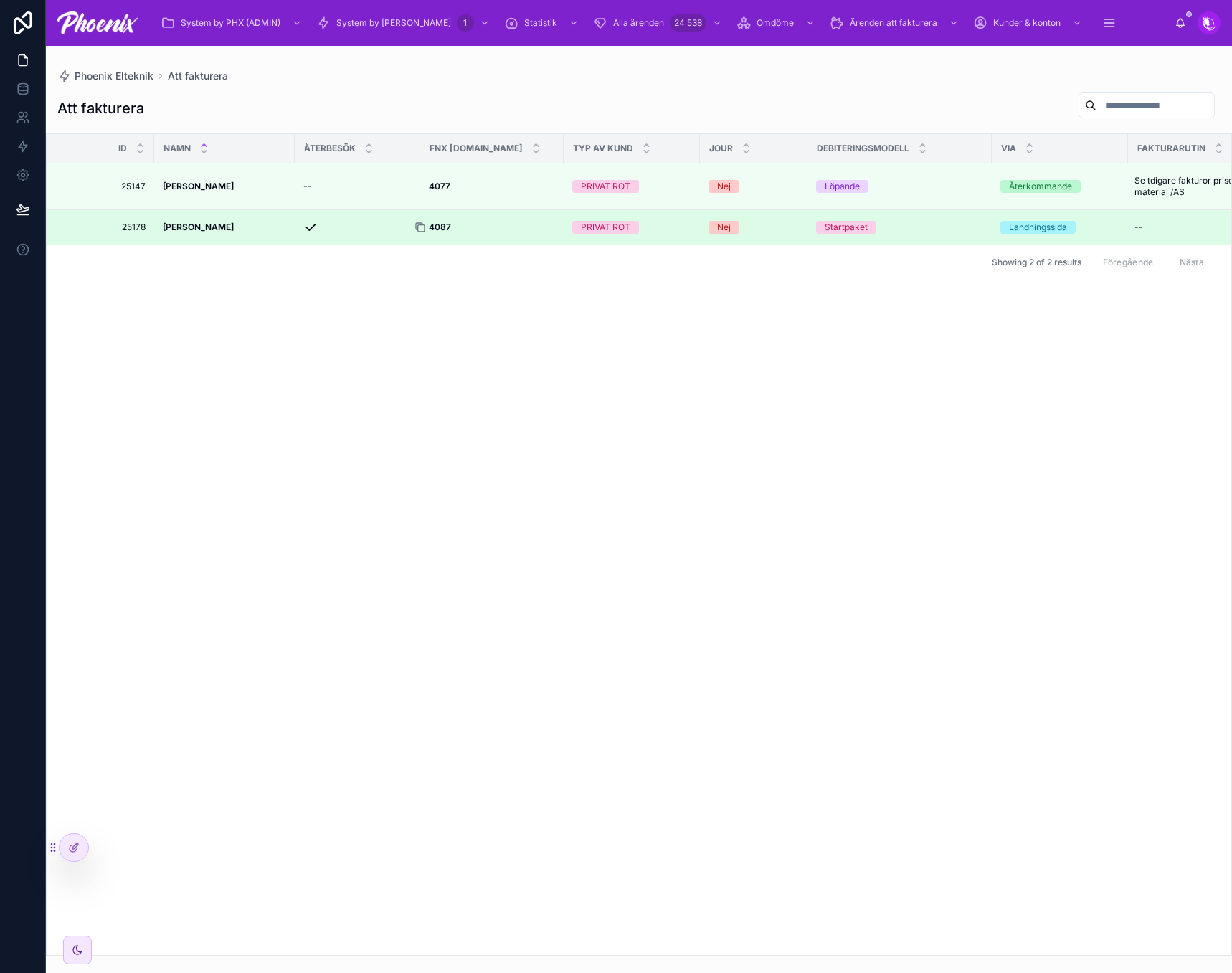
click at [422, 228] on icon at bounding box center [419, 227] width 11 height 11
click at [435, 226] on div at bounding box center [425, 227] width 23 height 11
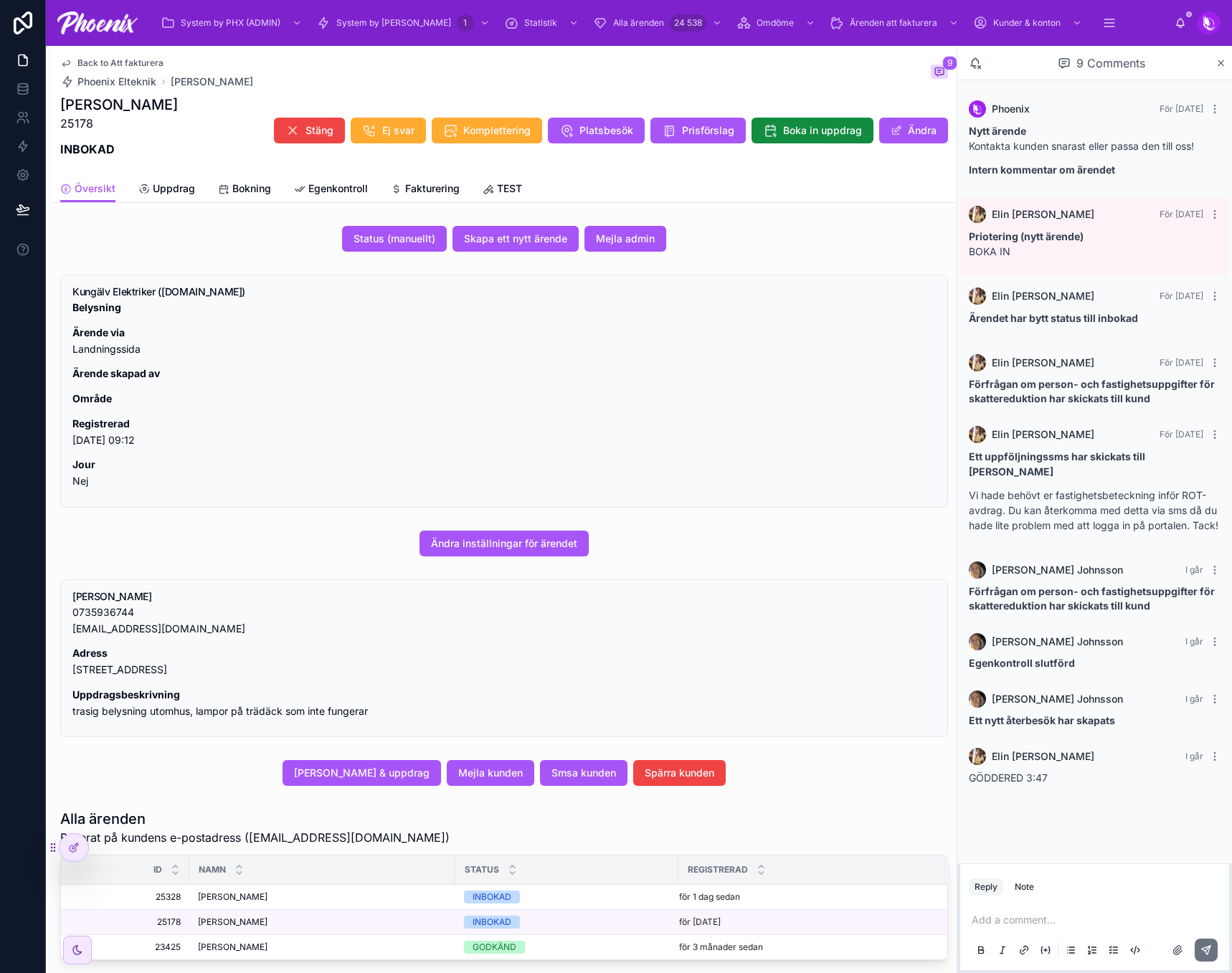
drag, startPoint x: 435, startPoint y: 162, endPoint x: 435, endPoint y: 175, distance: 13.0
click at [435, 175] on div "Back to Att fakturera Phoenix Elteknik [PERSON_NAME] 9 [PERSON_NAME] 25178 INBO…" at bounding box center [503, 110] width 887 height 129
click at [439, 193] on span "Fakturering" at bounding box center [432, 188] width 55 height 15
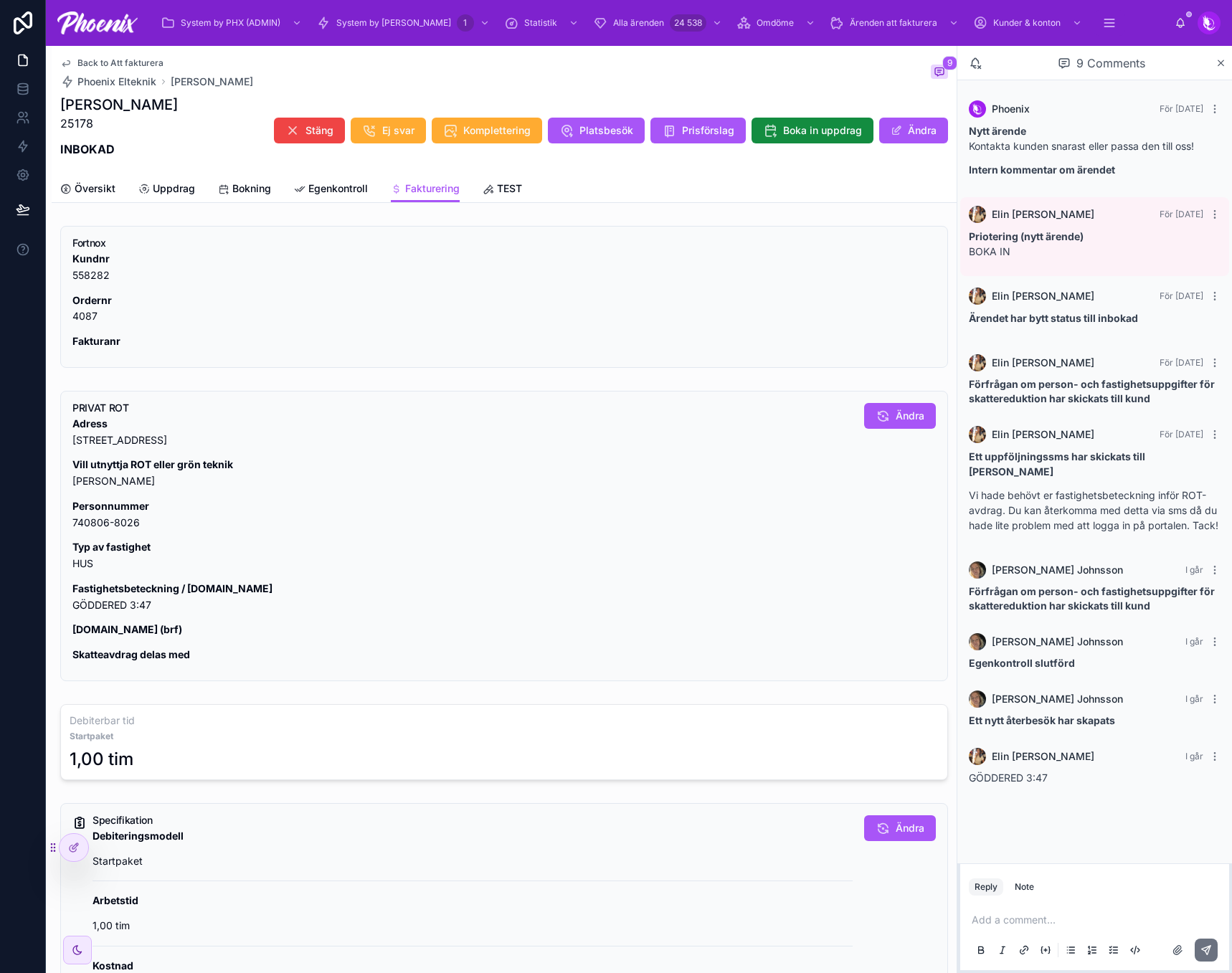
click at [96, 621] on p "[DOMAIN_NAME] (brf)" at bounding box center [463, 629] width 780 height 16
click at [110, 607] on p "Fastighetsbeteckning / [DOMAIN_NAME] GÖDDERED 3:47" at bounding box center [463, 597] width 780 height 33
drag, startPoint x: 110, startPoint y: 607, endPoint x: 965, endPoint y: 487, distance: 863.4
click at [111, 605] on p "Fastighetsbeteckning / [DOMAIN_NAME] GÖDDERED 3:47" at bounding box center [463, 597] width 780 height 33
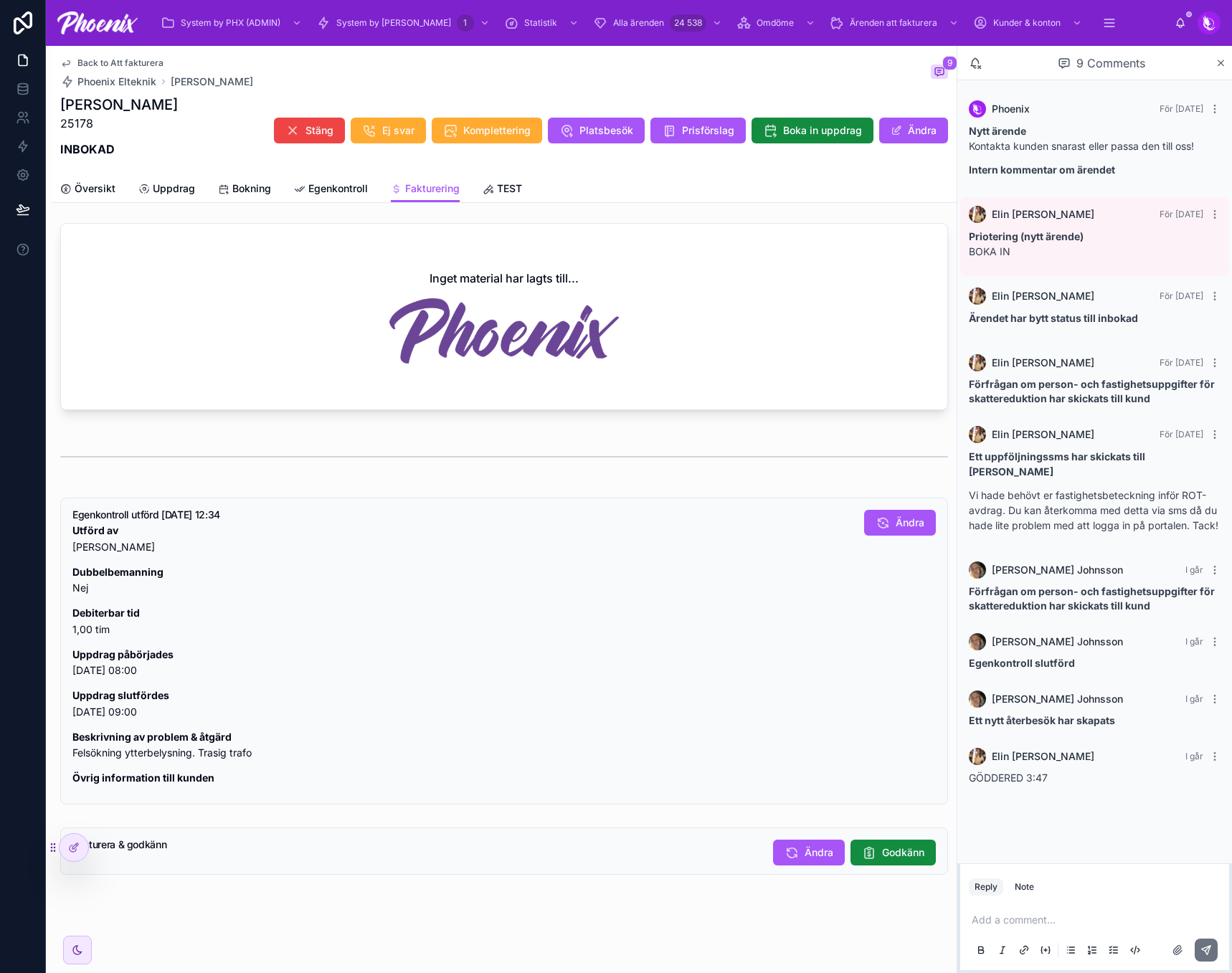
scroll to position [906, 0]
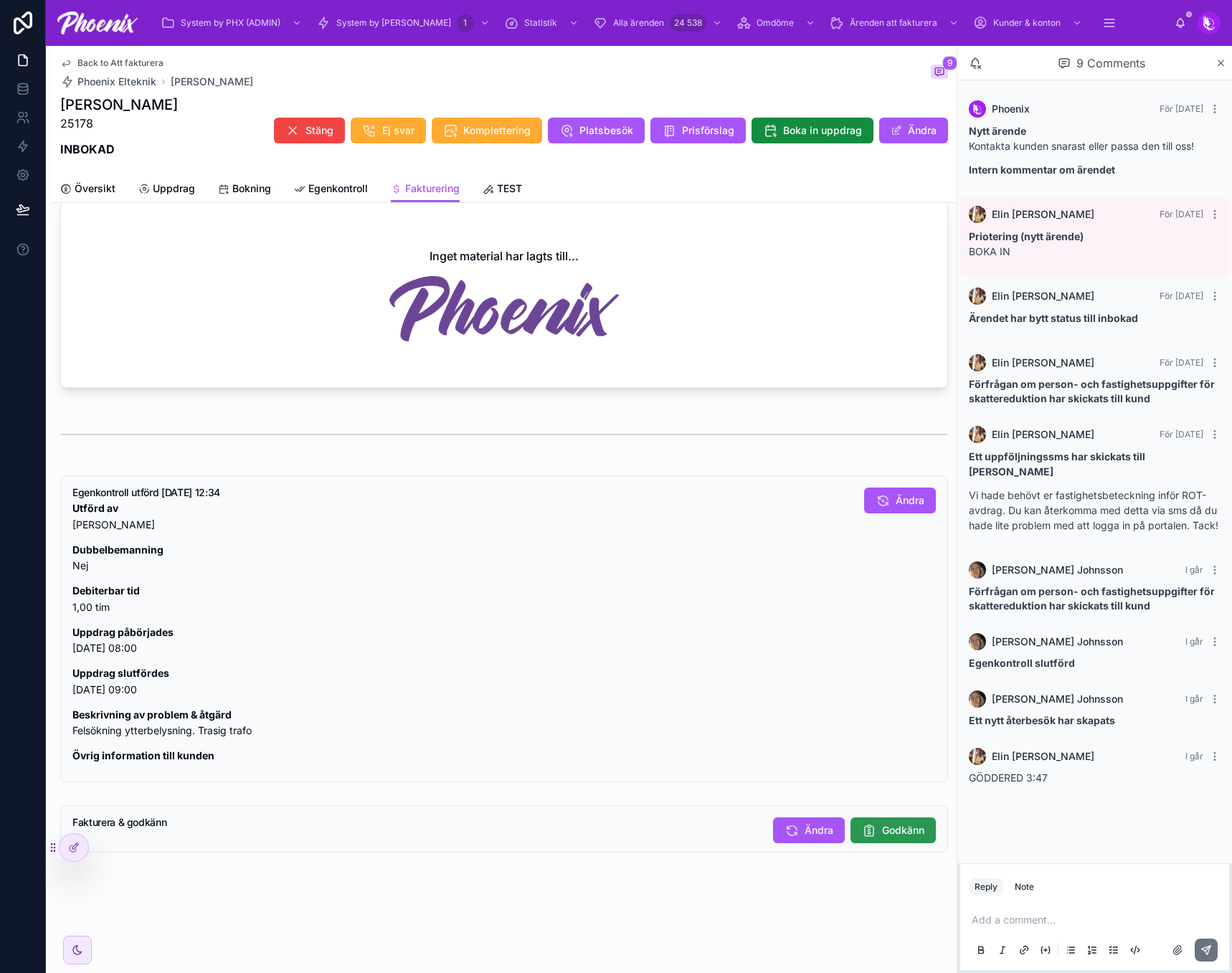
click at [909, 828] on span "Godkänn" at bounding box center [903, 830] width 42 height 15
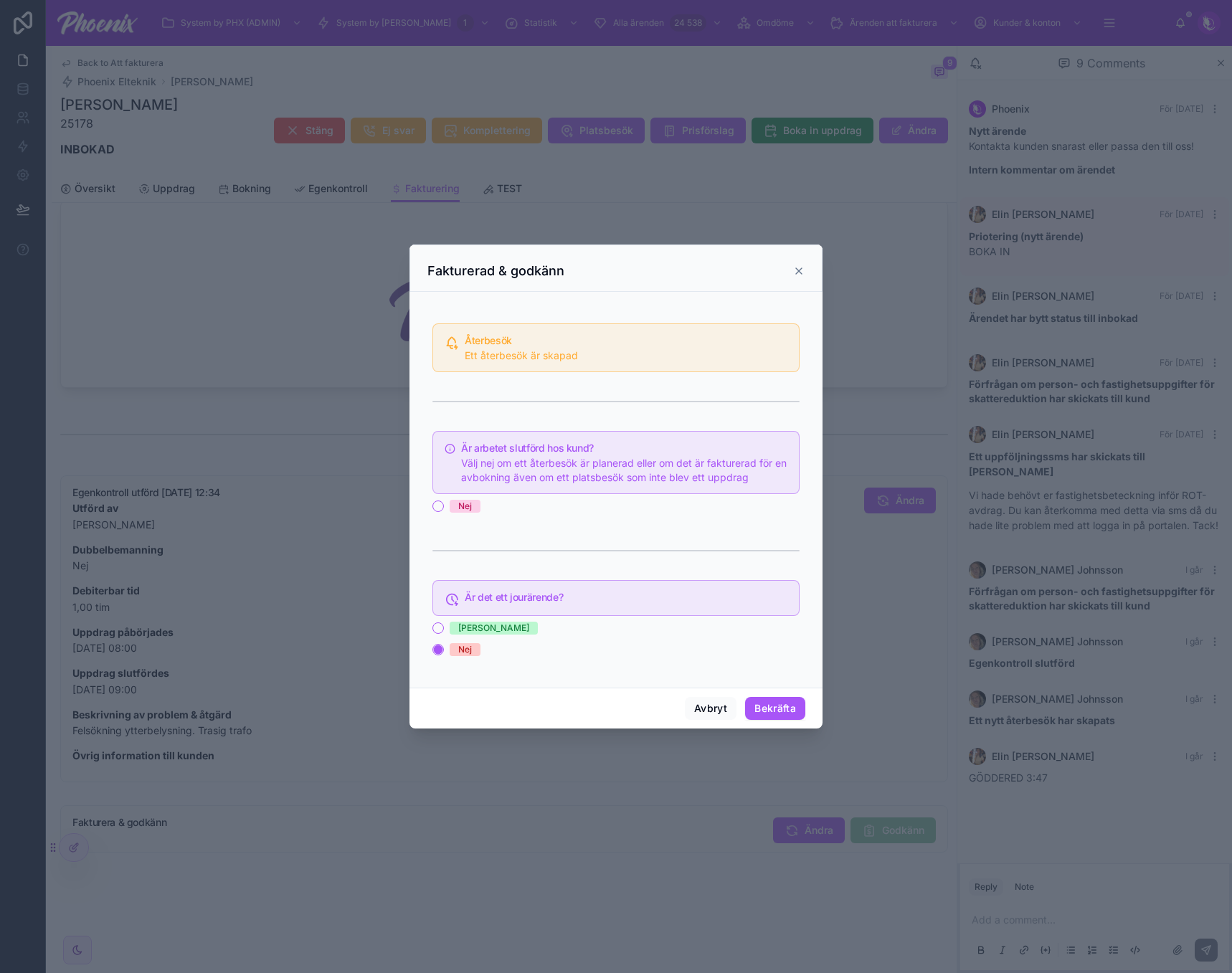
click at [471, 507] on div "Nej" at bounding box center [465, 506] width 14 height 13
click at [444, 507] on button "Nej" at bounding box center [437, 506] width 11 height 11
drag, startPoint x: 791, startPoint y: 520, endPoint x: 754, endPoint y: 614, distance: 101.0
click at [790, 525] on div "Återbesök Ett återbesök är skapad Är arbetet slutförd hos kund? Välj nej om ett…" at bounding box center [615, 494] width 367 height 353
click at [722, 697] on button "Avbryt" at bounding box center [710, 708] width 51 height 23
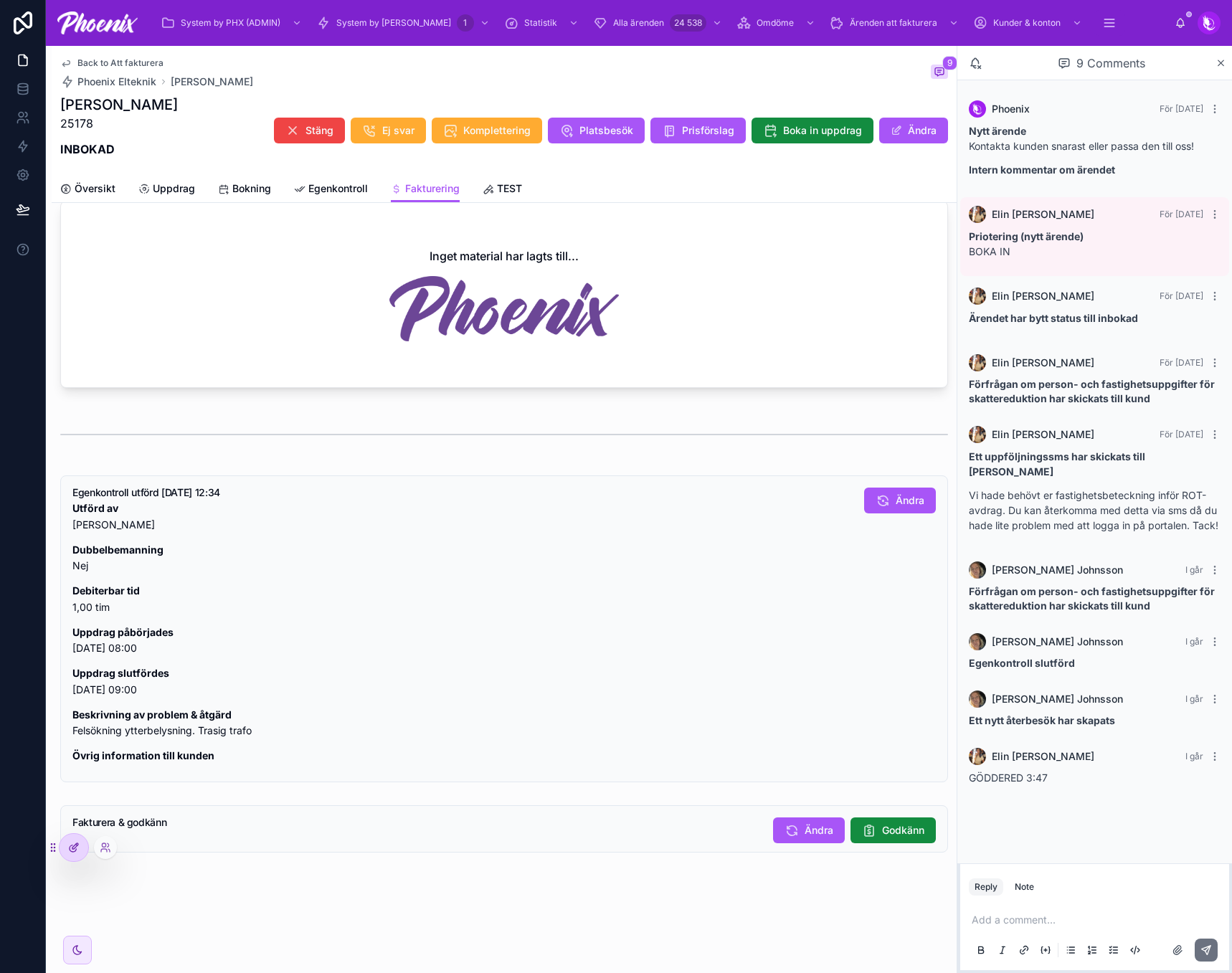
click at [79, 852] on icon at bounding box center [74, 847] width 11 height 11
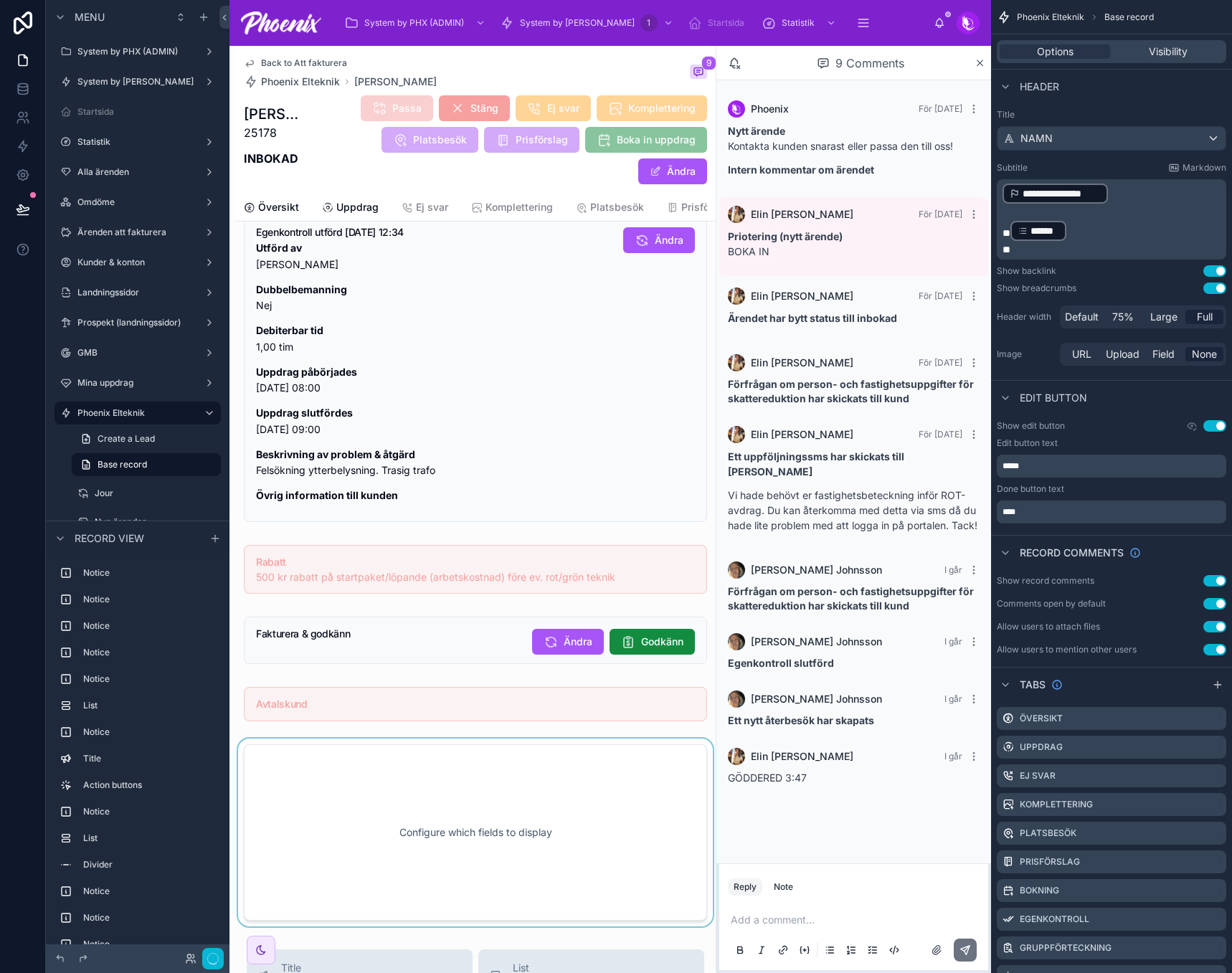
scroll to position [1480, 0]
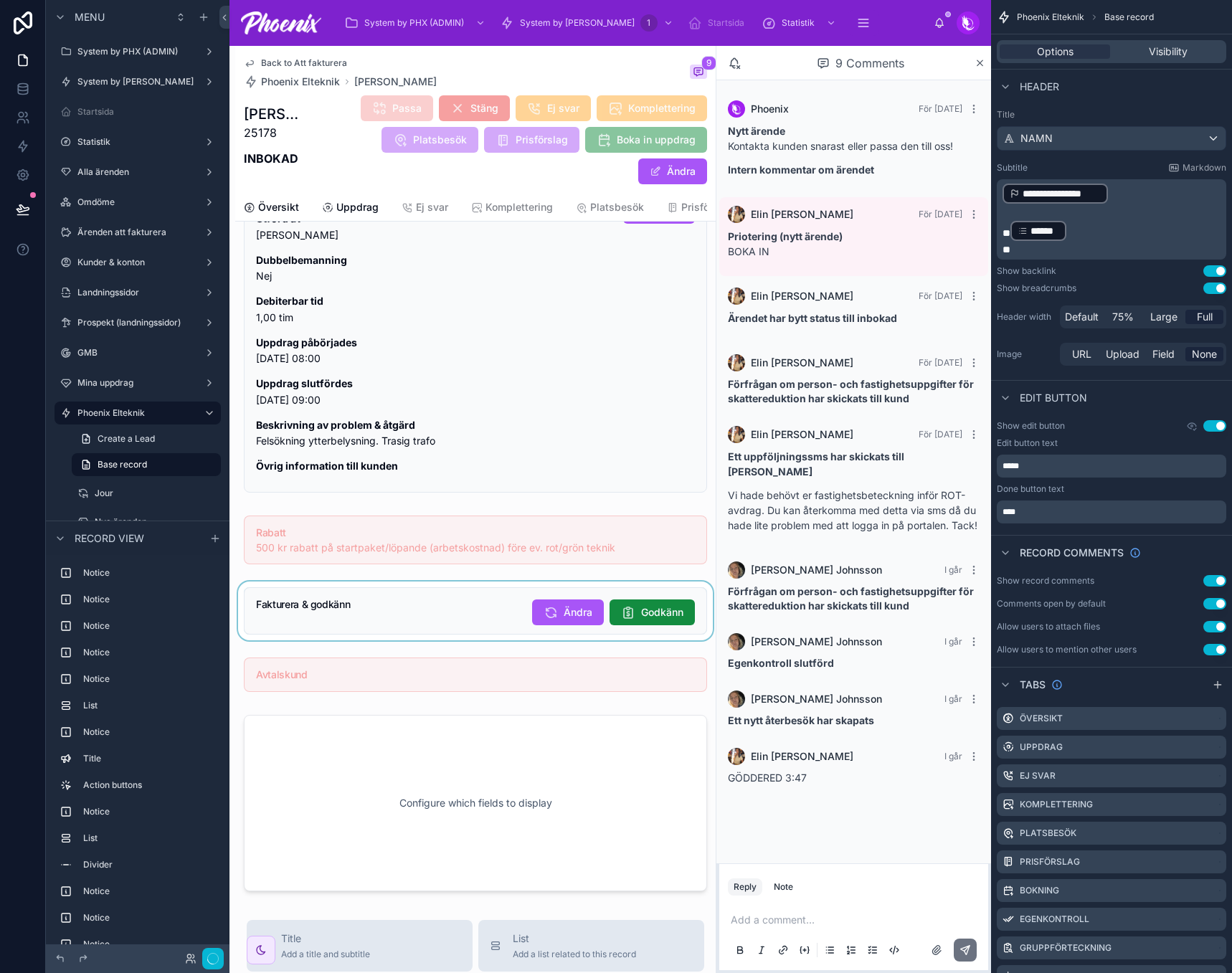
click at [493, 594] on div at bounding box center [475, 611] width 480 height 59
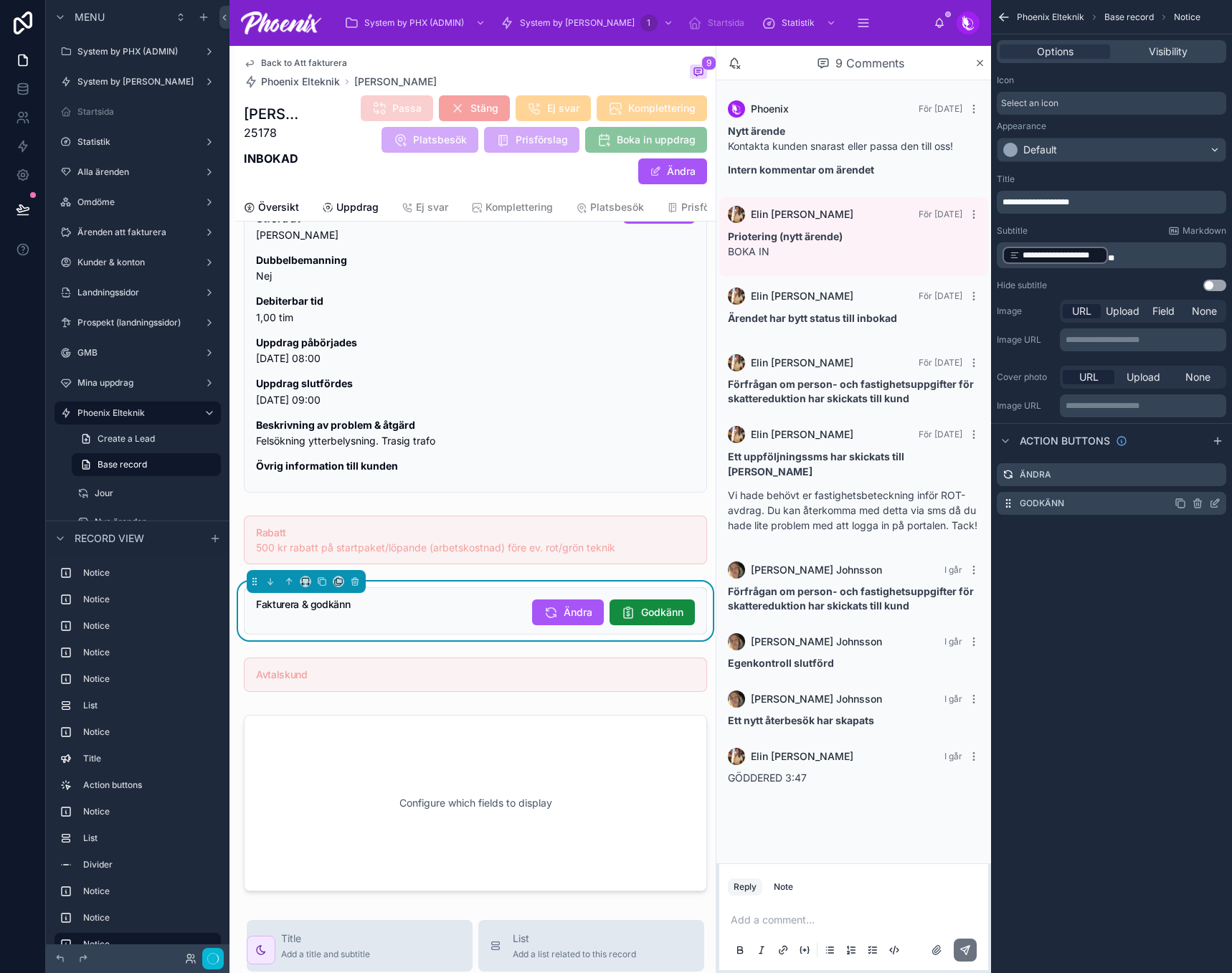
click at [1222, 501] on div "Godkänn" at bounding box center [1111, 503] width 229 height 23
click at [1217, 501] on icon "scrollable content" at bounding box center [1217, 501] width 2 height 2
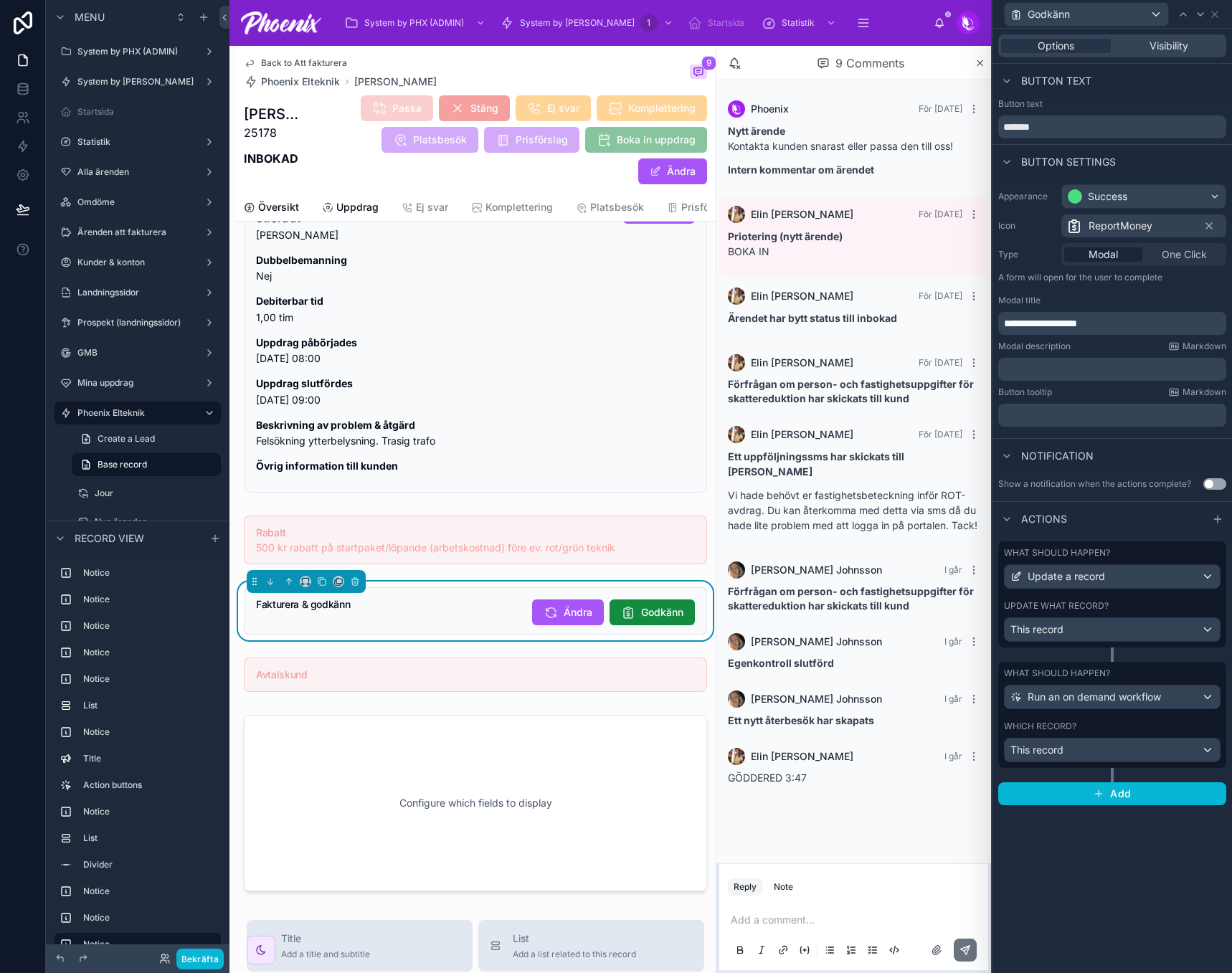
click at [1155, 602] on div "Update what record?" at bounding box center [1111, 605] width 216 height 11
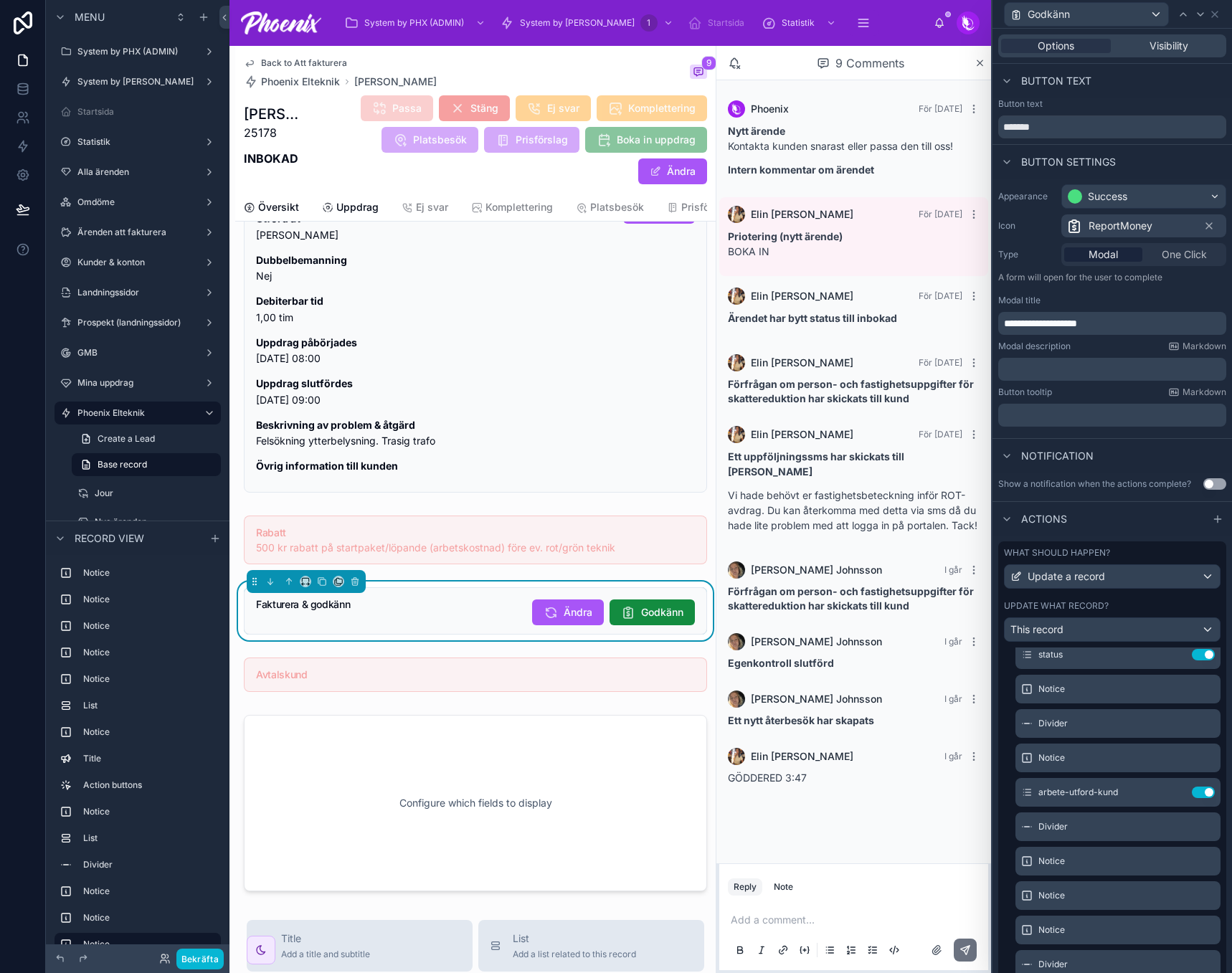
scroll to position [144, 0]
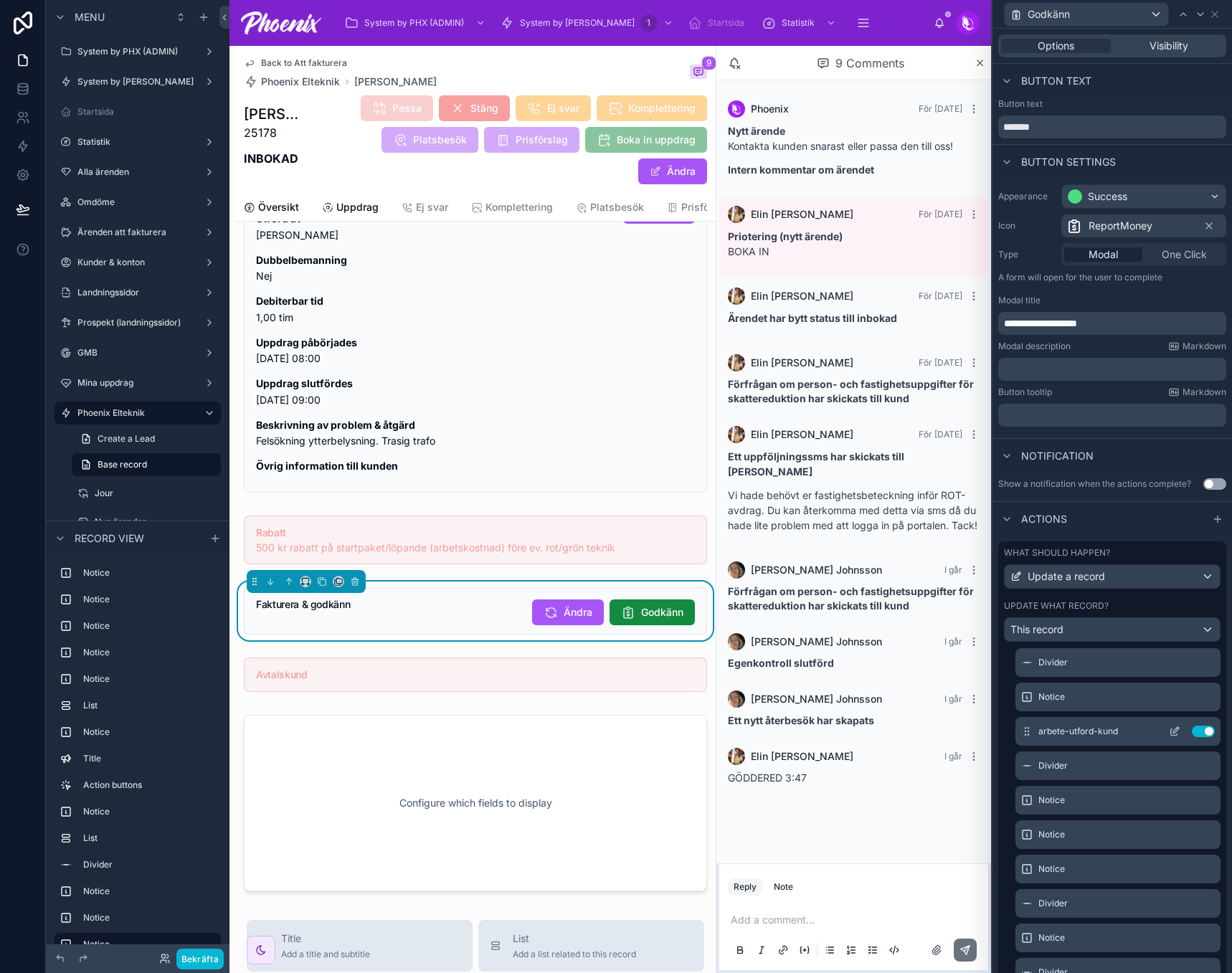
click at [1173, 733] on icon at bounding box center [1176, 730] width 6 height 6
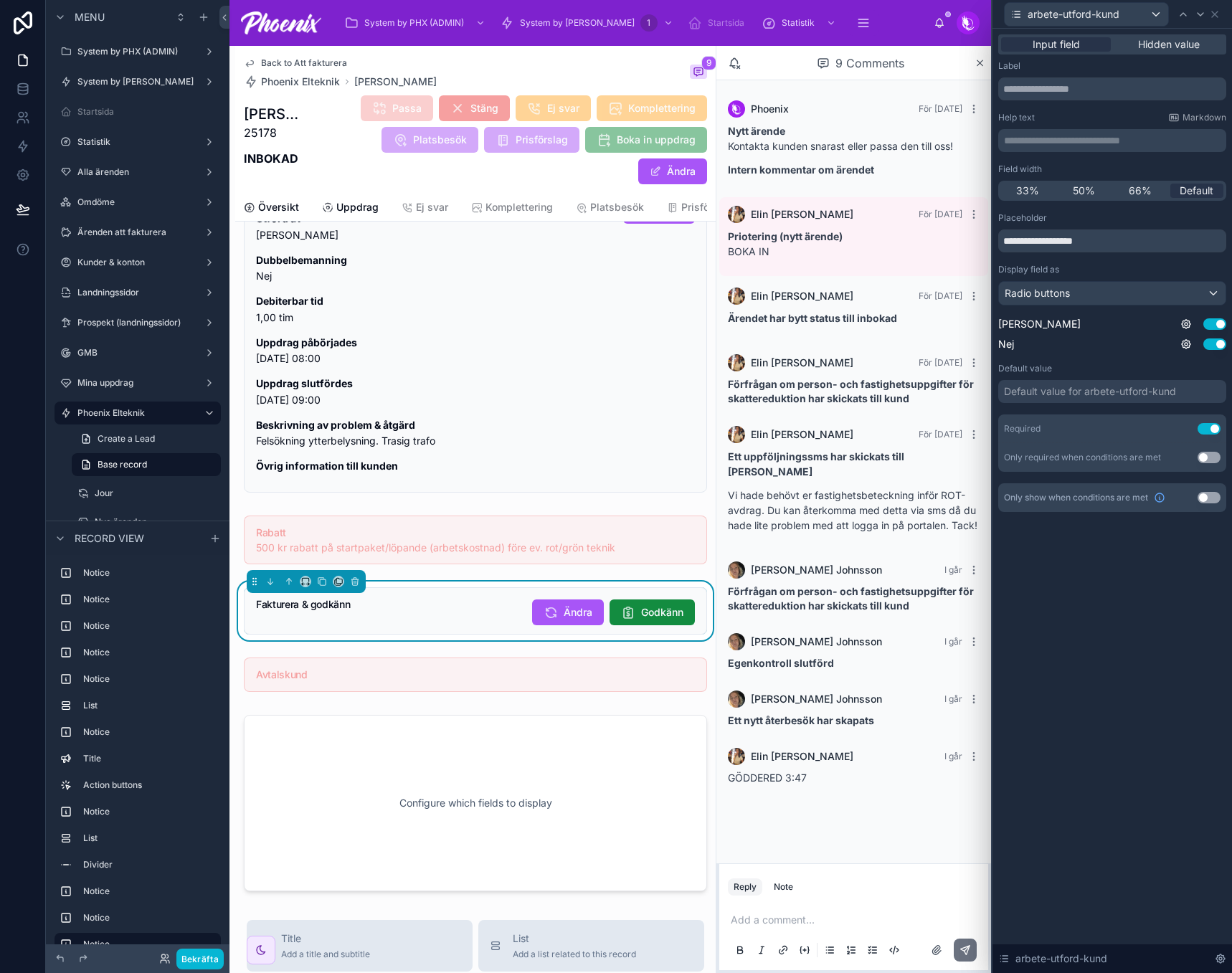
click at [173, 960] on div "Bekräfta" at bounding box center [194, 959] width 57 height 21
click at [192, 959] on button "Bekräfta" at bounding box center [199, 959] width 47 height 21
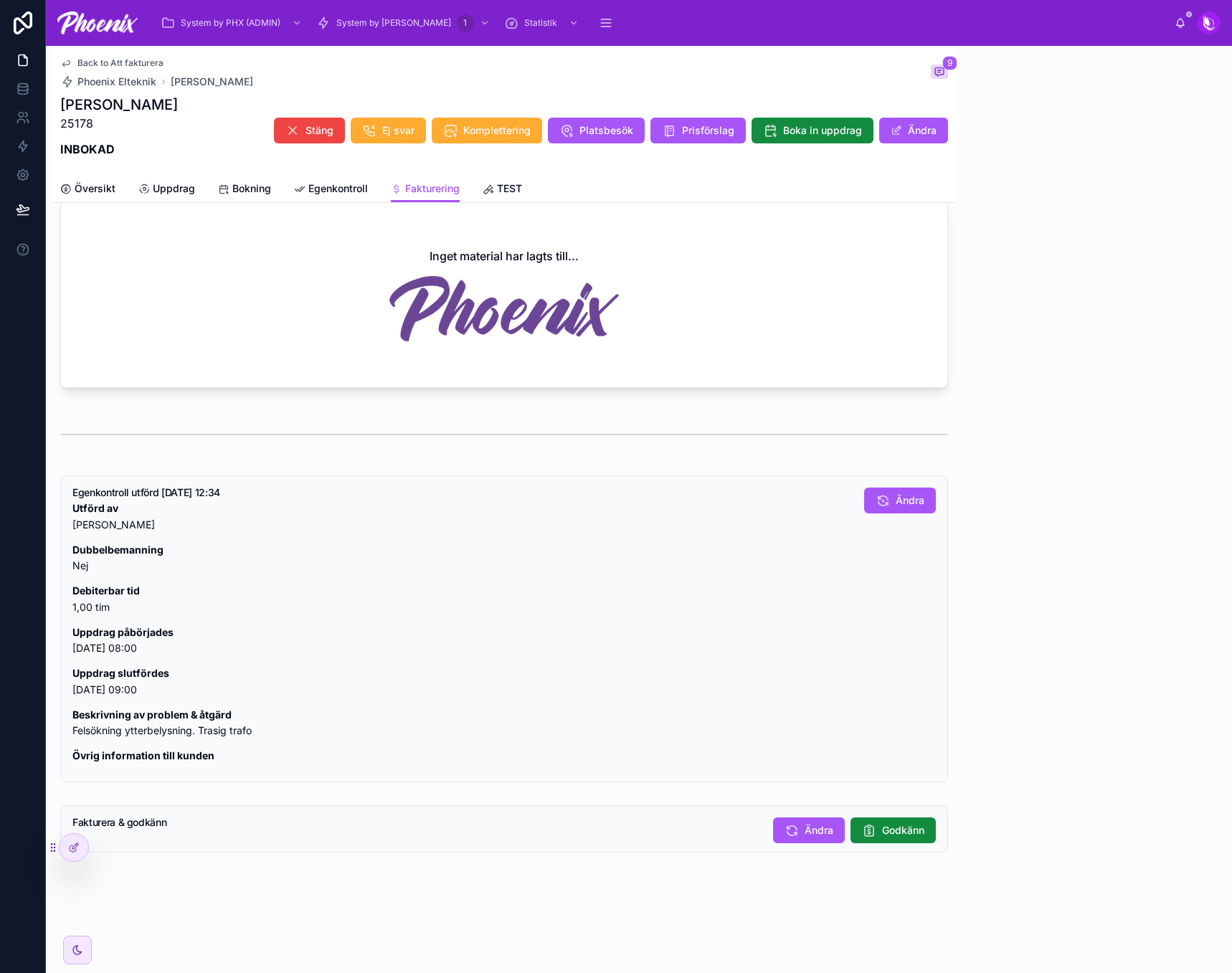
scroll to position [906, 0]
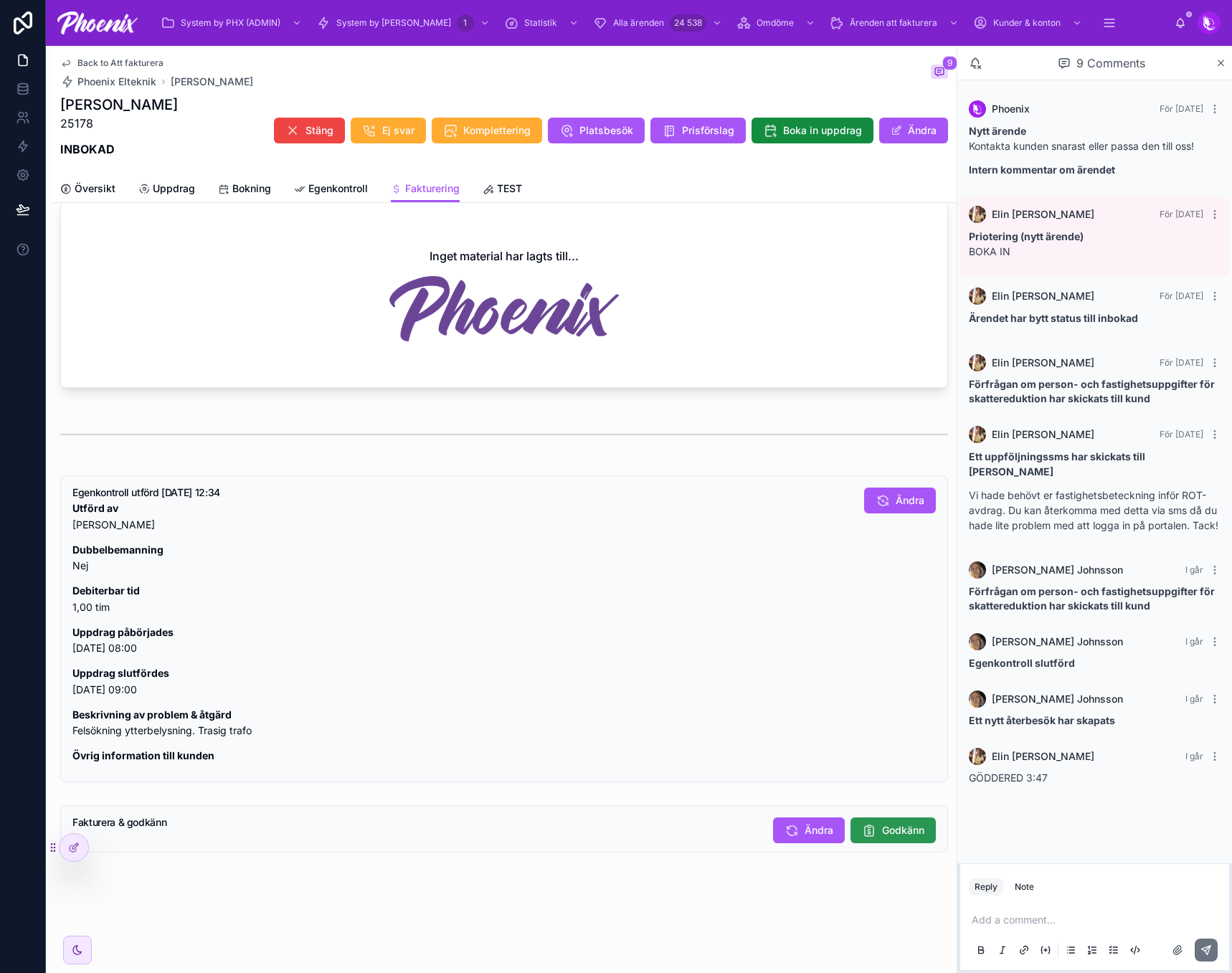
click at [909, 827] on span "Godkänn" at bounding box center [903, 830] width 42 height 15
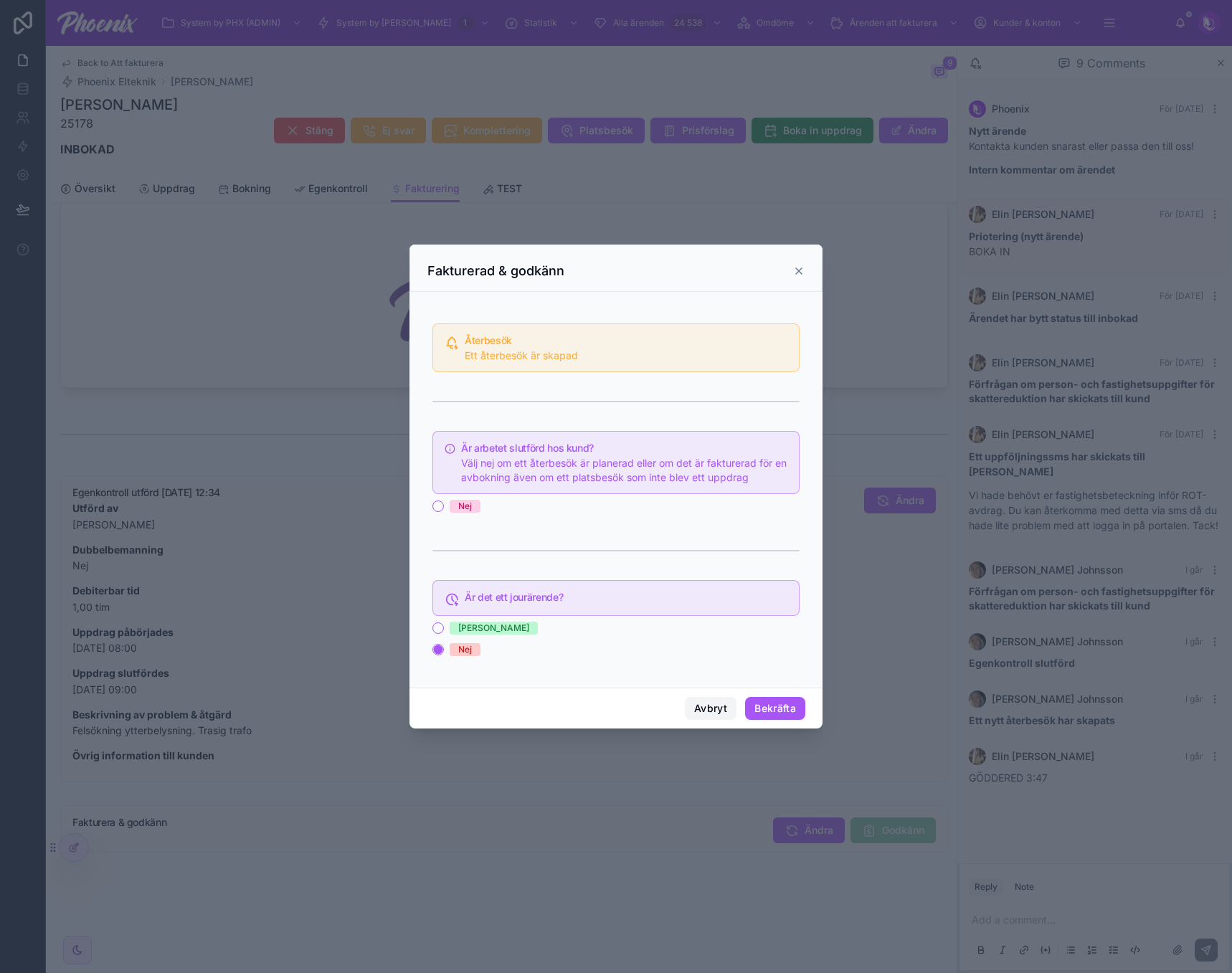
click at [717, 711] on button "Avbryt" at bounding box center [710, 708] width 51 height 23
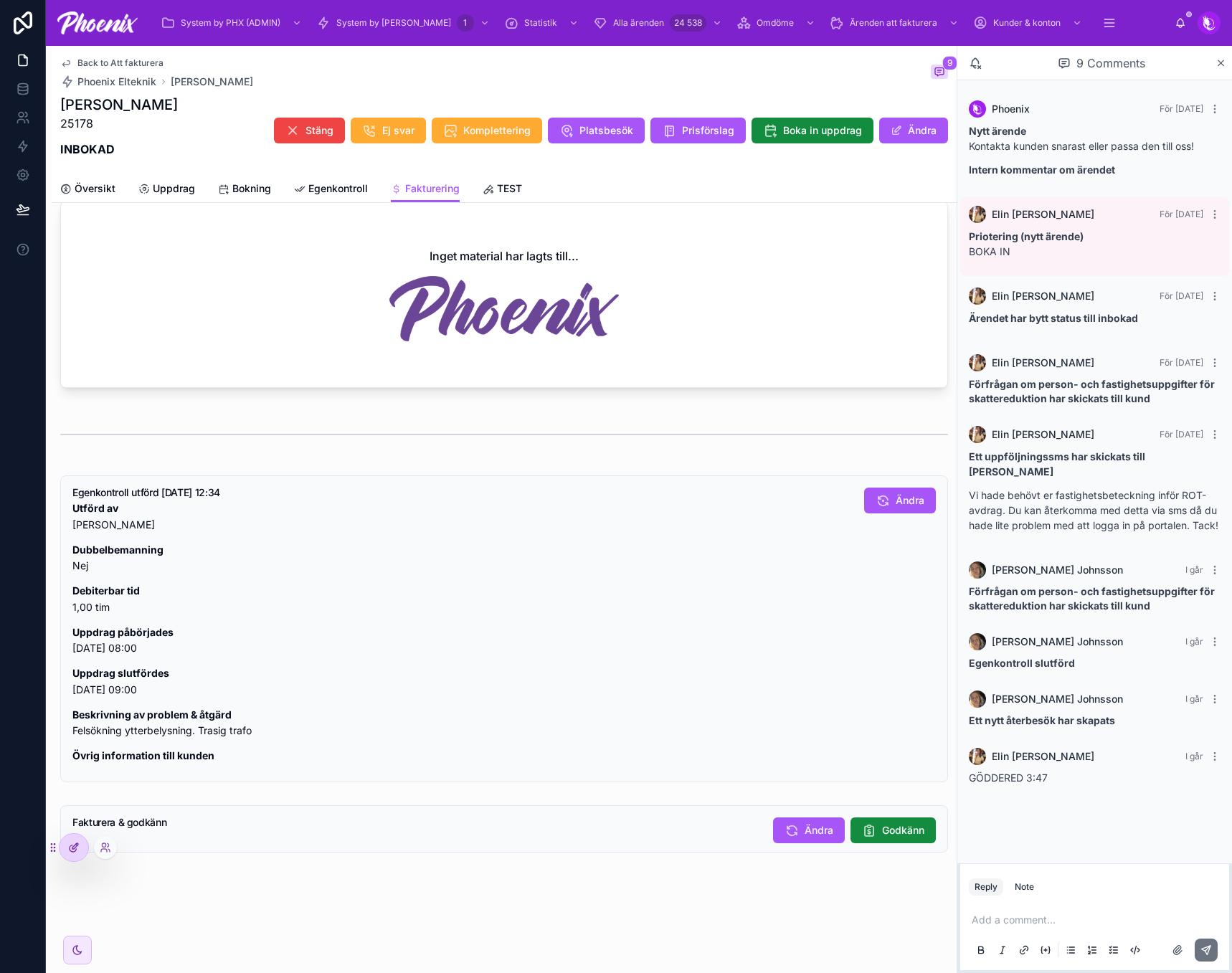
click at [70, 845] on icon at bounding box center [74, 847] width 11 height 11
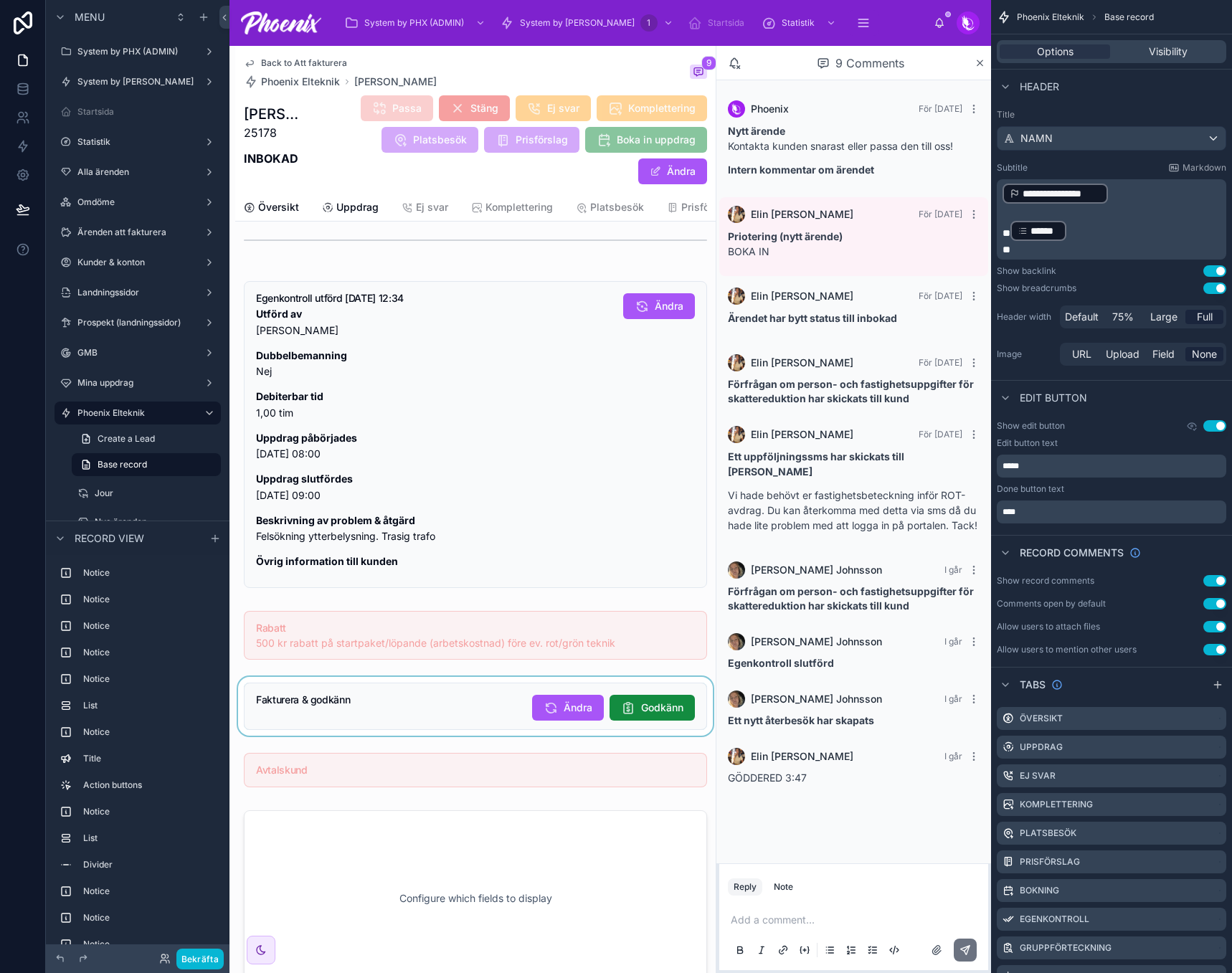
scroll to position [1409, 0]
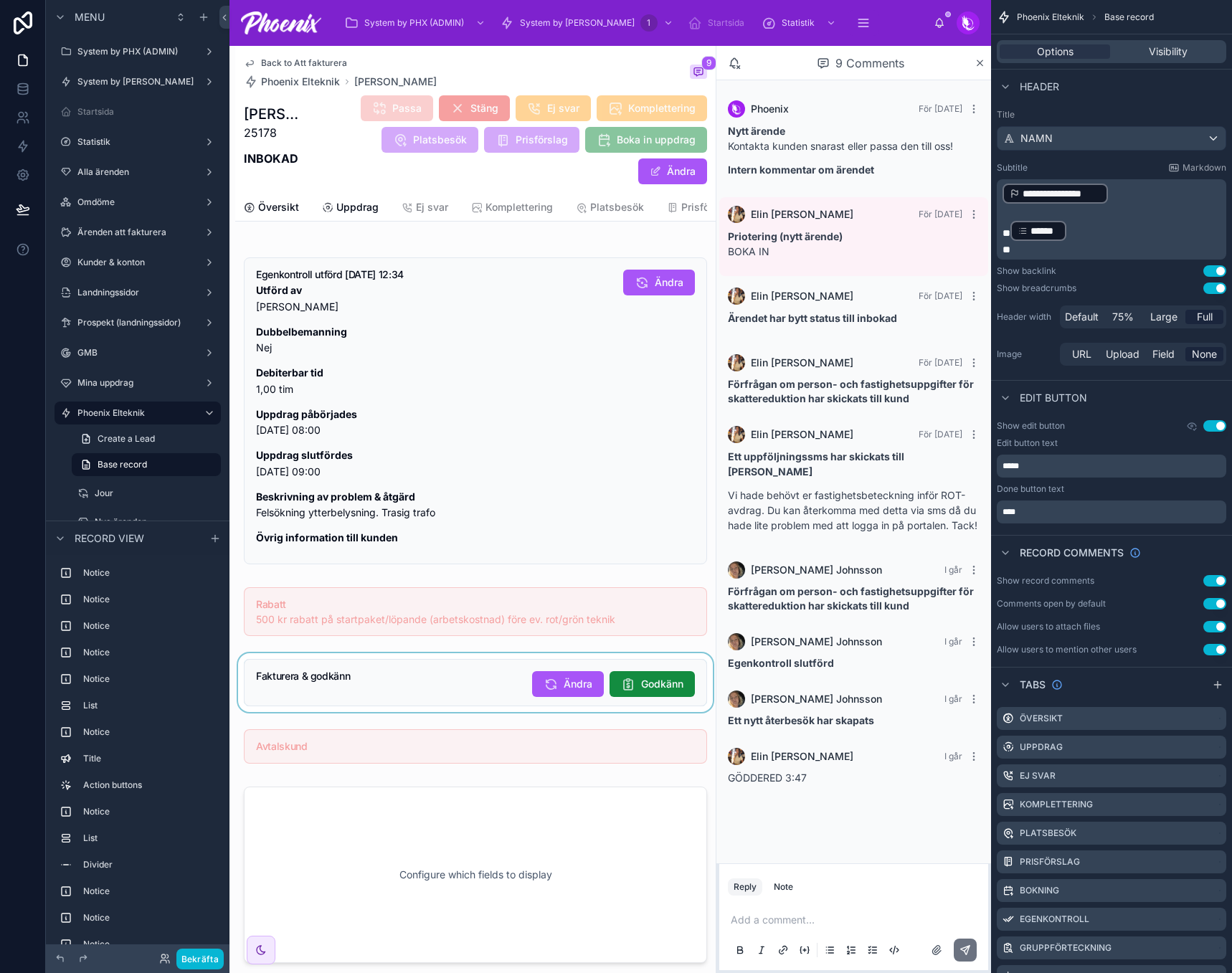
click at [530, 702] on div at bounding box center [475, 682] width 480 height 59
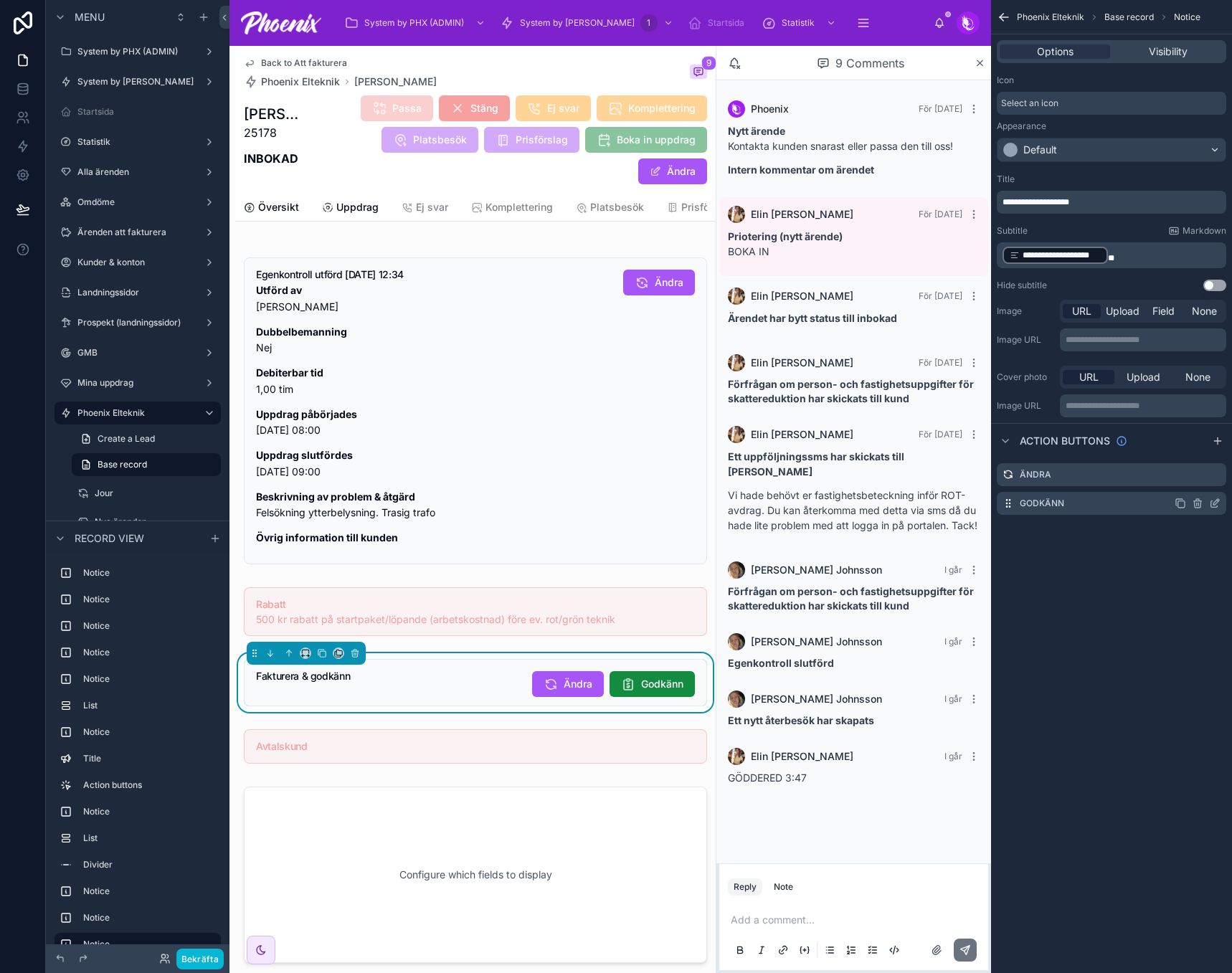
click at [1217, 503] on icon "scrollable content" at bounding box center [1214, 502] width 11 height 11
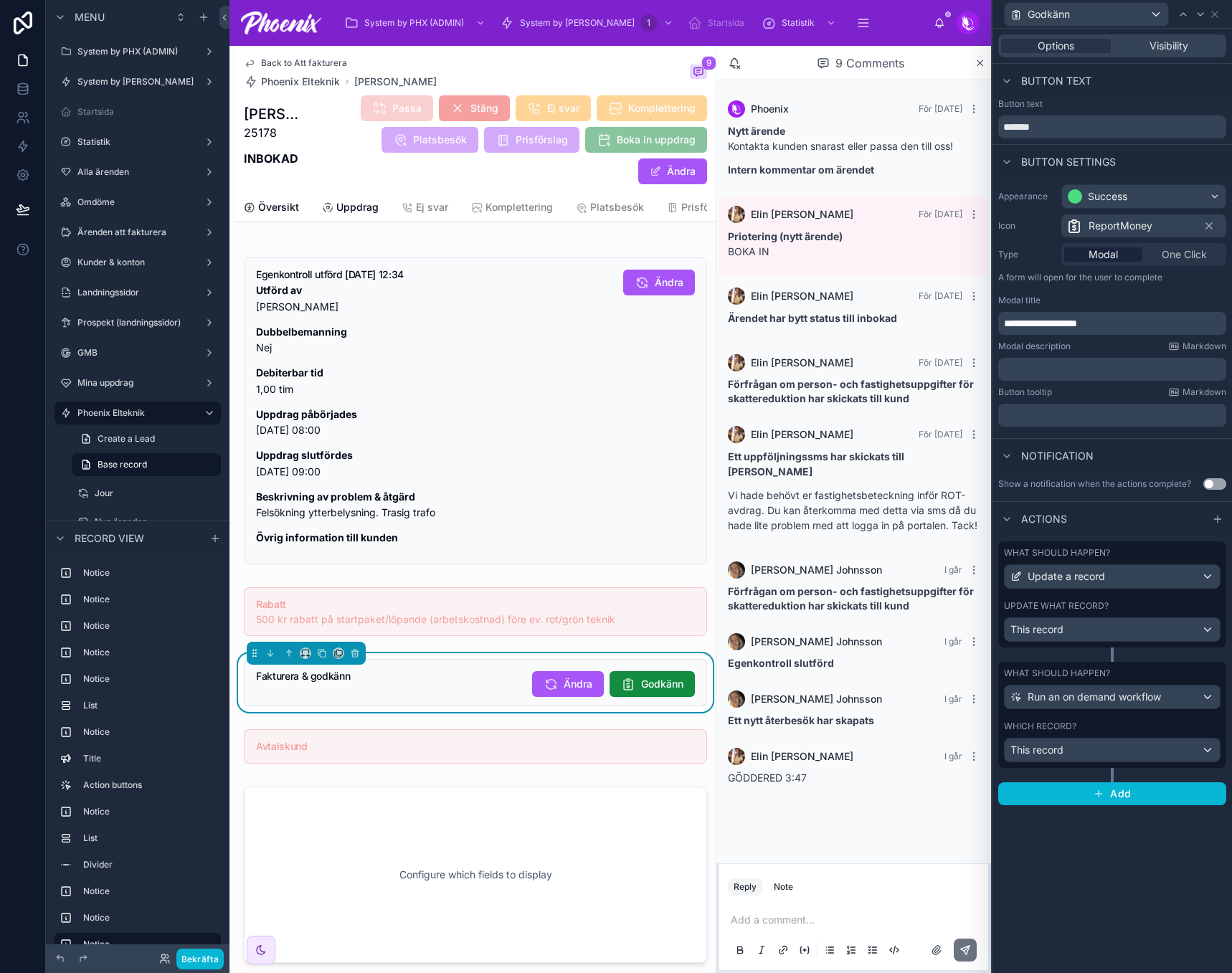
click at [1157, 592] on div "What should happen? Update a record Update what record? This record" at bounding box center [1111, 595] width 228 height 106
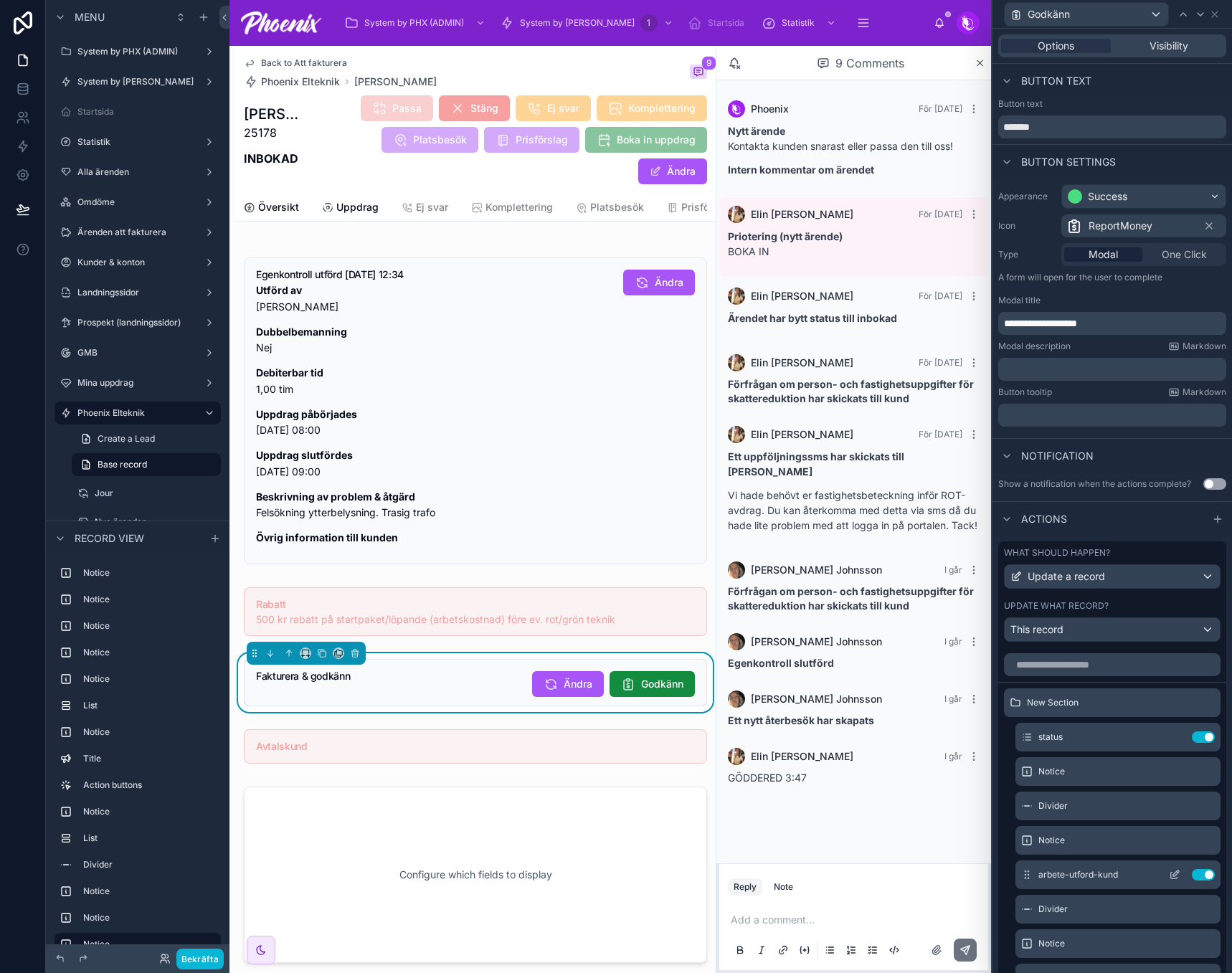
click at [1169, 872] on icon at bounding box center [1174, 875] width 11 height 11
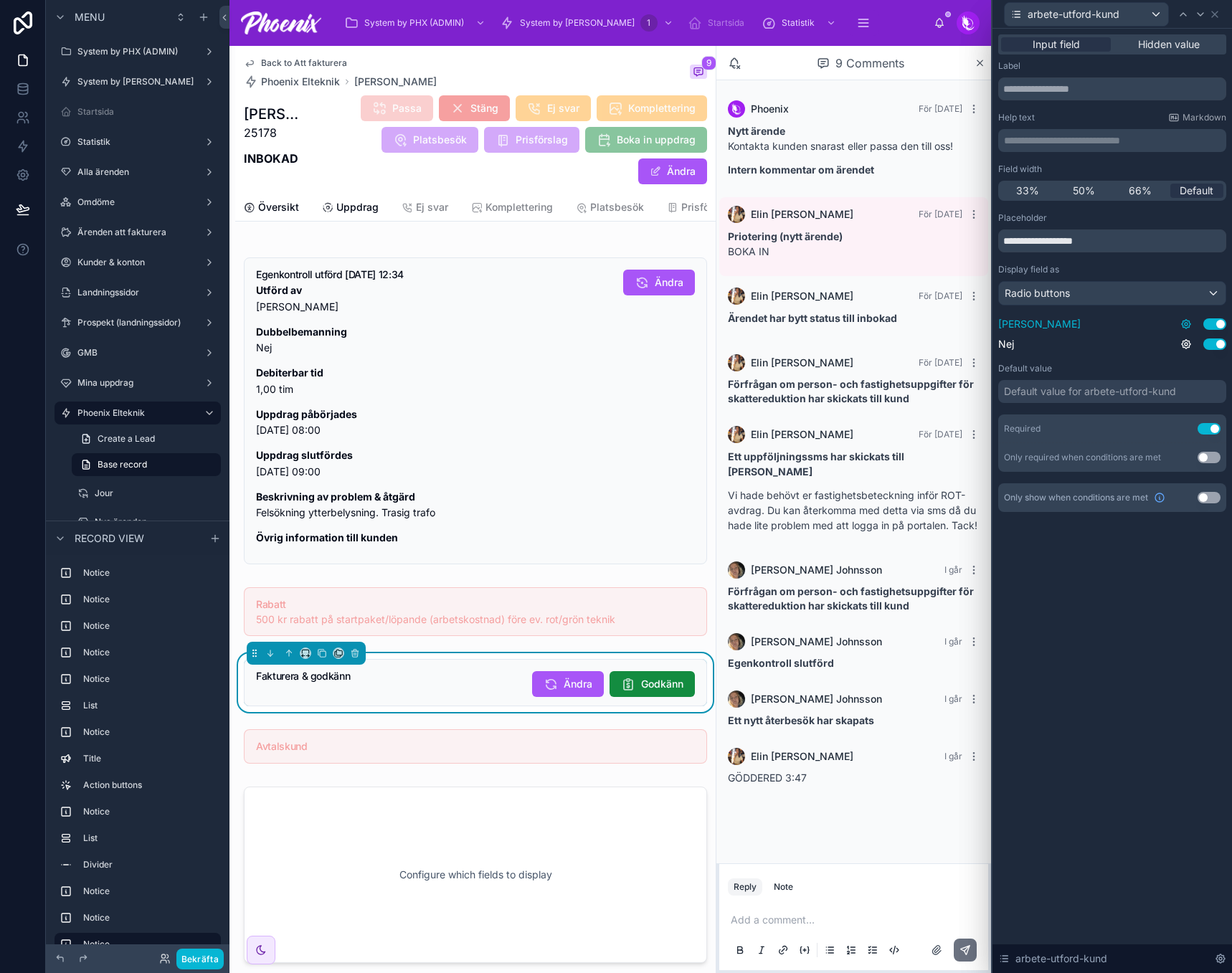
click at [1187, 326] on icon at bounding box center [1185, 323] width 11 height 11
click at [1188, 346] on icon at bounding box center [1185, 344] width 3 height 3
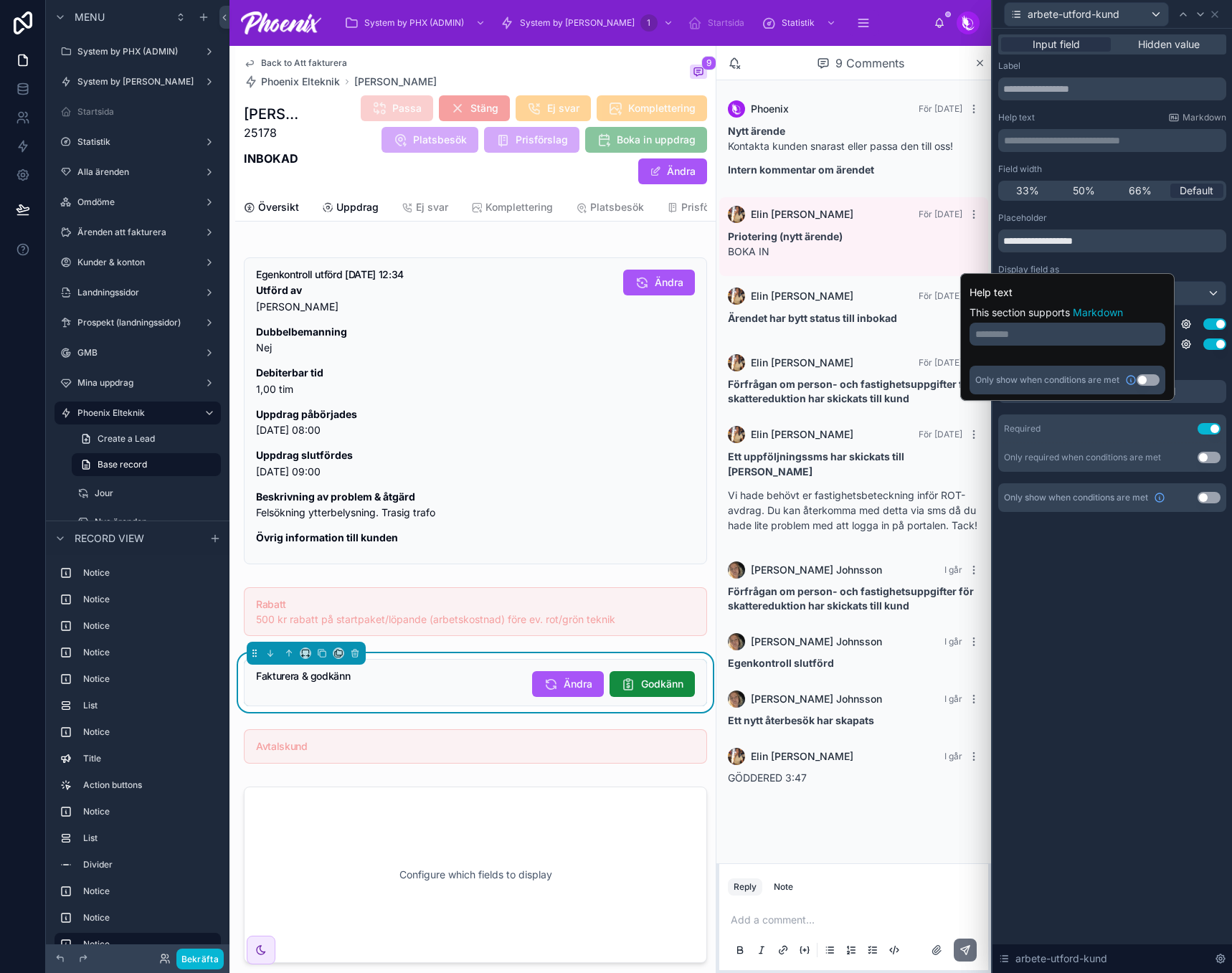
drag, startPoint x: 1167, startPoint y: 606, endPoint x: 741, endPoint y: 927, distance: 533.4
click at [1161, 612] on div "**********" at bounding box center [1112, 501] width 240 height 945
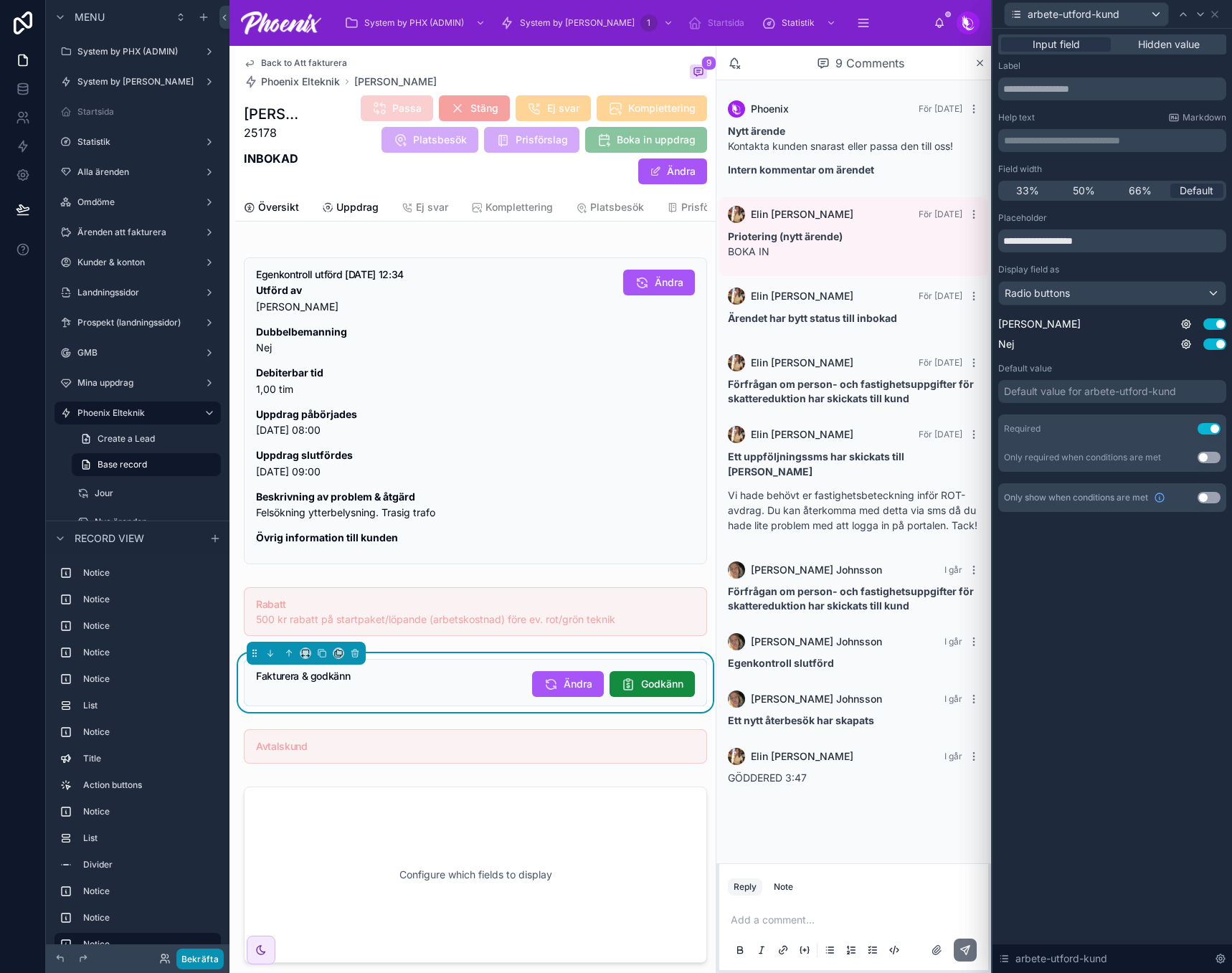
click at [205, 958] on button "Bekräfta" at bounding box center [199, 959] width 47 height 21
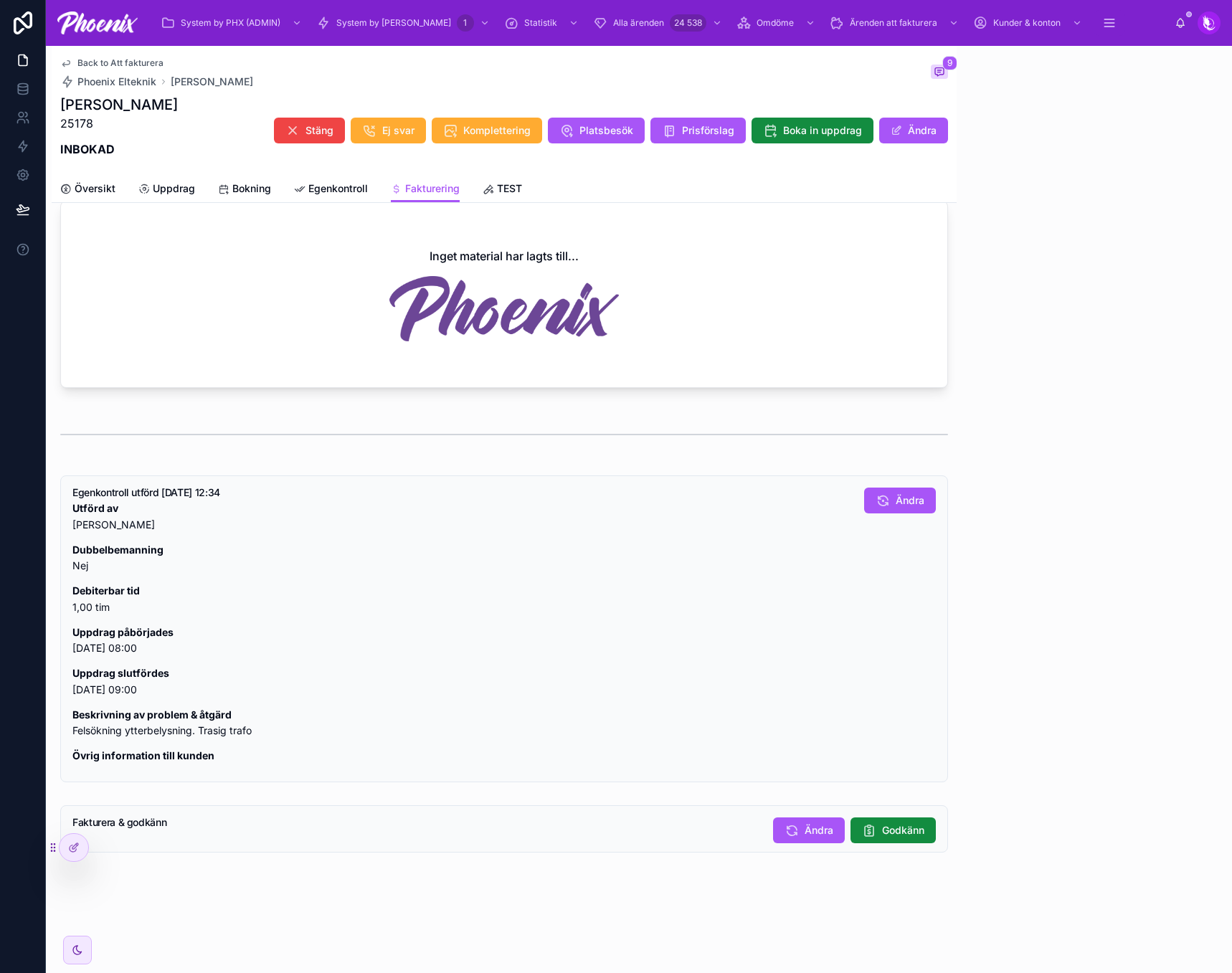
scroll to position [906, 0]
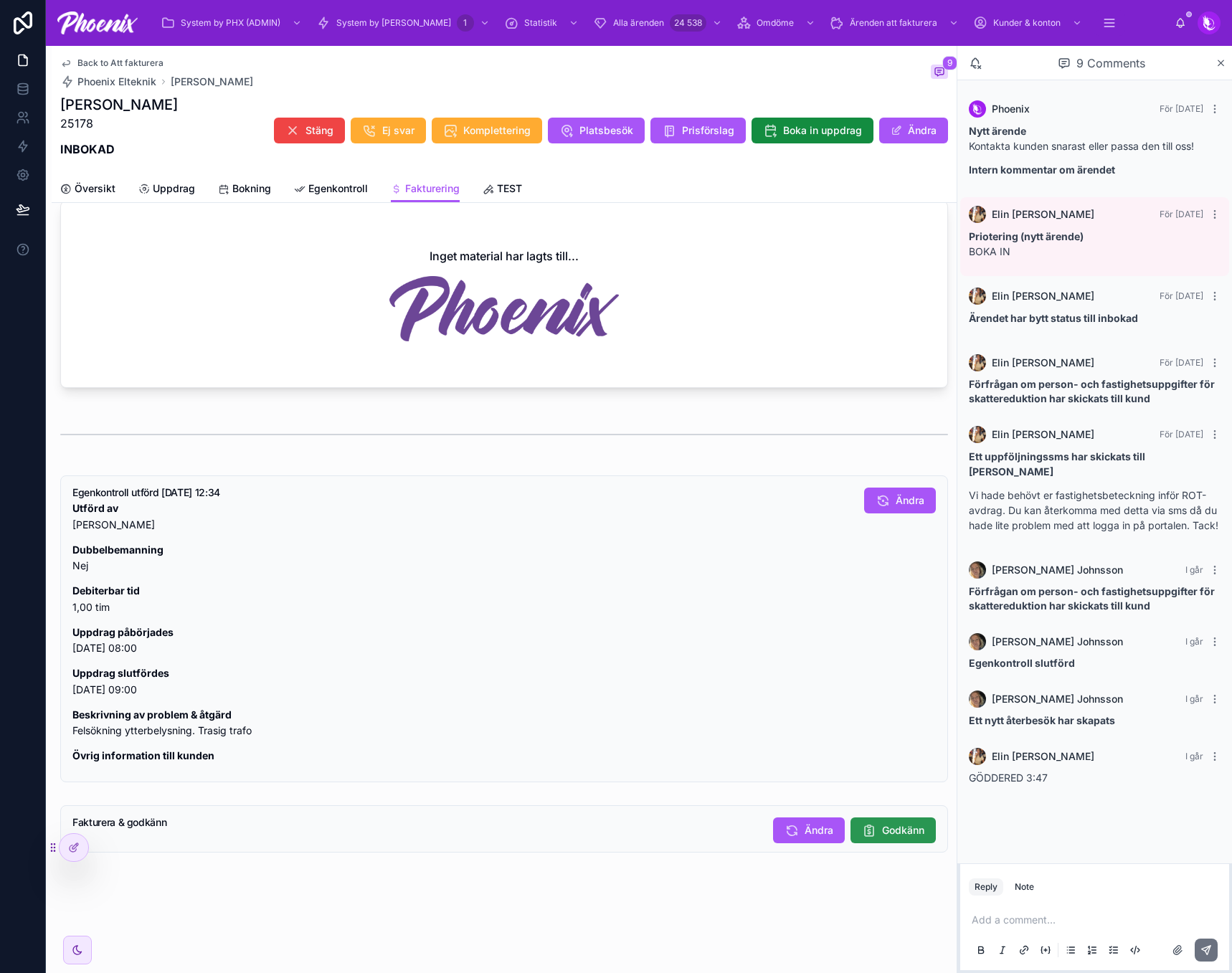
click at [873, 840] on button "Godkänn" at bounding box center [893, 830] width 86 height 26
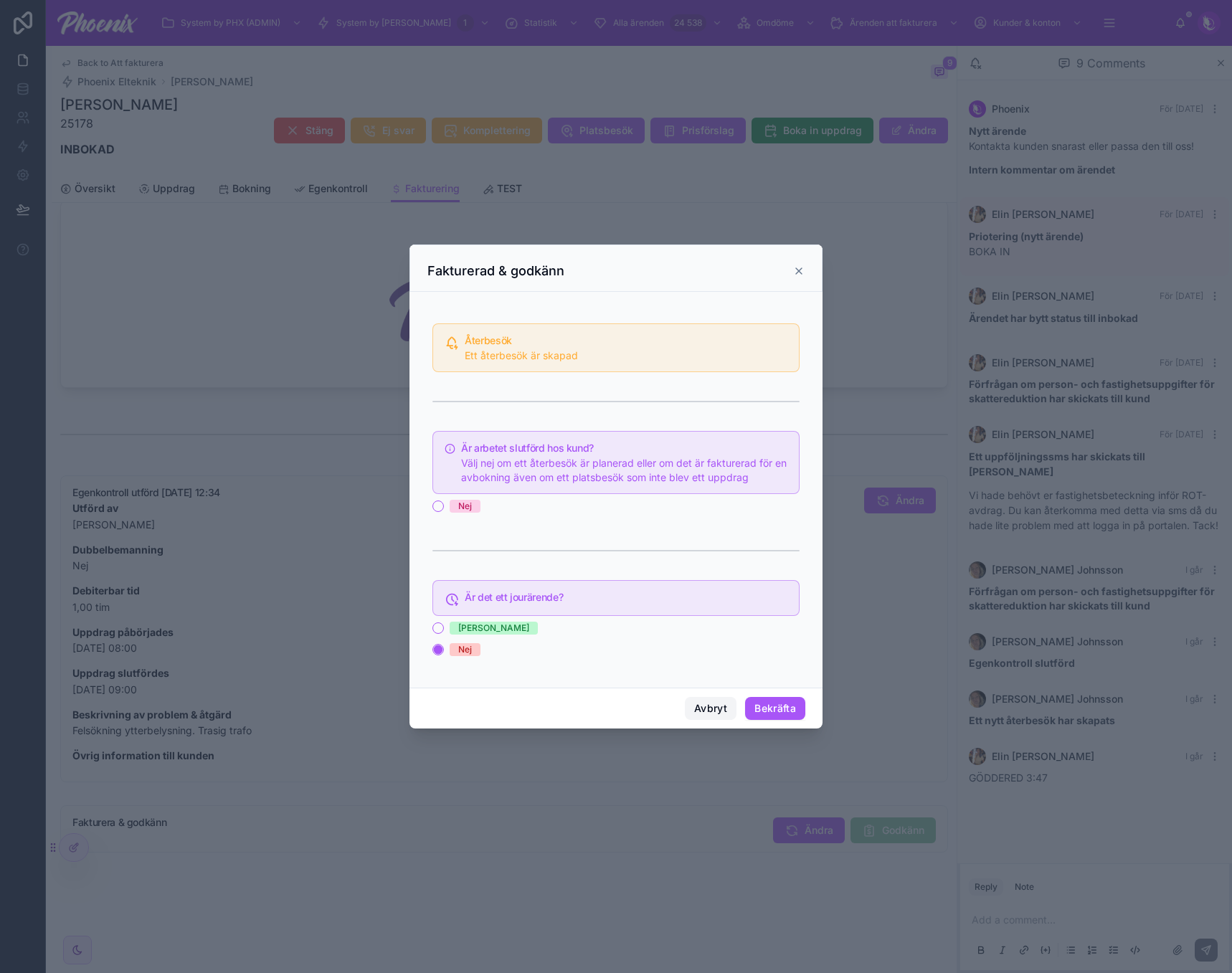
click at [727, 709] on button "Avbryt" at bounding box center [710, 708] width 51 height 23
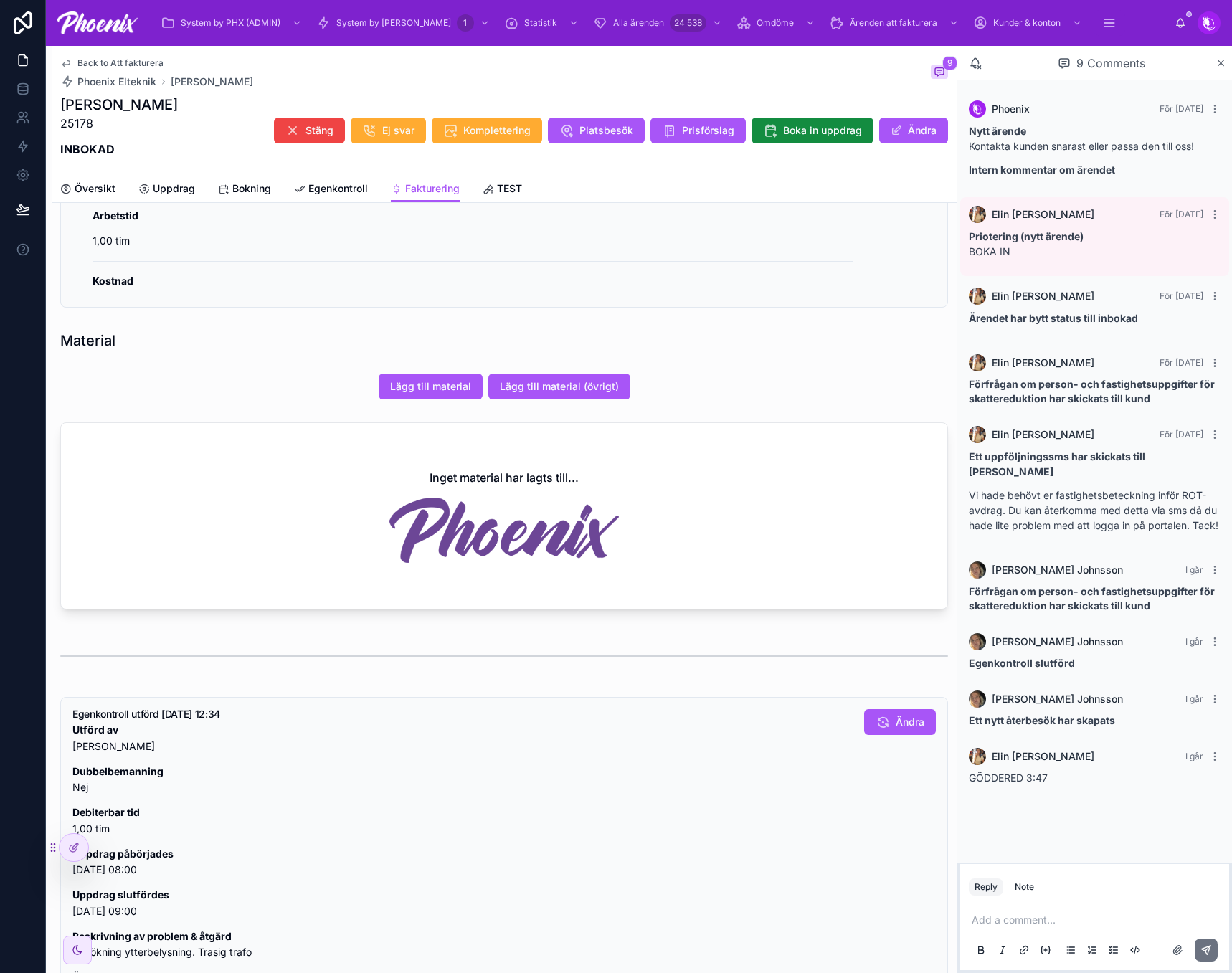
scroll to position [476, 0]
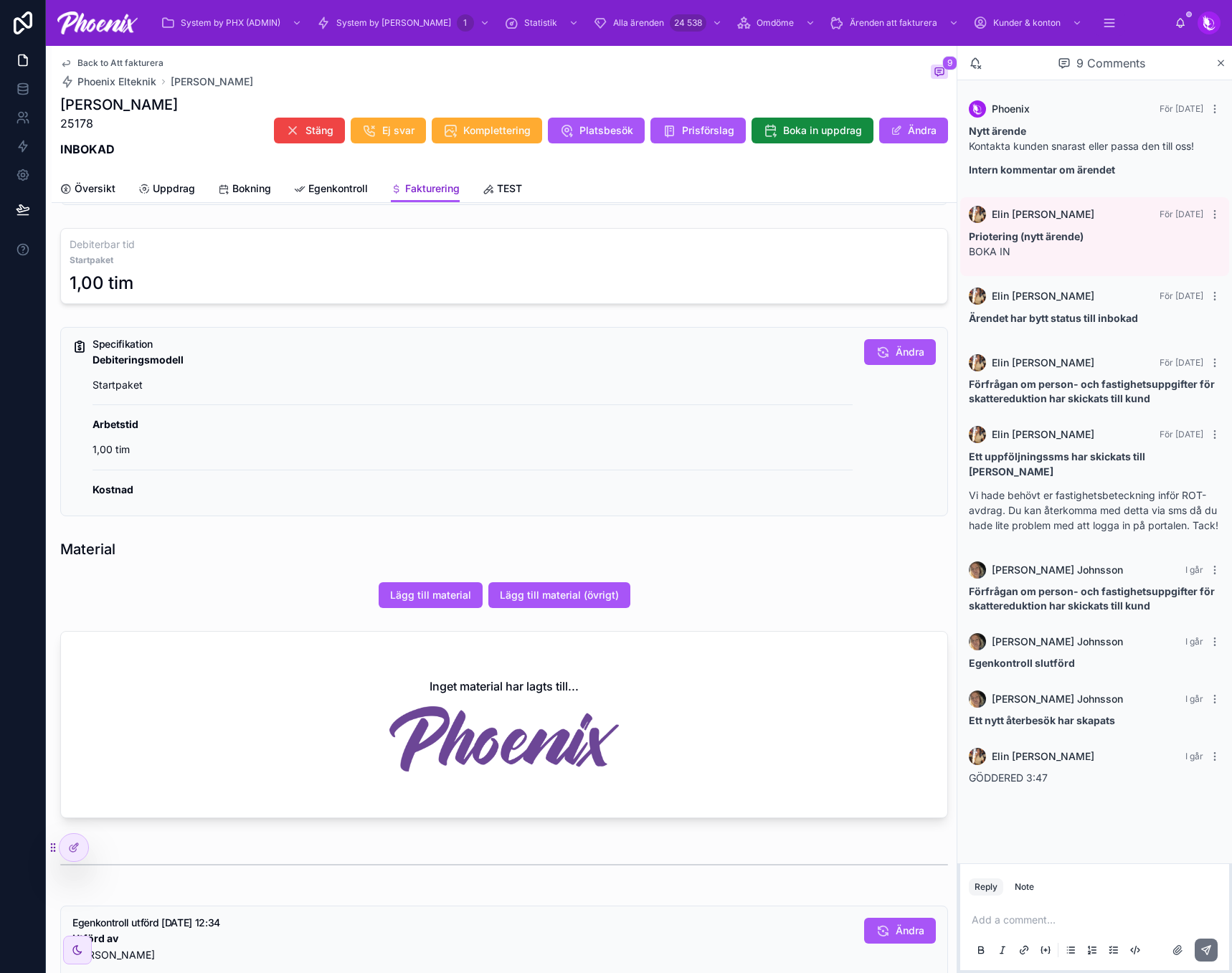
click at [429, 180] on link "Fakturering" at bounding box center [425, 189] width 68 height 27
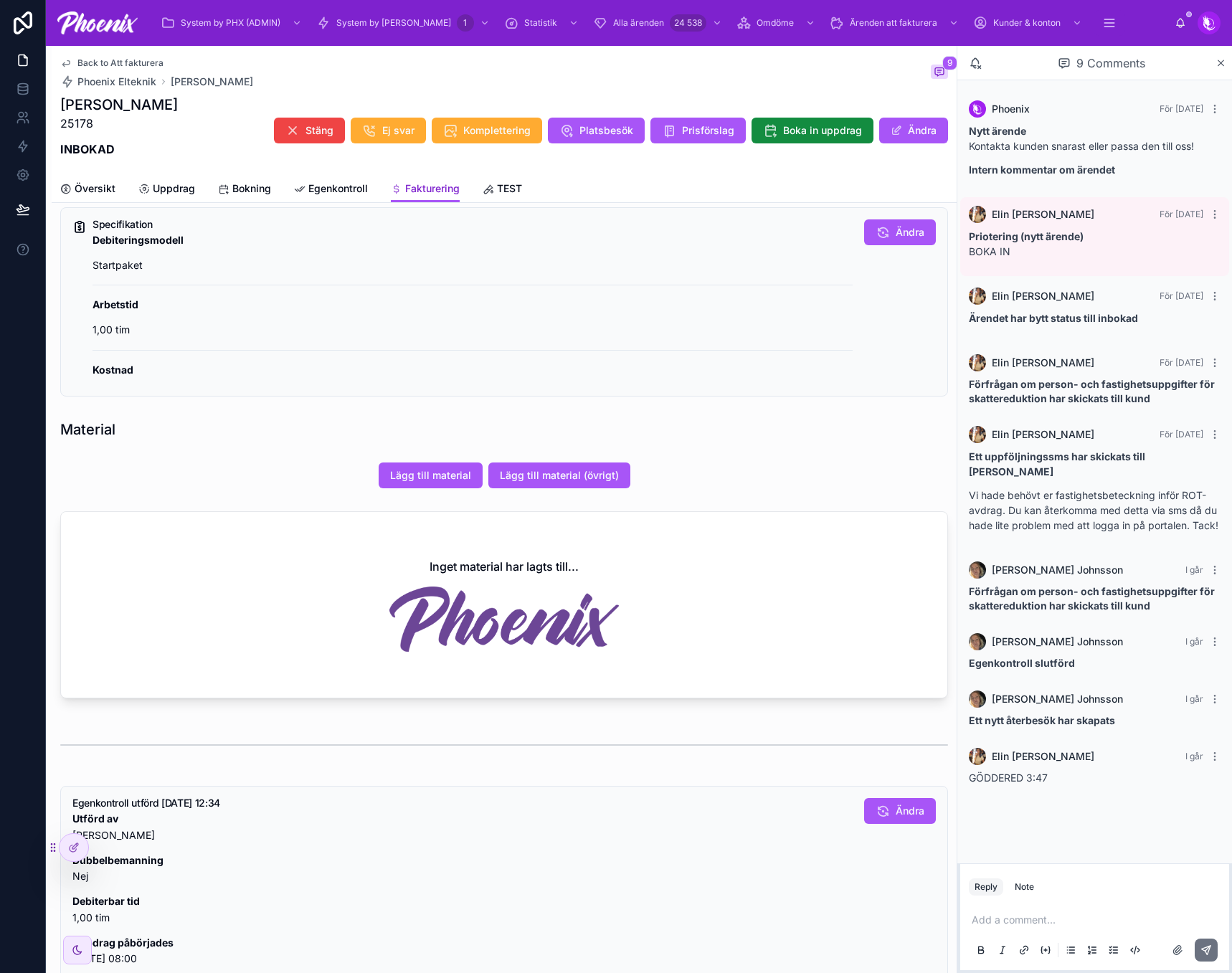
scroll to position [906, 0]
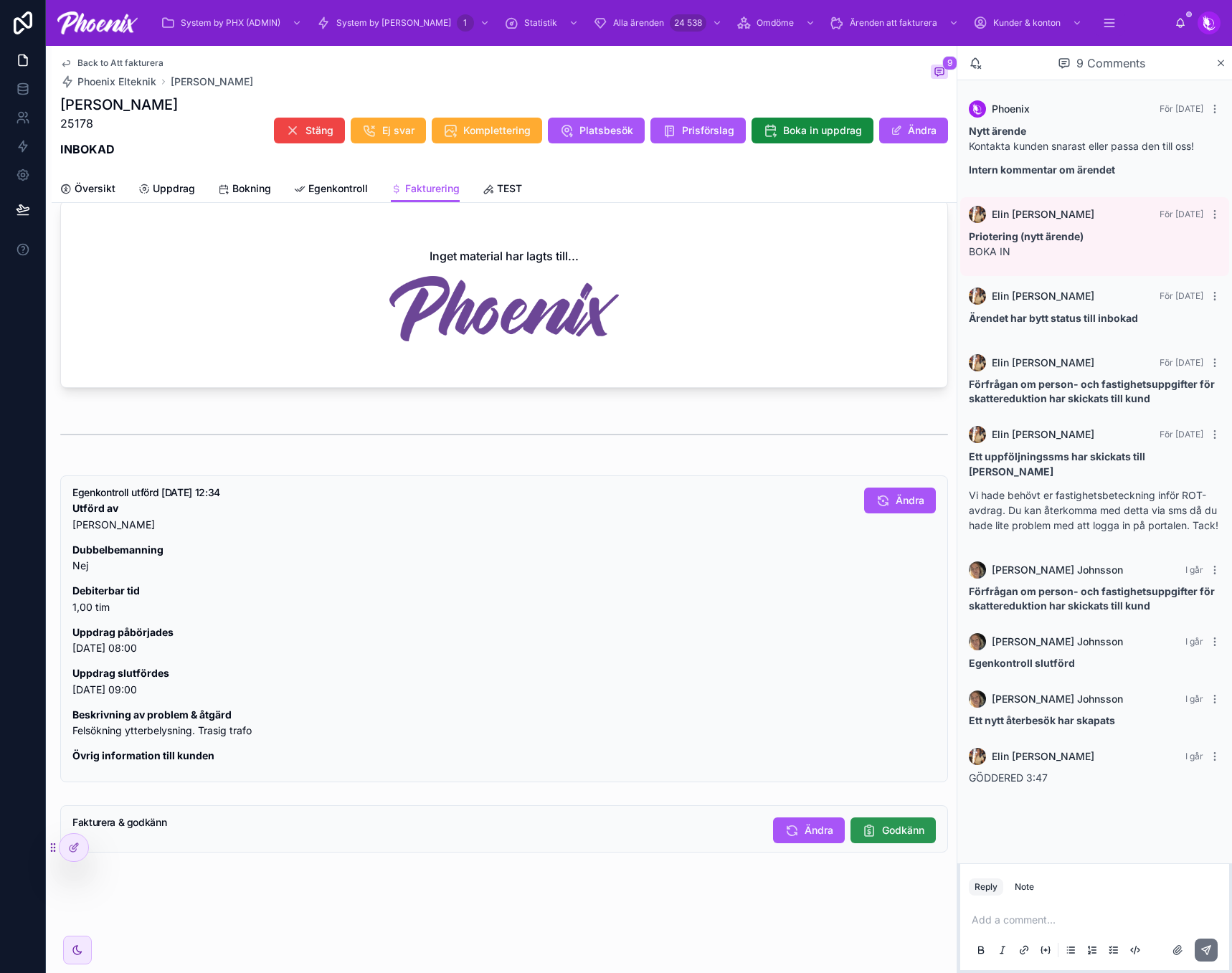
click at [908, 835] on span "Godkänn" at bounding box center [903, 830] width 42 height 15
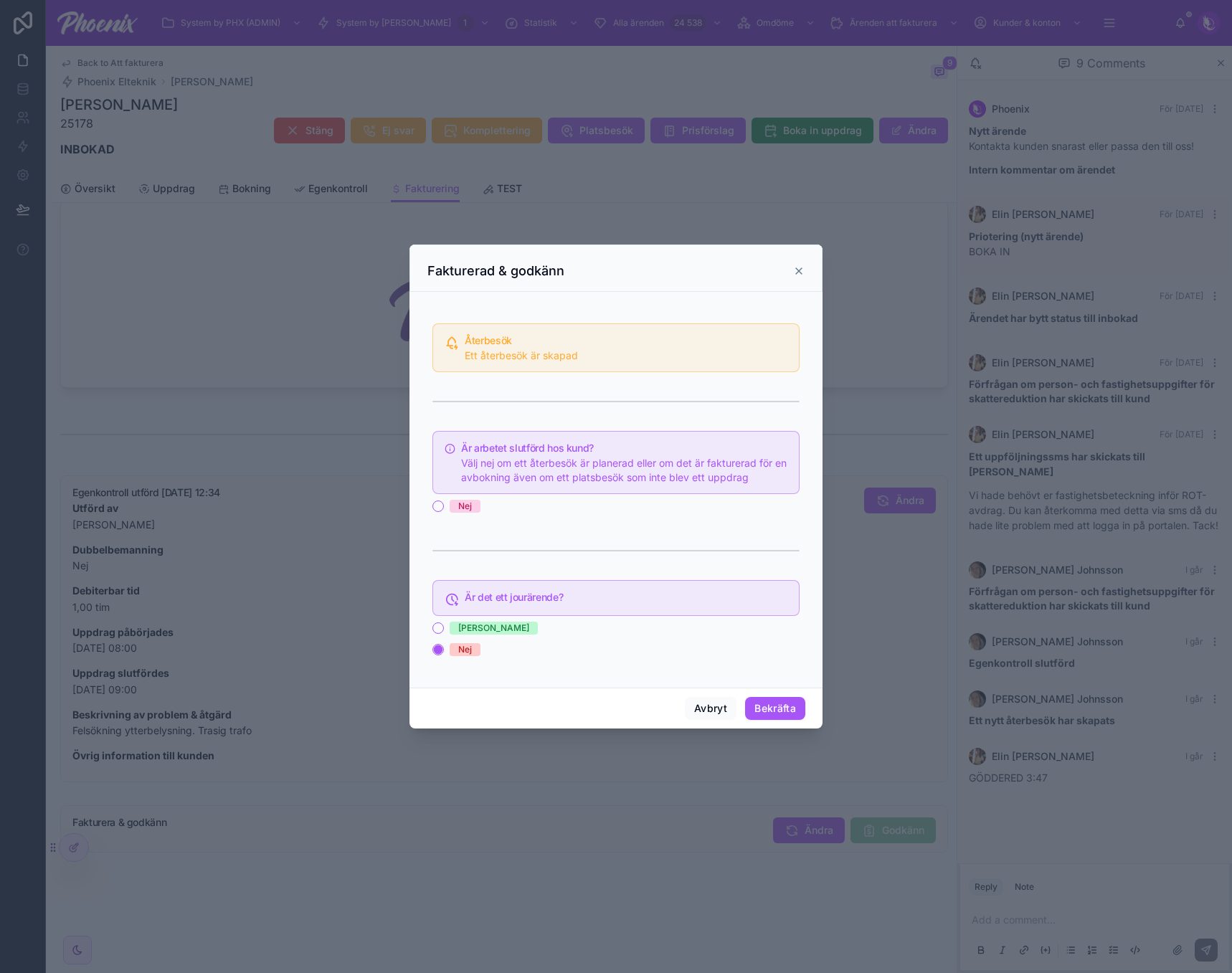
click at [459, 502] on div "Nej" at bounding box center [465, 506] width 14 height 13
click at [444, 502] on button "Nej" at bounding box center [437, 506] width 11 height 11
click at [769, 709] on button "Bekräfta" at bounding box center [775, 708] width 60 height 23
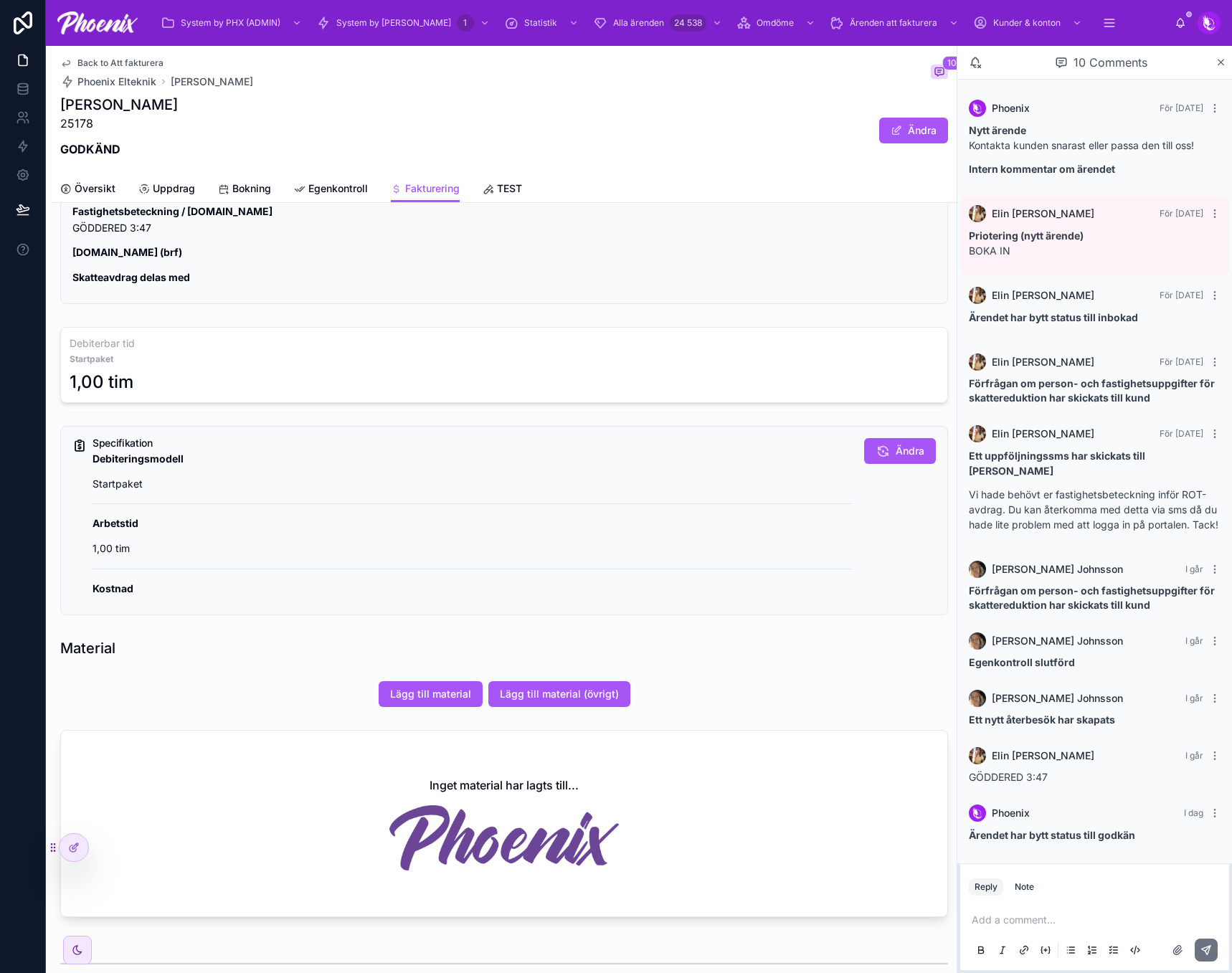
scroll to position [430, 0]
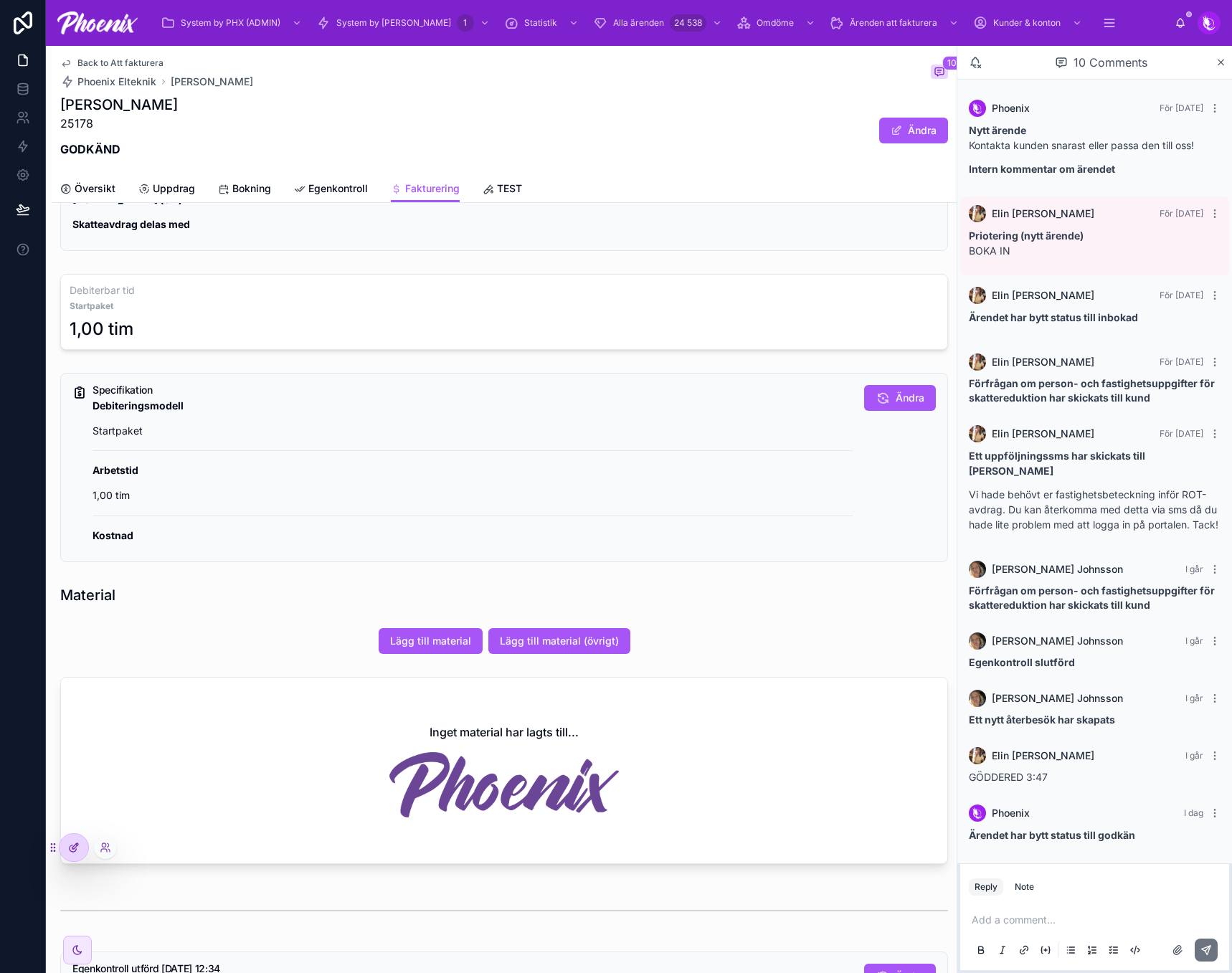
click at [84, 848] on div at bounding box center [74, 847] width 29 height 27
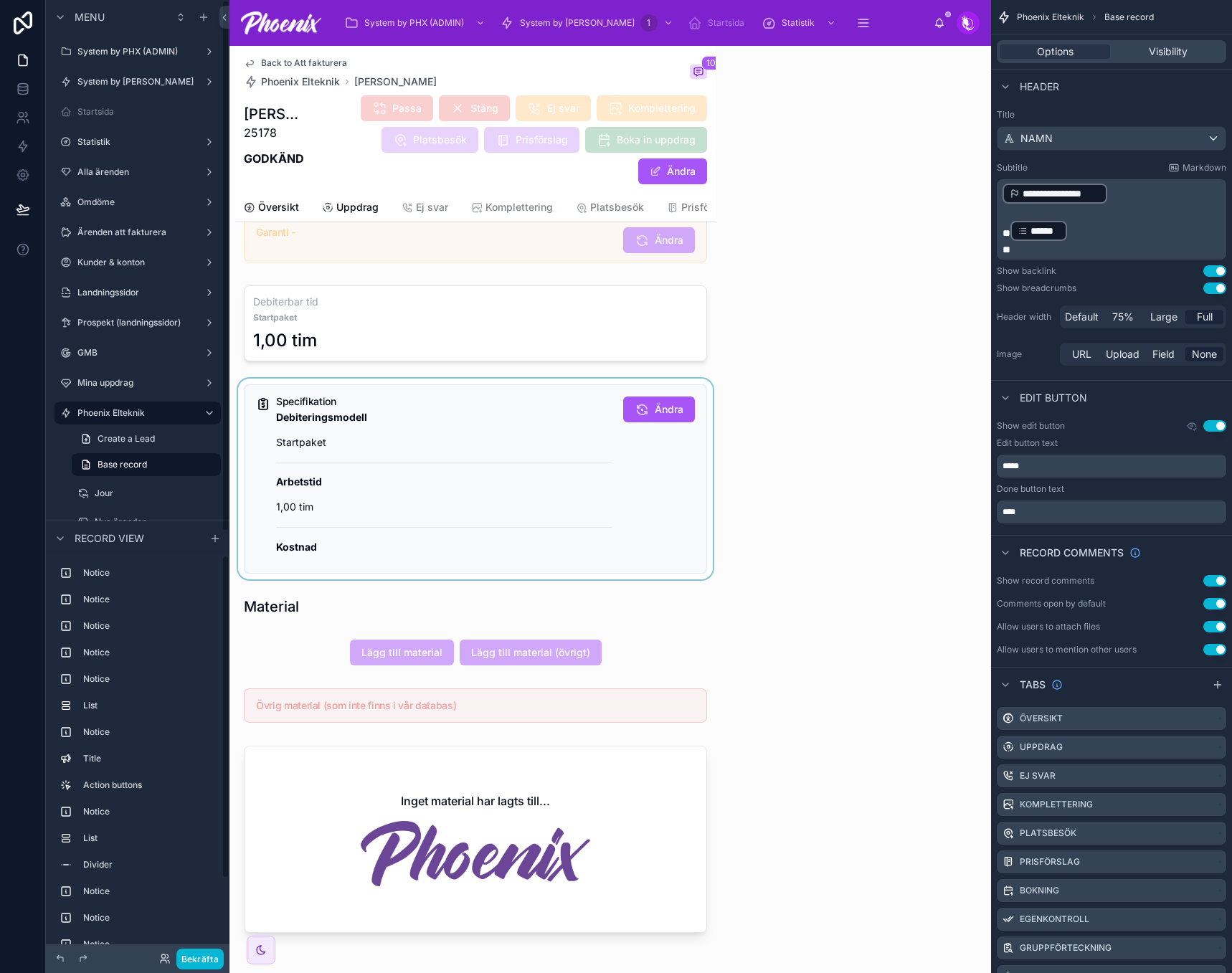
scroll to position [23, 0]
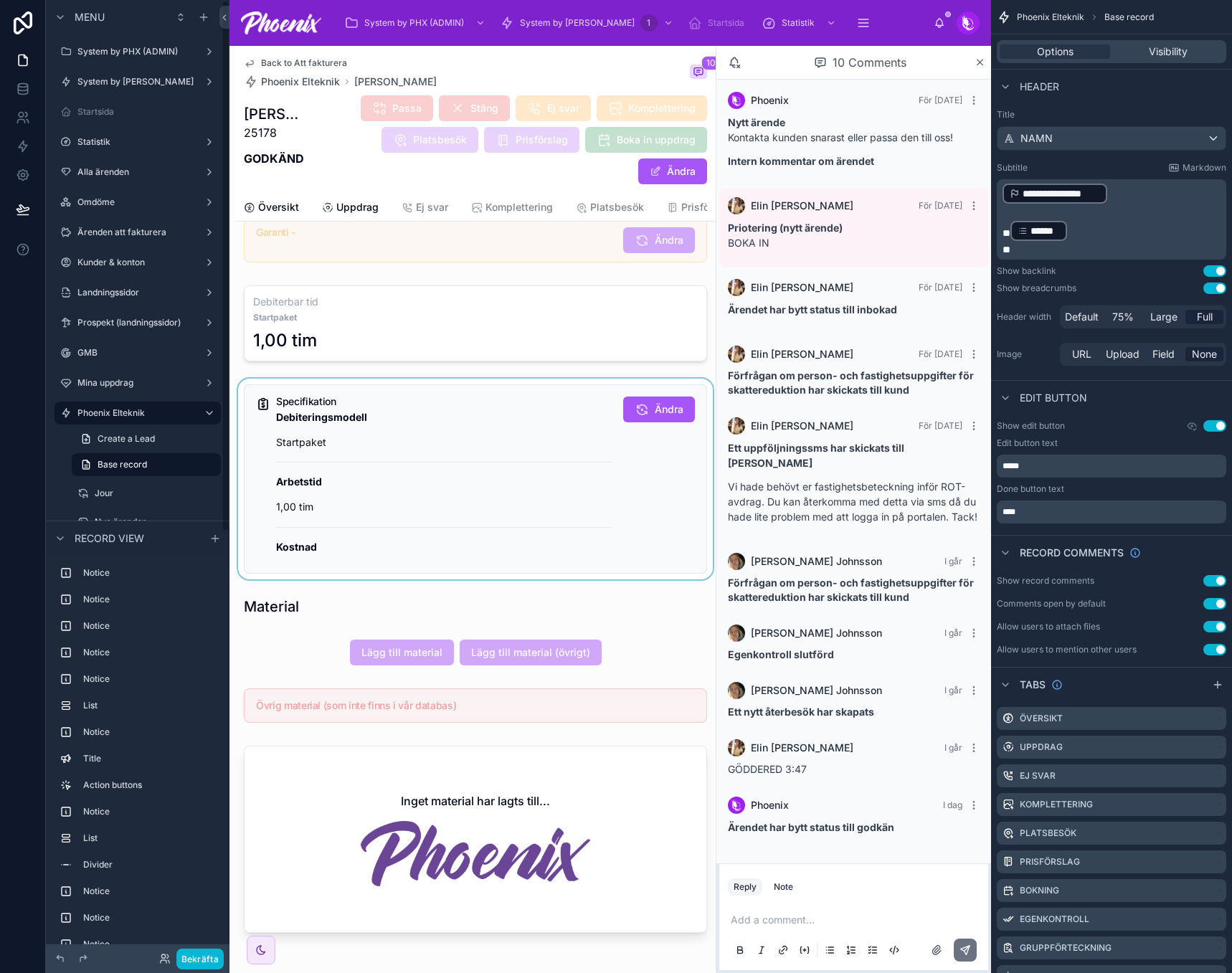
click at [422, 526] on div at bounding box center [475, 478] width 480 height 201
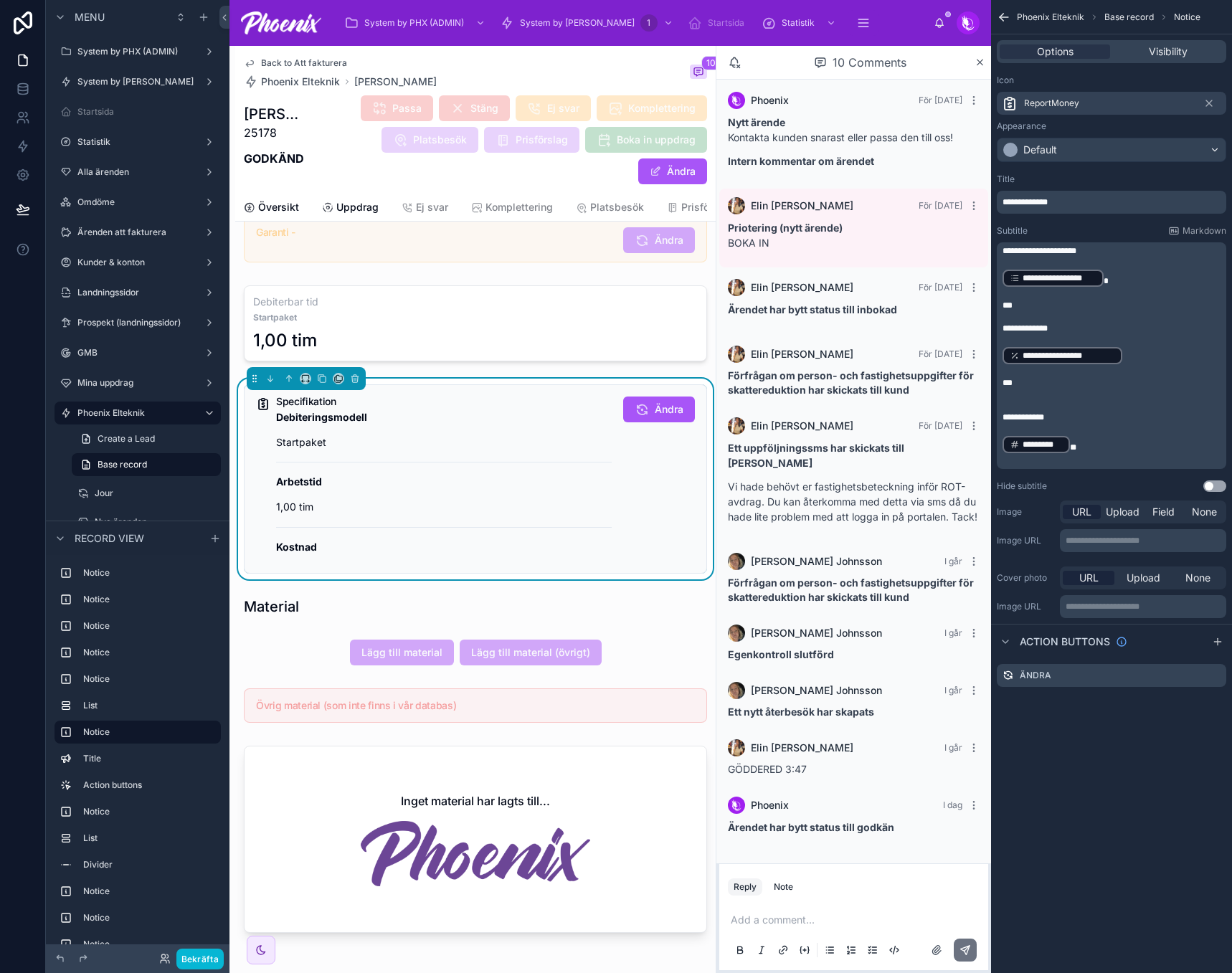
click at [1052, 448] on span "*********" at bounding box center [1042, 444] width 40 height 11
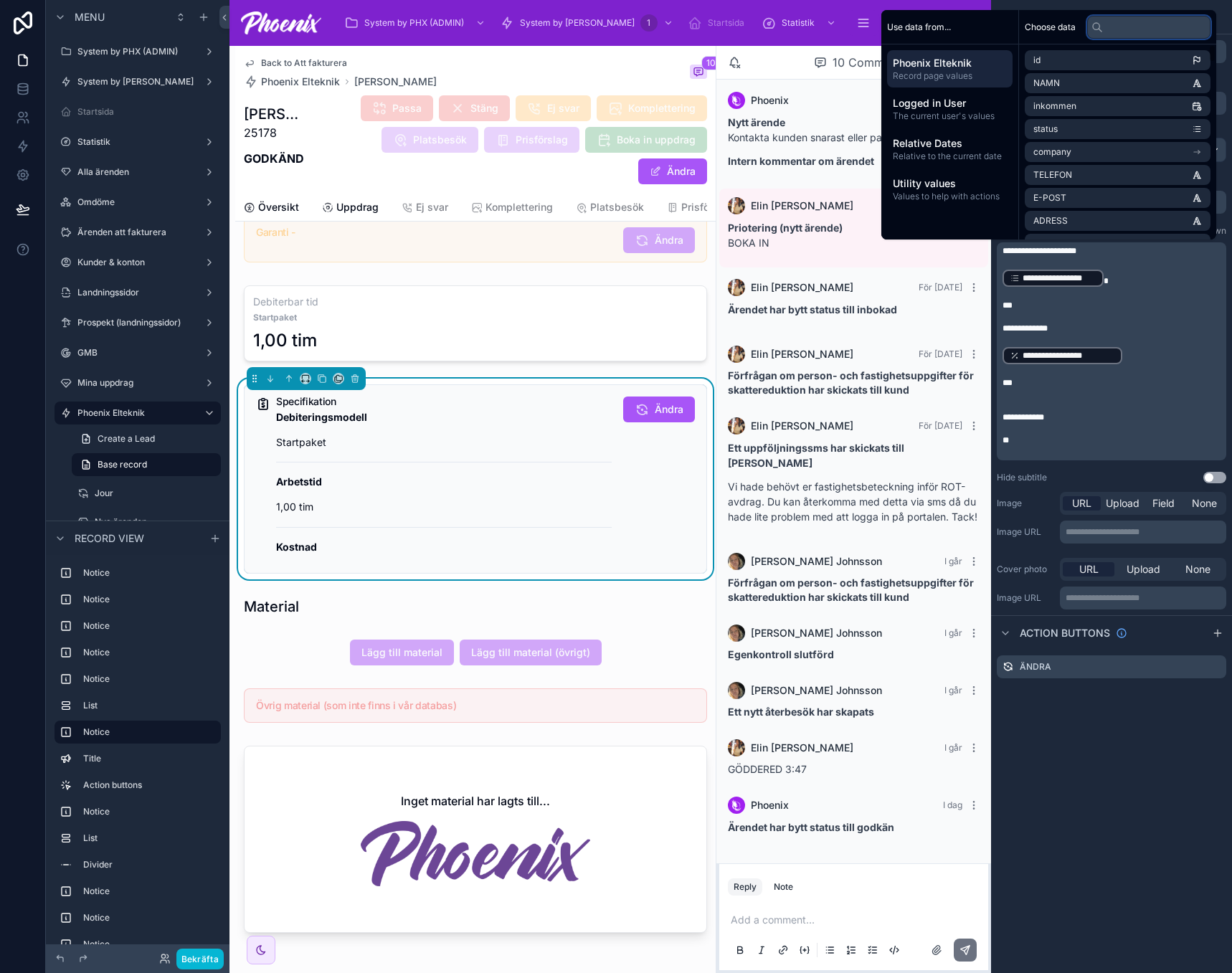
click at [1132, 33] on input "text" at bounding box center [1148, 27] width 123 height 23
type input "****"
click at [1118, 110] on li "Pris per timme" at bounding box center [1116, 105] width 186 height 20
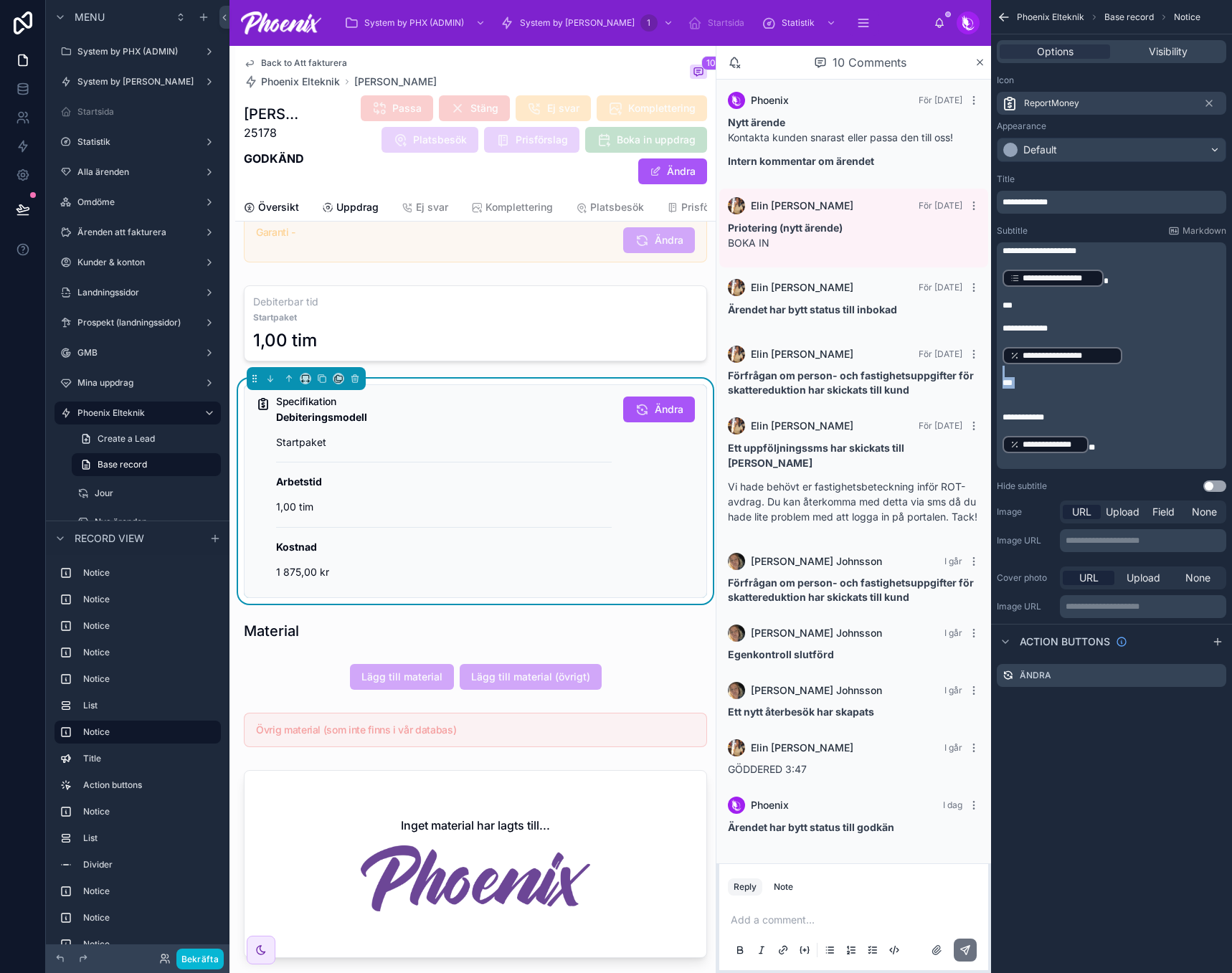
drag, startPoint x: 1025, startPoint y: 394, endPoint x: 988, endPoint y: 371, distance: 43.6
click at [988, 371] on div "System by PHX (ADMIN) System by Phoenix 1 Startsida Statistik Alla ärenden 24 5…" at bounding box center [730, 486] width 1002 height 973
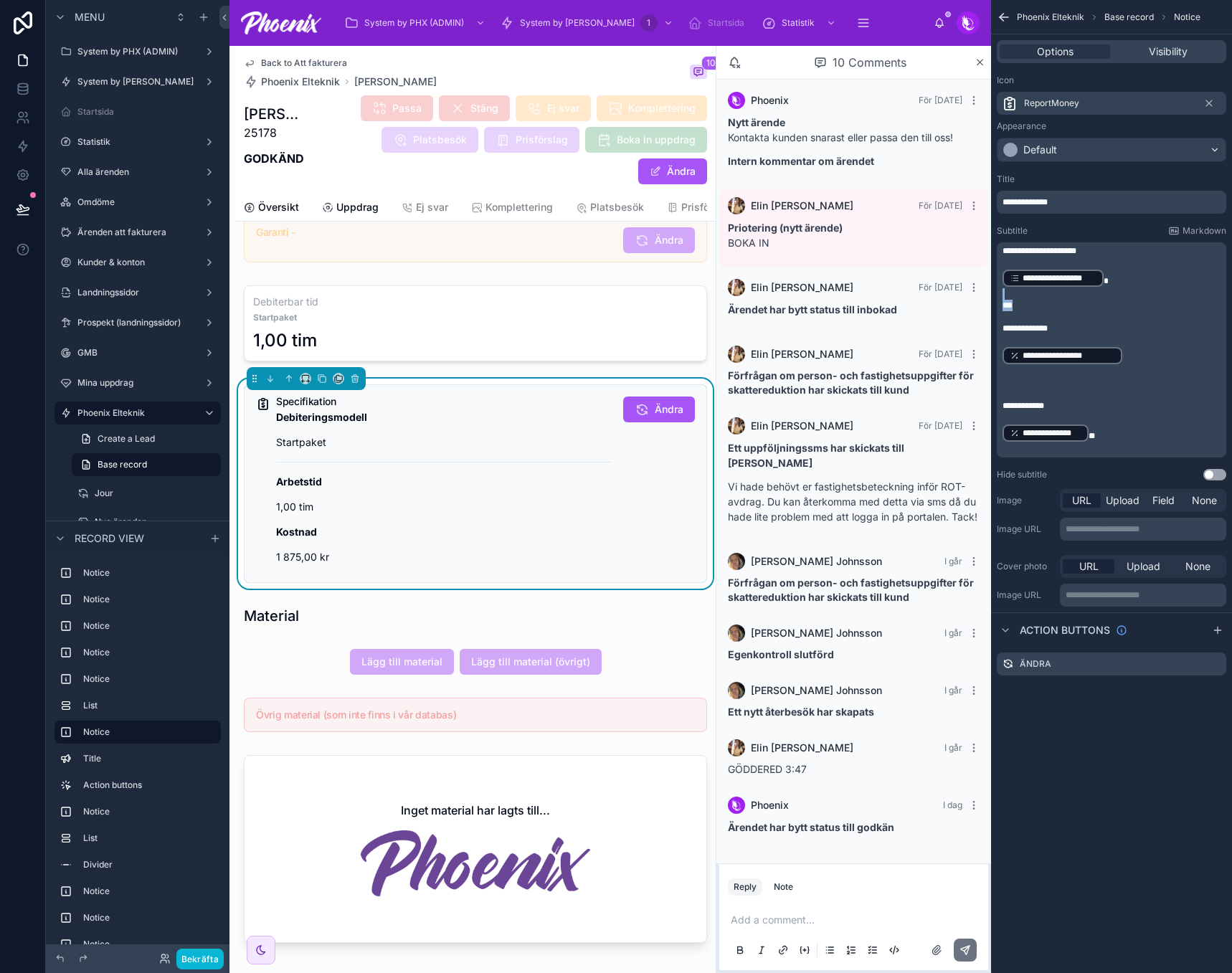
drag, startPoint x: 1024, startPoint y: 307, endPoint x: 991, endPoint y: 298, distance: 34.2
click at [991, 298] on div "**********" at bounding box center [1111, 327] width 241 height 318
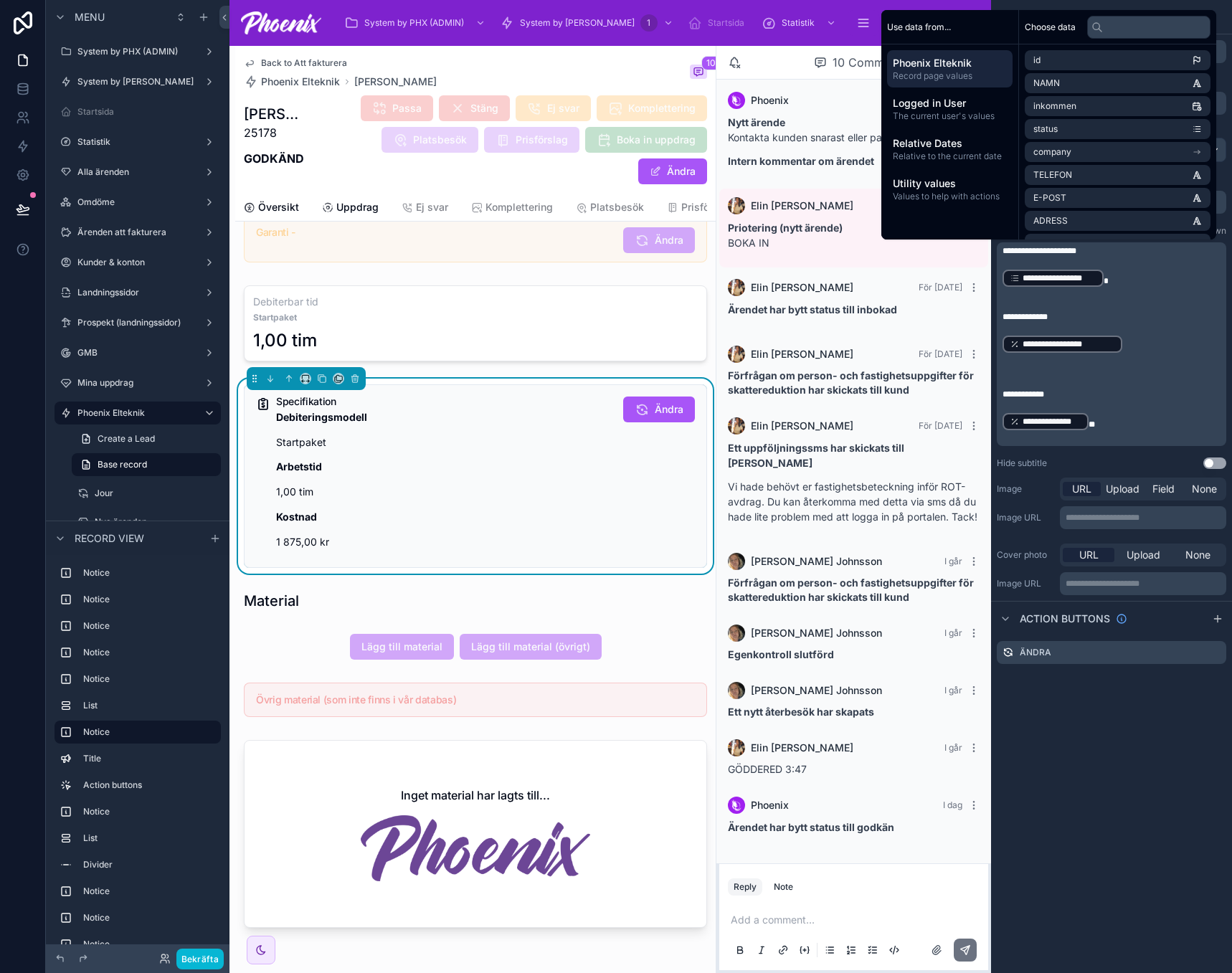
click at [1110, 248] on p "**********" at bounding box center [1112, 251] width 221 height 11
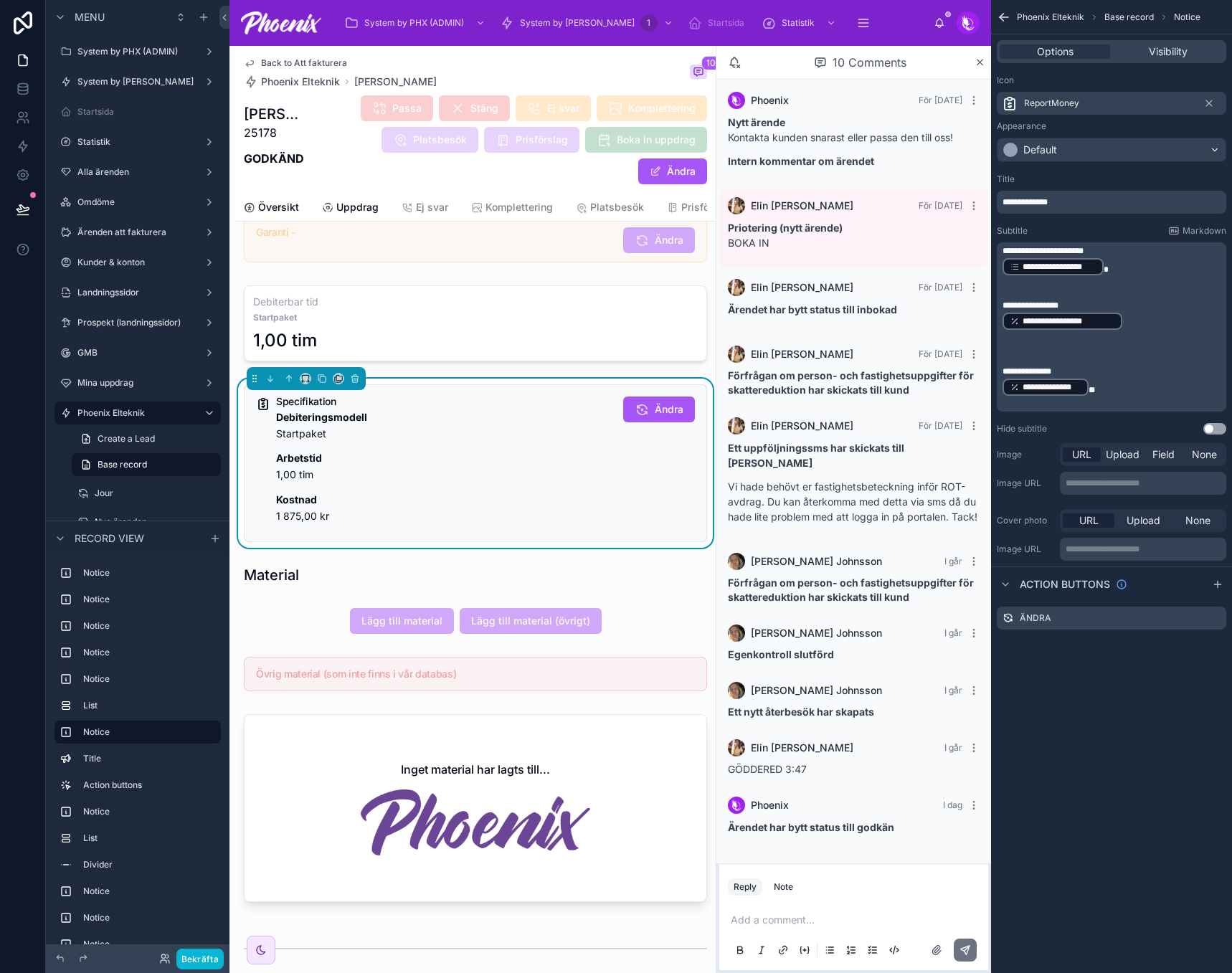
drag, startPoint x: 1086, startPoint y: 378, endPoint x: 1126, endPoint y: 383, distance: 40.3
click at [1126, 383] on p "**********" at bounding box center [1112, 387] width 221 height 20
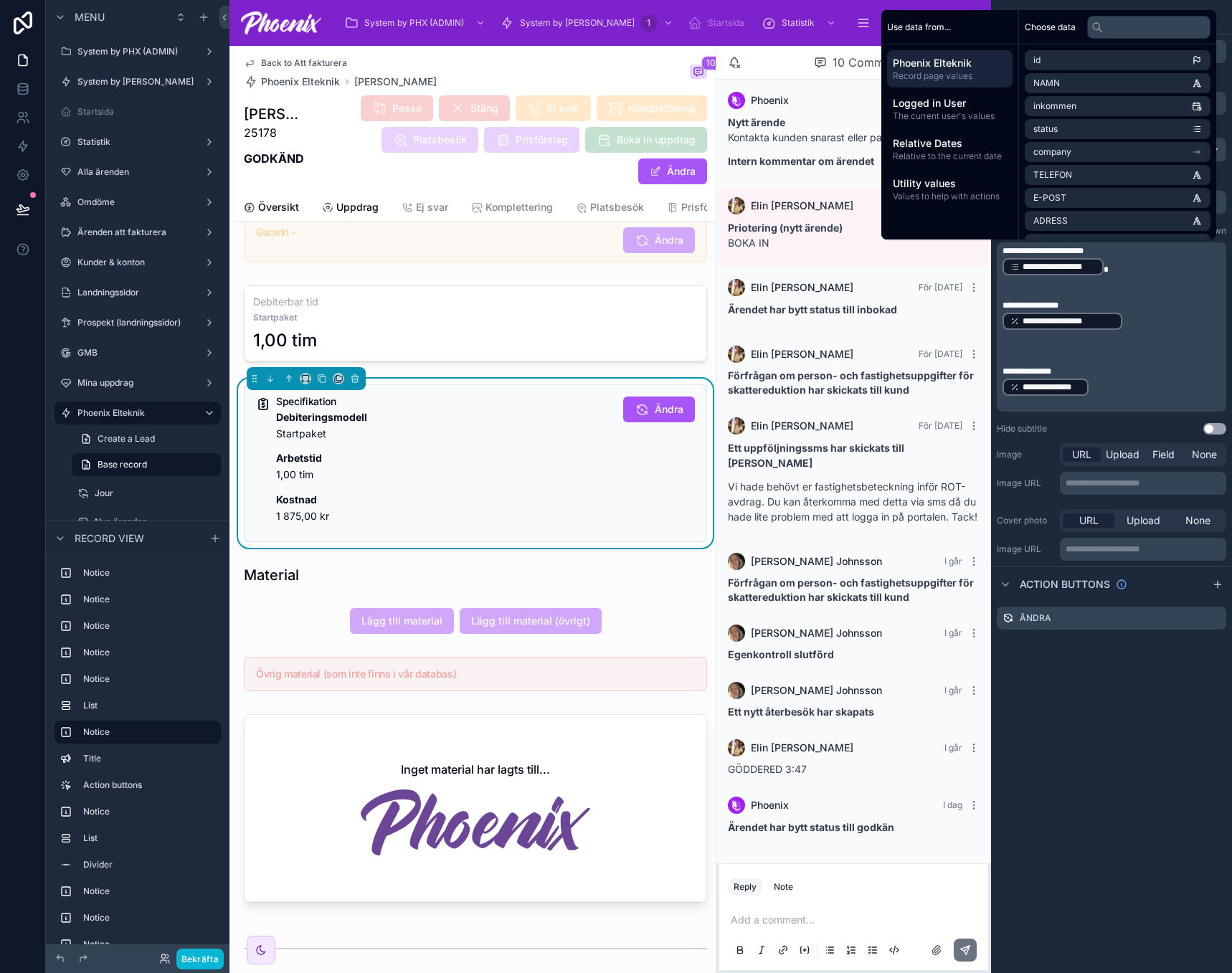
click at [1176, 769] on div "**********" at bounding box center [1111, 486] width 241 height 973
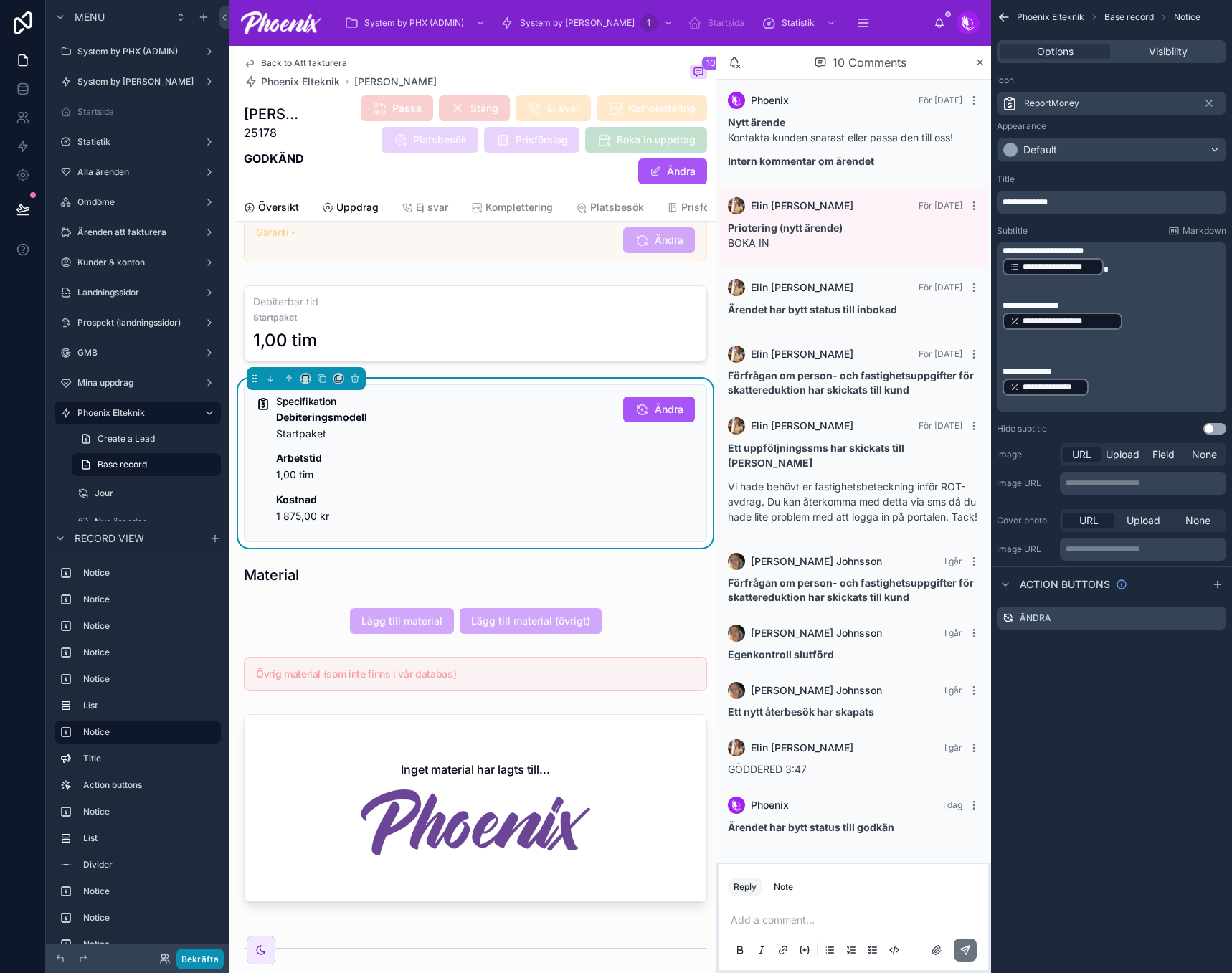
click at [193, 957] on button "Bekräfta" at bounding box center [199, 959] width 47 height 21
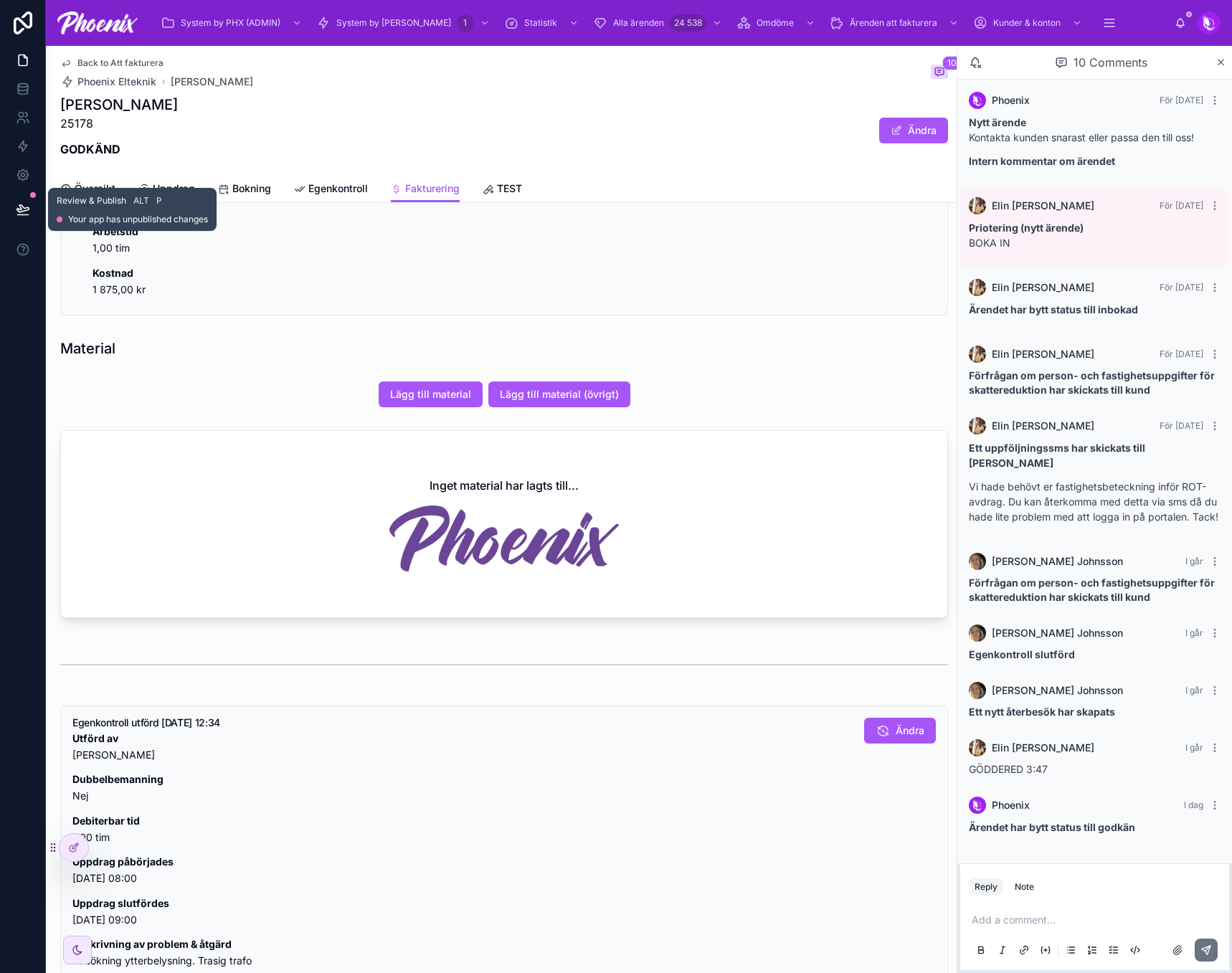
drag, startPoint x: 24, startPoint y: 216, endPoint x: 70, endPoint y: 234, distance: 49.4
click at [24, 216] on icon at bounding box center [22, 209] width 15 height 15
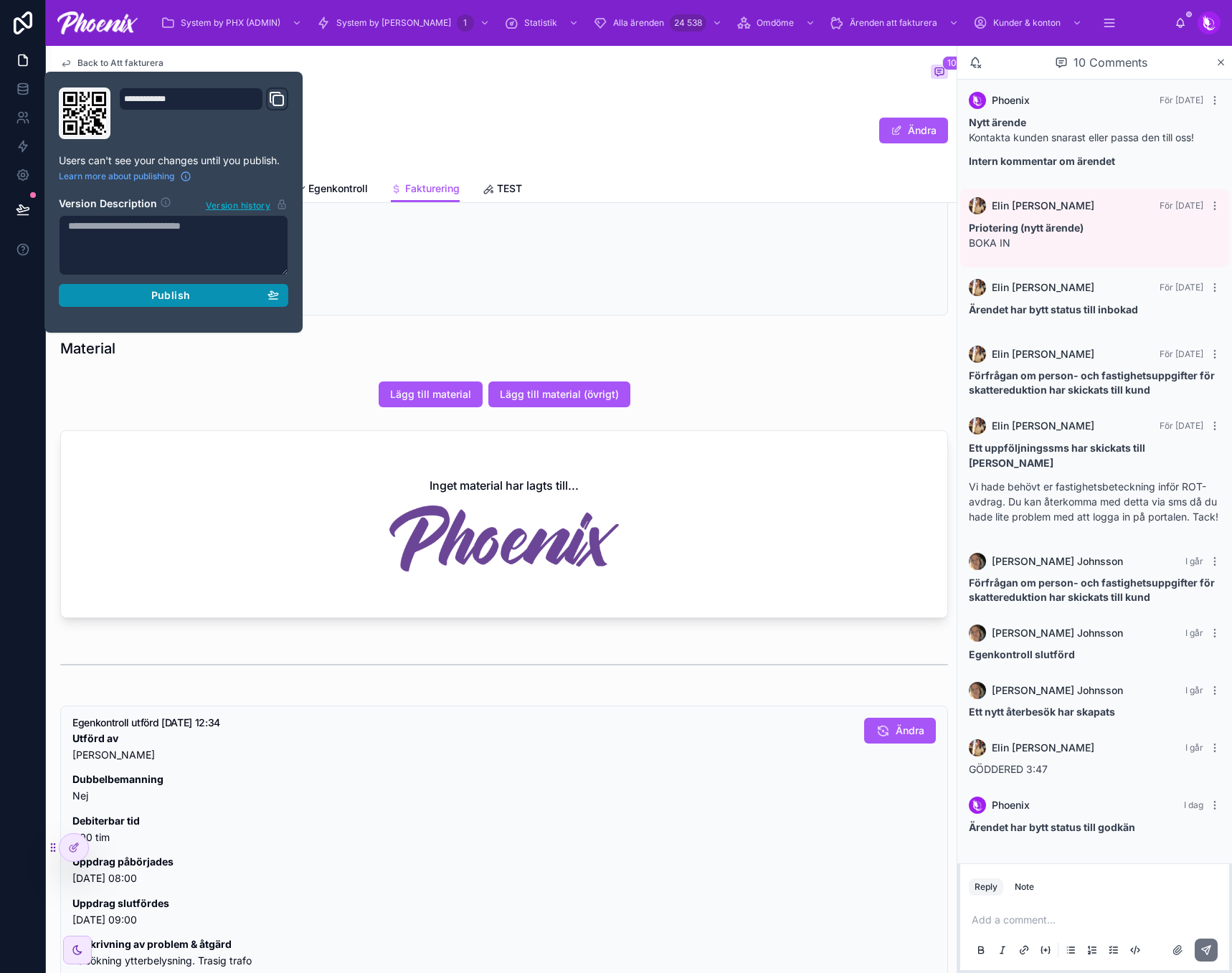
drag, startPoint x: 215, startPoint y: 303, endPoint x: 304, endPoint y: 447, distance: 169.3
click at [218, 304] on button "Publish" at bounding box center [174, 295] width 229 height 23
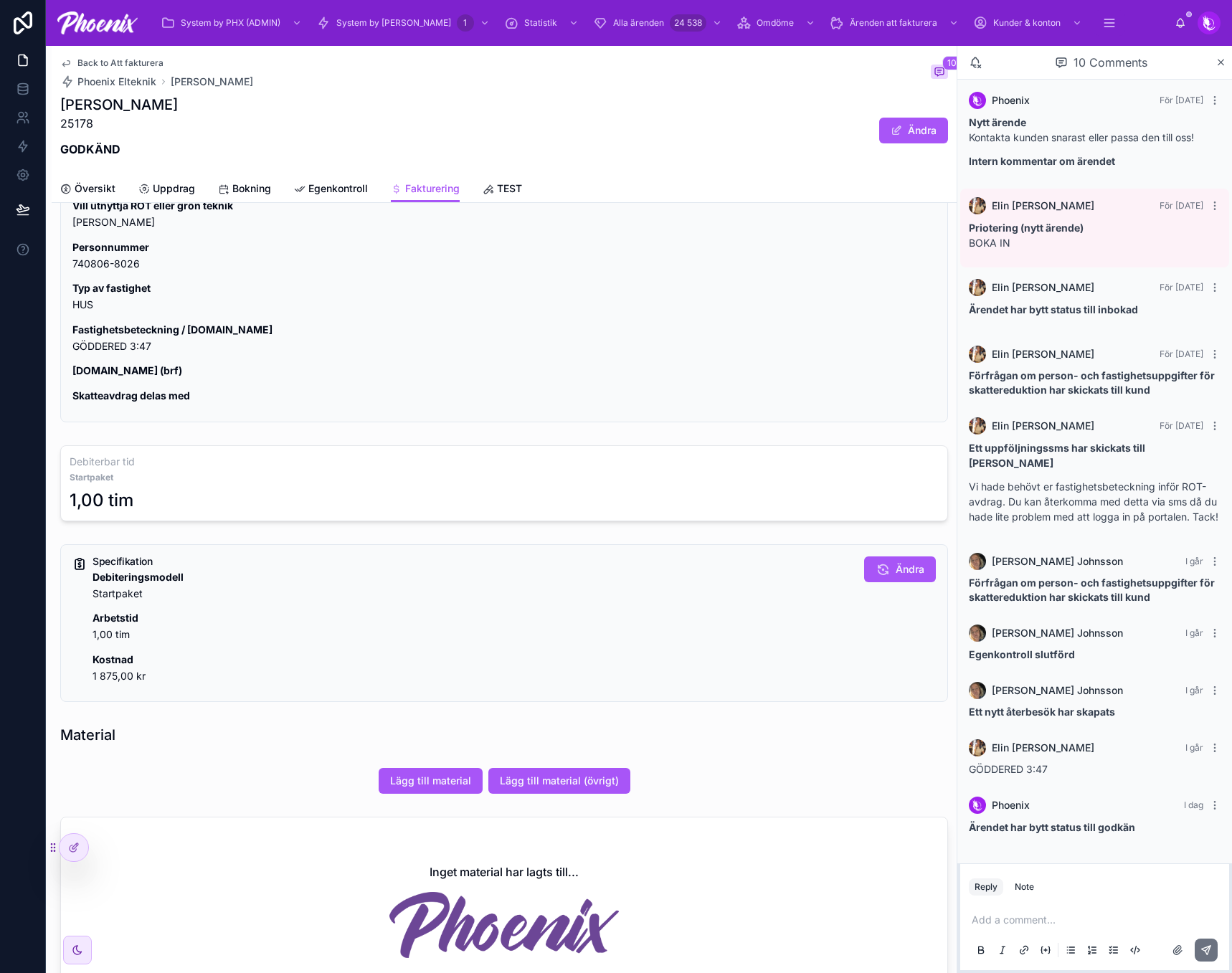
scroll to position [145, 0]
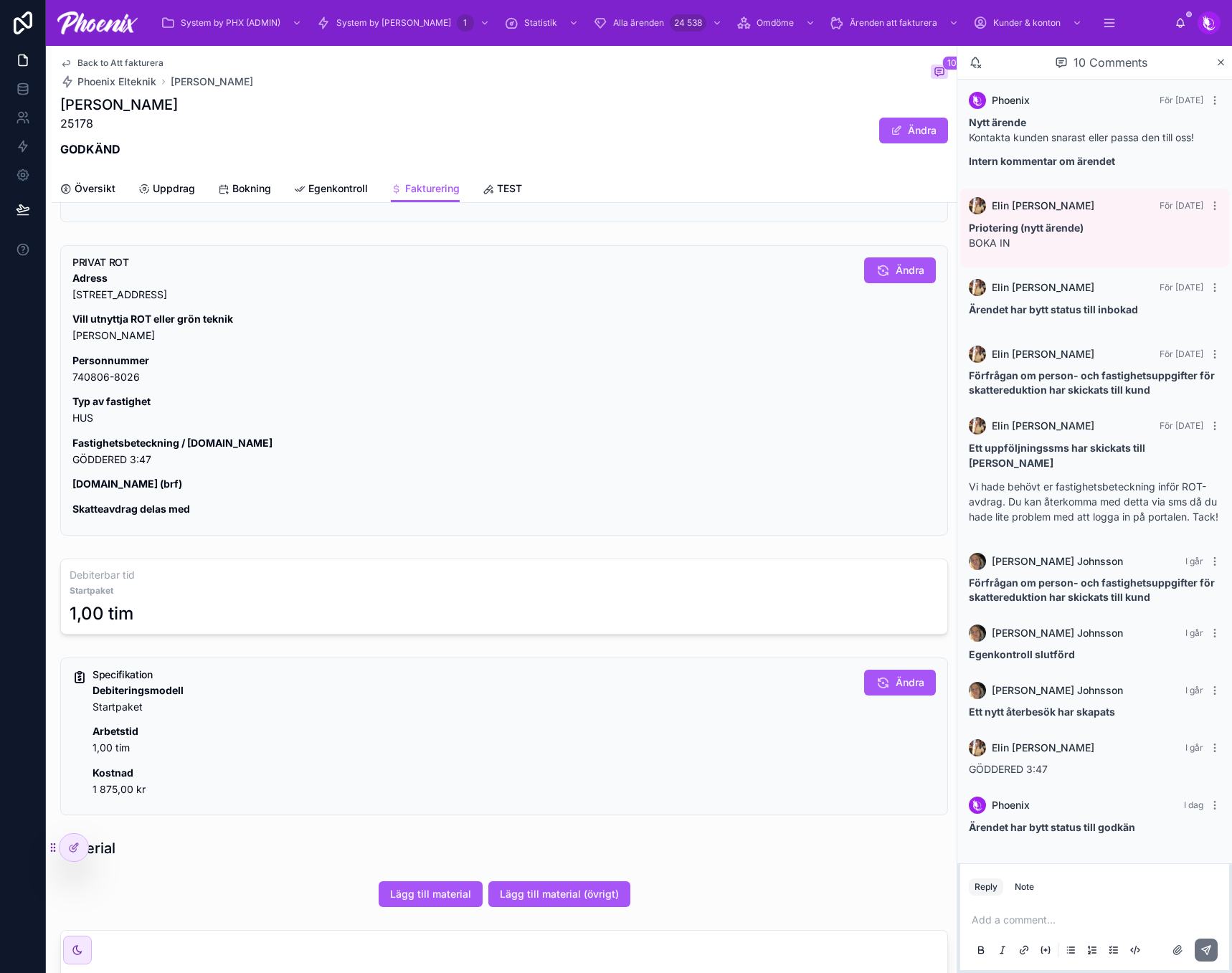
click at [146, 60] on span "Back to Att fakturera" at bounding box center [120, 62] width 86 height 11
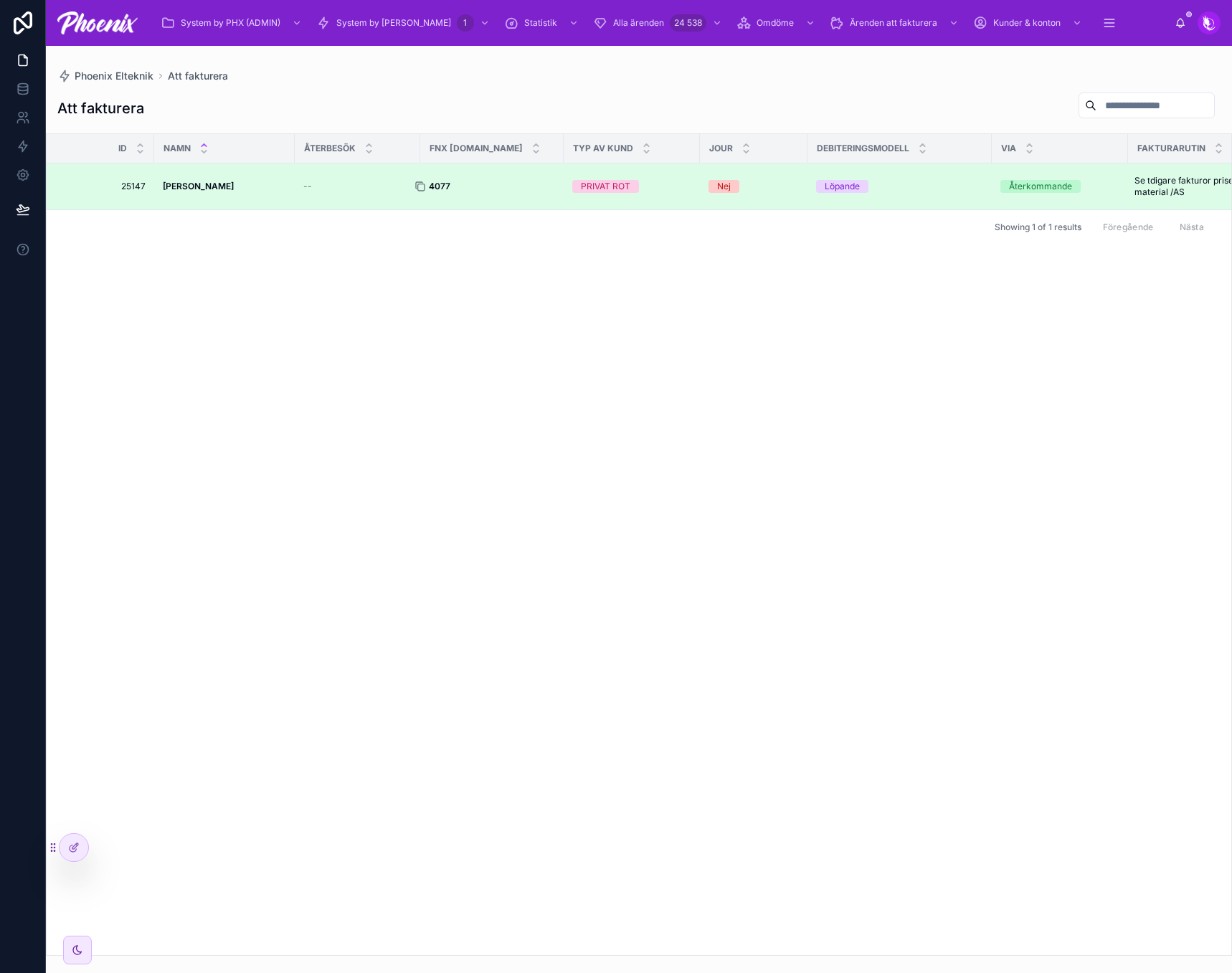
click at [423, 188] on icon at bounding box center [419, 186] width 11 height 11
click at [430, 191] on div at bounding box center [425, 186] width 23 height 11
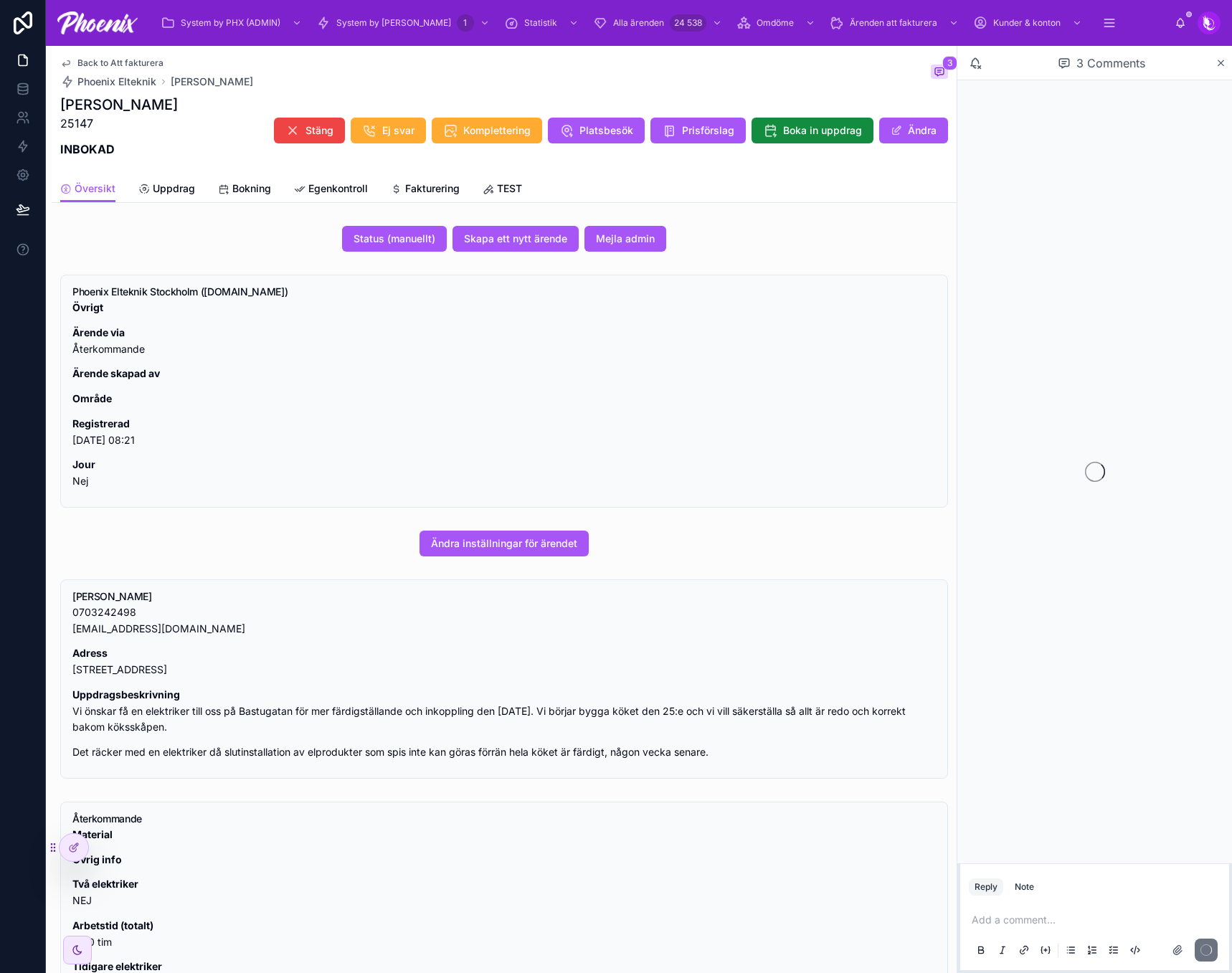
click at [422, 203] on div "Back to Att fakturera Phoenix Elteknik [PERSON_NAME] 3 [PERSON_NAME] 25147 INBO…" at bounding box center [503, 778] width 904 height 1463
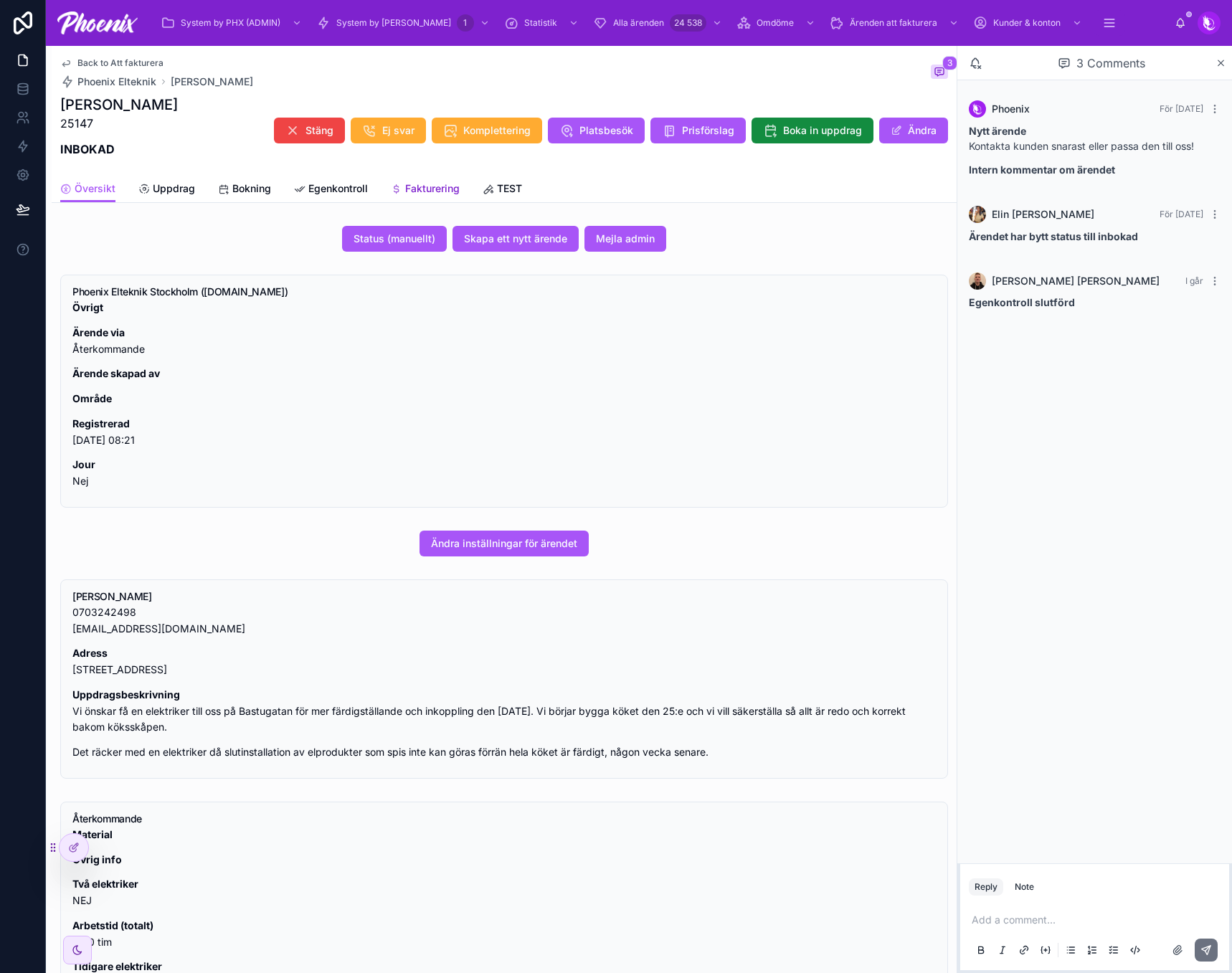
click at [427, 193] on span "Fakturering" at bounding box center [432, 188] width 55 height 15
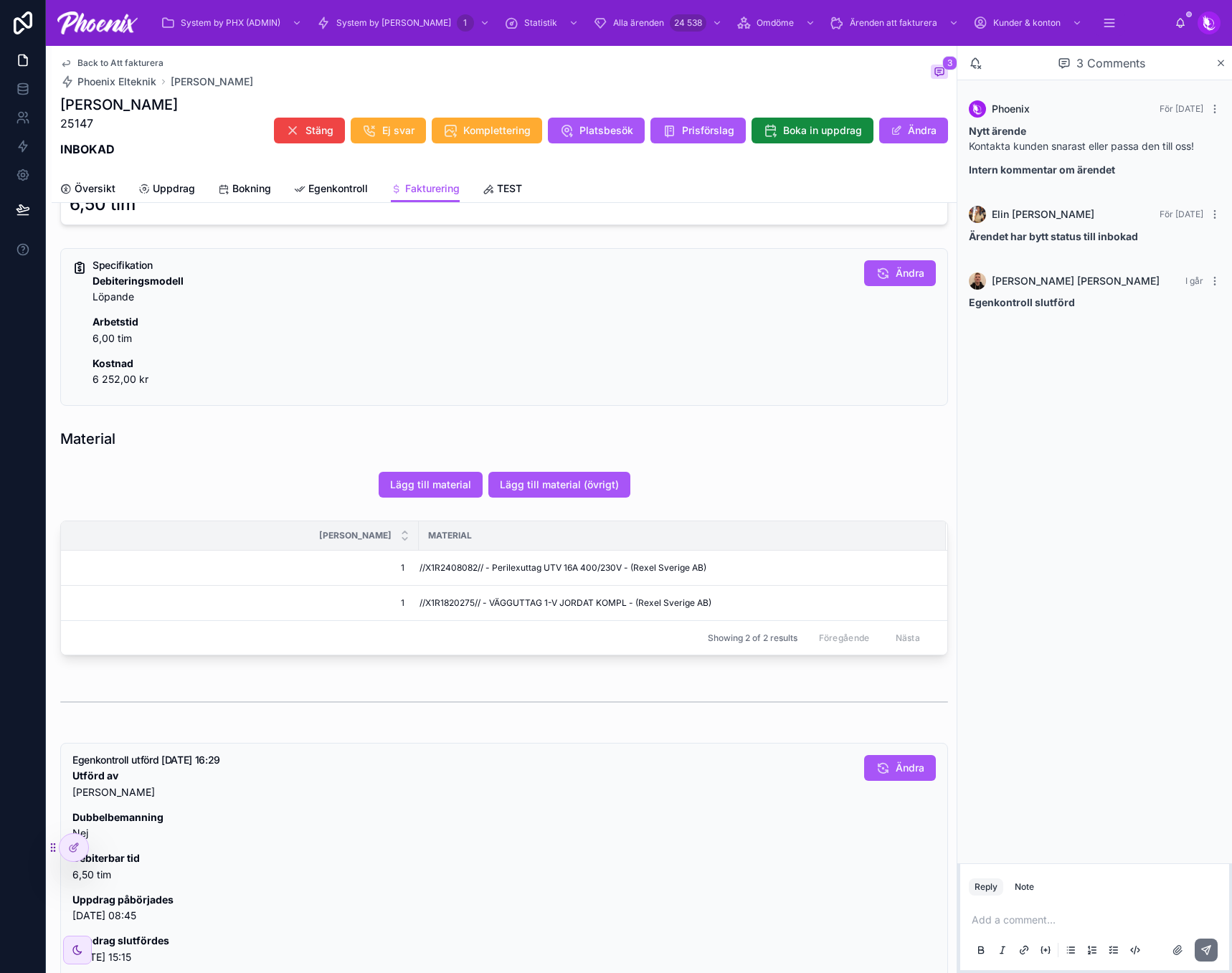
scroll to position [573, 0]
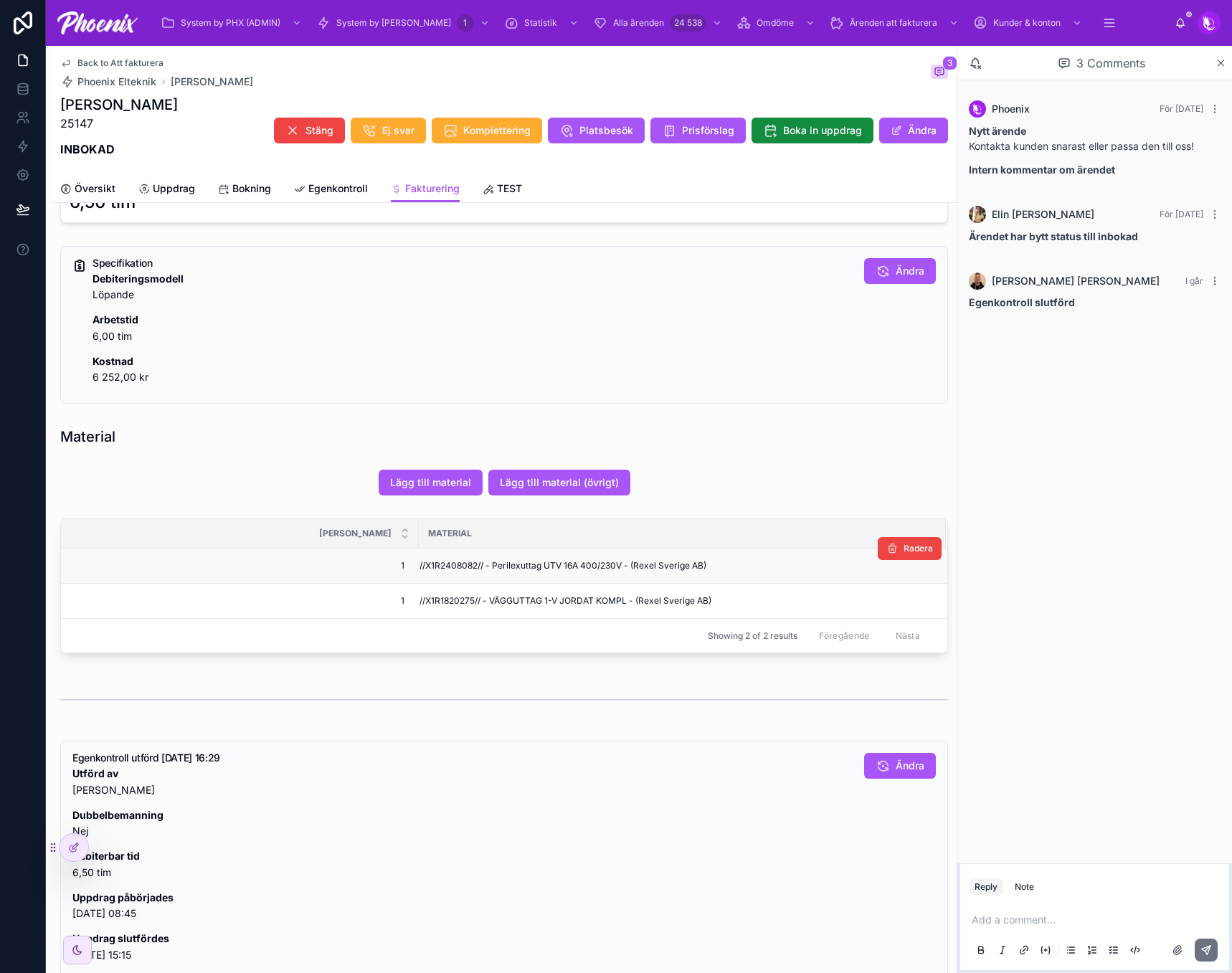
click at [453, 561] on span "//X1R2408082// - Perilexuttag UTV 16A 400/230V - (Rexel Sverige AB)" at bounding box center [562, 565] width 287 height 11
click at [453, 599] on span "//X1R1820275// - VÄGGUTTAG 1-V JORDAT KOMPL - (Rexel Sverige AB)" at bounding box center [565, 600] width 292 height 11
drag, startPoint x: 453, startPoint y: 599, endPoint x: 1010, endPoint y: 620, distance: 557.4
click at [462, 600] on span "//X1R1820275// - VÄGGUTTAG 1-V JORDAT KOMPL - (Rexel Sverige AB)" at bounding box center [565, 600] width 292 height 11
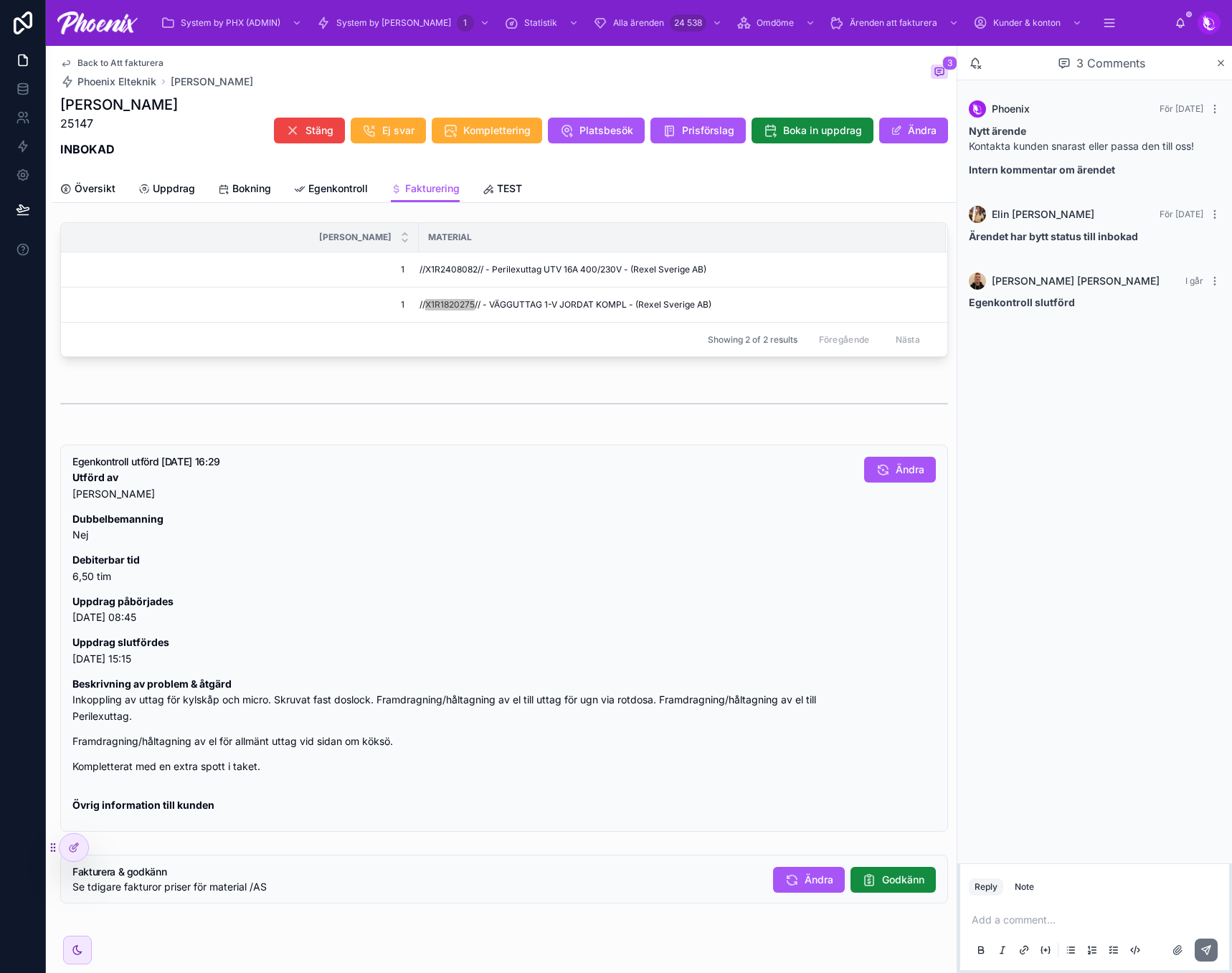
scroll to position [931, 0]
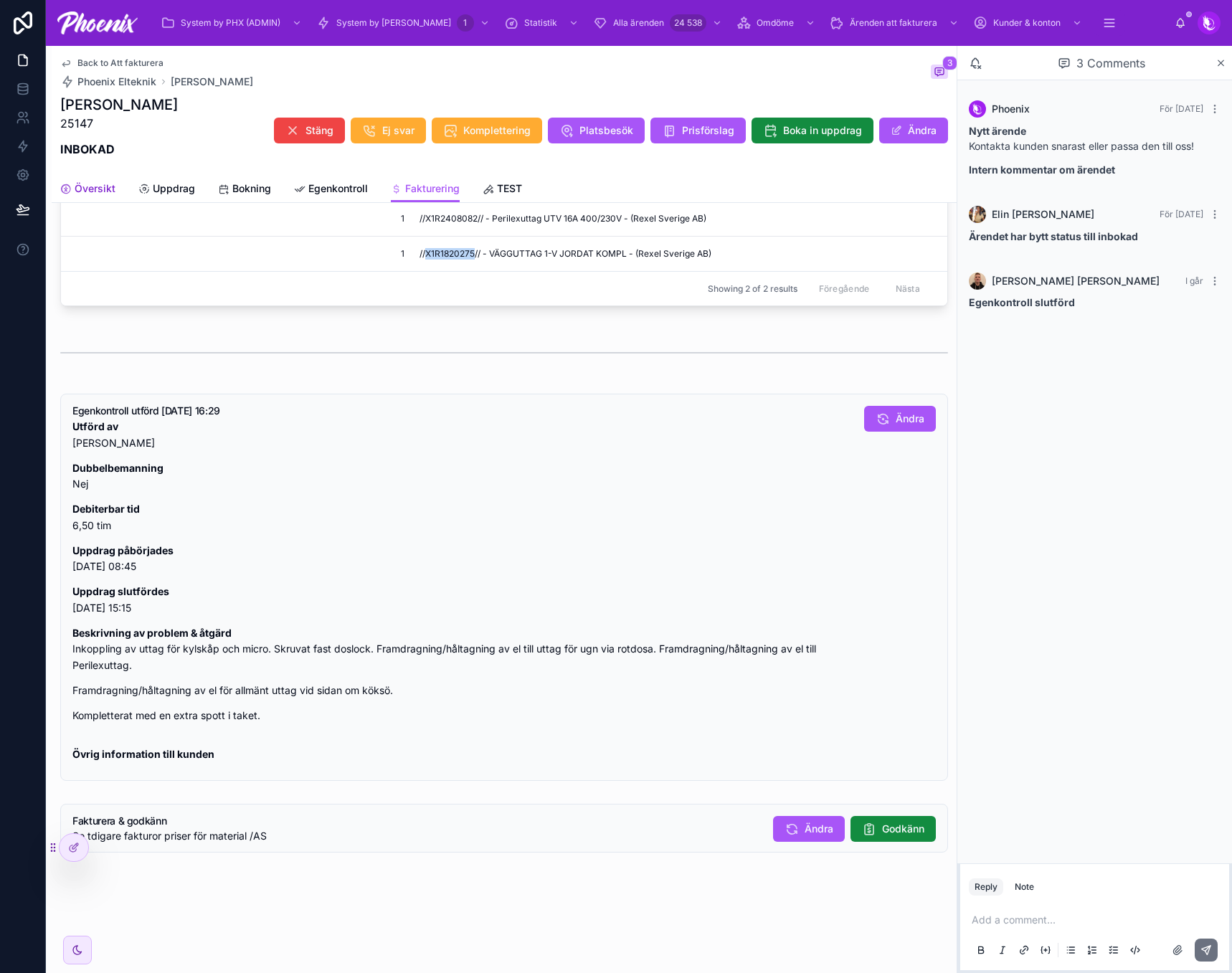
click at [93, 198] on link "Översikt" at bounding box center [87, 190] width 56 height 29
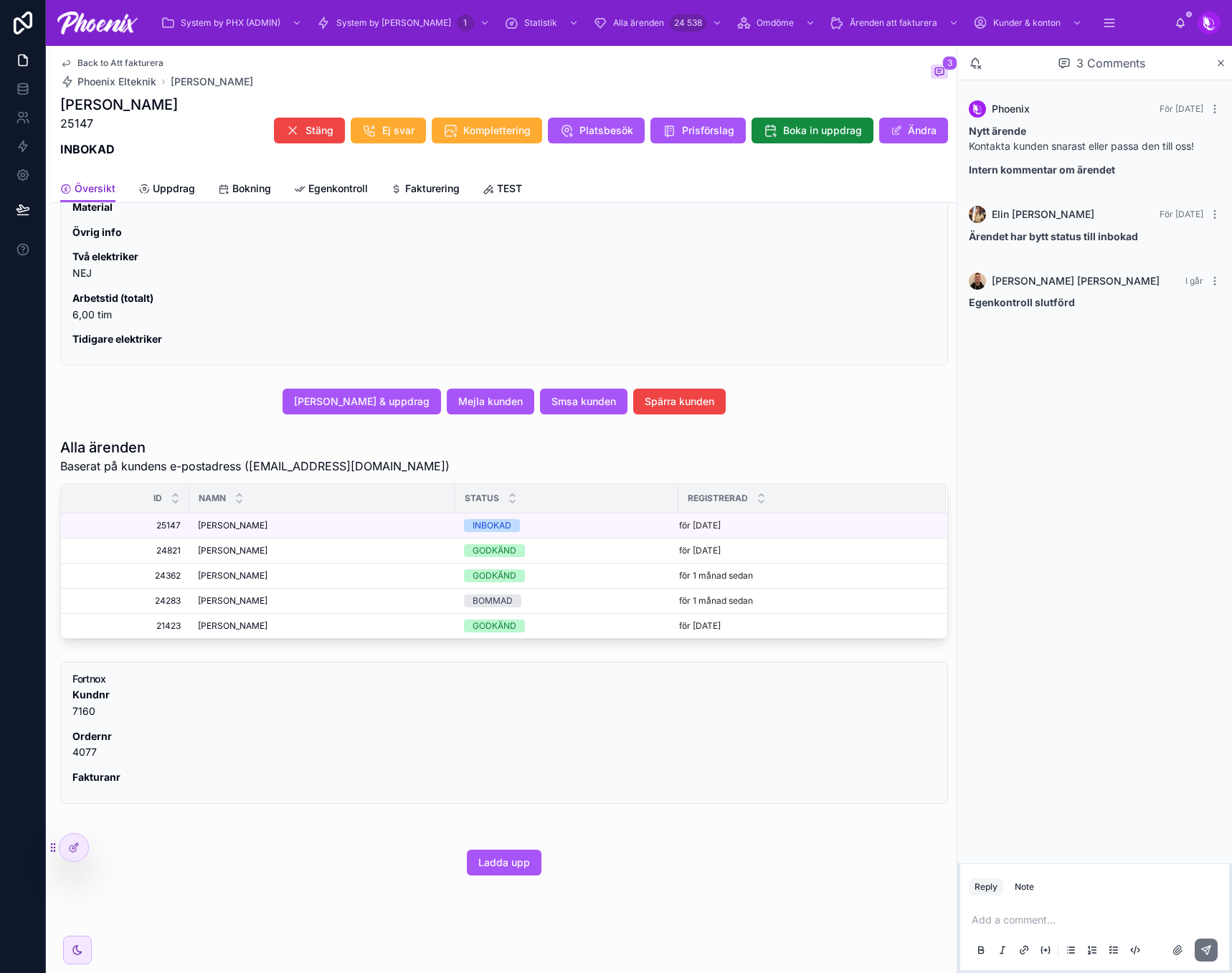
scroll to position [638, 0]
click at [215, 545] on span "[PERSON_NAME]" at bounding box center [232, 550] width 69 height 11
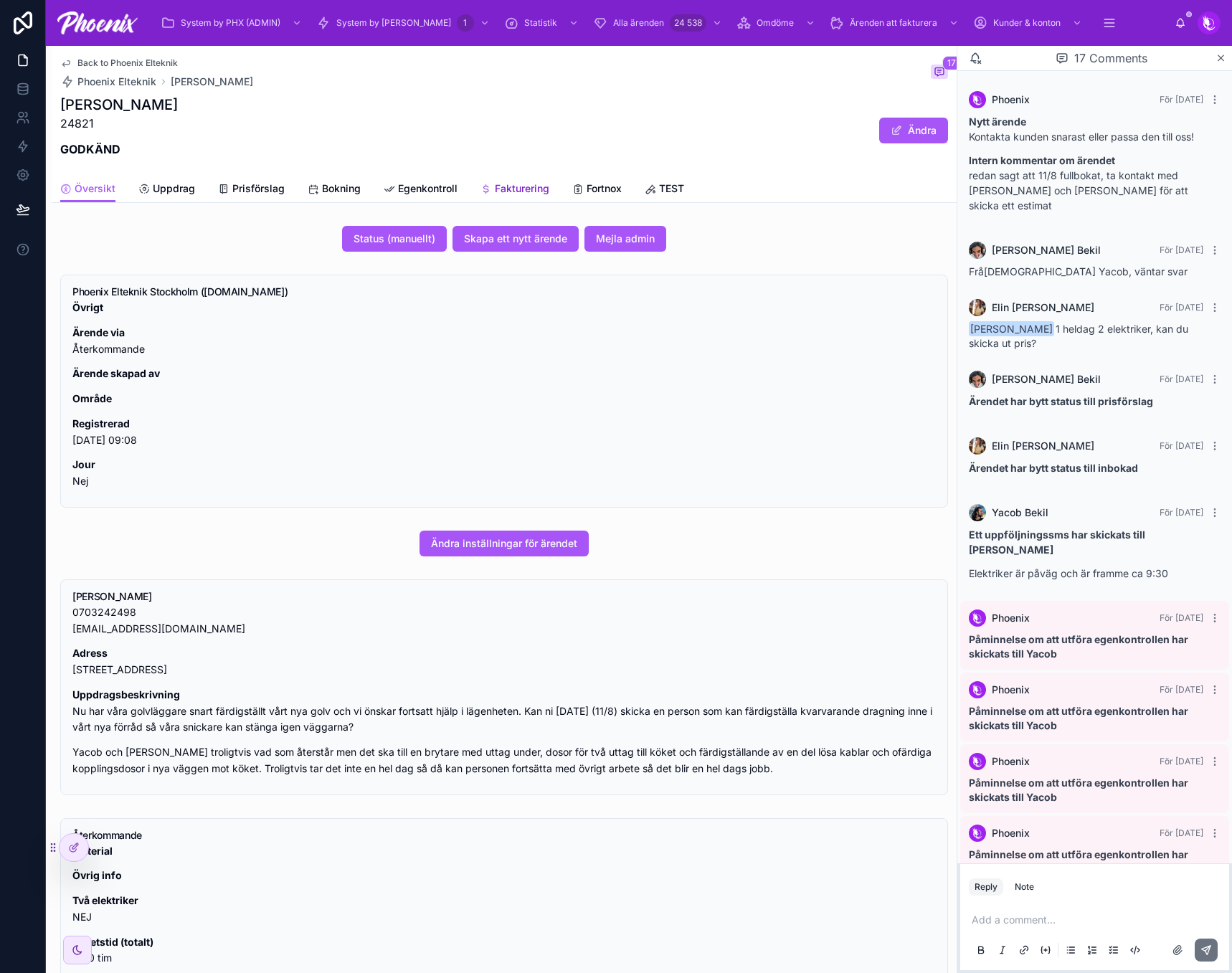
scroll to position [500, 0]
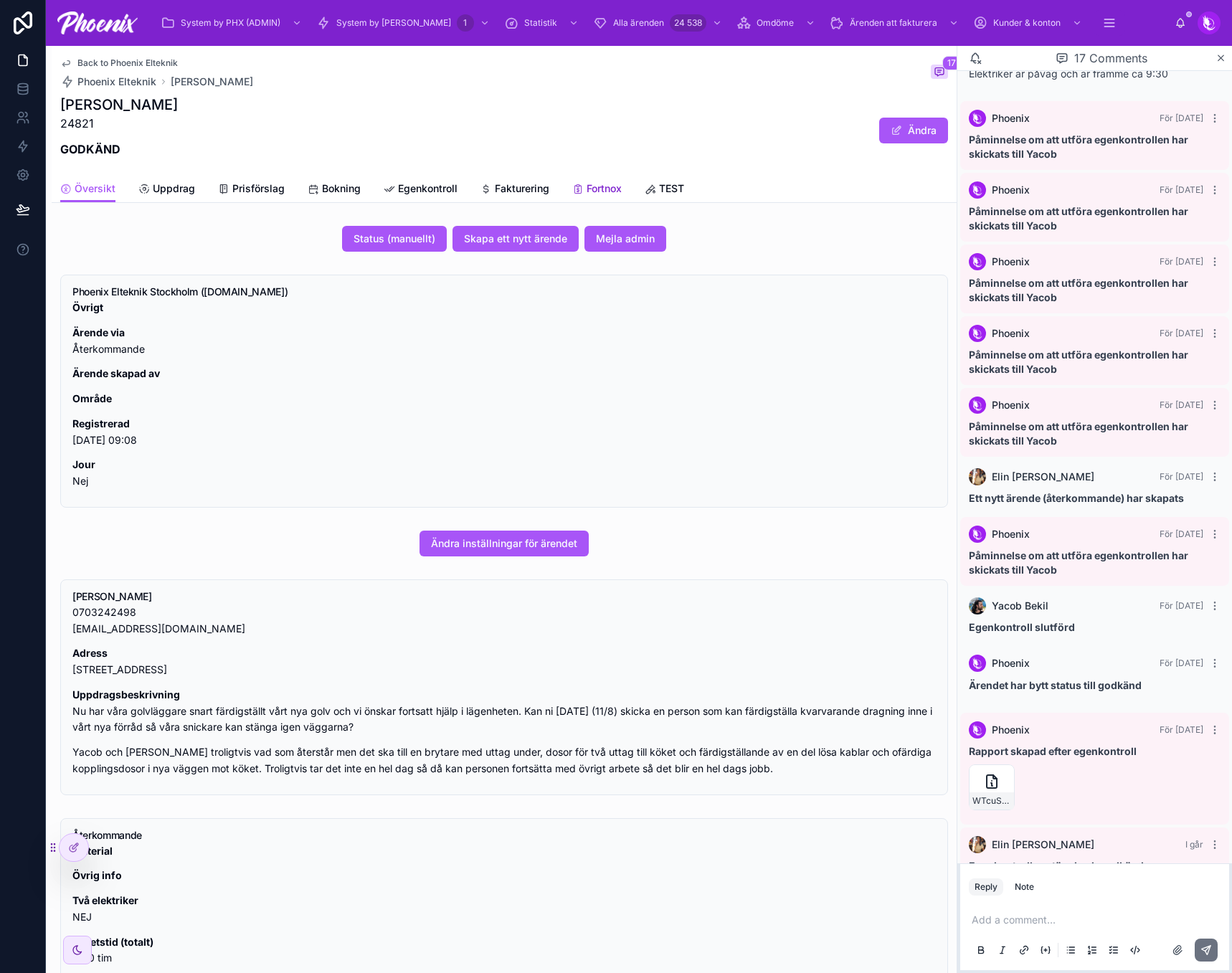
click at [599, 192] on span "Fortnox" at bounding box center [603, 188] width 35 height 15
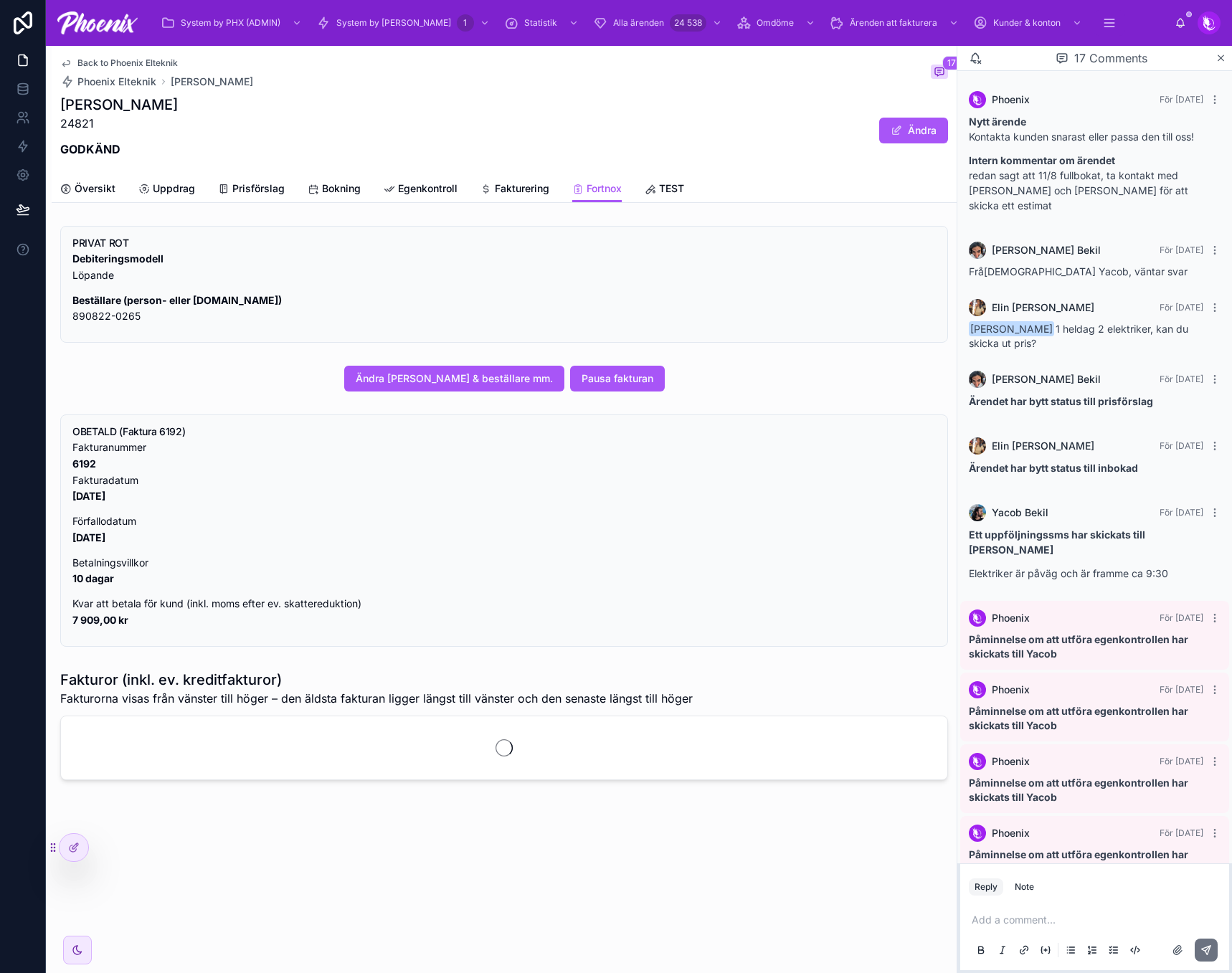
scroll to position [500, 0]
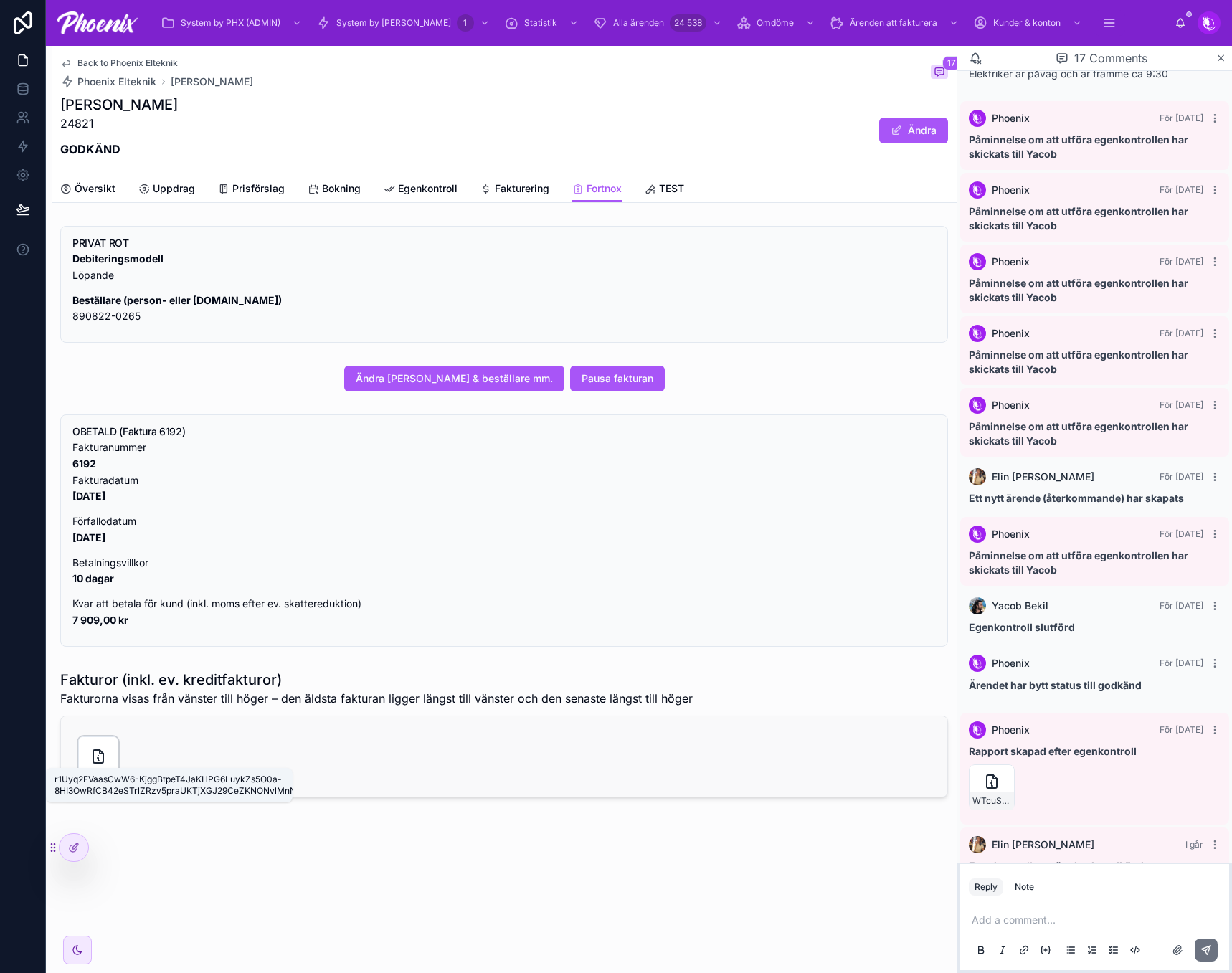
click at [93, 752] on icon at bounding box center [98, 756] width 10 height 13
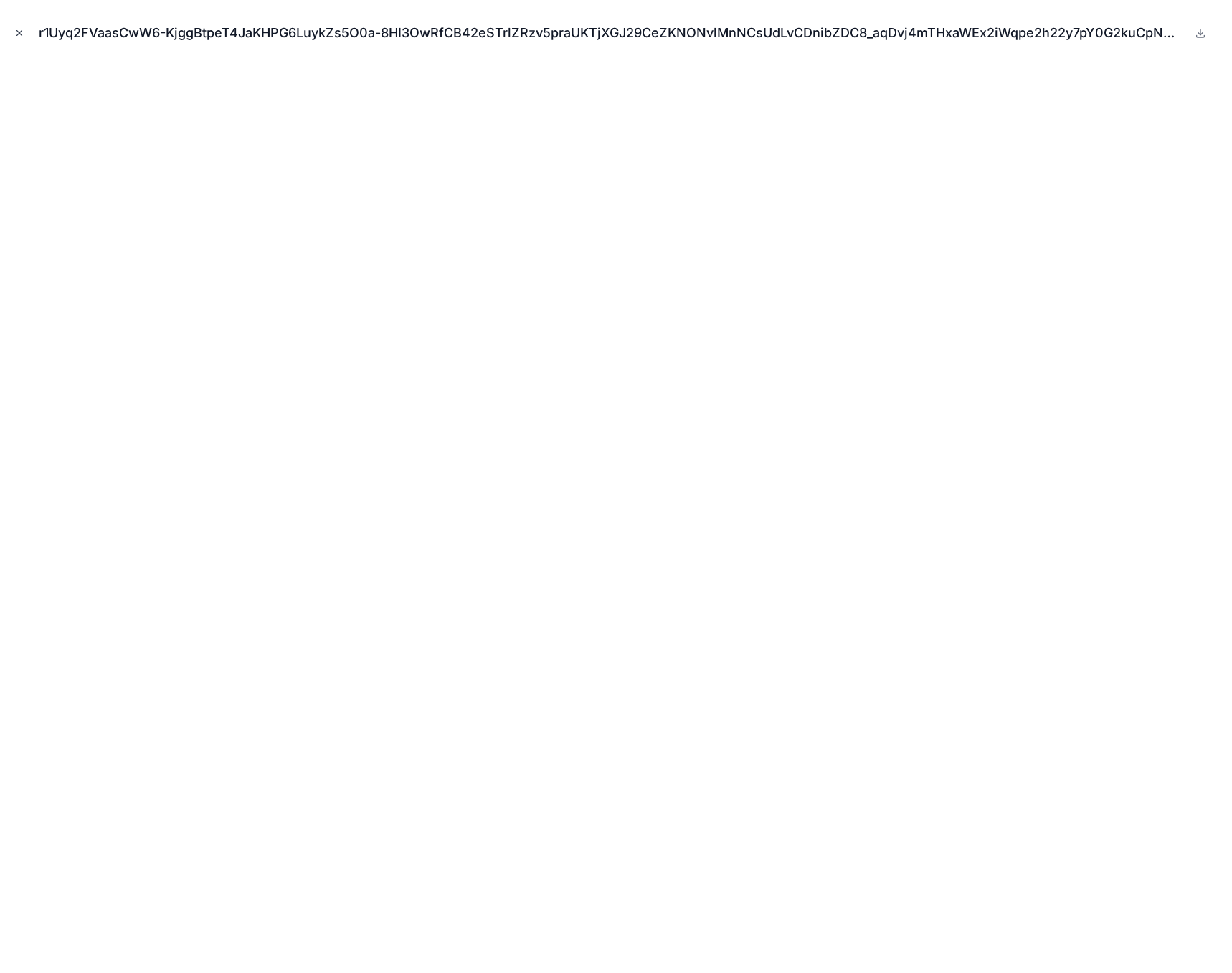
click at [14, 28] on button "Close modal" at bounding box center [19, 33] width 15 height 15
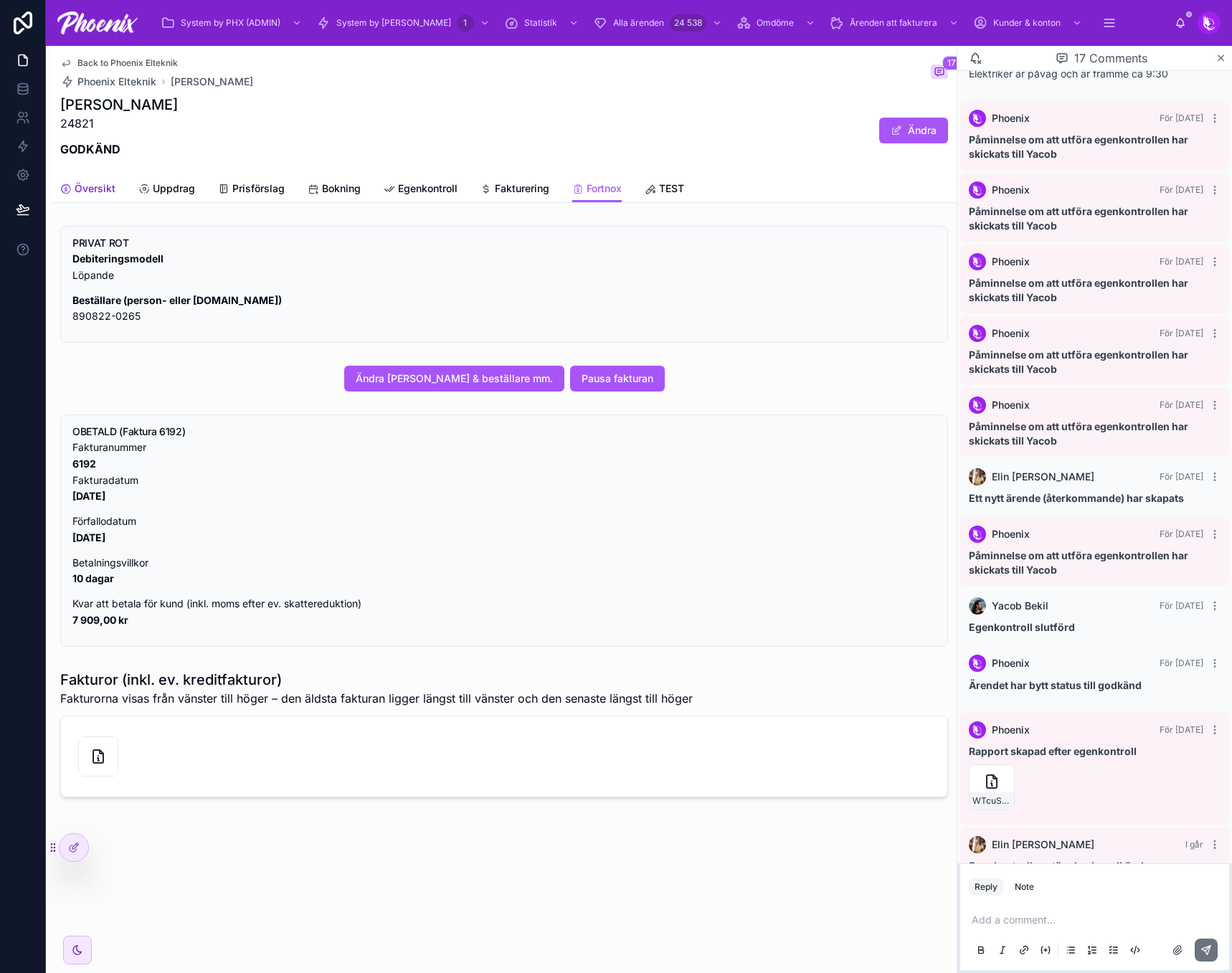
click at [89, 177] on link "Översikt" at bounding box center [87, 190] width 56 height 29
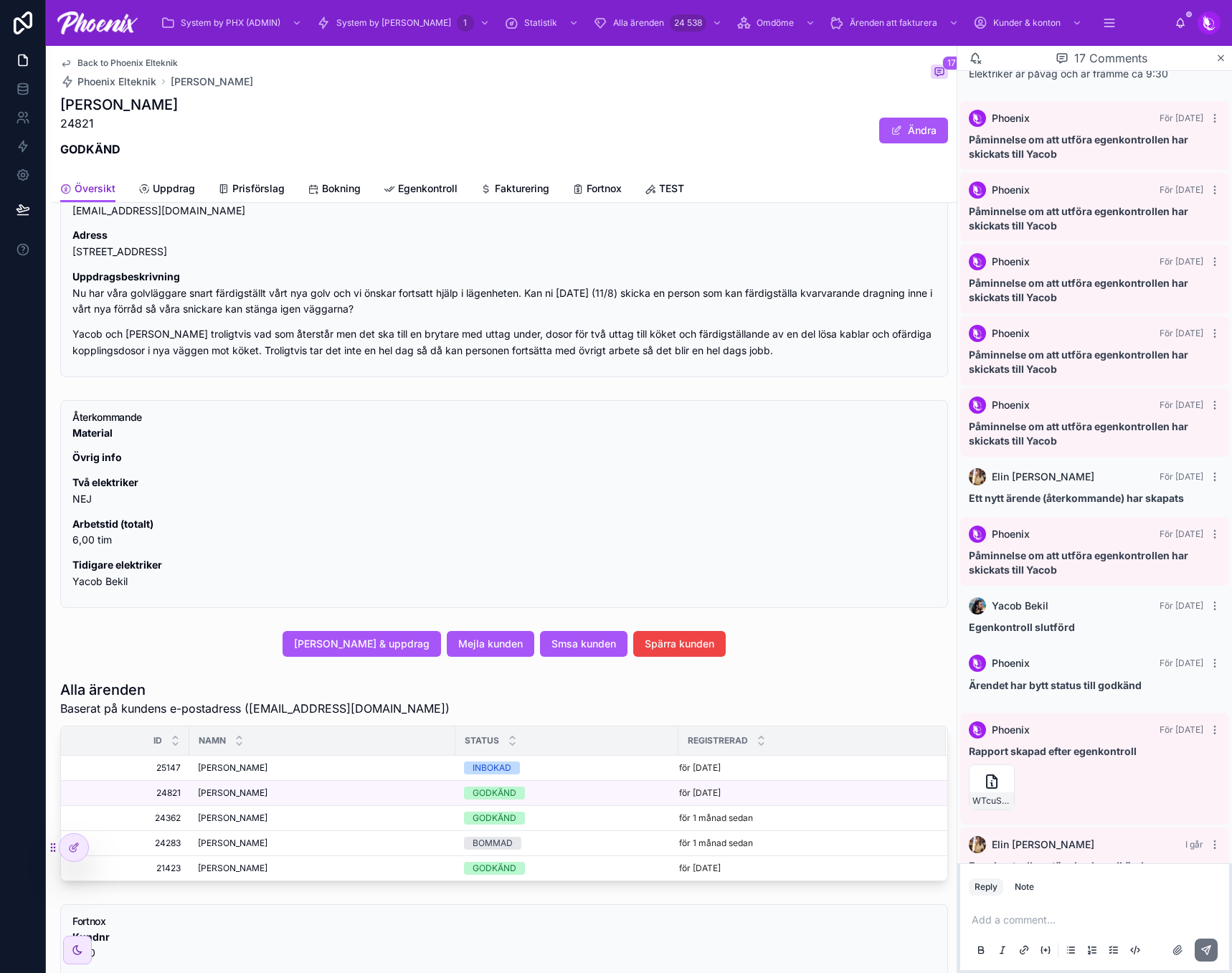
scroll to position [430, 0]
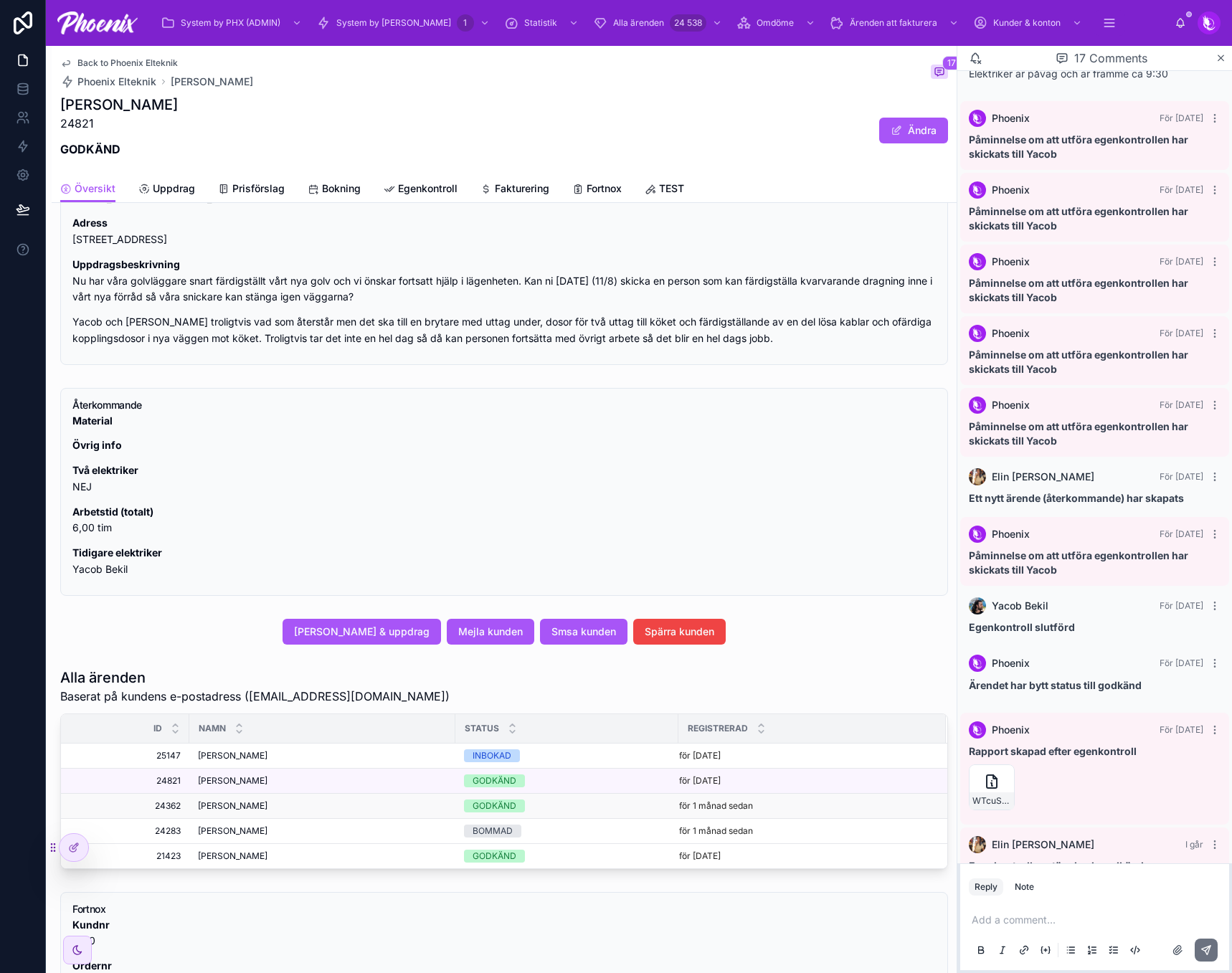
click at [226, 806] on span "[PERSON_NAME]" at bounding box center [232, 805] width 69 height 11
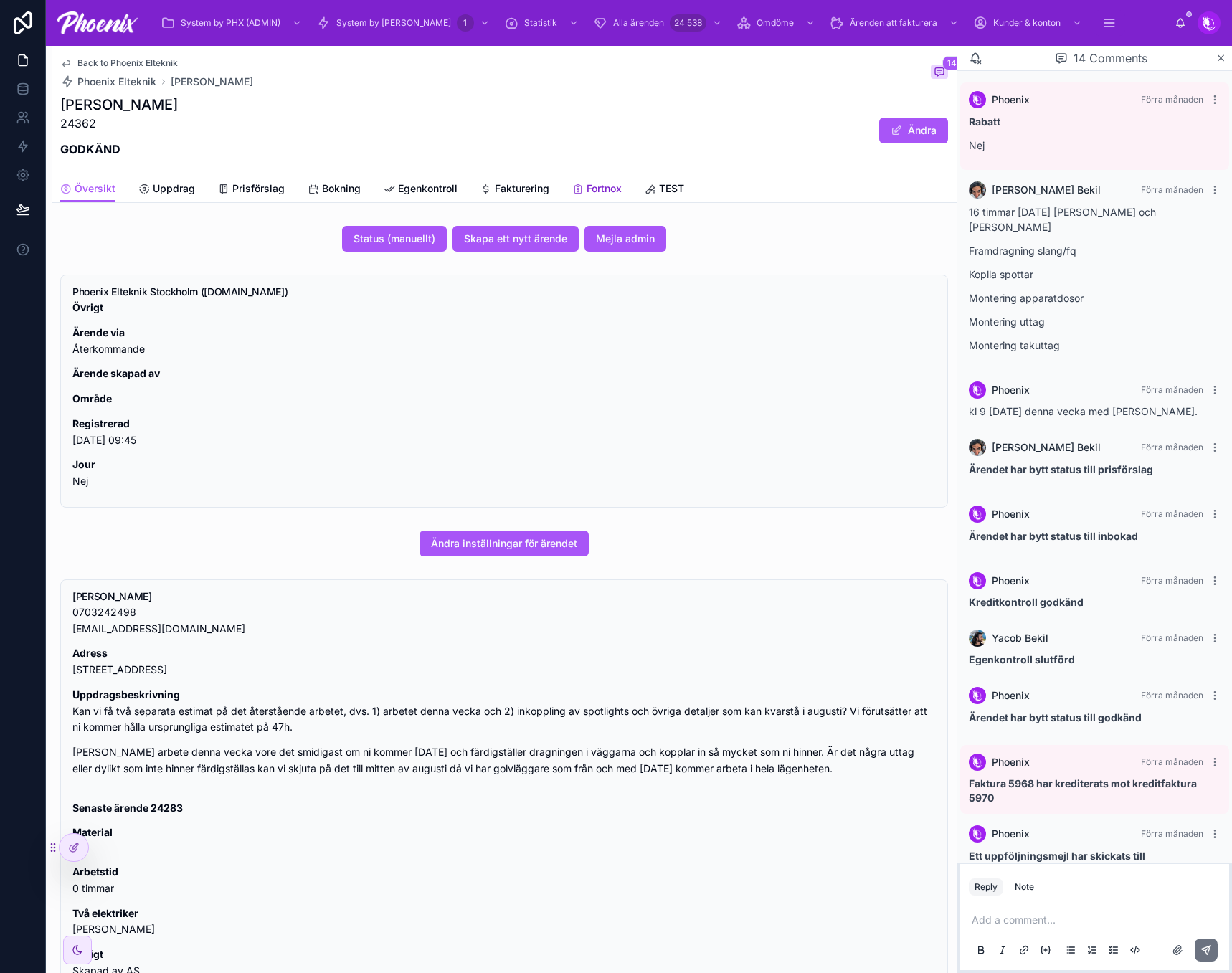
scroll to position [389, 0]
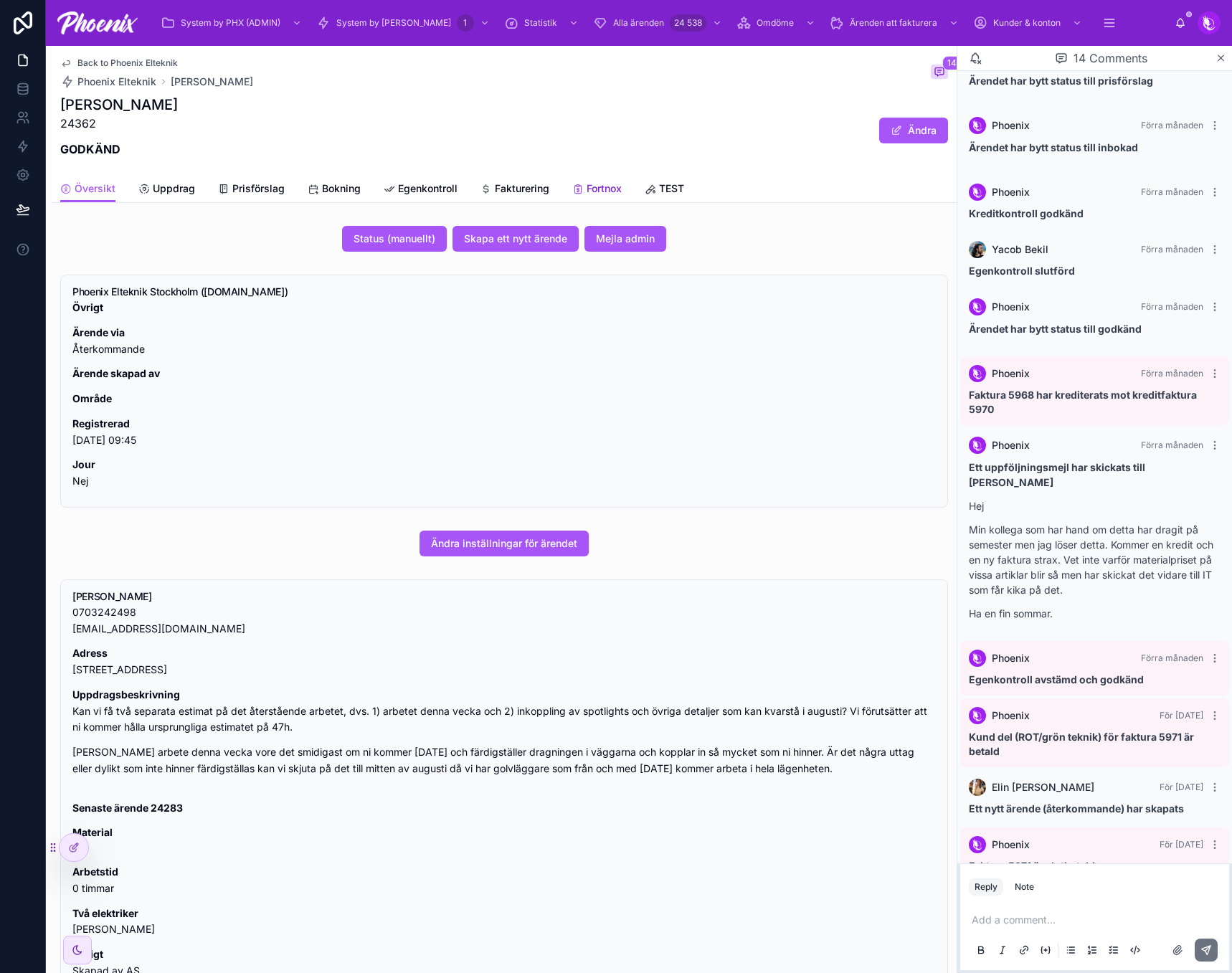
click at [609, 189] on span "Fortnox" at bounding box center [603, 188] width 35 height 15
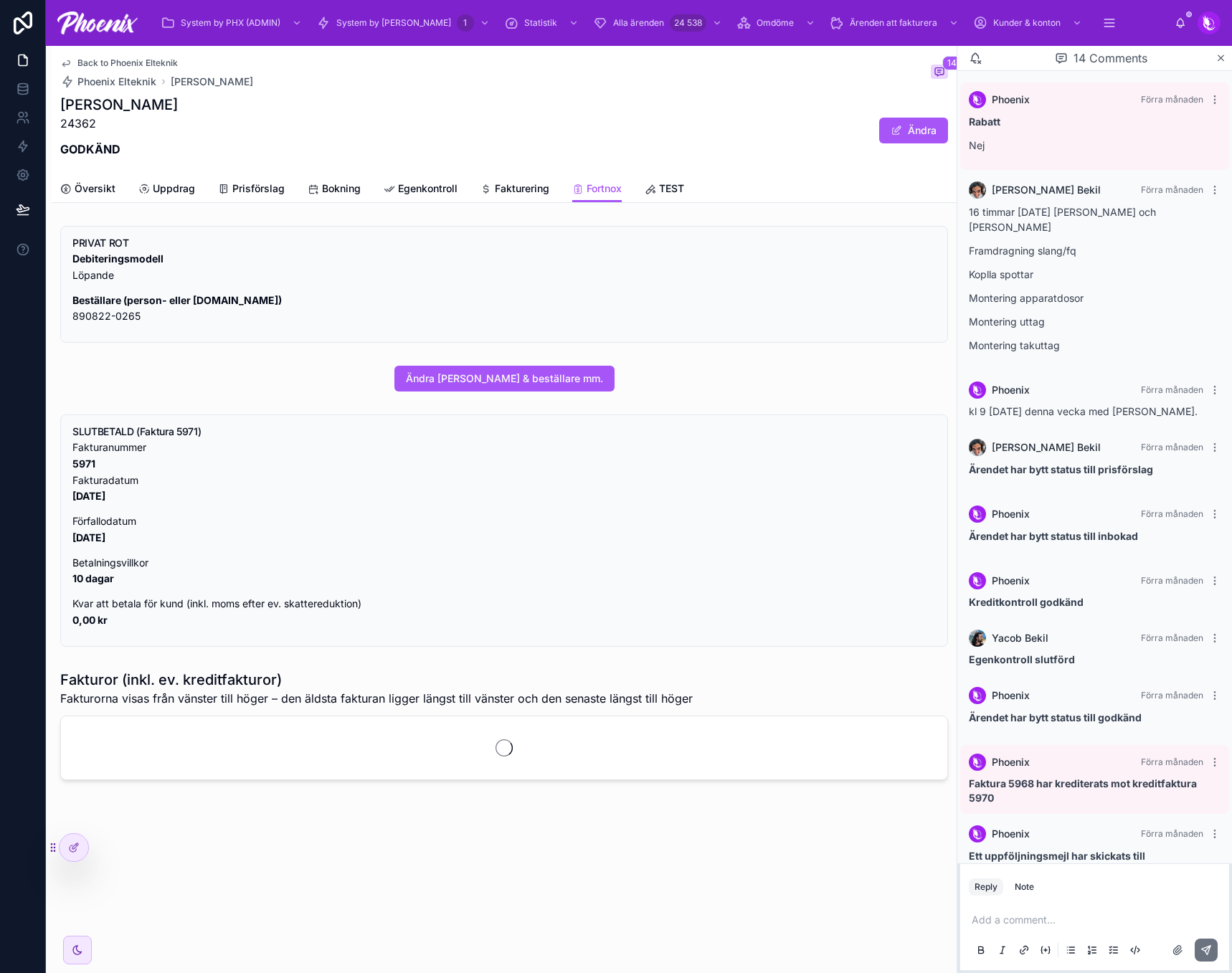
scroll to position [389, 0]
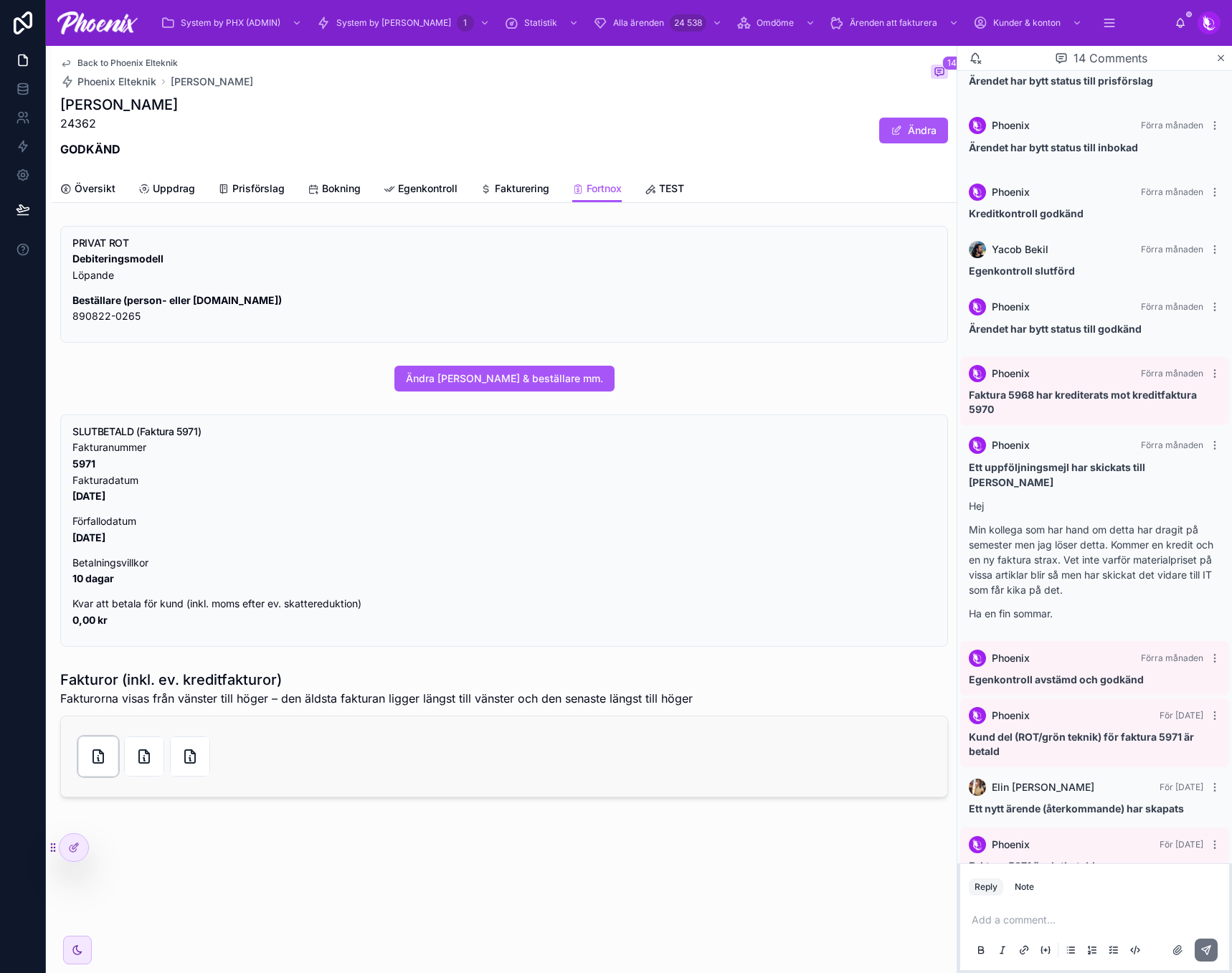
click at [112, 745] on div at bounding box center [98, 756] width 40 height 40
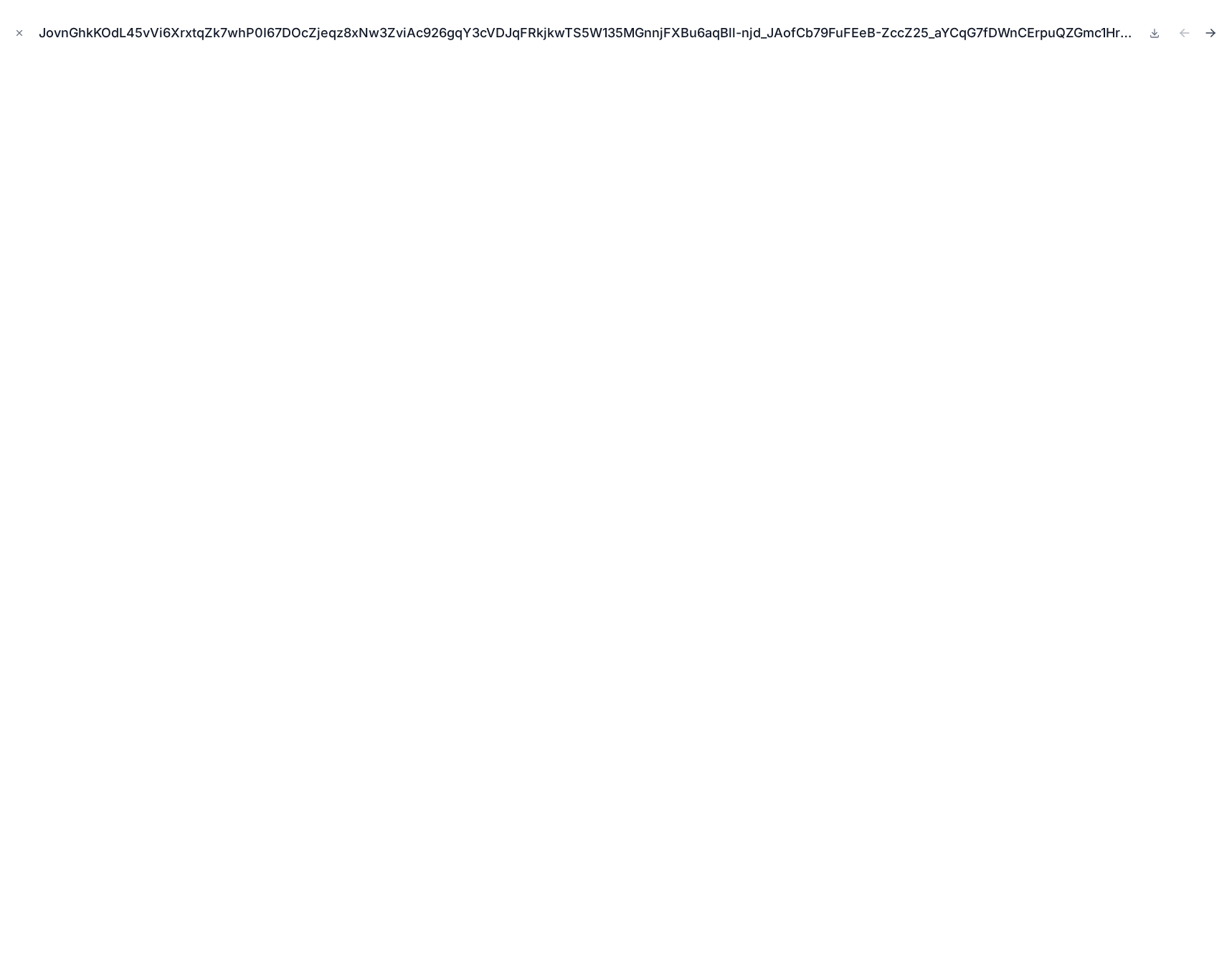
click at [1211, 29] on icon "Next file" at bounding box center [1212, 31] width 3 height 3
click at [19, 27] on button "Close modal" at bounding box center [19, 33] width 15 height 15
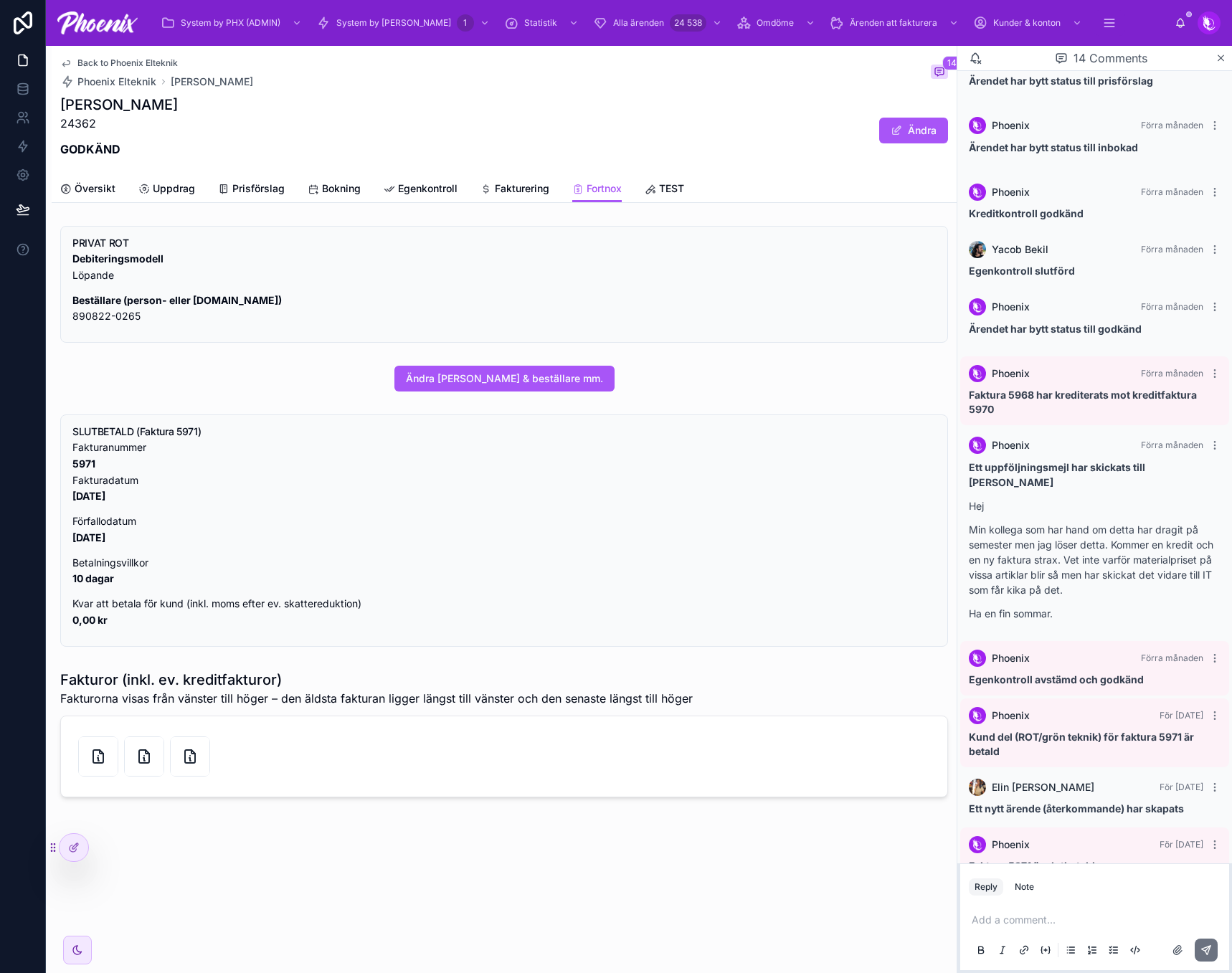
click at [112, 63] on span "Back to Phoenix Elteknik" at bounding box center [127, 62] width 100 height 11
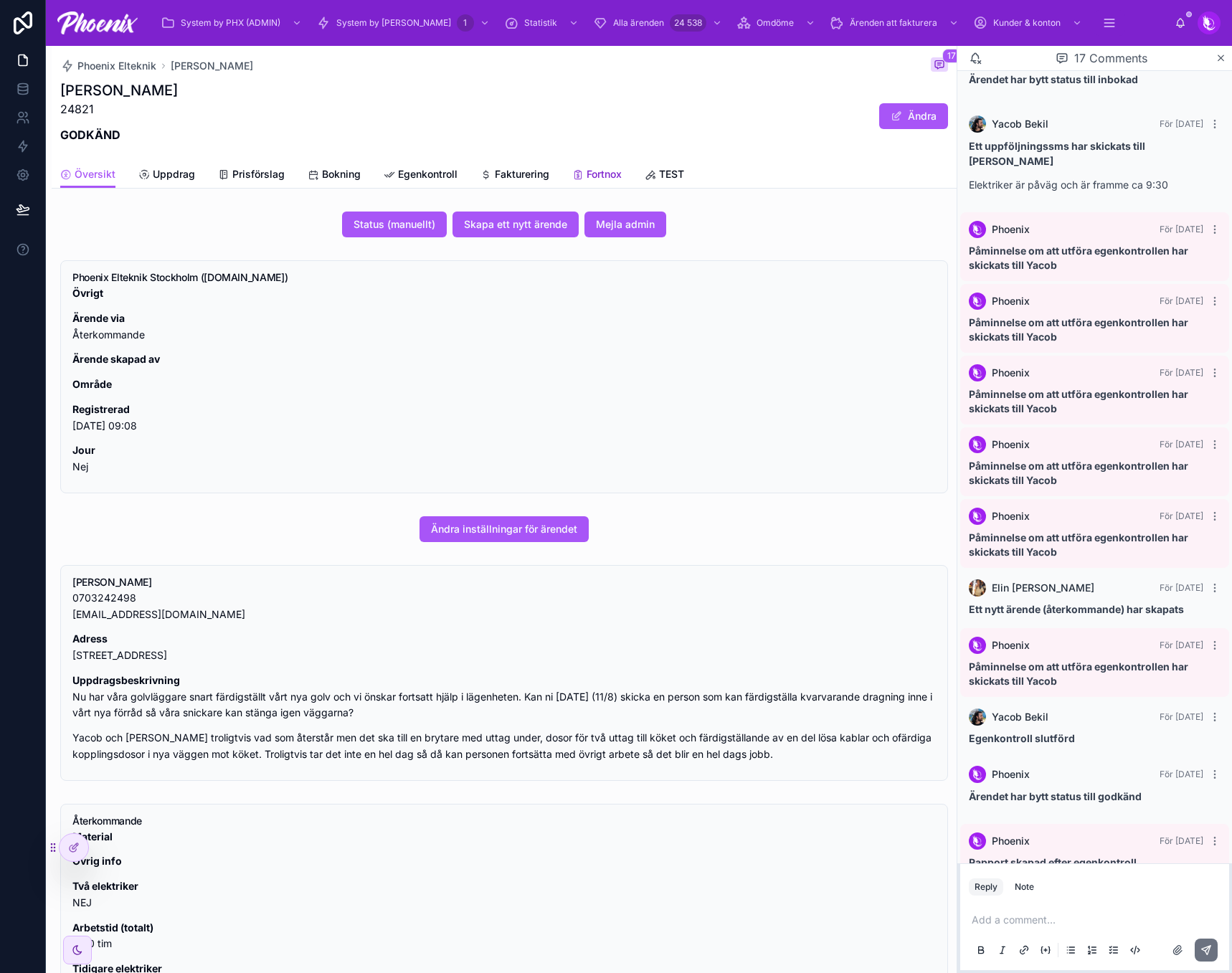
click at [613, 171] on span "Fortnox" at bounding box center [603, 174] width 35 height 15
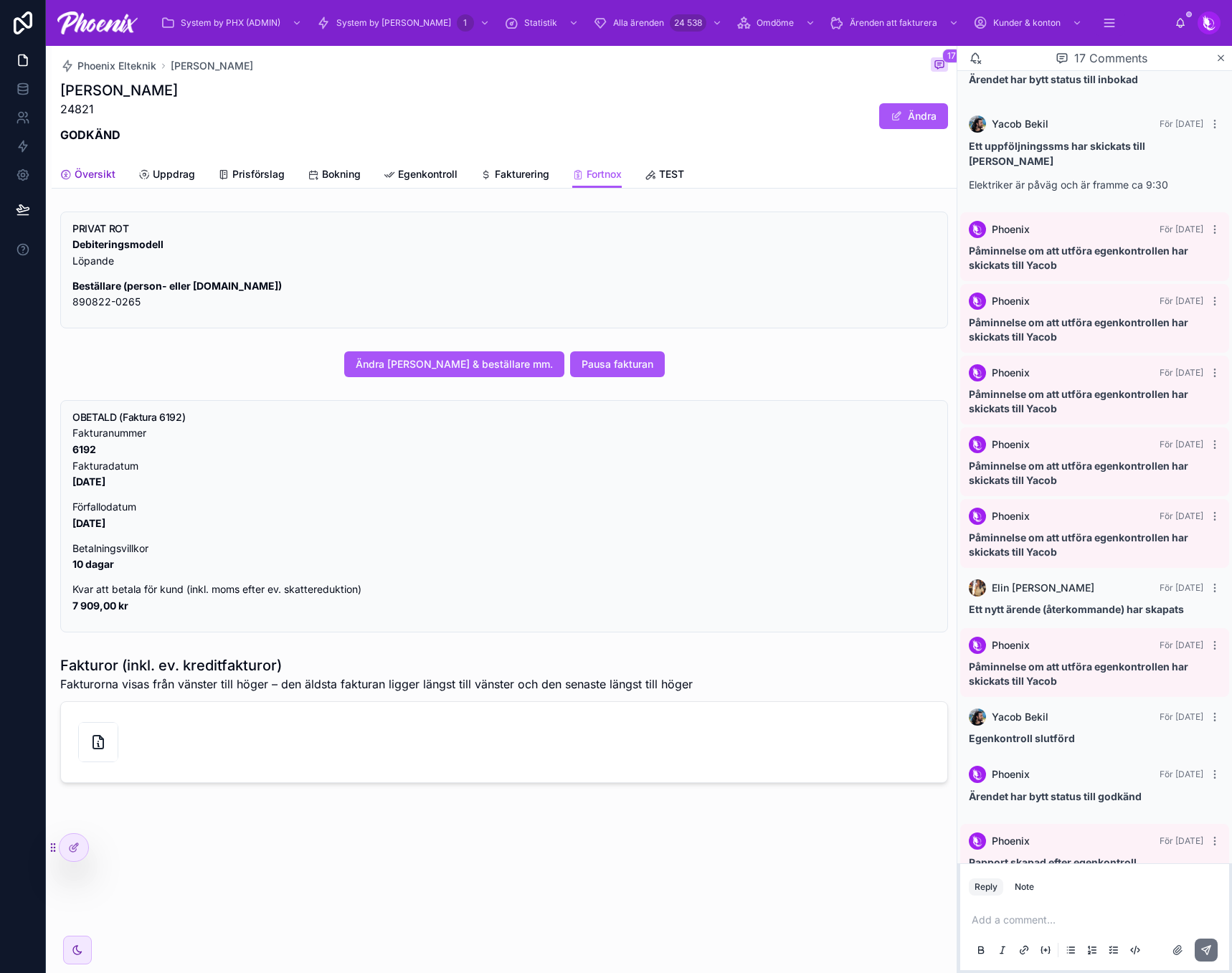
click at [99, 182] on link "Översikt" at bounding box center [87, 176] width 56 height 29
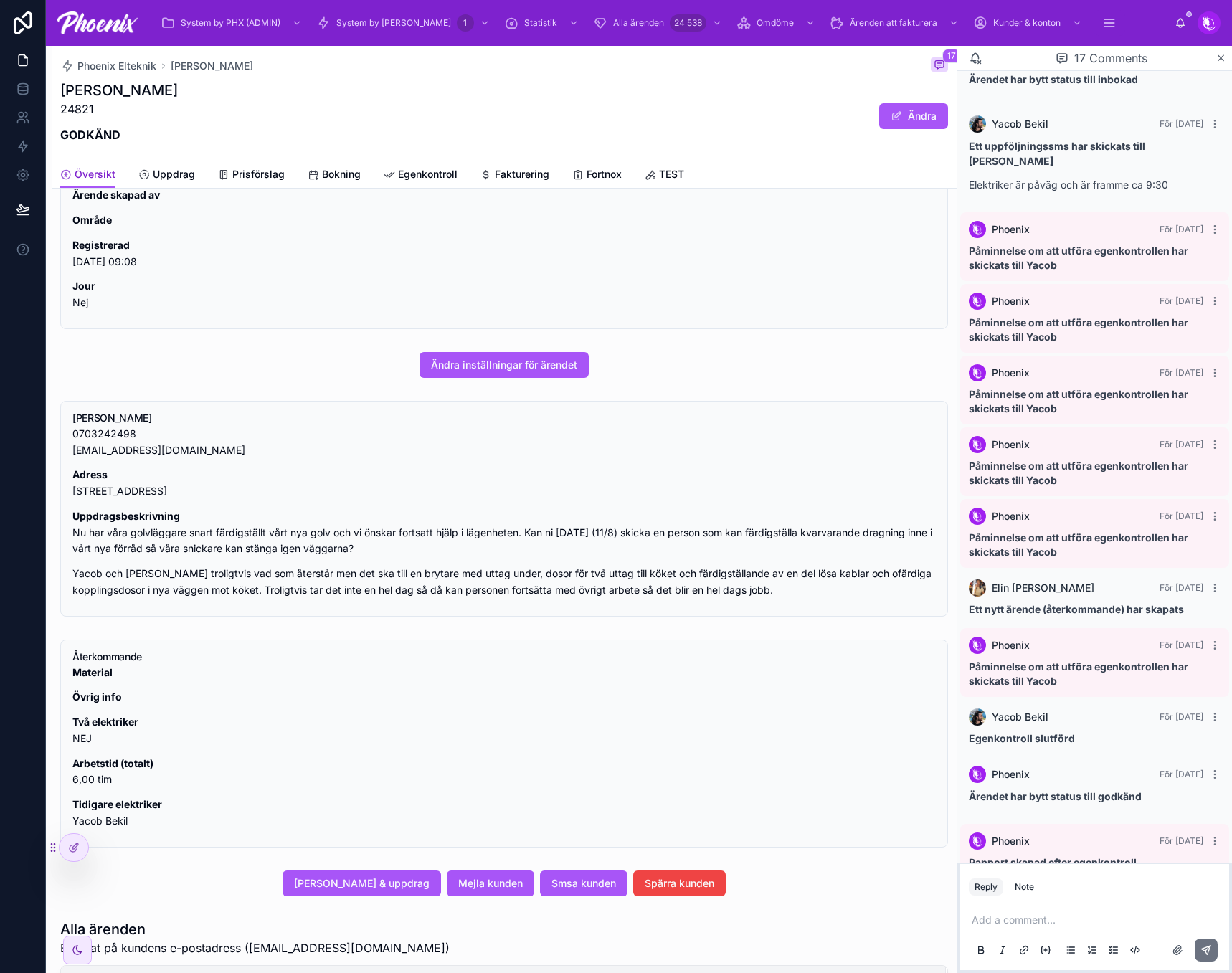
scroll to position [359, 0]
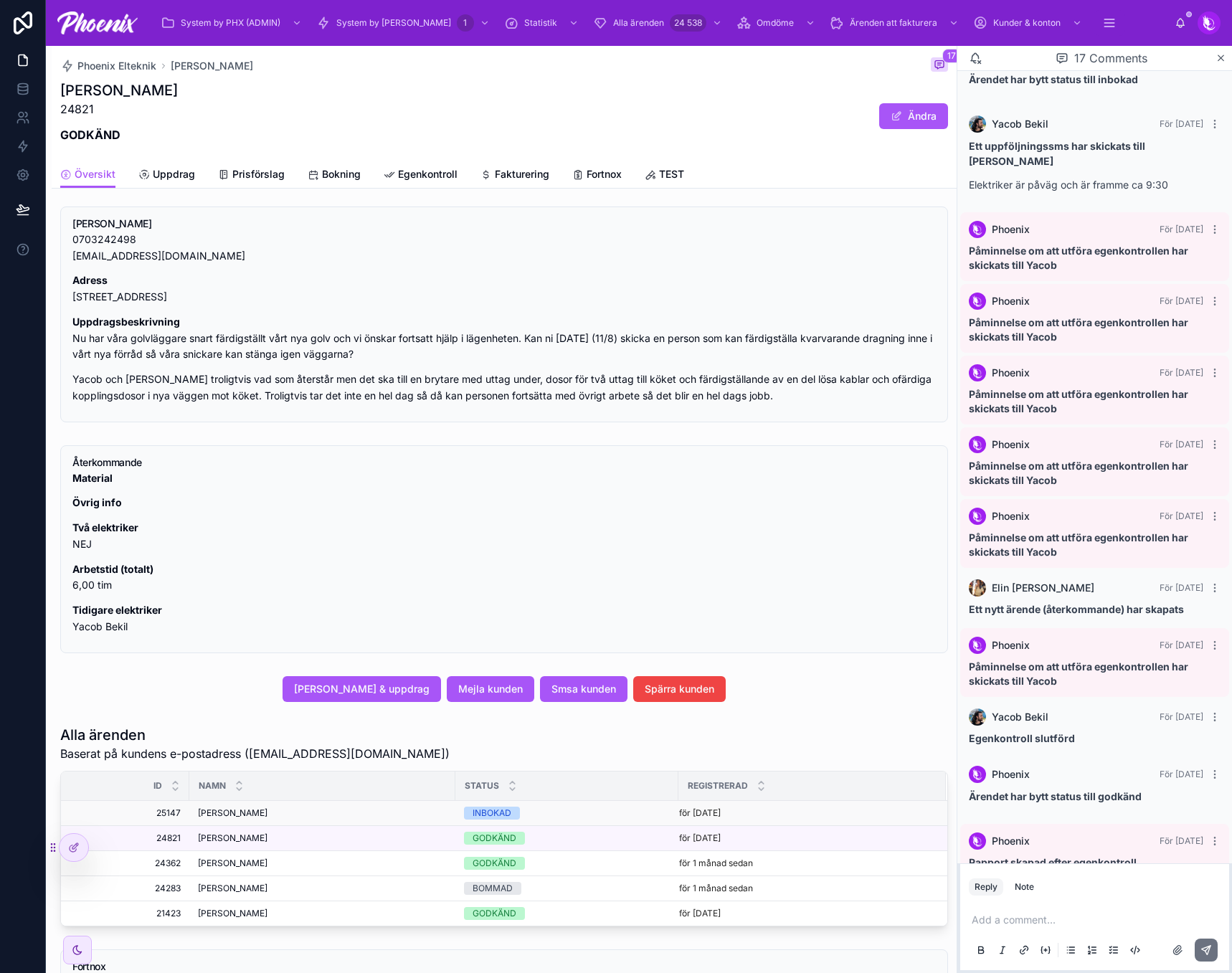
click at [476, 811] on div "INBOKAD" at bounding box center [491, 813] width 38 height 13
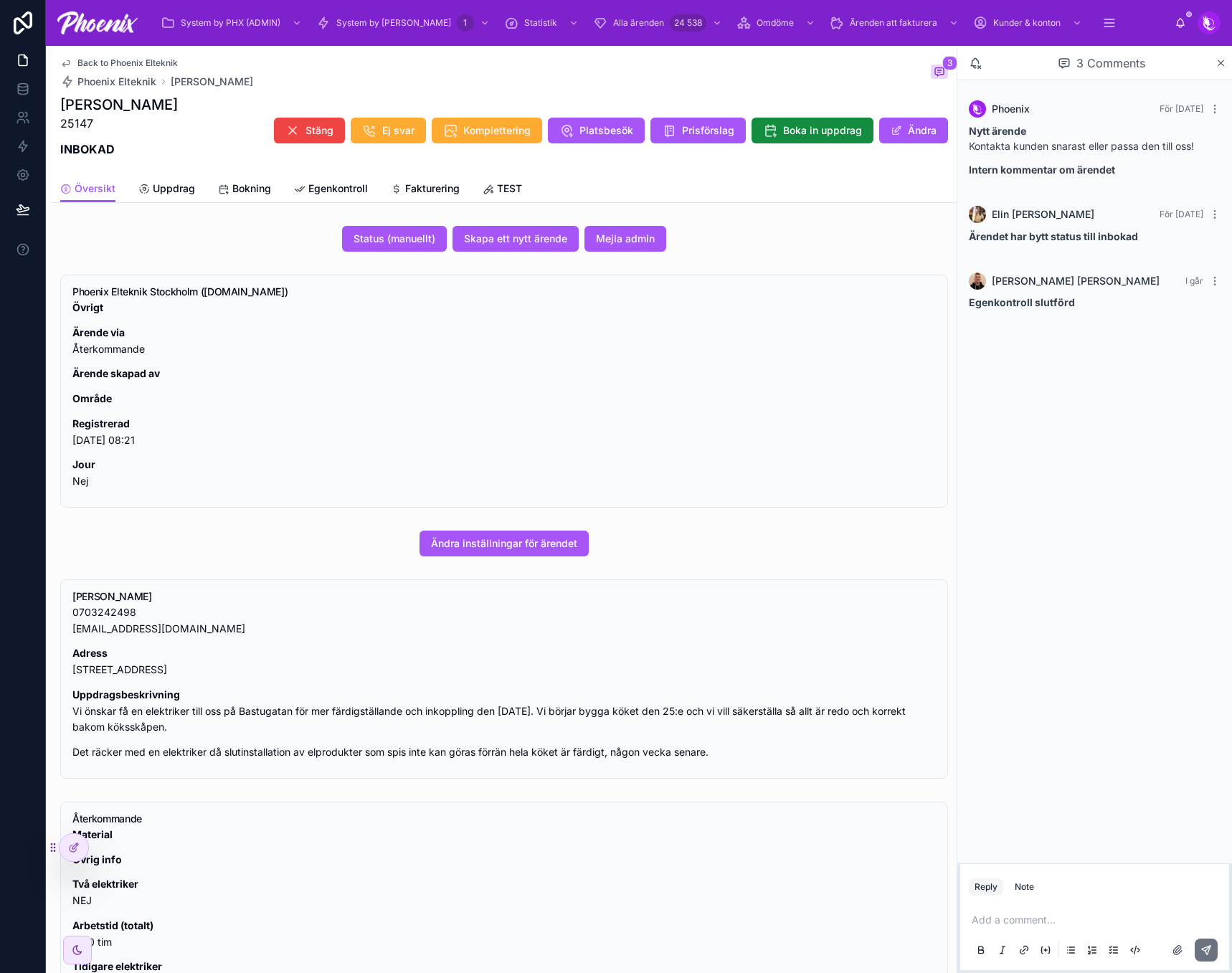
click at [463, 189] on div "Översikt Uppdrag Bokning Egenkontroll Fakturering TEST" at bounding box center [503, 188] width 887 height 27
click at [442, 189] on span "Fakturering" at bounding box center [432, 188] width 55 height 15
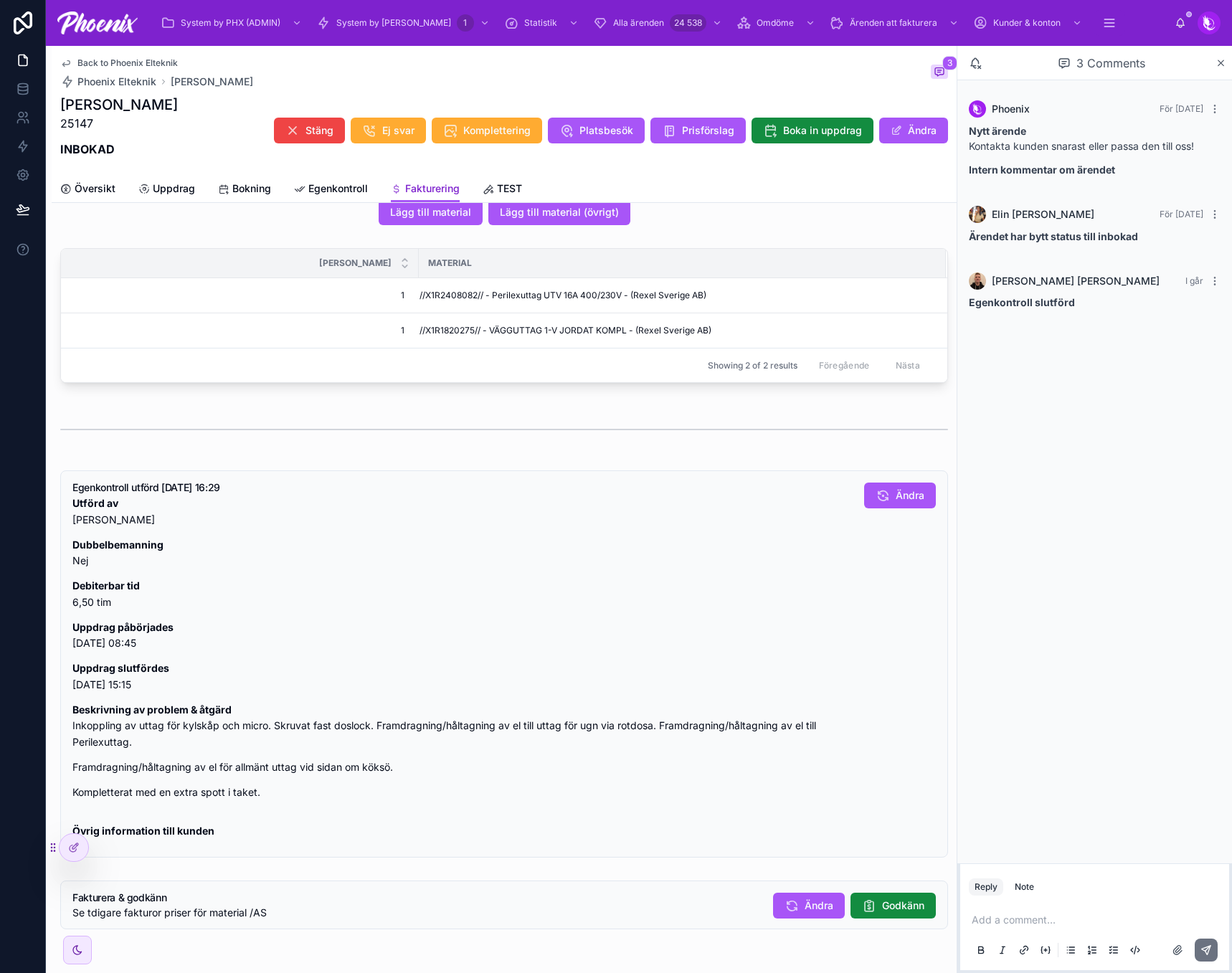
scroll to position [860, 0]
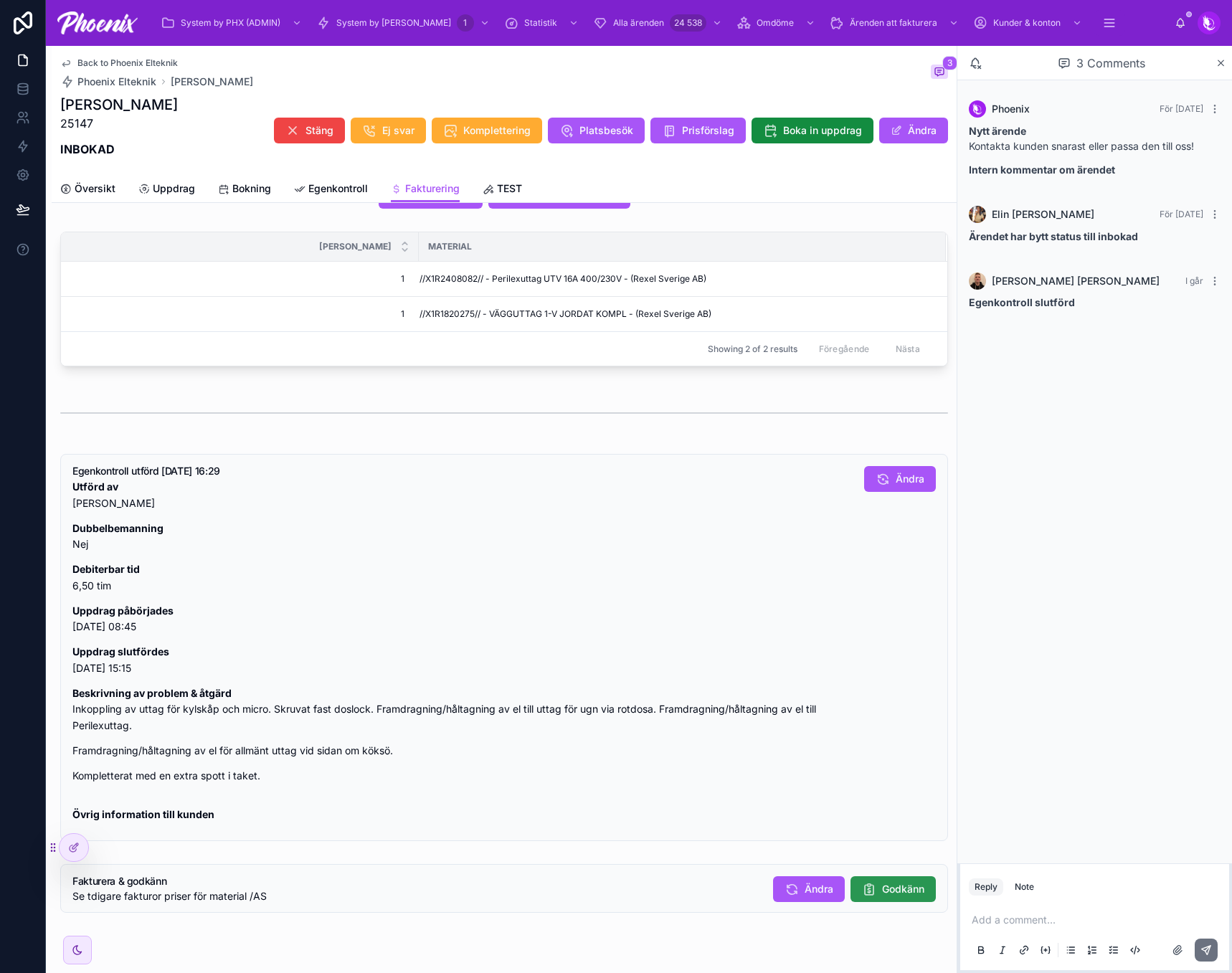
click at [881, 892] on button "Godkänn" at bounding box center [893, 889] width 86 height 26
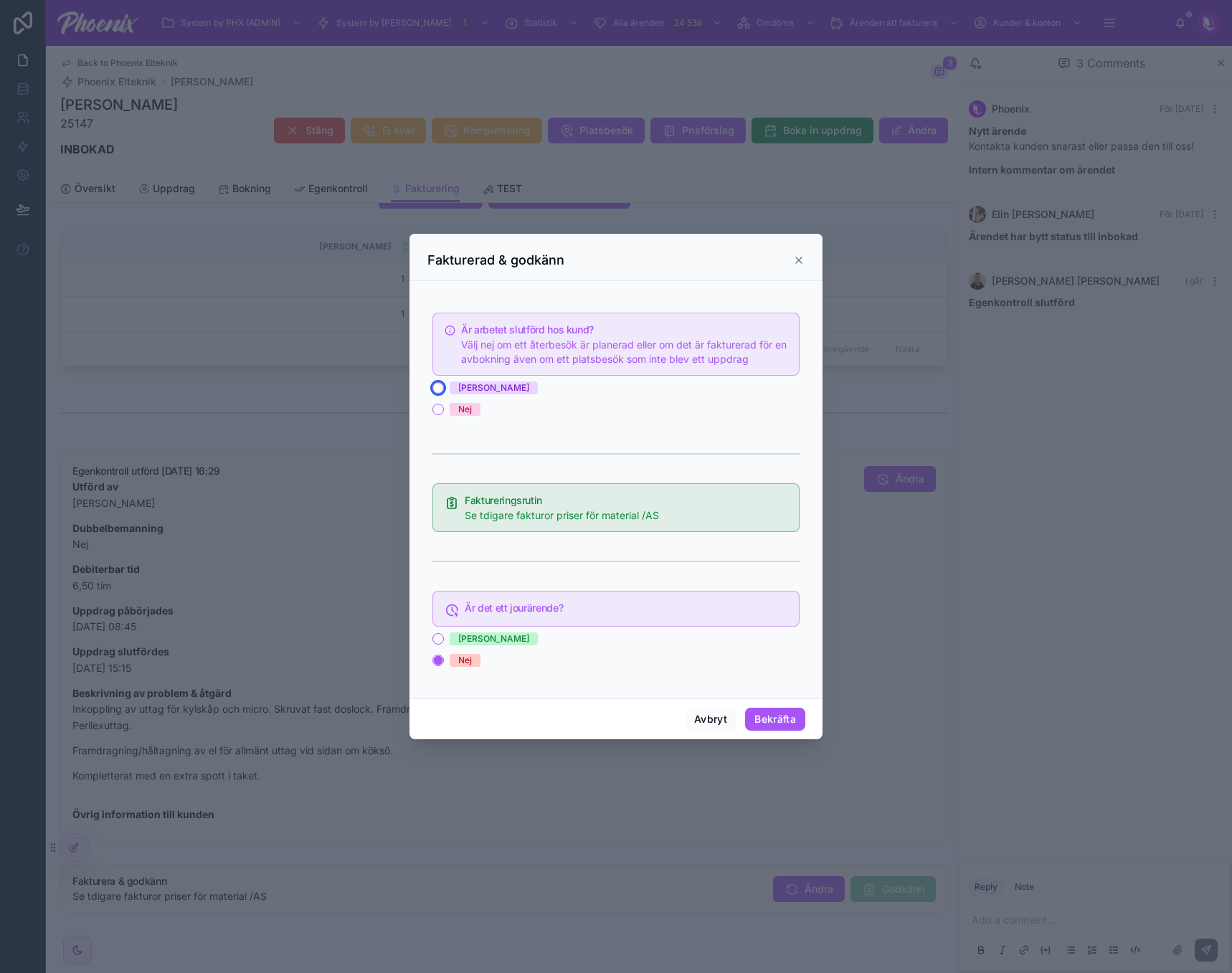
click at [436, 383] on button "[PERSON_NAME]" at bounding box center [437, 388] width 11 height 11
click at [772, 720] on button "Bekräfta" at bounding box center [775, 719] width 60 height 23
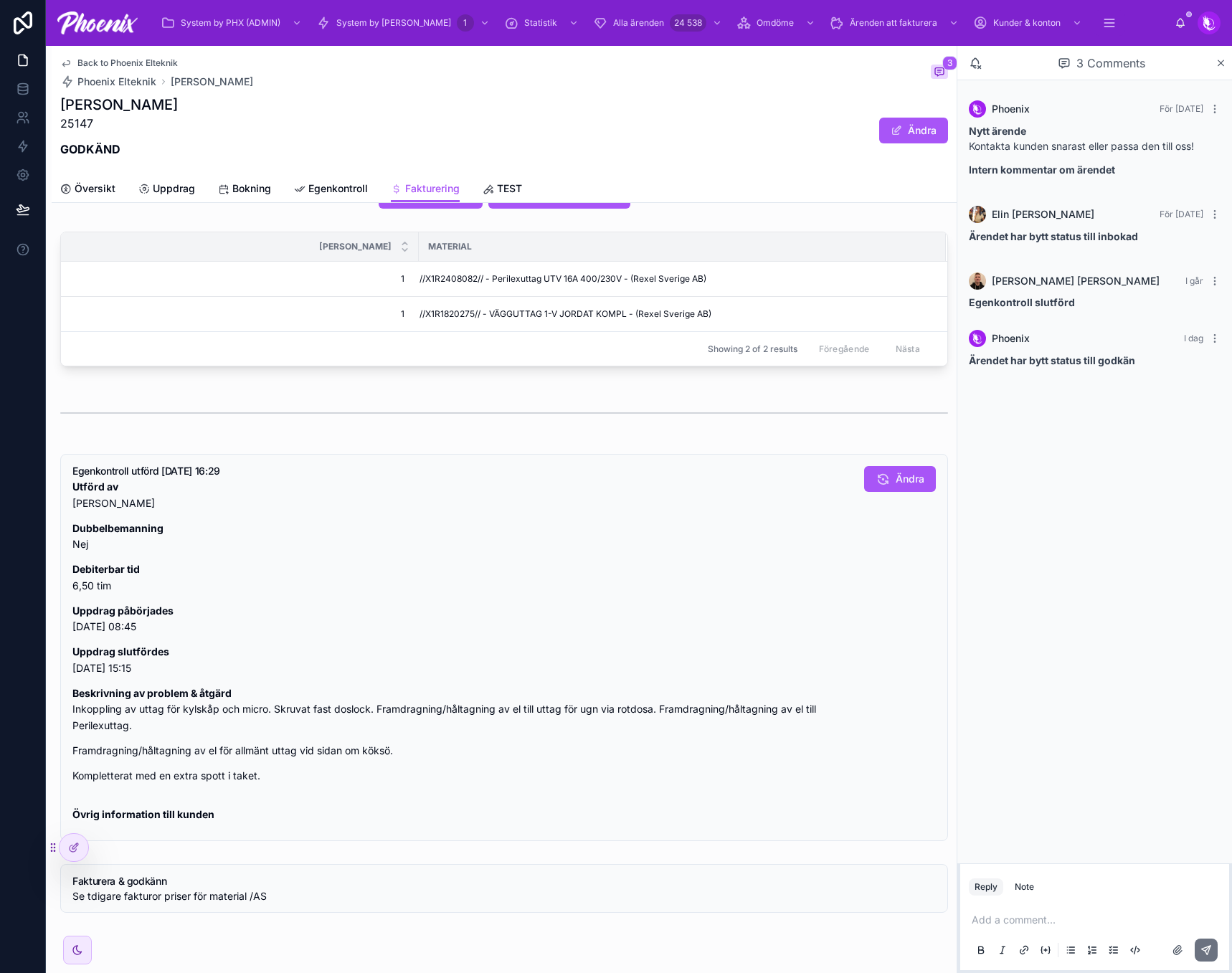
click at [127, 64] on span "Back to Phoenix Elteknik" at bounding box center [127, 62] width 100 height 11
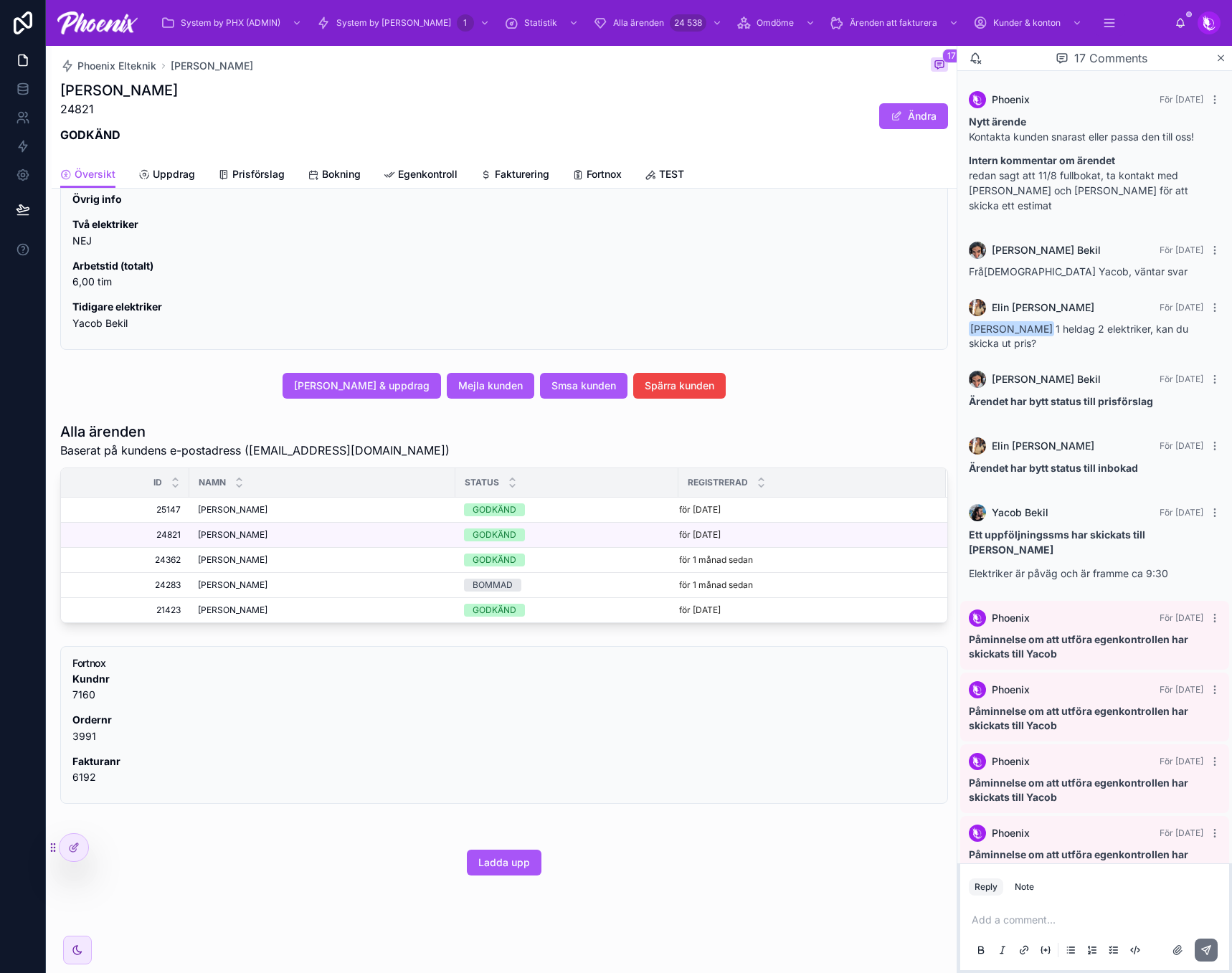
scroll to position [500, 0]
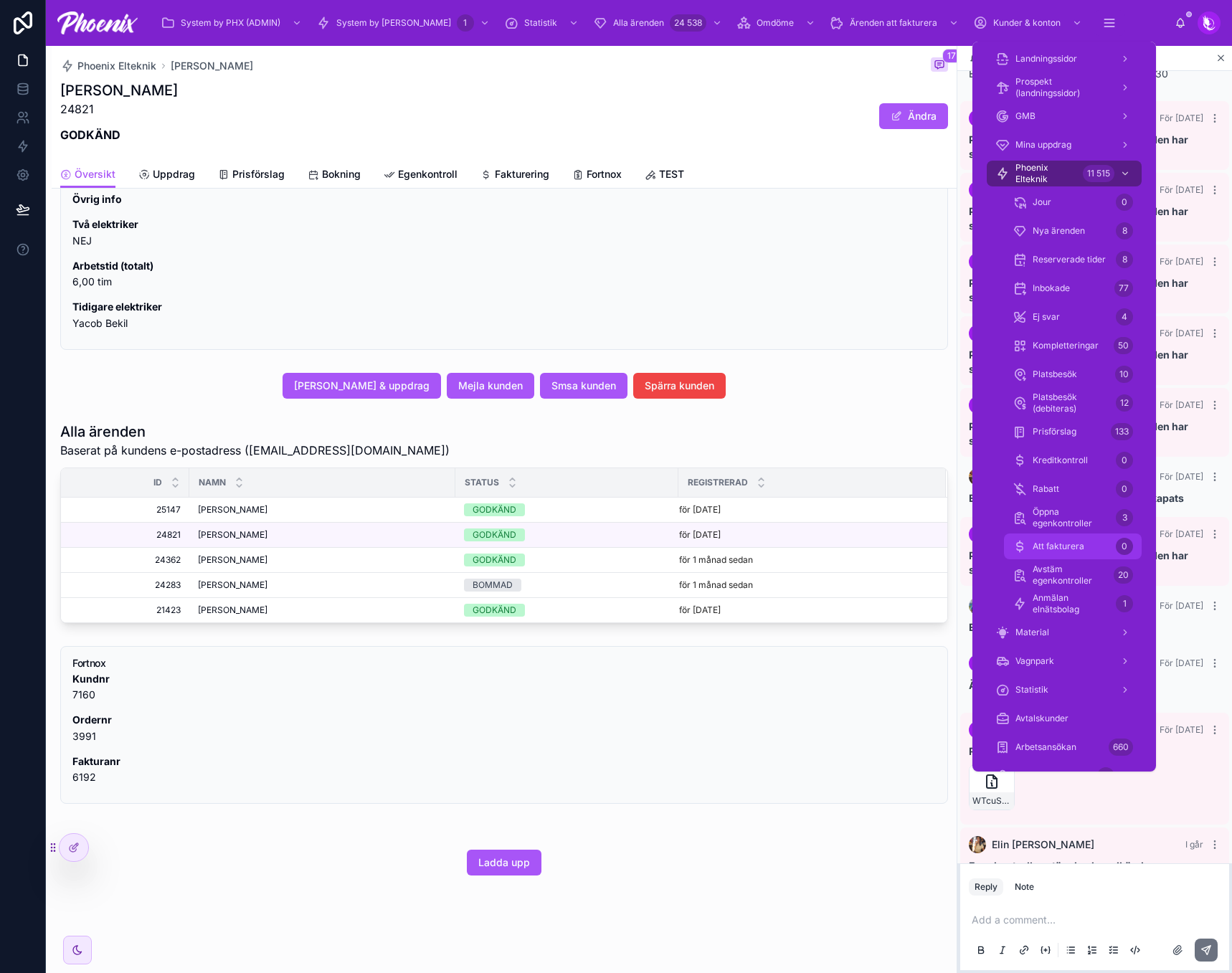
click at [1090, 546] on div "Att fakturera 0" at bounding box center [1072, 546] width 121 height 23
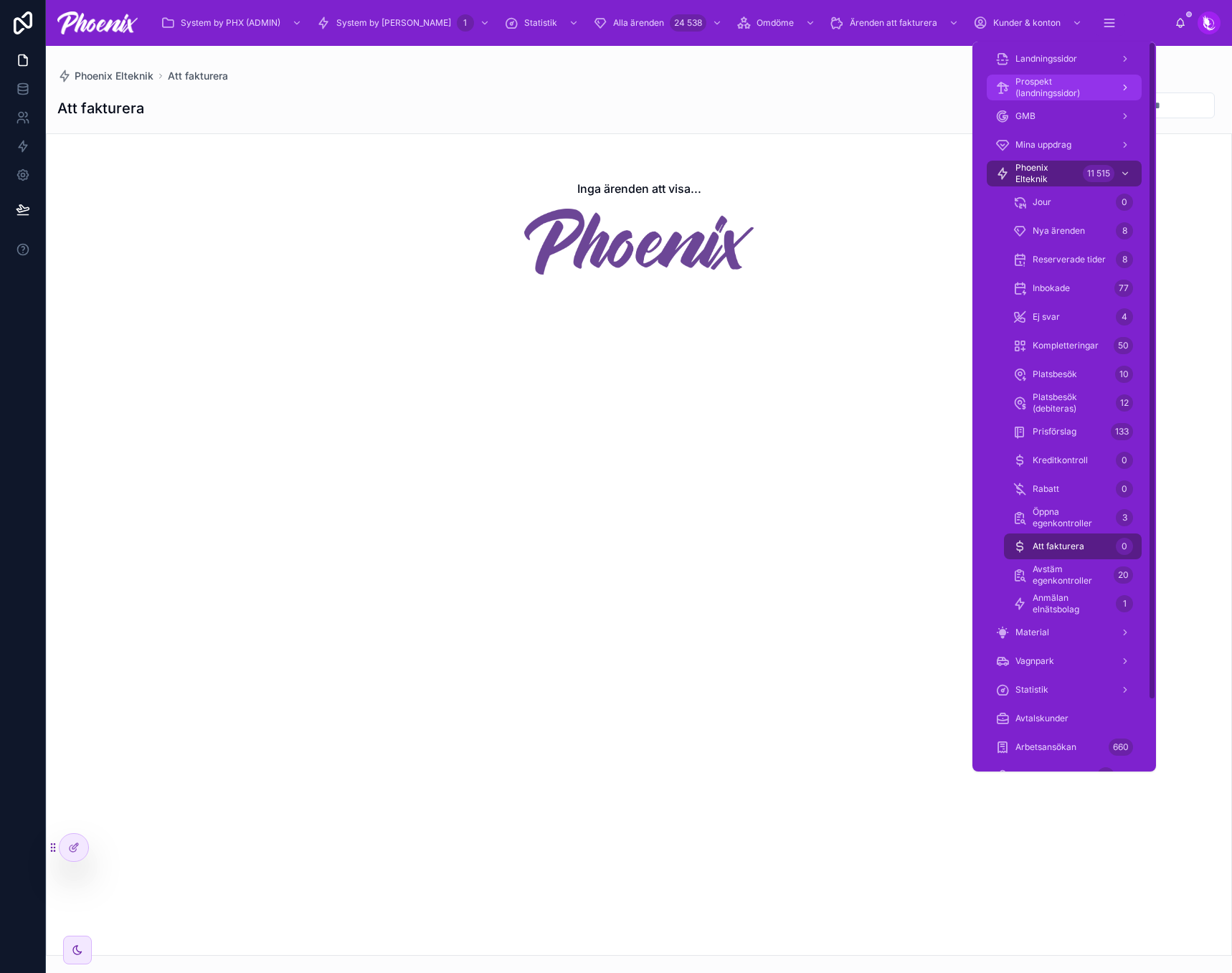
click at [1068, 98] on span "Prospekt (landningssidor)" at bounding box center [1061, 87] width 93 height 23
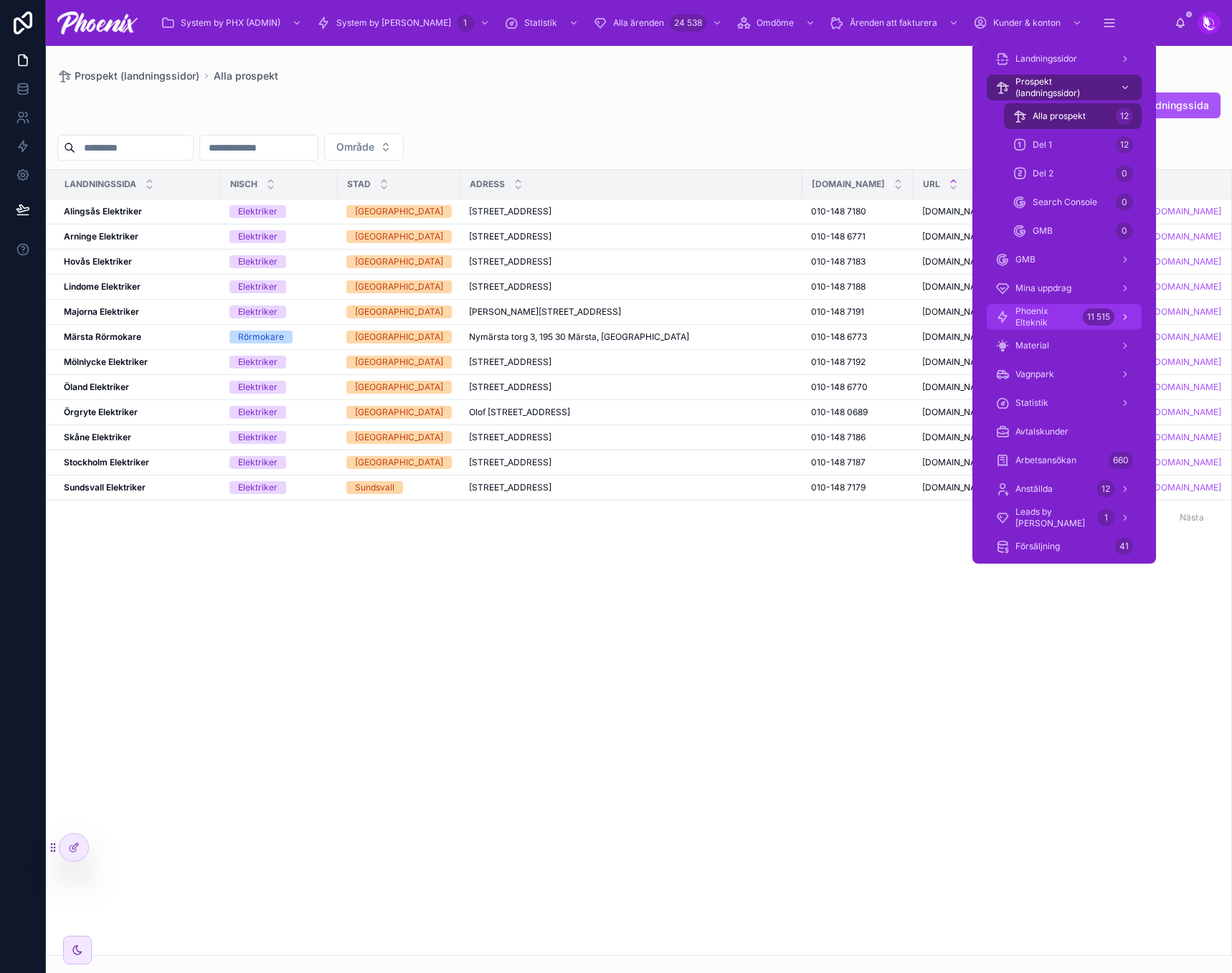
click at [1098, 311] on div "11 515" at bounding box center [1098, 317] width 32 height 17
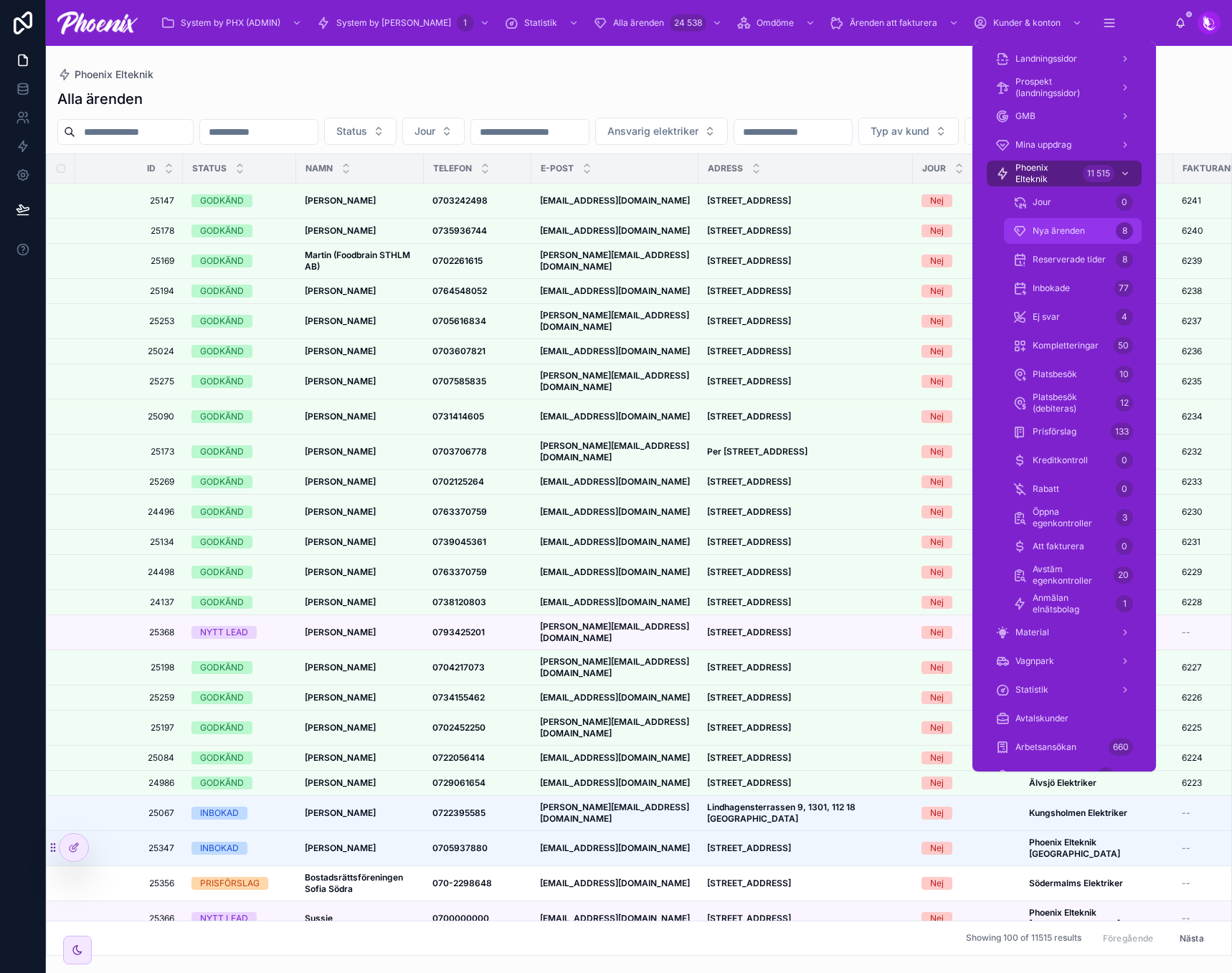
click at [1087, 225] on div "Nya ärenden 8" at bounding box center [1072, 230] width 121 height 23
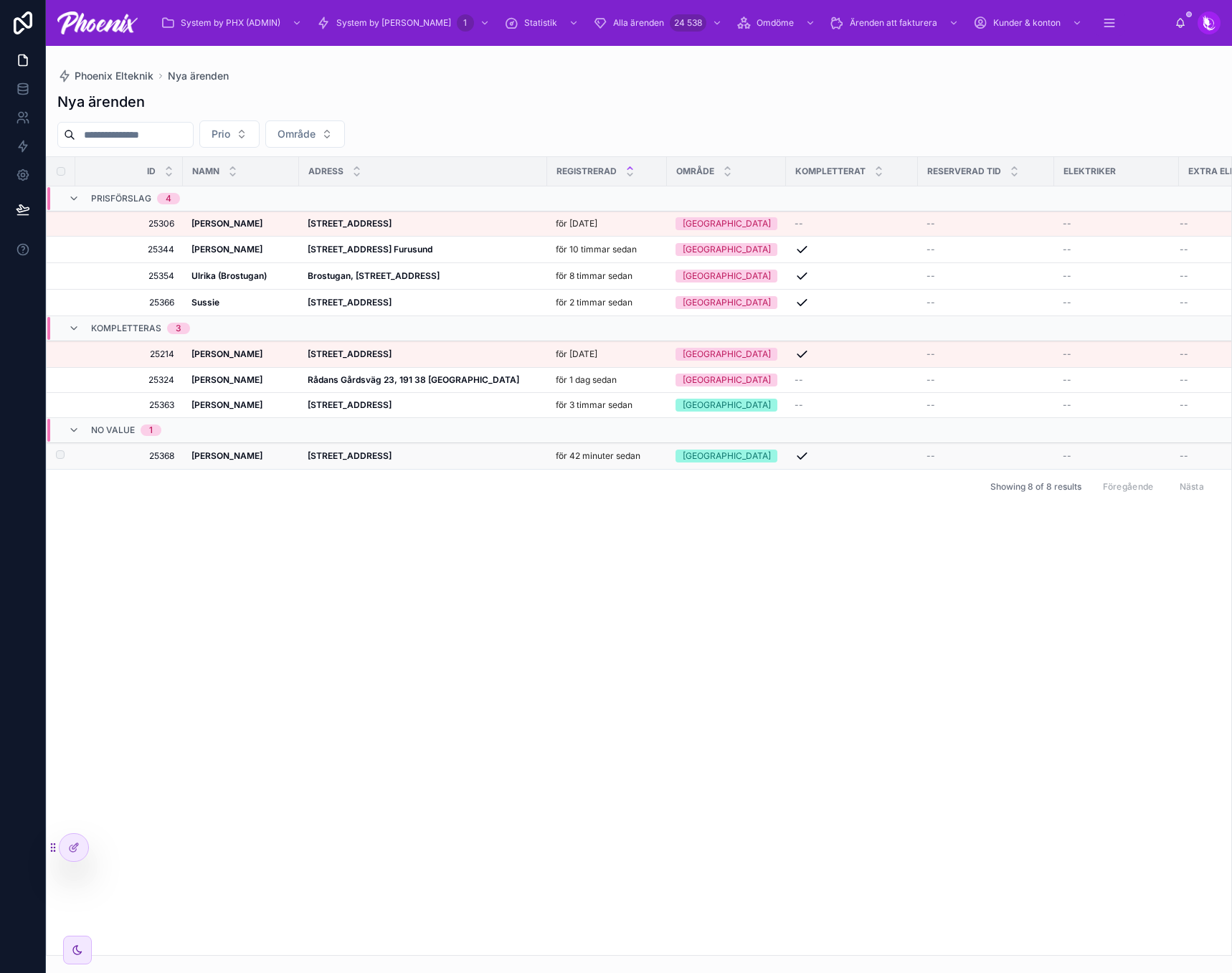
click at [688, 455] on div "[GEOGRAPHIC_DATA]" at bounding box center [726, 455] width 88 height 13
